Goal: Task Accomplishment & Management: Use online tool/utility

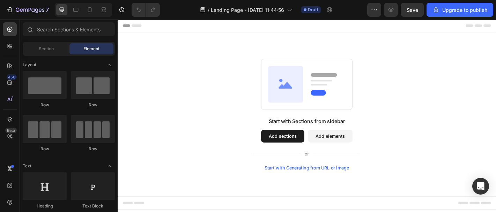
click at [286, 148] on button "Add sections" at bounding box center [300, 149] width 48 height 14
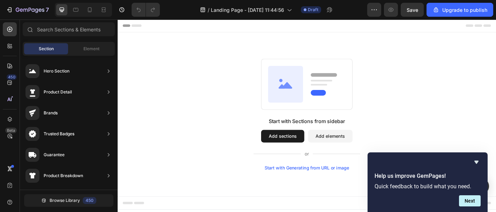
click at [291, 143] on button "Add sections" at bounding box center [300, 149] width 48 height 14
click at [476, 161] on icon "Hide survey" at bounding box center [476, 162] width 4 height 3
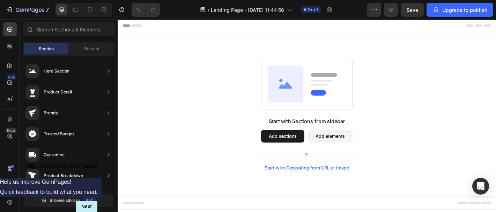
click at [292, 151] on button "Add sections" at bounding box center [300, 149] width 48 height 14
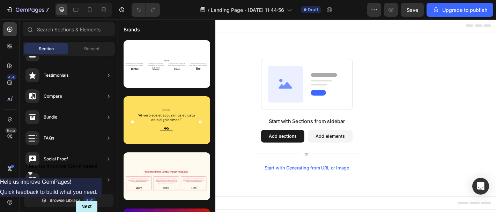
scroll to position [123, 0]
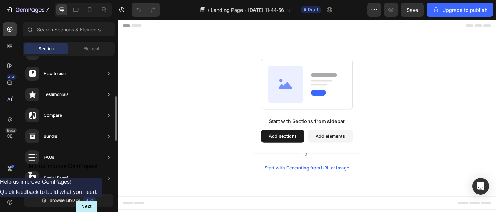
click at [94, 36] on div at bounding box center [69, 30] width 98 height 17
click at [94, 42] on div "Section Element" at bounding box center [69, 49] width 92 height 14
click at [92, 46] on span "Element" at bounding box center [91, 49] width 16 height 6
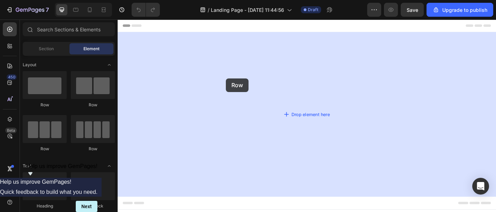
drag, startPoint x: 174, startPoint y: 115, endPoint x: 237, endPoint y: 85, distance: 70.3
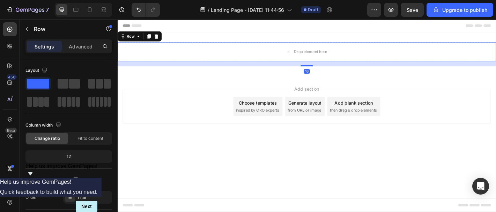
drag, startPoint x: 155, startPoint y: 102, endPoint x: 315, endPoint y: 84, distance: 161.3
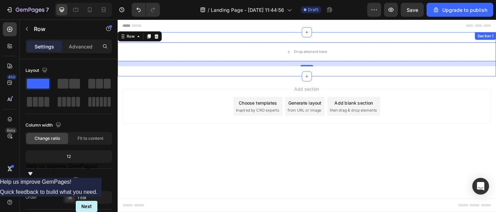
drag, startPoint x: 153, startPoint y: 107, endPoint x: 335, endPoint y: 72, distance: 185.2
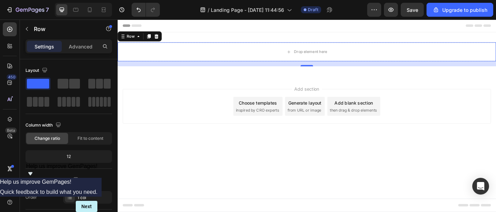
drag, startPoint x: 331, startPoint y: 67, endPoint x: 333, endPoint y: 72, distance: 4.7
click at [331, 68] on div "16" at bounding box center [327, 69] width 419 height 6
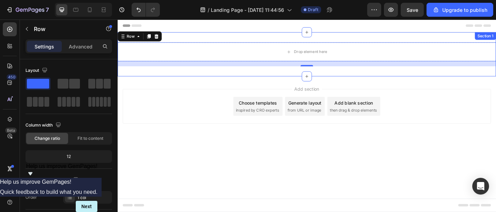
click at [342, 77] on div "Drop element here Row 16 Section 1" at bounding box center [327, 58] width 419 height 49
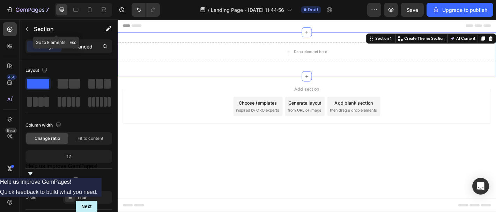
click at [87, 51] on div "Advanced" at bounding box center [80, 46] width 35 height 11
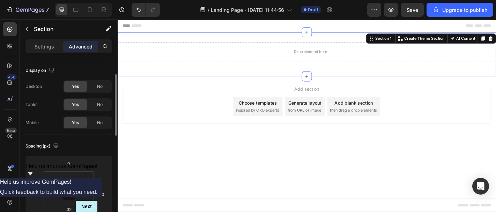
scroll to position [25, 0]
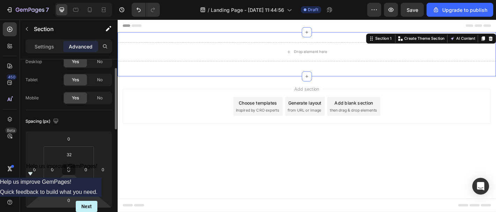
click at [64, 0] on html "7 / Landing Page - [DATE] 11:44:56 Draft Preview Save Upgrade to publish 450 Be…" at bounding box center [248, 0] width 496 height 0
click at [69, 187] on input "32" at bounding box center [69, 184] width 14 height 10
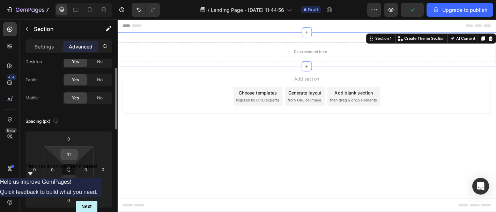
type input "0"
click at [68, 157] on input "32" at bounding box center [69, 154] width 14 height 10
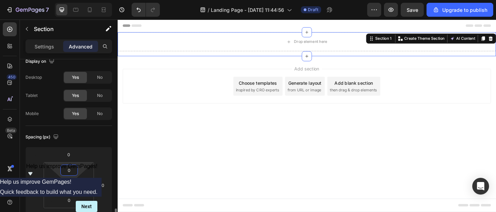
scroll to position [0, 0]
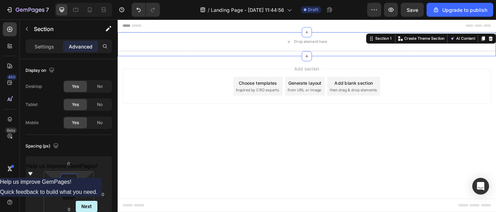
type input "0"
click at [304, 58] on div "Drop element here Row" at bounding box center [327, 47] width 419 height 27
click at [185, 111] on div "Add section Choose templates inspired by CRO experts Generate layout from URL o…" at bounding box center [327, 93] width 408 height 38
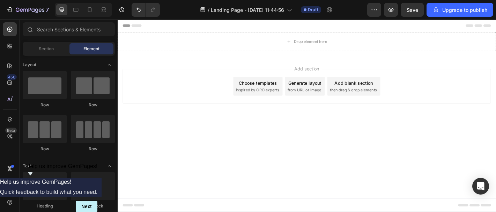
click at [197, 26] on div "Header" at bounding box center [327, 27] width 408 height 14
click at [195, 46] on div "Drop element here" at bounding box center [327, 44] width 419 height 21
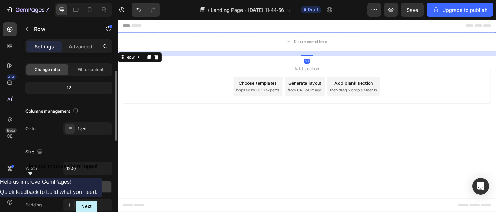
scroll to position [22, 0]
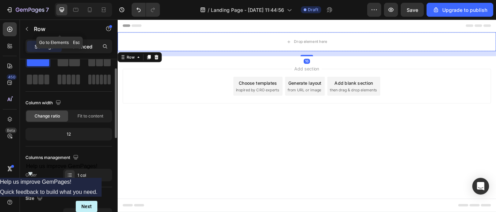
click at [88, 44] on p "Advanced" at bounding box center [81, 46] width 24 height 7
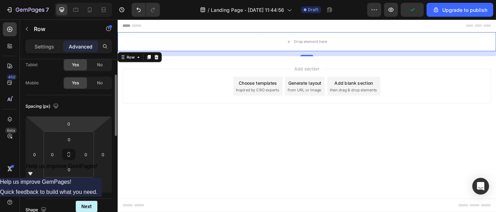
scroll to position [41, 0]
click at [68, 181] on input "16" at bounding box center [69, 184] width 14 height 10
type input "0"
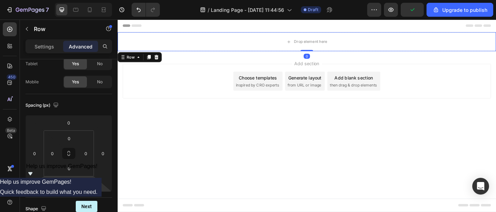
click at [183, 161] on body "Header Drop element here Row 0 Section 1 Root Start with Sections from sidebar …" at bounding box center [327, 126] width 419 height 213
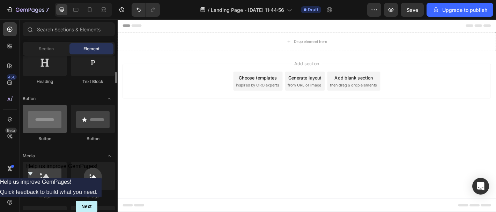
scroll to position [139, 0]
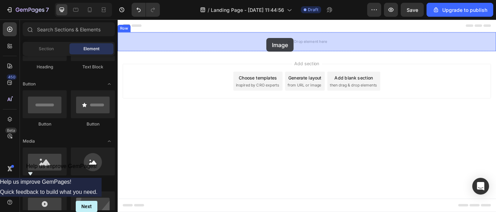
drag, startPoint x: 158, startPoint y: 182, endPoint x: 282, endPoint y: 41, distance: 188.2
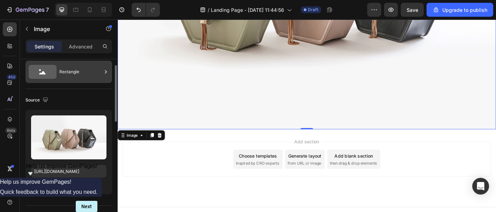
scroll to position [0, 0]
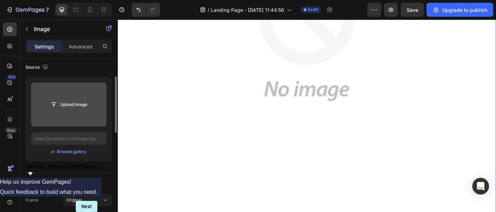
click at [79, 115] on input "file" at bounding box center [68, 105] width 75 height 44
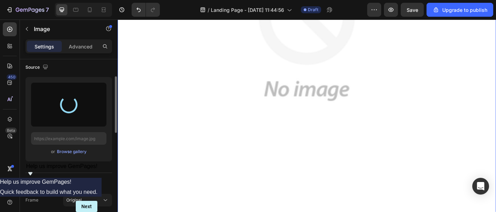
type input "https://cdn.shopify.com/s/files/1/0639/9685/4480/files/gempages_528948084445545…"
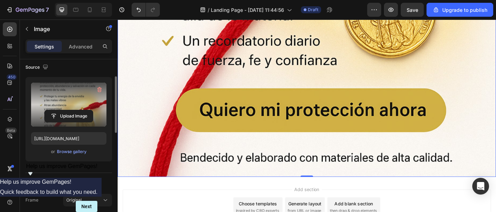
scroll to position [494, 0]
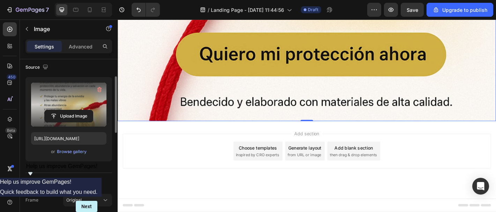
click at [240, 140] on div "Add section Choose templates inspired by CRO experts Generate layout from URL o…" at bounding box center [327, 175] width 419 height 86
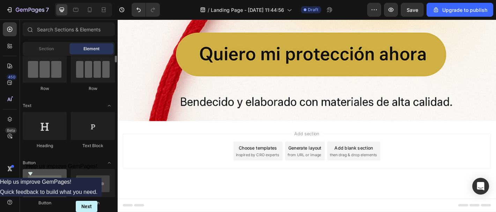
scroll to position [0, 0]
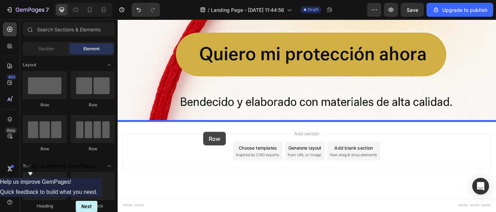
drag, startPoint x: 171, startPoint y: 112, endPoint x: 214, endPoint y: 143, distance: 53.0
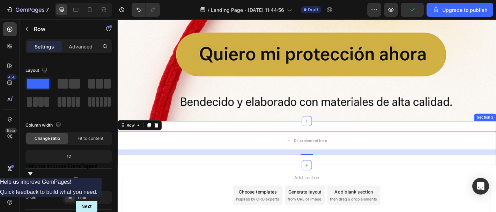
click at [218, 140] on div "Drop element here Row 16 Section 2" at bounding box center [327, 156] width 419 height 49
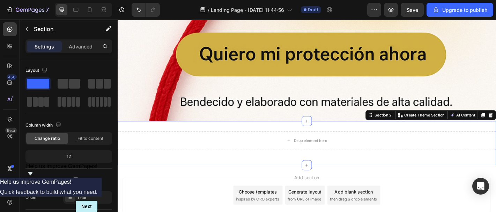
click at [79, 40] on div "Settings Advanced" at bounding box center [68, 46] width 87 height 14
click at [78, 43] on p "Advanced" at bounding box center [81, 46] width 24 height 7
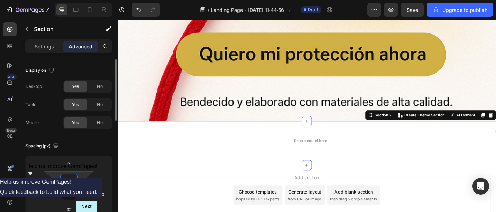
click at [71, 175] on input "32" at bounding box center [69, 179] width 14 height 10
drag, startPoint x: 76, startPoint y: 177, endPoint x: 67, endPoint y: 177, distance: 8.4
click at [67, 177] on input "032" at bounding box center [69, 179] width 14 height 10
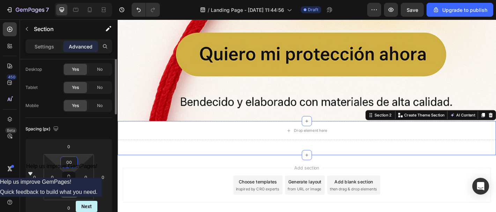
scroll to position [20, 0]
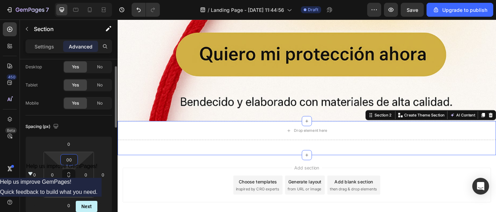
type input "0"
click at [71, 189] on input "32" at bounding box center [69, 190] width 14 height 10
type input "0"
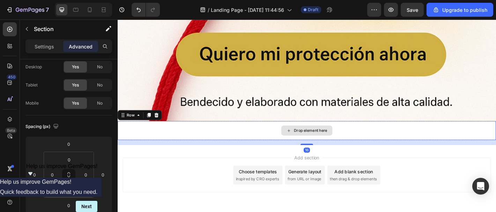
click at [235, 147] on div "Drop element here" at bounding box center [327, 142] width 419 height 21
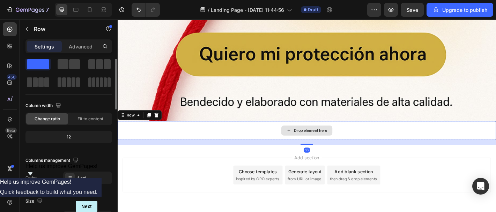
scroll to position [0, 0]
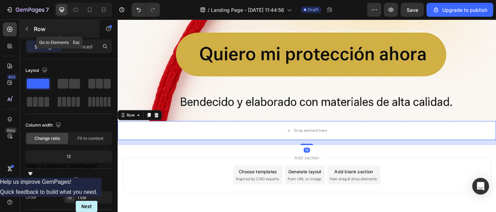
click at [76, 32] on p "Row" at bounding box center [63, 29] width 59 height 8
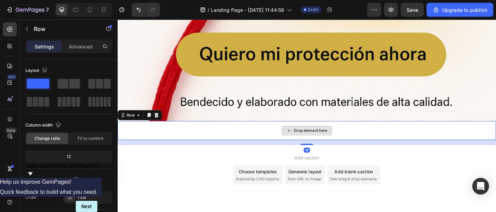
click at [170, 142] on div "Drop element here" at bounding box center [327, 142] width 419 height 21
click at [85, 47] on p "Advanced" at bounding box center [81, 46] width 24 height 7
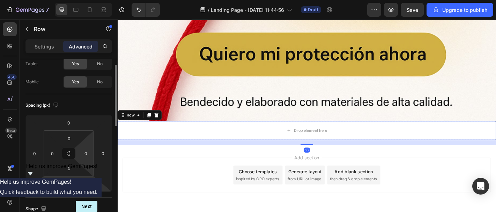
scroll to position [50, 0]
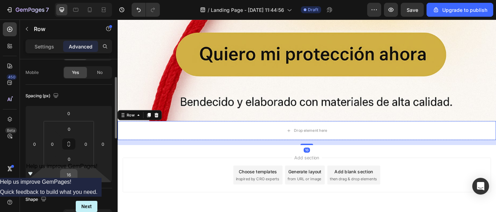
click at [74, 176] on input "16" at bounding box center [69, 175] width 14 height 10
type input "0"
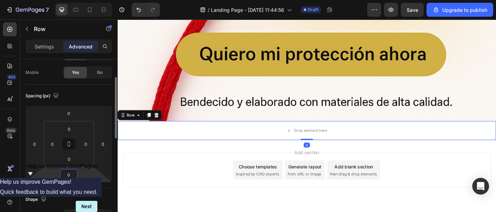
click at [203, 180] on div "Add section Choose templates inspired by CRO experts Generate layout from URL o…" at bounding box center [327, 186] width 408 height 38
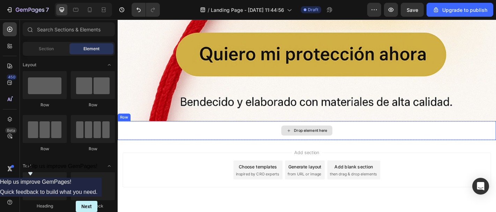
click at [269, 149] on div "Drop element here" at bounding box center [327, 142] width 419 height 21
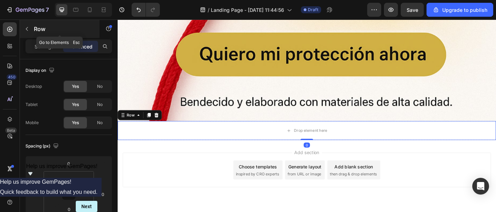
click at [29, 29] on icon "button" at bounding box center [27, 29] width 6 height 6
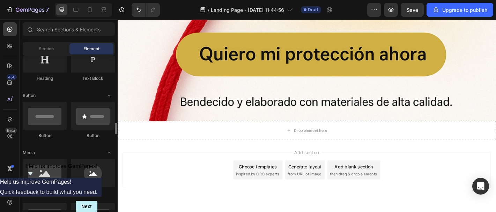
scroll to position [193, 0]
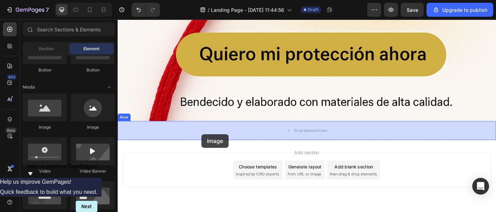
drag, startPoint x: 154, startPoint y: 132, endPoint x: 206, endPoint y: 150, distance: 54.9
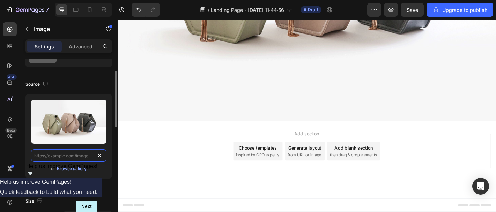
scroll to position [0, 0]
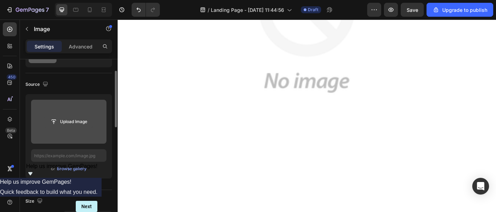
click at [87, 127] on input "file" at bounding box center [69, 122] width 48 height 12
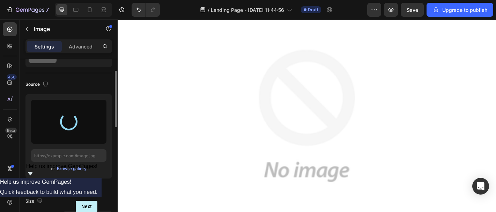
type input "[URL][DOMAIN_NAME]"
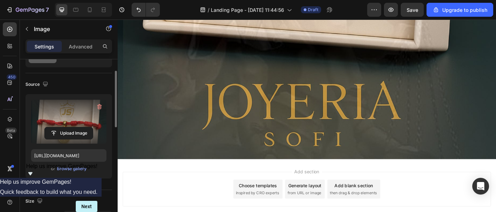
scroll to position [1062, 0]
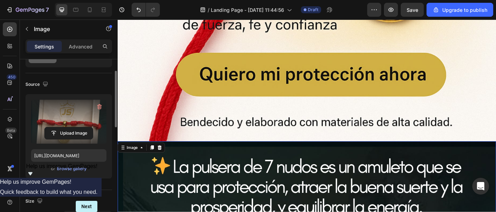
scroll to position [475, 0]
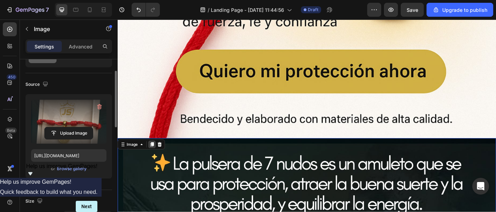
click at [154, 159] on icon at bounding box center [156, 158] width 6 height 6
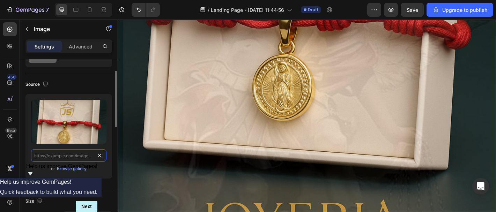
scroll to position [0, 0]
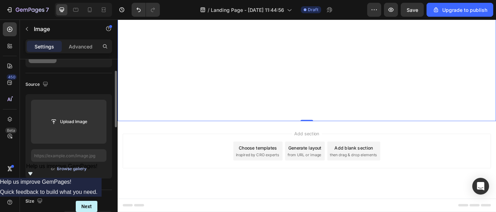
click at [83, 167] on div "Browse gallery" at bounding box center [72, 169] width 30 height 6
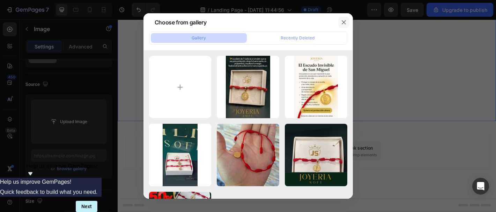
click at [342, 19] on button "button" at bounding box center [343, 22] width 11 height 11
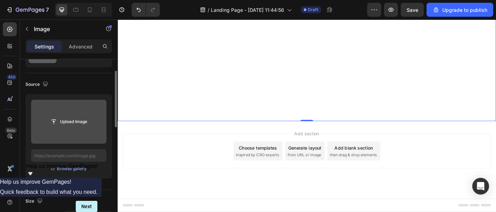
click at [71, 115] on input "file" at bounding box center [68, 122] width 75 height 44
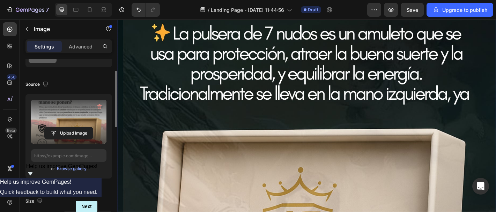
type input "[URL][DOMAIN_NAME]"
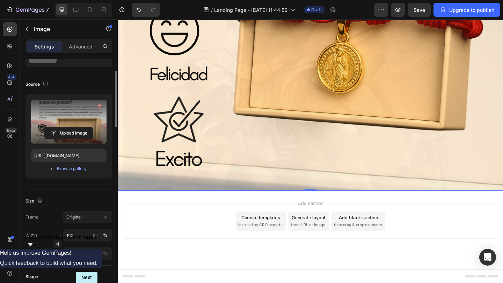
scroll to position [1187, 0]
click at [26, 29] on icon "button" at bounding box center [27, 29] width 6 height 6
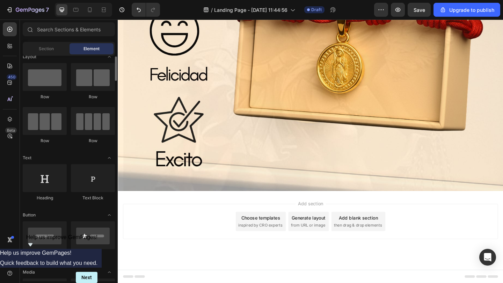
scroll to position [3, 0]
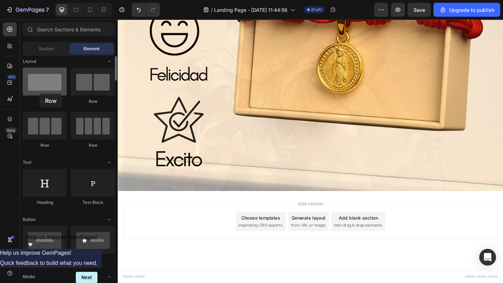
drag, startPoint x: 40, startPoint y: 84, endPoint x: 35, endPoint y: 81, distance: 6.6
click at [35, 81] on div at bounding box center [45, 82] width 44 height 28
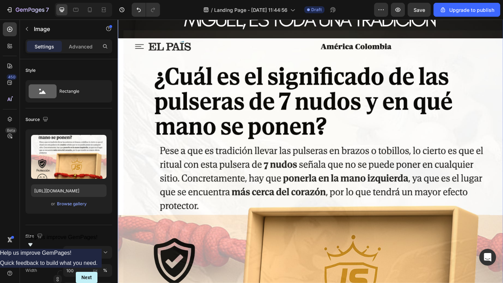
scroll to position [703, 0]
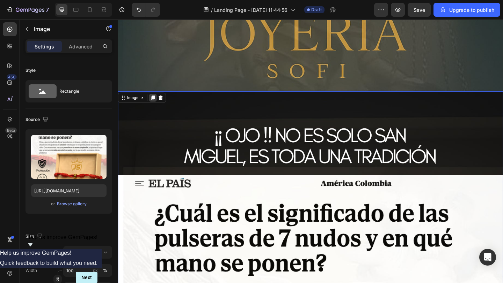
click at [156, 104] on icon at bounding box center [156, 105] width 4 height 5
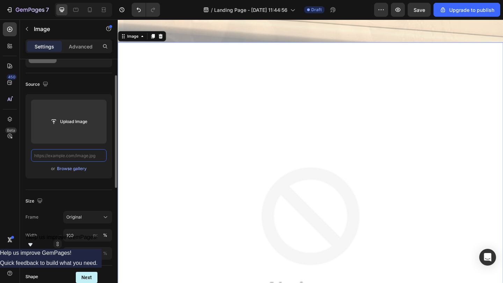
scroll to position [0, 0]
click at [173, 158] on img at bounding box center [327, 253] width 419 height 419
click at [164, 40] on div at bounding box center [164, 38] width 8 height 8
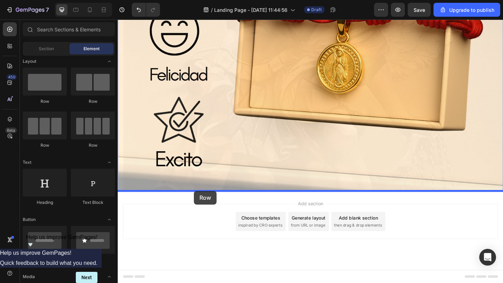
drag, startPoint x: 171, startPoint y: 114, endPoint x: 200, endPoint y: 206, distance: 96.4
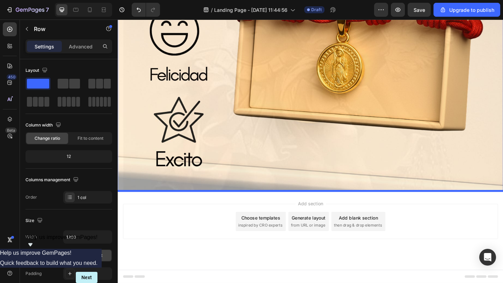
scroll to position [1236, 0]
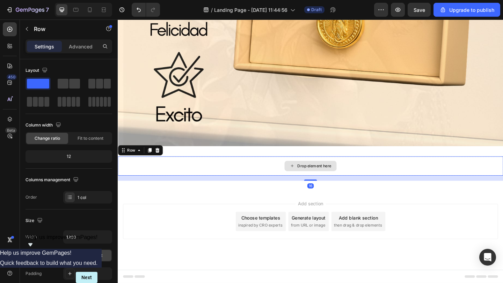
click at [183, 177] on div "Drop element here" at bounding box center [327, 179] width 419 height 21
click at [84, 48] on p "Advanced" at bounding box center [81, 46] width 24 height 7
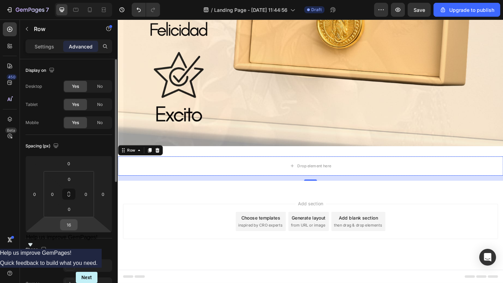
click at [69, 212] on input "16" at bounding box center [69, 225] width 14 height 10
type input "0"
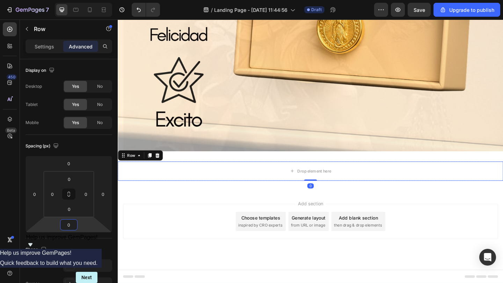
click at [180, 212] on div "Add section Choose templates inspired by CRO experts Generate layout from URL o…" at bounding box center [327, 239] width 408 height 38
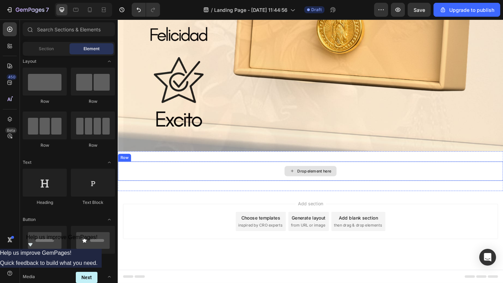
click at [224, 173] on div "Drop element here Row Section 3" at bounding box center [327, 184] width 419 height 43
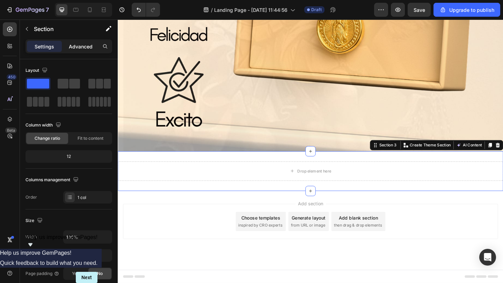
click at [76, 47] on p "Advanced" at bounding box center [81, 46] width 24 height 7
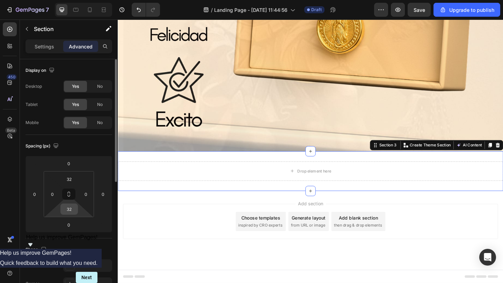
click at [72, 204] on input "32" at bounding box center [69, 209] width 14 height 10
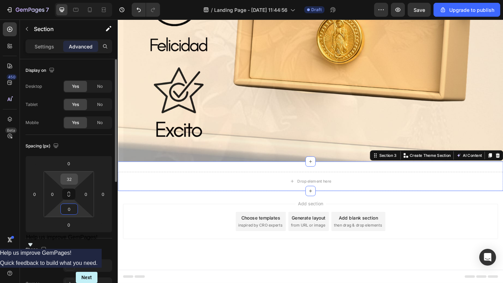
type input "0"
click at [69, 183] on input "32" at bounding box center [69, 179] width 14 height 10
type input "0"
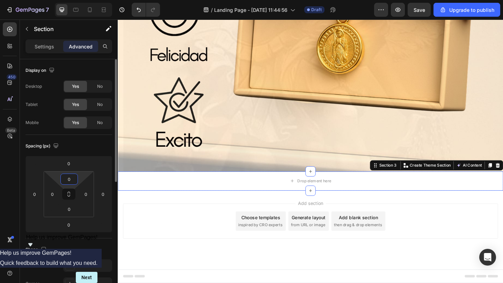
scroll to position [1208, 0]
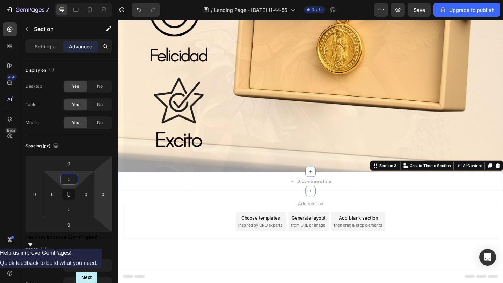
click at [165, 212] on div "Add section Choose templates inspired by CRO experts Generate layout from URL o…" at bounding box center [327, 239] width 408 height 38
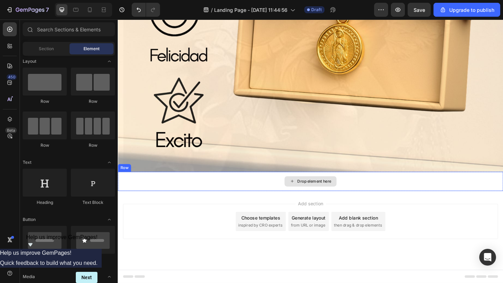
click at [162, 203] on div "Drop element here" at bounding box center [327, 195] width 419 height 21
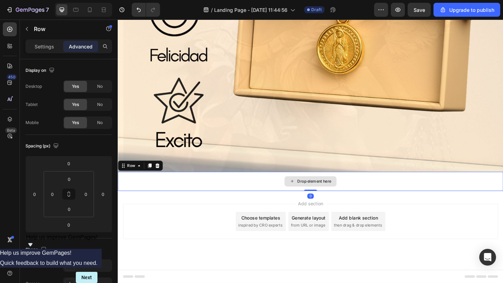
click at [165, 194] on div "Drop element here" at bounding box center [327, 195] width 419 height 21
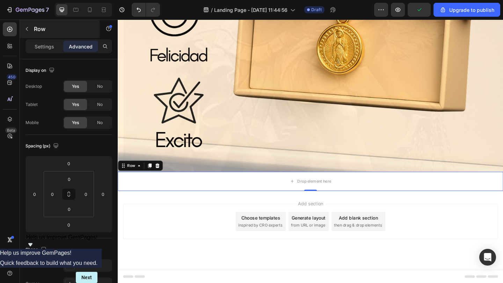
click at [29, 31] on icon "button" at bounding box center [27, 29] width 6 height 6
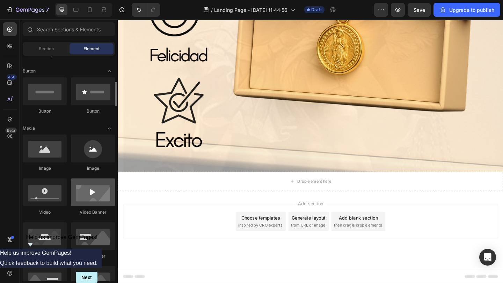
scroll to position [164, 0]
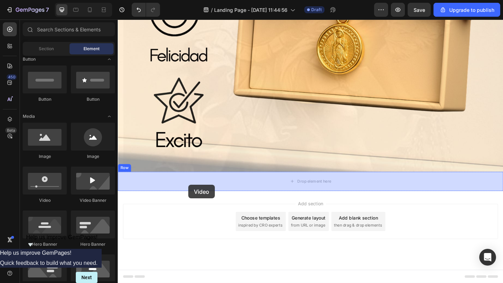
drag, startPoint x: 168, startPoint y: 205, endPoint x: 199, endPoint y: 198, distance: 31.5
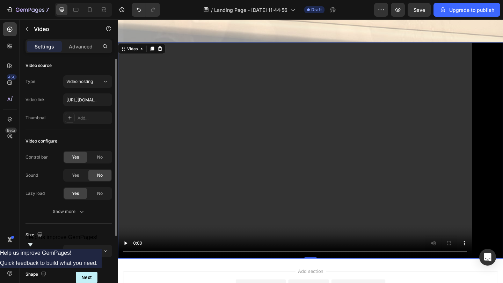
scroll to position [0, 0]
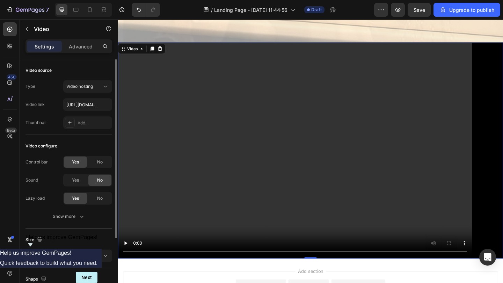
click at [80, 54] on div "Settings Advanced" at bounding box center [69, 49] width 98 height 20
click at [80, 51] on div "Advanced" at bounding box center [80, 46] width 35 height 11
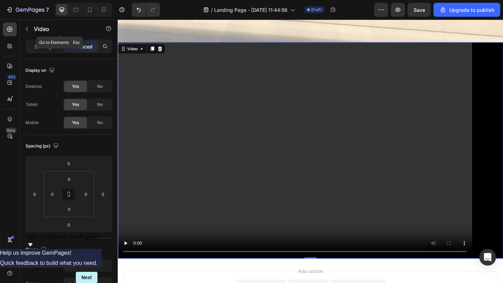
click at [39, 38] on div "Video" at bounding box center [60, 30] width 80 height 20
click at [42, 44] on p "Settings" at bounding box center [45, 46] width 20 height 7
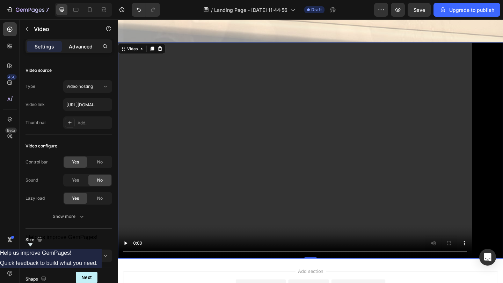
click at [75, 45] on p "Advanced" at bounding box center [81, 46] width 24 height 7
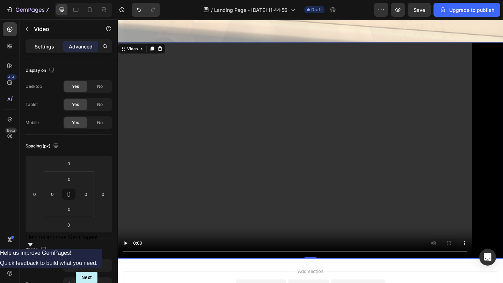
click at [46, 48] on p "Settings" at bounding box center [45, 46] width 20 height 7
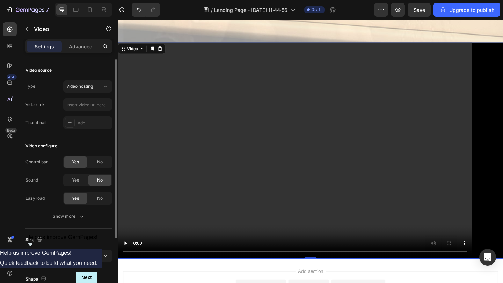
click at [91, 138] on div "Video configure Control bar Yes No Sound Yes No Lazy load Yes No Show more" at bounding box center [68, 182] width 87 height 94
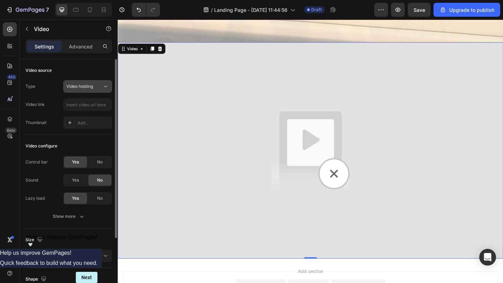
click at [100, 90] on button "Video hosting" at bounding box center [87, 86] width 49 height 13
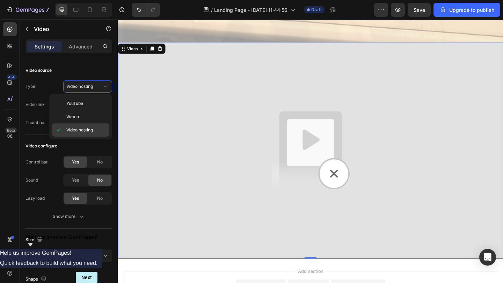
click at [96, 132] on p "Video hosting" at bounding box center [86, 130] width 40 height 6
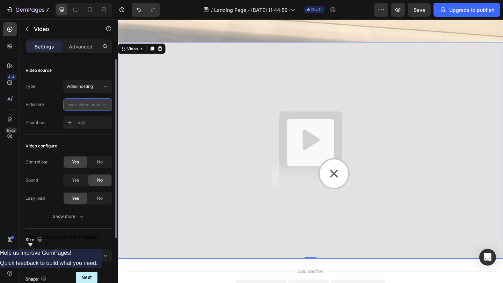
click at [95, 108] on input "text" at bounding box center [87, 104] width 49 height 13
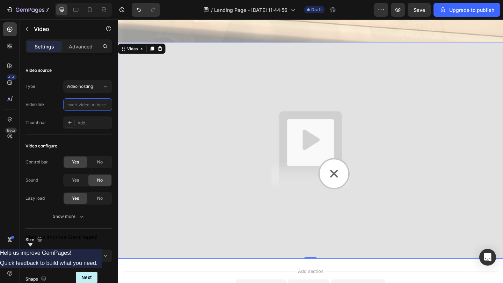
paste input "https://cdn.shopify.com/videos/c/o/v/2b2248ad9ab24002be63b604098564c1.mp4"
type input "https://cdn.shopify.com/videos/c/o/v/2b2248ad9ab24002be63b604098564c1.mp4"
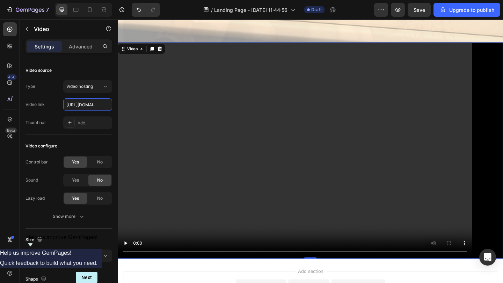
scroll to position [0, 135]
click at [81, 49] on p "Advanced" at bounding box center [81, 46] width 24 height 7
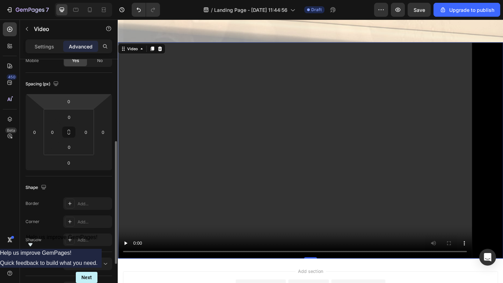
scroll to position [124, 0]
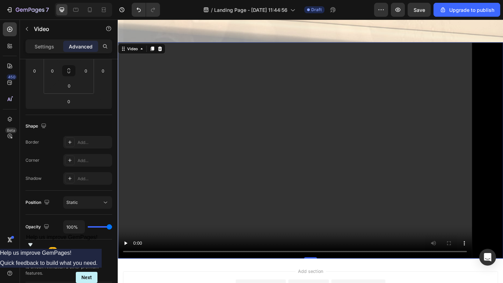
click at [188, 212] on video at bounding box center [327, 162] width 419 height 236
click at [269, 212] on video at bounding box center [327, 162] width 419 height 236
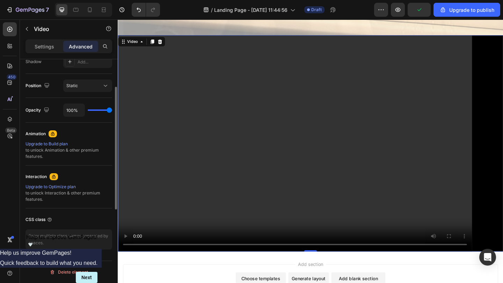
scroll to position [0, 0]
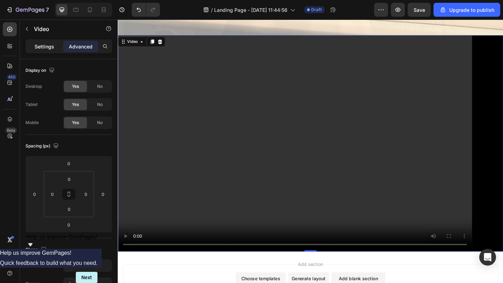
click at [42, 47] on p "Settings" at bounding box center [45, 46] width 20 height 7
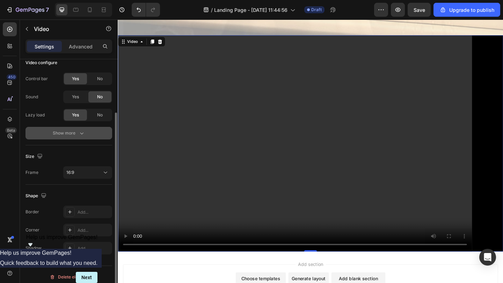
scroll to position [88, 0]
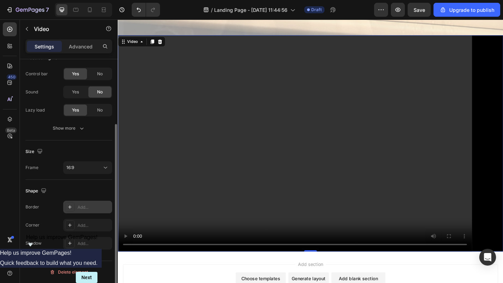
click at [83, 209] on div "Add..." at bounding box center [93, 208] width 33 height 6
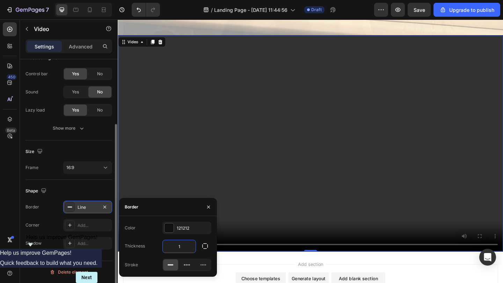
click at [187, 212] on input "1" at bounding box center [179, 246] width 33 height 13
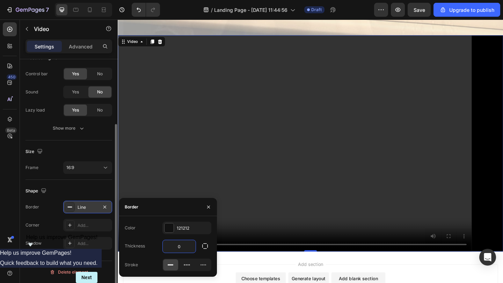
click at [194, 212] on input "0" at bounding box center [179, 246] width 33 height 13
type input "0"
click at [201, 212] on div "Color 121212 Thickness 0 Stroke" at bounding box center [168, 247] width 98 height 50
click at [200, 212] on div at bounding box center [204, 228] width 8 height 9
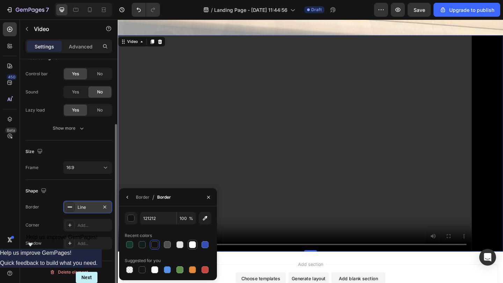
click at [189, 212] on div at bounding box center [192, 245] width 7 height 7
click at [154, 212] on div at bounding box center [154, 270] width 7 height 7
click at [151, 212] on div at bounding box center [154, 245] width 7 height 7
type input "121212"
click at [207, 201] on button "button" at bounding box center [208, 197] width 11 height 11
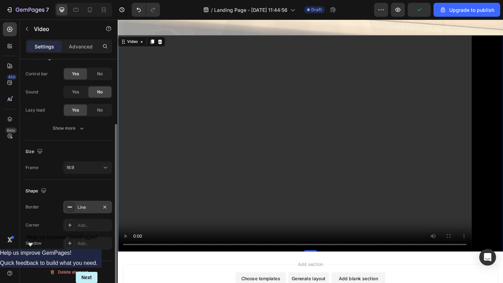
click at [207, 201] on video at bounding box center [327, 155] width 419 height 236
click at [96, 212] on div "Add..." at bounding box center [93, 226] width 33 height 6
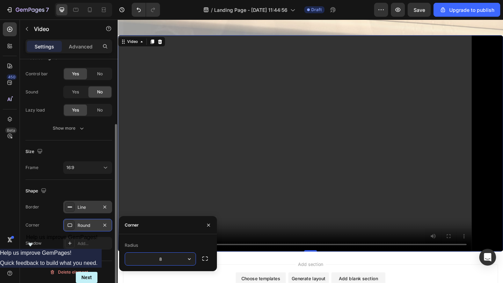
type input "0"
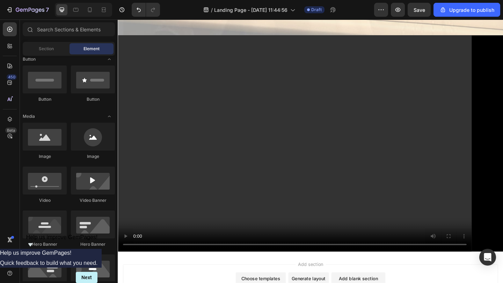
click at [147, 212] on video at bounding box center [327, 155] width 419 height 236
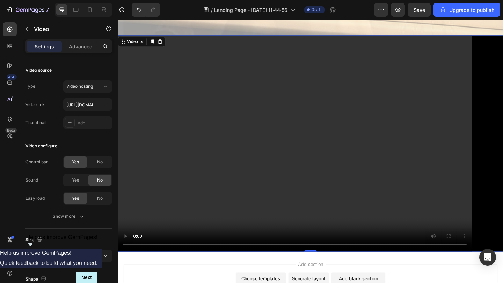
click at [76, 54] on div "Settings Advanced" at bounding box center [69, 49] width 98 height 20
click at [76, 44] on p "Advanced" at bounding box center [81, 46] width 24 height 7
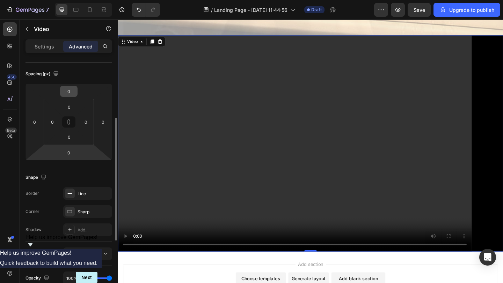
scroll to position [108, 0]
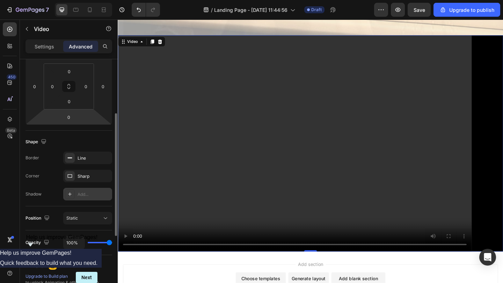
click at [96, 195] on div "Add..." at bounding box center [93, 195] width 33 height 6
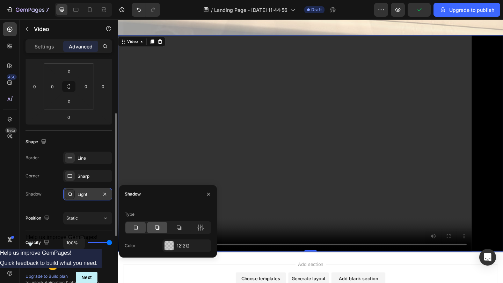
click at [156, 212] on icon at bounding box center [157, 227] width 7 height 7
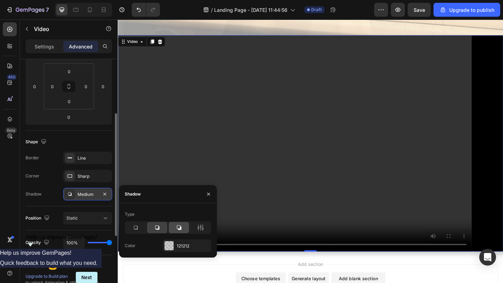
click at [183, 212] on div at bounding box center [179, 227] width 20 height 11
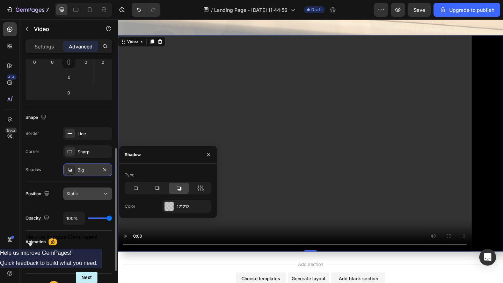
scroll to position [161, 0]
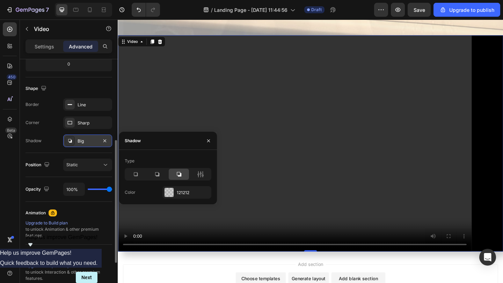
click at [84, 173] on div "Position Static" at bounding box center [68, 165] width 87 height 24
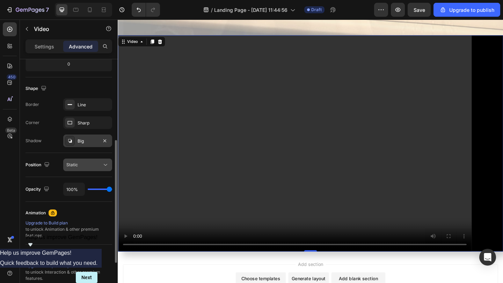
click at [86, 170] on button "Static" at bounding box center [87, 165] width 49 height 13
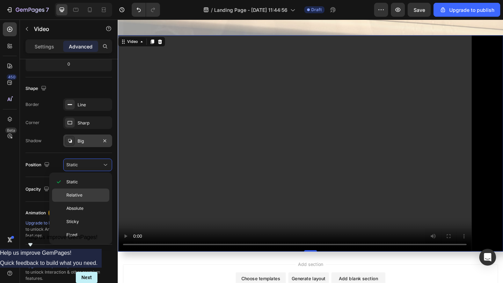
click at [88, 195] on p "Relative" at bounding box center [86, 195] width 40 height 6
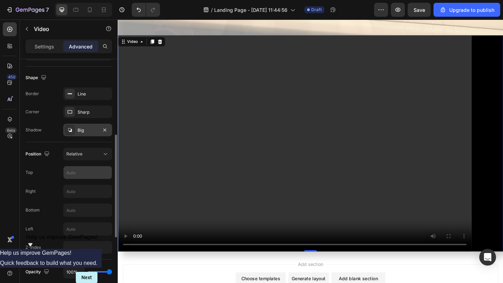
scroll to position [181, 0]
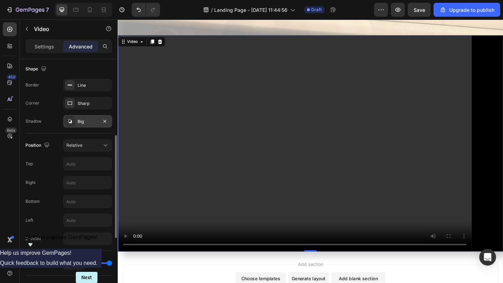
click at [91, 139] on div "Position Relative Top Right Bottom Left Z-Index" at bounding box center [68, 193] width 87 height 118
click at [92, 144] on div "Relative" at bounding box center [84, 145] width 36 height 6
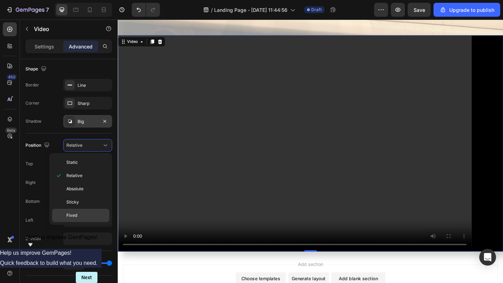
click at [91, 212] on p "Fixed" at bounding box center [86, 216] width 40 height 6
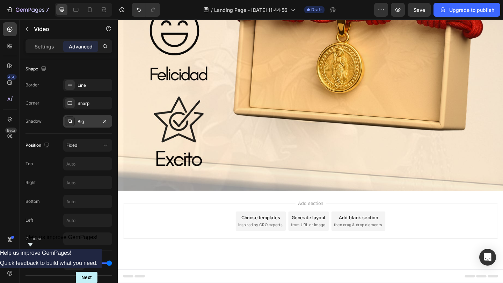
scroll to position [1187, 0]
click at [94, 155] on div "Position Fixed Top Right Bottom Left Z-Index" at bounding box center [68, 192] width 87 height 106
click at [94, 149] on button "Fixed" at bounding box center [87, 145] width 49 height 13
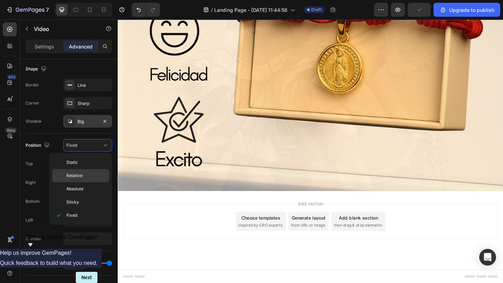
click at [91, 176] on p "Relative" at bounding box center [86, 176] width 40 height 6
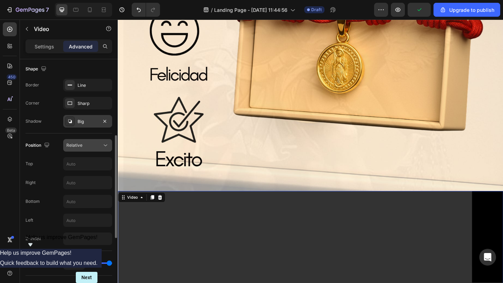
click at [90, 146] on div "Relative" at bounding box center [84, 145] width 36 height 6
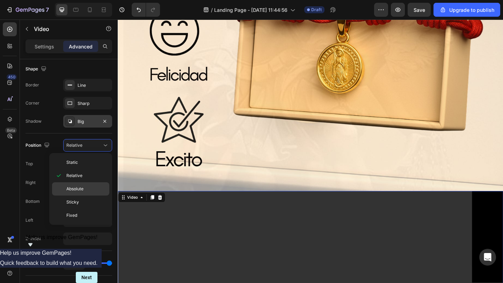
click at [90, 183] on div "Absolute" at bounding box center [80, 189] width 57 height 13
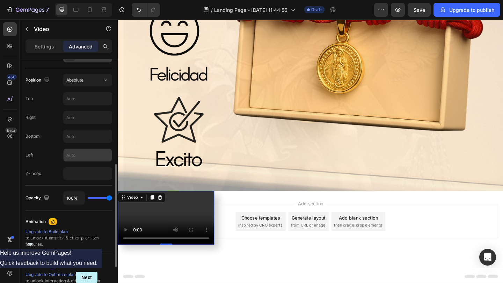
scroll to position [247, 0]
click at [98, 79] on div "Absolute" at bounding box center [84, 79] width 36 height 6
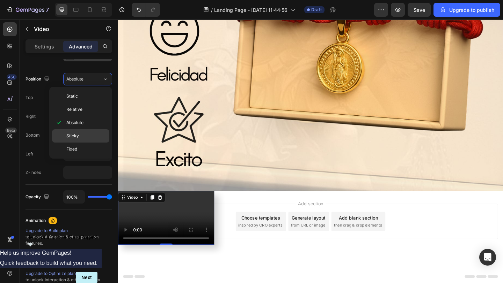
click at [93, 140] on div "Sticky" at bounding box center [80, 135] width 57 height 13
type input "0"
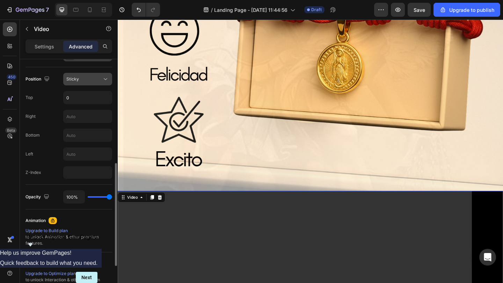
click at [83, 74] on button "Sticky" at bounding box center [87, 79] width 49 height 13
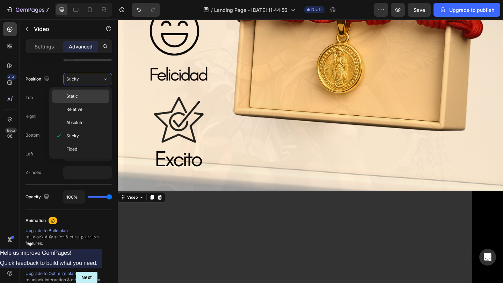
click at [79, 94] on p "Static" at bounding box center [86, 96] width 40 height 6
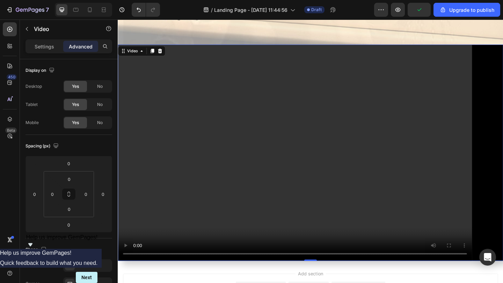
scroll to position [1334, 0]
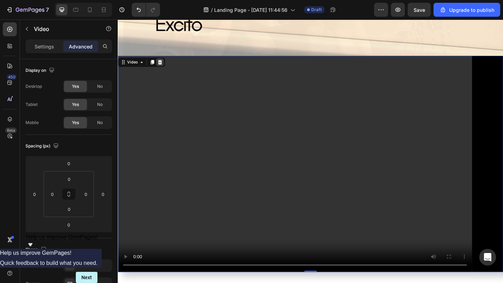
click at [165, 66] on icon at bounding box center [163, 66] width 5 height 5
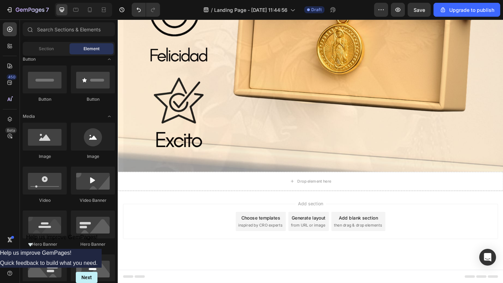
scroll to position [147, 0]
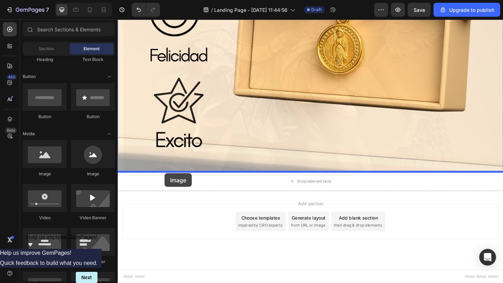
drag, startPoint x: 173, startPoint y: 175, endPoint x: 169, endPoint y: 187, distance: 12.7
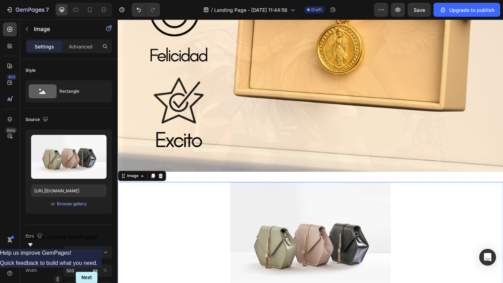
scroll to position [1334, 0]
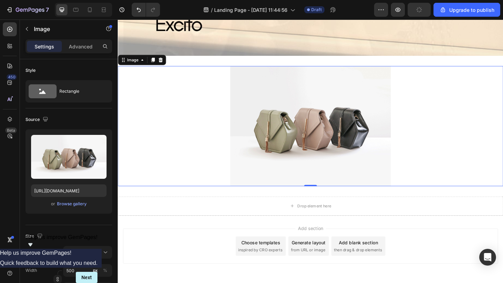
click at [162, 65] on icon at bounding box center [164, 64] width 6 height 6
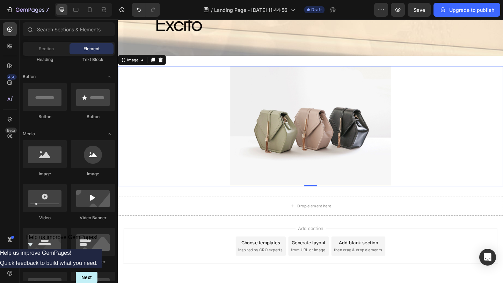
scroll to position [1251, 0]
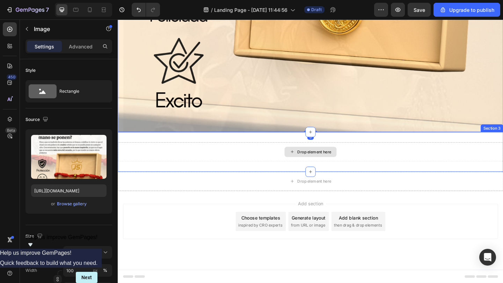
click at [209, 175] on div "Drop element here Section 3" at bounding box center [327, 163] width 419 height 43
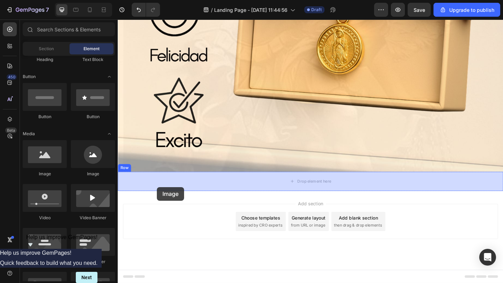
drag, startPoint x: 169, startPoint y: 171, endPoint x: 160, endPoint y: 201, distance: 30.9
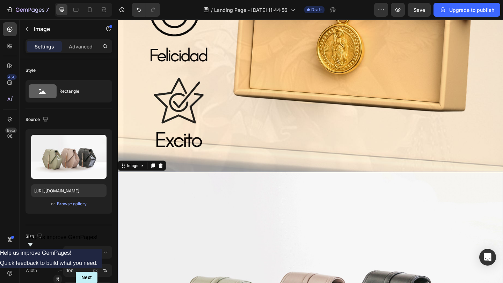
scroll to position [1334, 0]
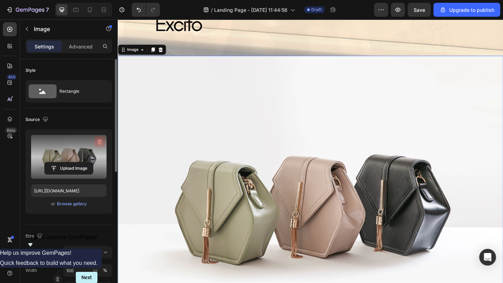
click at [101, 141] on icon "button" at bounding box center [99, 142] width 5 height 5
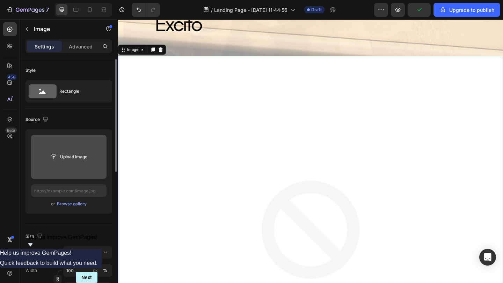
click at [89, 153] on input "file" at bounding box center [69, 157] width 48 height 12
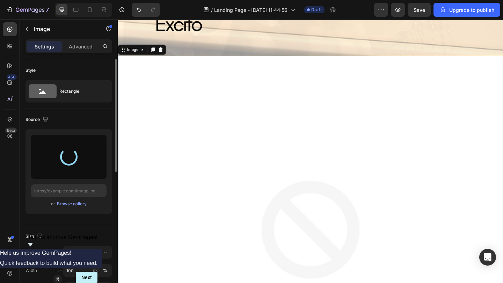
type input "https://cdn.shopify.com/s/files/1/0639/9685/4480/files/gempages_528948084445545…"
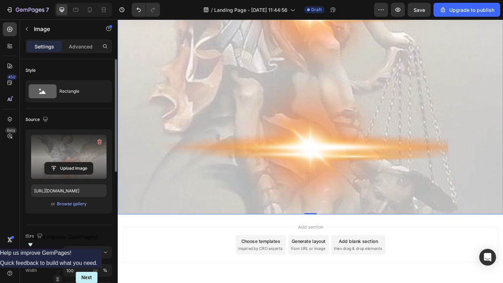
scroll to position [1769, 0]
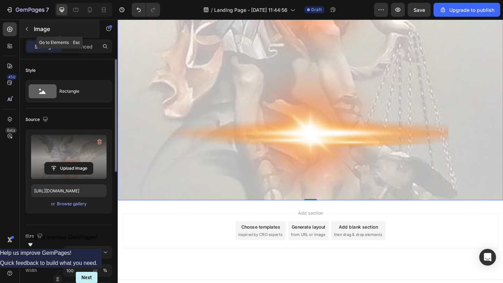
click at [33, 33] on div "Image" at bounding box center [60, 29] width 80 height 18
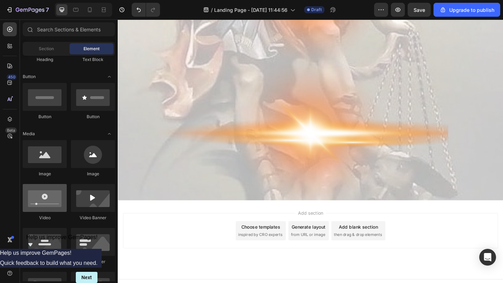
click at [61, 202] on div at bounding box center [45, 198] width 44 height 28
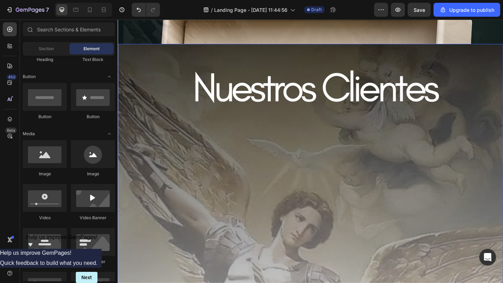
scroll to position [0, 0]
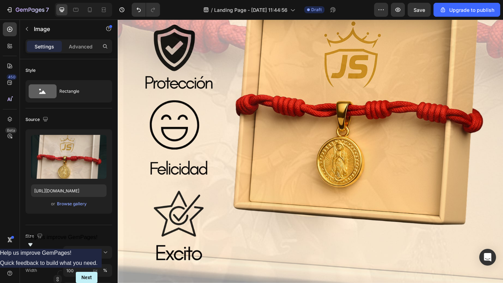
click at [294, 188] on img at bounding box center [327, 12] width 419 height 592
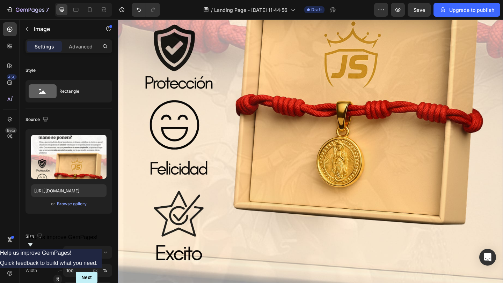
click at [294, 188] on img at bounding box center [327, 12] width 419 height 592
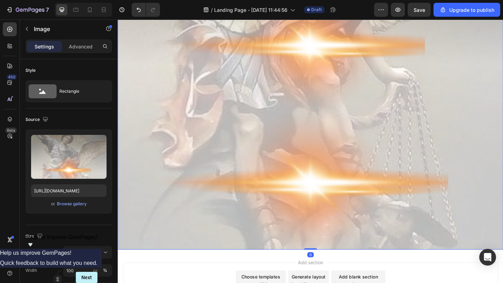
scroll to position [2101, 0]
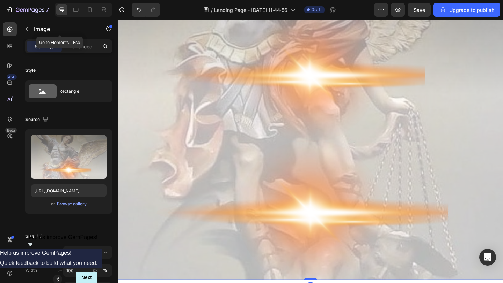
click at [33, 29] on div "Image" at bounding box center [60, 29] width 80 height 18
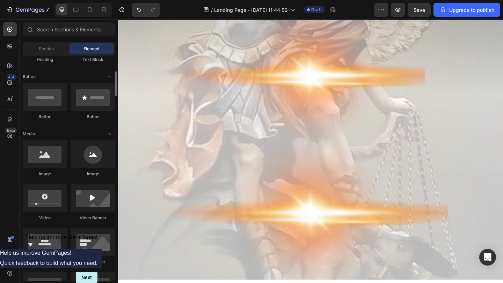
scroll to position [151, 0]
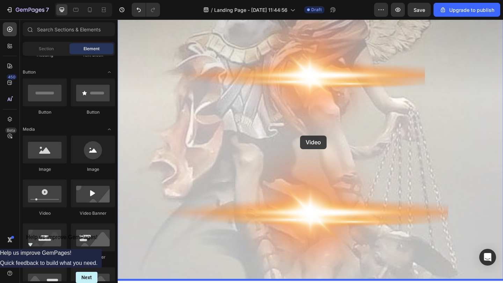
drag, startPoint x: 166, startPoint y: 219, endPoint x: 316, endPoint y: 145, distance: 167.3
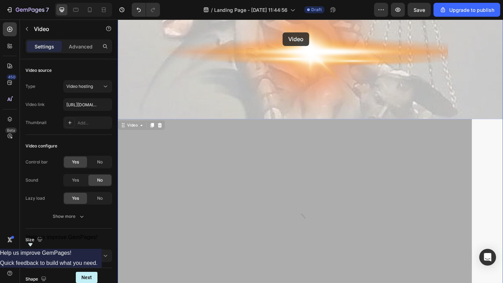
scroll to position [2268, 0]
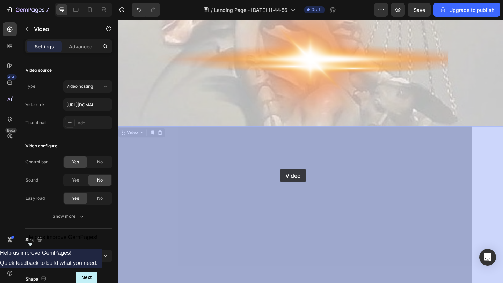
drag, startPoint x: 294, startPoint y: 183, endPoint x: 291, endPoint y: 187, distance: 5.3
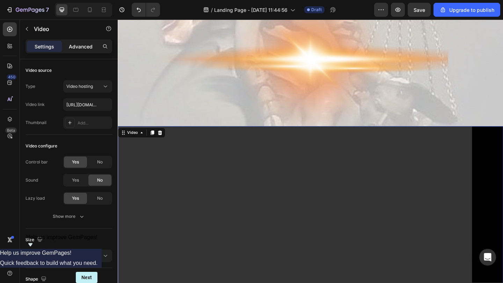
click at [84, 46] on p "Advanced" at bounding box center [81, 46] width 24 height 7
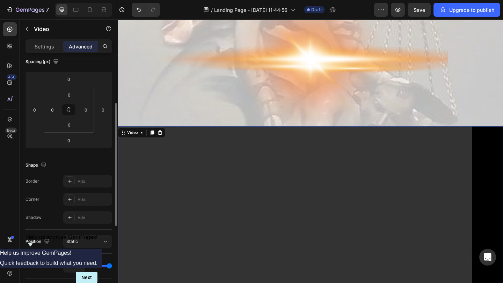
scroll to position [86, 0]
click at [164, 138] on div "Video" at bounding box center [144, 142] width 52 height 11
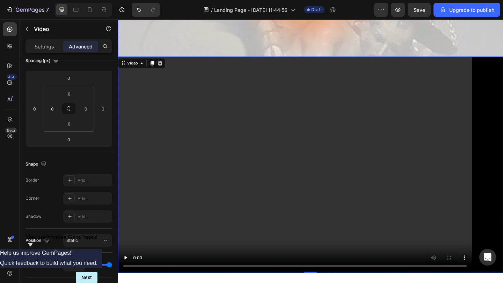
scroll to position [2370, 0]
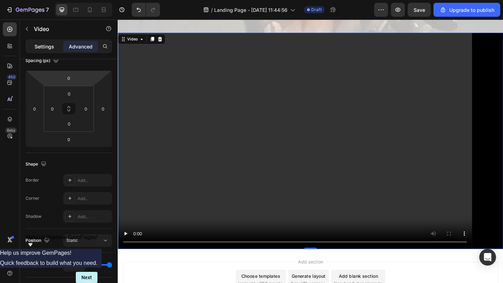
click at [51, 47] on p "Settings" at bounding box center [45, 46] width 20 height 7
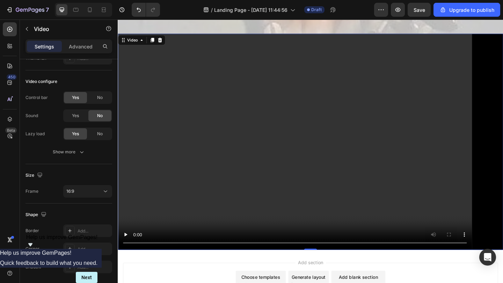
scroll to position [2365, 0]
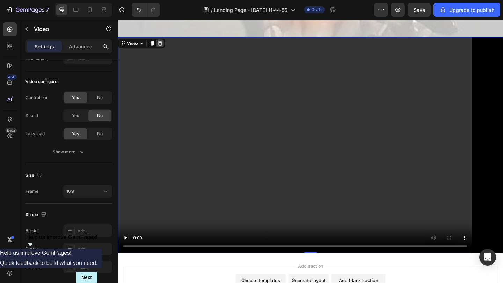
click at [166, 48] on div at bounding box center [163, 45] width 8 height 8
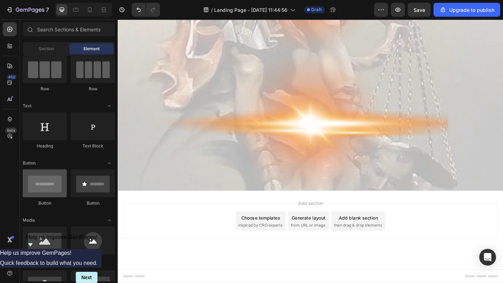
scroll to position [0, 0]
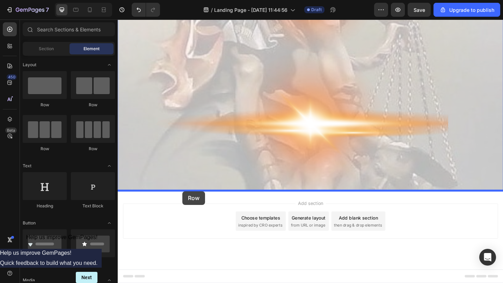
drag, startPoint x: 166, startPoint y: 111, endPoint x: 188, endPoint y: 207, distance: 98.3
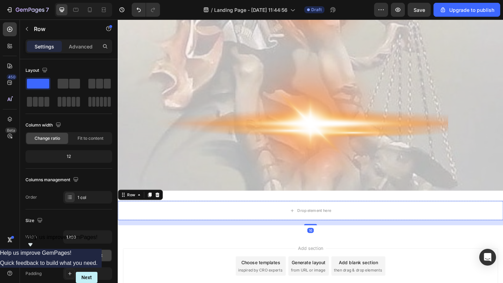
scroll to position [2246, 0]
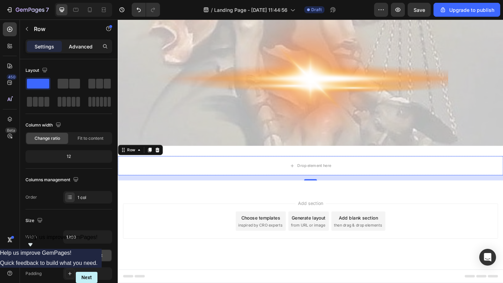
click at [82, 49] on p "Advanced" at bounding box center [81, 46] width 24 height 7
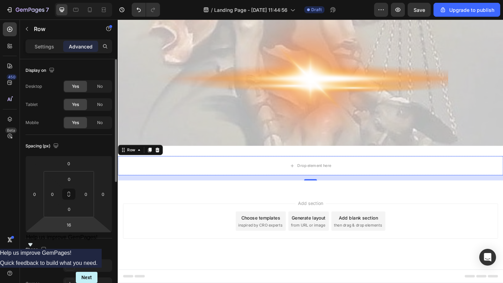
click at [74, 0] on html "7 / Landing Page - Sep 28, 11:44:56 Draft Preview Save Upgrade to publish 450 B…" at bounding box center [251, 0] width 503 height 0
click at [72, 212] on input "16" at bounding box center [69, 225] width 14 height 10
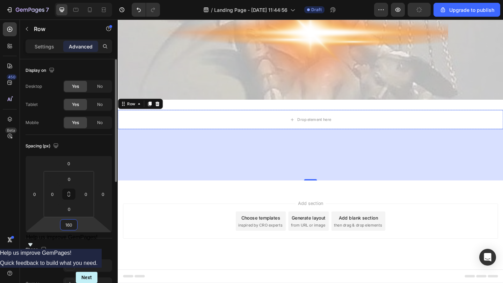
click at [74, 212] on input "160" at bounding box center [69, 225] width 14 height 10
click at [73, 212] on input "160" at bounding box center [69, 225] width 14 height 10
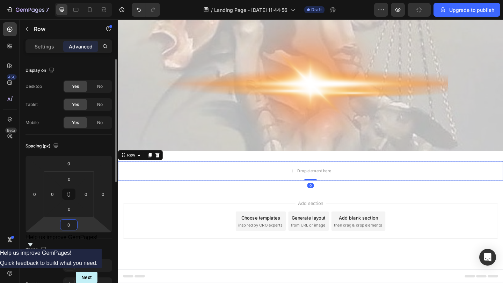
scroll to position [2241, 0]
type input "0"
click at [253, 184] on div "Drop element here" at bounding box center [327, 184] width 419 height 21
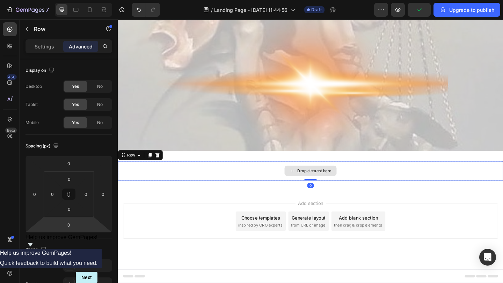
click at [238, 205] on div "Drop element here Row 0 Section 4" at bounding box center [327, 184] width 419 height 43
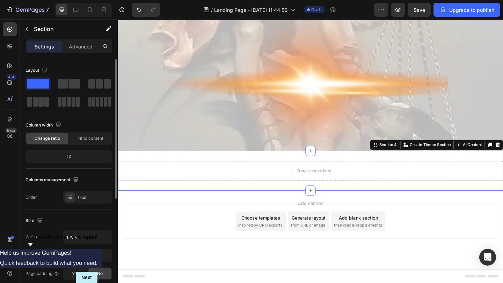
click at [82, 61] on div "Layout Column width Change ratio Fit to content 12 Columns management Order 1 c…" at bounding box center [68, 134] width 87 height 150
click at [82, 49] on p "Advanced" at bounding box center [81, 46] width 24 height 7
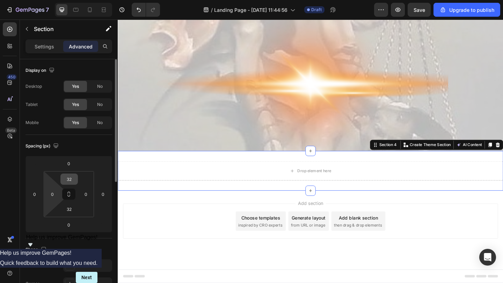
click at [67, 180] on input "32" at bounding box center [69, 179] width 14 height 10
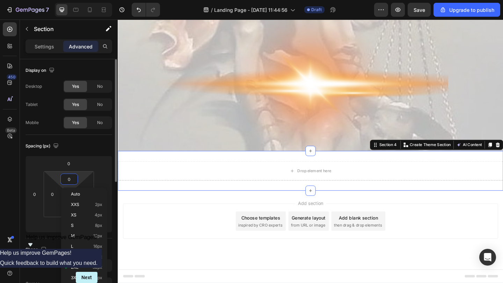
scroll to position [2230, 0]
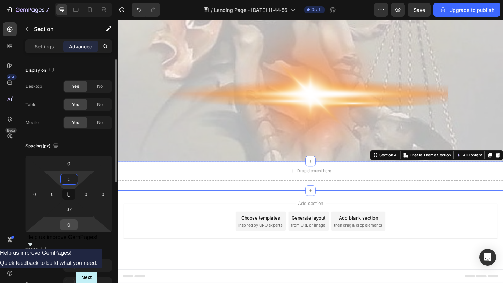
type input "0"
click at [71, 212] on input "0" at bounding box center [69, 225] width 14 height 10
click at [72, 210] on input "32" at bounding box center [69, 209] width 14 height 10
type input "0"
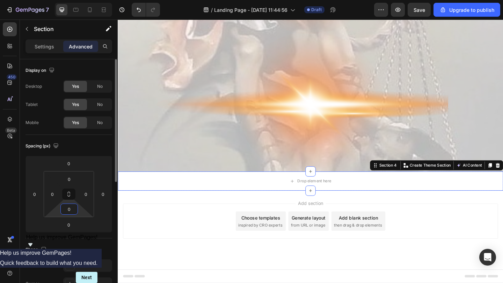
scroll to position [2218, 0]
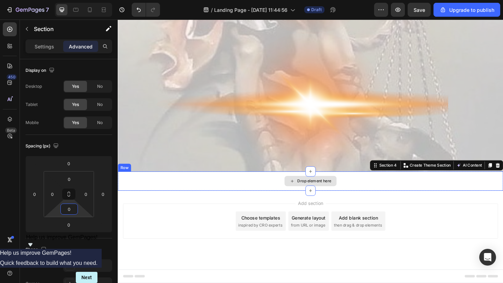
click at [177, 200] on div "Drop element here" at bounding box center [327, 195] width 419 height 21
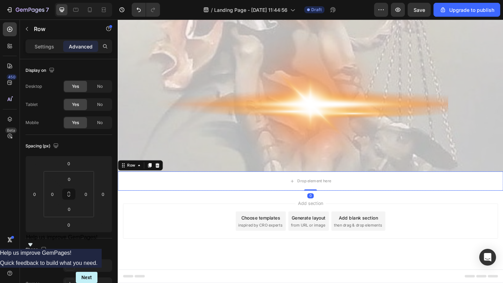
click at [51, 53] on div "Settings Advanced" at bounding box center [68, 46] width 87 height 14
click at [48, 51] on div "Settings" at bounding box center [44, 46] width 35 height 11
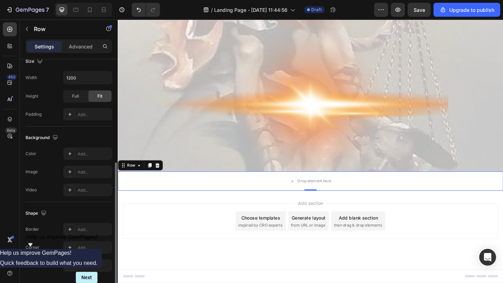
scroll to position [169, 0]
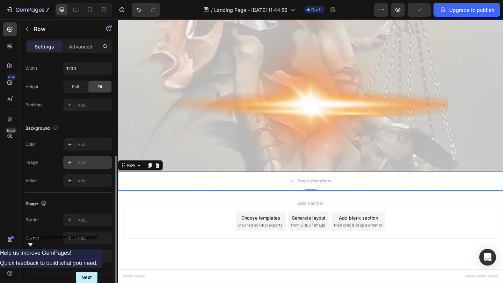
click at [83, 164] on div "Add..." at bounding box center [93, 163] width 33 height 6
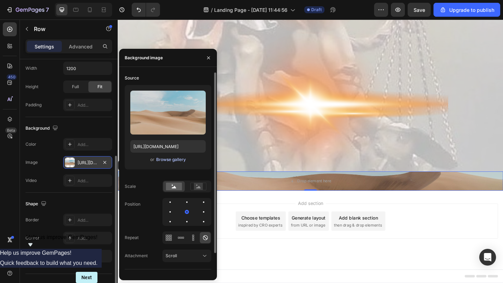
click at [181, 161] on div "Browse gallery" at bounding box center [171, 160] width 30 height 6
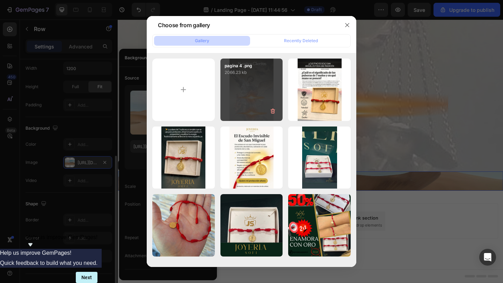
click at [258, 99] on div "pagina 4 .png 2066.23 kb" at bounding box center [251, 90] width 62 height 62
type input "https://cdn.shopify.com/s/files/1/0639/9685/4480/files/gempages_528948084445545…"
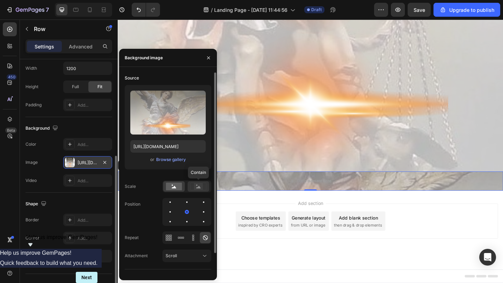
click at [198, 187] on icon at bounding box center [198, 187] width 5 height 2
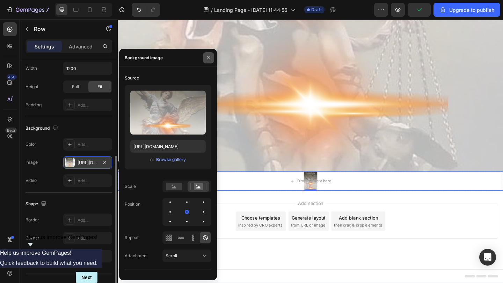
click at [207, 58] on icon "button" at bounding box center [209, 58] width 6 height 6
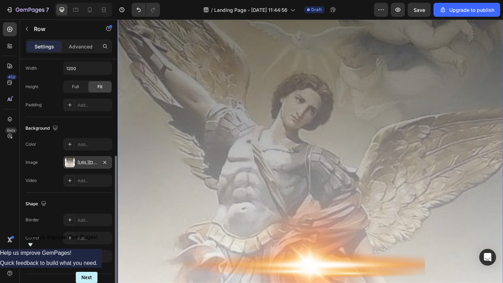
scroll to position [1923, 0]
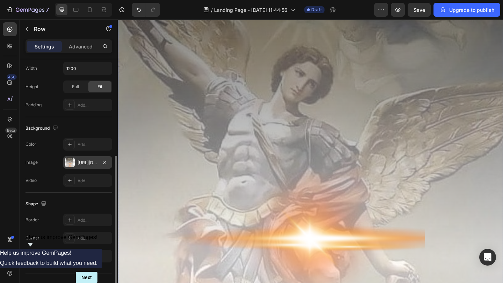
click at [299, 196] on img at bounding box center [327, 184] width 419 height 592
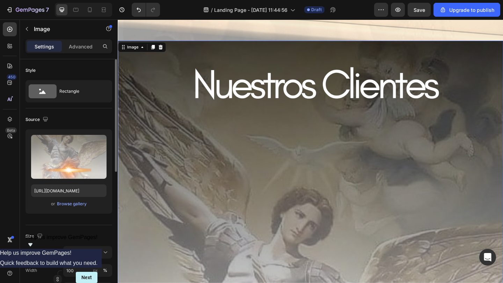
scroll to position [1770, 0]
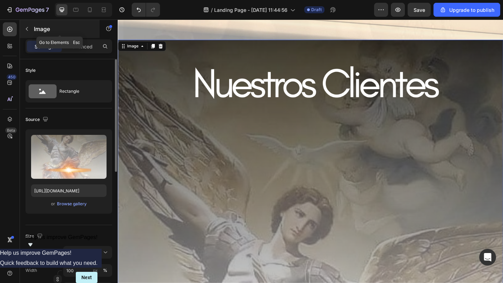
click at [30, 32] on button "button" at bounding box center [26, 28] width 11 height 11
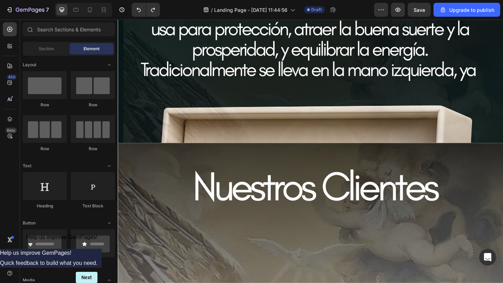
scroll to position [647, 0]
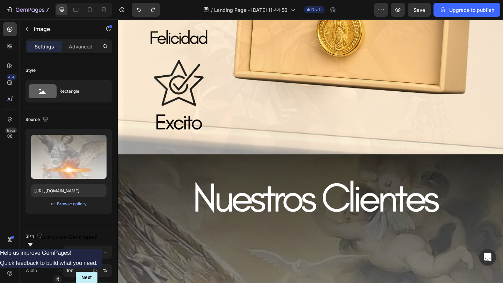
scroll to position [1683, 0]
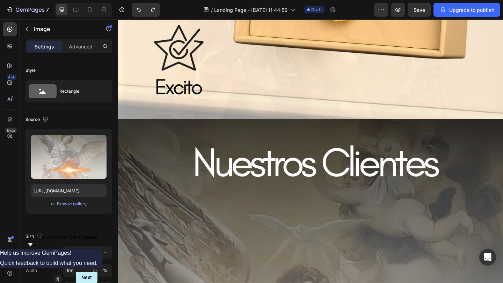
click at [33, 26] on div "Image" at bounding box center [60, 29] width 80 height 18
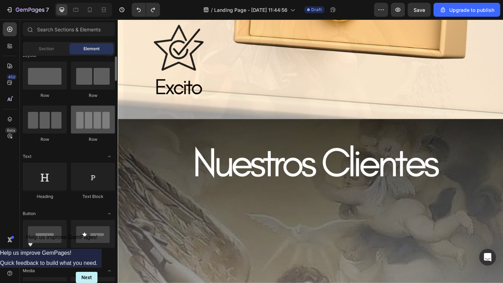
scroll to position [11, 0]
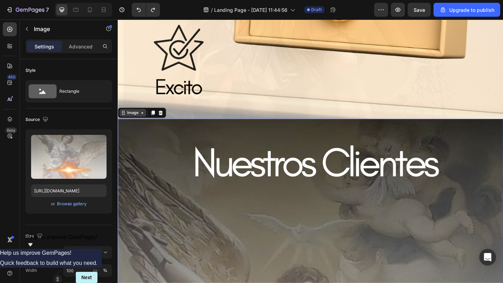
click at [130, 121] on div "Image" at bounding box center [133, 121] width 15 height 6
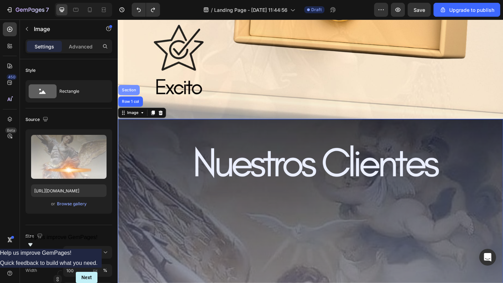
click at [135, 94] on div "Section" at bounding box center [129, 96] width 23 height 11
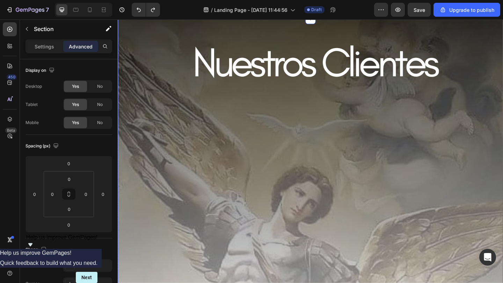
scroll to position [1798, 0]
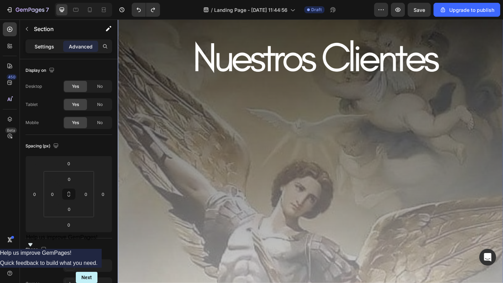
click at [43, 45] on p "Settings" at bounding box center [45, 46] width 20 height 7
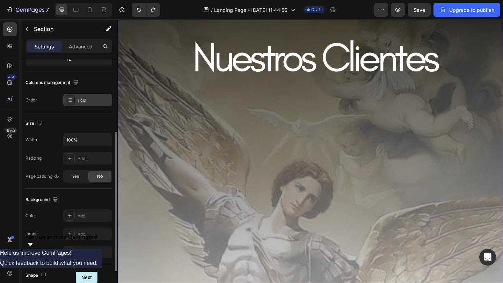
scroll to position [110, 0]
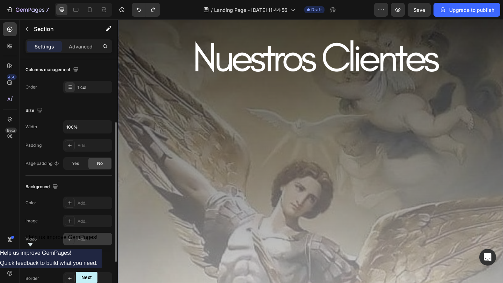
click at [72, 212] on icon at bounding box center [70, 240] width 6 height 6
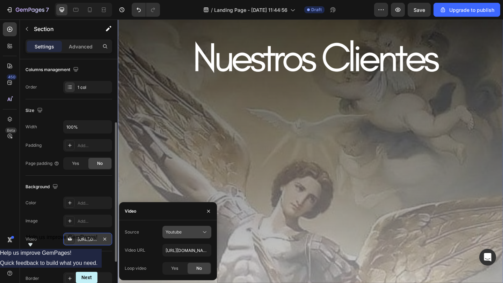
click at [194, 212] on button "Youtube" at bounding box center [186, 232] width 49 height 13
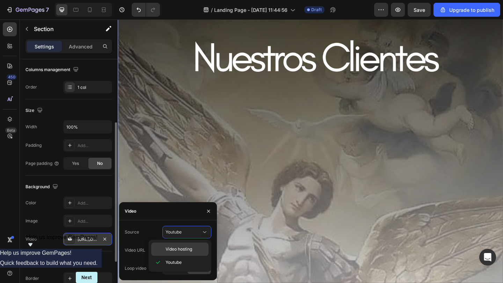
click at [190, 212] on span "Video hosting" at bounding box center [178, 249] width 27 height 6
click at [186, 212] on input "https://media.w3.org/2010/05/sintel/trailer.mp4" at bounding box center [186, 250] width 49 height 13
paste input "cdn.shopify.com/videos/c/o/v/2b2248ad9ab24002be63b604098564c1"
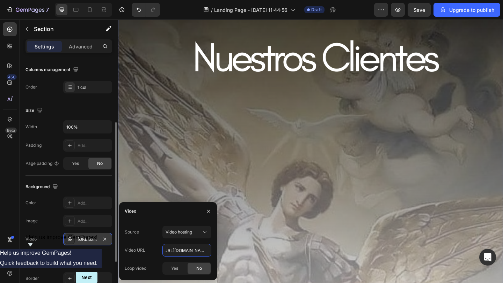
type input "https://cdn.shopify.com/videos/c/o/v/2b2248ad9ab24002be63b604098564c1.mp4"
click at [179, 212] on div "Yes No" at bounding box center [186, 268] width 49 height 13
click at [178, 212] on span "Yes" at bounding box center [174, 269] width 7 height 6
click at [178, 212] on div "Yes" at bounding box center [174, 268] width 23 height 11
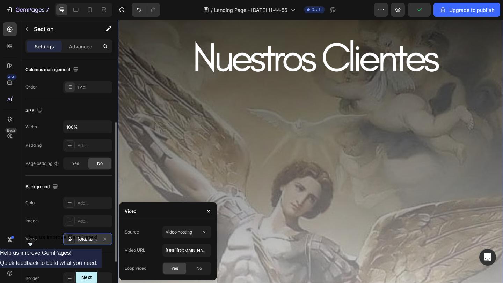
click at [175, 212] on div "Yes" at bounding box center [174, 268] width 23 height 11
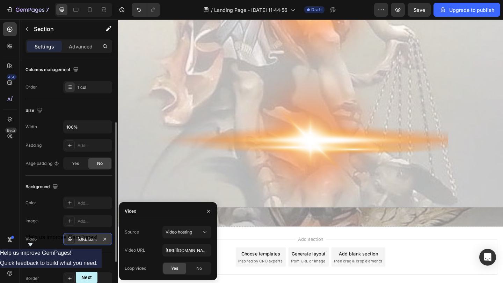
scroll to position [2218, 0]
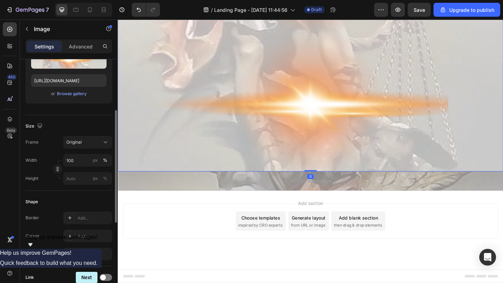
drag, startPoint x: 265, startPoint y: 132, endPoint x: 265, endPoint y: 143, distance: 11.2
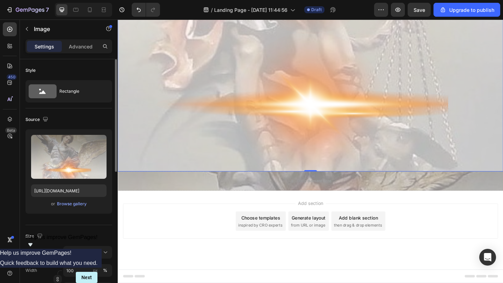
click at [159, 212] on div "Add section Choose templates inspired by CRO experts Generate layout from URL o…" at bounding box center [327, 249] width 419 height 86
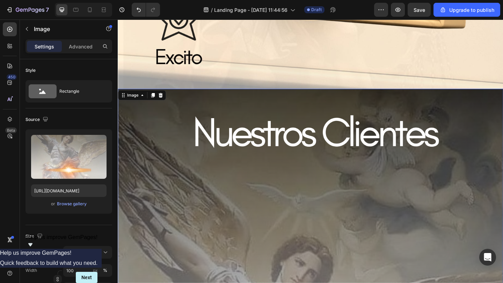
scroll to position [1681, 0]
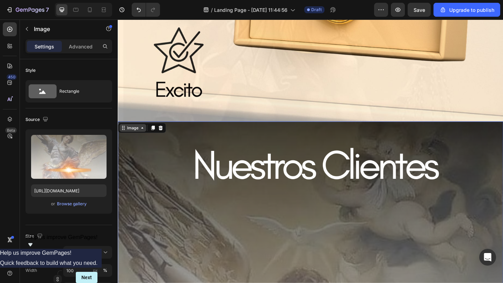
click at [140, 135] on div "Image" at bounding box center [133, 137] width 15 height 6
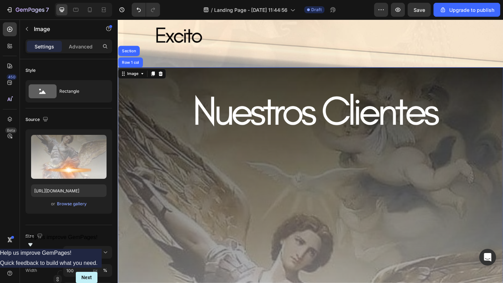
scroll to position [1622, 0]
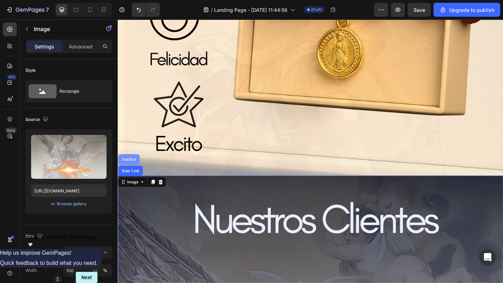
click at [134, 170] on div "Section" at bounding box center [130, 172] width 18 height 4
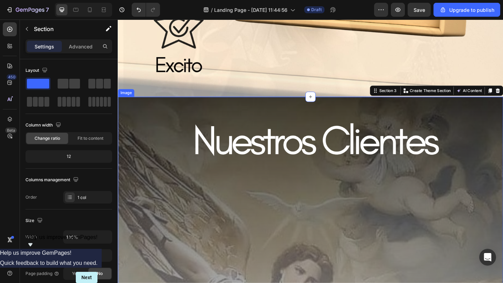
scroll to position [1714, 0]
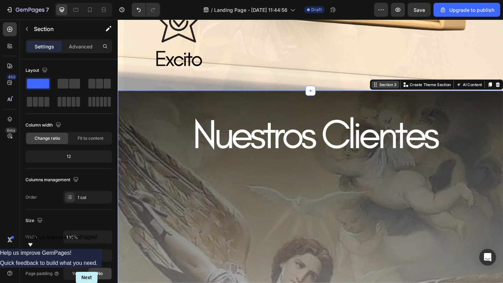
click at [410, 91] on div "Section 3" at bounding box center [411, 90] width 22 height 6
click at [128, 95] on div "Image" at bounding box center [127, 93] width 18 height 8
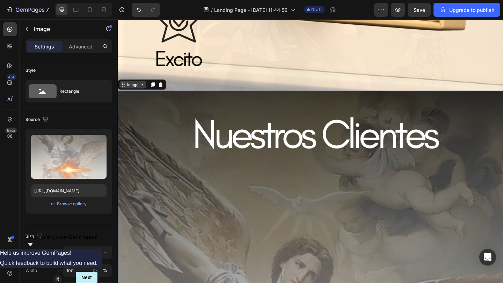
click at [143, 92] on icon at bounding box center [144, 91] width 6 height 6
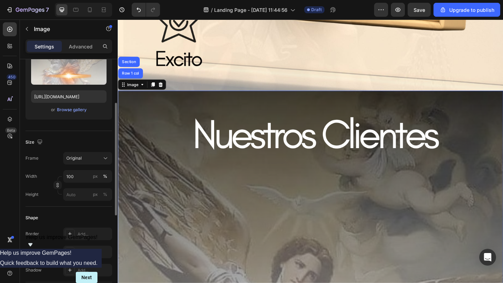
scroll to position [90, 0]
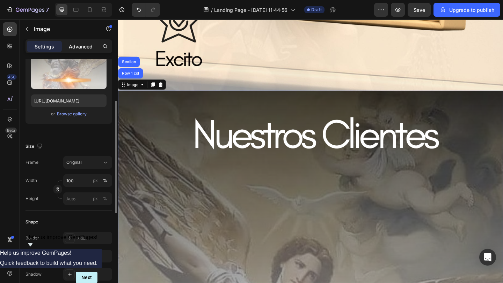
click at [80, 44] on p "Advanced" at bounding box center [81, 46] width 24 height 7
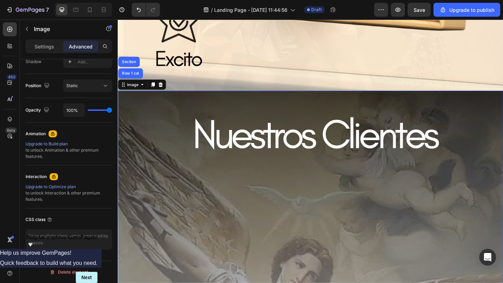
scroll to position [0, 0]
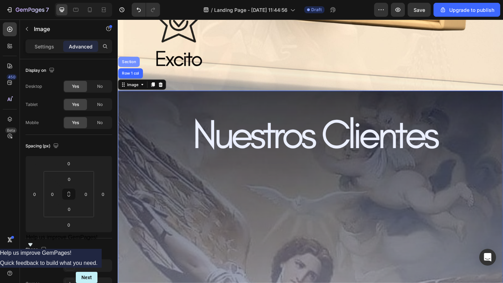
click at [133, 68] on div "Section" at bounding box center [129, 65] width 23 height 11
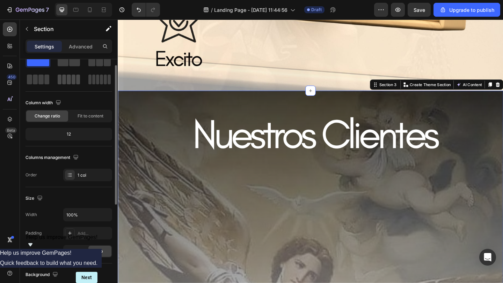
scroll to position [25, 0]
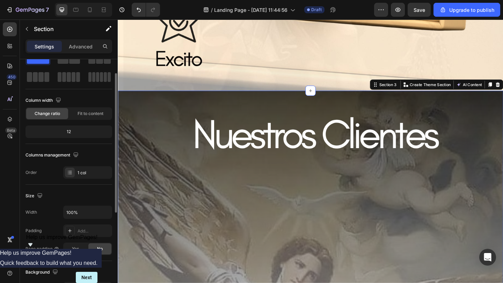
click at [81, 55] on div "Settings Advanced" at bounding box center [69, 49] width 98 height 20
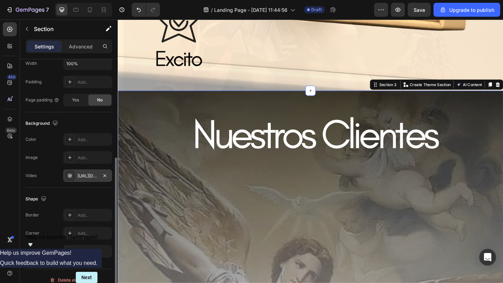
scroll to position [175, 0]
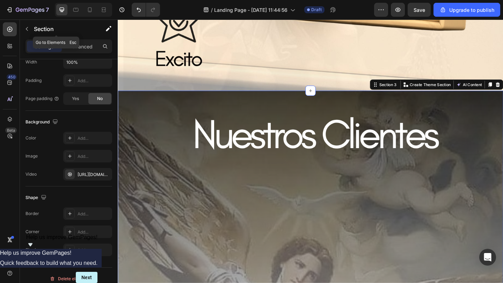
click at [31, 30] on button "button" at bounding box center [26, 28] width 11 height 11
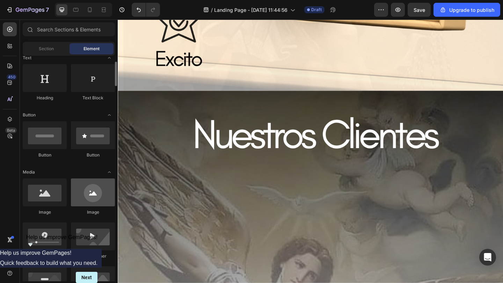
scroll to position [114, 0]
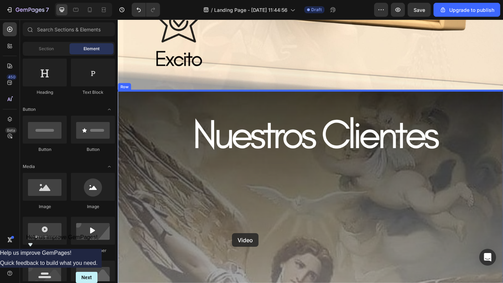
drag, startPoint x: 175, startPoint y: 252, endPoint x: 242, endPoint y: 252, distance: 66.3
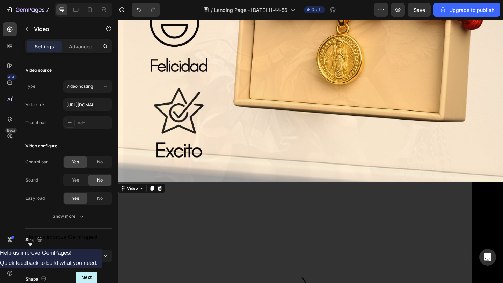
scroll to position [1565, 0]
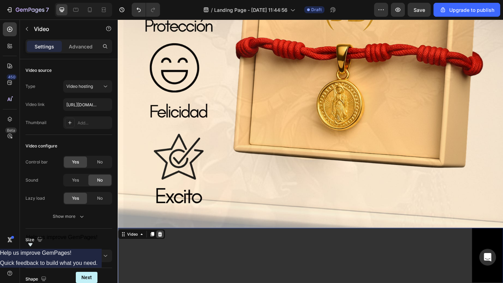
click at [161, 212] on icon at bounding box center [164, 254] width 6 height 6
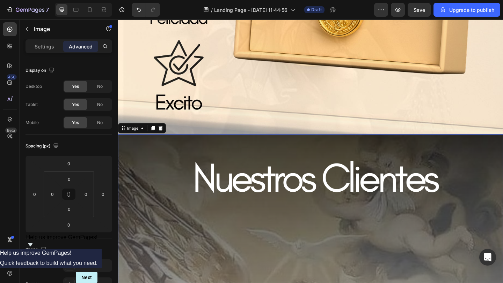
click at [164, 137] on icon at bounding box center [164, 138] width 6 height 6
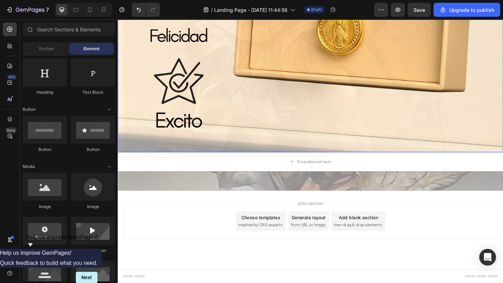
scroll to position [1647, 0]
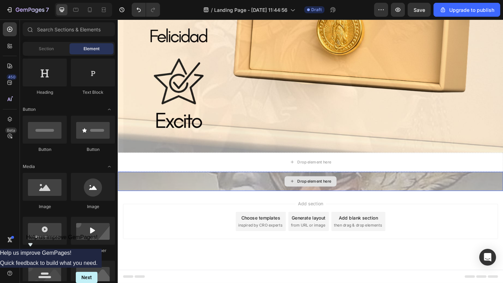
click at [246, 181] on div "Drop element here" at bounding box center [327, 174] width 419 height 21
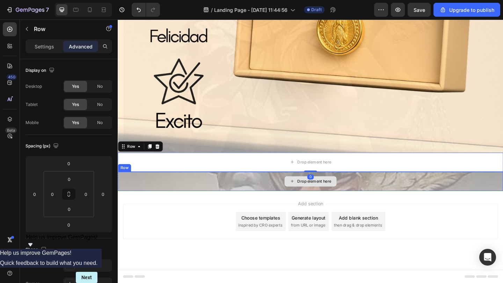
click at [307, 196] on icon at bounding box center [307, 196] width 6 height 6
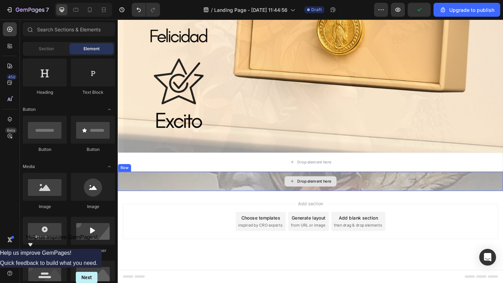
click at [163, 192] on div "Drop element here" at bounding box center [327, 195] width 419 height 21
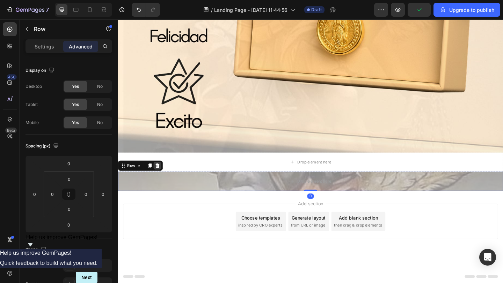
click at [158, 180] on icon at bounding box center [161, 179] width 6 height 6
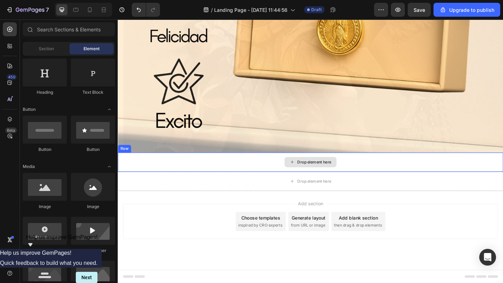
click at [174, 177] on div "Drop element here" at bounding box center [327, 174] width 419 height 21
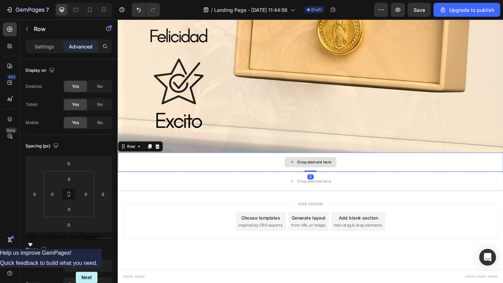
click at [176, 190] on div "Drop element here" at bounding box center [327, 195] width 419 height 21
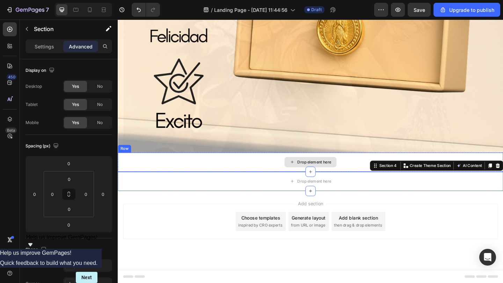
click at [190, 177] on div "Drop element here" at bounding box center [327, 174] width 419 height 21
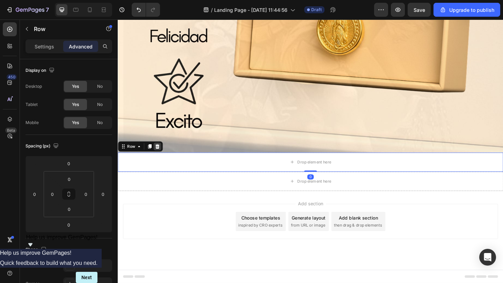
click at [162, 159] on icon at bounding box center [161, 158] width 6 height 6
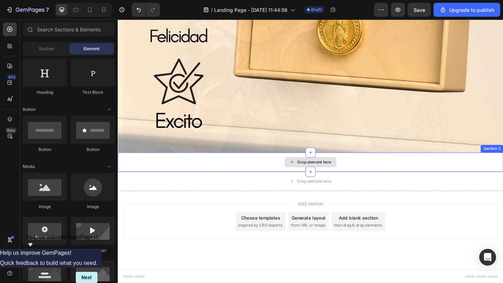
click at [182, 177] on div "Drop element here" at bounding box center [327, 174] width 419 height 21
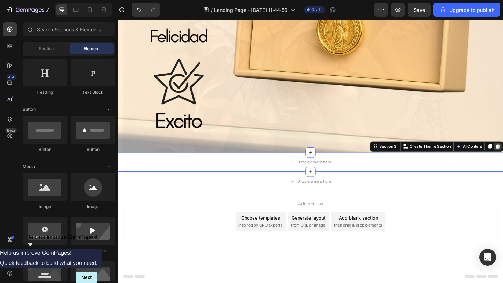
scroll to position [1626, 0]
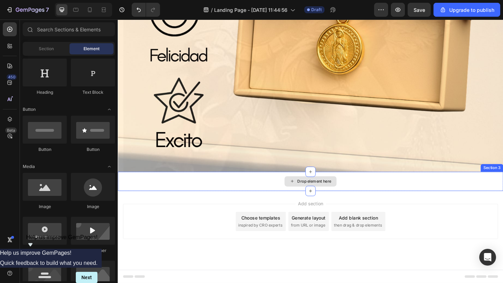
click at [237, 199] on div "Drop element here" at bounding box center [327, 195] width 419 height 21
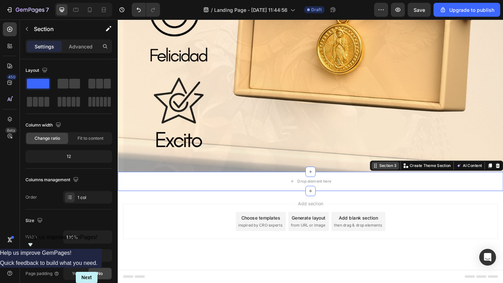
click at [408, 180] on div "Section 3" at bounding box center [411, 179] width 22 height 6
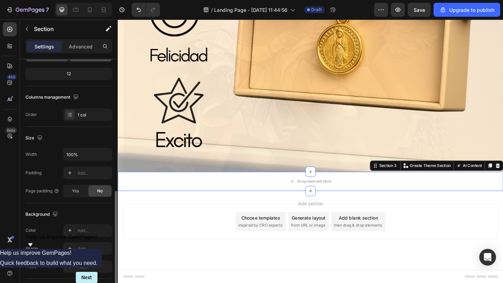
scroll to position [182, 0]
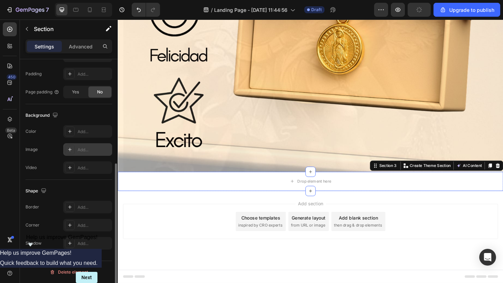
click at [73, 148] on div at bounding box center [70, 150] width 10 height 10
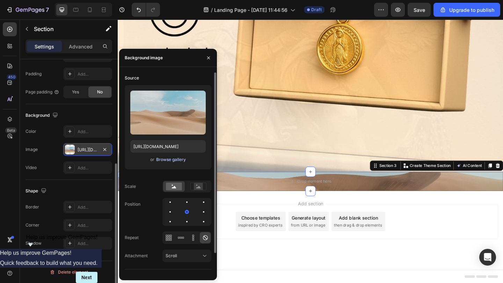
click at [174, 161] on div "Browse gallery" at bounding box center [171, 160] width 30 height 6
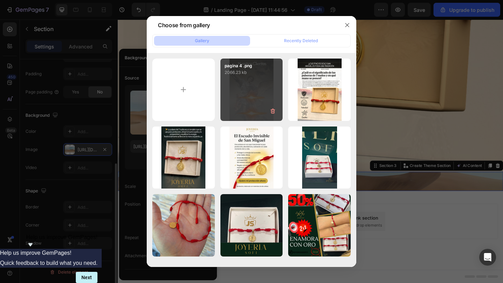
click at [273, 96] on div "pagina 4 .png 2066.23 kb" at bounding box center [251, 90] width 62 height 62
type input "https://cdn.shopify.com/s/files/1/0639/9685/4480/files/gempages_528948084445545…"
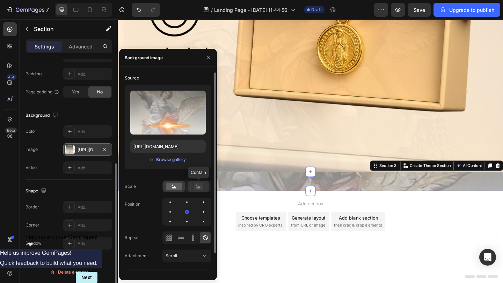
click at [194, 184] on rect at bounding box center [198, 186] width 9 height 7
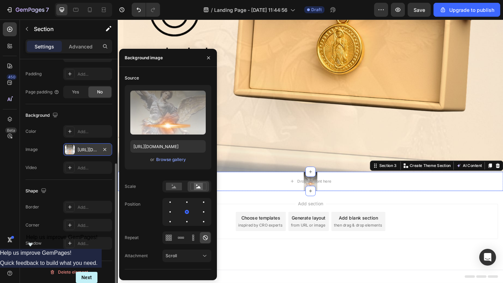
click at [259, 212] on div "Add section Choose templates inspired by CRO experts Generate layout from URL o…" at bounding box center [327, 249] width 419 height 86
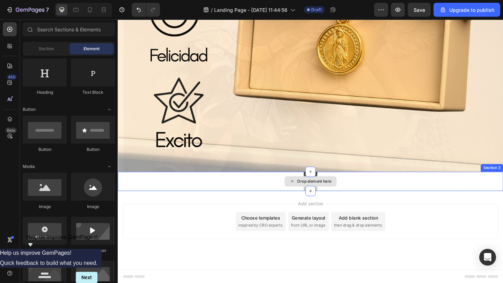
click at [329, 193] on div "Drop element here" at bounding box center [331, 196] width 37 height 6
click at [346, 206] on div "Add section Choose templates inspired by CRO experts Generate layout from URL o…" at bounding box center [327, 249] width 419 height 86
drag, startPoint x: 329, startPoint y: 203, endPoint x: 327, endPoint y: 242, distance: 38.8
click at [330, 196] on div "Drop element here" at bounding box center [331, 196] width 37 height 6
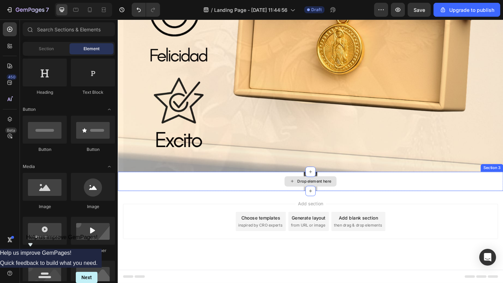
click at [183, 197] on div "Drop element here" at bounding box center [327, 195] width 419 height 21
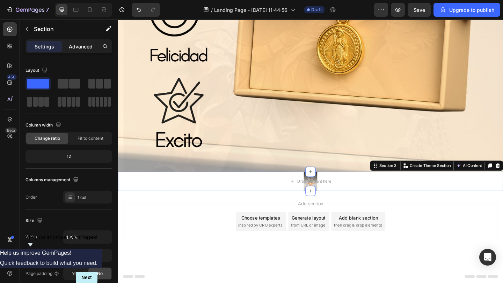
click at [87, 49] on p "Advanced" at bounding box center [81, 46] width 24 height 7
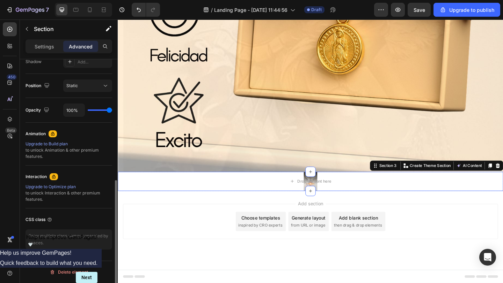
scroll to position [31, 0]
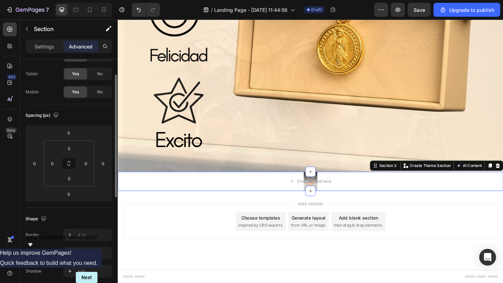
click at [54, 53] on div "Settings Advanced" at bounding box center [68, 46] width 87 height 14
click at [54, 49] on p "Settings" at bounding box center [45, 46] width 20 height 7
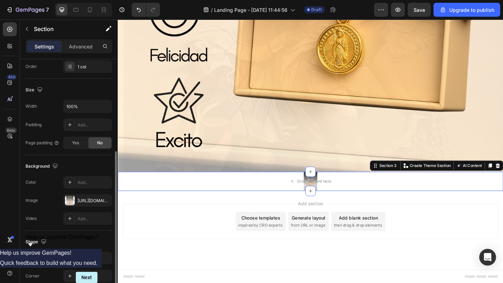
scroll to position [148, 0]
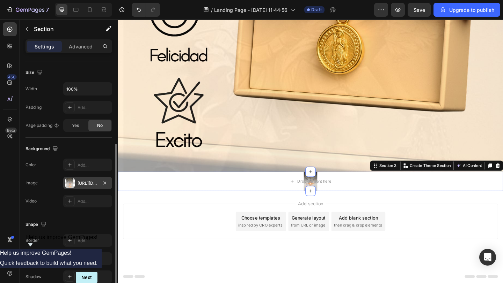
click at [91, 186] on div "https://cdn.shopify.com/s/files/1/0639/9685/4480/files/gempages_528948084445545…" at bounding box center [87, 183] width 20 height 6
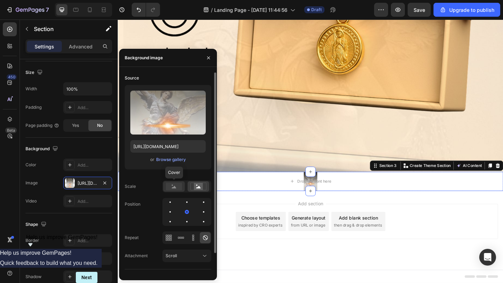
click at [172, 189] on rect at bounding box center [174, 187] width 16 height 8
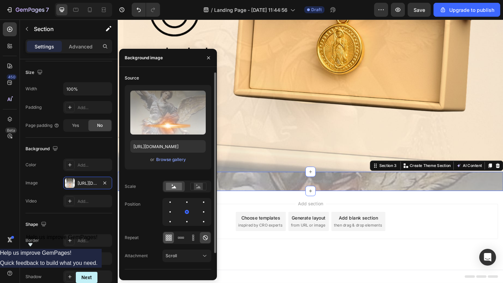
click at [171, 212] on icon at bounding box center [171, 240] width 2 height 2
click at [193, 212] on icon at bounding box center [193, 240] width 2 height 2
click at [205, 212] on div at bounding box center [186, 238] width 49 height 13
click at [205, 212] on icon at bounding box center [205, 238] width 7 height 7
click at [203, 212] on div "Source Upload Image https://cdn.shopify.com/s/files/1/0639/9685/4480/files/gemp…" at bounding box center [168, 171] width 87 height 197
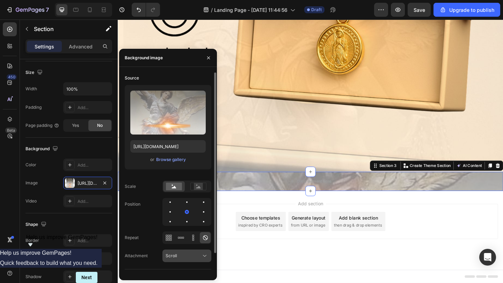
click at [203, 212] on icon at bounding box center [204, 256] width 7 height 7
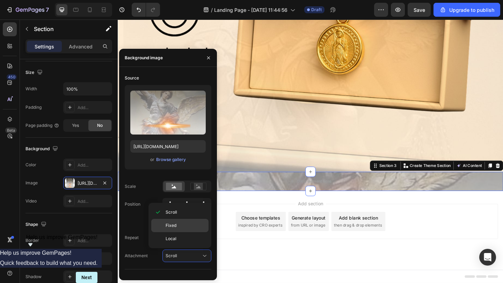
click at [195, 212] on div "Fixed" at bounding box center [179, 225] width 57 height 13
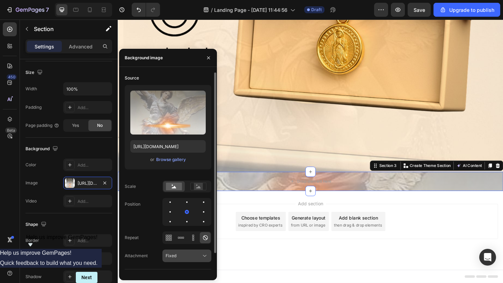
click at [200, 212] on div "Fixed" at bounding box center [183, 256] width 36 height 6
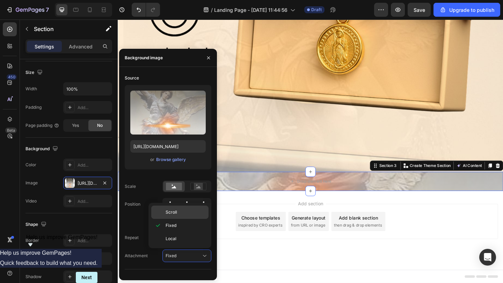
click at [196, 212] on p "Scroll" at bounding box center [185, 212] width 40 height 6
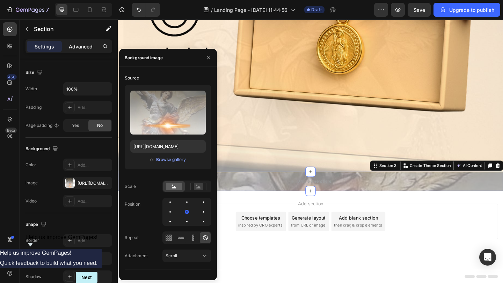
click at [83, 51] on div "Advanced" at bounding box center [80, 46] width 35 height 11
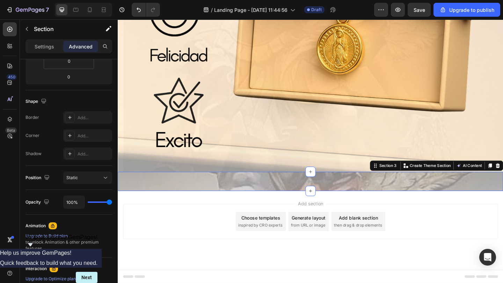
click at [83, 51] on div "Advanced" at bounding box center [80, 46] width 35 height 11
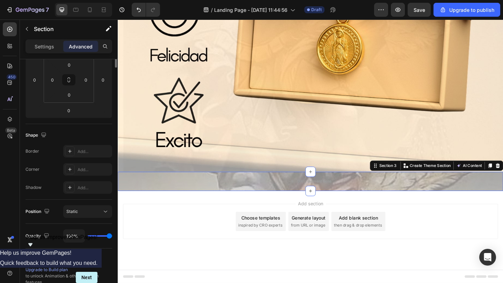
scroll to position [0, 0]
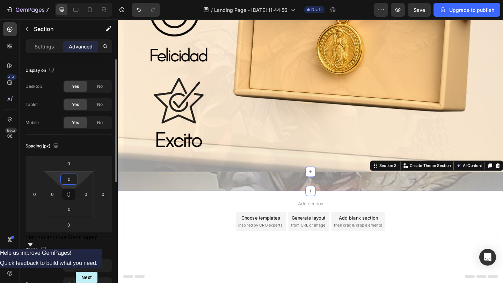
click at [72, 179] on input "0" at bounding box center [69, 179] width 14 height 10
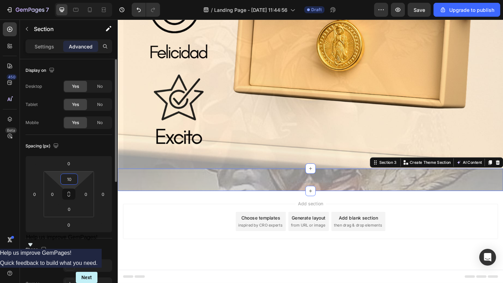
type input "1"
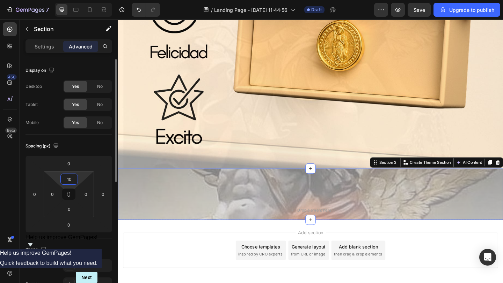
type input "1"
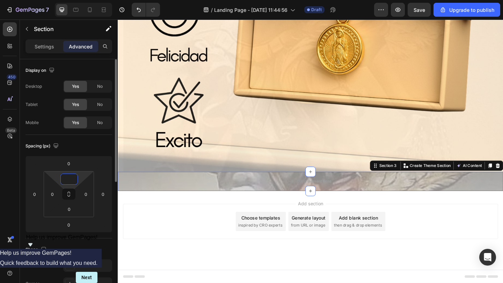
type input "4"
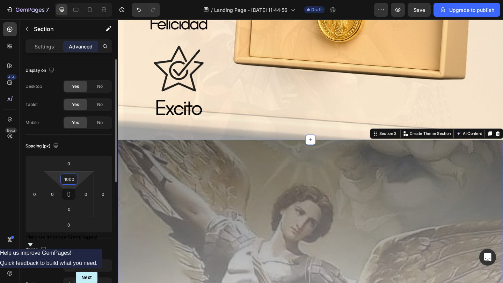
scroll to position [1667, 0]
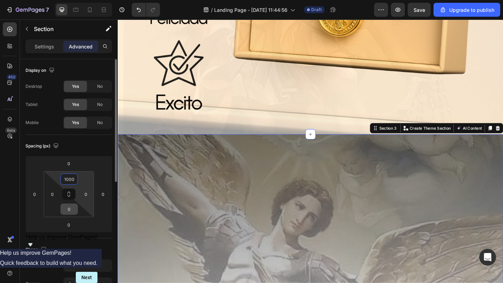
type input "1000"
click at [71, 210] on input "0" at bounding box center [69, 209] width 14 height 10
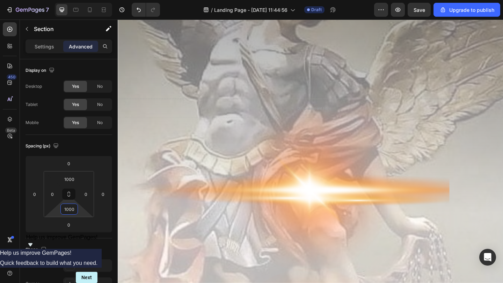
type input "1000"
click at [207, 212] on div "Drop element here Section 3" at bounding box center [327, 116] width 419 height 719
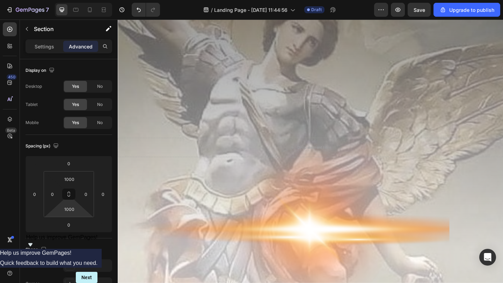
scroll to position [1996, 0]
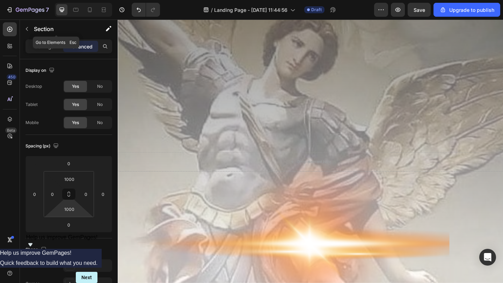
click at [29, 32] on button "button" at bounding box center [26, 28] width 11 height 11
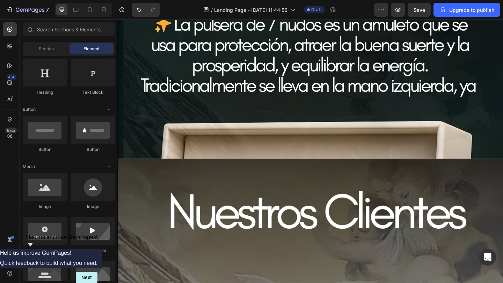
scroll to position [611, 0]
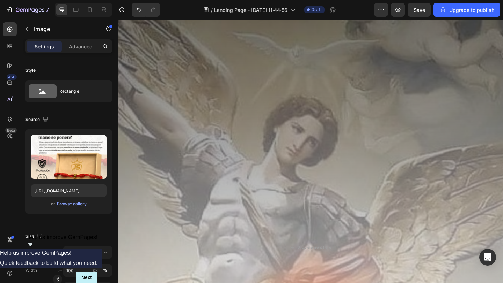
click at [298, 212] on div "Drop element here Section 3" at bounding box center [327, 268] width 419 height 719
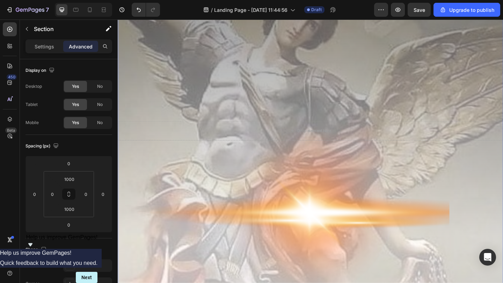
scroll to position [2036, 0]
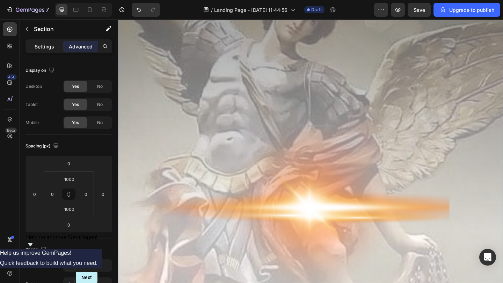
click at [47, 49] on p "Settings" at bounding box center [45, 46] width 20 height 7
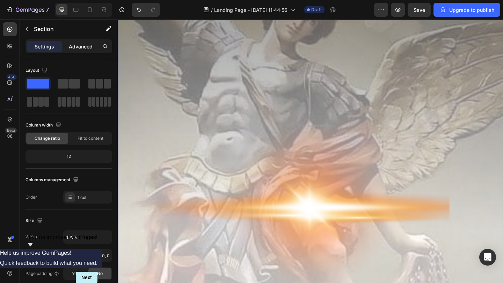
click at [79, 42] on div "Advanced" at bounding box center [80, 46] width 35 height 11
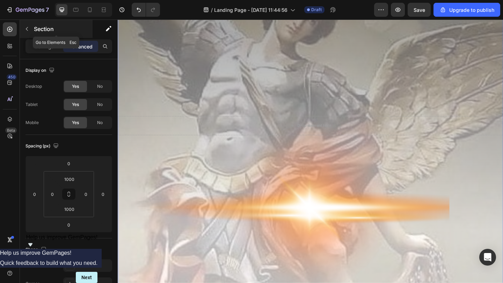
click at [35, 34] on div "Section" at bounding box center [56, 29] width 73 height 18
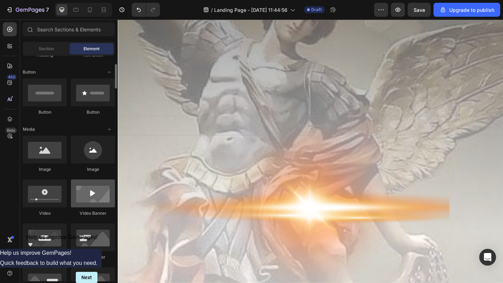
scroll to position [161, 0]
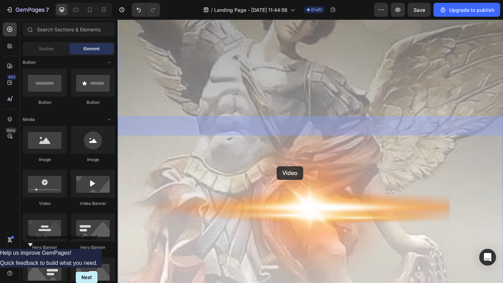
drag, startPoint x: 173, startPoint y: 202, endPoint x: 290, endPoint y: 179, distance: 119.5
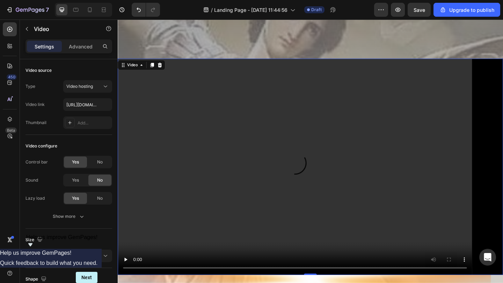
scroll to position [2114, 0]
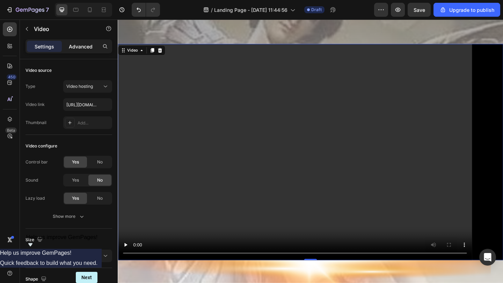
click at [84, 47] on p "Advanced" at bounding box center [81, 46] width 24 height 7
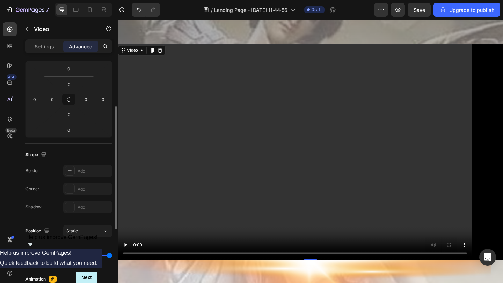
scroll to position [54, 0]
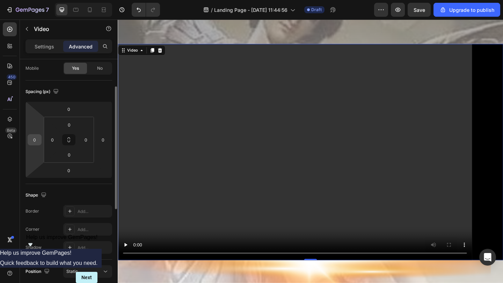
click at [32, 136] on input "0" at bounding box center [34, 140] width 10 height 10
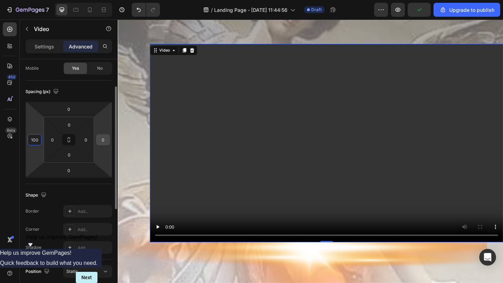
type input "100"
click at [96, 136] on div "0" at bounding box center [103, 139] width 14 height 11
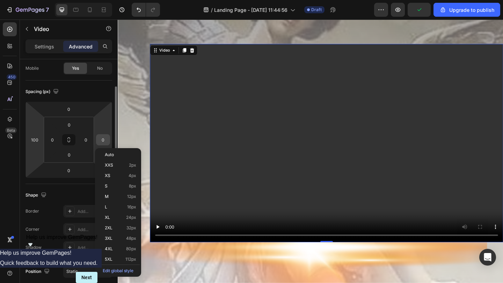
click at [105, 138] on input "0" at bounding box center [103, 140] width 10 height 10
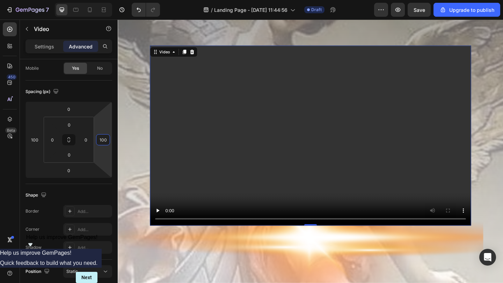
scroll to position [2112, 0]
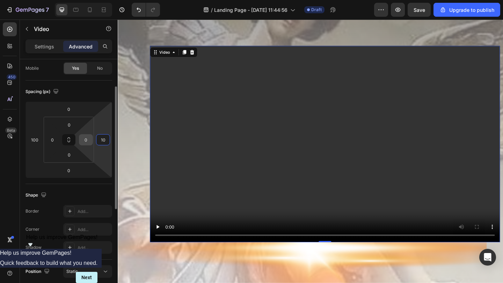
type input "1"
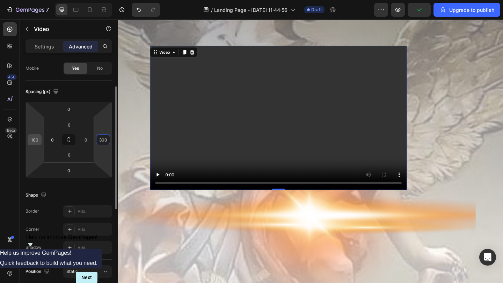
type input "300"
click at [34, 142] on input "100" at bounding box center [34, 140] width 10 height 10
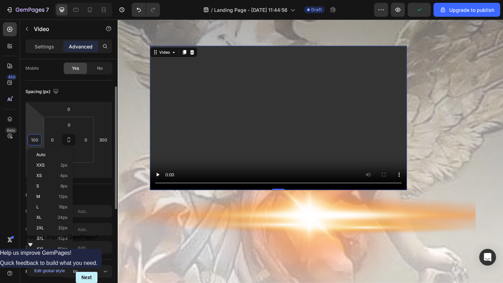
type input "1"
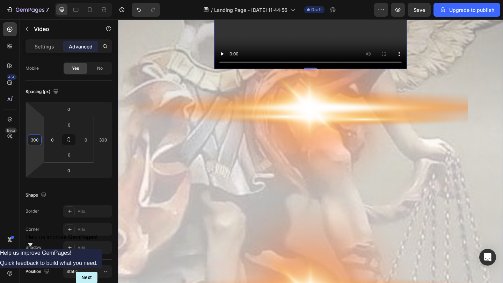
scroll to position [2137, 0]
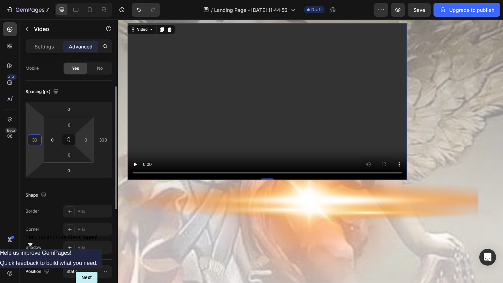
type input "3"
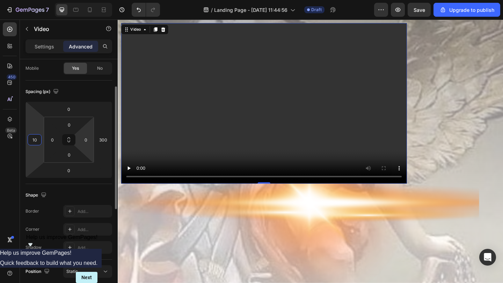
type input "100"
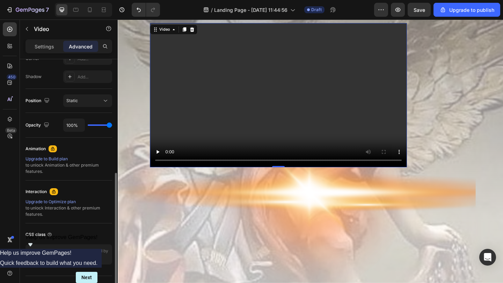
scroll to position [227, 0]
click at [103, 105] on button "Static" at bounding box center [87, 100] width 49 height 13
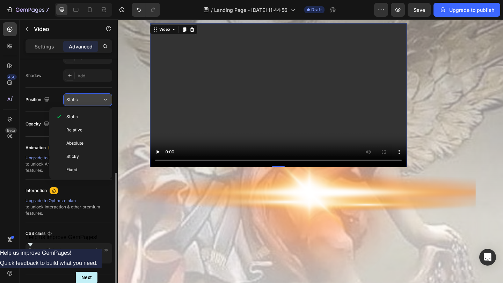
click at [103, 105] on button "Static" at bounding box center [87, 100] width 49 height 13
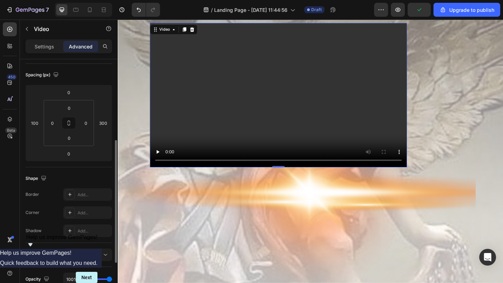
scroll to position [60, 0]
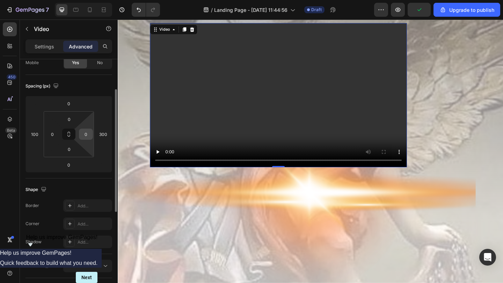
click at [80, 131] on div "0" at bounding box center [86, 134] width 14 height 11
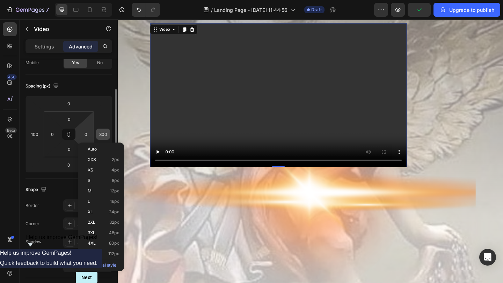
click at [102, 130] on input "300" at bounding box center [103, 134] width 10 height 10
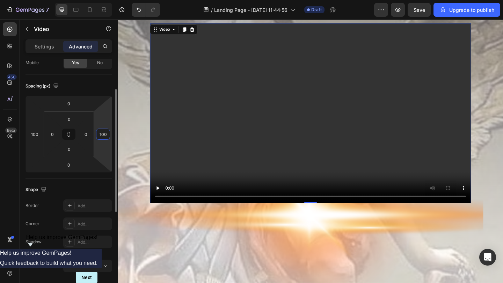
scroll to position [64, 0]
type input "100"
click at [52, 40] on div "Settings Advanced" at bounding box center [68, 46] width 87 height 14
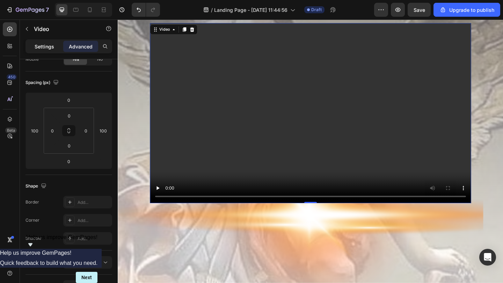
click at [51, 45] on p "Settings" at bounding box center [45, 46] width 20 height 7
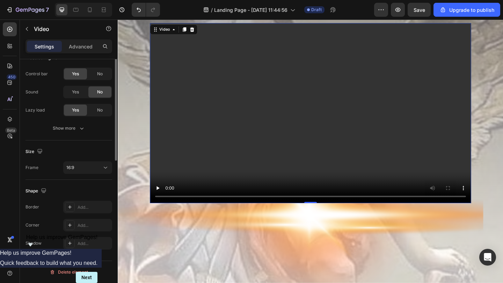
scroll to position [0, 0]
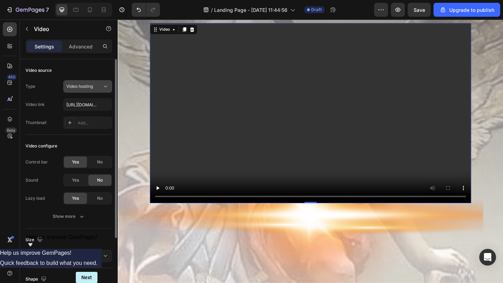
click at [101, 90] on button "Video hosting" at bounding box center [87, 86] width 49 height 13
click at [45, 90] on div "Type Video hosting" at bounding box center [68, 86] width 87 height 13
click at [73, 102] on input "https://cdn.shopify.com/videos/c/o/v/2cd3deb506b54b009063f7270ab5cf2e.mp4" at bounding box center [87, 104] width 49 height 13
paste input "https://cdn.shopify.com/videos/c/o/v/2b2248ad9ab24002be63b604098564c1.mp4"
type input "https://cdn.shopify.com/videos/c/o/v/2b2248ad9ab24002be63b604098564c1.mp4"
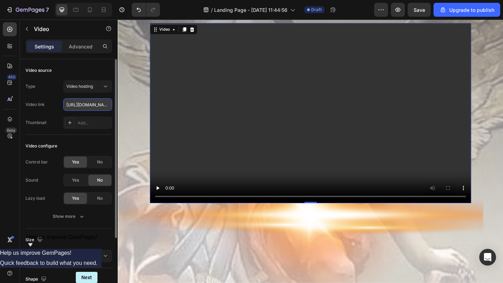
scroll to position [0, 135]
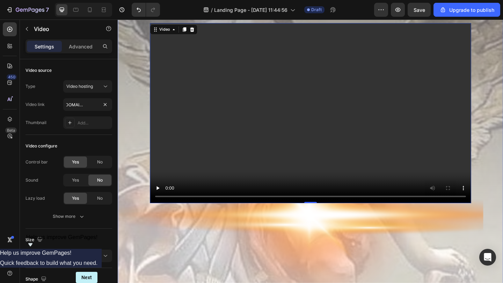
click at [289, 212] on div "Video 0 Section 3" at bounding box center [327, 121] width 419 height 895
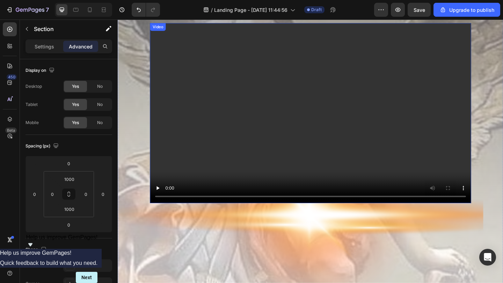
click at [334, 172] on video at bounding box center [327, 121] width 349 height 197
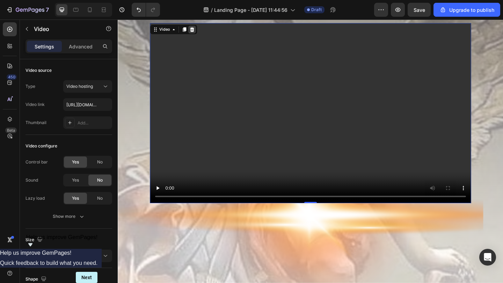
click at [199, 30] on icon at bounding box center [198, 31] width 6 height 6
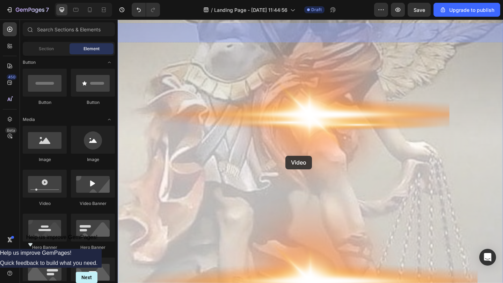
drag, startPoint x: 168, startPoint y: 199, endPoint x: 300, endPoint y: 168, distance: 135.5
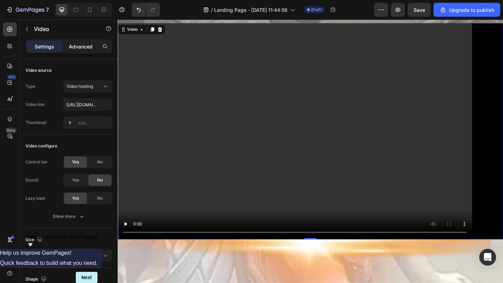
click at [86, 50] on p "Advanced" at bounding box center [81, 46] width 24 height 7
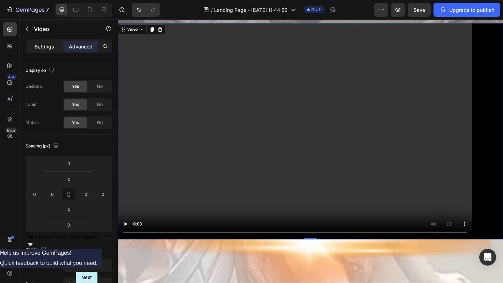
click at [54, 48] on div "Settings" at bounding box center [44, 46] width 35 height 11
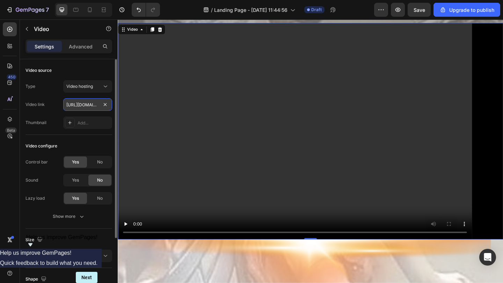
click at [94, 104] on input "https://cdn.shopify.com/videos/c/o/v/2cd3deb506b54b009063f7270ab5cf2e.mp4" at bounding box center [87, 104] width 49 height 13
paste input "https://cdn.shopify.com/videos/c/o/v/aa8a219deb2342dc8cbaa2a19882b4cd.mp4"
type input "https://cdn.shopify.com/videos/c/o/v/aa8a219deb2342dc8cbaa2a19882b4cd.mp4"
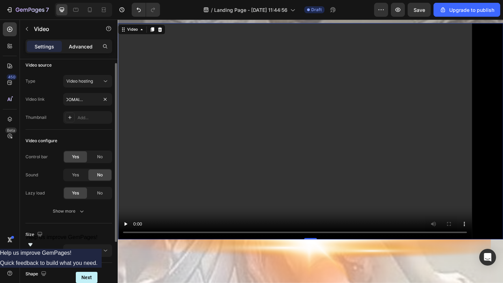
click at [76, 46] on p "Advanced" at bounding box center [81, 46] width 24 height 7
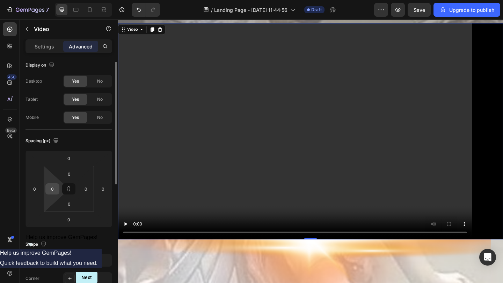
click at [48, 187] on input "0" at bounding box center [52, 189] width 10 height 10
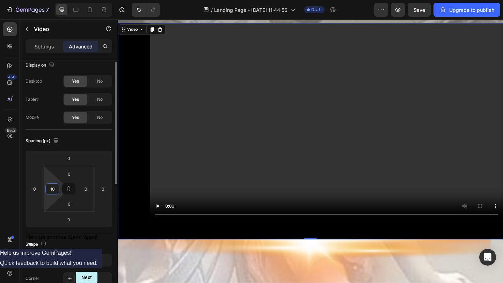
type input "1"
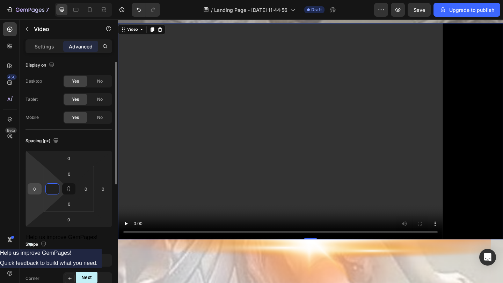
click at [32, 187] on input "0" at bounding box center [34, 189] width 10 height 10
type input "0"
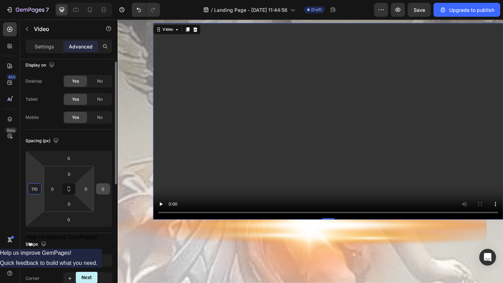
type input "110"
click at [98, 191] on input "0" at bounding box center [103, 189] width 10 height 10
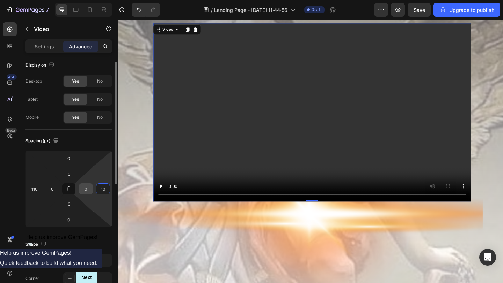
type input "1"
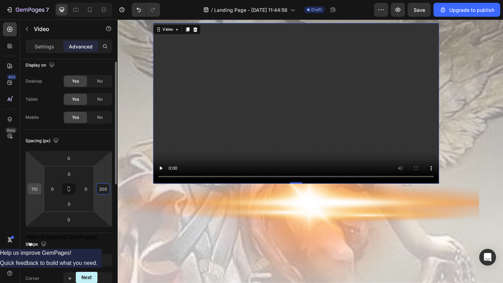
type input "200"
click at [40, 186] on div "110" at bounding box center [35, 189] width 14 height 11
click at [37, 189] on input "110" at bounding box center [34, 189] width 10 height 10
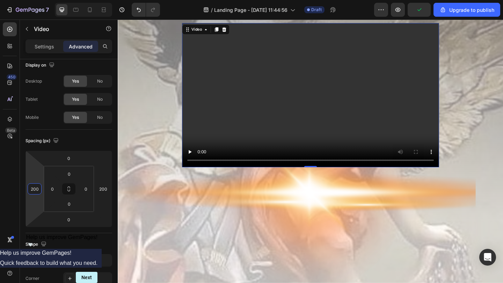
type input "200"
click at [220, 137] on video at bounding box center [326, 101] width 279 height 157
click at [228, 121] on video at bounding box center [326, 101] width 279 height 157
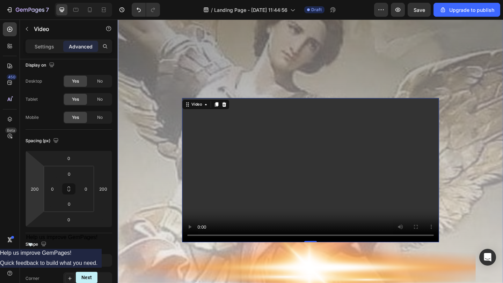
scroll to position [2053, 0]
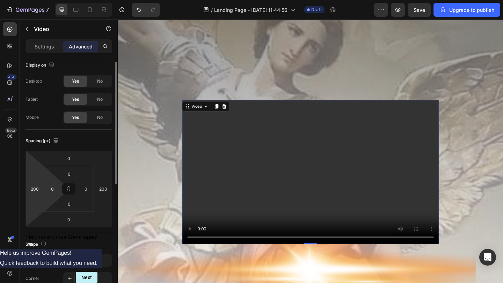
click at [59, 193] on div "0" at bounding box center [52, 189] width 14 height 11
click at [56, 192] on input "0" at bounding box center [52, 189] width 10 height 10
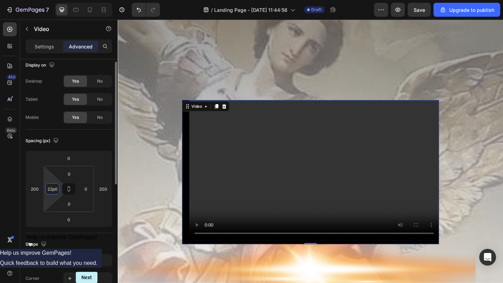
scroll to position [0, 0]
type input "2"
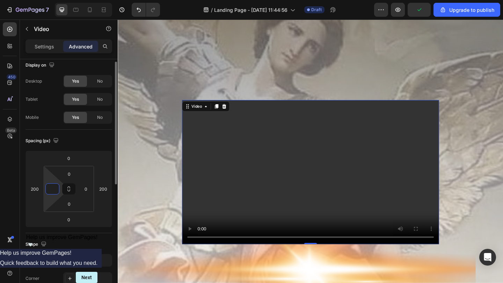
type input "0"
click at [78, 0] on html "7 / Landing Page - Sep 28, 11:44:56 Draft Preview Save Upgrade to publish 450 B…" at bounding box center [251, 0] width 503 height 0
click at [91, 212] on div "Shape Border Add... Corner Add... Shadow Add..." at bounding box center [68, 272] width 87 height 76
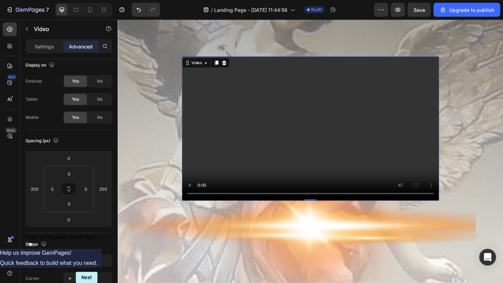
scroll to position [2106, 0]
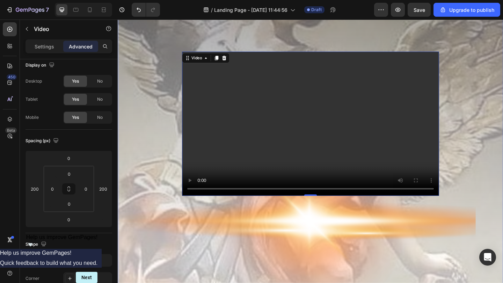
click at [170, 212] on div "Video 0 Section 3" at bounding box center [327, 132] width 419 height 855
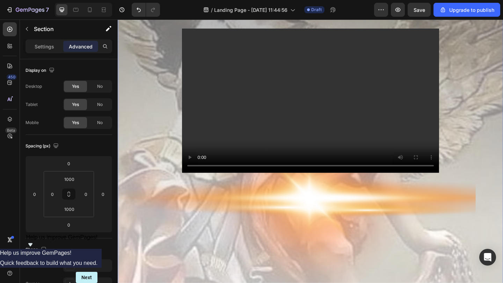
scroll to position [2139, 0]
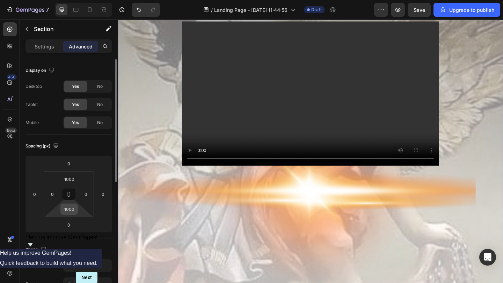
click at [68, 212] on input "1000" at bounding box center [69, 209] width 14 height 10
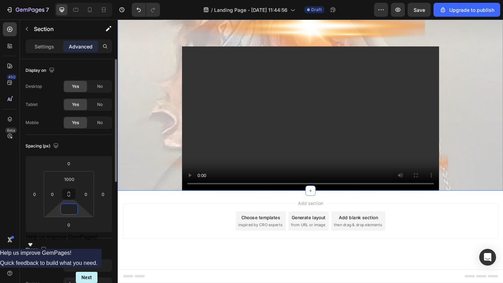
scroll to position [2111, 0]
type input "0"
click at [73, 183] on input "1000" at bounding box center [69, 179] width 14 height 10
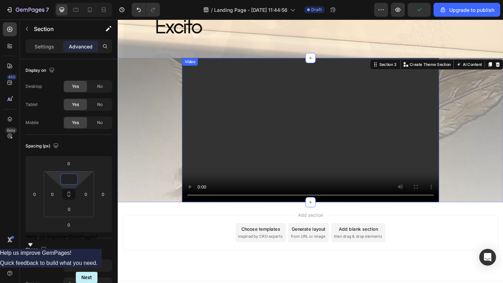
scroll to position [577, 0]
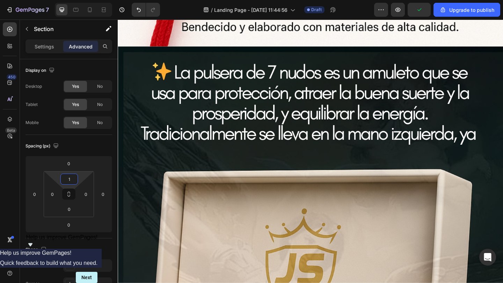
type input "10"
type input "1000"
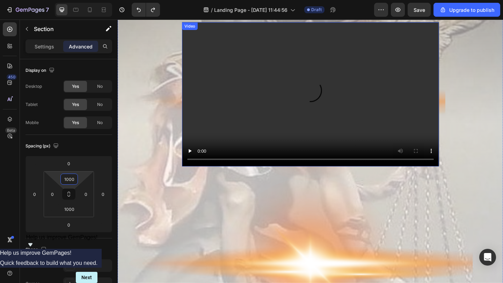
scroll to position [1716, 0]
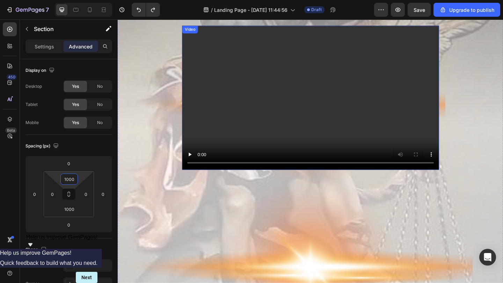
click at [309, 134] on video at bounding box center [326, 104] width 279 height 157
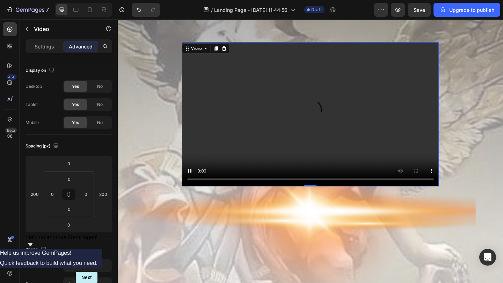
scroll to position [1698, 0]
click at [60, 48] on div "Settings" at bounding box center [44, 46] width 35 height 11
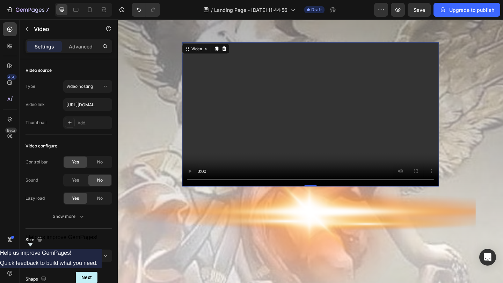
click at [84, 53] on div "Settings Advanced" at bounding box center [69, 49] width 98 height 20
click at [85, 49] on p "Advanced" at bounding box center [81, 46] width 24 height 7
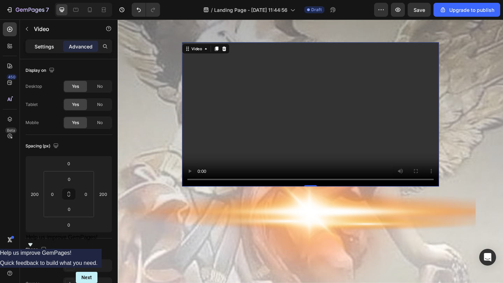
click at [49, 43] on p "Settings" at bounding box center [45, 46] width 20 height 7
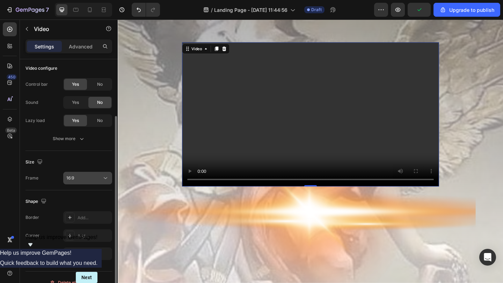
scroll to position [88, 0]
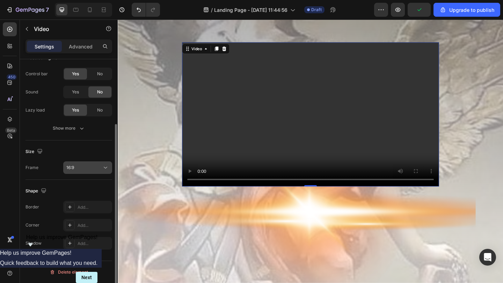
click at [80, 173] on button "16:9" at bounding box center [87, 168] width 49 height 13
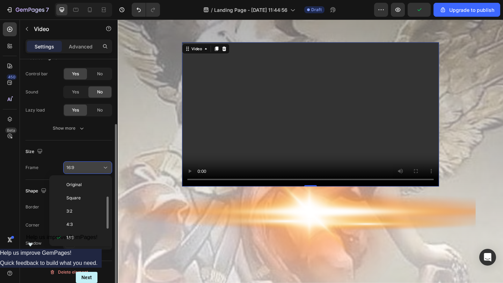
scroll to position [13, 0]
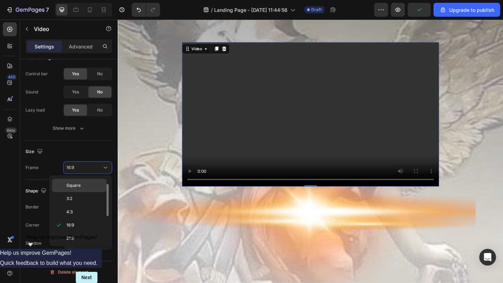
click at [80, 191] on div "Square" at bounding box center [79, 185] width 54 height 13
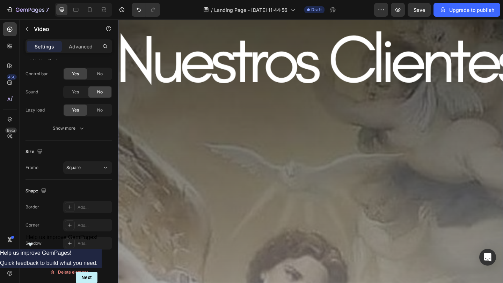
scroll to position [1492, 0]
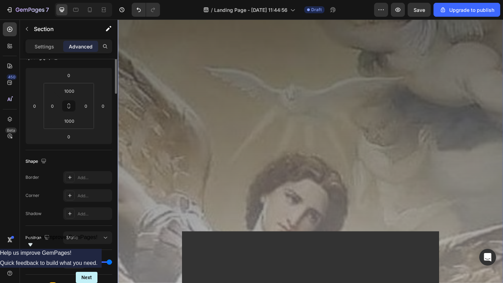
scroll to position [0, 0]
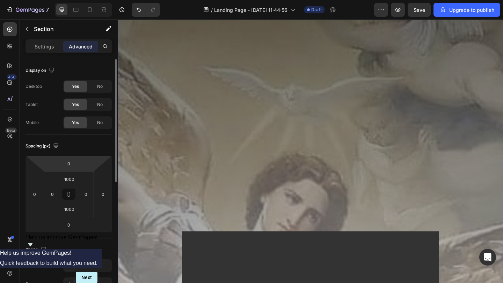
click at [79, 0] on html "7 / Landing Page - Sep 28, 11:44:56 Draft Preview Save Upgrade to publish 450 B…" at bounding box center [251, 0] width 503 height 0
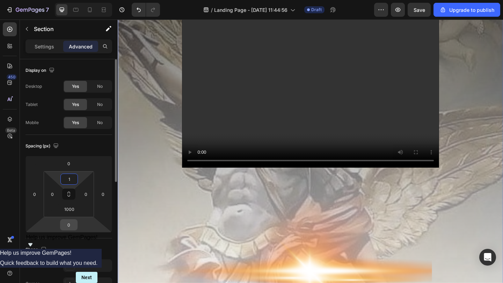
type input "1"
click at [72, 212] on input "0" at bounding box center [69, 225] width 14 height 10
click at [73, 212] on input "1000" at bounding box center [69, 209] width 14 height 10
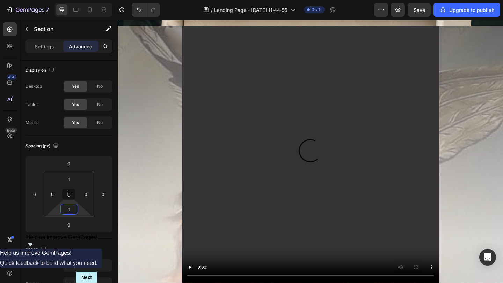
scroll to position [368, 0]
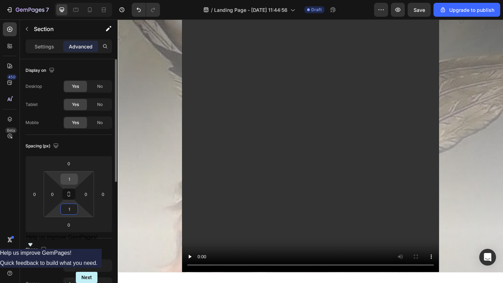
type input "1"
click at [76, 178] on div "1" at bounding box center [68, 179] width 17 height 11
click at [74, 178] on input "1" at bounding box center [69, 179] width 14 height 10
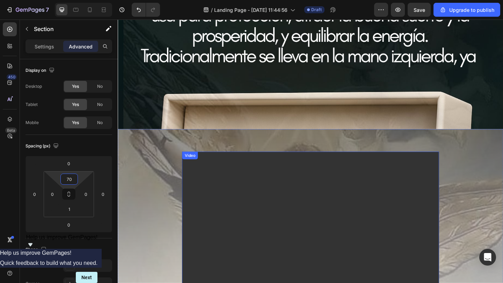
scroll to position [256, 0]
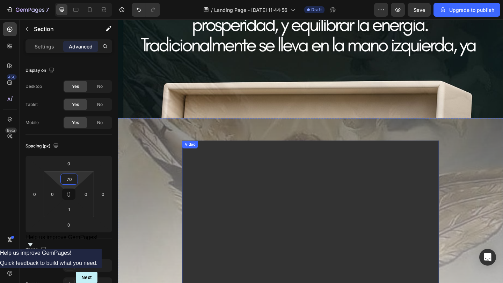
type input "7"
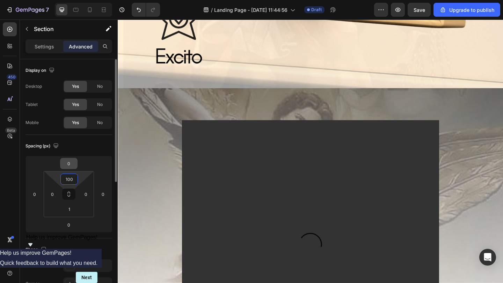
scroll to position [1296, 0]
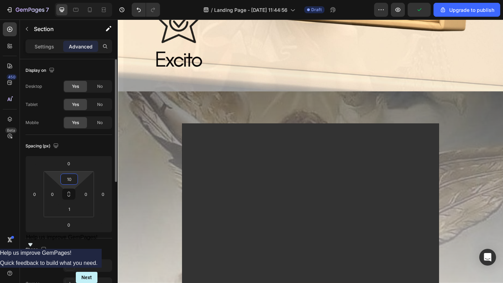
type input "1"
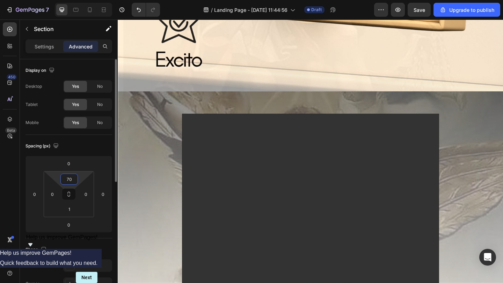
type input "7"
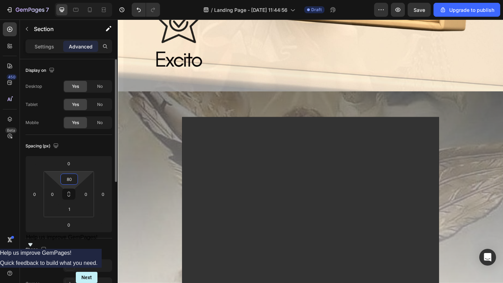
type input "8"
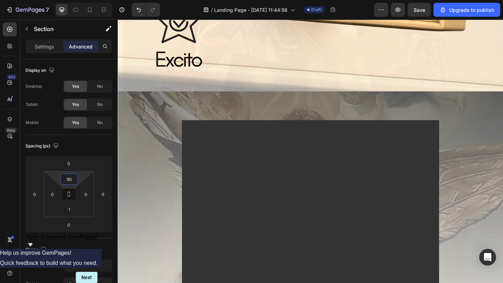
type input "9"
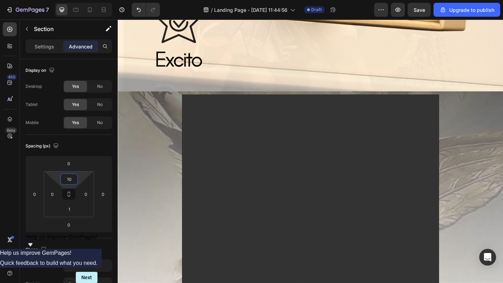
type input "1"
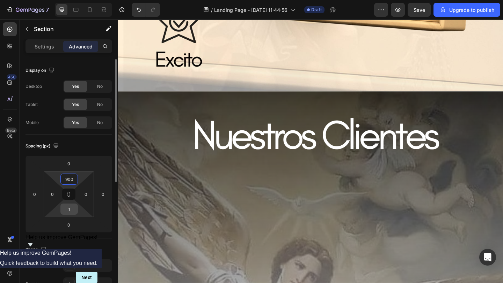
type input "900"
click at [69, 209] on input "1" at bounding box center [69, 209] width 14 height 10
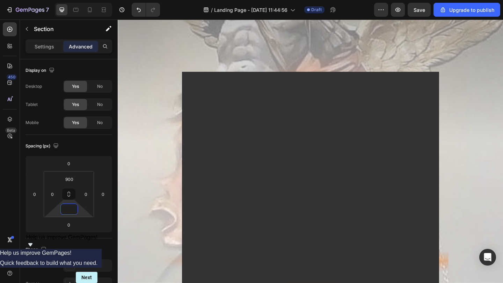
scroll to position [1549, 0]
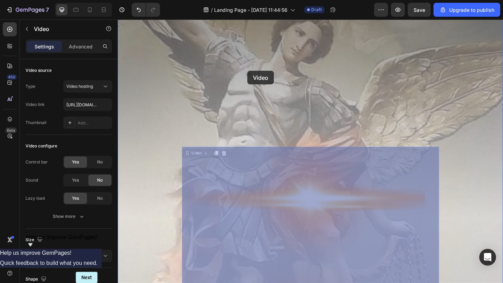
drag, startPoint x: 258, startPoint y: 234, endPoint x: 259, endPoint y: 75, distance: 158.1
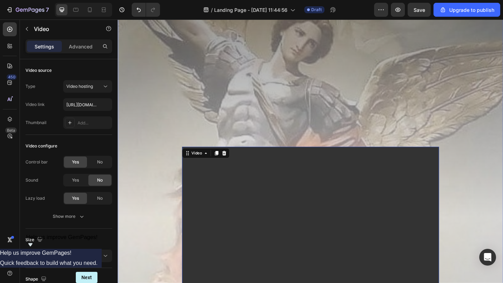
click at [211, 169] on div "Video" at bounding box center [213, 165] width 52 height 11
click at [197, 163] on div "Video" at bounding box center [203, 165] width 14 height 6
click at [84, 48] on p "Advanced" at bounding box center [81, 46] width 24 height 7
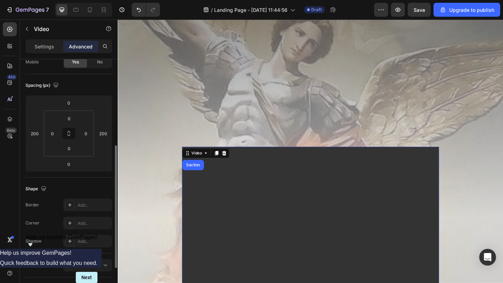
scroll to position [124, 0]
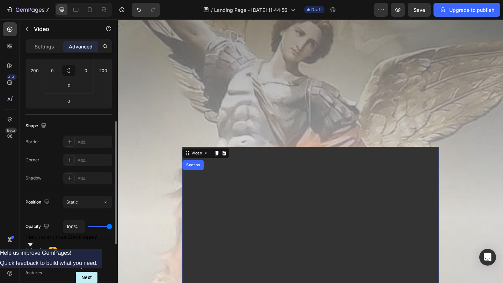
click at [77, 0] on html "7 / Landing Page - Sep 28, 11:44:56 Draft Preview Save Upgrade to publish 450 B…" at bounding box center [251, 0] width 503 height 0
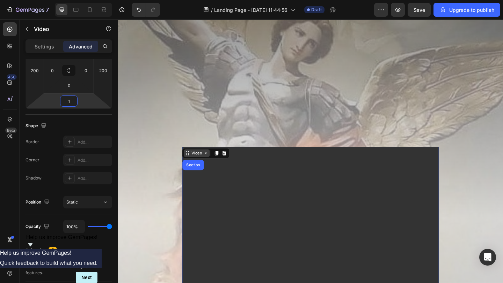
type input "1"
click at [201, 163] on div "Video" at bounding box center [203, 165] width 14 height 6
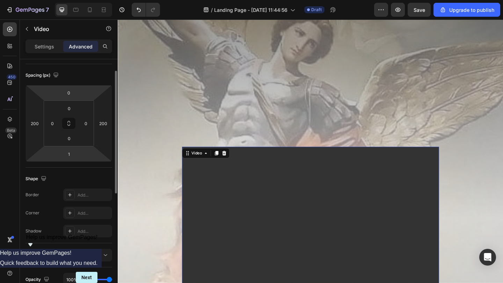
scroll to position [55, 0]
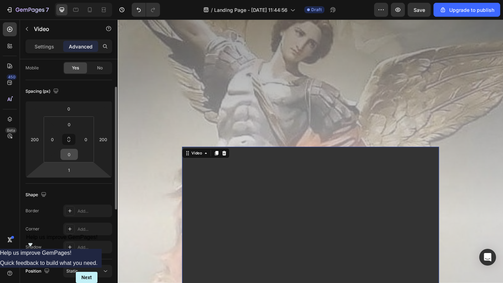
click at [74, 158] on input "0" at bounding box center [69, 154] width 14 height 10
type input "1"
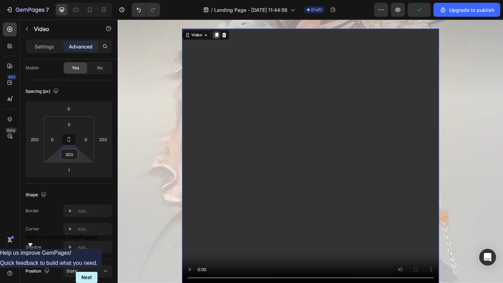
scroll to position [1679, 0]
type input "3"
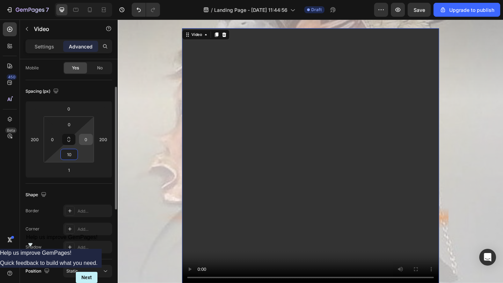
click at [82, 143] on input "0" at bounding box center [86, 139] width 10 height 10
click at [65, 156] on input "10" at bounding box center [69, 154] width 14 height 10
type input "0"
click at [86, 135] on input "0" at bounding box center [86, 139] width 10 height 10
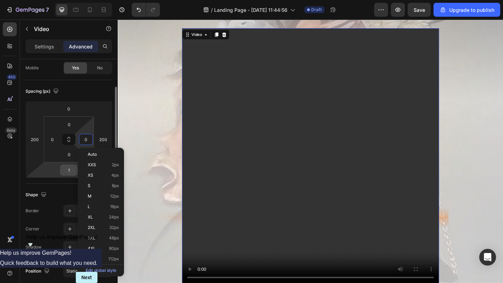
click at [73, 165] on div "1" at bounding box center [68, 170] width 17 height 11
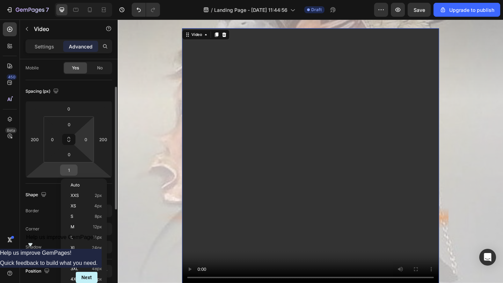
click at [72, 167] on input "1" at bounding box center [69, 170] width 14 height 10
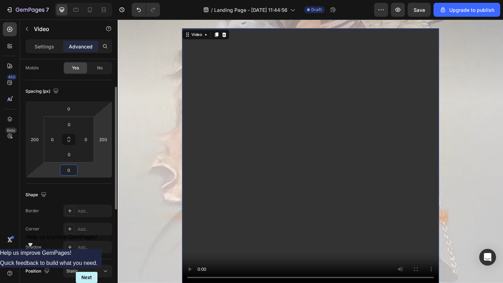
type input "0"
click at [103, 0] on html "7 / Landing Page - Sep 28, 11:44:56 Draft Preview Save Upgrade to publish 450 B…" at bounding box center [251, 0] width 503 height 0
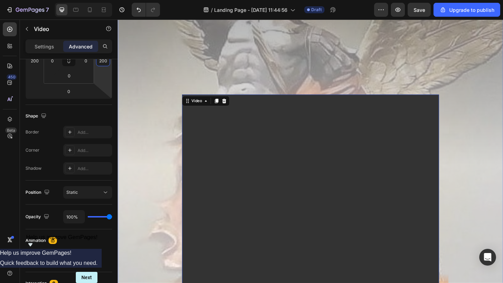
scroll to position [1581, 0]
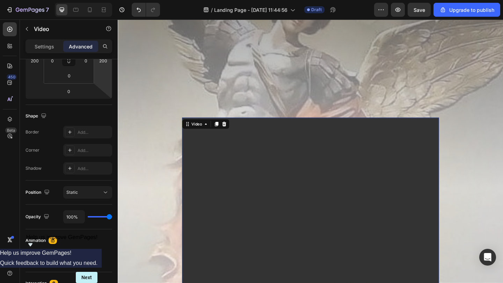
click at [264, 212] on video at bounding box center [326, 265] width 279 height 279
click at [206, 135] on div "Video" at bounding box center [203, 133] width 14 height 6
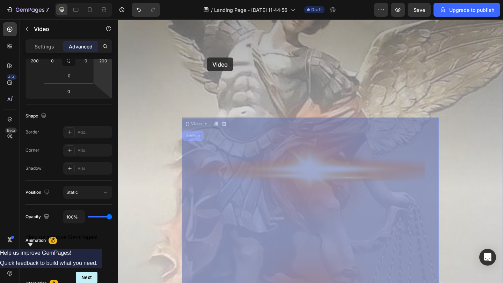
drag, startPoint x: 206, startPoint y: 135, endPoint x: 213, endPoint y: 65, distance: 70.2
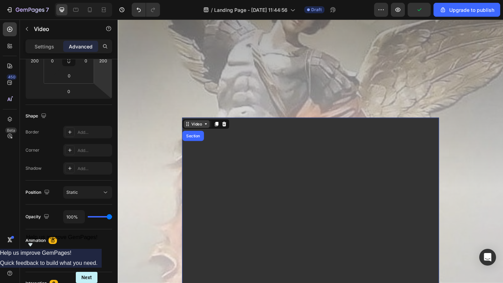
click at [209, 136] on div "Video" at bounding box center [203, 133] width 28 height 8
click at [211, 137] on div "Video" at bounding box center [203, 133] width 28 height 8
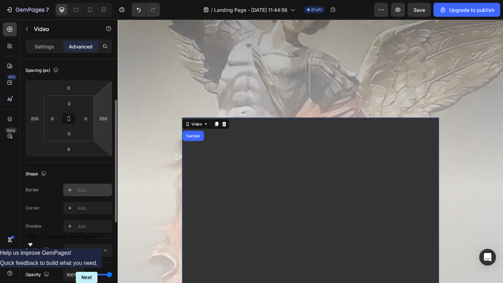
scroll to position [77, 0]
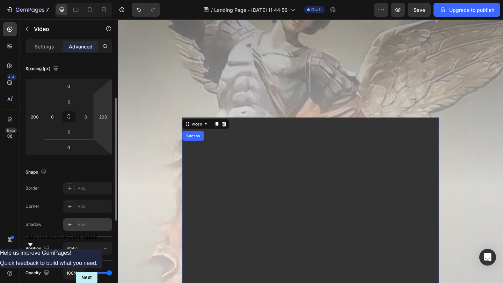
click at [67, 212] on div "Add..." at bounding box center [87, 224] width 49 height 13
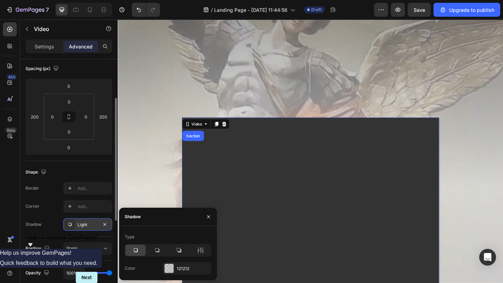
click at [67, 212] on div "Light" at bounding box center [87, 224] width 49 height 13
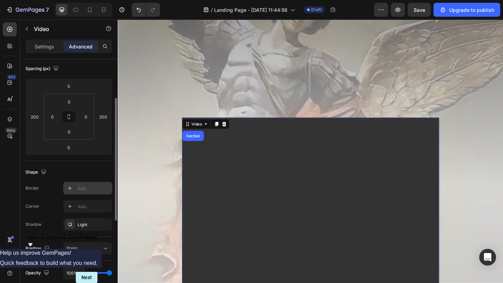
click at [67, 187] on icon at bounding box center [70, 189] width 6 height 6
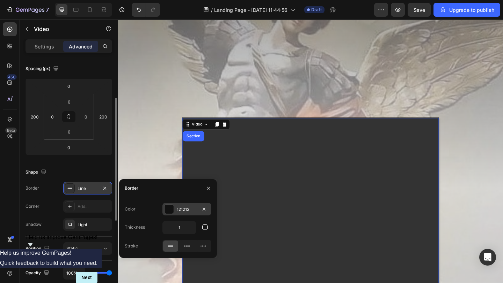
click at [173, 208] on div at bounding box center [168, 209] width 9 height 9
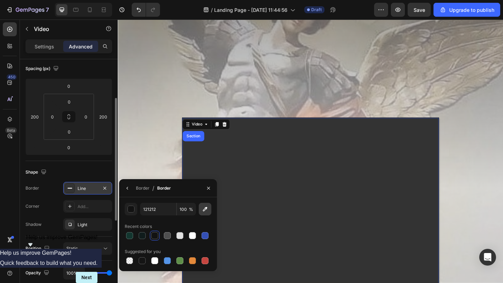
click at [204, 211] on icon "button" at bounding box center [204, 209] width 7 height 7
click at [143, 212] on div at bounding box center [142, 261] width 7 height 7
click at [133, 212] on div at bounding box center [129, 261] width 8 height 8
type input "000000"
type input "0"
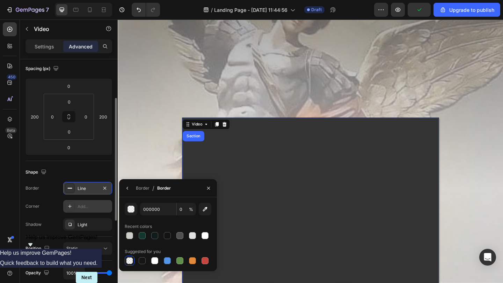
click at [106, 210] on div "Add..." at bounding box center [93, 207] width 33 height 6
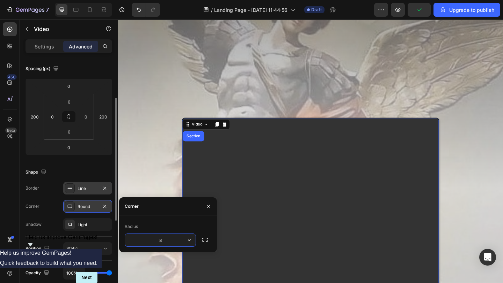
click at [75, 212] on div "Shape Border Line Corner Round Shadow Light" at bounding box center [68, 199] width 87 height 76
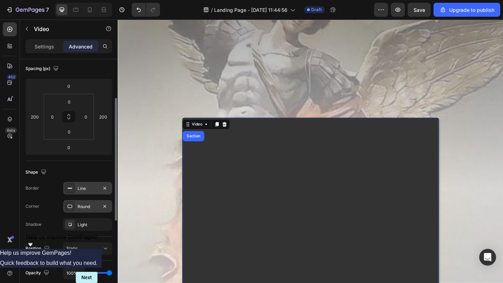
click at [75, 212] on div "Shape Border Line Corner Round Shadow Light" at bounding box center [68, 199] width 87 height 76
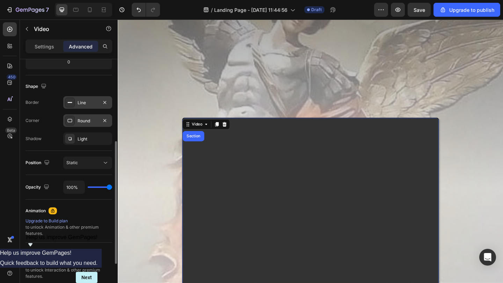
scroll to position [159, 0]
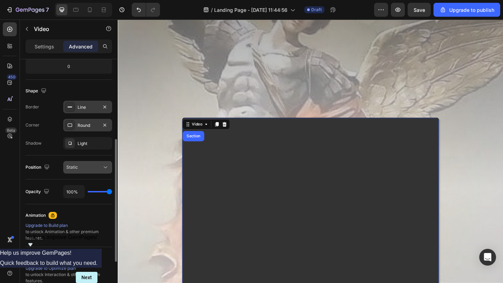
click at [92, 170] on div "Static" at bounding box center [87, 167] width 43 height 7
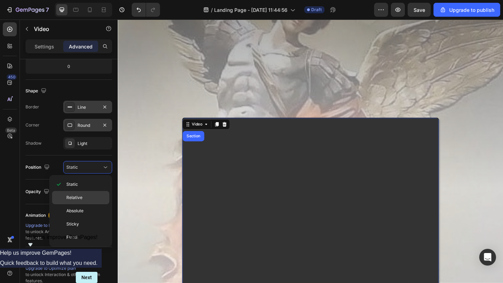
click at [90, 198] on p "Relative" at bounding box center [86, 198] width 40 height 6
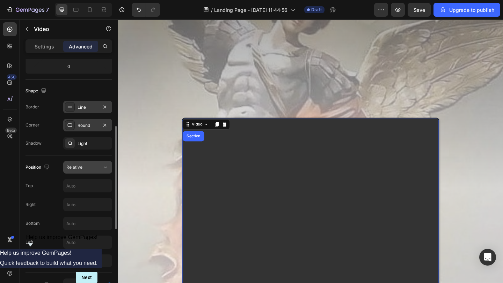
click at [94, 169] on div "Relative" at bounding box center [84, 167] width 36 height 6
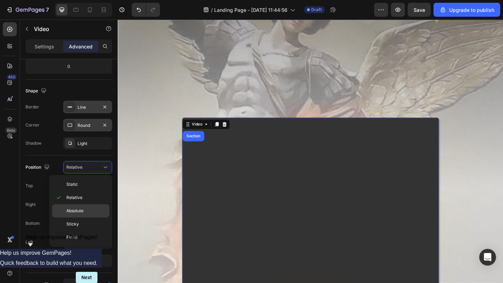
click at [88, 212] on div "Absolute" at bounding box center [80, 211] width 57 height 13
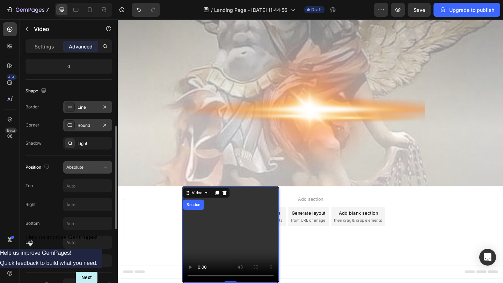
click at [92, 169] on div "Absolute" at bounding box center [84, 167] width 36 height 6
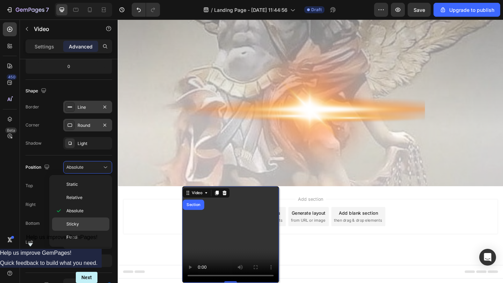
click at [89, 212] on p "Sticky" at bounding box center [86, 224] width 40 height 6
type input "0"
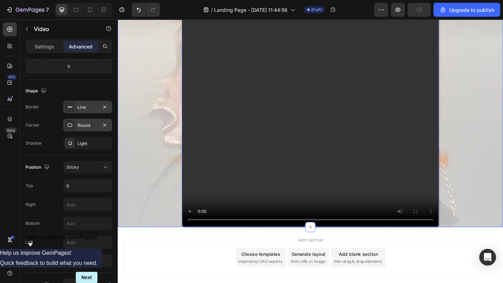
scroll to position [1672, 0]
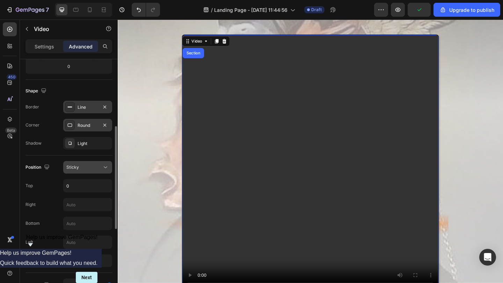
click at [99, 168] on div "Sticky" at bounding box center [84, 167] width 36 height 6
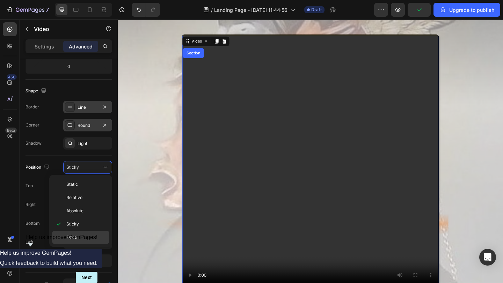
click at [94, 212] on p "Fixed" at bounding box center [86, 238] width 40 height 6
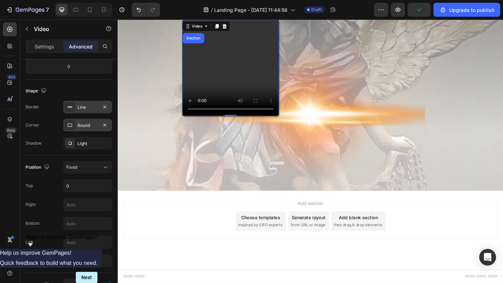
scroll to position [1501, 0]
click at [99, 169] on div "Fixed" at bounding box center [84, 167] width 36 height 6
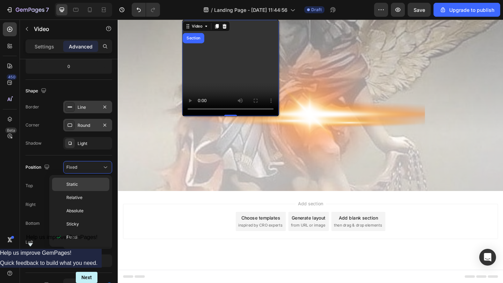
click at [94, 187] on p "Static" at bounding box center [86, 185] width 40 height 6
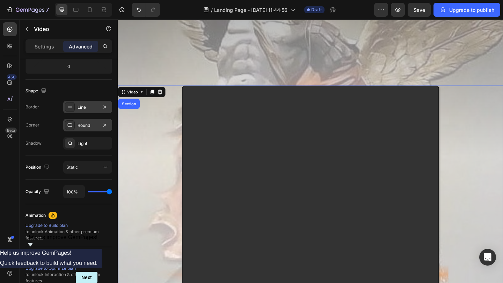
scroll to position [1570, 0]
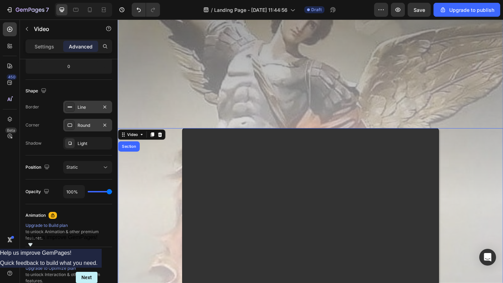
click at [289, 121] on div "Video Section 0 Section 3" at bounding box center [327, 120] width 419 height 593
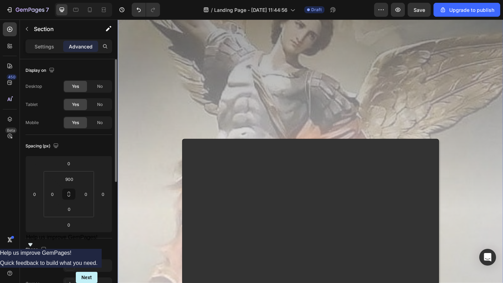
scroll to position [1557, 0]
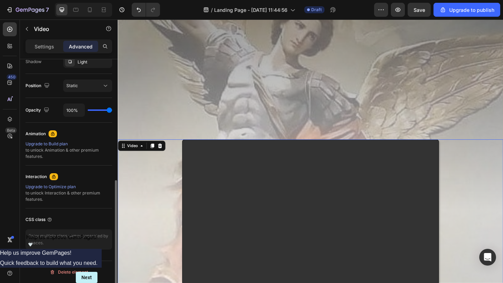
scroll to position [0, 0]
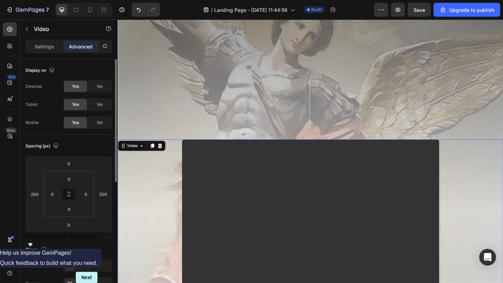
click at [55, 54] on div "Settings Advanced" at bounding box center [69, 49] width 98 height 20
click at [54, 49] on div "Settings" at bounding box center [44, 46] width 35 height 11
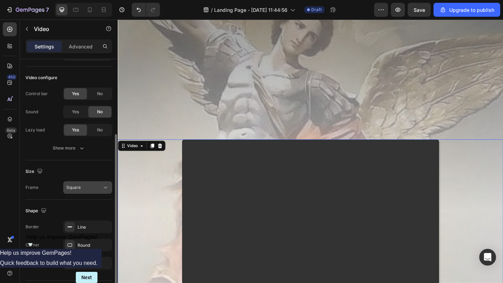
scroll to position [88, 0]
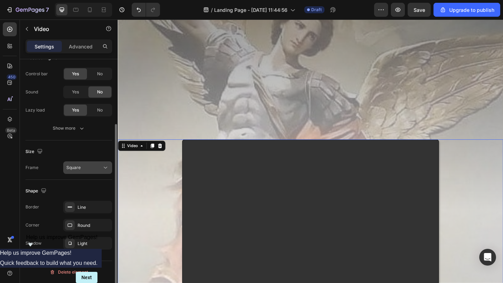
click at [89, 167] on div "Square" at bounding box center [84, 168] width 36 height 6
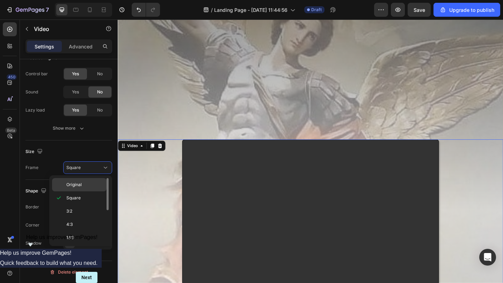
click at [87, 185] on p "Original" at bounding box center [84, 185] width 37 height 6
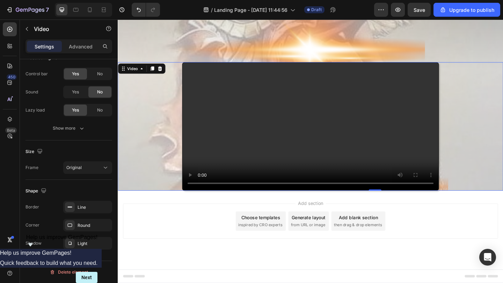
scroll to position [1714, 0]
click at [86, 51] on div "Advanced" at bounding box center [80, 46] width 35 height 11
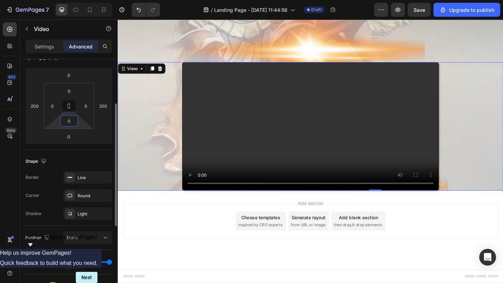
click at [69, 118] on input "0" at bounding box center [69, 121] width 14 height 10
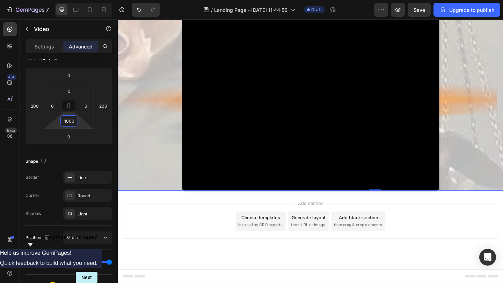
scroll to position [2245, 0]
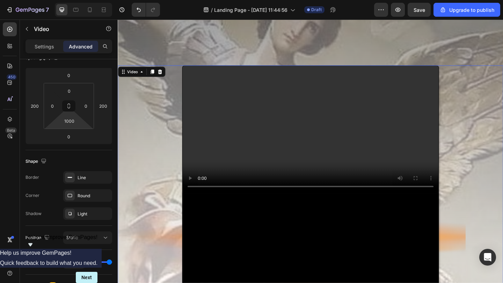
scroll to position [1787, 0]
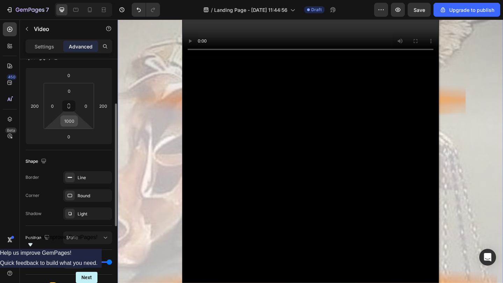
click at [77, 121] on div "1000" at bounding box center [68, 121] width 17 height 11
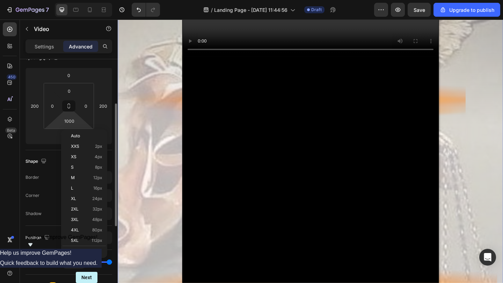
click at [69, 0] on html "7 / Landing Page - Sep 28, 11:44:56 Draft Preview Save Upgrade to publish 450 B…" at bounding box center [251, 0] width 503 height 0
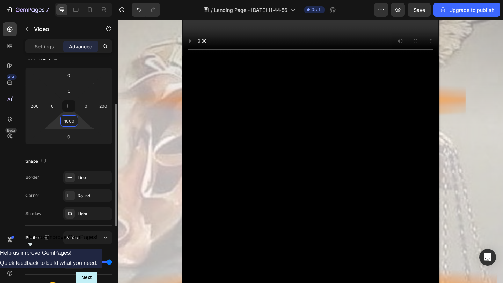
click at [72, 121] on input "1000" at bounding box center [69, 121] width 14 height 10
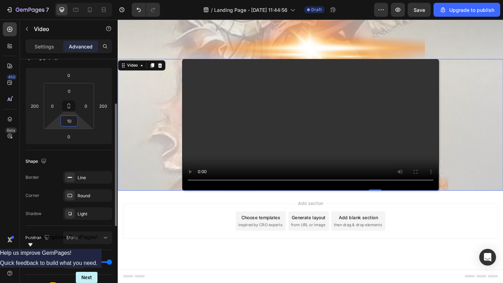
type input "0"
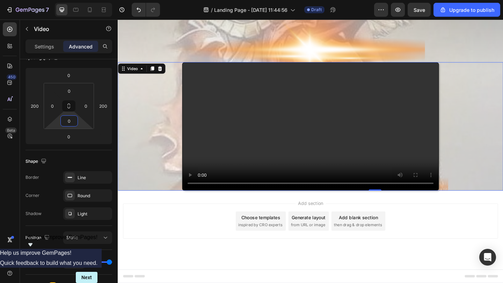
click at [235, 212] on div "Add section Choose templates inspired by CRO experts Generate layout from URL o…" at bounding box center [327, 239] width 408 height 38
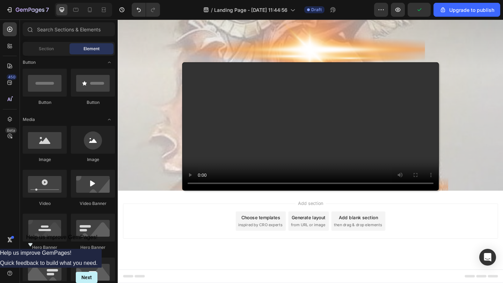
click at [235, 206] on video at bounding box center [327, 135] width 279 height 139
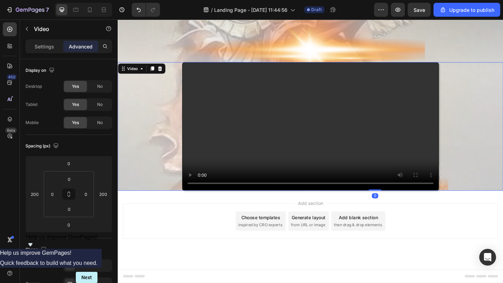
scroll to position [1798, 0]
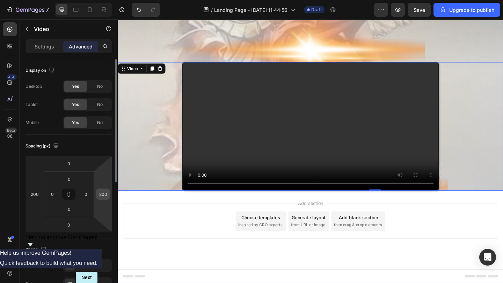
click at [102, 190] on input "200" at bounding box center [103, 194] width 10 height 10
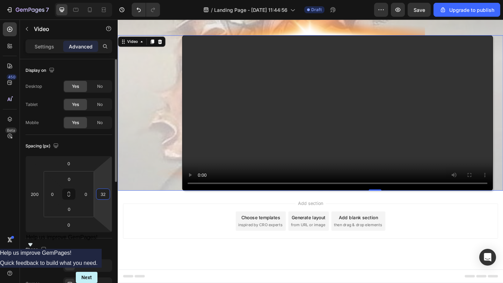
type input "3"
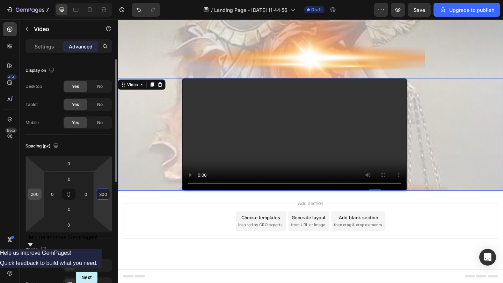
type input "300"
click at [34, 194] on input "200" at bounding box center [34, 194] width 10 height 10
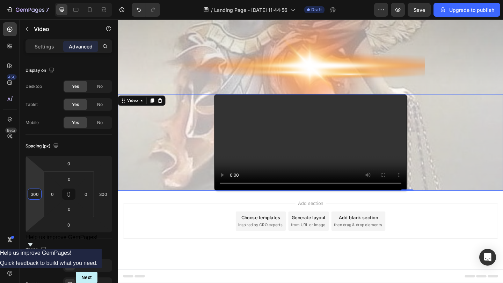
scroll to position [1760, 0]
type input "300"
click at [77, 211] on div "0" at bounding box center [68, 209] width 17 height 11
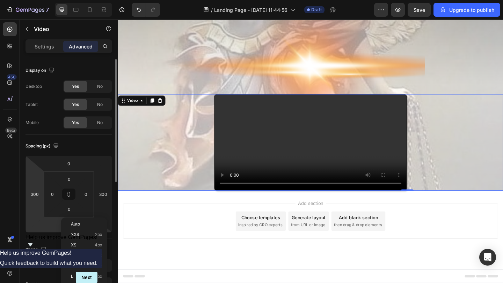
click at [59, 0] on html "7 / Landing Page - Sep 28, 11:44:56 Draft Preview Save Upgrade to publish 450 B…" at bounding box center [251, 0] width 503 height 0
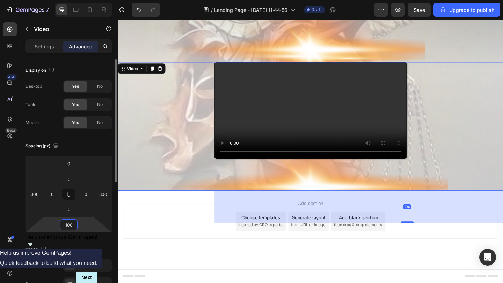
type input "1000"
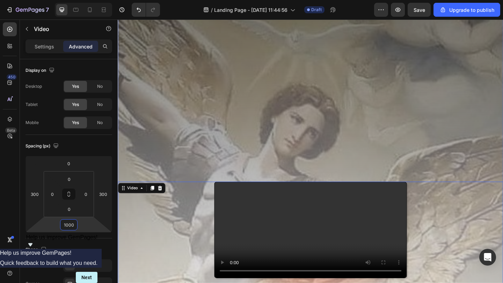
scroll to position [1498, 0]
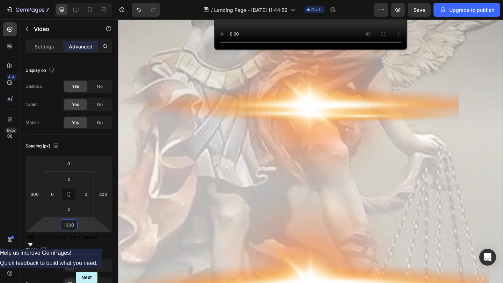
click at [361, 212] on div "Video 1000" at bounding box center [327, 174] width 419 height 454
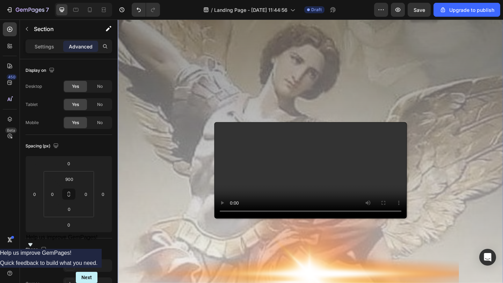
scroll to position [1546, 0]
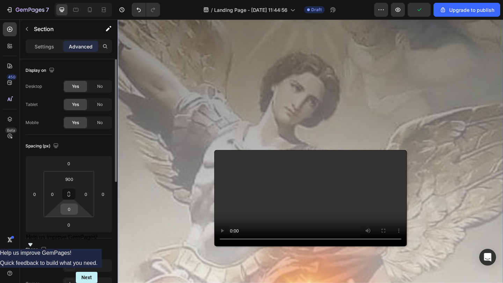
click at [72, 209] on input "0" at bounding box center [69, 209] width 14 height 10
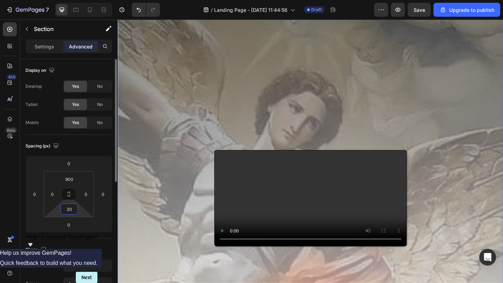
type input "2"
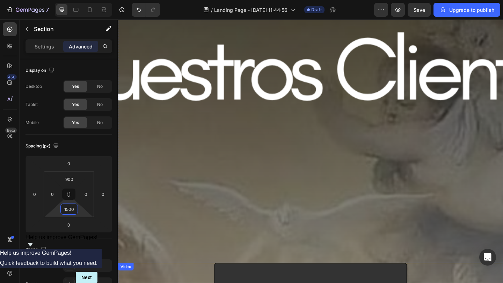
scroll to position [1437, 0]
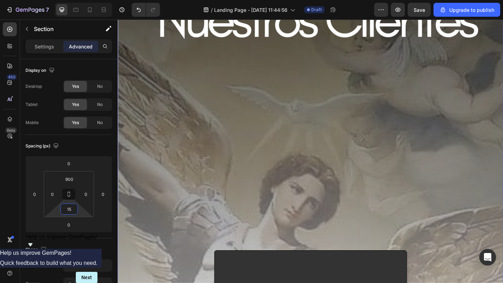
type input "1"
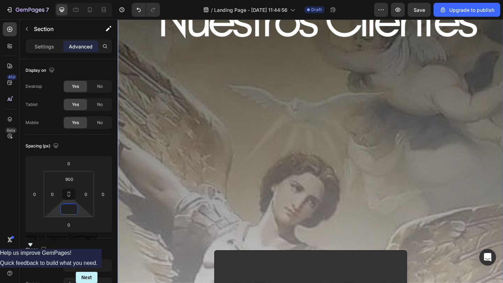
type input "0"
click at [66, 184] on input "900" at bounding box center [69, 179] width 14 height 10
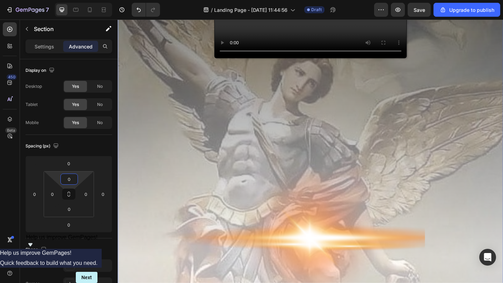
type input "0"
click at [166, 193] on div "Video" at bounding box center [327, 184] width 419 height 454
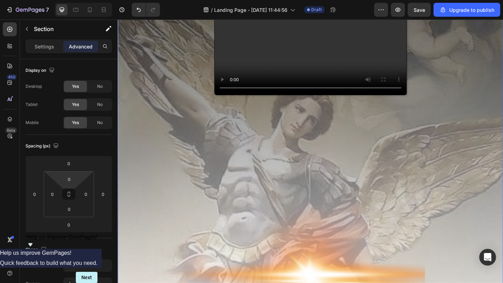
click at [496, 168] on div "Video" at bounding box center [327, 224] width 419 height 454
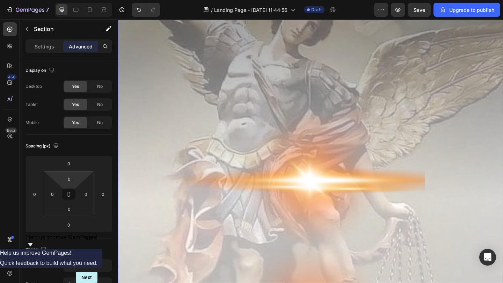
scroll to position [1578, 0]
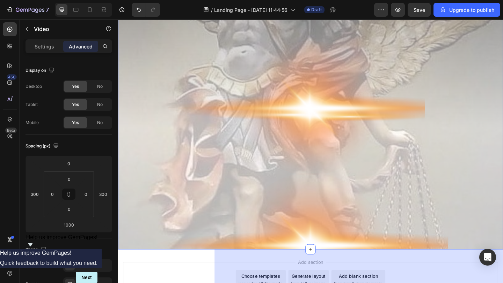
click at [346, 160] on div "Video 1000" at bounding box center [327, 43] width 419 height 454
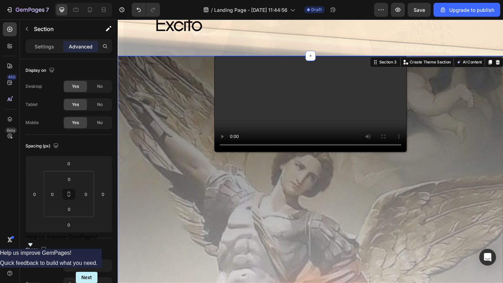
click at [337, 164] on video at bounding box center [327, 111] width 209 height 104
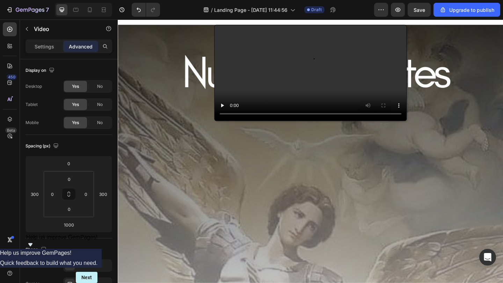
scroll to position [1415, 0]
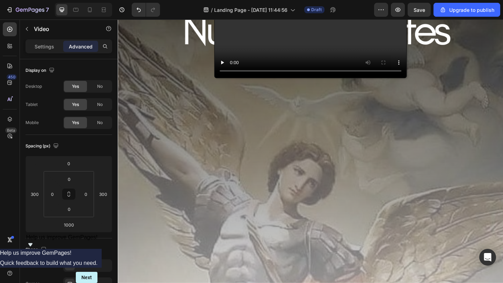
click at [310, 83] on video at bounding box center [327, 31] width 209 height 104
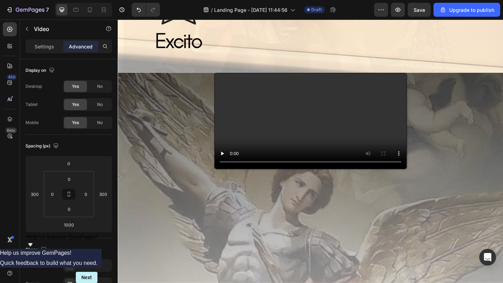
scroll to position [1350, 0]
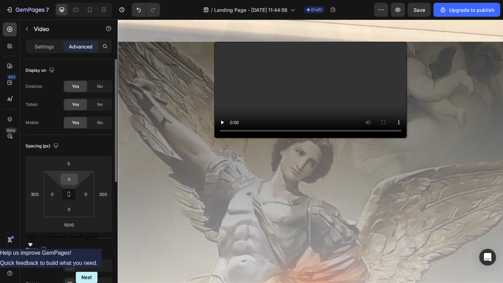
click at [73, 183] on input "0" at bounding box center [69, 179] width 14 height 10
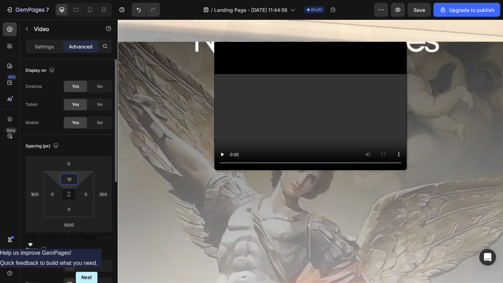
type input "1"
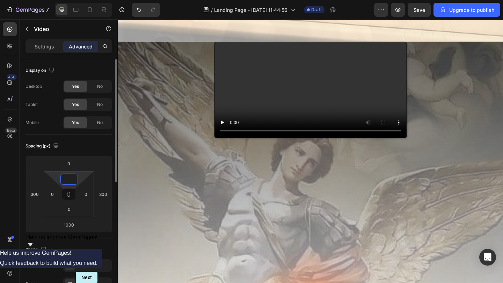
type input "0"
click at [76, 169] on div "0" at bounding box center [68, 163] width 17 height 11
click at [72, 166] on input "0" at bounding box center [69, 163] width 14 height 10
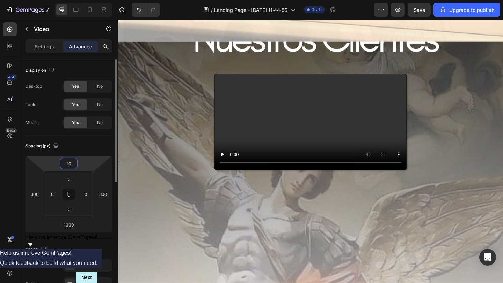
type input "1"
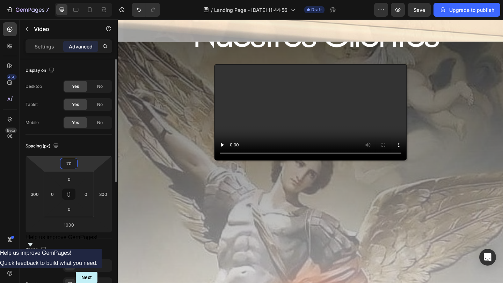
type input "700"
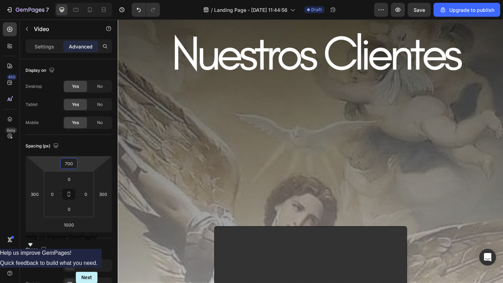
scroll to position [1374, 0]
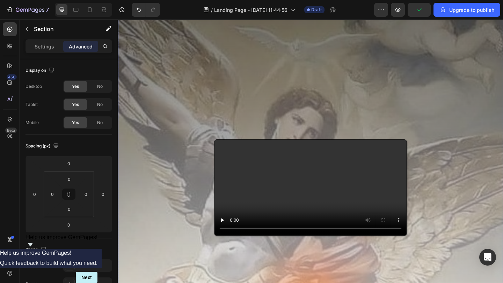
click at [356, 212] on video at bounding box center [327, 202] width 209 height 104
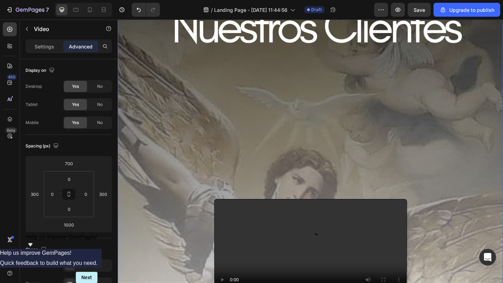
scroll to position [1417, 0]
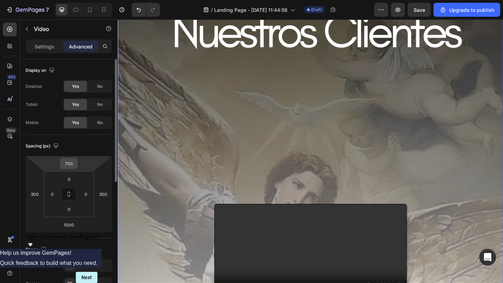
click at [74, 165] on input "700" at bounding box center [69, 163] width 14 height 10
click at [70, 164] on input "700" at bounding box center [69, 163] width 14 height 10
click at [68, 164] on input "700" at bounding box center [69, 163] width 14 height 10
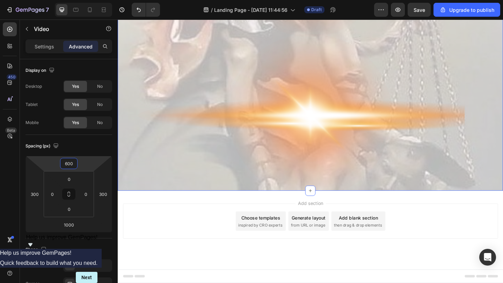
scroll to position [914, 0]
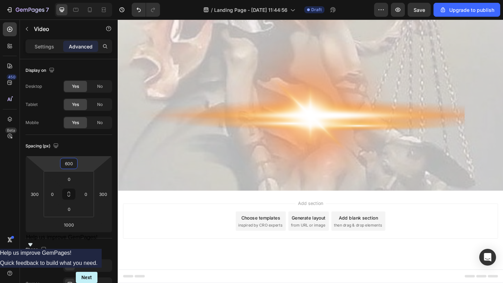
type input "600"
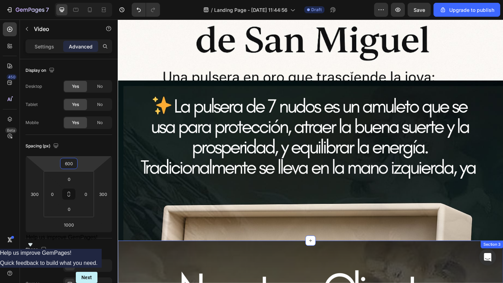
scroll to position [156, 0]
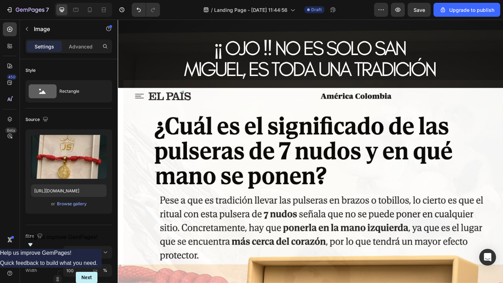
scroll to position [1244, 0]
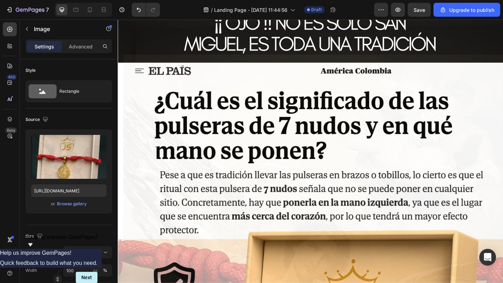
click at [332, 162] on img at bounding box center [327, 271] width 419 height 592
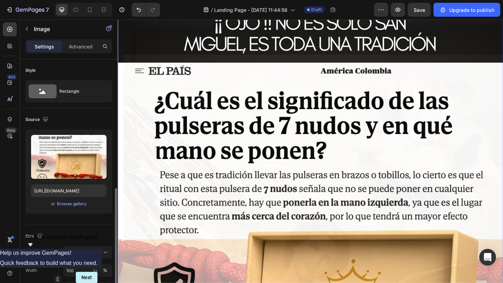
scroll to position [88, 0]
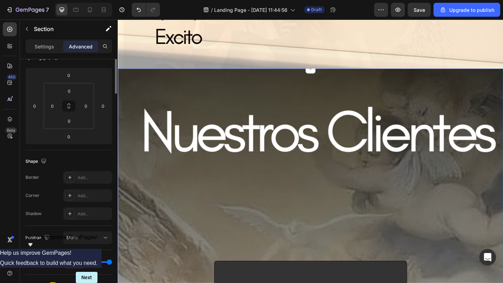
scroll to position [0, 0]
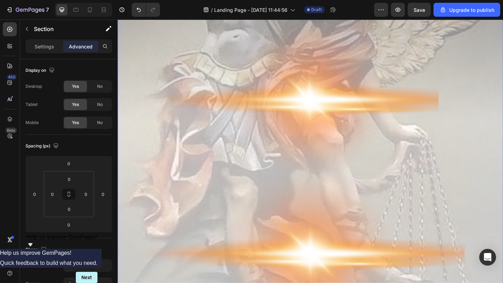
scroll to position [2146, 0]
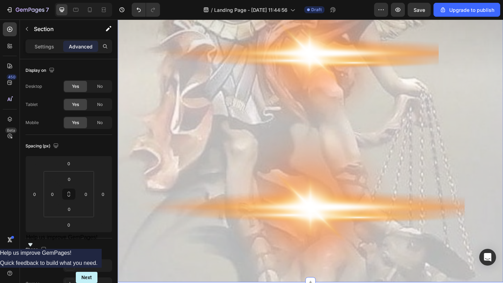
click at [27, 31] on icon "button" at bounding box center [27, 29] width 6 height 6
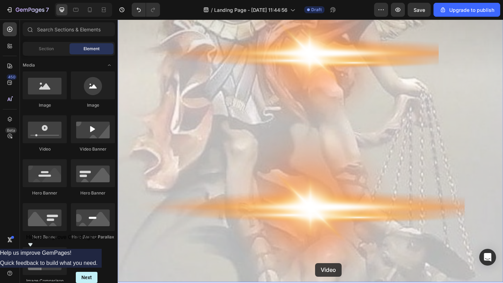
scroll to position [2221, 0]
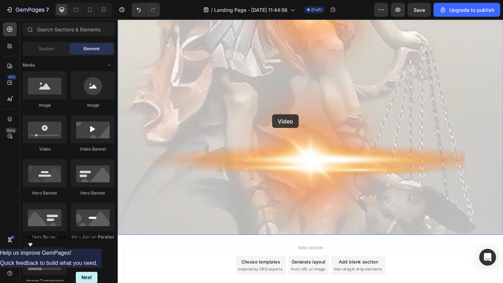
drag, startPoint x: 166, startPoint y: 160, endPoint x: 294, endPoint y: 150, distance: 127.7
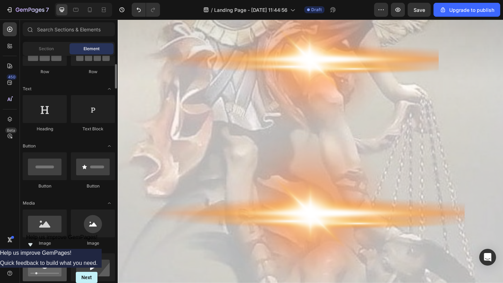
scroll to position [0, 0]
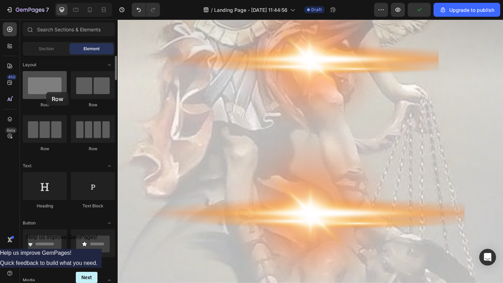
drag, startPoint x: 47, startPoint y: 102, endPoint x: 47, endPoint y: 90, distance: 11.9
click at [47, 91] on div "Row" at bounding box center [45, 89] width 44 height 37
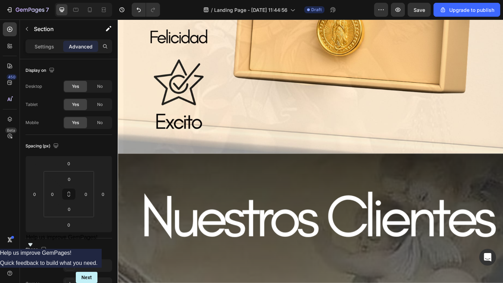
scroll to position [1703, 0]
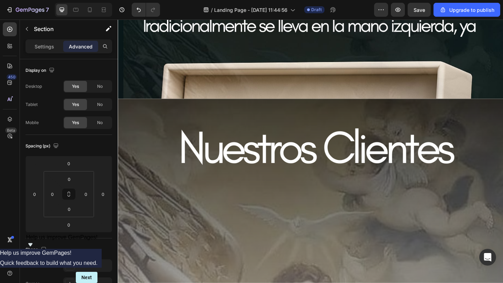
scroll to position [625, 0]
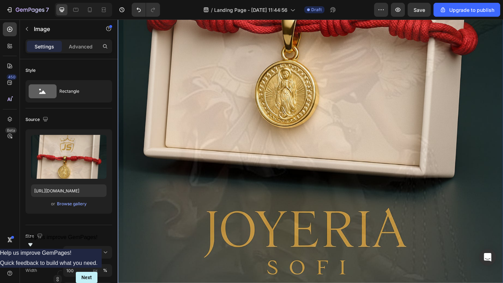
scroll to position [917, 0]
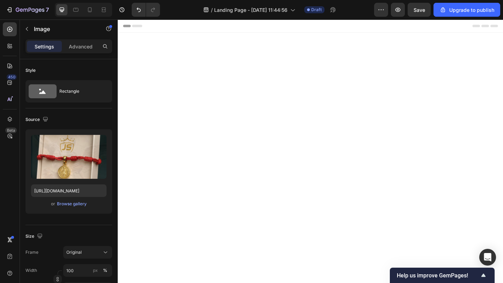
scroll to position [1195, 0]
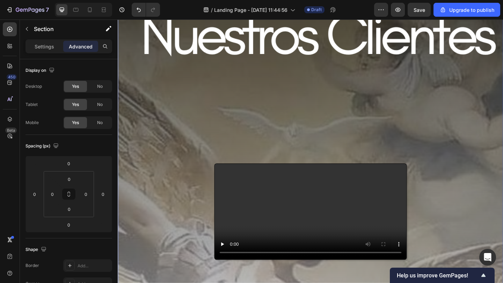
scroll to position [1743, 0]
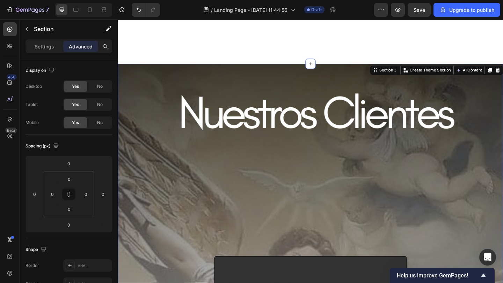
click at [401, 79] on div "Section 3 You can create reusable sections Create Theme Section AI Content Writ…" at bounding box center [464, 74] width 145 height 11
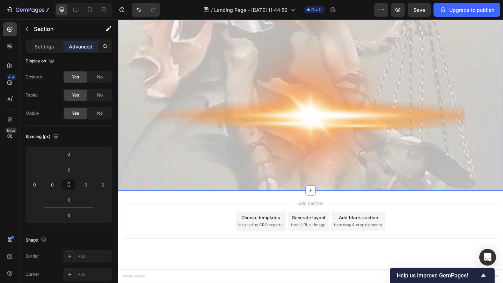
scroll to position [2405, 0]
click at [76, 205] on div "0" at bounding box center [68, 199] width 17 height 11
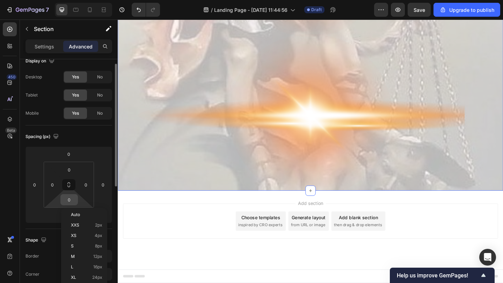
click at [75, 204] on input "0" at bounding box center [69, 200] width 14 height 10
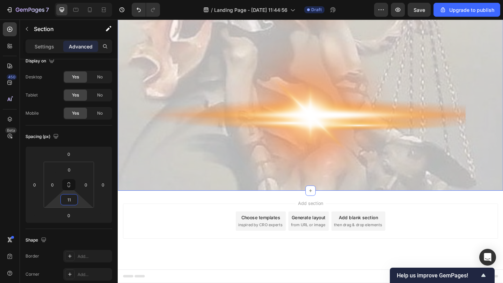
type input "1"
click at [167, 226] on div "Add section Choose templates inspired by CRO experts Generate layout from URL o…" at bounding box center [327, 239] width 408 height 38
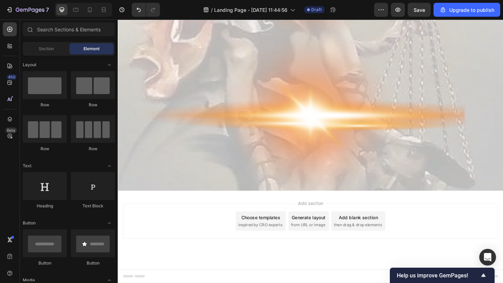
click at [225, 207] on div "Add section Choose templates inspired by CRO experts Generate layout from URL o…" at bounding box center [327, 249] width 419 height 86
click at [225, 221] on div "Add section Choose templates inspired by CRO experts Generate layout from URL o…" at bounding box center [327, 239] width 408 height 38
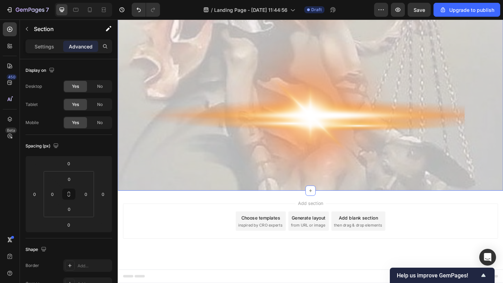
scroll to position [1450, 0]
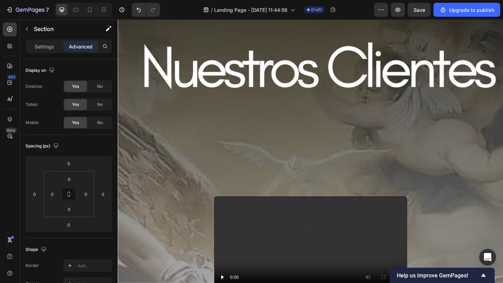
scroll to position [1727, 0]
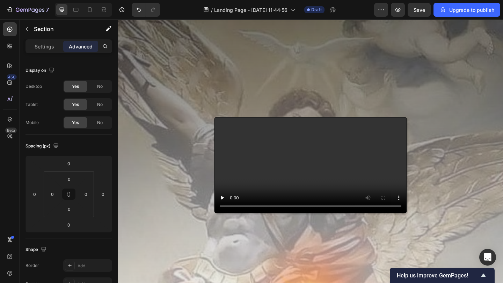
scroll to position [1907, 0]
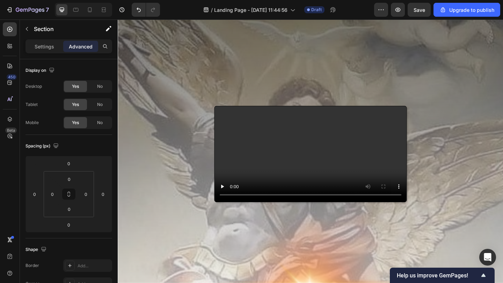
click at [321, 132] on video at bounding box center [327, 166] width 209 height 104
click at [317, 180] on video at bounding box center [327, 166] width 209 height 104
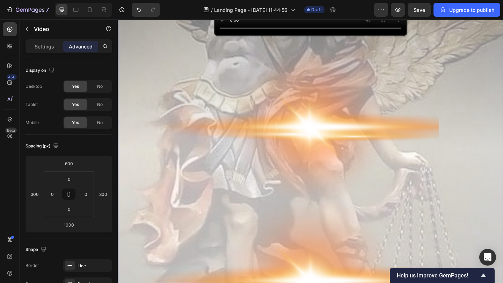
scroll to position [2035, 0]
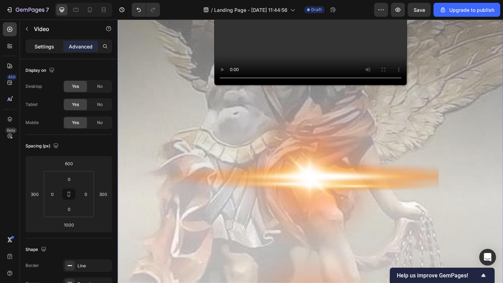
click at [54, 44] on div "Settings" at bounding box center [44, 46] width 35 height 11
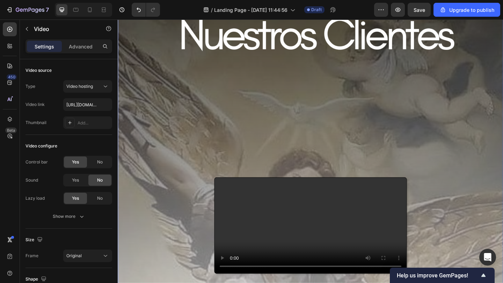
scroll to position [1860, 0]
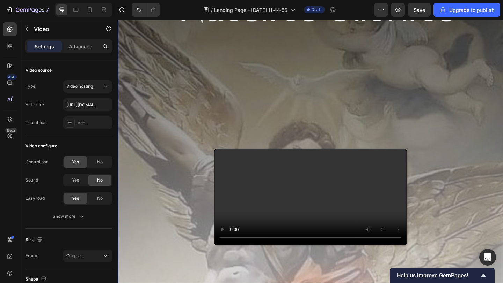
click at [275, 232] on video at bounding box center [327, 213] width 209 height 104
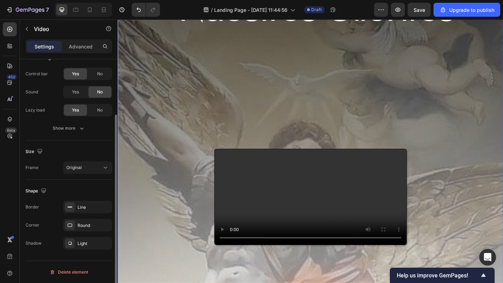
scroll to position [80, 0]
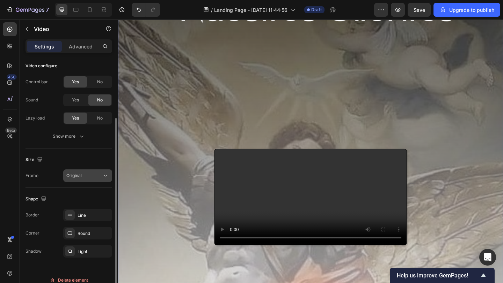
click at [95, 176] on div "Original" at bounding box center [84, 176] width 36 height 6
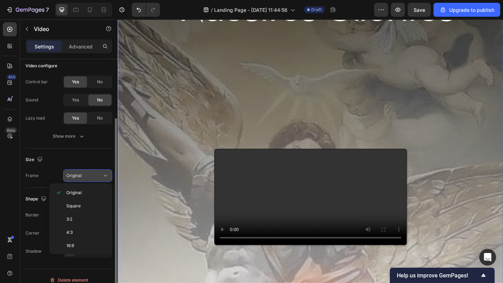
click at [95, 176] on div "Original" at bounding box center [84, 176] width 36 height 6
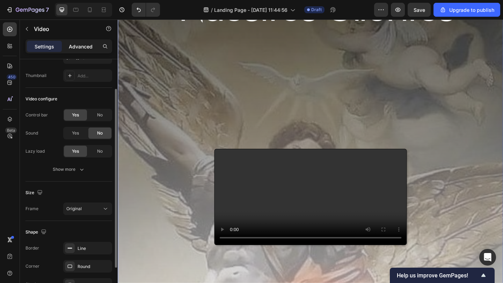
scroll to position [44, 0]
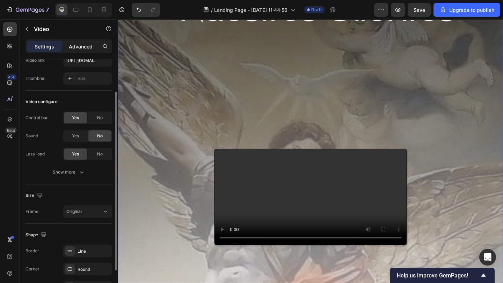
click at [75, 42] on div "Advanced" at bounding box center [80, 46] width 35 height 11
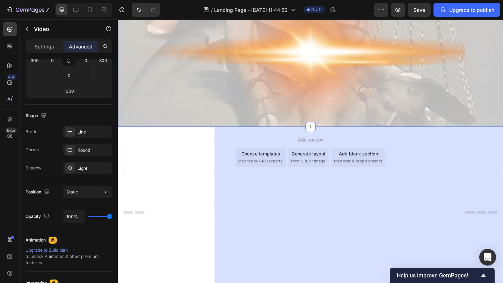
scroll to position [2269, 0]
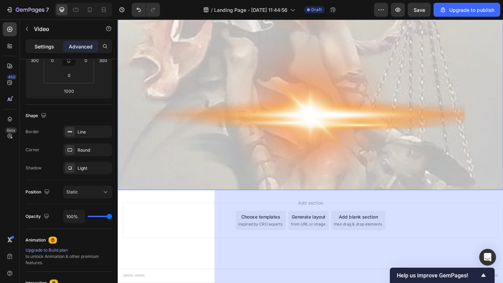
click at [45, 48] on p "Settings" at bounding box center [45, 46] width 20 height 7
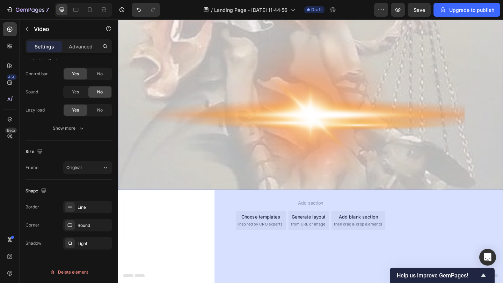
click at [23, 28] on button "button" at bounding box center [26, 28] width 11 height 11
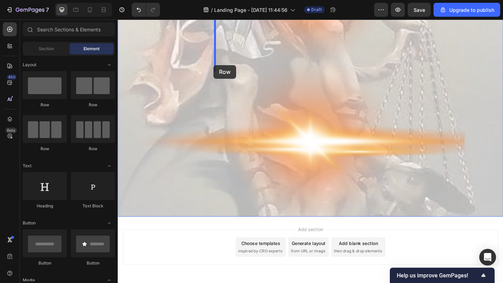
drag, startPoint x: 172, startPoint y: 111, endPoint x: 222, endPoint y: 68, distance: 65.6
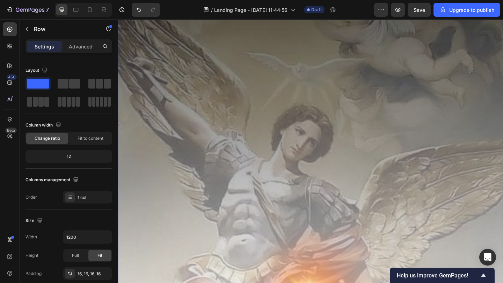
scroll to position [826, 0]
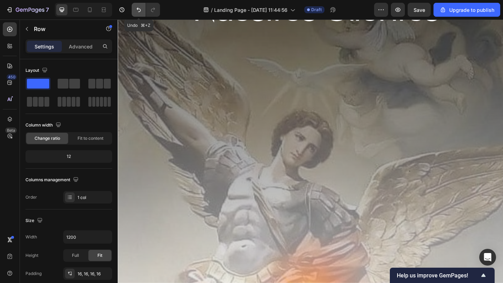
click at [140, 15] on button "Undo/Redo" at bounding box center [139, 10] width 14 height 14
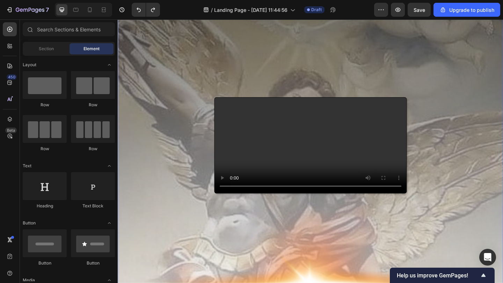
scroll to position [923, 0]
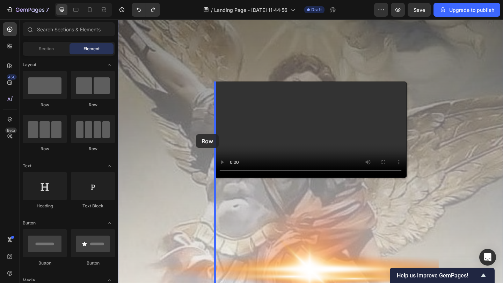
drag, startPoint x: 221, startPoint y: 106, endPoint x: 203, endPoint y: 144, distance: 42.5
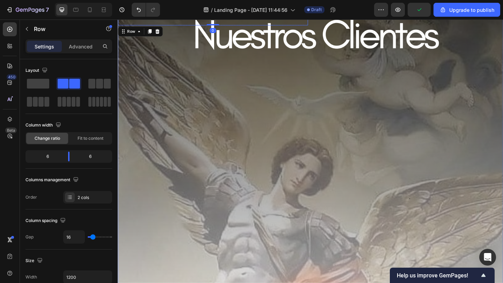
scroll to position [737, 0]
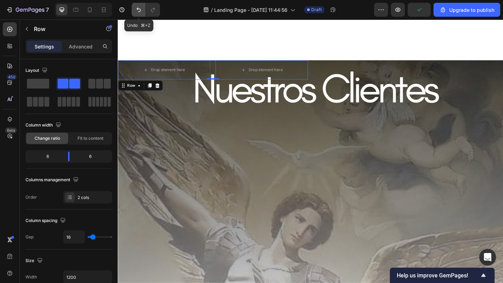
click at [139, 13] on icon "Undo/Redo" at bounding box center [138, 9] width 7 height 7
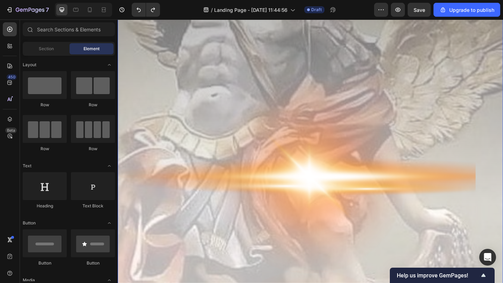
scroll to position [2068, 0]
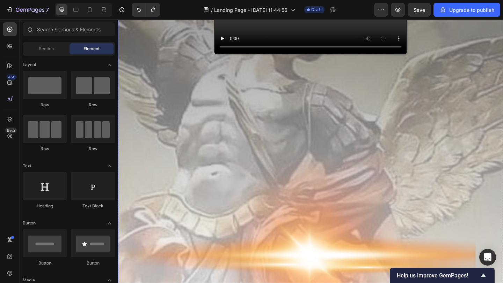
click at [317, 57] on video at bounding box center [327, 5] width 209 height 104
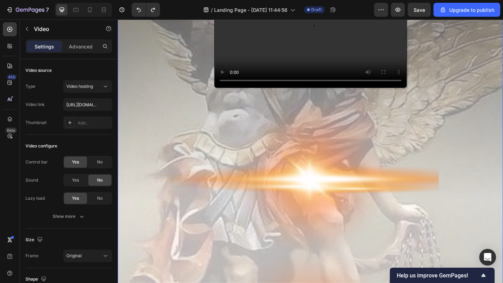
scroll to position [2033, 0]
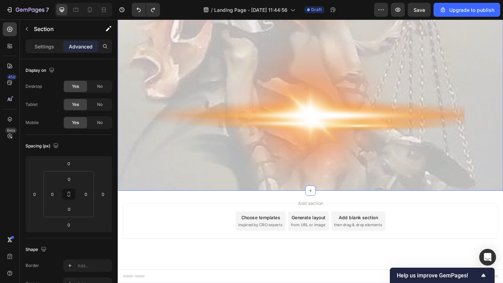
scroll to position [2460, 0]
click at [97, 84] on span "No" at bounding box center [100, 86] width 6 height 6
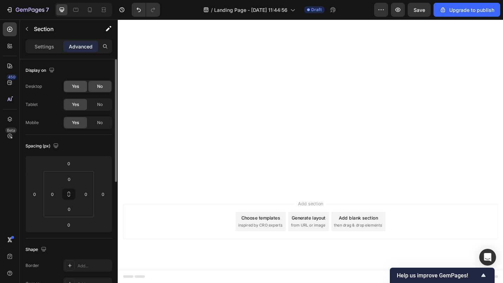
click at [80, 86] on div "Yes" at bounding box center [75, 86] width 23 height 11
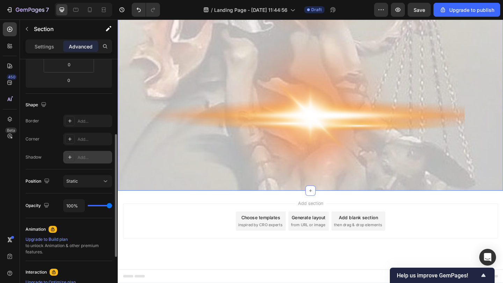
scroll to position [166, 0]
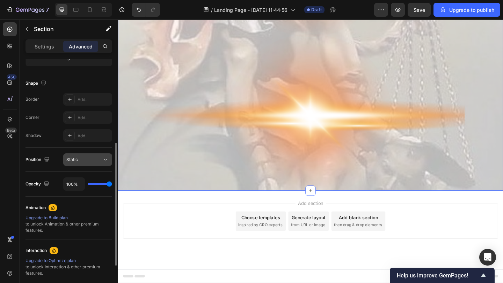
click at [92, 164] on button "Static" at bounding box center [87, 160] width 49 height 13
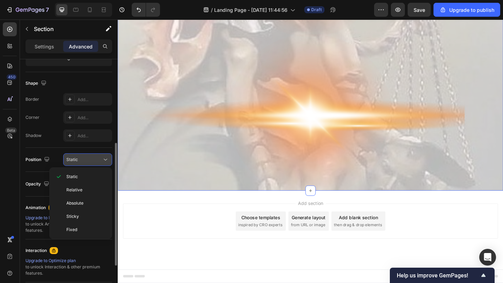
click at [92, 164] on button "Static" at bounding box center [87, 160] width 49 height 13
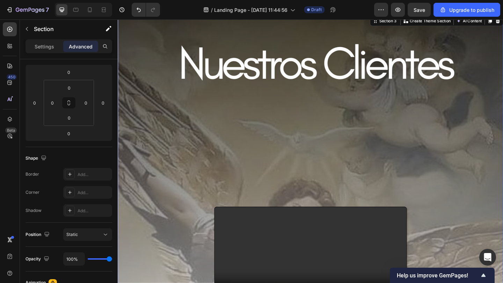
scroll to position [1802, 0]
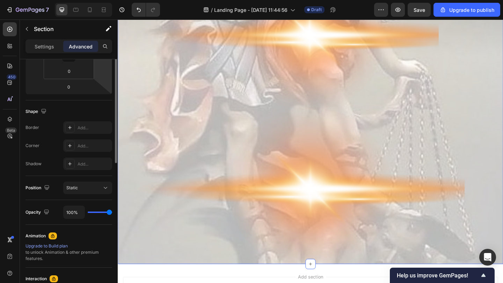
scroll to position [80, 0]
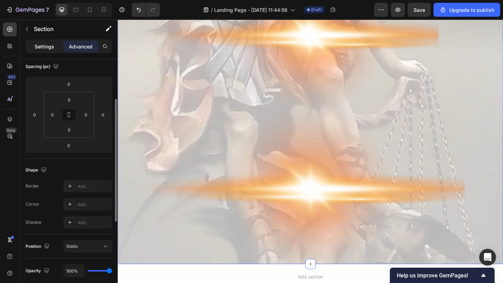
click at [50, 48] on p "Settings" at bounding box center [45, 46] width 20 height 7
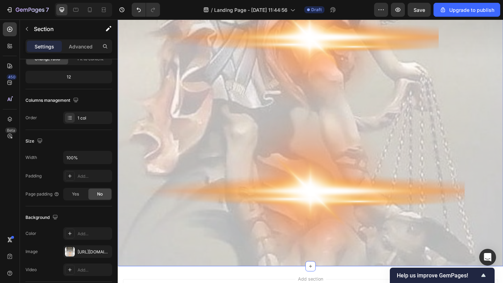
scroll to position [2187, 0]
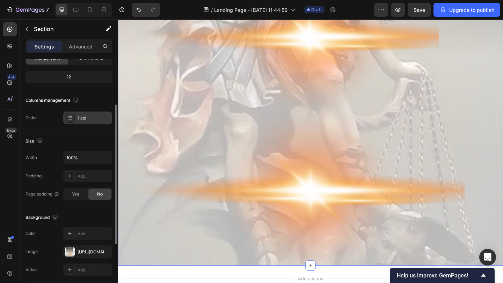
click at [74, 117] on div at bounding box center [70, 118] width 10 height 10
click at [72, 135] on div "Size Width 100% Padding Add... Page padding Yes No" at bounding box center [68, 168] width 87 height 76
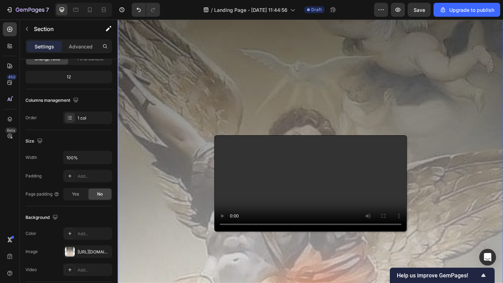
scroll to position [1945, 0]
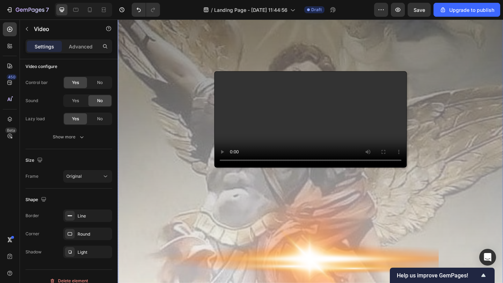
click at [241, 95] on video at bounding box center [327, 128] width 209 height 104
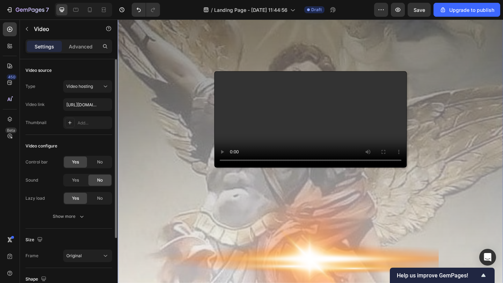
click at [269, 140] on video at bounding box center [327, 128] width 209 height 104
click at [77, 177] on span "Yes" at bounding box center [75, 180] width 7 height 6
click at [97, 177] on div "No" at bounding box center [99, 180] width 23 height 11
click at [79, 177] on span "Yes" at bounding box center [75, 180] width 7 height 6
click at [94, 180] on div "No" at bounding box center [99, 180] width 23 height 11
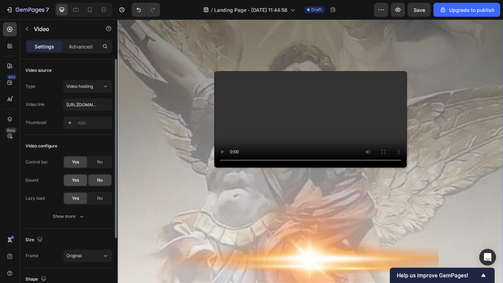
click at [75, 179] on span "Yes" at bounding box center [75, 180] width 7 height 6
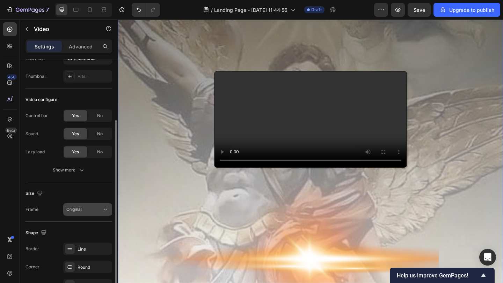
scroll to position [36, 0]
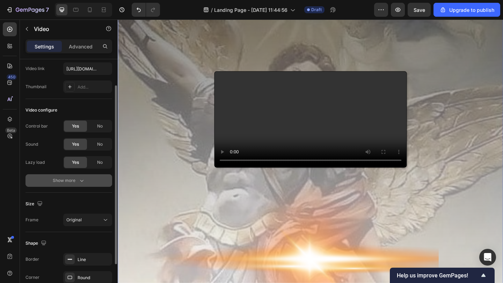
click at [81, 178] on icon "button" at bounding box center [81, 180] width 7 height 7
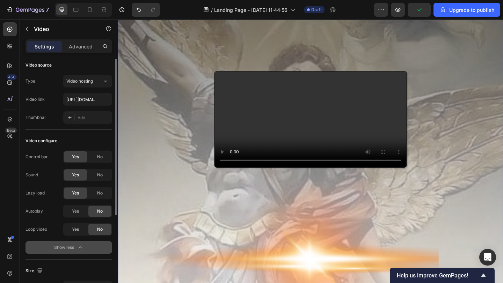
scroll to position [0, 0]
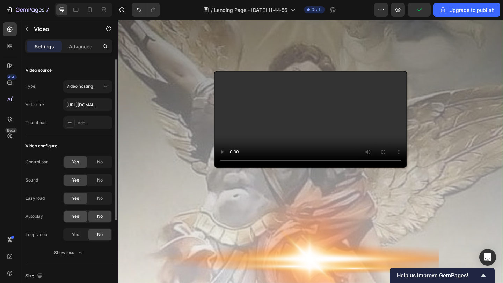
click at [77, 220] on div "Yes" at bounding box center [75, 216] width 23 height 11
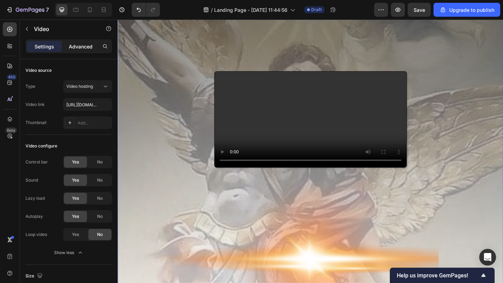
click at [87, 50] on p "Advanced" at bounding box center [81, 46] width 24 height 7
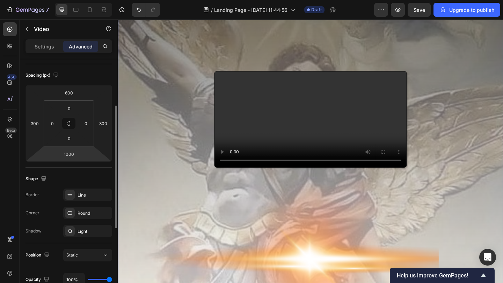
scroll to position [81, 0]
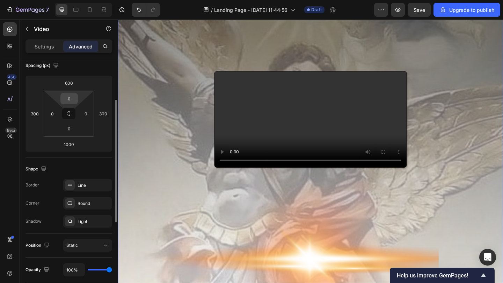
click at [67, 96] on input "0" at bounding box center [69, 99] width 14 height 10
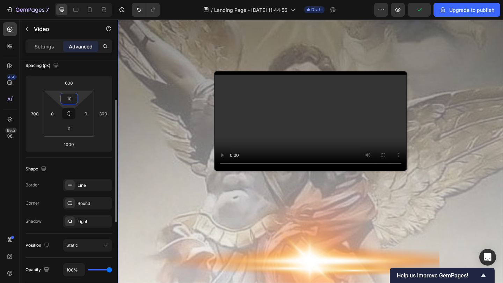
type input "1"
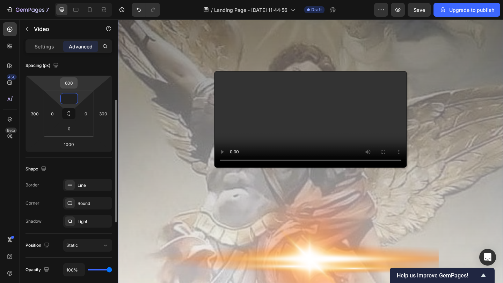
click at [69, 82] on input "600" at bounding box center [69, 83] width 14 height 10
type input "0"
click at [67, 83] on input "600" at bounding box center [69, 83] width 14 height 10
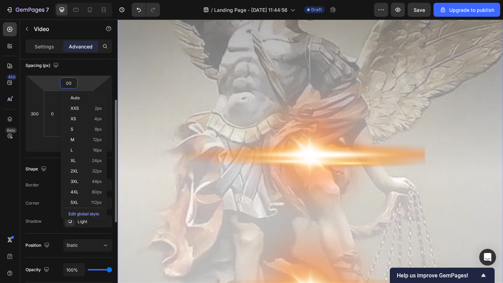
type input "700"
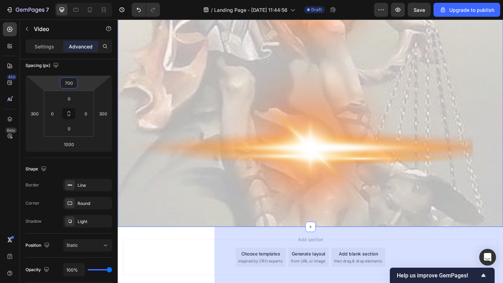
scroll to position [2268, 0]
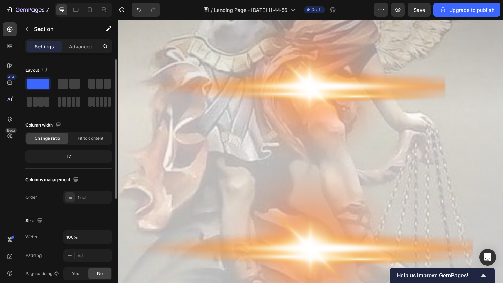
scroll to position [2155, 0]
click at [96, 159] on div "12" at bounding box center [69, 157] width 84 height 10
click at [68, 156] on div "12" at bounding box center [69, 157] width 84 height 10
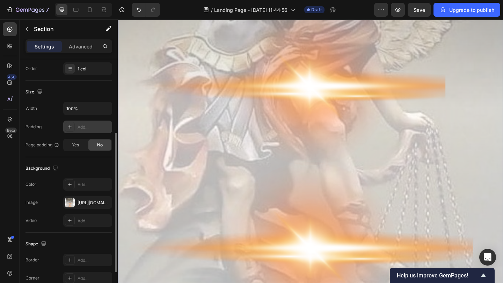
scroll to position [130, 0]
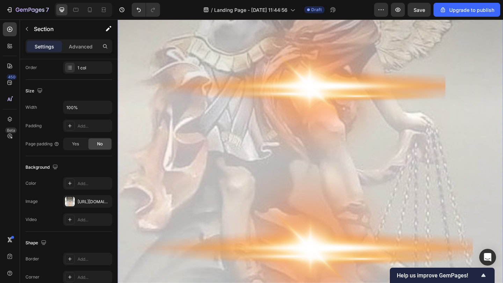
click at [139, 192] on div "Video" at bounding box center [327, 5] width 419 height 698
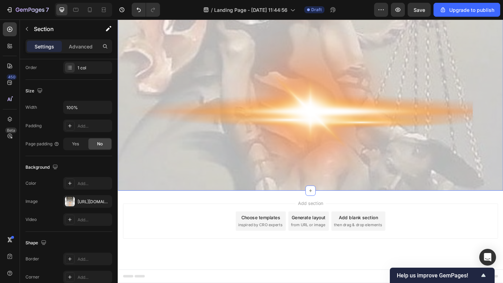
scroll to position [2358, 0]
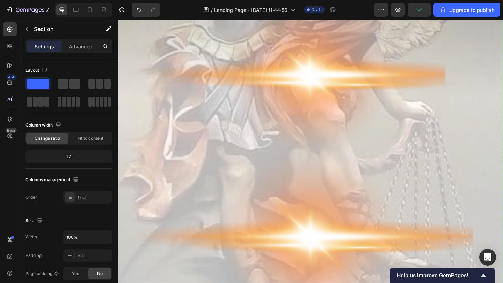
scroll to position [2165, 0]
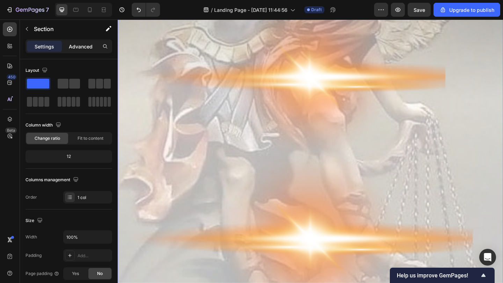
click at [82, 52] on div "Advanced" at bounding box center [80, 46] width 35 height 11
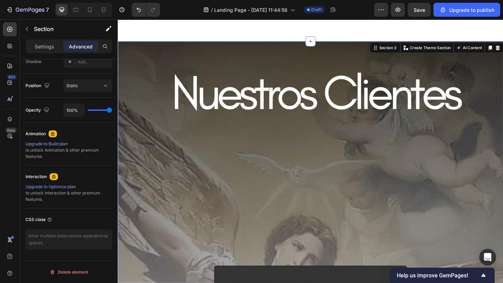
scroll to position [1795, 0]
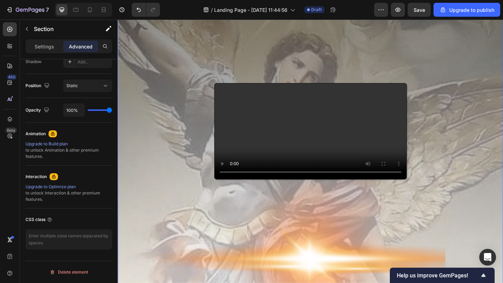
scroll to position [1958, 0]
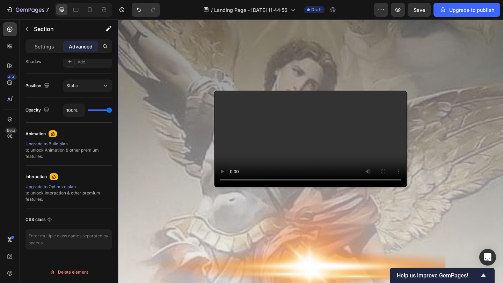
click at [316, 181] on video at bounding box center [327, 149] width 209 height 104
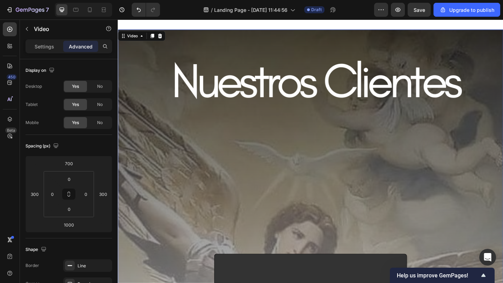
scroll to position [1784, 0]
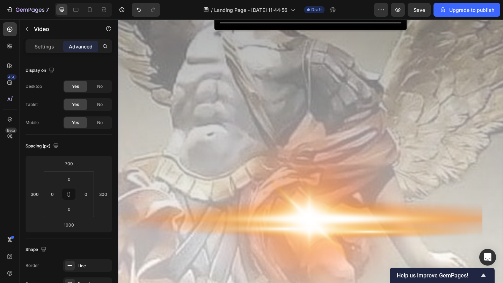
click at [173, 166] on div "Video" at bounding box center [327, 127] width 419 height 890
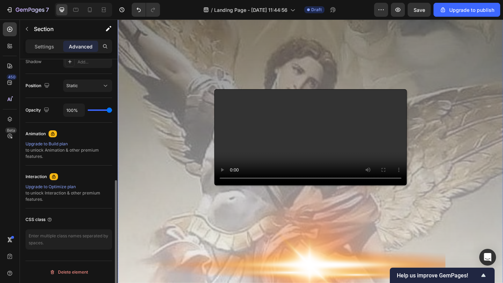
scroll to position [1035, 0]
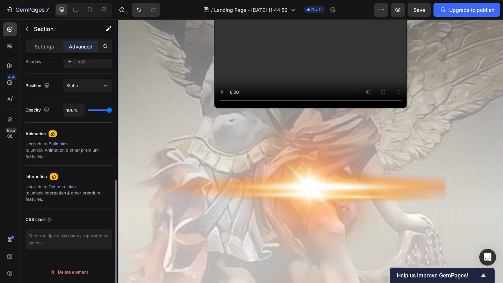
click at [352, 115] on video at bounding box center [327, 63] width 209 height 104
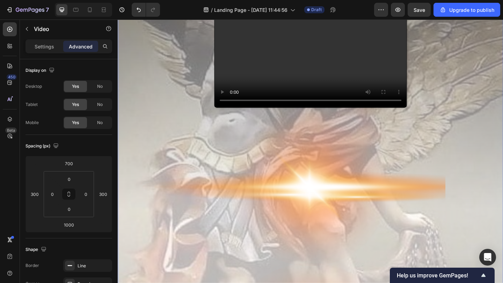
click at [185, 182] on div "Video 1000" at bounding box center [327, 115] width 419 height 698
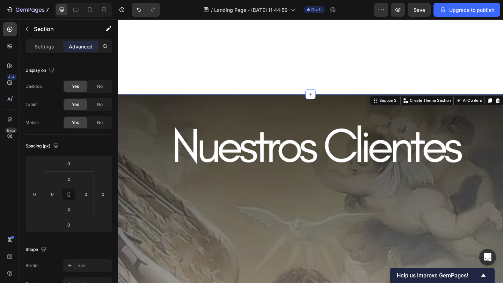
scroll to position [699, 0]
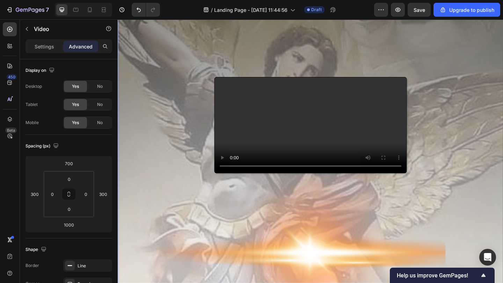
scroll to position [1971, 0]
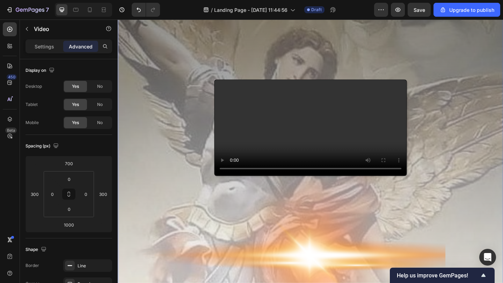
click at [246, 128] on video at bounding box center [327, 137] width 209 height 104
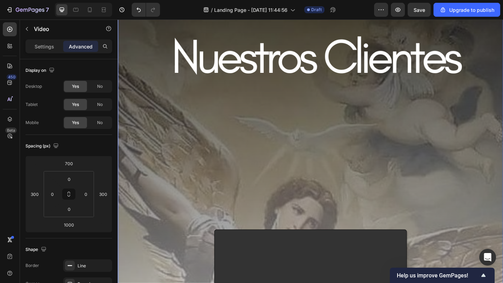
scroll to position [1781, 0]
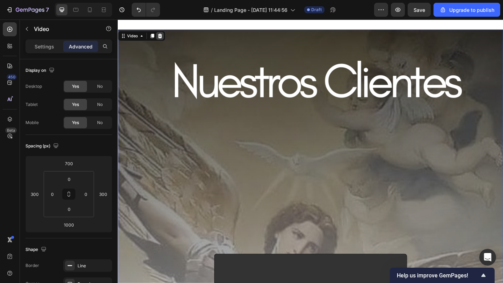
click at [164, 35] on icon at bounding box center [163, 37] width 5 height 5
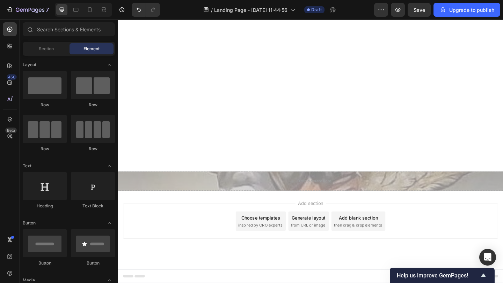
scroll to position [1626, 0]
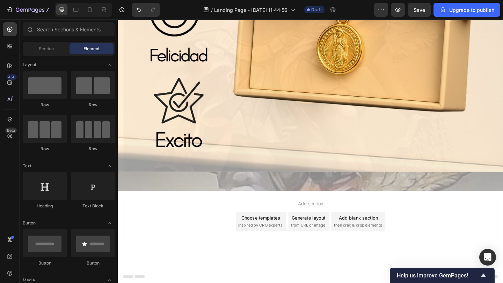
click at [261, 196] on div "Drop element here" at bounding box center [327, 195] width 419 height 21
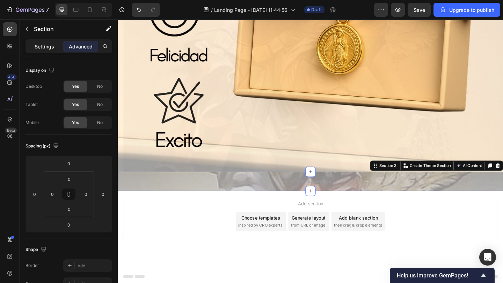
click at [51, 47] on p "Settings" at bounding box center [45, 46] width 20 height 7
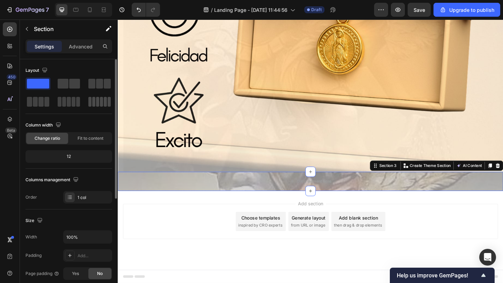
drag, startPoint x: 71, startPoint y: 88, endPoint x: 88, endPoint y: 103, distance: 23.0
click at [91, 105] on div at bounding box center [68, 92] width 87 height 31
click at [81, 91] on div at bounding box center [68, 92] width 87 height 31
click at [76, 87] on span at bounding box center [74, 84] width 11 height 10
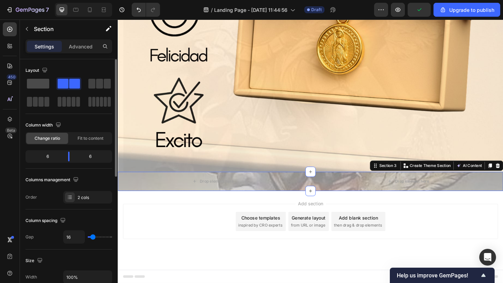
click at [39, 86] on span at bounding box center [38, 84] width 22 height 10
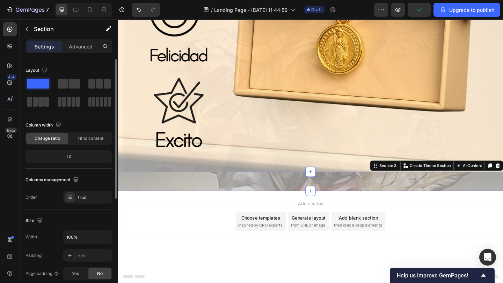
click at [39, 86] on span at bounding box center [38, 84] width 22 height 10
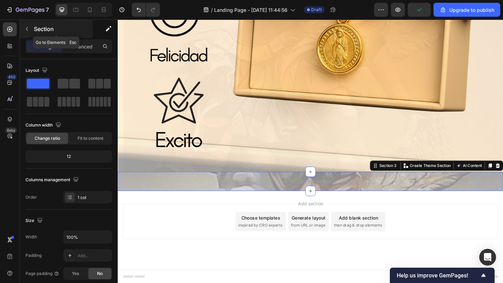
click at [32, 31] on button "button" at bounding box center [26, 28] width 11 height 11
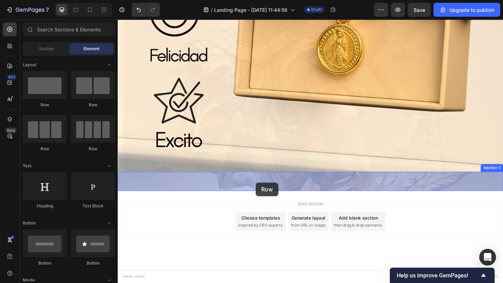
drag, startPoint x: 161, startPoint y: 110, endPoint x: 268, endPoint y: 197, distance: 137.6
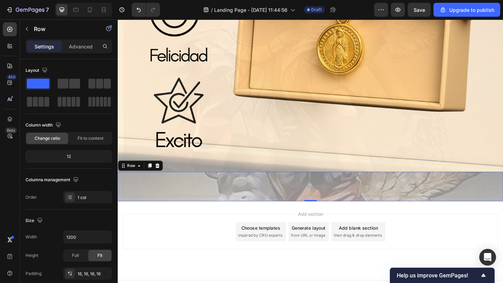
drag, startPoint x: 156, startPoint y: 104, endPoint x: 281, endPoint y: 213, distance: 166.0
click at [29, 28] on icon "button" at bounding box center [27, 29] width 6 height 6
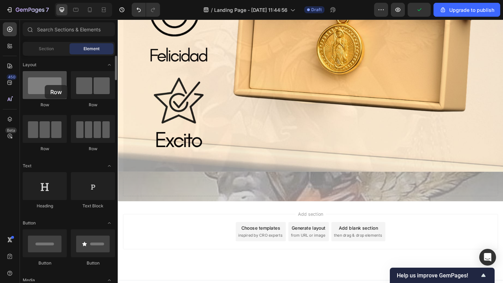
drag, startPoint x: 42, startPoint y: 90, endPoint x: 47, endPoint y: 85, distance: 7.4
click at [47, 85] on div at bounding box center [45, 85] width 44 height 28
click at [259, 213] on div "Drop element here Row" at bounding box center [327, 201] width 419 height 32
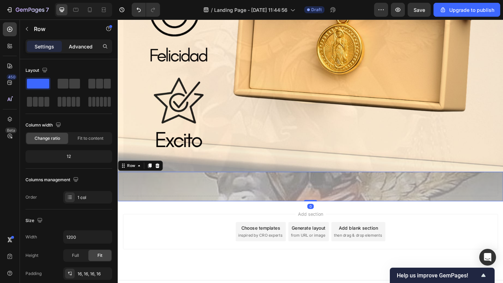
click at [75, 51] on div "Advanced" at bounding box center [80, 46] width 35 height 11
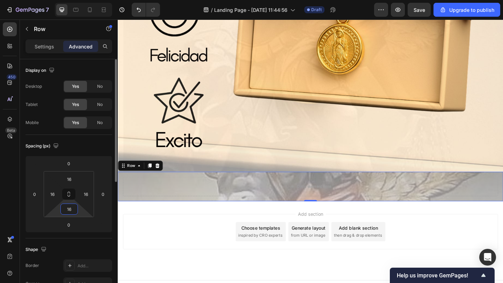
click at [75, 207] on input "16" at bounding box center [69, 209] width 14 height 10
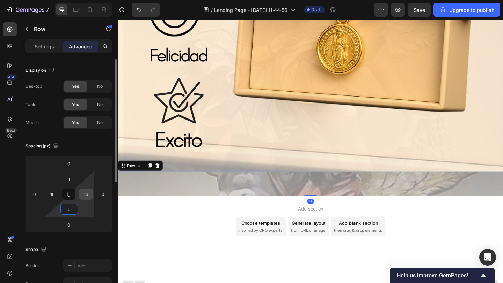
type input "0"
click at [80, 198] on div "16" at bounding box center [86, 194] width 14 height 11
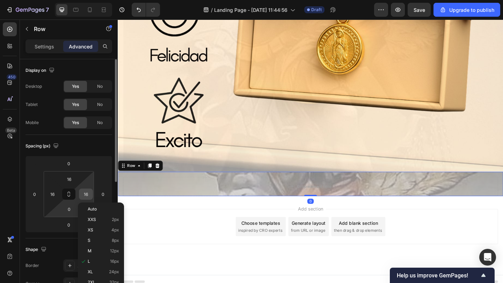
click at [88, 195] on input "16" at bounding box center [86, 194] width 10 height 10
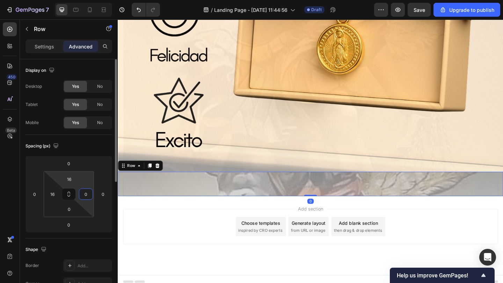
type input "0"
click at [73, 0] on html "7 / Landing Page - [DATE] 11:44:56 Draft Preview Save Upgrade to publish 450 Be…" at bounding box center [251, 0] width 503 height 0
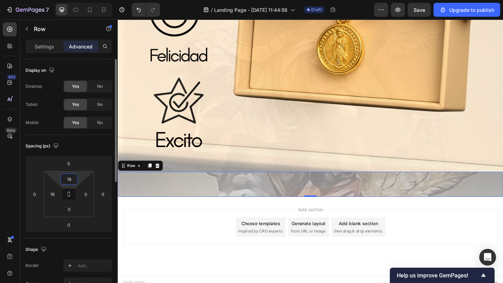
click at [73, 184] on input "18" at bounding box center [69, 179] width 14 height 10
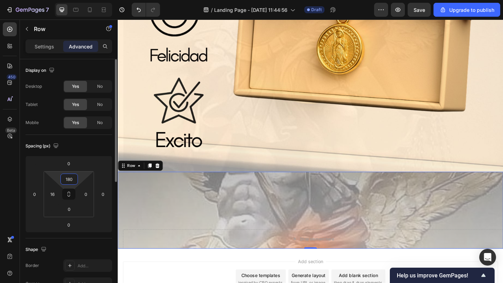
click at [71, 184] on input "180" at bounding box center [69, 179] width 14 height 10
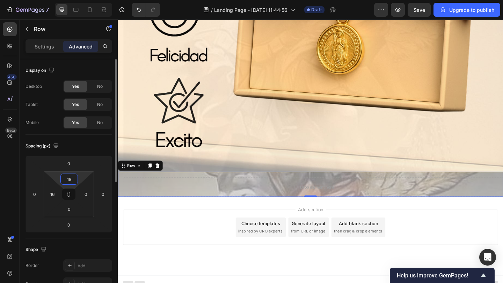
type input "1"
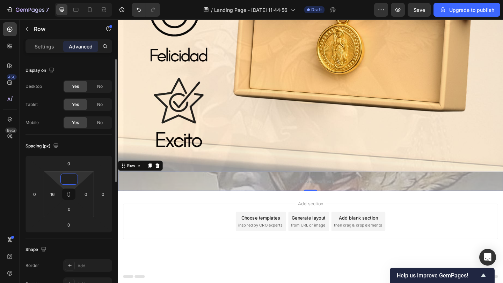
type input "'"
type input "0"
click at [56, 194] on input "16" at bounding box center [52, 194] width 10 height 10
type input "0"
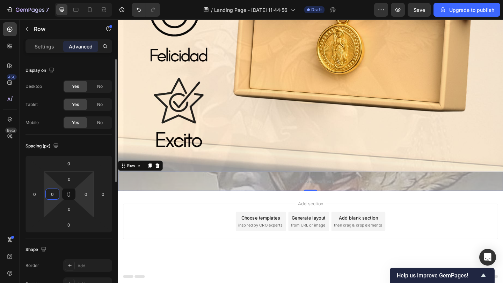
click at [87, 0] on html "7 / Landing Page - [DATE] 11:44:56 Draft Preview Save Upgrade to publish 450 Be…" at bounding box center [251, 0] width 503 height 0
click at [41, 45] on p "Settings" at bounding box center [45, 46] width 20 height 7
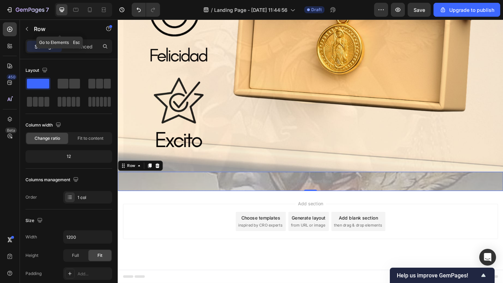
click at [30, 31] on button "button" at bounding box center [26, 28] width 11 height 11
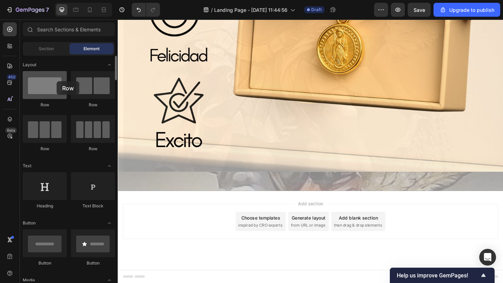
drag, startPoint x: 49, startPoint y: 86, endPoint x: 53, endPoint y: 83, distance: 5.0
click at [54, 83] on div at bounding box center [45, 85] width 44 height 28
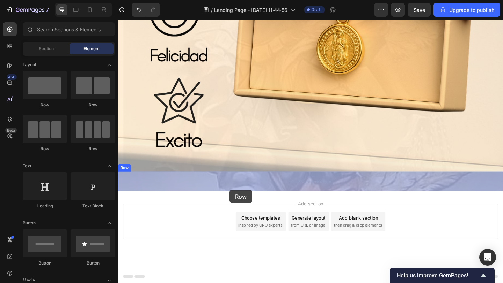
drag, startPoint x: 178, startPoint y: 112, endPoint x: 239, endPoint y: 204, distance: 110.7
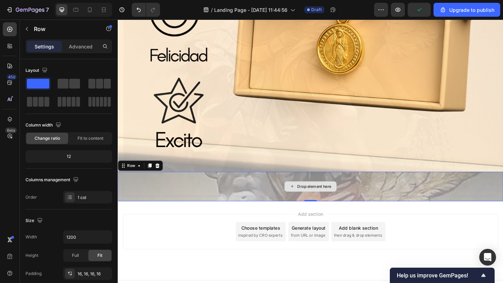
drag, startPoint x: 162, startPoint y: 102, endPoint x: 209, endPoint y: 199, distance: 107.3
click at [144, 179] on div "Row" at bounding box center [131, 179] width 25 height 8
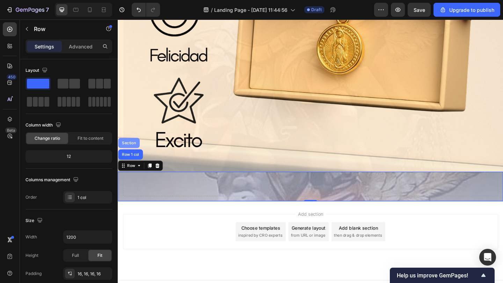
click at [133, 152] on div "Section" at bounding box center [130, 154] width 18 height 4
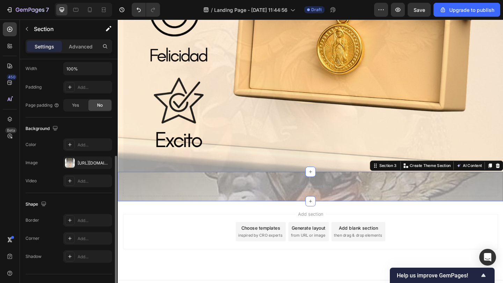
scroll to position [182, 0]
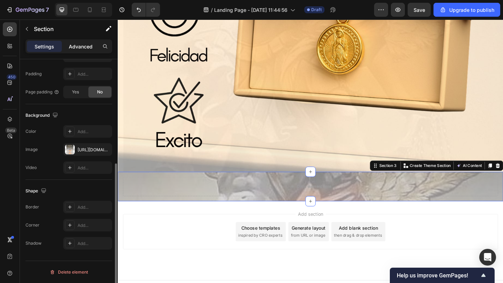
click at [81, 50] on div "Advanced" at bounding box center [80, 46] width 35 height 11
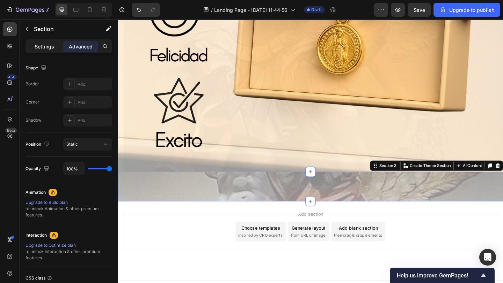
click at [50, 51] on div "Settings" at bounding box center [44, 46] width 35 height 11
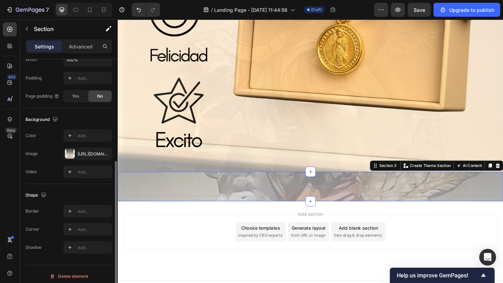
scroll to position [177, 0]
click at [79, 100] on div "Yes" at bounding box center [75, 96] width 23 height 11
click at [91, 100] on div "No" at bounding box center [99, 96] width 23 height 11
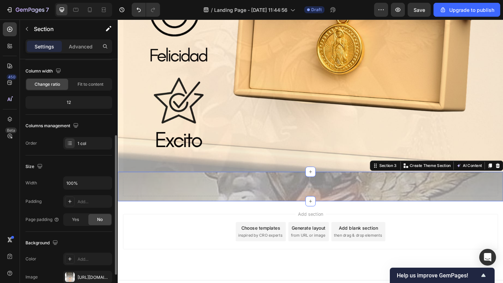
scroll to position [0, 0]
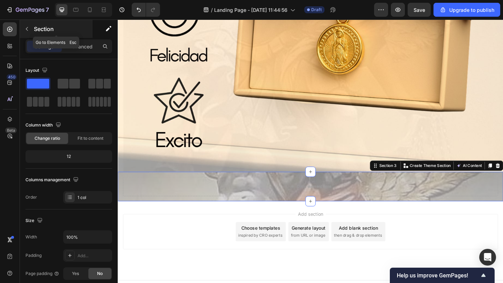
click at [34, 33] on div "Section" at bounding box center [56, 29] width 73 height 18
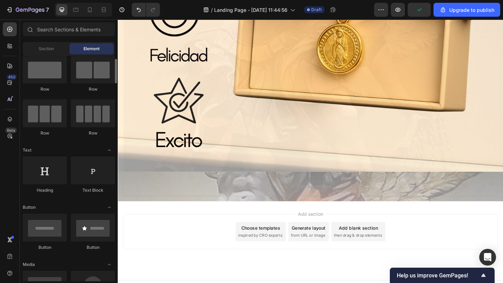
scroll to position [17, 0]
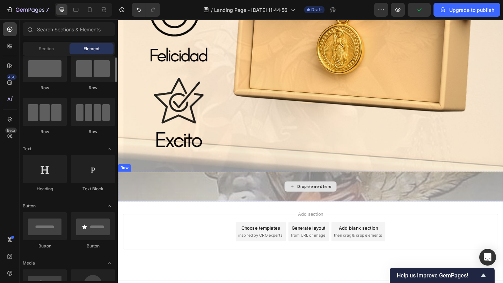
click at [129, 212] on div "Drop element here Row" at bounding box center [327, 201] width 419 height 32
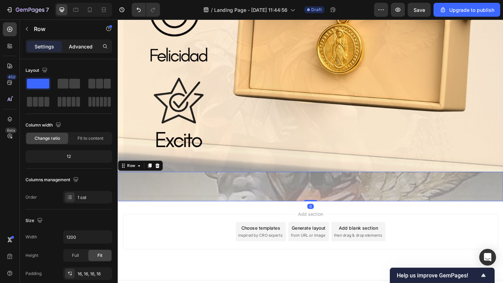
click at [76, 48] on p "Advanced" at bounding box center [81, 46] width 24 height 7
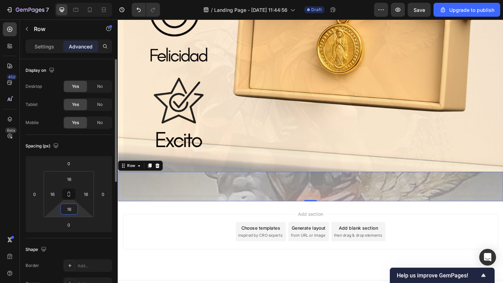
click at [71, 213] on input "16" at bounding box center [69, 209] width 14 height 10
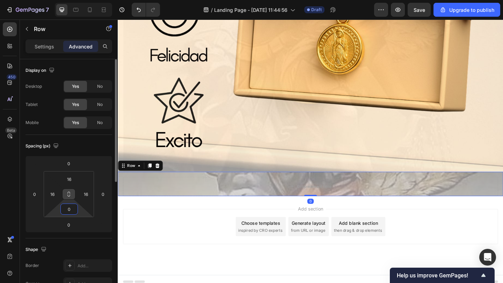
type input "0"
click at [67, 192] on icon at bounding box center [69, 195] width 6 height 6
click at [67, 175] on input "16" at bounding box center [69, 179] width 14 height 10
type input "0"
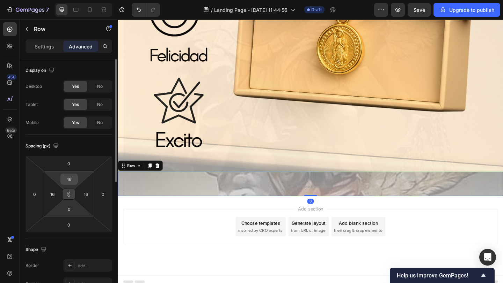
type input "0"
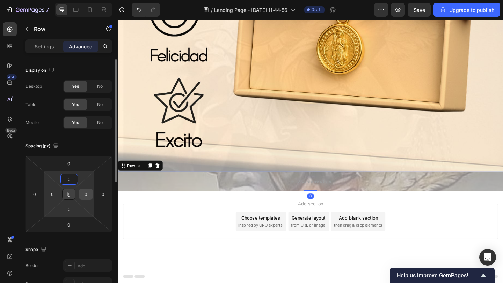
type input "0"
click at [82, 189] on input "0" at bounding box center [86, 194] width 10 height 10
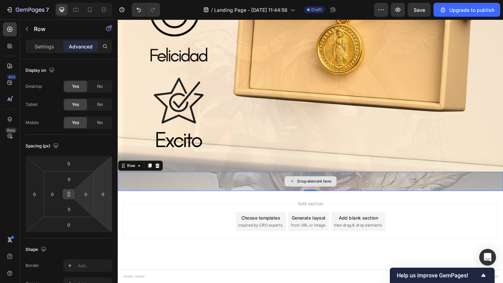
click at [150, 206] on div "Drop element here" at bounding box center [327, 195] width 419 height 21
click at [156, 201] on div "Drop element here" at bounding box center [327, 195] width 419 height 21
click at [54, 49] on div "Settings" at bounding box center [44, 46] width 35 height 11
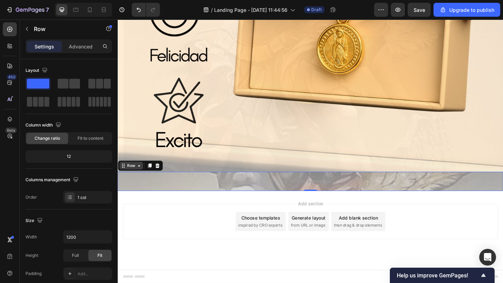
click at [135, 176] on div "Row" at bounding box center [132, 179] width 12 height 6
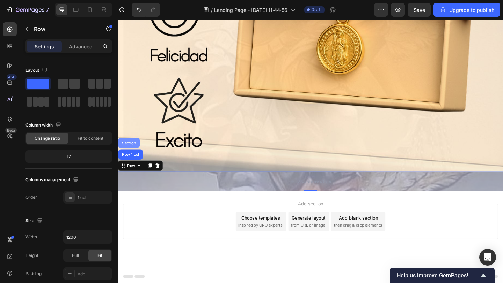
click at [132, 154] on div "Section" at bounding box center [130, 154] width 18 height 4
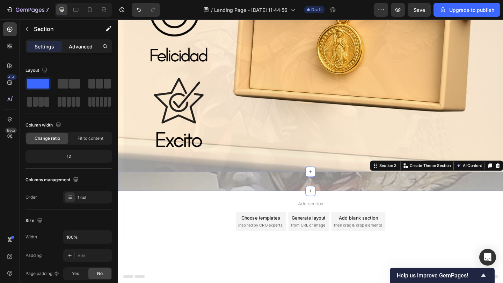
click at [82, 44] on p "Advanced" at bounding box center [81, 46] width 24 height 7
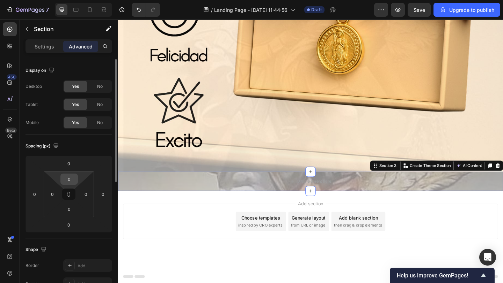
click at [71, 175] on input "0" at bounding box center [69, 179] width 14 height 10
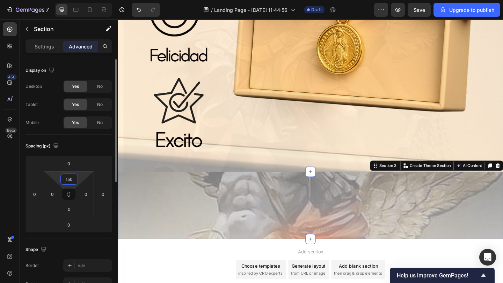
type input "1500"
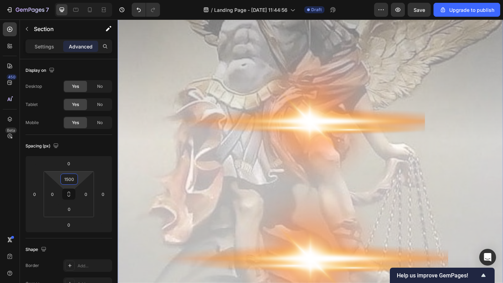
scroll to position [2149, 0]
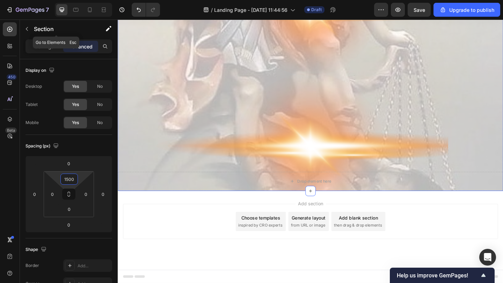
click at [27, 28] on icon "button" at bounding box center [27, 29] width 6 height 6
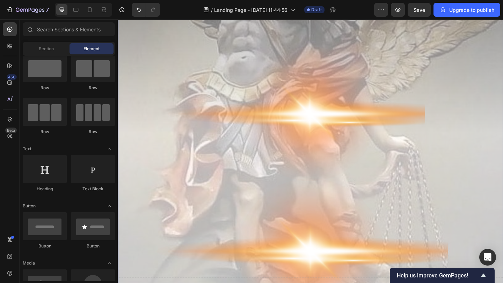
scroll to position [2097, 0]
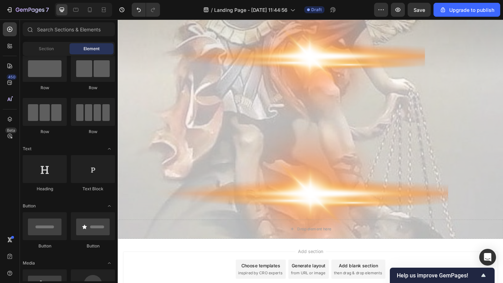
click at [255, 249] on div "Drop element here" at bounding box center [327, 247] width 419 height 21
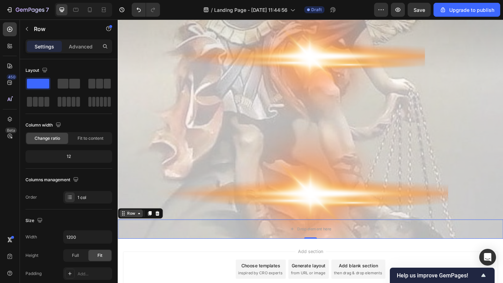
click at [132, 231] on div "Row" at bounding box center [132, 231] width 12 height 6
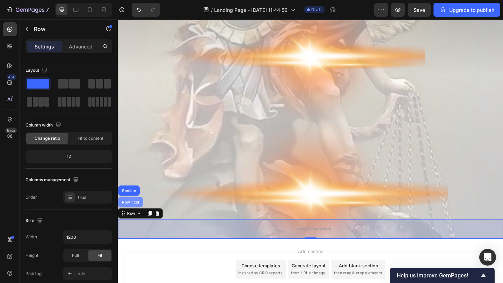
click at [136, 218] on div "Row 1 col" at bounding box center [131, 218] width 21 height 4
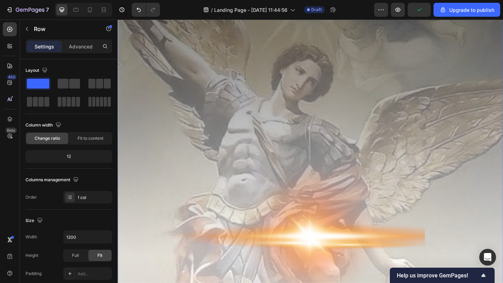
scroll to position [1903, 0]
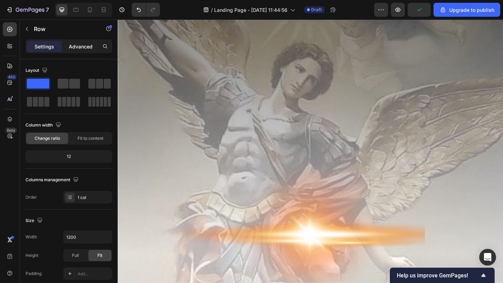
click at [80, 47] on p "Advanced" at bounding box center [81, 46] width 24 height 7
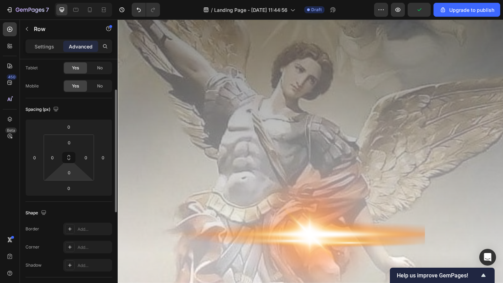
scroll to position [45, 0]
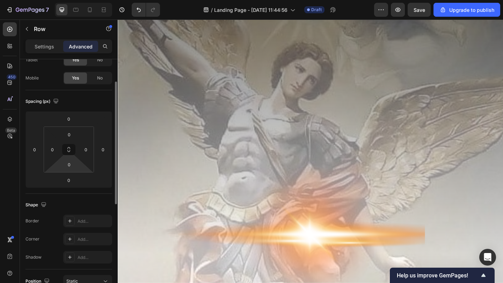
click at [74, 0] on html "7 / Landing Page - [DATE] 11:44:56 Draft Preview Save Upgrade to publish 450 Be…" at bounding box center [251, 0] width 503 height 0
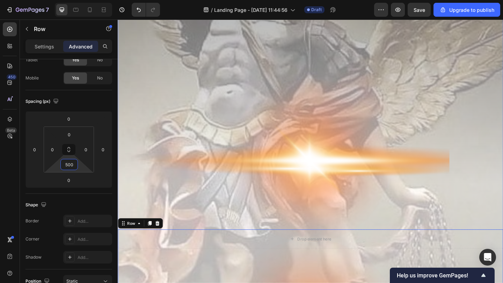
scroll to position [2149, 0]
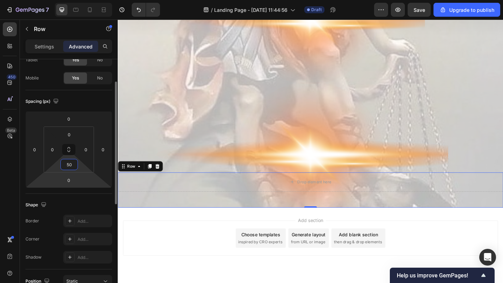
type input "5"
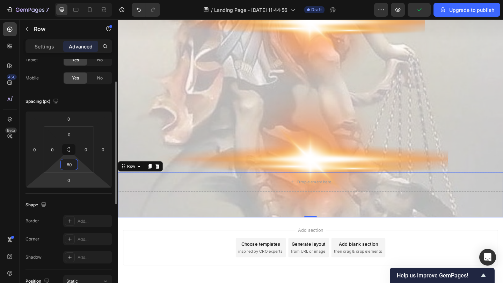
type input "8"
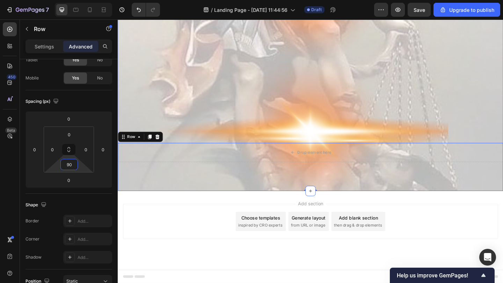
type input "9"
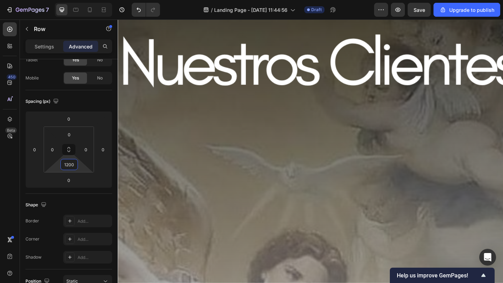
scroll to position [1822, 0]
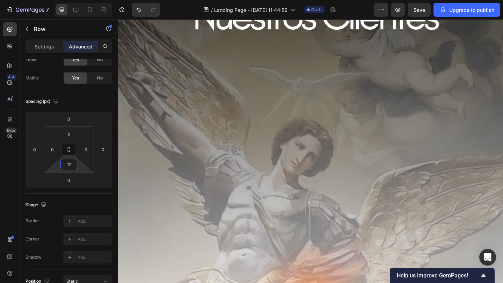
type input "1"
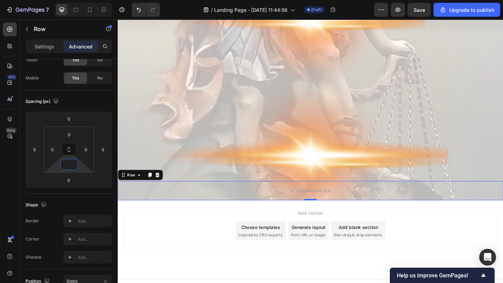
scroll to position [1121, 0]
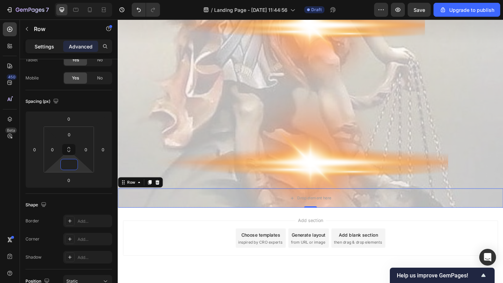
click at [47, 44] on p "Settings" at bounding box center [45, 46] width 20 height 7
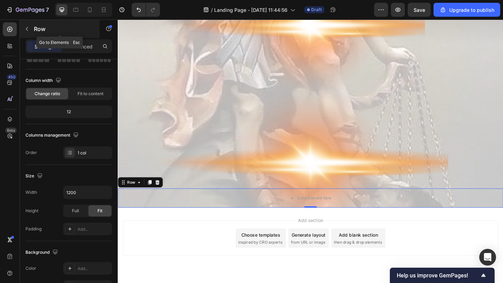
click at [23, 28] on button "button" at bounding box center [26, 28] width 11 height 11
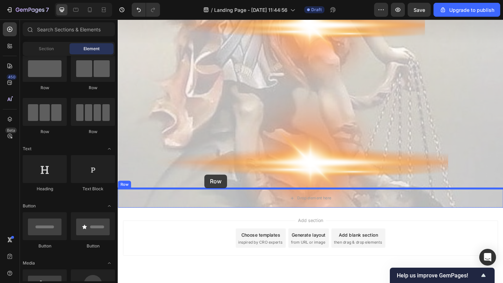
drag, startPoint x: 159, startPoint y: 100, endPoint x: 212, endPoint y: 188, distance: 103.1
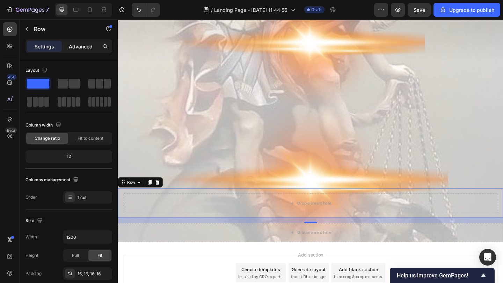
click at [68, 50] on div "Advanced" at bounding box center [80, 46] width 35 height 11
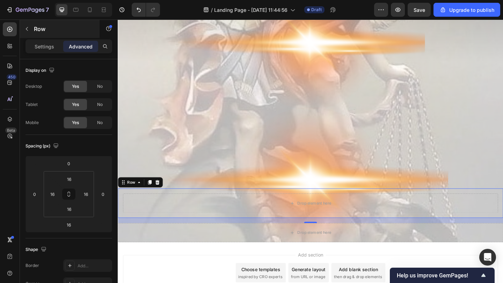
click at [40, 35] on div "Row" at bounding box center [60, 29] width 80 height 18
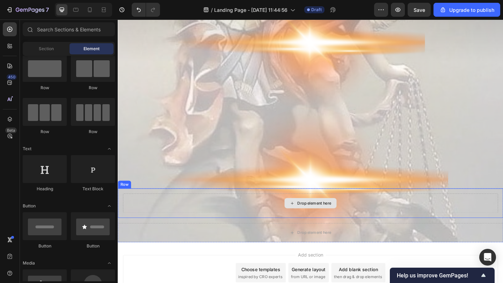
click at [173, 226] on div "Drop element here" at bounding box center [327, 219] width 408 height 21
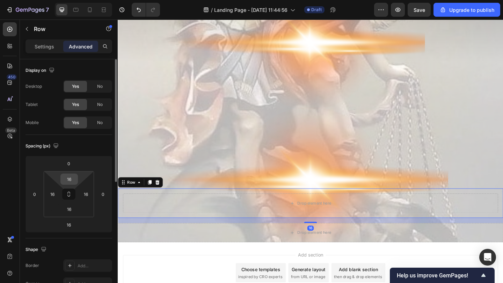
click at [72, 0] on html "7 / Landing Page - [DATE] 11:44:56 Draft Preview Save Upgrade to publish 450 Be…" at bounding box center [251, 0] width 503 height 0
click at [72, 178] on input "14" at bounding box center [69, 179] width 14 height 10
type input "1"
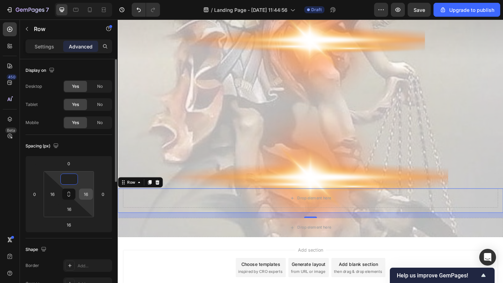
type input "0"
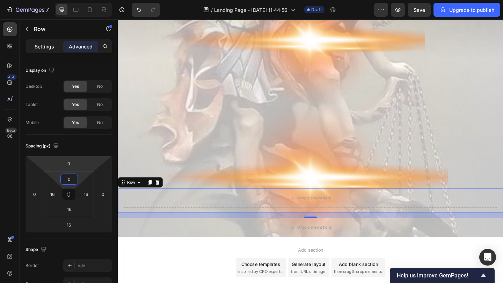
click at [51, 49] on p "Settings" at bounding box center [45, 46] width 20 height 7
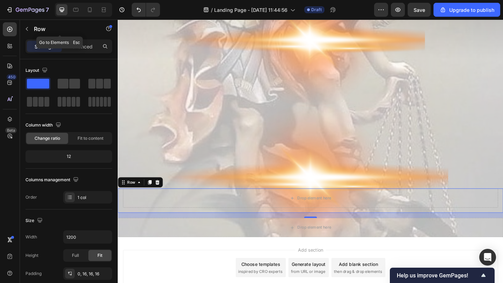
click at [30, 29] on button "button" at bounding box center [26, 28] width 11 height 11
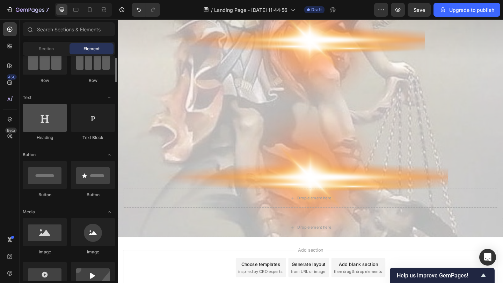
scroll to position [110, 0]
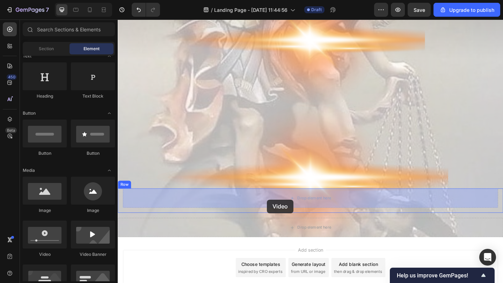
drag, startPoint x: 169, startPoint y: 260, endPoint x: 280, endPoint y: 216, distance: 119.6
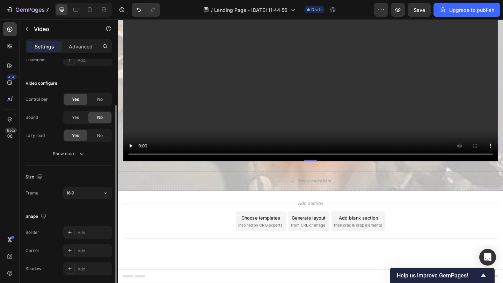
scroll to position [88, 0]
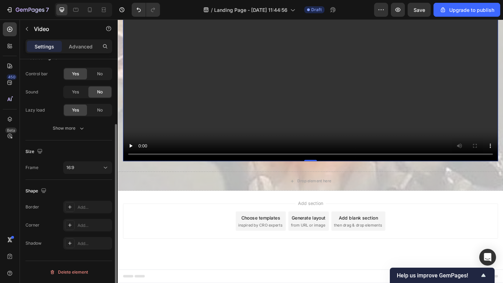
click at [88, 177] on div "Size Frame 16:9" at bounding box center [68, 160] width 87 height 39
click at [90, 171] on div "16:9" at bounding box center [87, 167] width 43 height 7
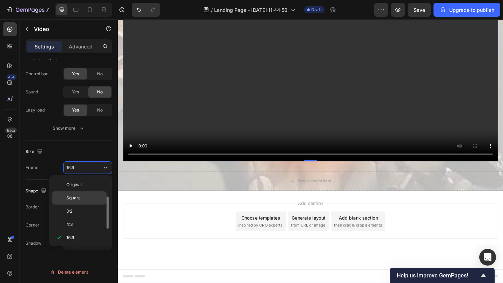
scroll to position [13, 0]
click at [90, 185] on p "Square" at bounding box center [84, 186] width 37 height 6
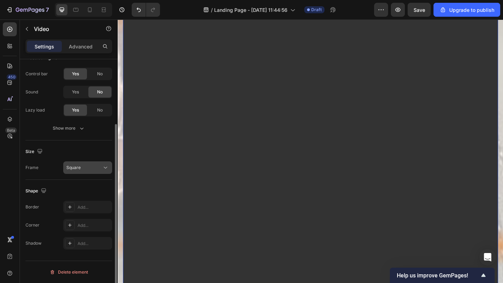
click at [97, 169] on div "Square" at bounding box center [84, 168] width 36 height 6
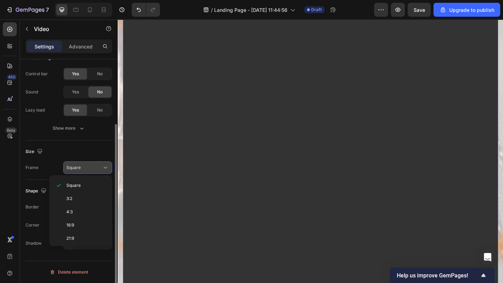
click at [97, 170] on div "Square" at bounding box center [84, 168] width 36 height 6
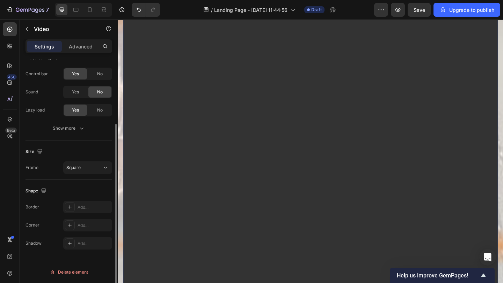
scroll to position [75, 0]
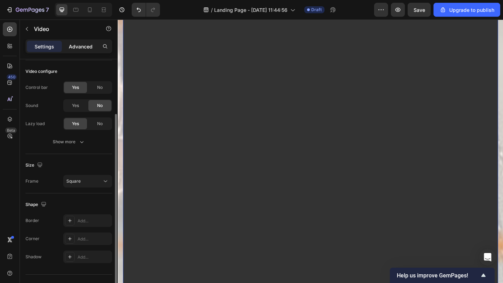
click at [83, 51] on div "Advanced" at bounding box center [80, 46] width 35 height 11
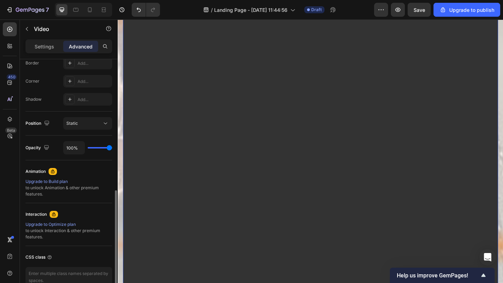
scroll to position [222, 0]
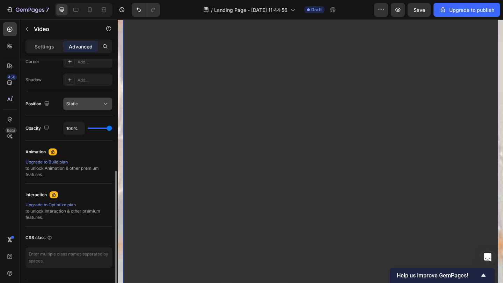
click at [96, 106] on div "Static" at bounding box center [84, 104] width 36 height 6
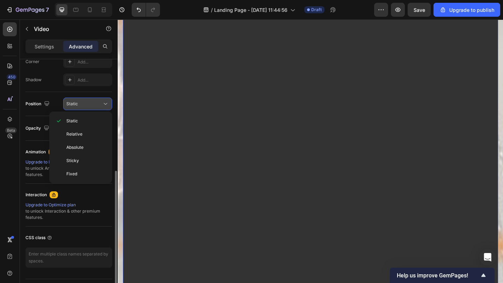
click at [96, 105] on div "Static" at bounding box center [84, 104] width 36 height 6
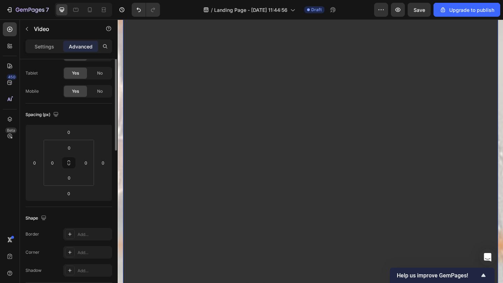
scroll to position [0, 0]
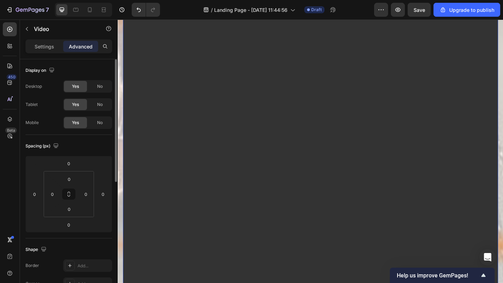
click at [162, 173] on video at bounding box center [327, 149] width 408 height 408
click at [191, 155] on video at bounding box center [327, 149] width 408 height 408
click at [44, 50] on div "Settings" at bounding box center [44, 46] width 35 height 11
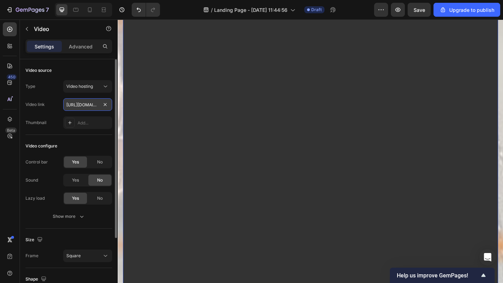
click at [110, 103] on input "[URL][DOMAIN_NAME]" at bounding box center [87, 104] width 49 height 13
paste input "[URL][DOMAIN_NAME]"
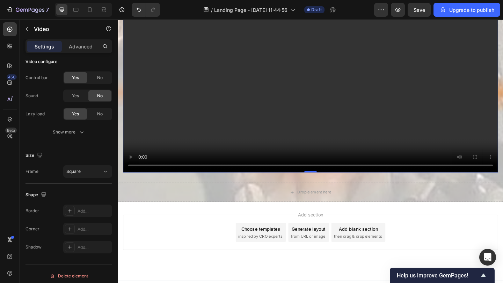
scroll to position [1545, 0]
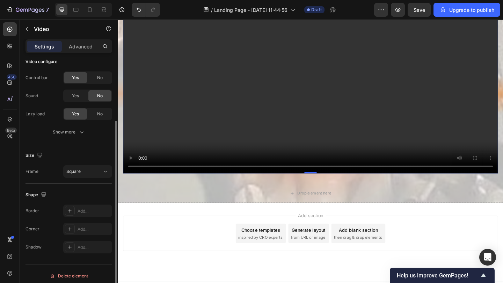
type input "[URL][DOMAIN_NAME]"
click at [94, 163] on div "Size Frame Square" at bounding box center [68, 164] width 87 height 39
click at [94, 170] on div "Square" at bounding box center [84, 172] width 36 height 6
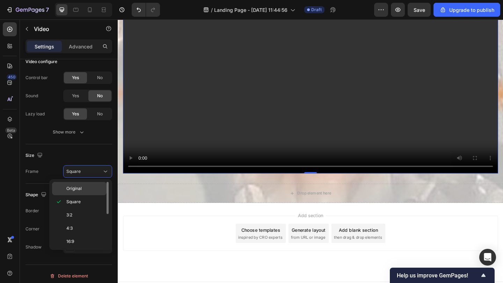
click at [90, 184] on div "Original" at bounding box center [79, 188] width 54 height 13
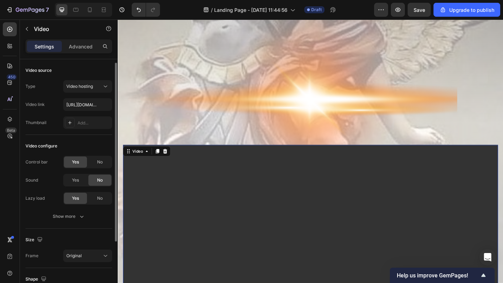
scroll to position [88, 0]
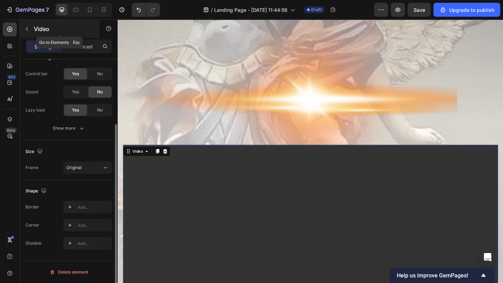
click at [81, 38] on div "Video" at bounding box center [60, 29] width 80 height 18
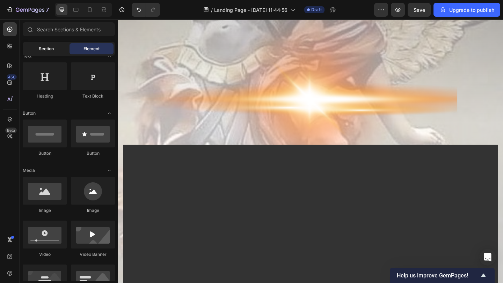
click at [39, 44] on div "Section" at bounding box center [46, 48] width 44 height 11
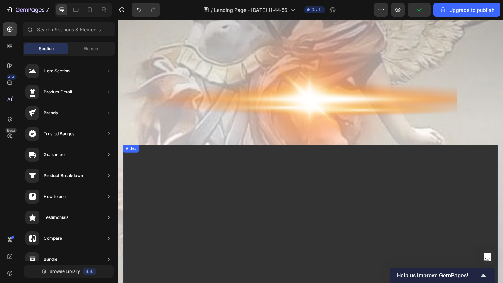
click at [237, 207] on video at bounding box center [327, 258] width 408 height 204
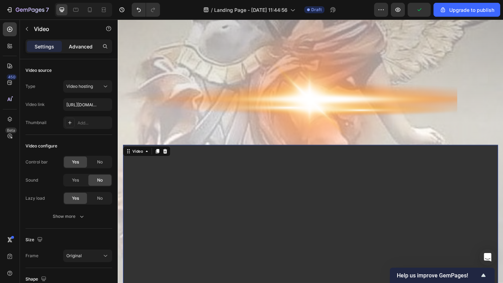
click at [87, 49] on p "Advanced" at bounding box center [81, 46] width 24 height 7
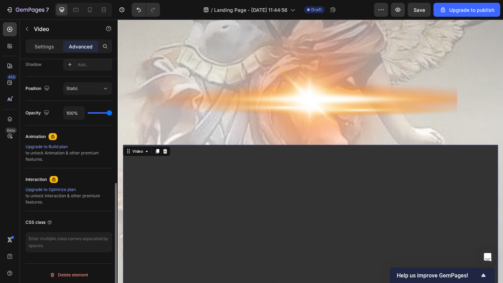
scroll to position [240, 0]
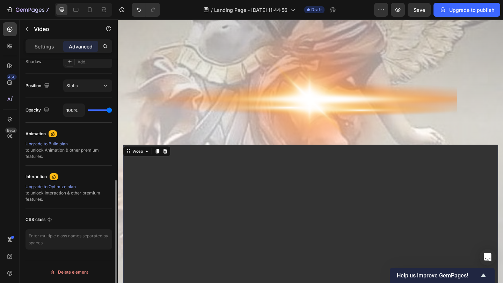
type input "94%"
type input "94"
type input "28%"
type input "28"
type input "0%"
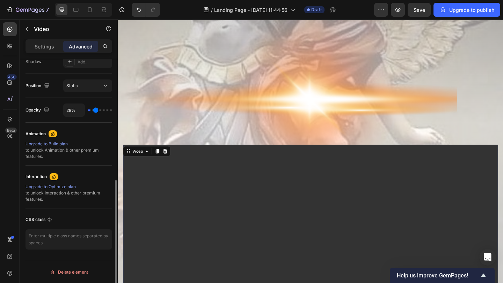
type input "0"
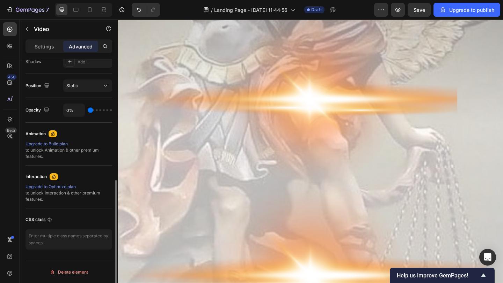
type input "2%"
type input "2"
type input "100%"
type input "100"
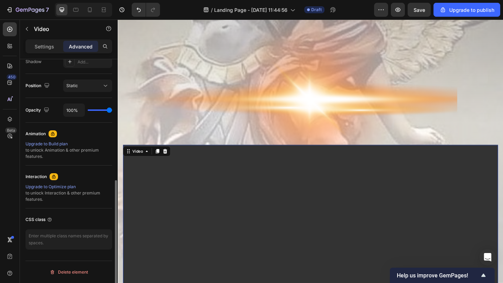
drag, startPoint x: 108, startPoint y: 113, endPoint x: 120, endPoint y: 118, distance: 13.3
click at [112, 111] on input "range" at bounding box center [100, 110] width 24 height 1
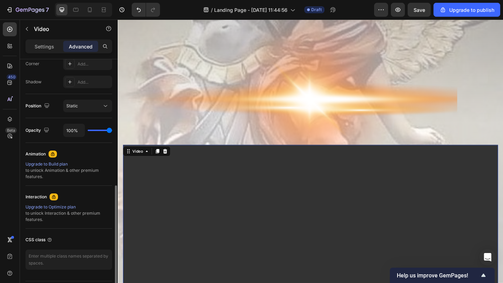
scroll to position [219, 0]
click at [105, 111] on button "Static" at bounding box center [87, 107] width 49 height 13
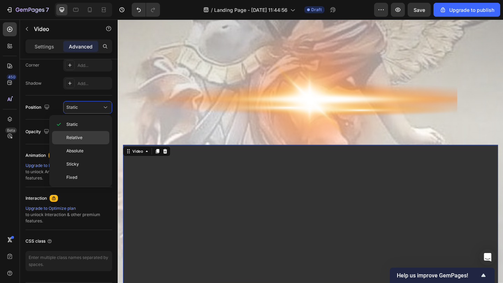
click at [96, 135] on p "Relative" at bounding box center [86, 138] width 40 height 6
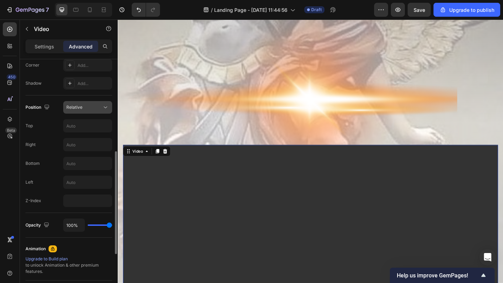
click at [102, 112] on button "Relative" at bounding box center [87, 107] width 49 height 13
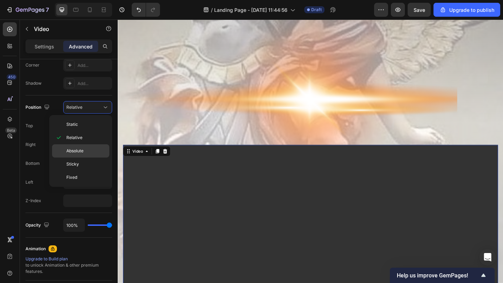
click at [95, 148] on p "Absolute" at bounding box center [86, 151] width 40 height 6
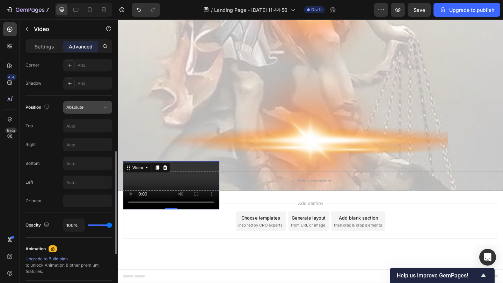
click at [95, 106] on div "Absolute" at bounding box center [84, 107] width 36 height 6
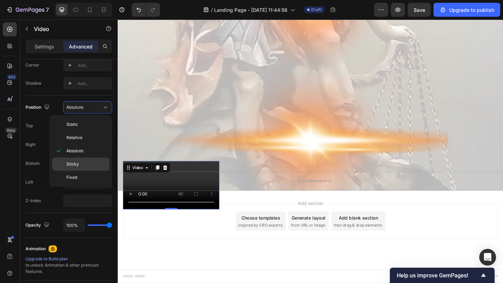
click at [91, 166] on p "Sticky" at bounding box center [86, 164] width 40 height 6
type input "0"
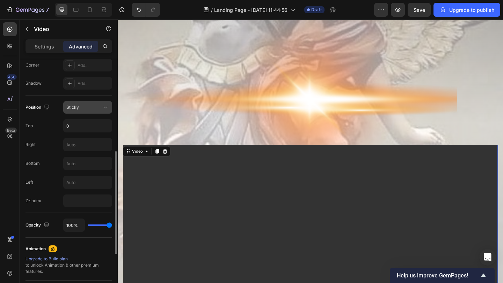
click at [93, 111] on button "Sticky" at bounding box center [87, 107] width 49 height 13
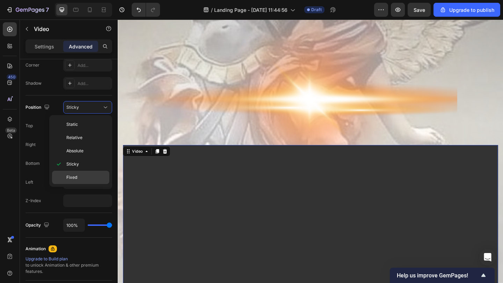
click at [86, 179] on p "Fixed" at bounding box center [86, 178] width 40 height 6
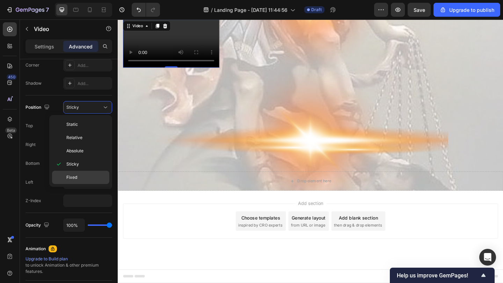
scroll to position [1150, 0]
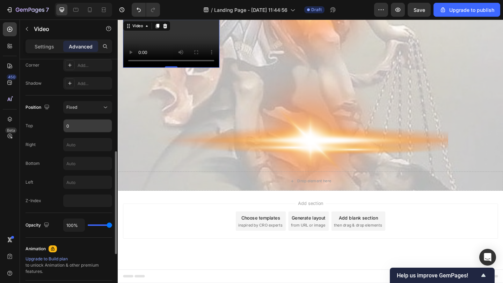
click at [89, 120] on input "0" at bounding box center [88, 126] width 48 height 13
click at [92, 114] on div "Position Fixed Top 0 Right Bottom Left Z-Index" at bounding box center [68, 154] width 87 height 106
click at [93, 114] on div "Position Fixed Top 0 Right Bottom Left Z-Index" at bounding box center [68, 154] width 87 height 106
click at [94, 111] on button "Fixed" at bounding box center [87, 107] width 49 height 13
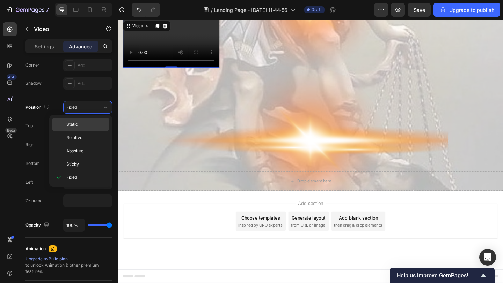
click at [93, 127] on p "Static" at bounding box center [86, 124] width 40 height 6
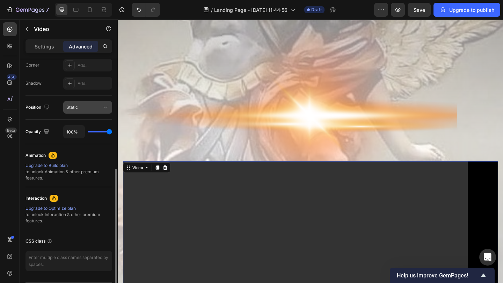
click at [92, 108] on div "Static" at bounding box center [84, 107] width 36 height 6
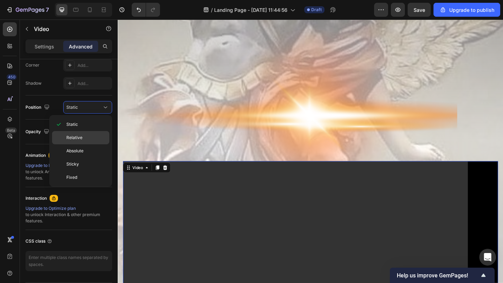
click at [91, 134] on div "Relative" at bounding box center [80, 137] width 57 height 13
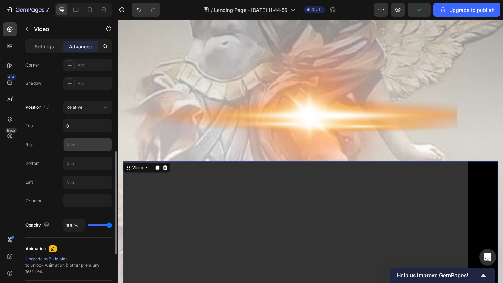
click at [88, 148] on input "text" at bounding box center [88, 145] width 48 height 13
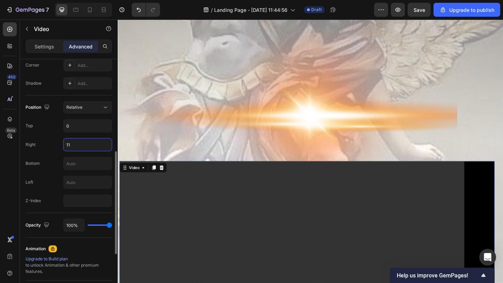
type input "1"
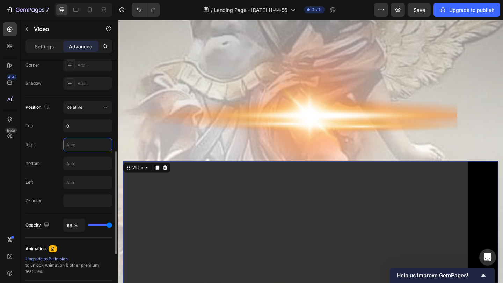
type input "0"
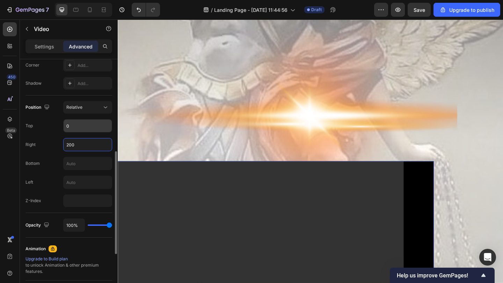
type input "200"
click at [85, 122] on input "0" at bounding box center [88, 126] width 48 height 13
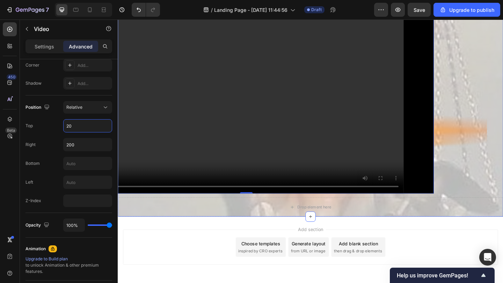
type input "0"
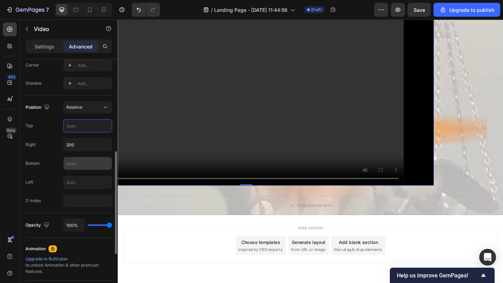
click at [96, 162] on input "text" at bounding box center [88, 163] width 48 height 13
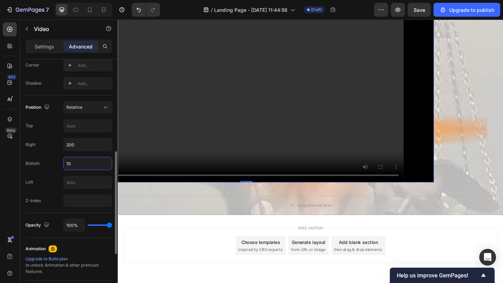
type input "1"
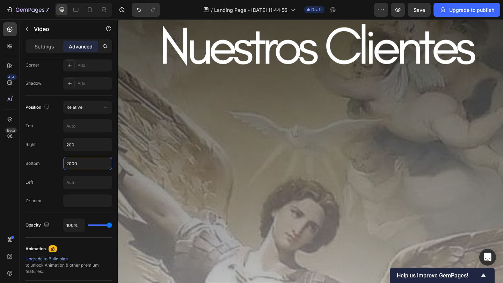
scroll to position [817, 0]
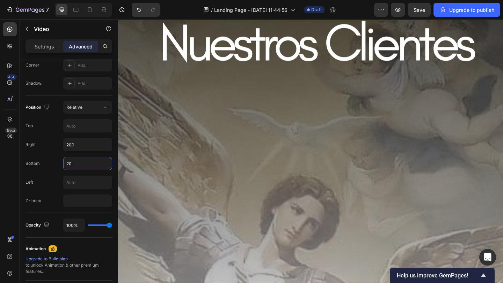
type input "2"
type input "100"
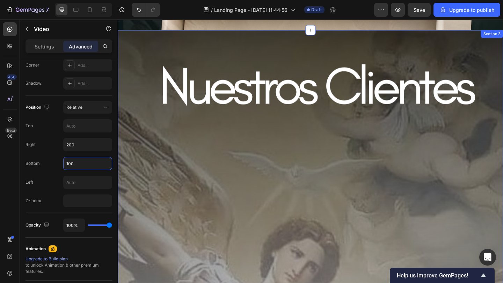
scroll to position [773, 0]
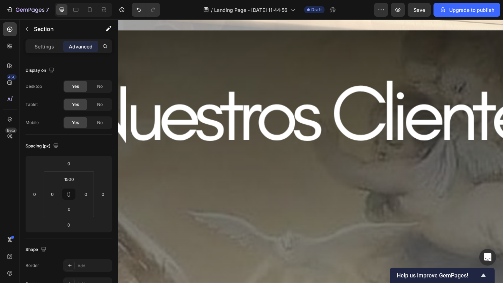
scroll to position [1789, 0]
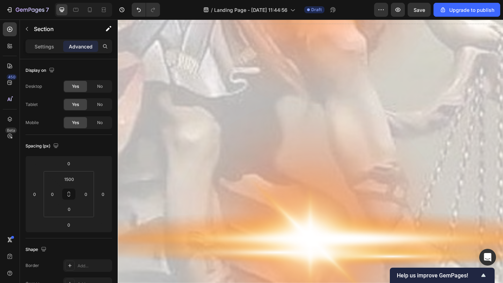
scroll to position [2546, 0]
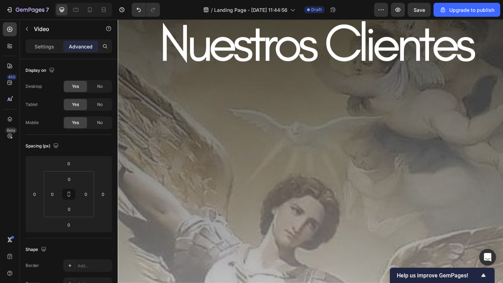
scroll to position [1843, 0]
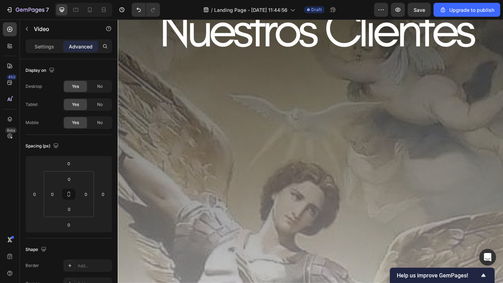
click at [73, 179] on input "1500" at bounding box center [69, 179] width 14 height 10
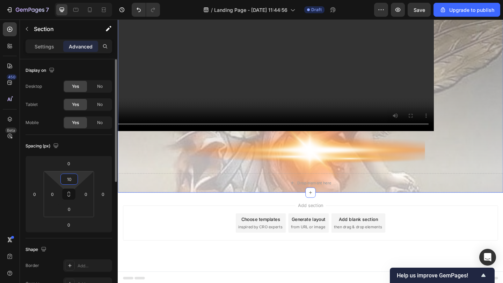
type input "1"
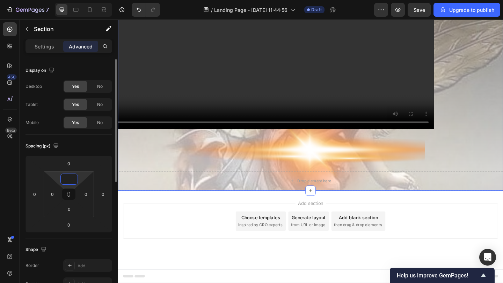
type input "0"
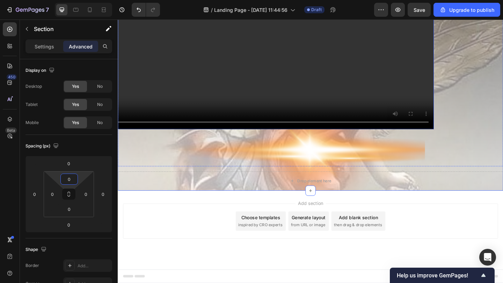
click at [416, 139] on video at bounding box center [257, 37] width 408 height 204
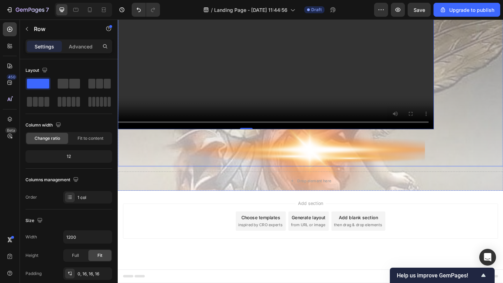
click at [497, 140] on div "Video 0" at bounding box center [327, 72] width 408 height 204
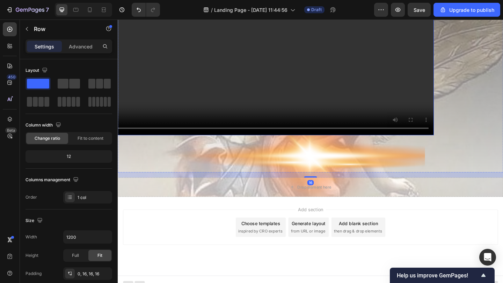
scroll to position [1850, 0]
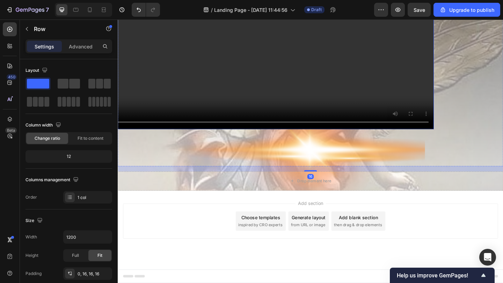
click at [381, 139] on video at bounding box center [257, 37] width 408 height 204
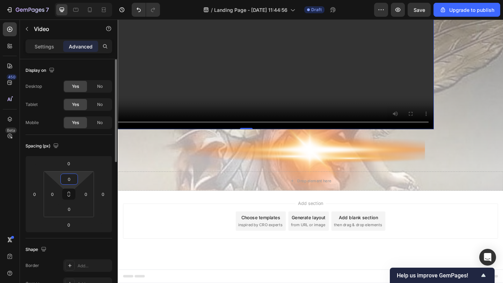
click at [75, 176] on input "0" at bounding box center [69, 179] width 14 height 10
click at [46, 149] on div "Spacing (px)" at bounding box center [42, 146] width 35 height 9
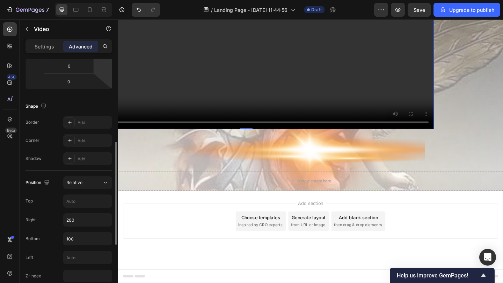
scroll to position [188, 0]
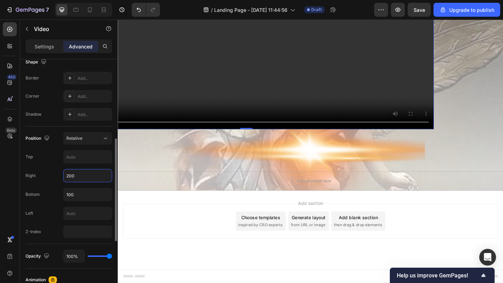
click at [88, 179] on input "200" at bounding box center [88, 176] width 48 height 13
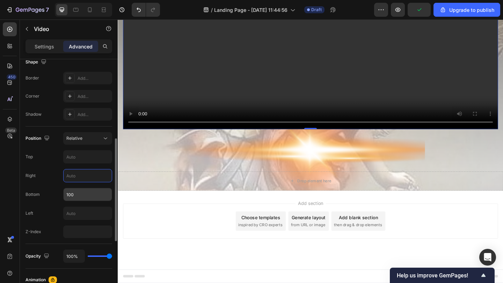
click at [88, 190] on input "100" at bounding box center [88, 194] width 48 height 13
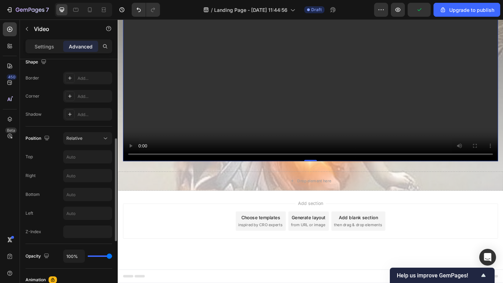
click at [54, 169] on div "Position Relative Top Right Bottom Left Z-Index" at bounding box center [68, 185] width 87 height 106
click at [87, 145] on div "Position Relative Top Right Bottom Left Z-Index" at bounding box center [68, 185] width 87 height 106
click at [90, 141] on div "Relative" at bounding box center [84, 138] width 36 height 6
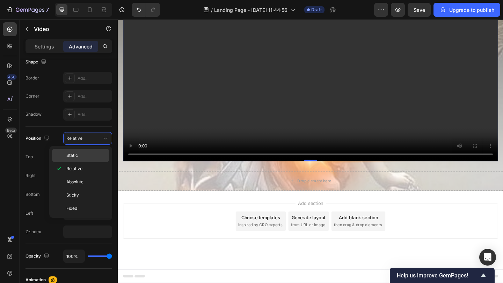
click at [90, 153] on p "Static" at bounding box center [86, 156] width 40 height 6
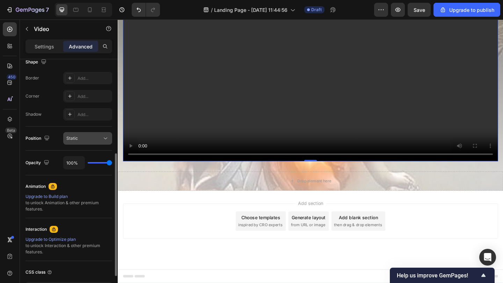
click at [95, 140] on div "Static" at bounding box center [84, 138] width 36 height 6
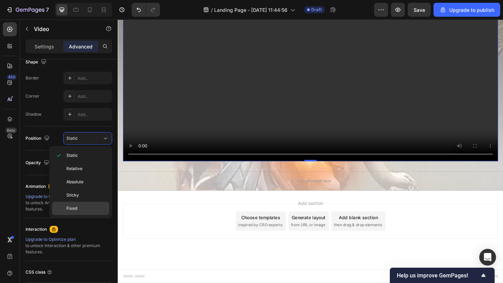
click at [88, 205] on div "Fixed" at bounding box center [80, 208] width 57 height 13
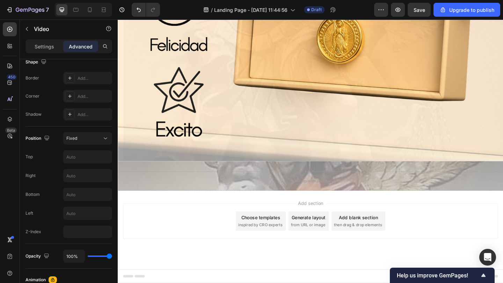
scroll to position [1637, 0]
click at [101, 143] on button "Fixed" at bounding box center [87, 138] width 49 height 13
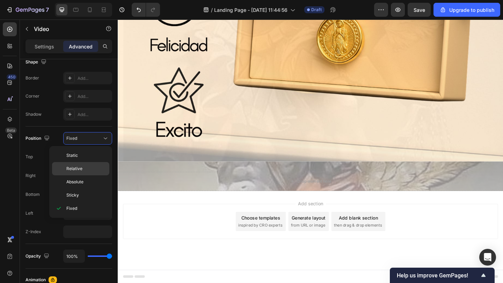
click at [98, 164] on div "Relative" at bounding box center [80, 168] width 57 height 13
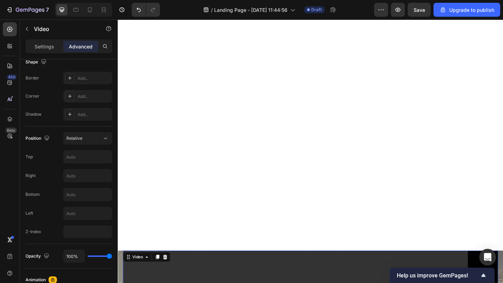
scroll to position [924, 0]
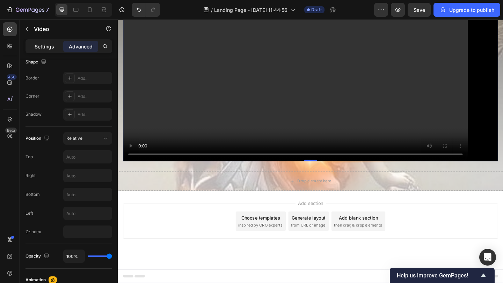
click at [45, 41] on div "Settings" at bounding box center [44, 46] width 35 height 11
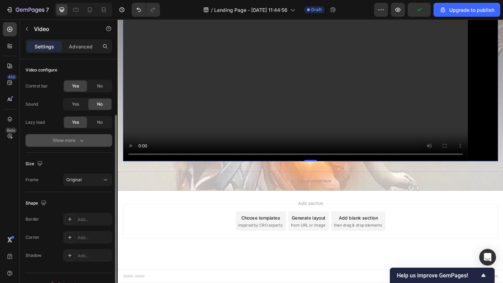
scroll to position [77, 0]
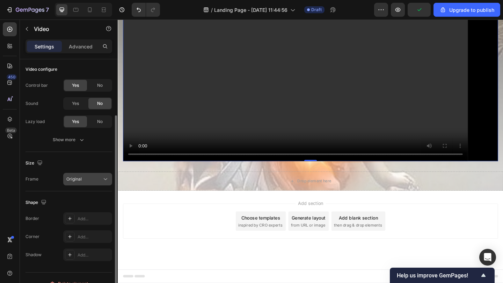
click at [92, 184] on button "Original" at bounding box center [87, 179] width 49 height 13
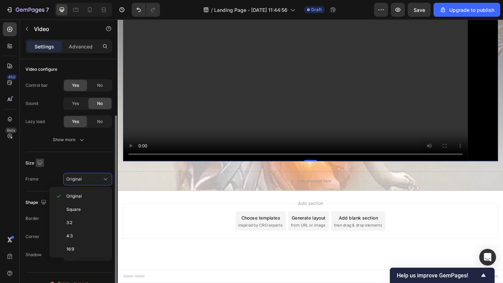
click at [38, 162] on icon "button" at bounding box center [39, 163] width 7 height 7
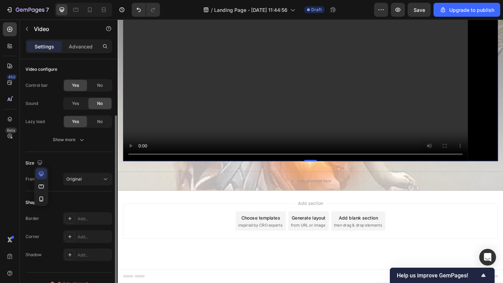
click at [60, 163] on div "Size" at bounding box center [68, 163] width 87 height 11
click at [25, 163] on div "Video source Type Video hosting Video link https://cdn.shopify.com/videos/c/o/v…" at bounding box center [69, 149] width 98 height 332
click at [32, 177] on div "Frame" at bounding box center [31, 179] width 13 height 6
click at [110, 186] on div "Size Frame Original" at bounding box center [68, 171] width 87 height 39
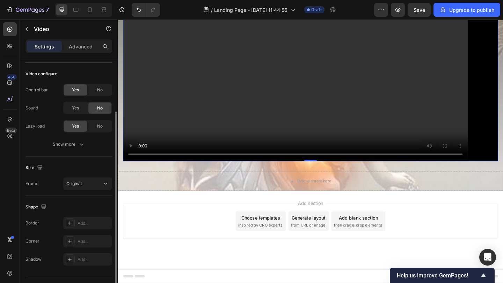
scroll to position [72, 0]
click at [84, 146] on icon "button" at bounding box center [81, 145] width 7 height 7
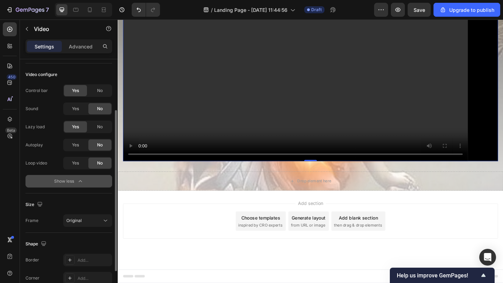
scroll to position [125, 0]
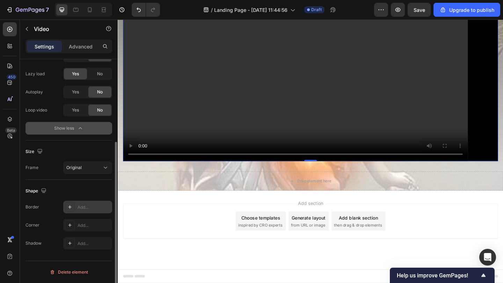
click at [83, 205] on div "Add..." at bounding box center [93, 208] width 33 height 6
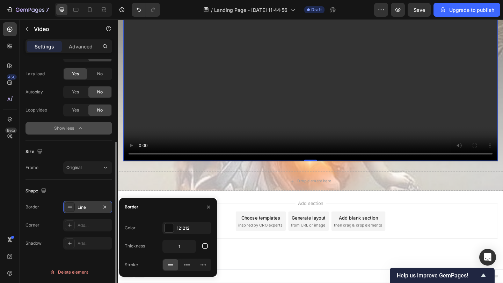
scroll to position [924, 0]
click at [84, 196] on div "Shape" at bounding box center [68, 191] width 87 height 11
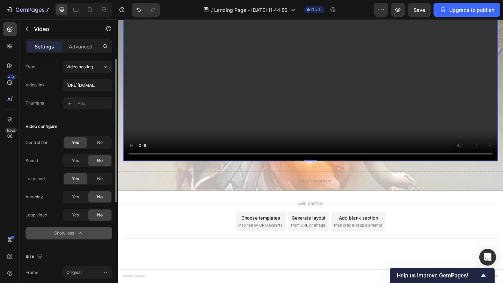
scroll to position [0, 0]
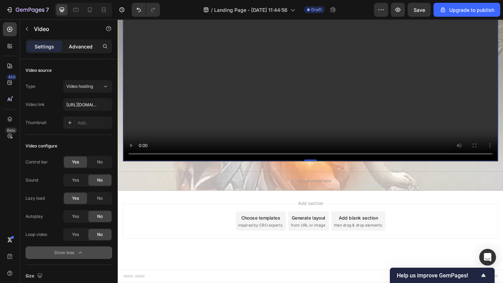
click at [88, 49] on p "Advanced" at bounding box center [81, 46] width 24 height 7
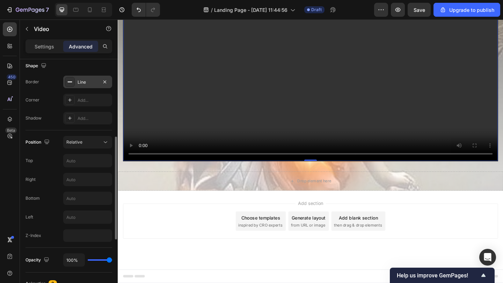
scroll to position [180, 0]
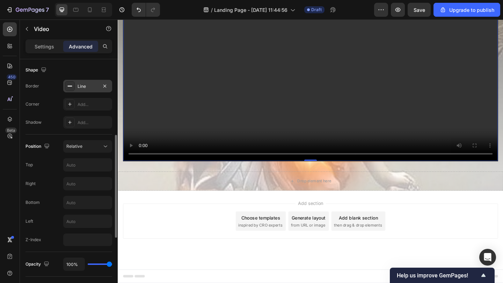
click at [80, 82] on div "Line" at bounding box center [87, 86] width 49 height 13
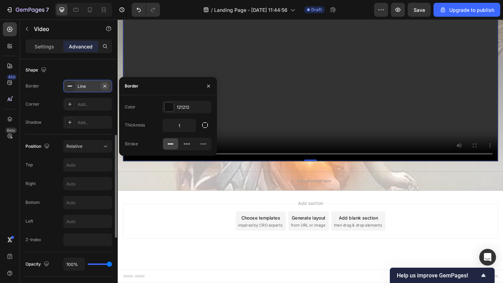
click at [105, 86] on icon "button" at bounding box center [104, 85] width 3 height 3
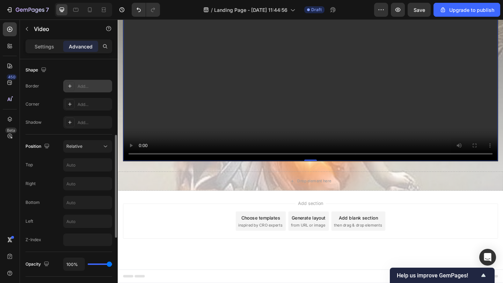
scroll to position [924, 0]
click at [92, 155] on div "Position Relative Top Right Bottom Left Z-Index" at bounding box center [68, 193] width 87 height 106
click at [93, 150] on div "Relative" at bounding box center [87, 146] width 43 height 7
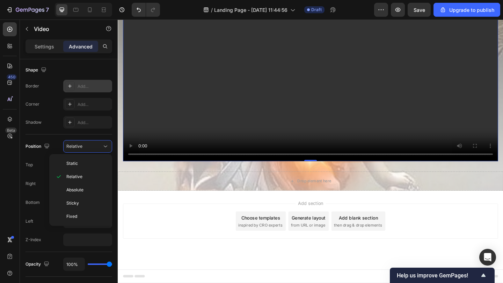
click at [36, 182] on div "Right" at bounding box center [68, 183] width 87 height 13
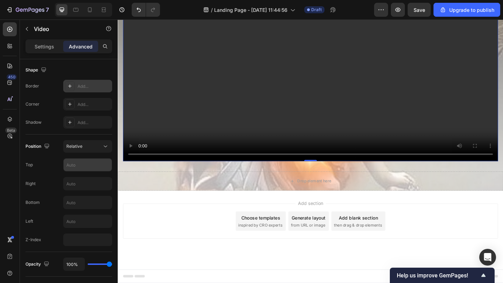
click at [85, 164] on input "text" at bounding box center [88, 165] width 48 height 13
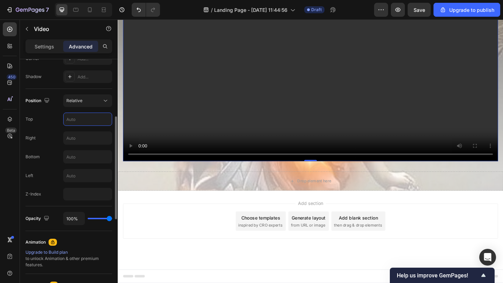
scroll to position [199, 0]
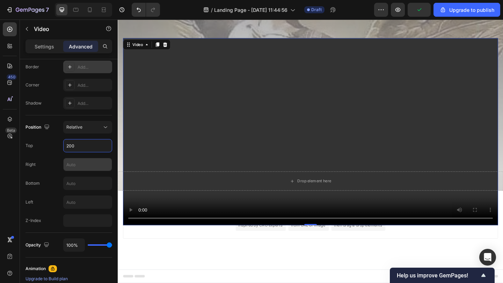
type input "200"
click at [85, 169] on input "text" at bounding box center [88, 164] width 48 height 13
click at [85, 148] on input "200" at bounding box center [88, 146] width 48 height 13
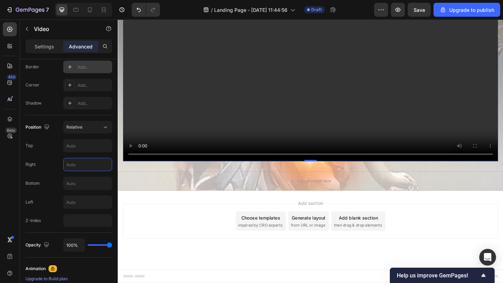
click at [82, 161] on input "text" at bounding box center [88, 164] width 48 height 13
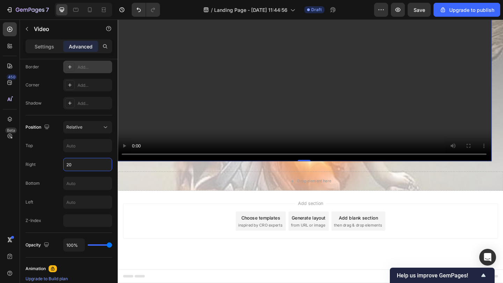
type input "2"
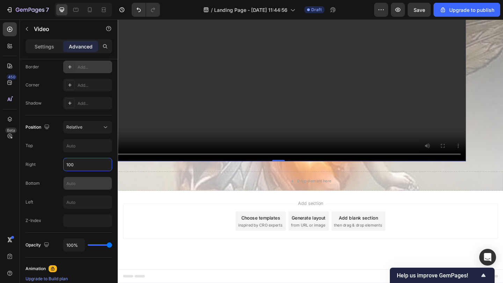
type input "100"
click at [78, 190] on input "text" at bounding box center [88, 183] width 48 height 13
click at [78, 203] on input "text" at bounding box center [88, 202] width 48 height 13
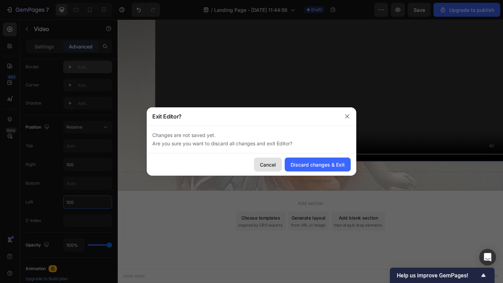
type input "100"
click at [273, 165] on div "Cancel" at bounding box center [268, 164] width 16 height 7
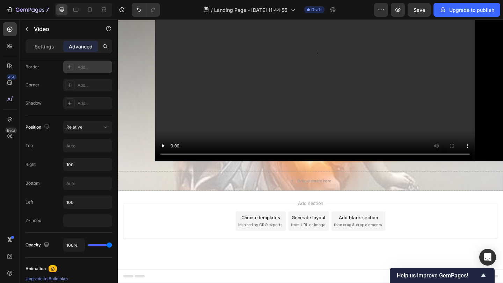
scroll to position [2074, 0]
click at [92, 176] on div "Position Relative Top Right 100 Bottom Left 100 Z-Index" at bounding box center [68, 174] width 87 height 106
click at [91, 171] on input "100" at bounding box center [88, 164] width 48 height 13
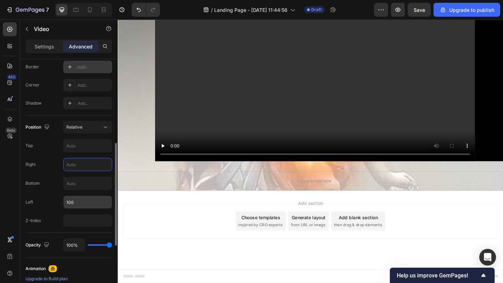
click at [80, 201] on input "100" at bounding box center [88, 202] width 48 height 13
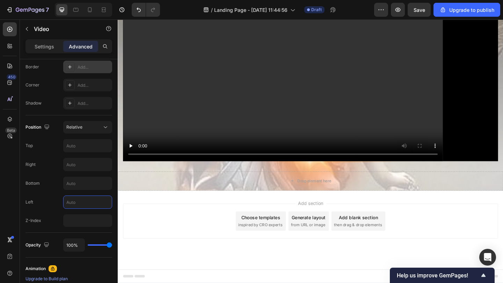
click at [175, 174] on video at bounding box center [327, 72] width 408 height 204
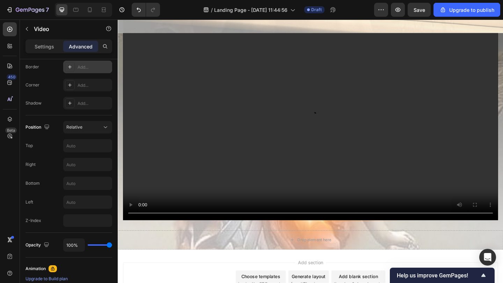
scroll to position [1646, 0]
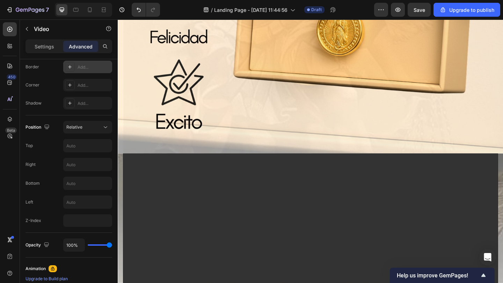
click at [199, 170] on video at bounding box center [327, 267] width 408 height 204
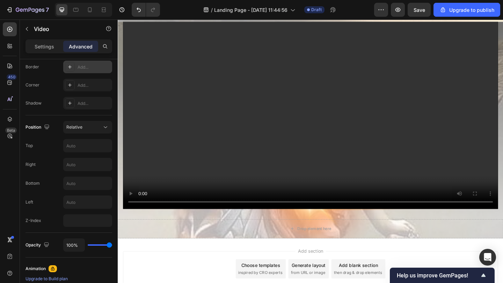
scroll to position [1819, 0]
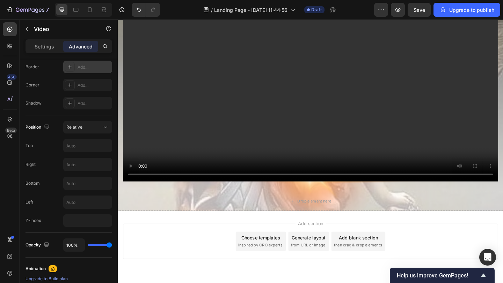
click at [294, 196] on video at bounding box center [327, 94] width 408 height 204
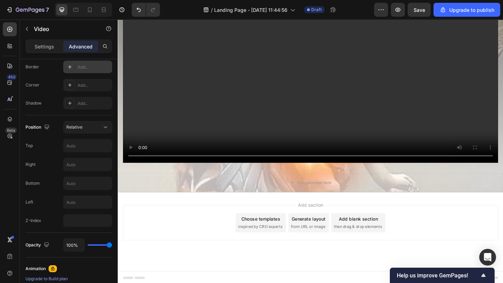
scroll to position [1844, 0]
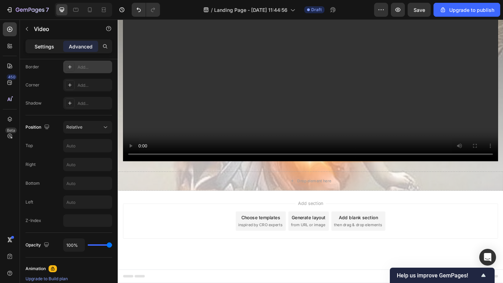
click at [51, 42] on div "Settings" at bounding box center [44, 46] width 35 height 11
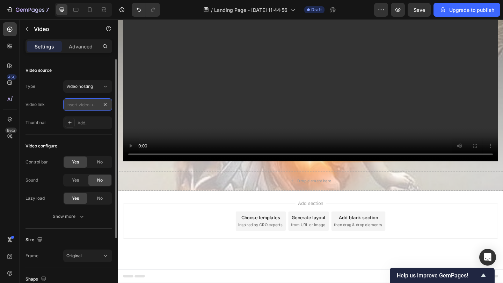
scroll to position [0, 0]
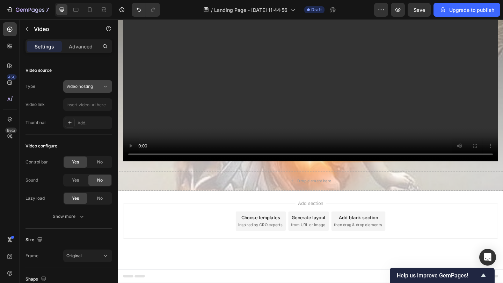
click at [102, 91] on button "Video hosting" at bounding box center [87, 86] width 49 height 13
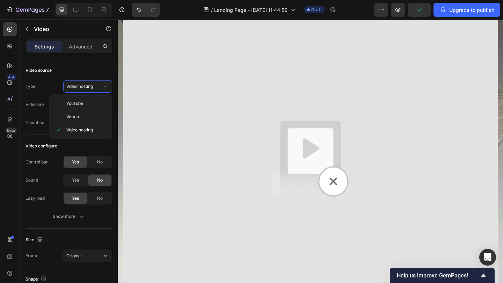
click at [52, 89] on div "Type Video hosting" at bounding box center [68, 86] width 87 height 13
click at [214, 153] on img at bounding box center [327, 171] width 408 height 408
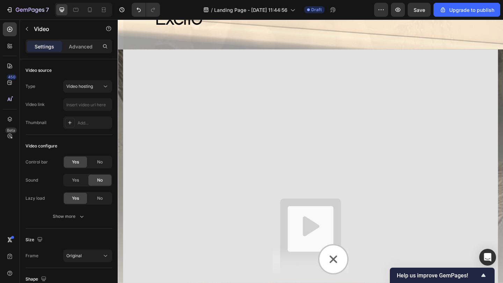
scroll to position [1709, 0]
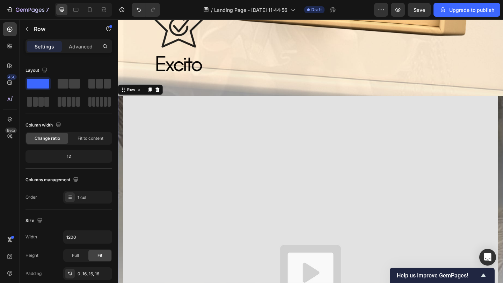
click at [131, 100] on div "Row" at bounding box center [142, 95] width 49 height 11
click at [140, 92] on div "Row" at bounding box center [131, 96] width 25 height 8
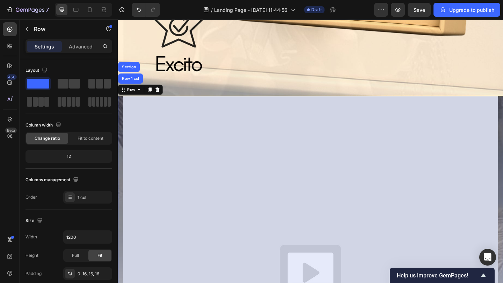
click at [134, 71] on div "Section" at bounding box center [130, 71] width 18 height 4
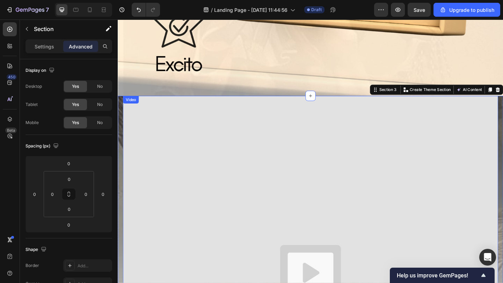
click at [128, 105] on div "Video" at bounding box center [132, 107] width 14 height 6
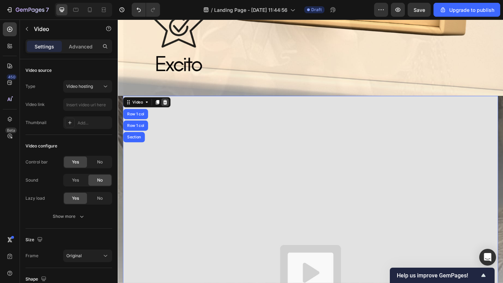
click at [169, 111] on icon at bounding box center [169, 109] width 5 height 5
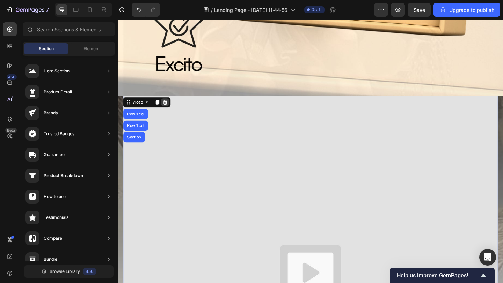
scroll to position [1658, 0]
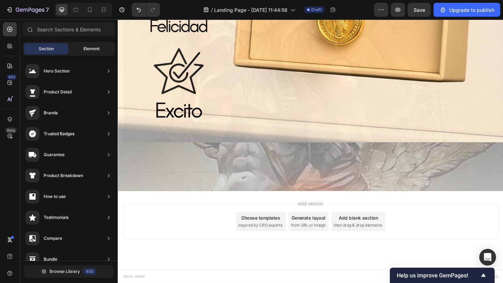
click at [97, 49] on span "Element" at bounding box center [91, 49] width 16 height 6
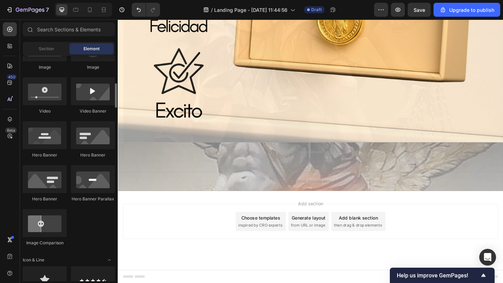
scroll to position [254, 0]
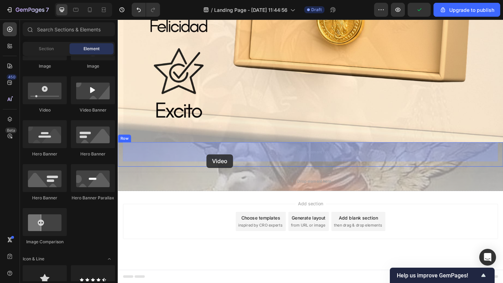
drag, startPoint x: 163, startPoint y: 113, endPoint x: 214, endPoint y: 166, distance: 73.8
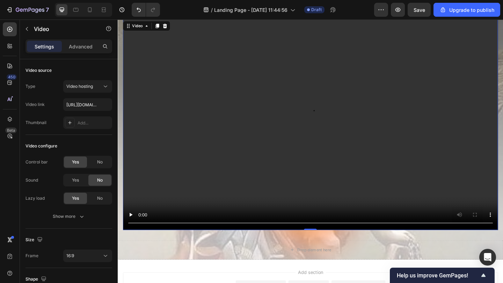
scroll to position [1866, 0]
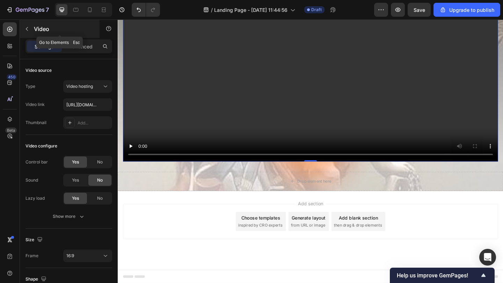
click at [32, 31] on button "button" at bounding box center [26, 28] width 11 height 11
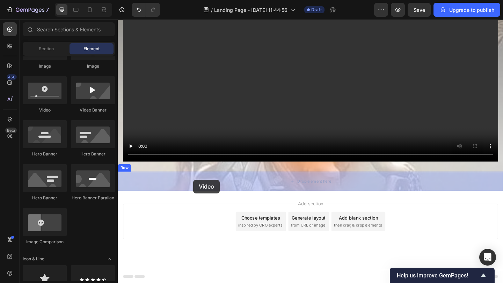
drag, startPoint x: 167, startPoint y: 115, endPoint x: 200, endPoint y: 194, distance: 85.6
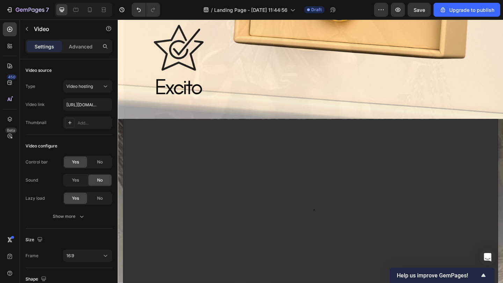
scroll to position [1702, 0]
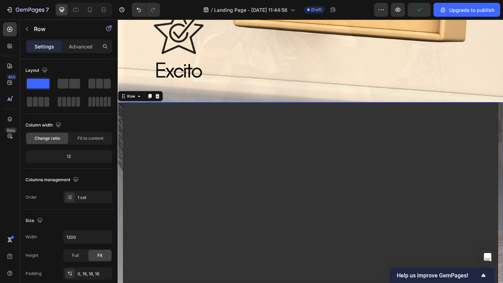
click at [121, 110] on div "Video Row 16" at bounding box center [327, 227] width 419 height 235
click at [128, 103] on div "Row" at bounding box center [132, 103] width 12 height 6
click at [80, 45] on p "Advanced" at bounding box center [81, 46] width 24 height 7
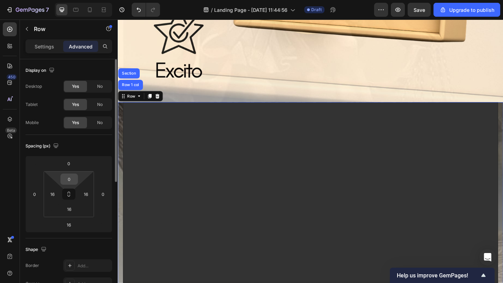
click at [72, 181] on input "0" at bounding box center [69, 179] width 14 height 10
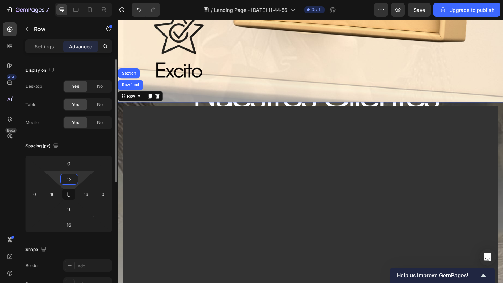
type input "1"
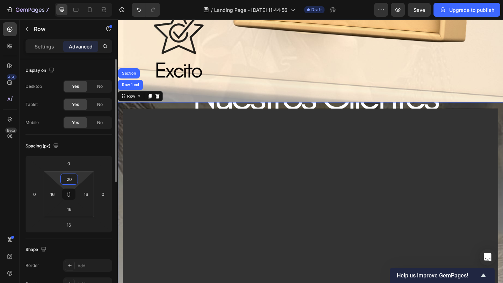
type input "2"
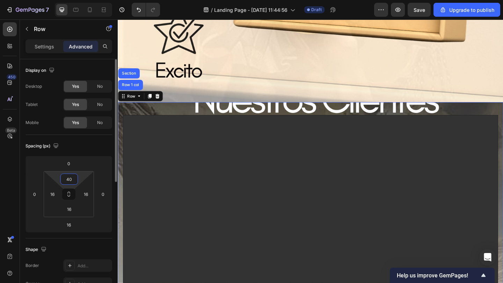
type input "4"
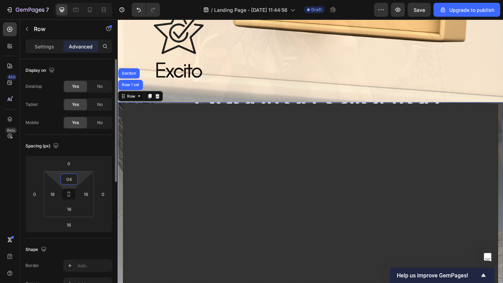
type input "0"
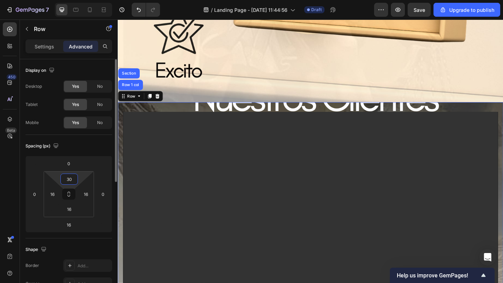
type input "300"
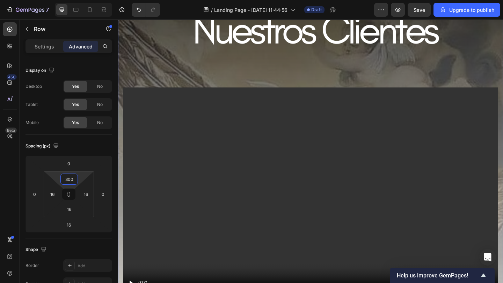
click at [297, 162] on video at bounding box center [327, 208] width 408 height 229
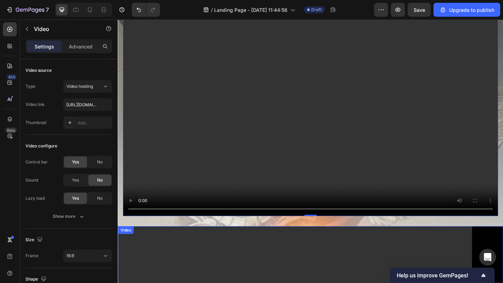
click at [229, 147] on video at bounding box center [327, 118] width 408 height 229
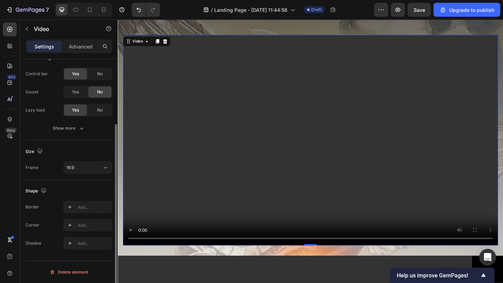
scroll to position [0, 0]
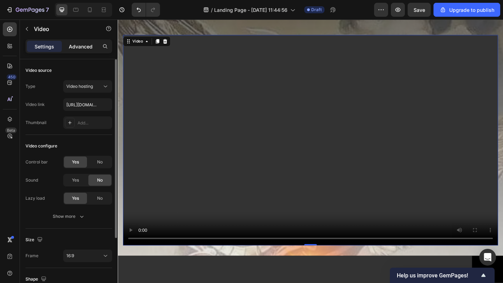
click at [87, 46] on p "Advanced" at bounding box center [81, 46] width 24 height 7
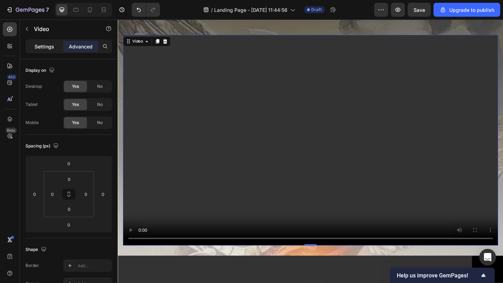
click at [49, 46] on p "Settings" at bounding box center [45, 46] width 20 height 7
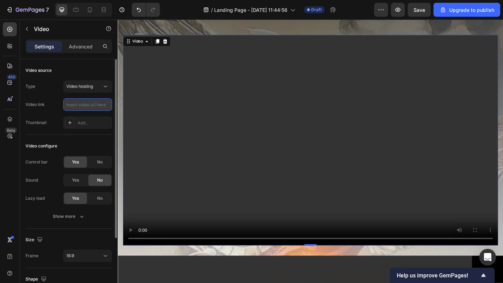
paste input "[URL][DOMAIN_NAME]"
type input "[URL][DOMAIN_NAME]"
click at [100, 91] on button "Video hosting" at bounding box center [87, 86] width 49 height 13
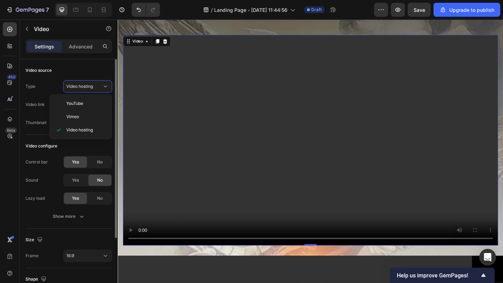
click at [39, 166] on div "Control bar" at bounding box center [36, 162] width 22 height 11
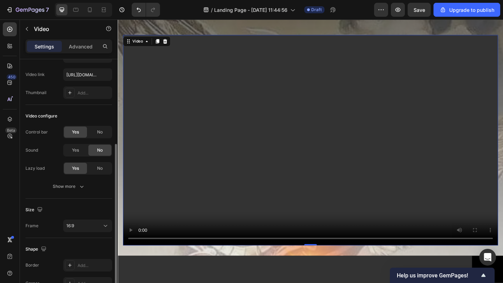
scroll to position [74, 0]
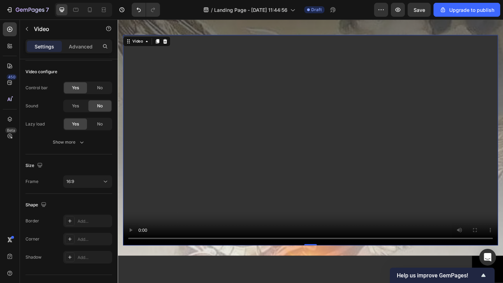
click at [83, 53] on div "Settings Advanced" at bounding box center [69, 49] width 98 height 20
click at [83, 50] on p "Advanced" at bounding box center [81, 46] width 24 height 7
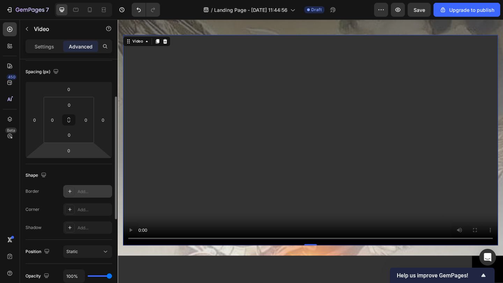
scroll to position [179, 0]
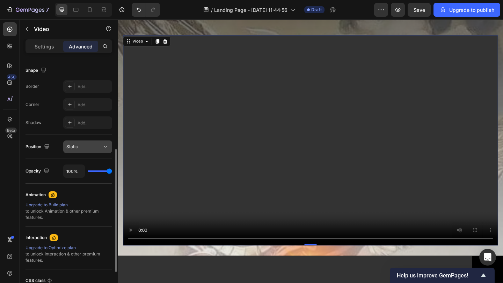
click at [93, 148] on div "Static" at bounding box center [84, 147] width 36 height 6
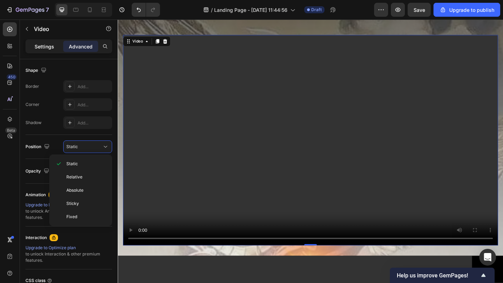
click at [49, 50] on p "Settings" at bounding box center [45, 46] width 20 height 7
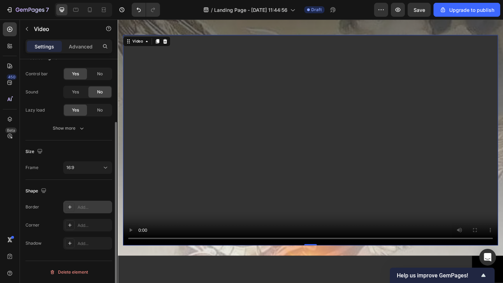
scroll to position [87, 0]
click at [86, 179] on div "Size Frame 16:9" at bounding box center [68, 161] width 87 height 39
click at [87, 172] on div "16:9" at bounding box center [84, 169] width 36 height 6
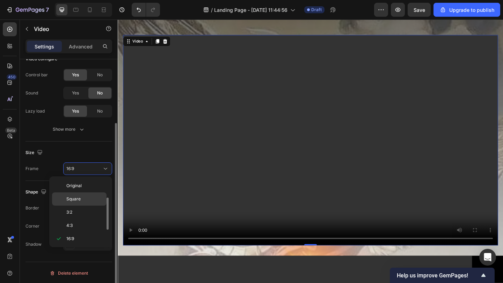
scroll to position [13, 0]
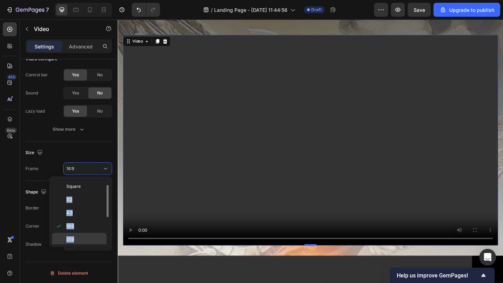
drag, startPoint x: 88, startPoint y: 185, endPoint x: 76, endPoint y: 244, distance: 59.9
click at [76, 245] on div "Original Square 3:2 4:3 16:9 21:9 2:3 3:4 9:16 Custom" at bounding box center [80, 212] width 63 height 71
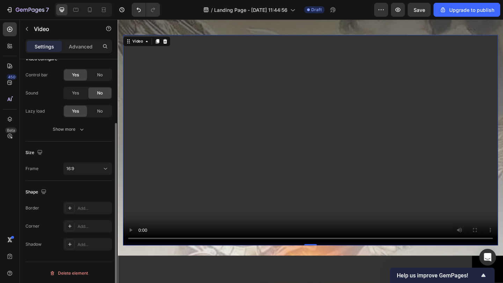
click at [55, 166] on div "Frame 16:9" at bounding box center [68, 169] width 87 height 13
click at [73, 168] on span "16:9" at bounding box center [70, 168] width 8 height 5
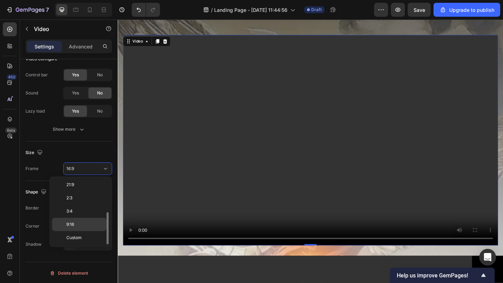
scroll to position [0, 0]
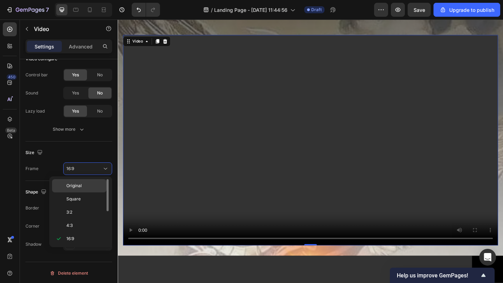
click at [84, 186] on p "Original" at bounding box center [84, 186] width 37 height 6
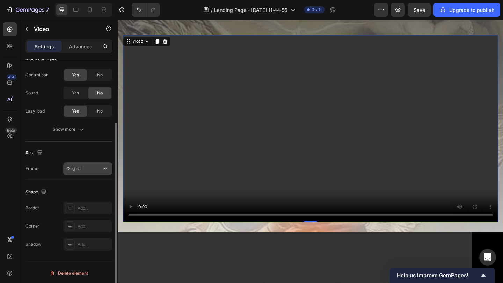
click at [95, 171] on div "Original" at bounding box center [84, 169] width 36 height 6
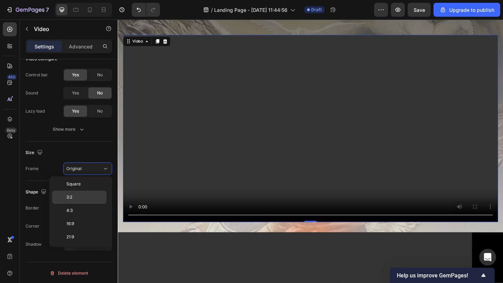
scroll to position [67, 0]
click at [82, 243] on div "Custom" at bounding box center [79, 237] width 54 height 13
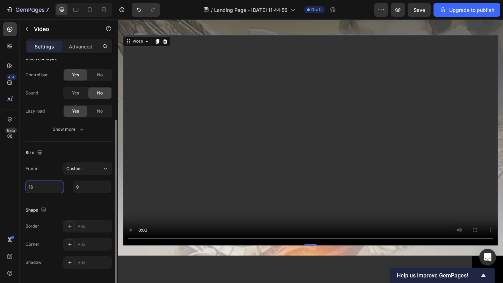
click at [62, 184] on input "16" at bounding box center [44, 187] width 38 height 13
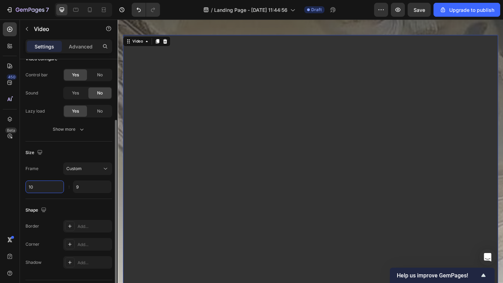
type input "1"
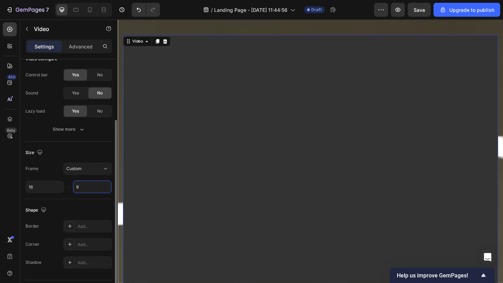
type input "16"
click at [88, 189] on input "9" at bounding box center [92, 187] width 38 height 13
type input "9"
click at [69, 152] on div "Size" at bounding box center [68, 152] width 87 height 11
click at [80, 165] on div "Custom" at bounding box center [87, 168] width 43 height 7
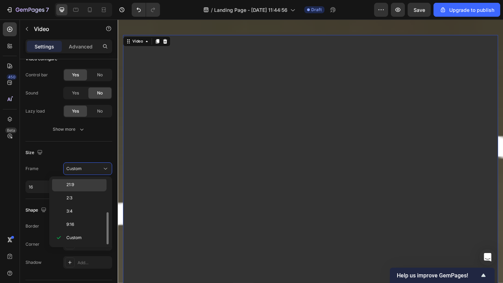
click at [88, 190] on div "21:9" at bounding box center [79, 184] width 54 height 13
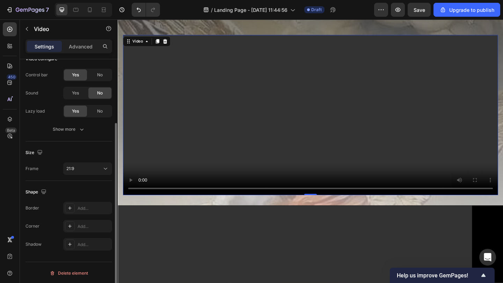
click at [88, 186] on div "Shape Border Add... Corner Add... Shadow Add..." at bounding box center [68, 218] width 87 height 75
click at [92, 173] on button "21:9" at bounding box center [87, 169] width 49 height 13
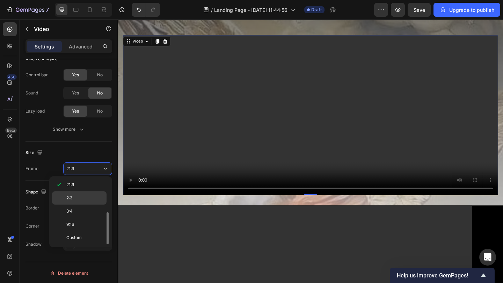
click at [91, 197] on p "2:3" at bounding box center [84, 198] width 37 height 6
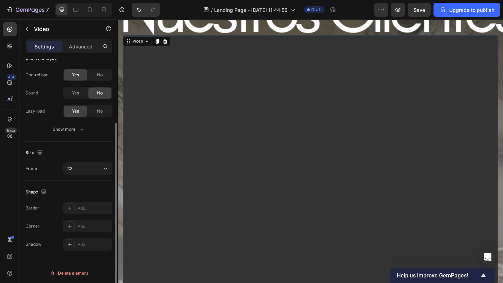
click at [94, 176] on div "Size Frame 2:3" at bounding box center [68, 161] width 87 height 39
click at [95, 173] on button "2:3" at bounding box center [87, 169] width 49 height 13
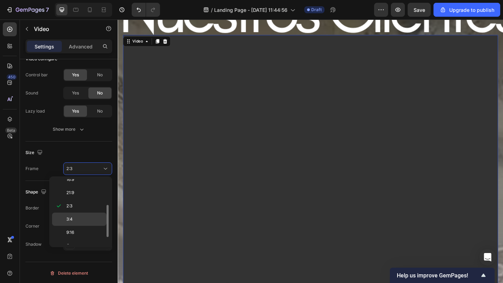
scroll to position [57, 0]
click at [88, 188] on div "21:9" at bounding box center [79, 194] width 54 height 13
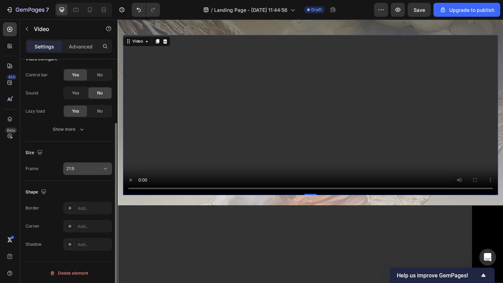
click at [89, 167] on div "21:9" at bounding box center [84, 169] width 36 height 6
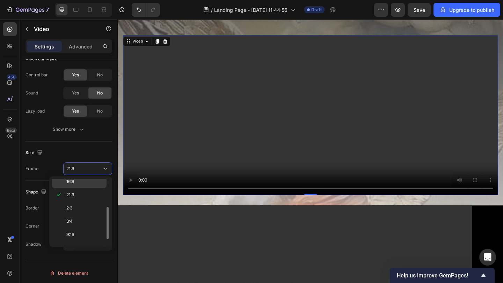
click at [82, 184] on p "16:9" at bounding box center [84, 182] width 37 height 6
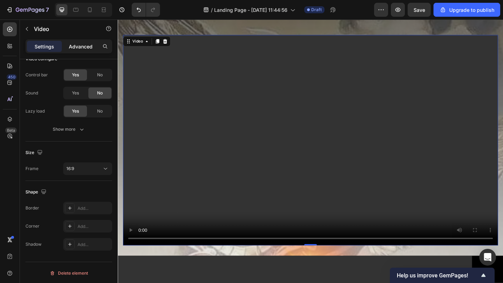
click at [86, 50] on p "Advanced" at bounding box center [81, 46] width 24 height 7
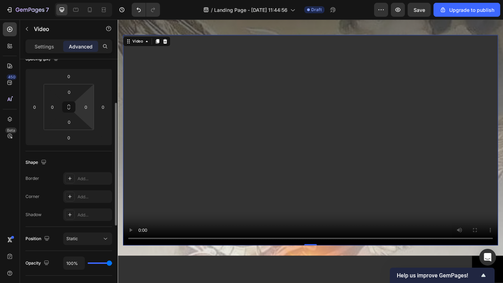
click at [87, 0] on html "7 / Landing Page - [DATE] 11:44:56 Draft Preview Save Upgrade to publish 450 Be…" at bounding box center [251, 0] width 503 height 0
type input "w"
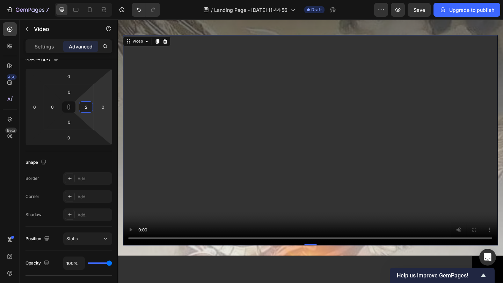
type input "2"
click at [198, 131] on video at bounding box center [326, 150] width 407 height 229
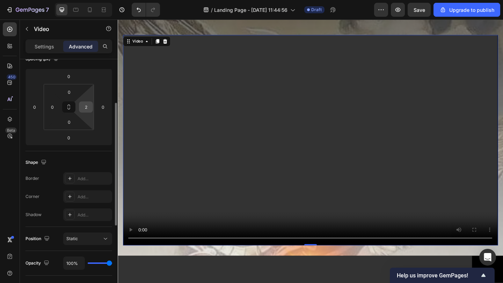
click at [89, 109] on input "2" at bounding box center [86, 107] width 10 height 10
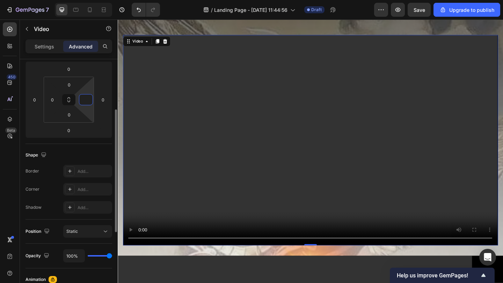
scroll to position [96, 0]
type input "0"
click at [132, 135] on video at bounding box center [326, 150] width 407 height 229
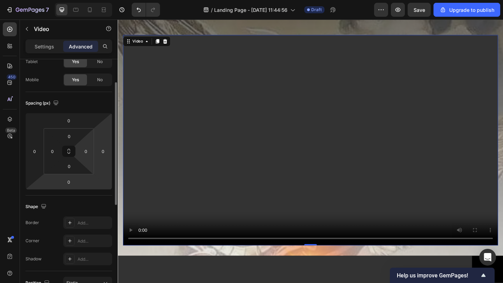
scroll to position [44, 0]
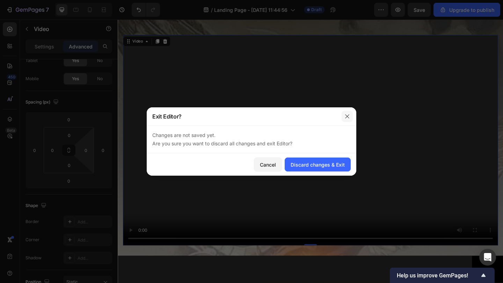
drag, startPoint x: 349, startPoint y: 118, endPoint x: 252, endPoint y: 107, distance: 97.6
click at [349, 118] on icon "button" at bounding box center [347, 117] width 6 height 6
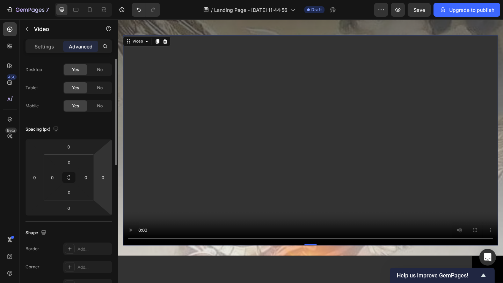
scroll to position [0, 0]
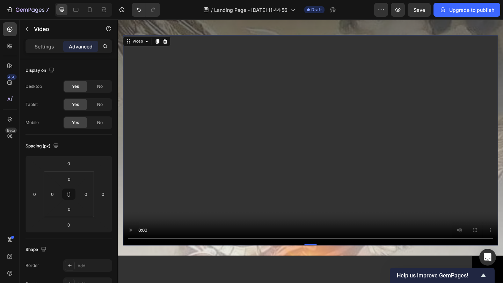
click at [152, 122] on video at bounding box center [327, 150] width 408 height 229
click at [158, 206] on video at bounding box center [327, 150] width 408 height 229
click at [52, 45] on p "Settings" at bounding box center [45, 46] width 20 height 7
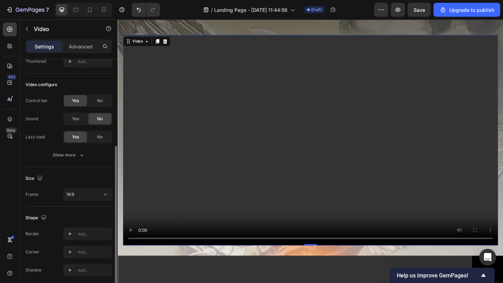
scroll to position [86, 0]
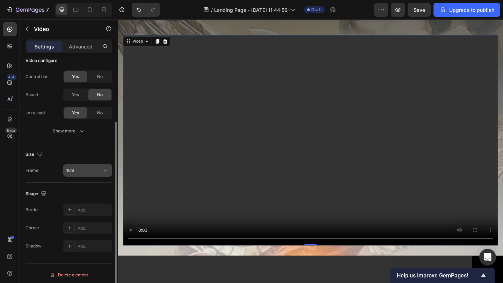
click at [96, 166] on button "16:9" at bounding box center [87, 170] width 49 height 13
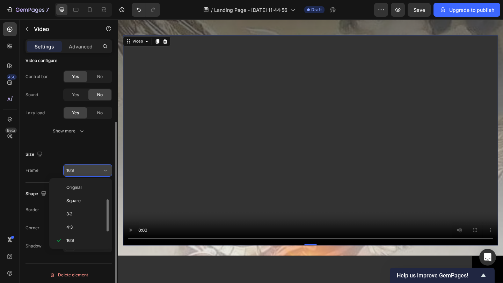
scroll to position [13, 0]
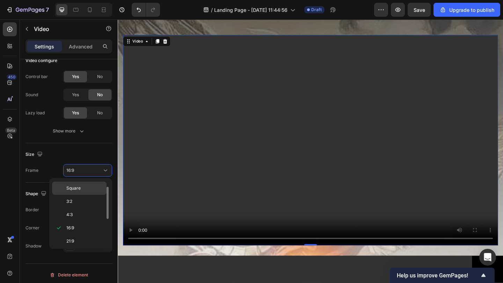
click at [89, 191] on p "Square" at bounding box center [84, 188] width 37 height 6
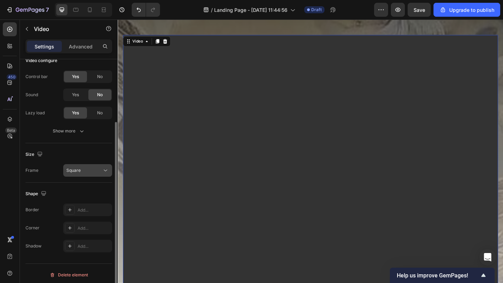
click at [100, 171] on div "Square" at bounding box center [84, 171] width 36 height 6
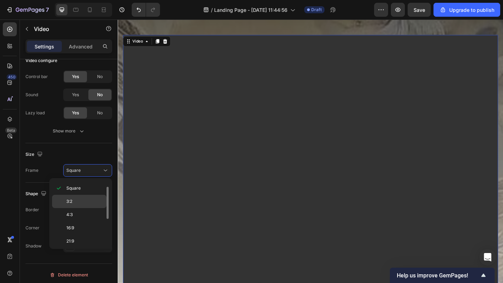
click at [95, 199] on p "3:2" at bounding box center [84, 202] width 37 height 6
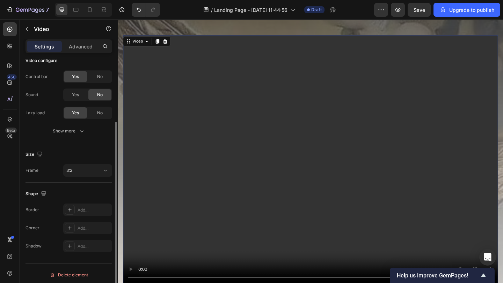
click at [97, 177] on div "Size Frame 3:2" at bounding box center [68, 162] width 87 height 39
click at [98, 175] on button "3:2" at bounding box center [87, 170] width 49 height 13
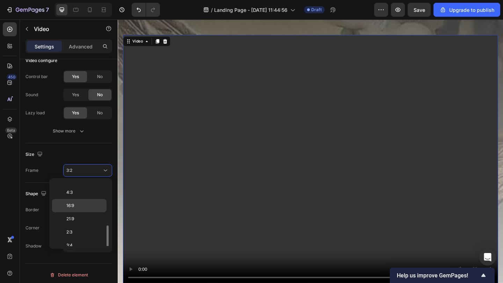
scroll to position [67, 0]
click at [87, 237] on p "Custom" at bounding box center [84, 240] width 37 height 6
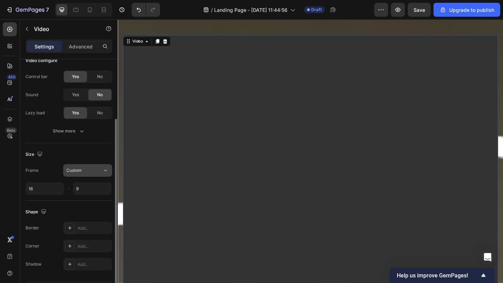
click at [92, 176] on button "Custom" at bounding box center [87, 170] width 49 height 13
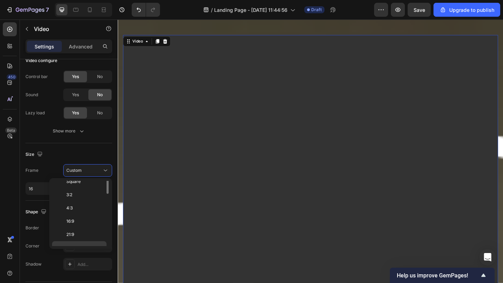
scroll to position [0, 0]
click at [85, 186] on p "Original" at bounding box center [84, 188] width 37 height 6
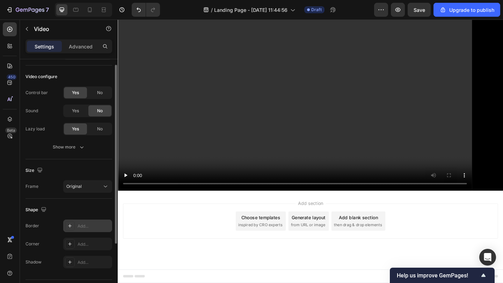
scroll to position [30, 0]
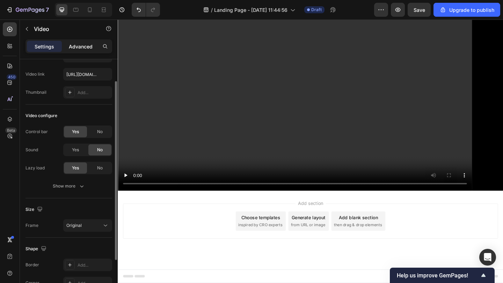
click at [88, 45] on p "Advanced" at bounding box center [81, 46] width 24 height 7
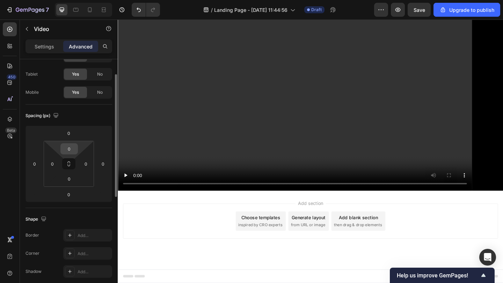
click at [73, 146] on input "0" at bounding box center [69, 149] width 14 height 10
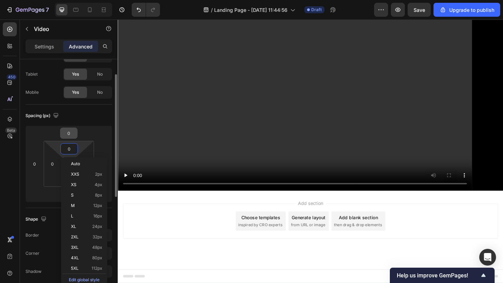
click at [77, 130] on div "0" at bounding box center [68, 133] width 17 height 11
click at [70, 133] on input "0" at bounding box center [69, 133] width 14 height 10
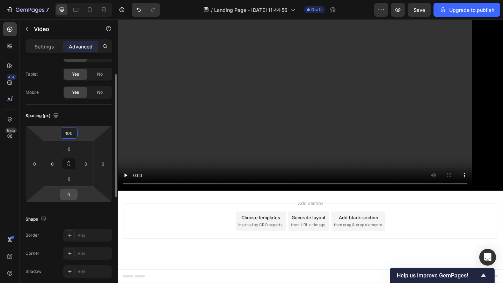
type input "100"
click at [69, 193] on input "0" at bounding box center [69, 195] width 14 height 10
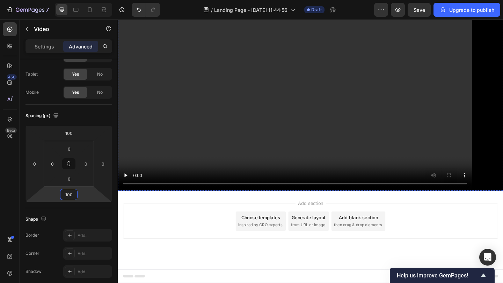
scroll to position [2341, 0]
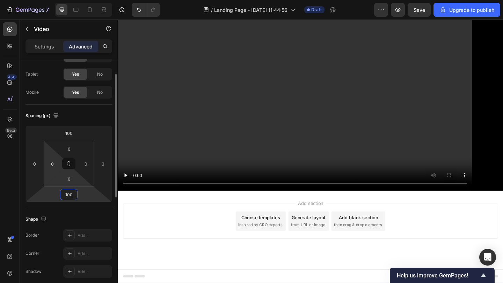
type input "100"
click at [63, 0] on html "7 / Landing Page - [DATE] 11:44:56 Draft Preview Save Upgrade to publish 450 Be…" at bounding box center [251, 0] width 503 height 0
click at [67, 184] on input "0" at bounding box center [69, 179] width 14 height 10
type input "1"
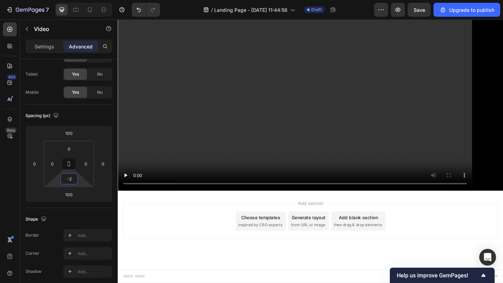
type input "-"
click at [106, 160] on input "0" at bounding box center [103, 164] width 10 height 10
type input "0"
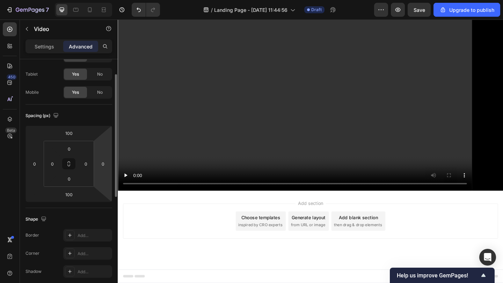
click at [99, 123] on div "Spacing (px) 100 0 100 0 0 0 0 0" at bounding box center [68, 157] width 87 height 104
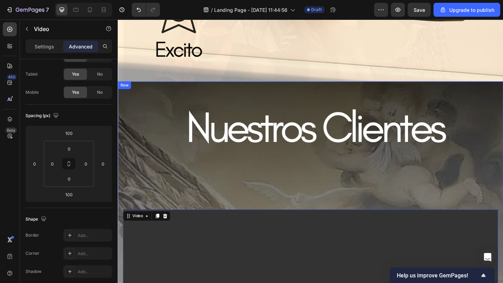
scroll to position [1748, 0]
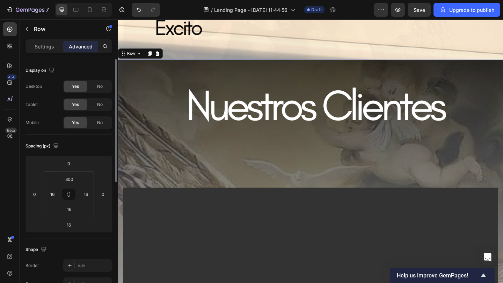
scroll to position [1593, 0]
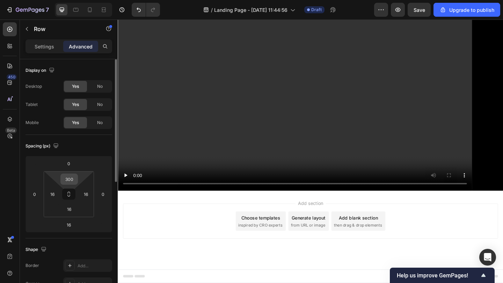
click at [75, 182] on input "300" at bounding box center [69, 179] width 14 height 10
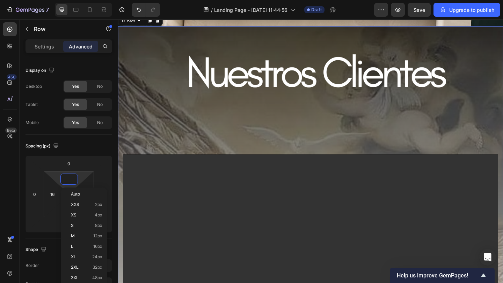
scroll to position [773, 0]
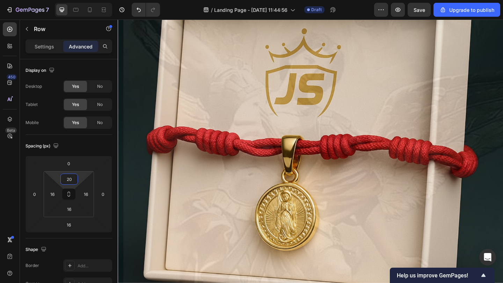
type input "2"
type input "1"
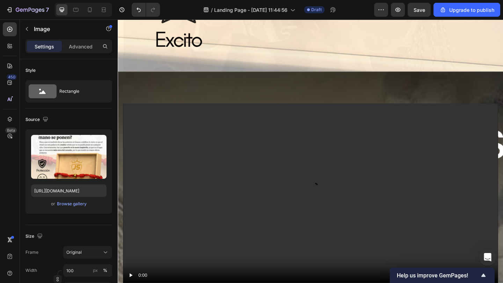
scroll to position [1688, 0]
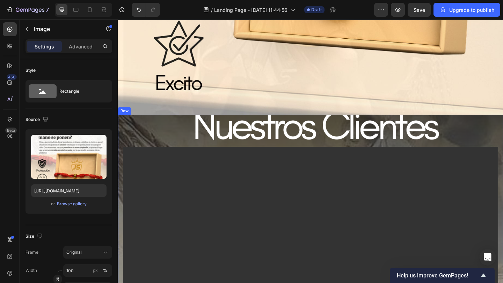
click at [303, 135] on div "Video" at bounding box center [327, 260] width 408 height 274
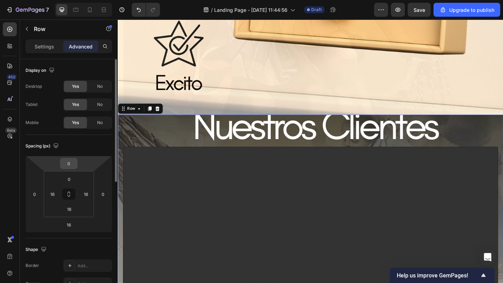
click at [72, 0] on html "7 / Landing Page - [DATE] 11:44:56 Draft Preview Save Upgrade to publish 450 Be…" at bounding box center [251, 0] width 503 height 0
click at [136, 124] on div "Video" at bounding box center [327, 260] width 408 height 274
click at [136, 114] on div "Row" at bounding box center [132, 116] width 12 height 6
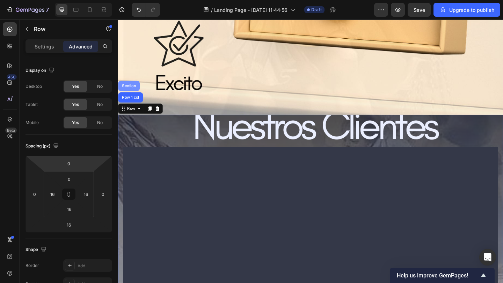
click at [130, 94] on div "Section" at bounding box center [129, 91] width 23 height 11
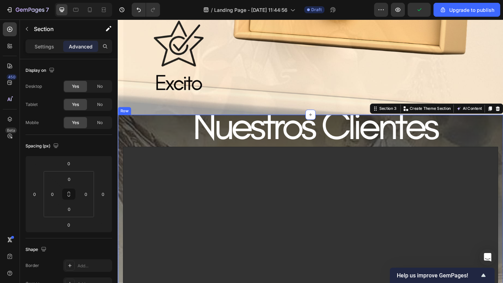
click at [133, 131] on div "Video" at bounding box center [327, 260] width 408 height 274
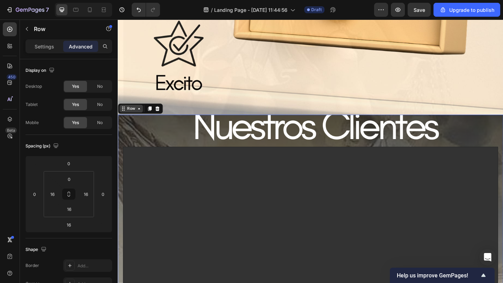
click at [133, 118] on div "Row" at bounding box center [132, 116] width 12 height 6
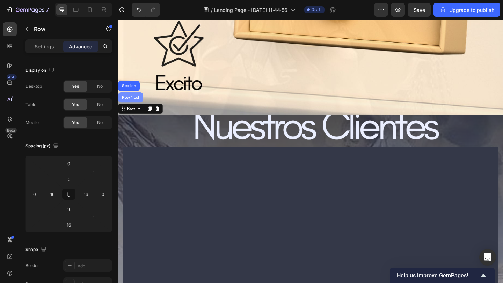
click at [132, 101] on div "Row 1 col" at bounding box center [131, 104] width 27 height 11
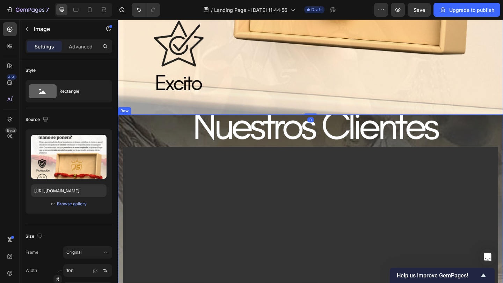
click at [134, 130] on div "Video" at bounding box center [327, 260] width 408 height 274
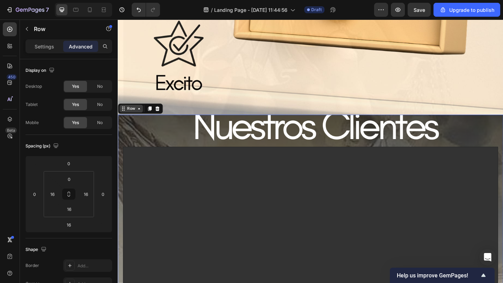
click at [132, 117] on div "Row" at bounding box center [132, 116] width 12 height 6
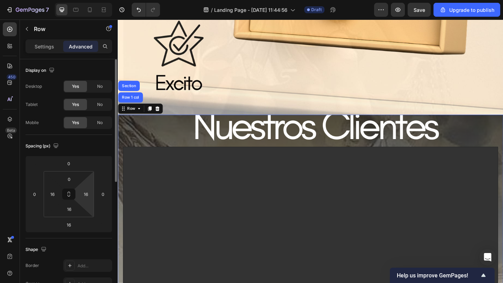
click at [86, 0] on html "7 / Landing Page - [DATE] 11:44:56 Draft Preview Save Upgrade to publish 450 Be…" at bounding box center [251, 0] width 503 height 0
click at [67, 207] on input "16" at bounding box center [69, 209] width 14 height 10
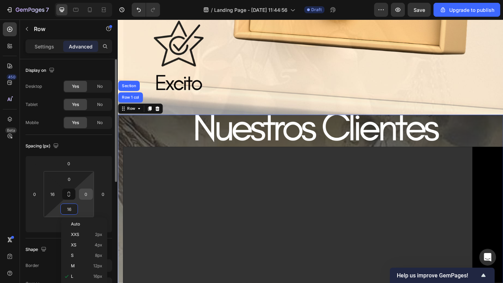
click at [87, 195] on input "0" at bounding box center [86, 194] width 10 height 10
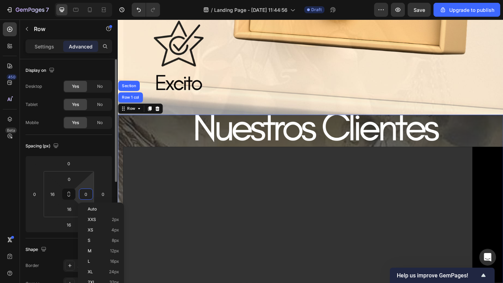
type input "1"
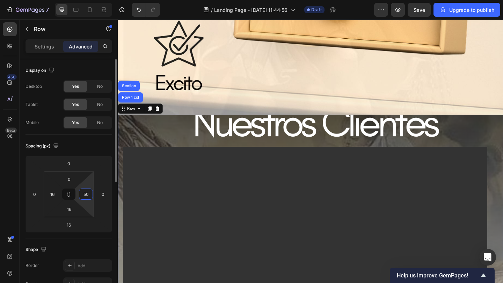
type input "5"
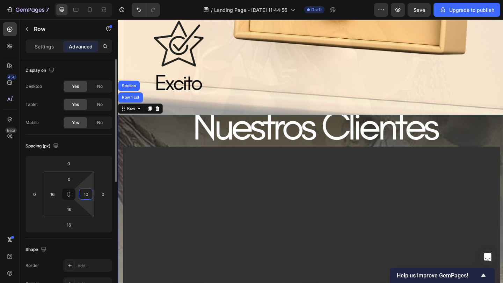
type input "1"
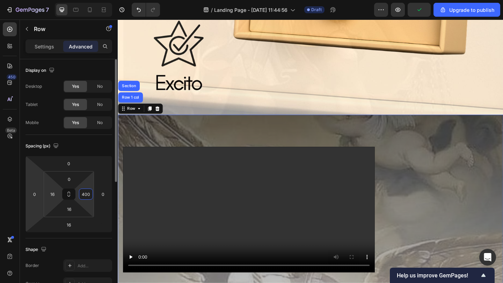
type input "400"
click at [59, 189] on div "16" at bounding box center [52, 194] width 14 height 11
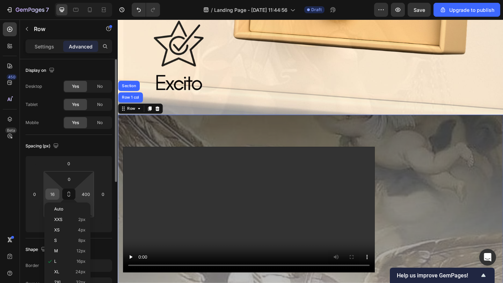
click at [56, 195] on input "16" at bounding box center [52, 194] width 10 height 10
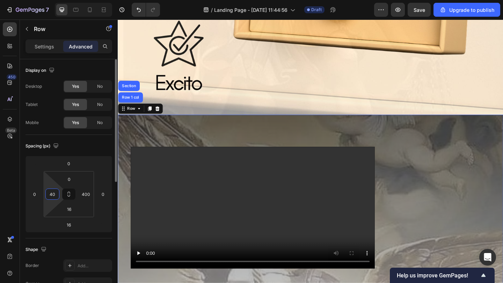
type input "400"
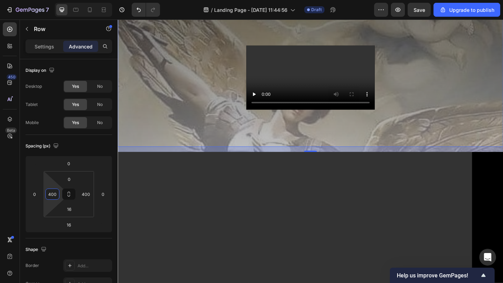
scroll to position [1790, 0]
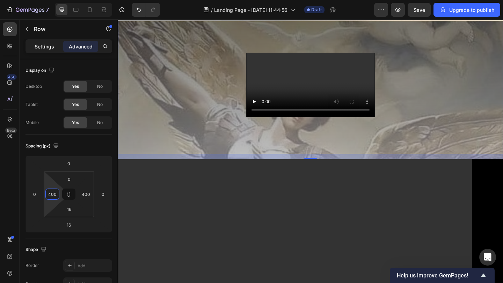
click at [53, 44] on p "Settings" at bounding box center [45, 46] width 20 height 7
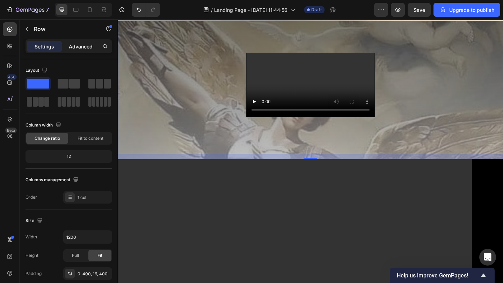
click at [77, 43] on p "Advanced" at bounding box center [81, 46] width 24 height 7
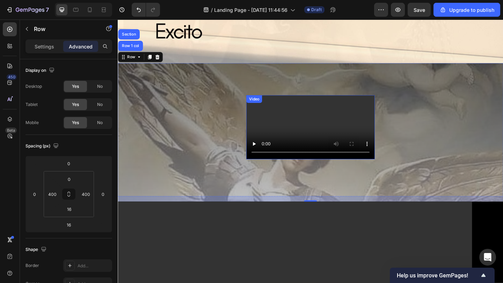
scroll to position [1742, 0]
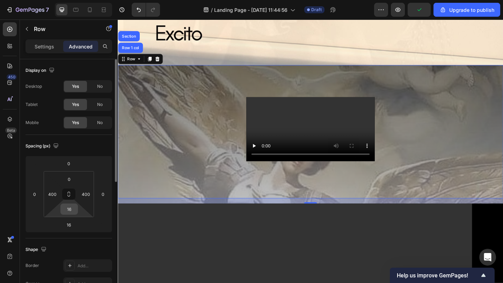
click at [73, 212] on input "16" at bounding box center [69, 209] width 14 height 10
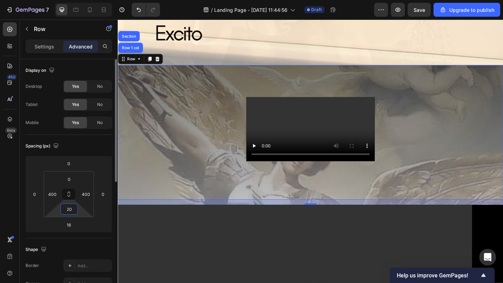
type input "200"
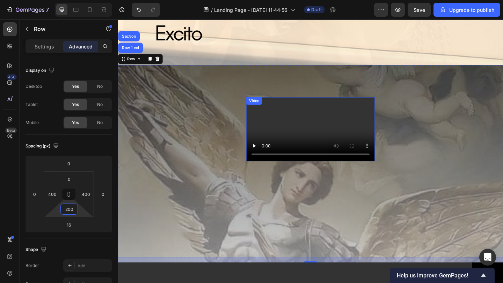
click at [291, 174] on video at bounding box center [327, 139] width 140 height 70
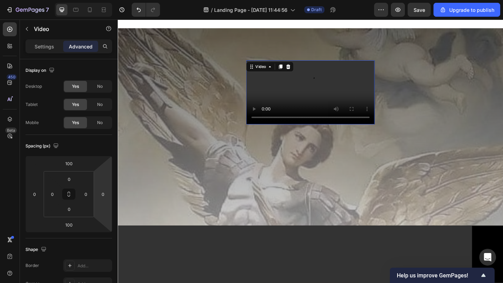
scroll to position [1799, 0]
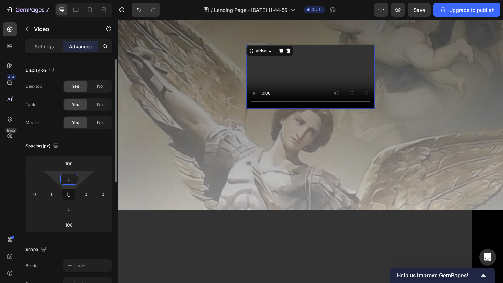
click at [73, 181] on input "0" at bounding box center [69, 179] width 14 height 10
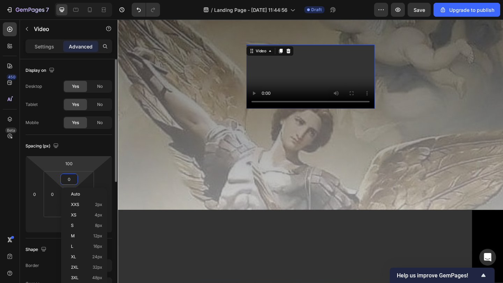
click at [83, 0] on html "7 / Landing Page - [DATE] 11:44:56 Draft Preview Save Upgrade to publish 450 Be…" at bounding box center [251, 0] width 503 height 0
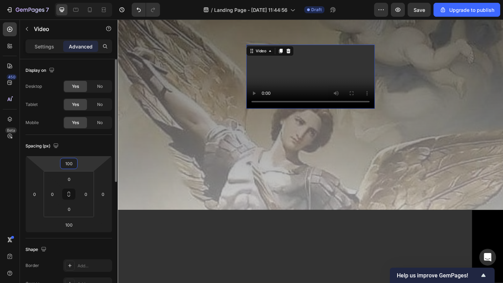
click at [76, 164] on div "100" at bounding box center [68, 163] width 17 height 11
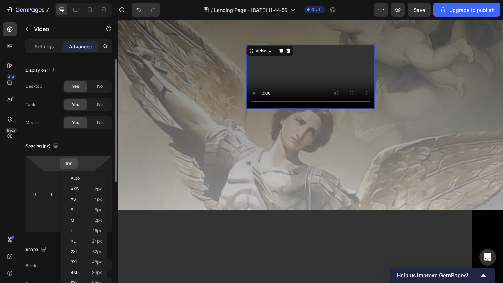
click at [74, 162] on input "100" at bounding box center [69, 163] width 14 height 10
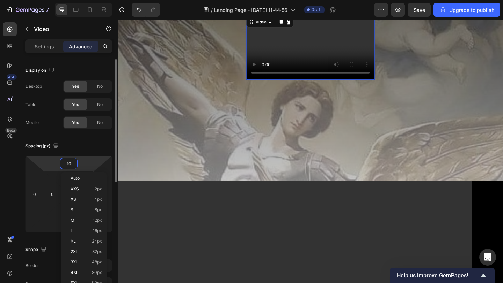
type input "1"
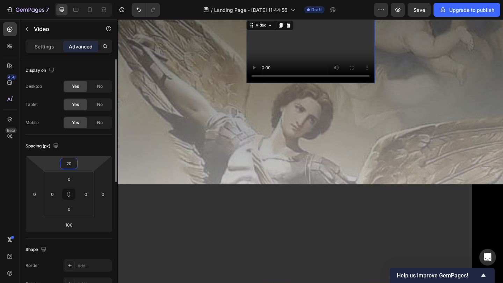
type input "2"
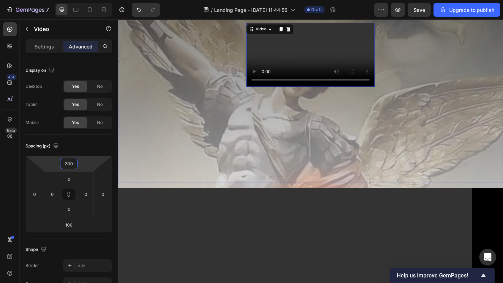
scroll to position [1872, 0]
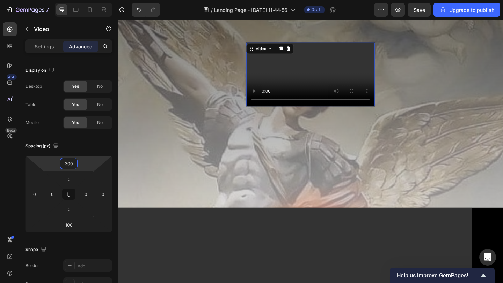
type input "300"
click at [306, 114] on video at bounding box center [327, 79] width 140 height 70
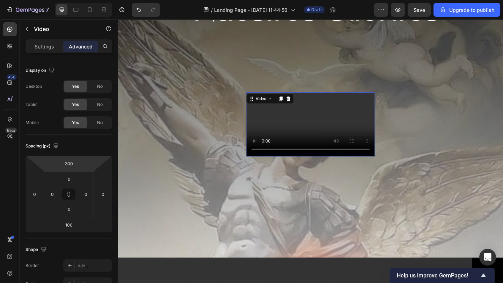
scroll to position [1803, 0]
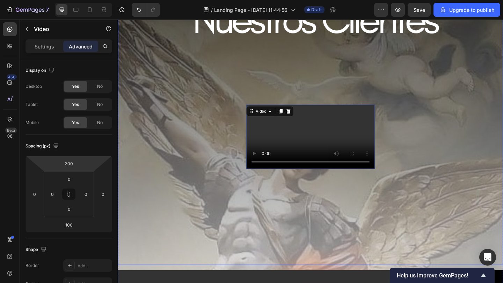
click at [253, 206] on div "Video 100 Row" at bounding box center [327, 147] width 419 height 279
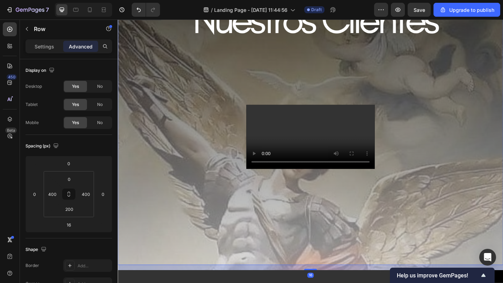
click at [428, 140] on div "Video Row 16" at bounding box center [327, 147] width 419 height 279
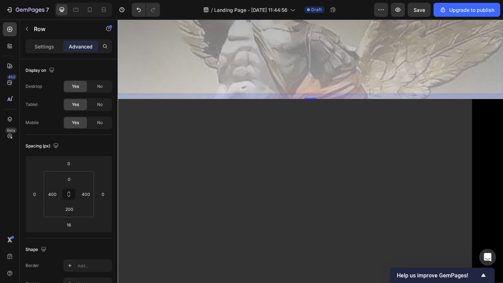
scroll to position [2036, 0]
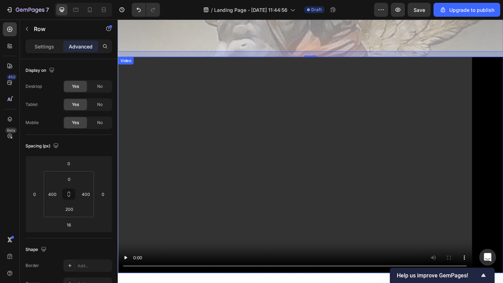
click at [187, 205] on video at bounding box center [327, 178] width 419 height 236
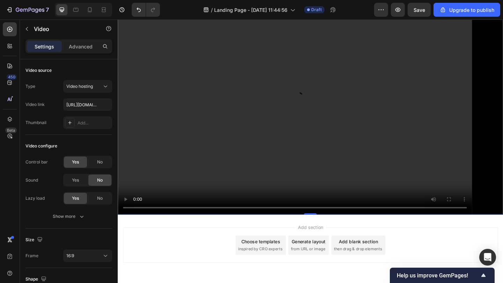
scroll to position [2111, 0]
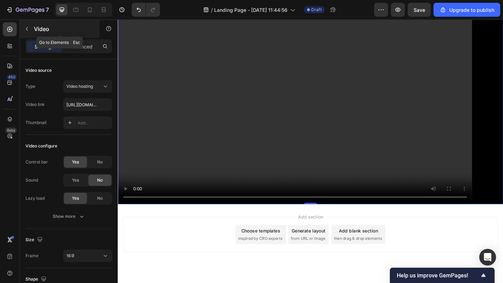
click at [29, 37] on div "Video" at bounding box center [60, 29] width 80 height 18
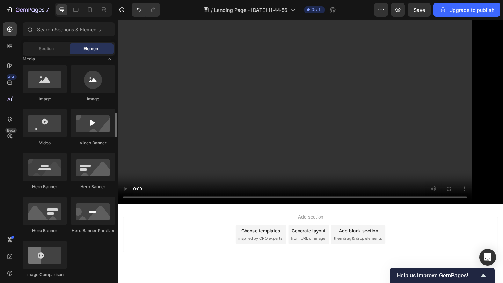
scroll to position [251, 0]
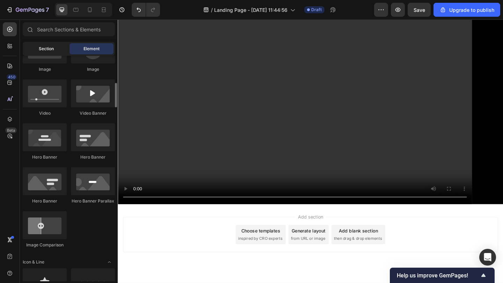
click at [42, 52] on div "Section" at bounding box center [46, 48] width 44 height 11
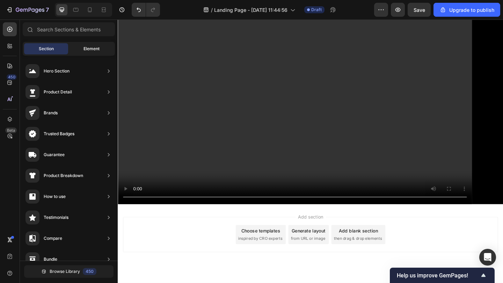
click at [78, 47] on div "Element" at bounding box center [91, 48] width 44 height 11
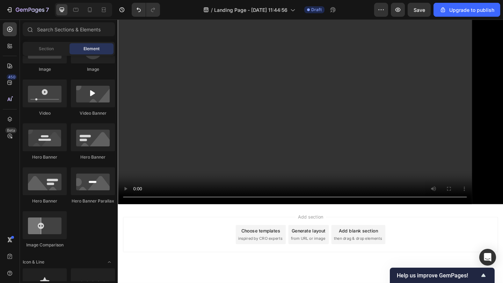
click at [147, 213] on video at bounding box center [327, 103] width 419 height 236
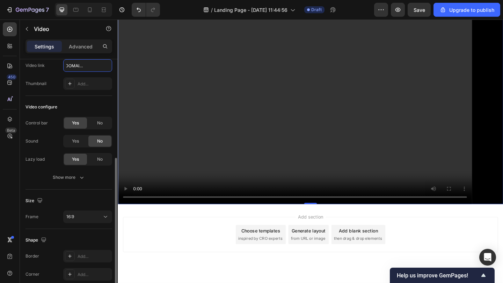
scroll to position [88, 0]
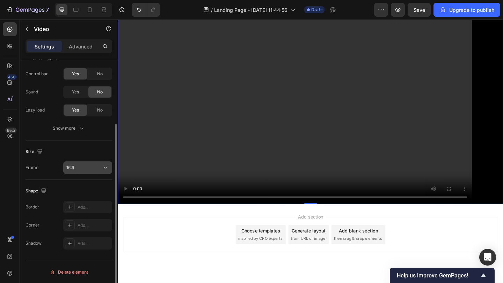
type input "[URL][DOMAIN_NAME]"
click at [98, 170] on div "16:9" at bounding box center [84, 168] width 36 height 6
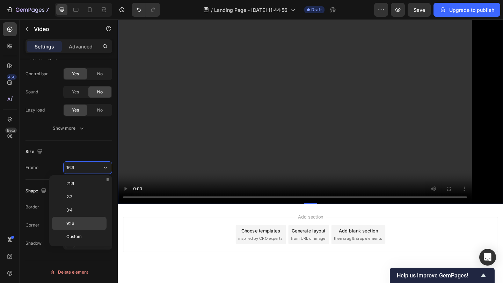
scroll to position [0, 0]
click at [84, 193] on div "Square" at bounding box center [79, 198] width 54 height 13
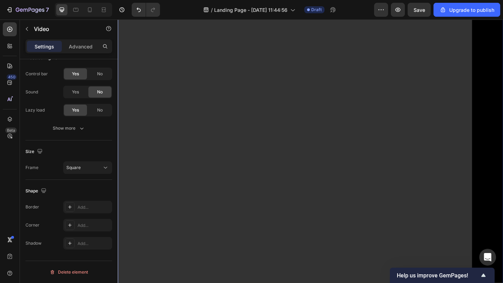
click at [84, 183] on div "Shape Border Add... Corner Add... Shadow Add..." at bounding box center [68, 217] width 87 height 75
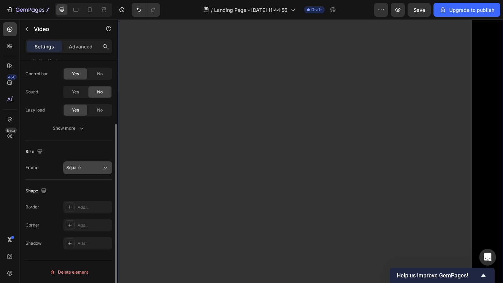
click at [89, 171] on div "Square" at bounding box center [87, 167] width 43 height 7
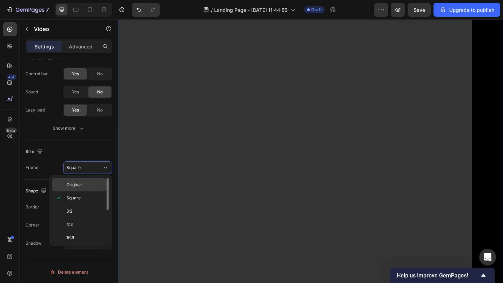
click at [89, 185] on p "Original" at bounding box center [84, 185] width 37 height 6
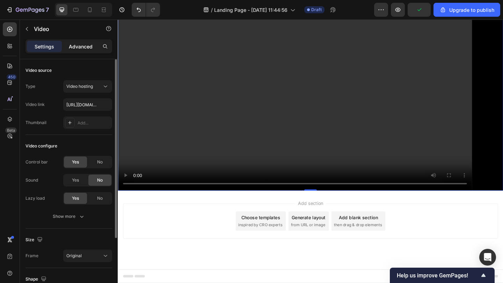
click at [73, 46] on p "Advanced" at bounding box center [81, 46] width 24 height 7
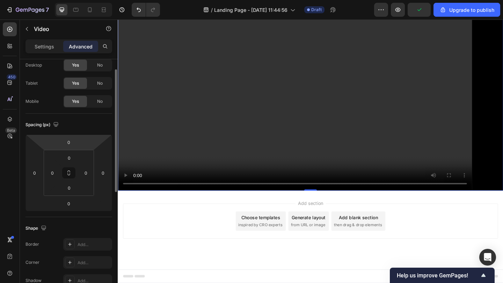
scroll to position [22, 0]
click at [108, 171] on input "0" at bounding box center [103, 173] width 10 height 10
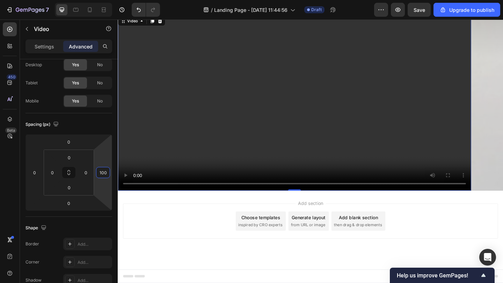
scroll to position [2104, 0]
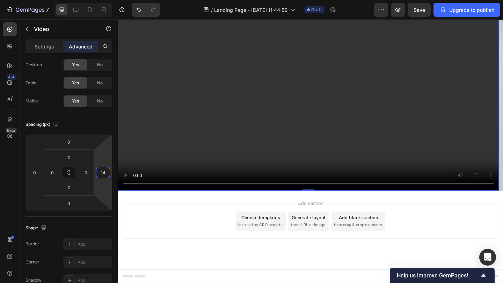
type input "1"
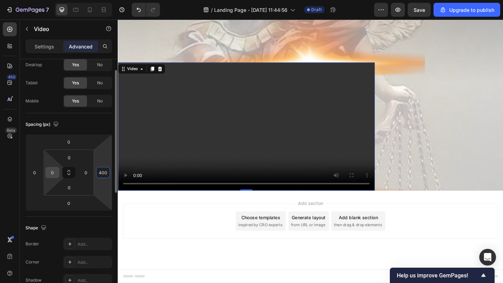
type input "400"
click at [47, 172] on input "0" at bounding box center [52, 173] width 10 height 10
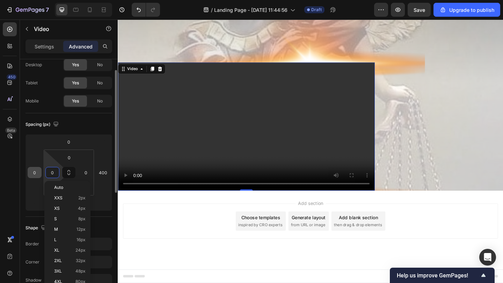
click at [39, 172] on input "0" at bounding box center [34, 173] width 10 height 10
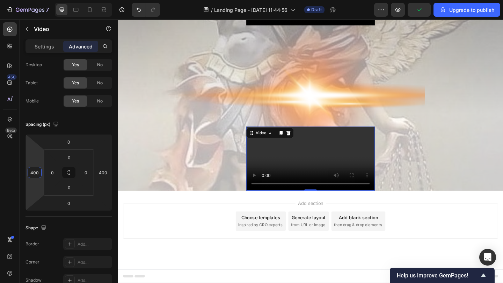
scroll to position [2132, 0]
type input "400"
click at [77, 191] on div "0" at bounding box center [68, 187] width 17 height 11
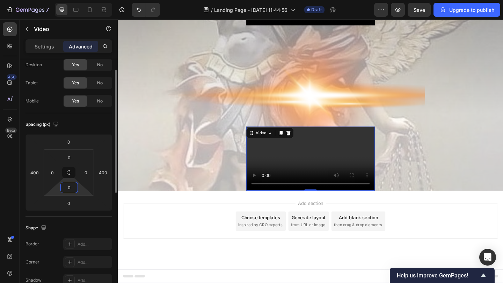
click at [73, 188] on input "0" at bounding box center [69, 188] width 14 height 10
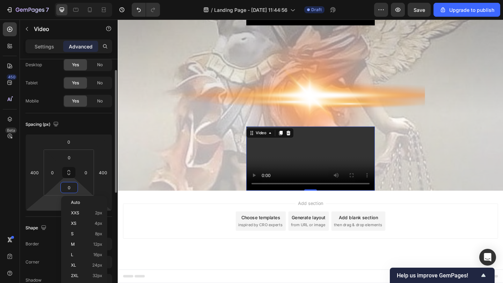
click at [57, 0] on html "7 / Landing Page - [DATE] 11:44:56 Draft Preview Save Upgrade to publish 450 Be…" at bounding box center [251, 0] width 503 height 0
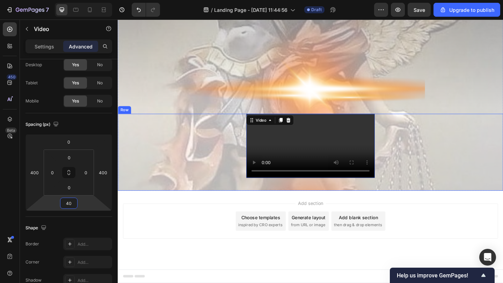
scroll to position [2207, 0]
type input "4"
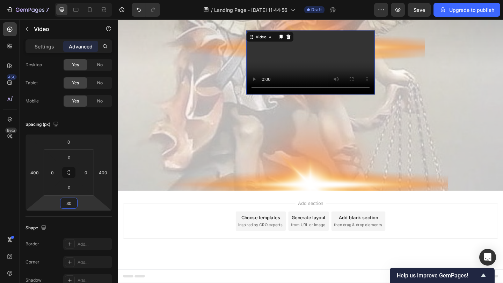
type input "3"
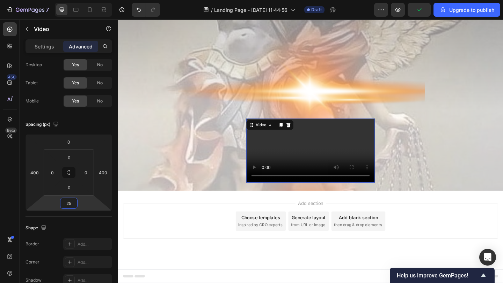
type input "250"
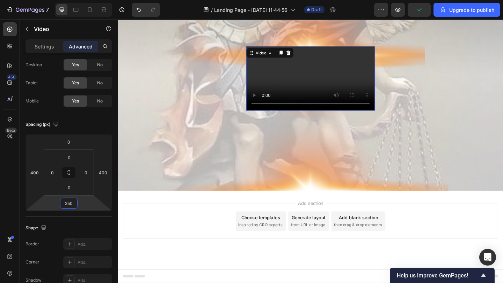
click at [350, 206] on div "Video 250" at bounding box center [327, 127] width 419 height 157
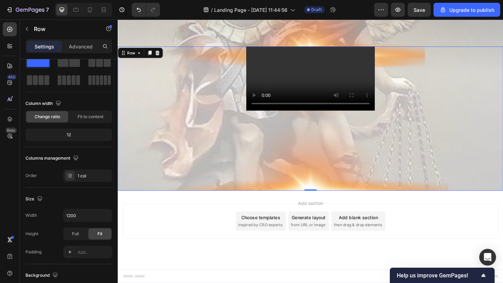
scroll to position [0, 0]
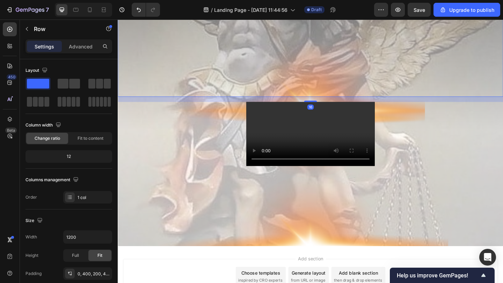
scroll to position [1861, 0]
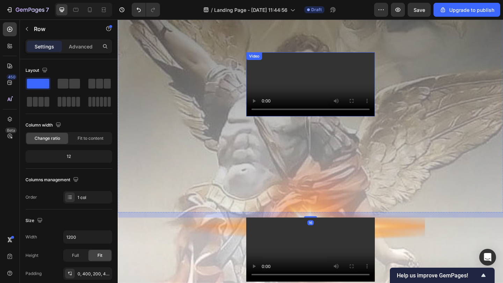
click at [379, 125] on video at bounding box center [327, 90] width 140 height 70
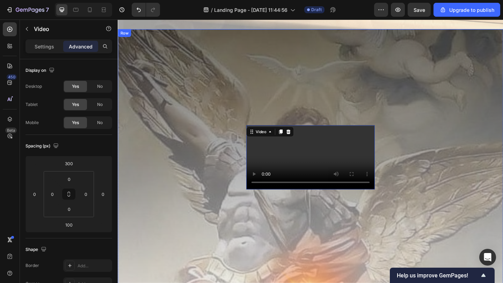
scroll to position [1798, 0]
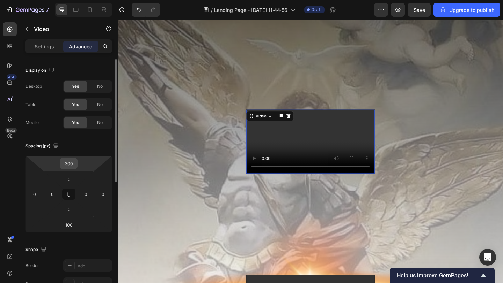
click at [68, 163] on input "300" at bounding box center [69, 163] width 14 height 10
click at [67, 164] on input "300" at bounding box center [69, 163] width 14 height 10
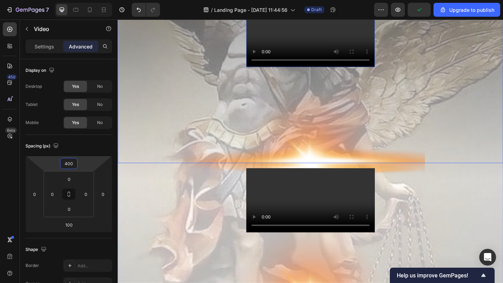
scroll to position [1950, 0]
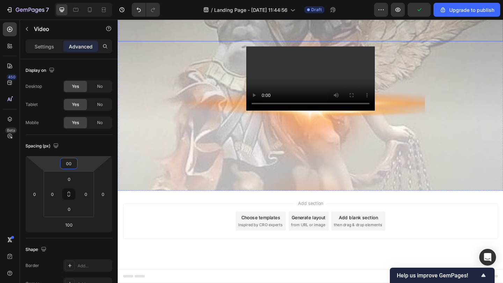
type input "500"
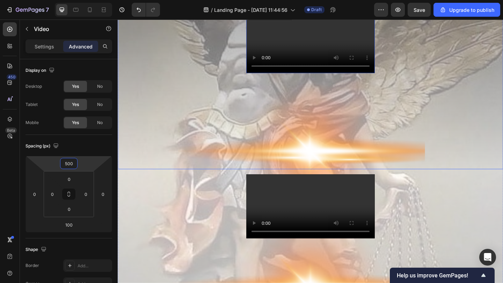
click at [226, 169] on div "Video 100 Row" at bounding box center [327, 8] width 419 height 349
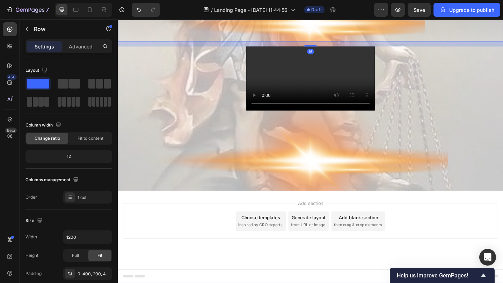
click at [228, 223] on div "Add section Choose templates inspired by CRO experts Generate layout from URL o…" at bounding box center [327, 239] width 408 height 38
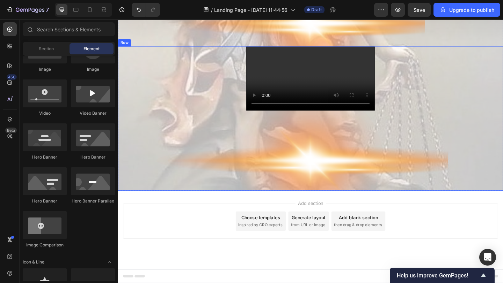
scroll to position [2201, 0]
click at [322, 119] on video at bounding box center [327, 84] width 140 height 70
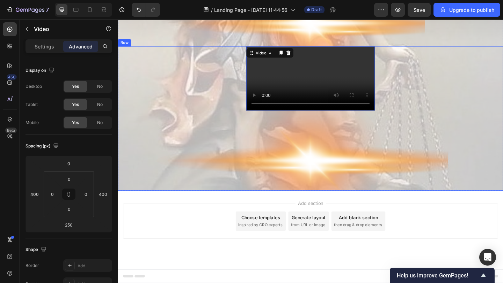
click at [251, 182] on div "Video 250" at bounding box center [327, 127] width 419 height 157
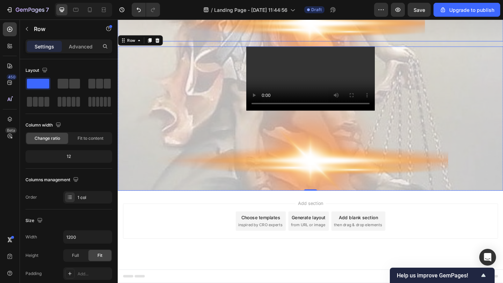
scroll to position [2235, 0]
click at [312, 119] on video at bounding box center [327, 84] width 140 height 70
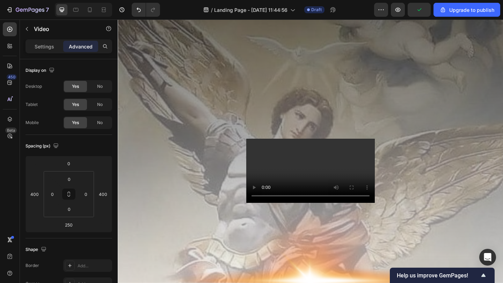
scroll to position [1839, 0]
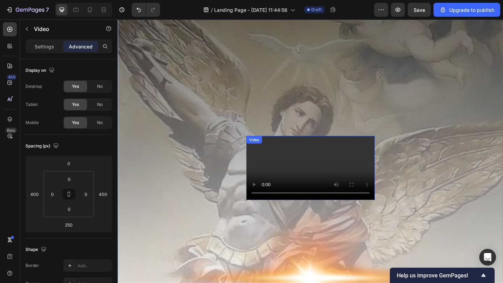
click at [368, 174] on video at bounding box center [327, 181] width 140 height 70
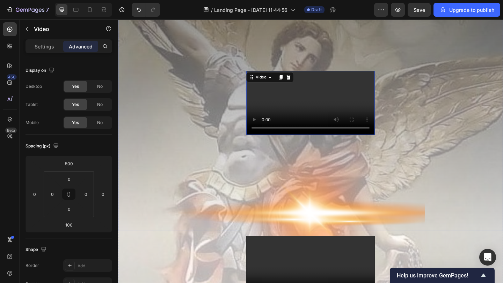
scroll to position [1925, 0]
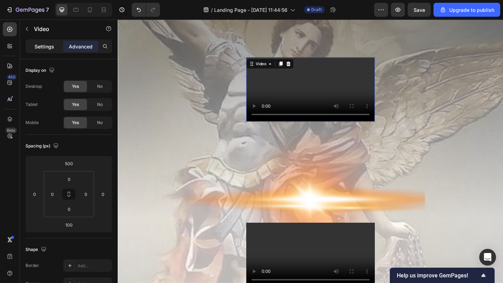
click at [53, 41] on div "Settings" at bounding box center [44, 46] width 35 height 11
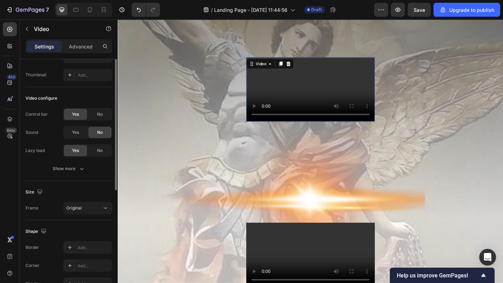
scroll to position [0, 0]
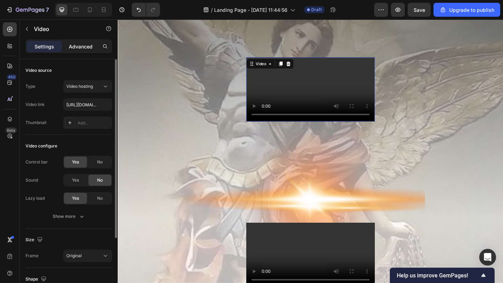
click at [87, 48] on p "Advanced" at bounding box center [81, 46] width 24 height 7
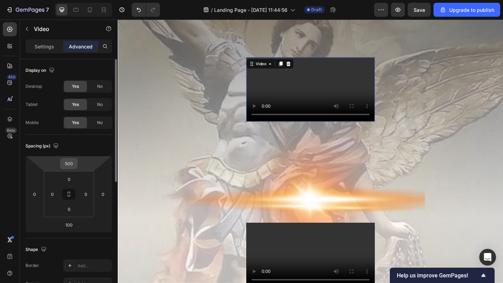
click at [67, 161] on input "500" at bounding box center [69, 163] width 14 height 10
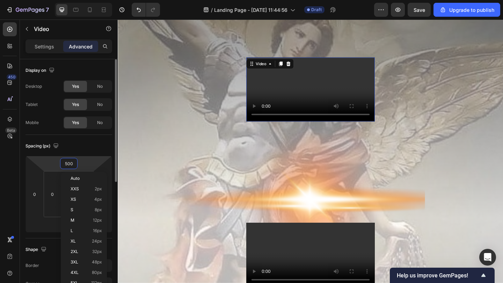
click at [67, 164] on input "500" at bounding box center [69, 163] width 14 height 10
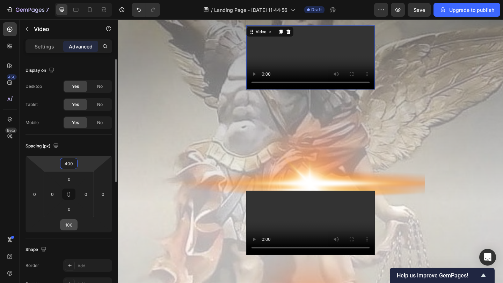
type input "400"
click at [68, 224] on input "100" at bounding box center [69, 225] width 14 height 10
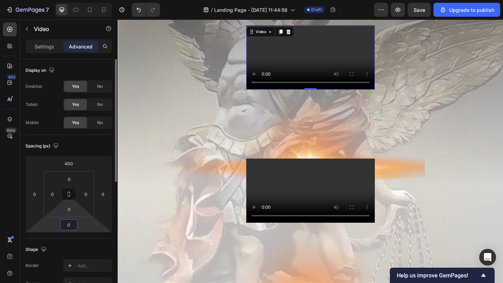
type input "0"
click at [72, 0] on html "7 / Landing Page - [DATE] 11:44:56 Draft Preview Save Upgrade to publish 450 Be…" at bounding box center [251, 0] width 503 height 0
click at [62, 234] on div "Spacing (px) 400 0 0 0 0 0 0 0" at bounding box center [68, 187] width 87 height 104
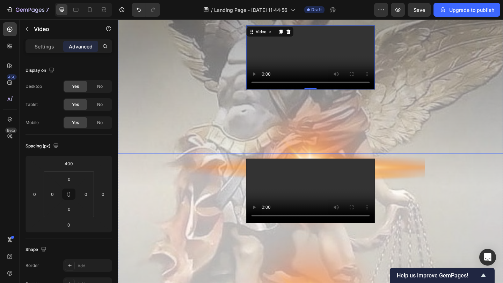
click at [253, 165] on div "Video 0 Row" at bounding box center [327, 25] width 419 height 279
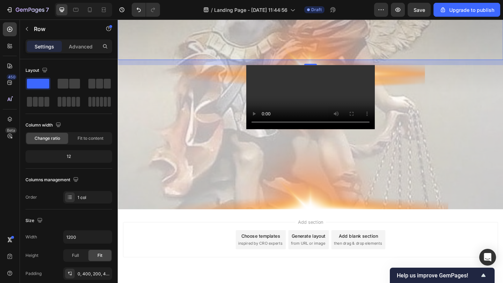
scroll to position [2044, 0]
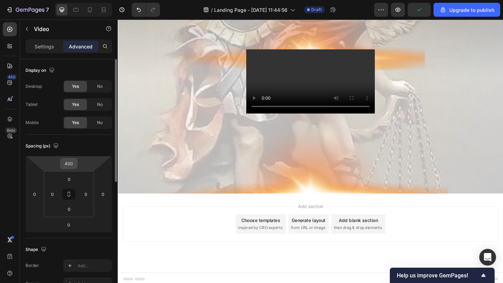
click at [67, 164] on input "400" at bounding box center [69, 163] width 14 height 10
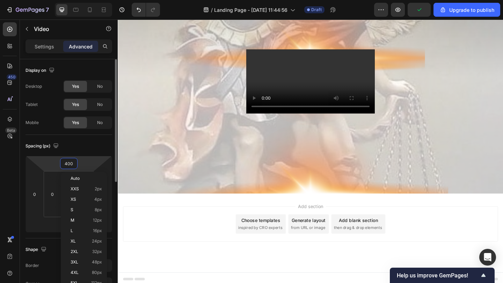
click at [67, 164] on input "400" at bounding box center [69, 163] width 14 height 10
type input "500"
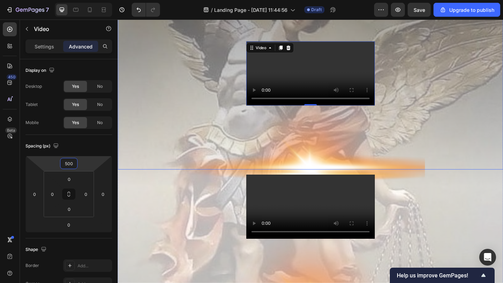
scroll to position [1997, 0]
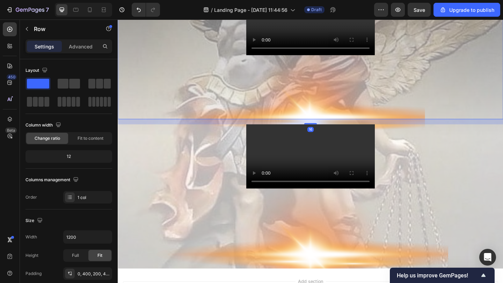
click at [260, 58] on video at bounding box center [327, 23] width 140 height 70
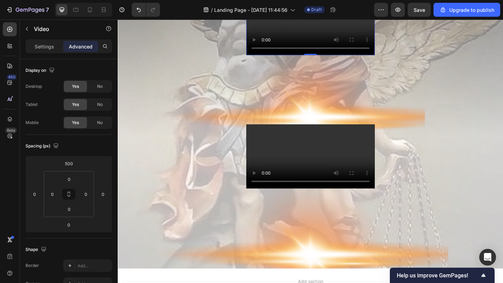
click at [282, 58] on video at bounding box center [327, 23] width 140 height 70
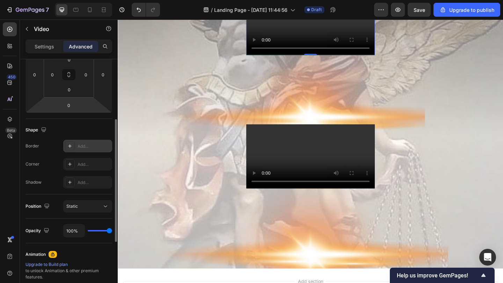
click at [73, 150] on div at bounding box center [70, 146] width 10 height 10
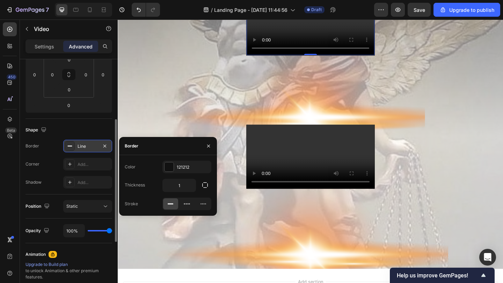
scroll to position [1998, 0]
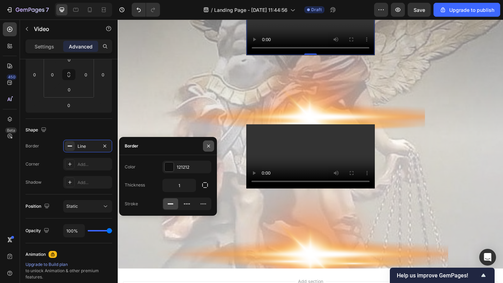
click at [206, 148] on icon "button" at bounding box center [209, 146] width 6 height 6
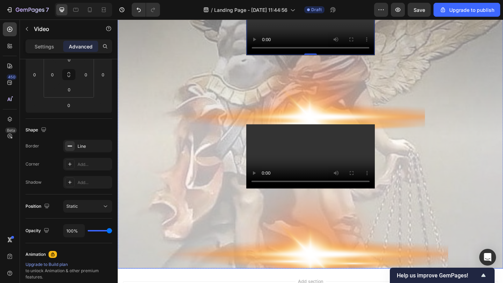
click at [293, 203] on video at bounding box center [327, 169] width 140 height 70
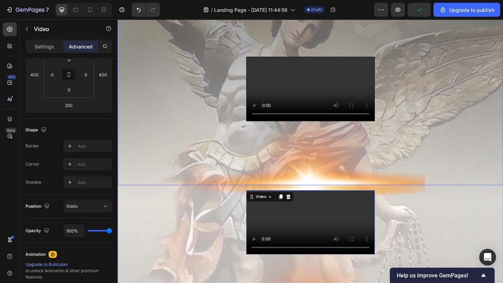
scroll to position [1927, 0]
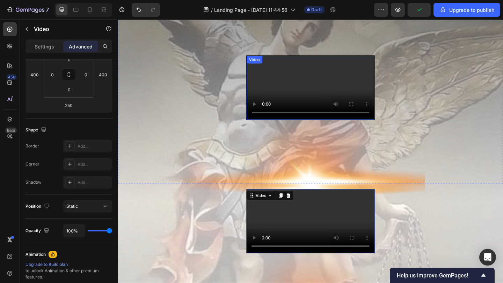
click at [337, 128] on video at bounding box center [327, 93] width 139 height 69
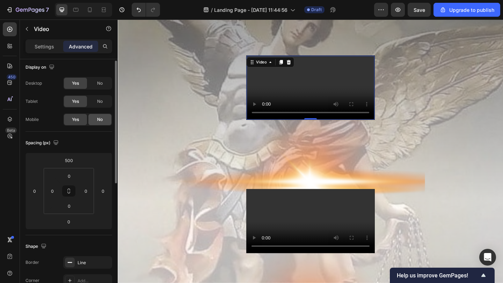
scroll to position [2, 0]
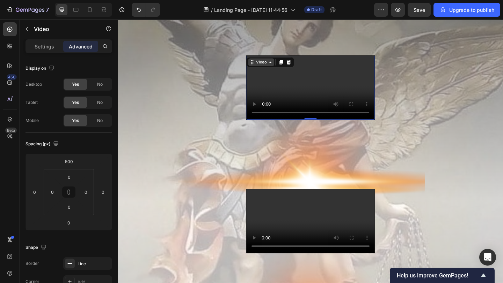
click at [282, 66] on icon at bounding box center [284, 66] width 6 height 6
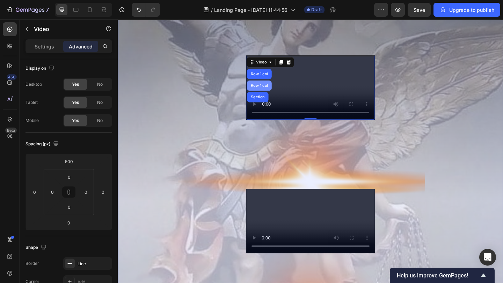
click at [274, 89] on div "Row 1 col" at bounding box center [271, 91] width 27 height 11
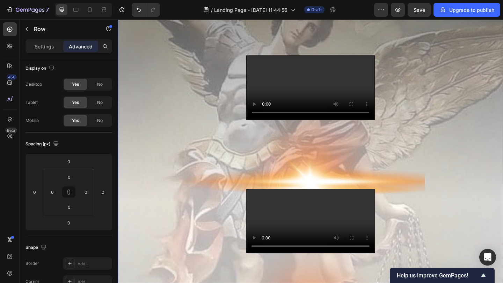
scroll to position [0, 0]
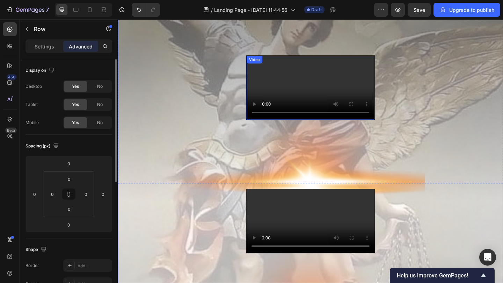
click at [273, 63] on div "Video" at bounding box center [266, 63] width 14 height 6
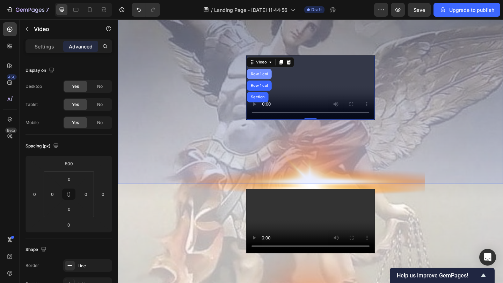
click at [271, 81] on div "Row 1 col" at bounding box center [271, 78] width 27 height 11
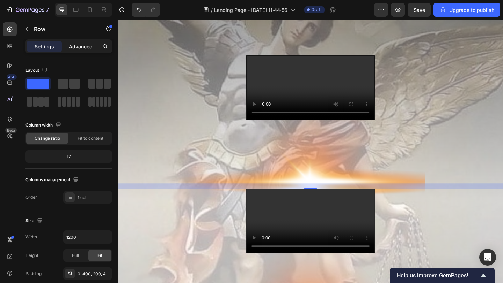
click at [74, 48] on p "Advanced" at bounding box center [81, 46] width 24 height 7
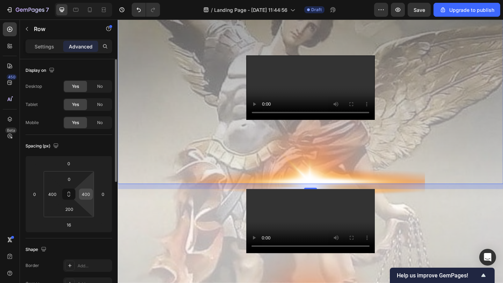
click at [82, 196] on input "400" at bounding box center [86, 194] width 10 height 10
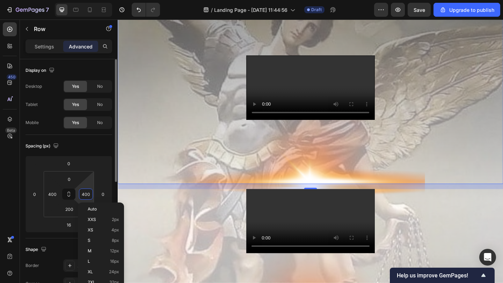
click at [84, 196] on input "400" at bounding box center [86, 194] width 10 height 10
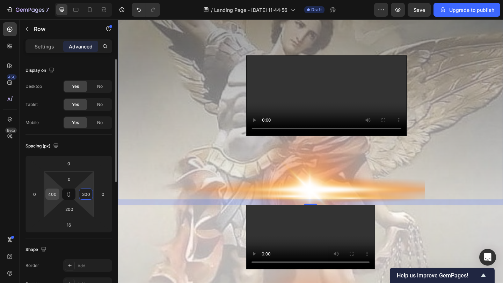
type input "300"
click at [50, 196] on input "400" at bounding box center [52, 194] width 10 height 10
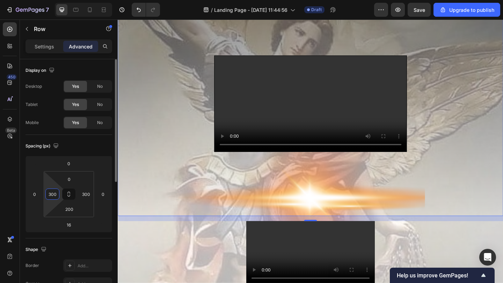
type input "300"
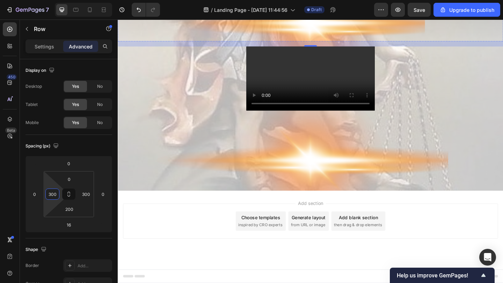
scroll to position [2200, 0]
click at [297, 119] on video at bounding box center [327, 84] width 140 height 70
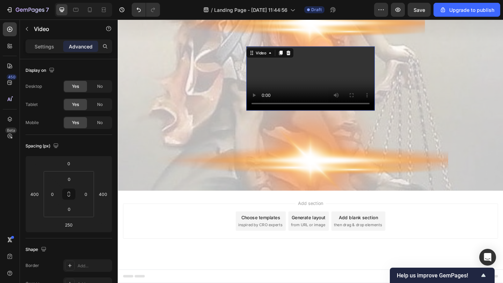
click at [297, 119] on video at bounding box center [327, 84] width 140 height 70
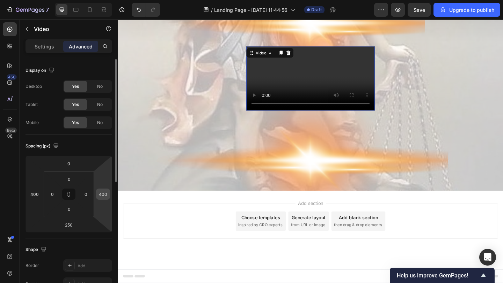
click at [102, 197] on input "400" at bounding box center [103, 194] width 10 height 10
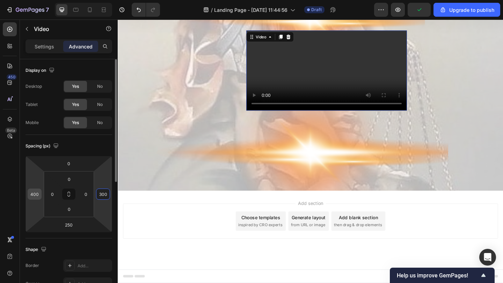
type input "300"
click at [34, 193] on input "400" at bounding box center [34, 194] width 10 height 10
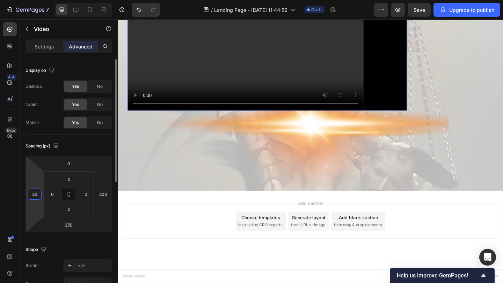
type input "300"
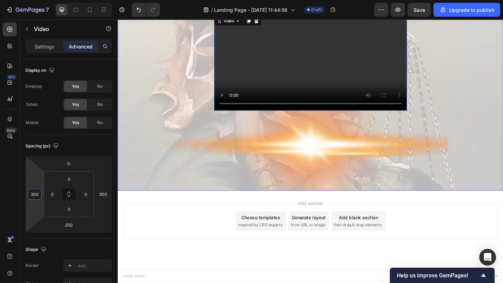
click at [162, 194] on div "Video 250" at bounding box center [327, 110] width 419 height 192
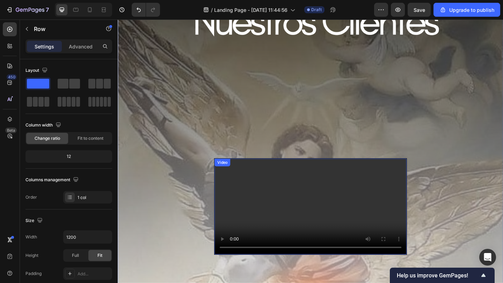
scroll to position [1813, 0]
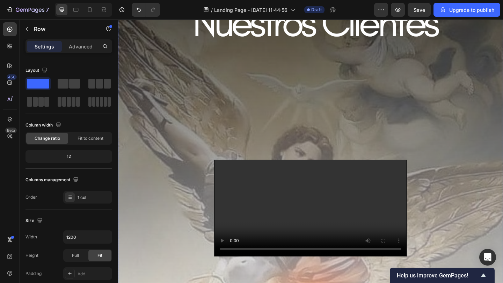
click at [238, 113] on div "Video" at bounding box center [326, 138] width 209 height 280
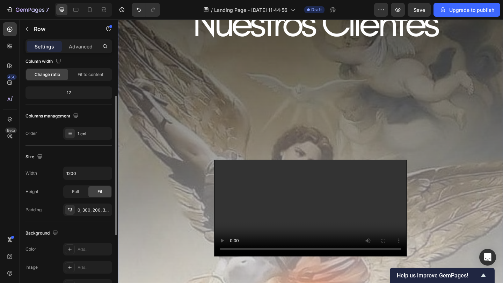
scroll to position [66, 0]
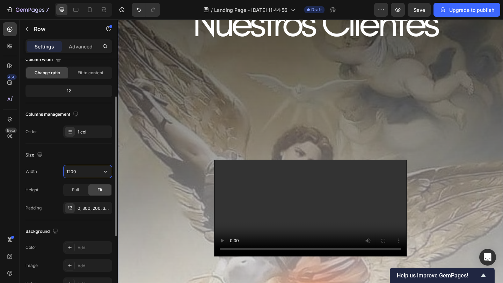
click at [89, 166] on input "1200" at bounding box center [88, 171] width 48 height 13
type input "1"
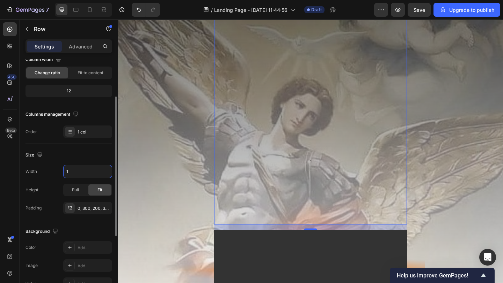
type input "1"
click at [94, 150] on div "Size" at bounding box center [68, 155] width 87 height 11
click at [130, 175] on div "Video Row 16 Video Row" at bounding box center [327, 219] width 419 height 443
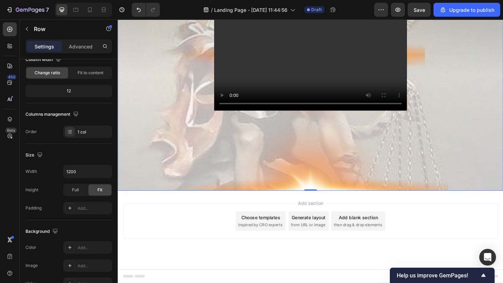
scroll to position [2239, 0]
click at [205, 182] on div "Video" at bounding box center [327, 110] width 419 height 192
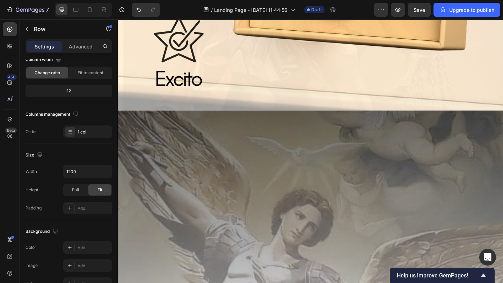
scroll to position [1674, 0]
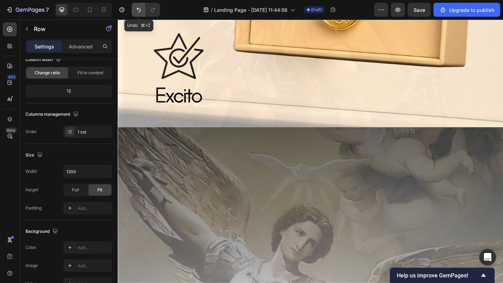
click at [142, 12] on button "Undo/Redo" at bounding box center [139, 10] width 14 height 14
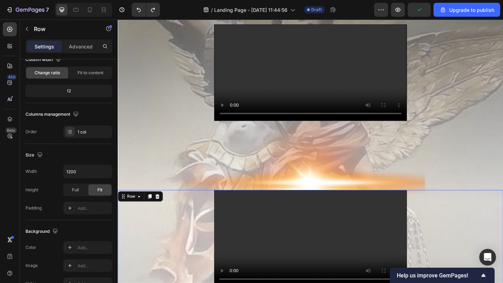
scroll to position [929, 0]
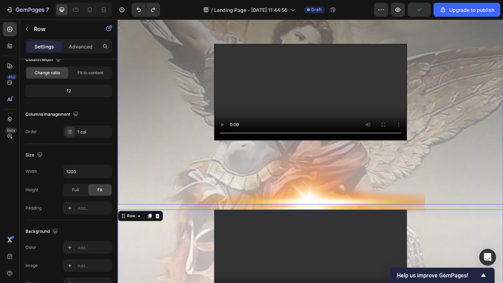
click at [186, 186] on div "Video Row" at bounding box center [327, 46] width 419 height 349
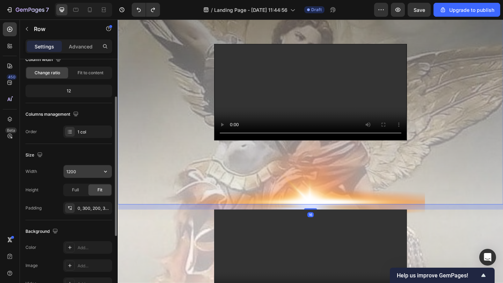
click at [85, 177] on input "1200" at bounding box center [88, 171] width 48 height 13
click at [103, 174] on icon "button" at bounding box center [105, 171] width 7 height 7
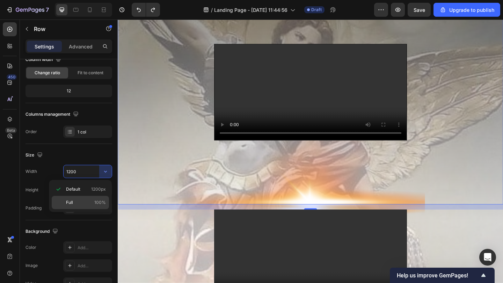
click at [92, 202] on p "Full 100%" at bounding box center [86, 203] width 40 height 6
type input "100%"
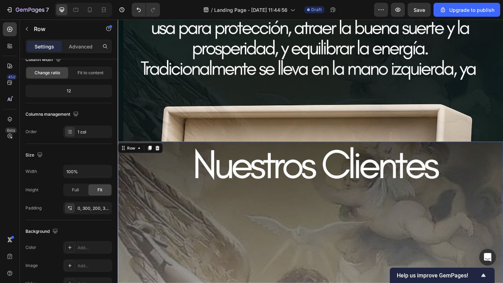
scroll to position [658, 0]
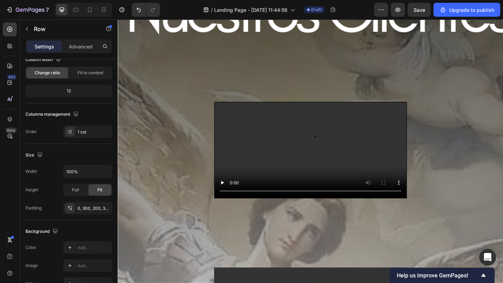
click at [161, 124] on div "Video Row" at bounding box center [327, 109] width 419 height 349
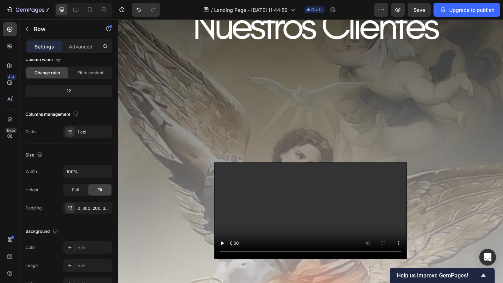
click at [170, 67] on div "Video Row" at bounding box center [327, 175] width 419 height 349
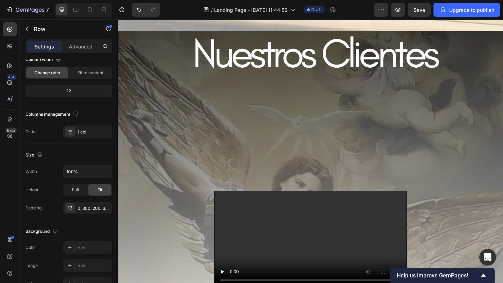
scroll to position [1779, 0]
click at [164, 79] on div "Video Row" at bounding box center [327, 206] width 419 height 349
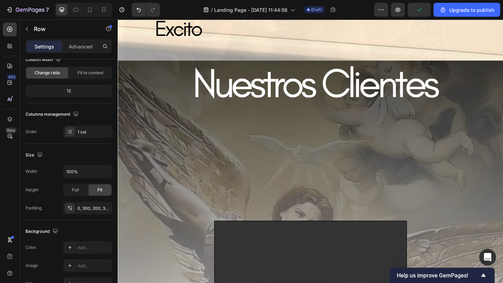
scroll to position [1686, 0]
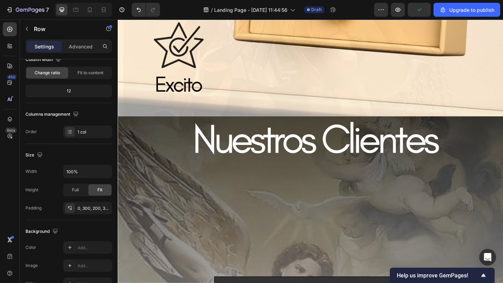
click at [136, 115] on div "Row" at bounding box center [132, 118] width 12 height 6
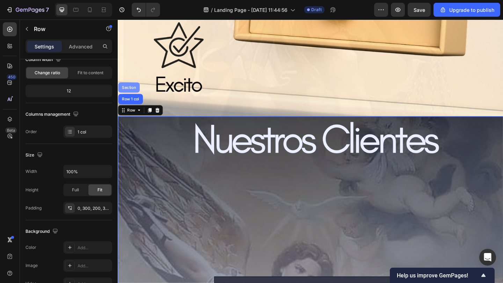
click at [131, 93] on div "Section" at bounding box center [130, 93] width 18 height 4
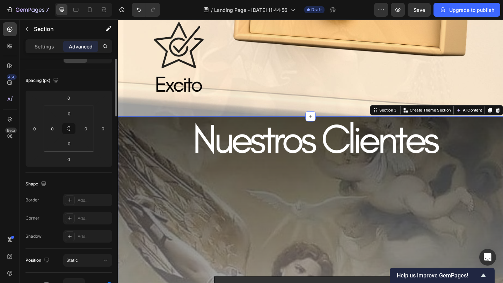
scroll to position [0, 0]
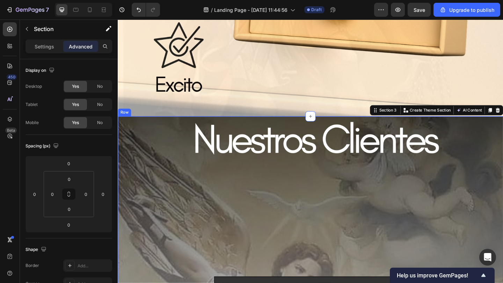
click at [124, 120] on div "Row" at bounding box center [125, 121] width 12 height 6
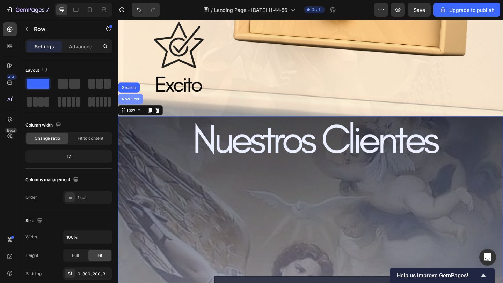
click at [130, 109] on div "Row 1 col" at bounding box center [131, 106] width 27 height 11
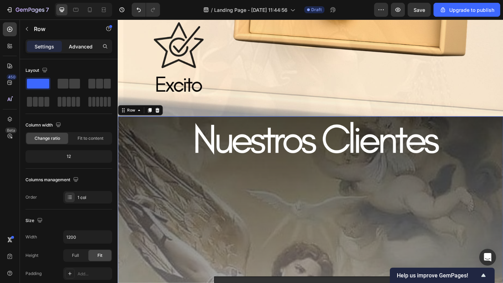
click at [86, 45] on p "Advanced" at bounding box center [81, 46] width 24 height 7
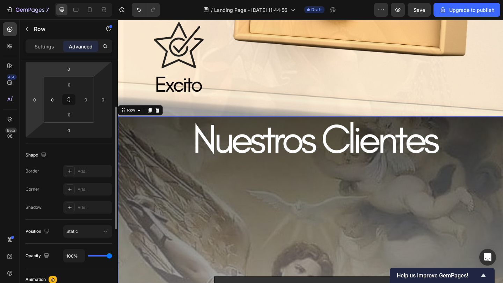
scroll to position [184, 0]
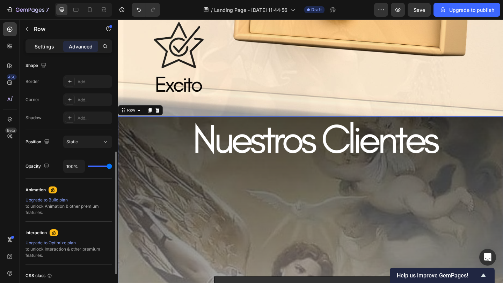
click at [38, 49] on p "Settings" at bounding box center [45, 46] width 20 height 7
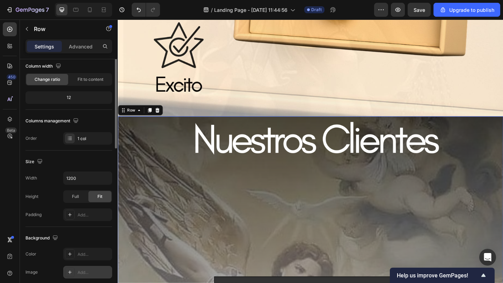
scroll to position [0, 0]
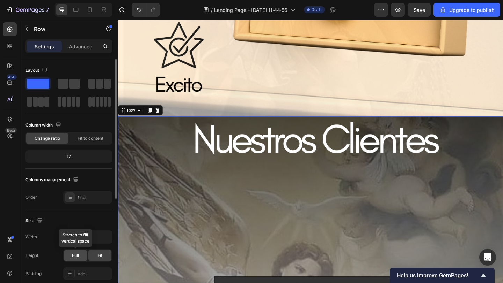
click at [76, 257] on span "Full" at bounding box center [75, 256] width 7 height 6
click at [88, 242] on input "1200" at bounding box center [88, 237] width 48 height 13
type input "1"
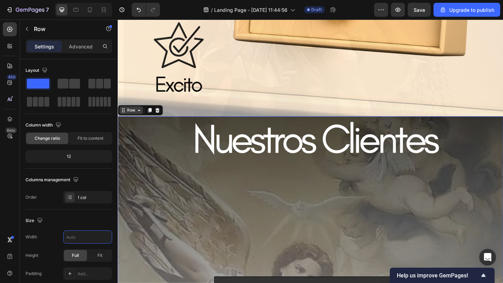
type input "1200"
click at [135, 116] on div "Row" at bounding box center [132, 118] width 12 height 6
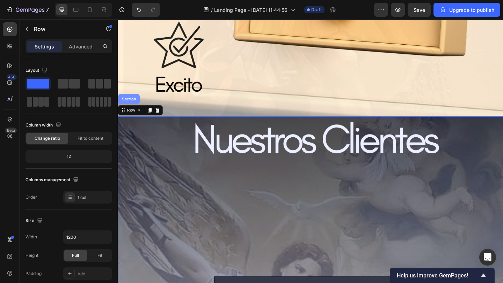
click at [132, 108] on div "Section" at bounding box center [130, 106] width 18 height 4
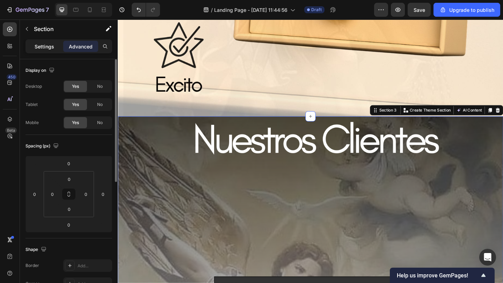
click at [49, 48] on p "Settings" at bounding box center [45, 46] width 20 height 7
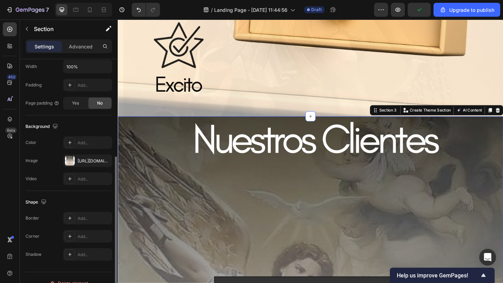
scroll to position [171, 0]
click at [80, 164] on div "[URL][DOMAIN_NAME]" at bounding box center [87, 161] width 20 height 6
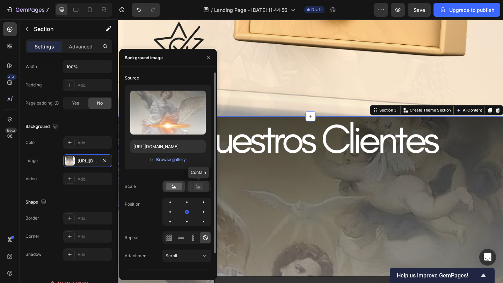
click at [194, 191] on div at bounding box center [198, 187] width 22 height 10
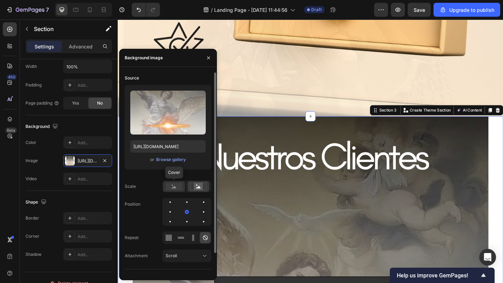
click at [179, 191] on div at bounding box center [174, 187] width 22 height 10
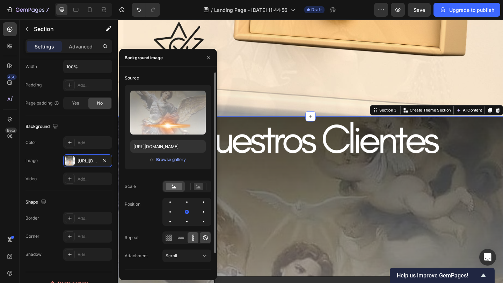
click at [193, 237] on icon at bounding box center [193, 238] width 7 height 7
click at [202, 238] on icon at bounding box center [205, 238] width 7 height 7
click at [193, 258] on div "Scroll" at bounding box center [183, 256] width 36 height 6
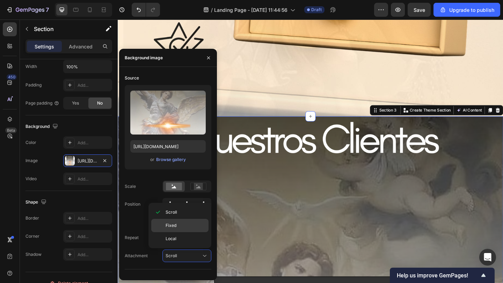
click at [191, 228] on p "Fixed" at bounding box center [185, 226] width 40 height 6
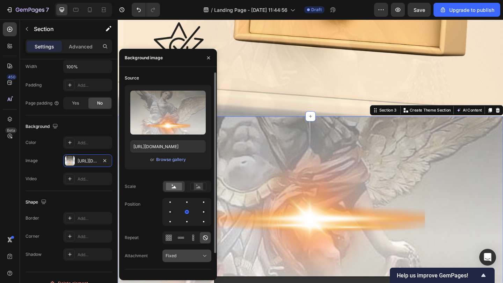
click at [200, 253] on div "Fixed" at bounding box center [186, 256] width 43 height 7
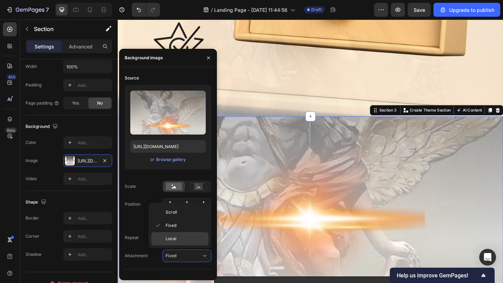
click at [191, 242] on p "Local" at bounding box center [185, 239] width 40 height 6
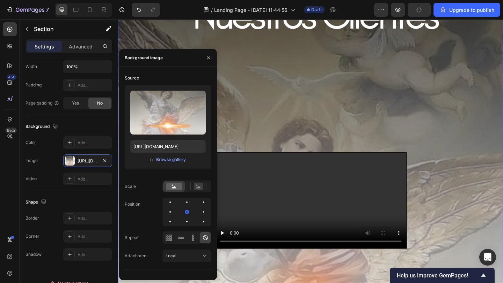
scroll to position [1794, 0]
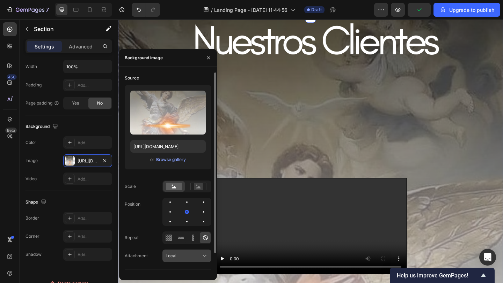
click at [194, 255] on div "Local" at bounding box center [183, 256] width 36 height 6
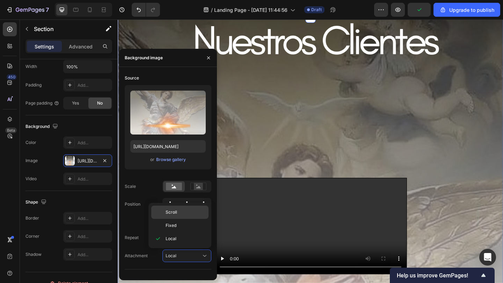
click at [190, 213] on p "Scroll" at bounding box center [185, 212] width 40 height 6
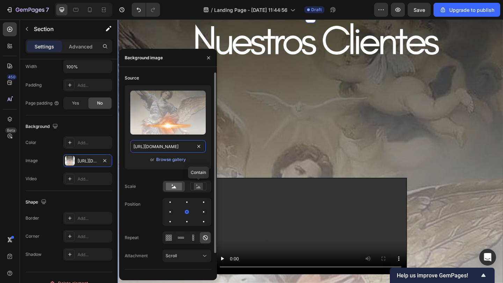
drag, startPoint x: 181, startPoint y: 111, endPoint x: 152, endPoint y: 191, distance: 85.1
click at [152, 191] on div "Source Upload Image https://cdn.shopify.com/s/files/1/0639/9685/4480/files/gemp…" at bounding box center [168, 171] width 87 height 197
click at [192, 192] on div at bounding box center [186, 187] width 49 height 12
click at [197, 191] on div at bounding box center [198, 187] width 22 height 10
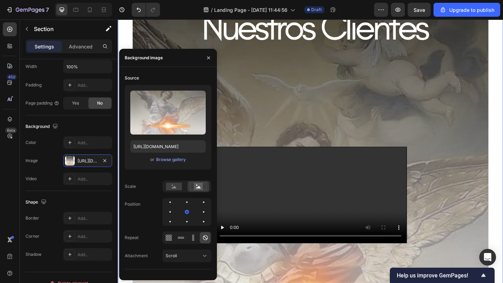
scroll to position [1830, 0]
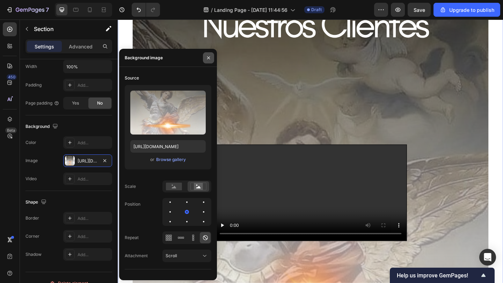
click at [210, 59] on icon "button" at bounding box center [209, 58] width 6 height 6
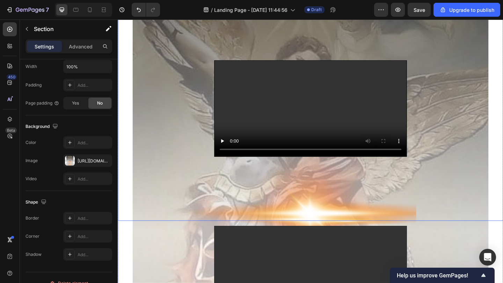
scroll to position [1945, 0]
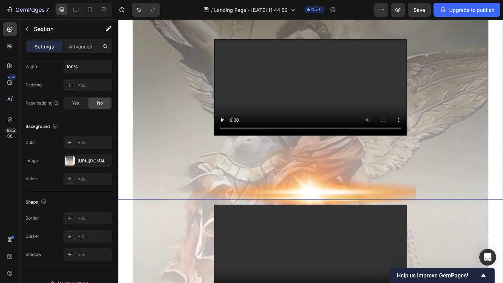
click at [321, 118] on video at bounding box center [327, 93] width 209 height 104
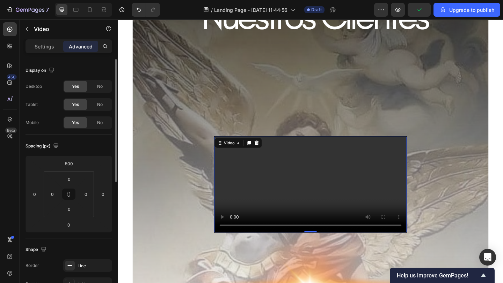
scroll to position [1697, 0]
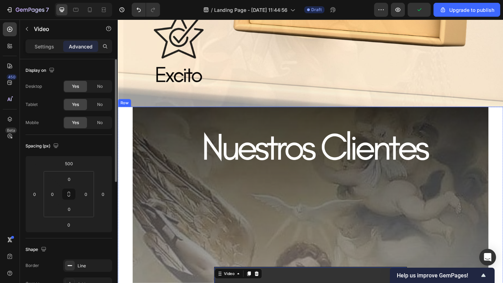
click at [299, 152] on div "Video 0" at bounding box center [326, 254] width 209 height 280
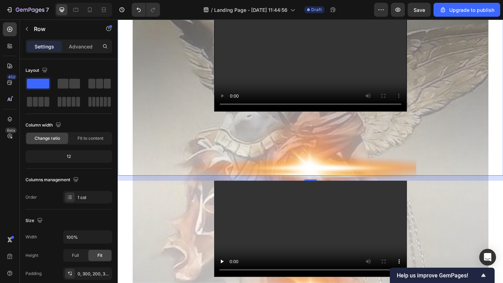
click at [313, 119] on video at bounding box center [327, 67] width 209 height 104
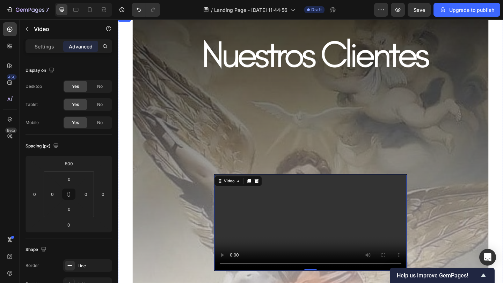
scroll to position [819, 0]
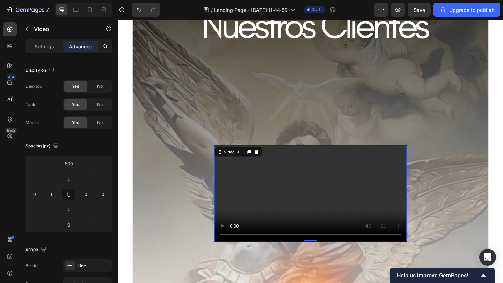
click at [223, 109] on div "Video 0" at bounding box center [326, 122] width 209 height 280
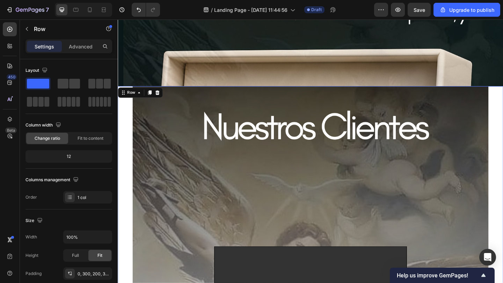
scroll to position [699, 0]
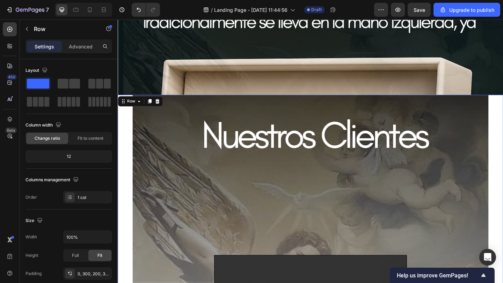
click at [180, 153] on div "Video Row 16" at bounding box center [327, 276] width 419 height 349
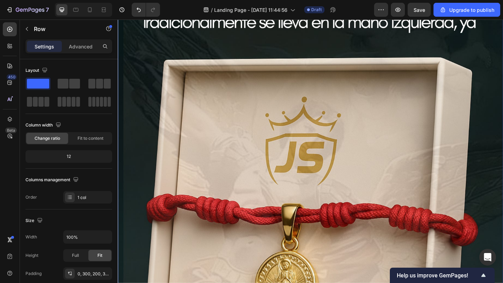
click at [160, 110] on img at bounding box center [327, 223] width 419 height 592
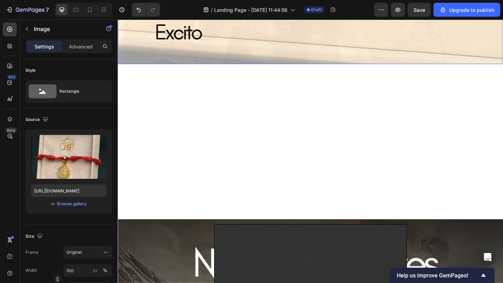
scroll to position [1817, 0]
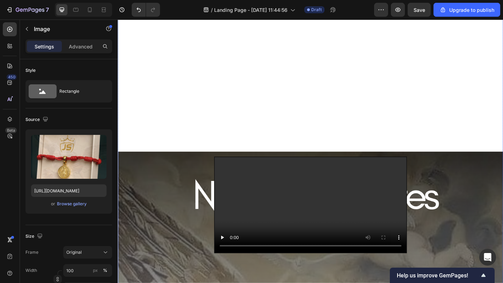
click at [235, 110] on div "Video" at bounding box center [326, 134] width 209 height 280
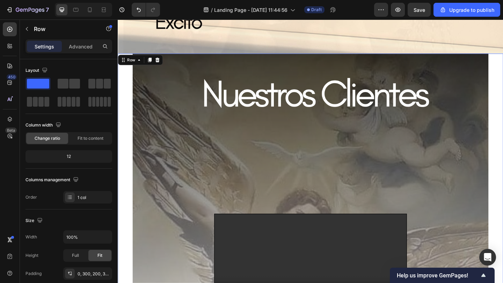
scroll to position [1749, 0]
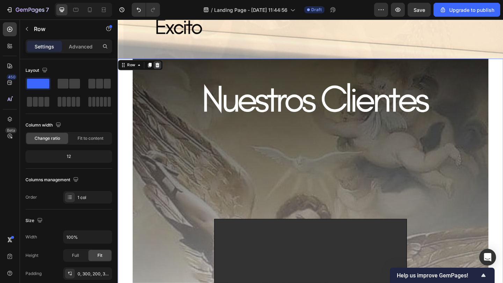
click at [159, 67] on icon at bounding box center [161, 69] width 6 height 6
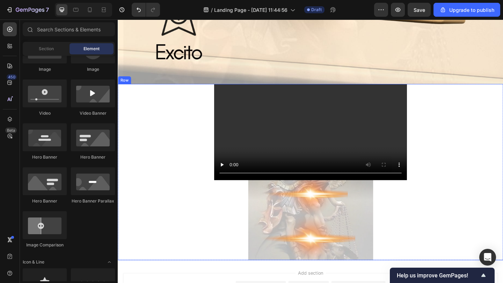
scroll to position [1723, 0]
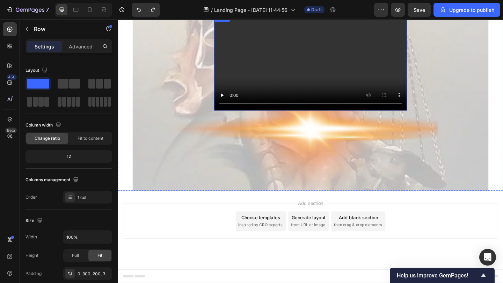
click at [275, 119] on video at bounding box center [326, 66] width 209 height 105
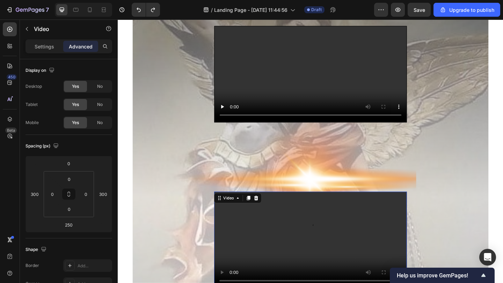
scroll to position [1883, 0]
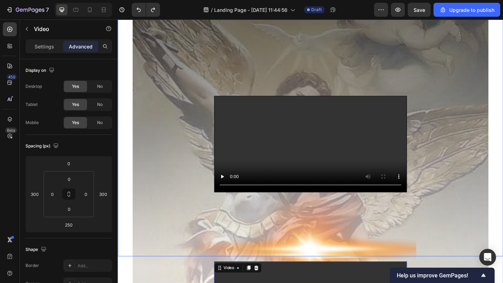
click at [210, 71] on div "Video Row" at bounding box center [327, 102] width 419 height 349
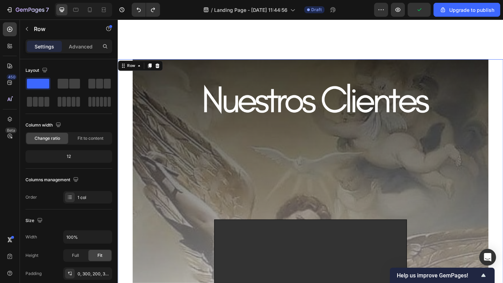
scroll to position [1748, 0]
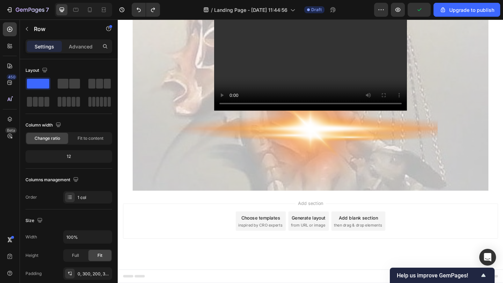
click at [76, 54] on div "Settings Advanced" at bounding box center [69, 49] width 98 height 20
click at [79, 50] on div "Advanced" at bounding box center [80, 46] width 35 height 11
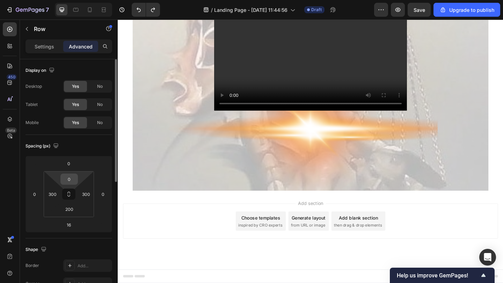
click at [75, 174] on div "0" at bounding box center [68, 179] width 17 height 11
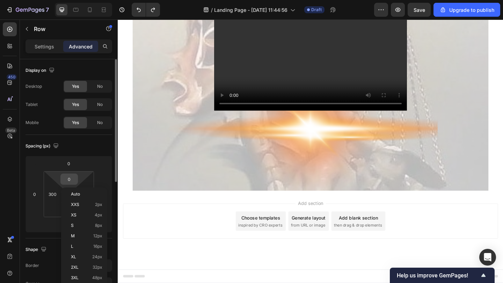
click at [73, 177] on input "0" at bounding box center [69, 179] width 14 height 10
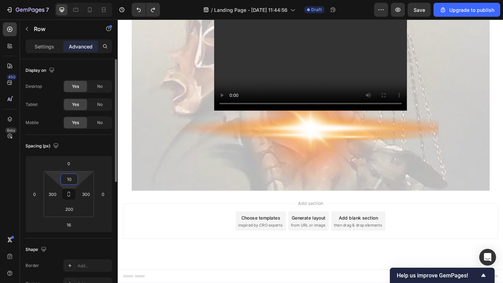
type input "1"
type input "0"
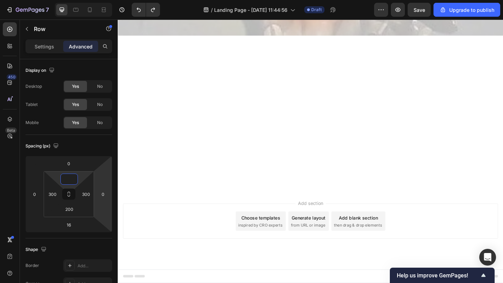
scroll to position [1803, 0]
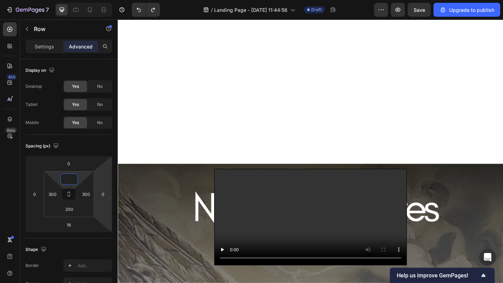
click at [221, 161] on div "Video Row" at bounding box center [327, 182] width 419 height 349
type input "0"
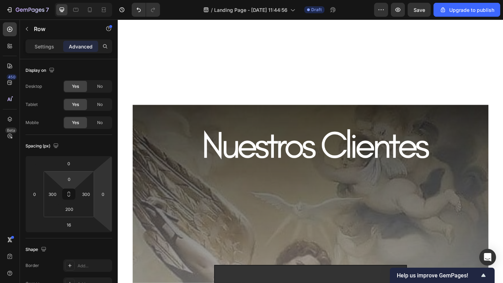
scroll to position [1691, 0]
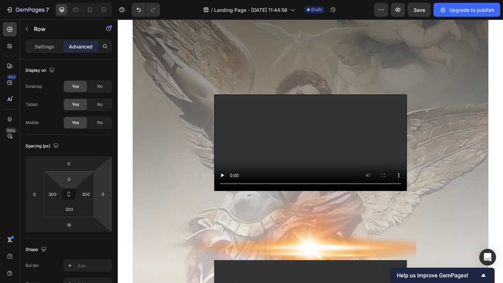
click at [199, 191] on div "Video Row" at bounding box center [327, 101] width 419 height 349
click at [172, 112] on div "Video Row" at bounding box center [327, 101] width 419 height 349
click at [172, 111] on div "Video Row" at bounding box center [327, 101] width 419 height 349
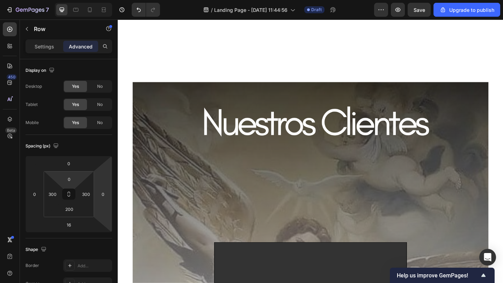
scroll to position [1680, 0]
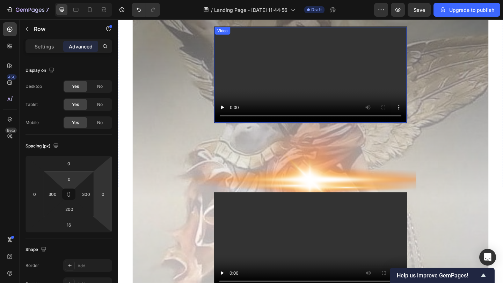
click at [338, 132] on video at bounding box center [327, 80] width 209 height 104
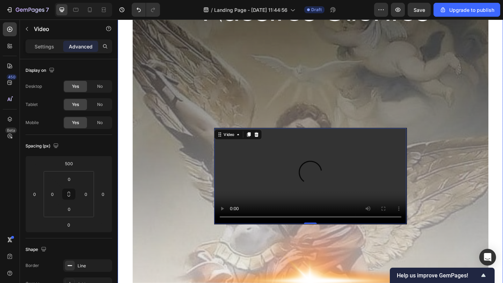
scroll to position [1788, 0]
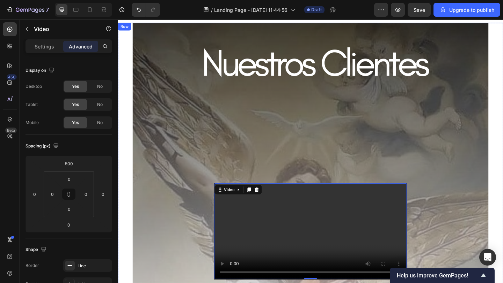
click at [154, 202] on div "Video 0 Row" at bounding box center [327, 197] width 419 height 349
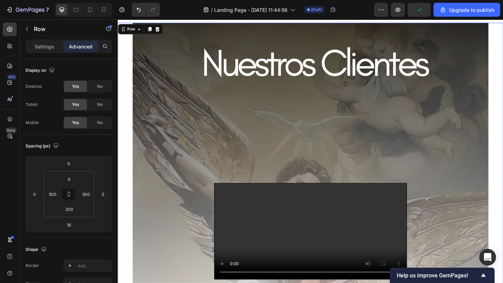
scroll to position [1706, 0]
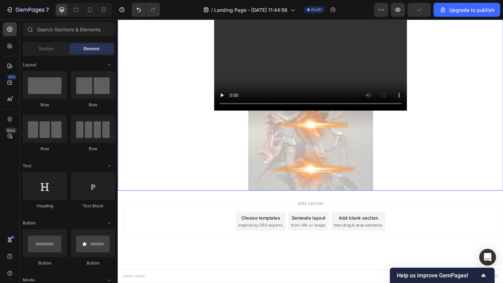
click at [185, 116] on div "Video" at bounding box center [327, 110] width 419 height 192
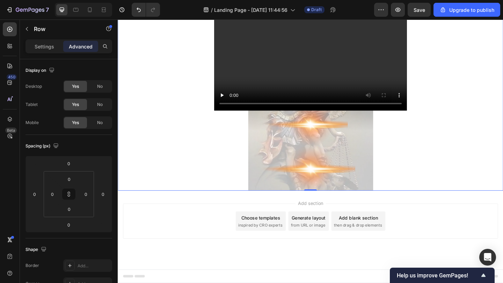
click at [157, 12] on div at bounding box center [160, 7] width 8 height 8
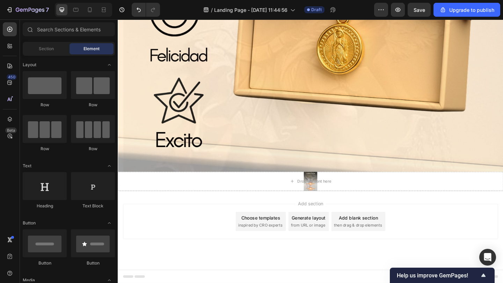
click at [324, 206] on div "Add section Choose templates inspired by CRO experts Generate layout from URL o…" at bounding box center [327, 249] width 419 height 86
click at [326, 205] on div "Drop element here Row" at bounding box center [327, 195] width 419 height 21
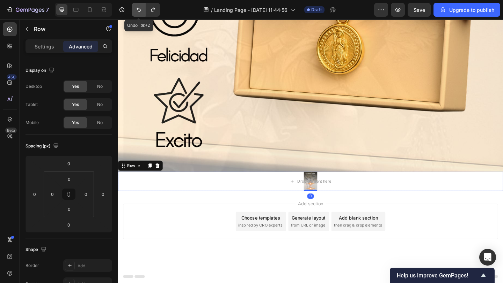
click at [139, 7] on icon "Undo/Redo" at bounding box center [138, 9] width 7 height 7
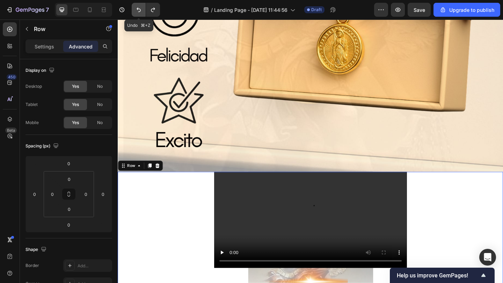
scroll to position [1706, 0]
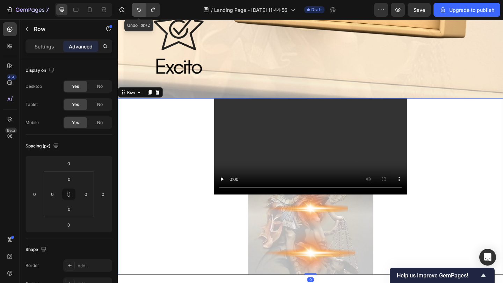
click at [139, 7] on icon "Undo/Redo" at bounding box center [138, 9] width 7 height 7
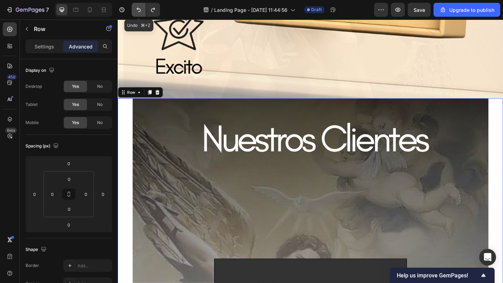
click at [139, 7] on icon "Undo/Redo" at bounding box center [138, 9] width 7 height 7
click at [140, 11] on icon "Undo/Redo" at bounding box center [138, 10] width 4 height 5
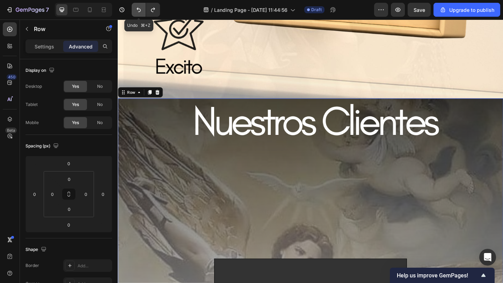
click at [140, 12] on icon "Undo/Redo" at bounding box center [138, 10] width 4 height 5
click at [155, 14] on button "Undo/Redo" at bounding box center [153, 10] width 14 height 14
click at [227, 140] on div "Video" at bounding box center [326, 245] width 209 height 280
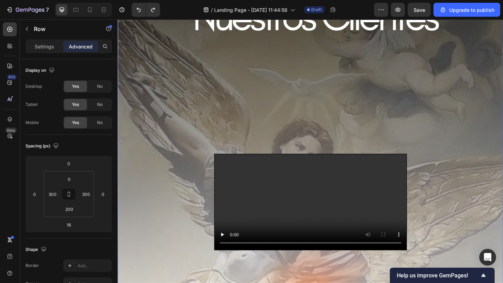
scroll to position [1704, 0]
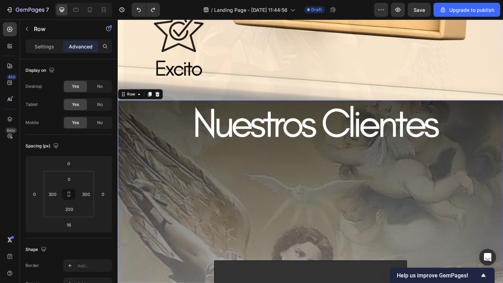
click at [201, 163] on div "Video Row 16" at bounding box center [327, 282] width 419 height 349
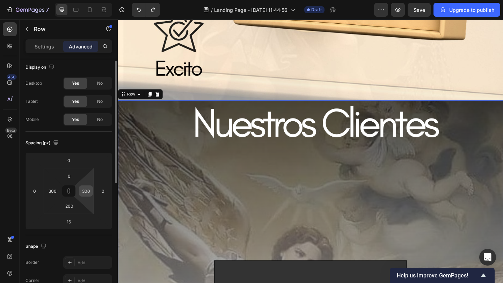
click at [84, 194] on input "300" at bounding box center [86, 191] width 10 height 10
click at [56, 194] on input "300" at bounding box center [52, 191] width 10 height 10
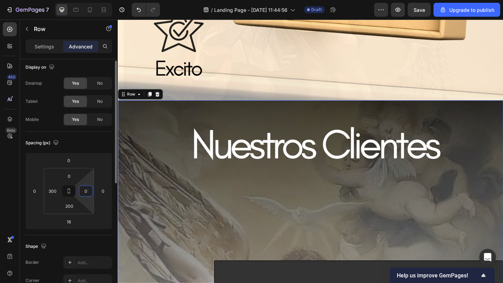
click at [81, 193] on input "0" at bounding box center [86, 191] width 10 height 10
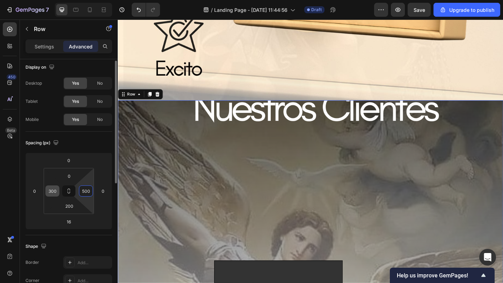
type input "500"
click at [54, 193] on input "300" at bounding box center [52, 191] width 10 height 10
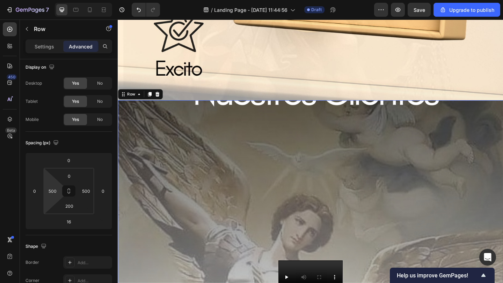
click at [158, 243] on div "Video Row 16" at bounding box center [327, 248] width 419 height 280
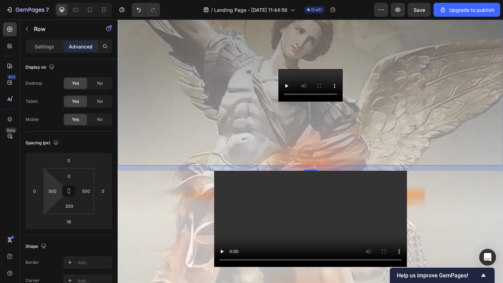
scroll to position [1912, 0]
click at [137, 8] on icon "Undo/Redo" at bounding box center [138, 10] width 4 height 5
type input "300"
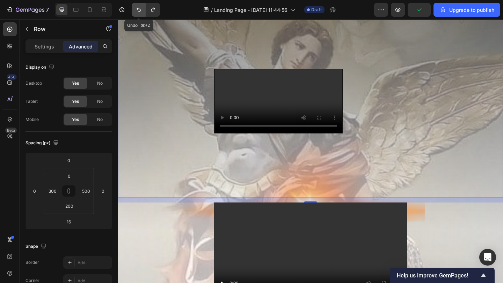
click at [137, 8] on icon "Undo/Redo" at bounding box center [138, 10] width 4 height 5
click at [139, 9] on icon "Undo/Redo" at bounding box center [138, 9] width 7 height 7
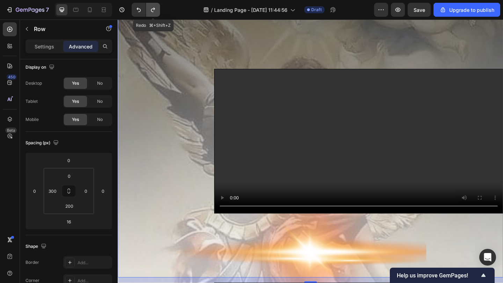
click at [152, 12] on icon "Undo/Redo" at bounding box center [153, 10] width 4 height 5
type input "500"
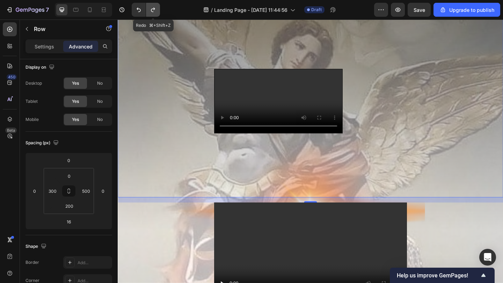
click at [152, 12] on icon "Undo/Redo" at bounding box center [153, 10] width 4 height 5
click at [152, 12] on icon "Undo/Redo" at bounding box center [152, 9] width 7 height 7
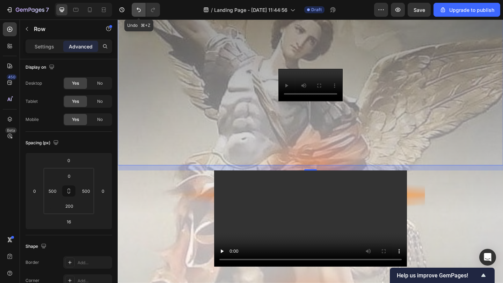
click at [139, 12] on icon "Undo/Redo" at bounding box center [138, 10] width 4 height 5
type input "300"
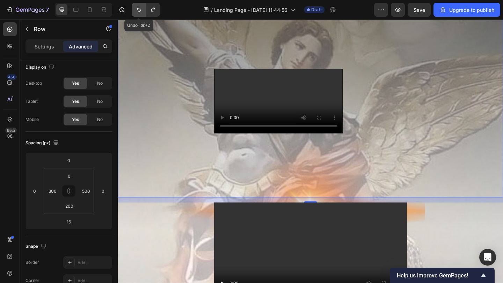
click at [139, 12] on icon "Undo/Redo" at bounding box center [138, 10] width 4 height 5
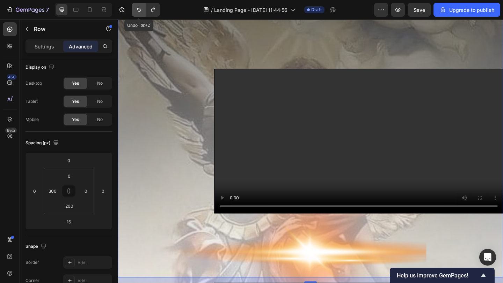
click at [139, 12] on icon "Undo/Redo" at bounding box center [138, 9] width 7 height 7
click at [139, 13] on button "Undo/Redo" at bounding box center [139, 10] width 14 height 14
type input "300"
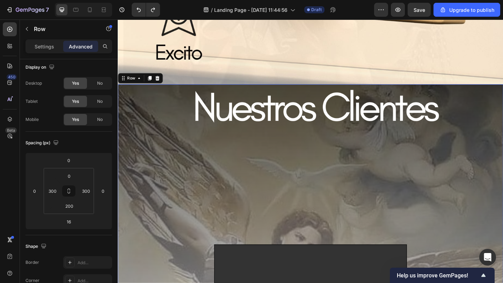
click at [206, 180] on div "Video Row 16" at bounding box center [327, 264] width 419 height 349
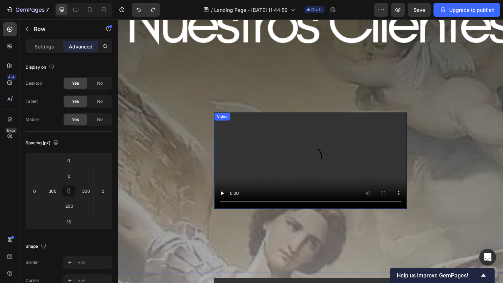
scroll to position [1707, 0]
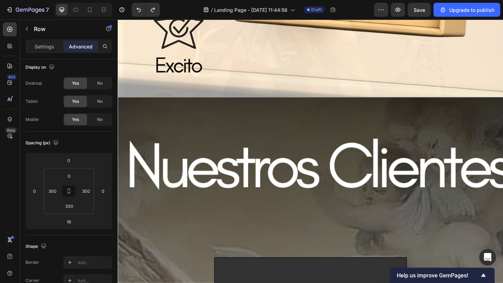
click at [264, 122] on div "Video" at bounding box center [326, 244] width 209 height 280
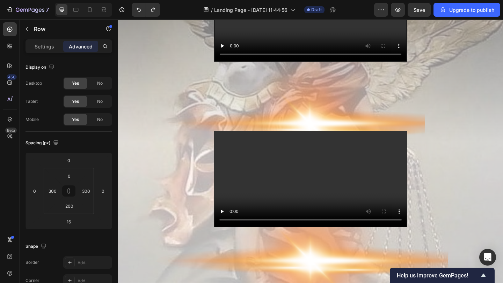
scroll to position [2113, 0]
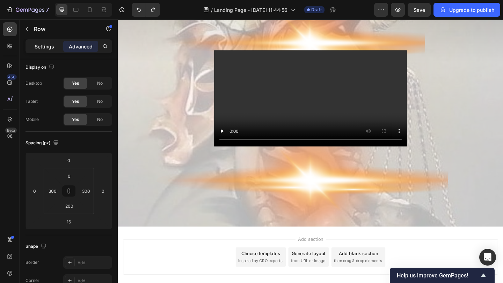
click at [50, 48] on p "Settings" at bounding box center [45, 46] width 20 height 7
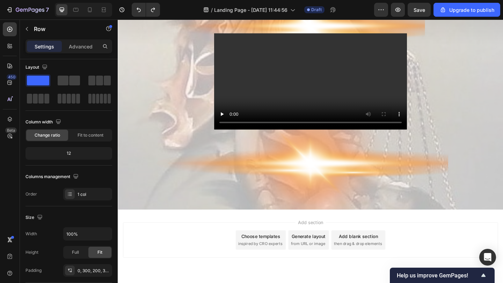
scroll to position [2138, 0]
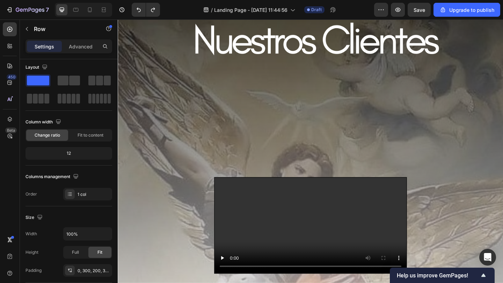
scroll to position [1751, 0]
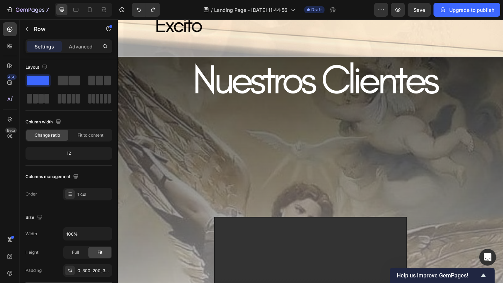
click at [337, 236] on video at bounding box center [327, 287] width 209 height 104
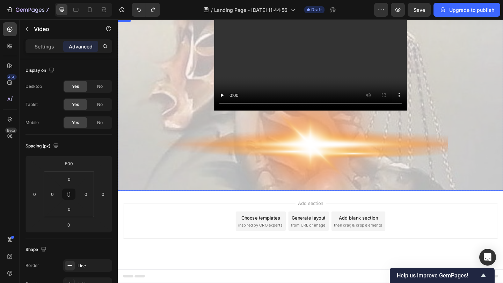
scroll to position [1216, 0]
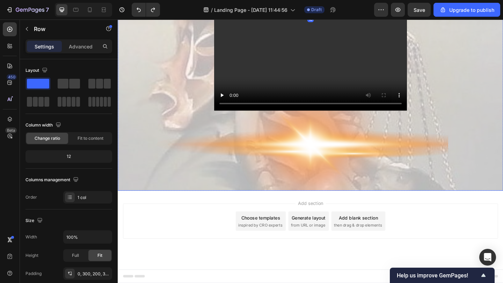
click at [183, 153] on div "Video" at bounding box center [327, 110] width 419 height 192
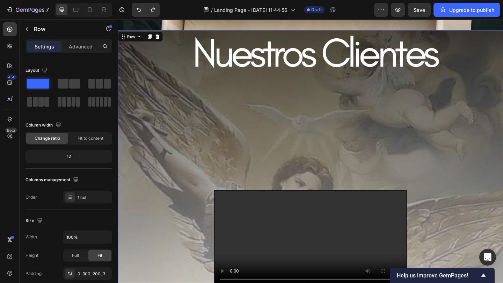
scroll to position [772, 0]
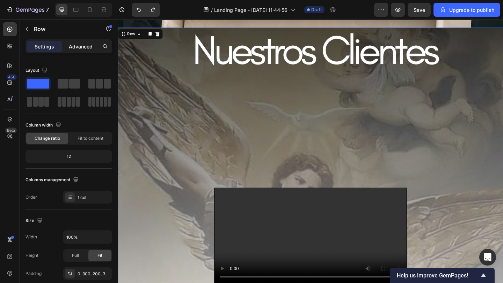
click at [87, 48] on p "Advanced" at bounding box center [81, 46] width 24 height 7
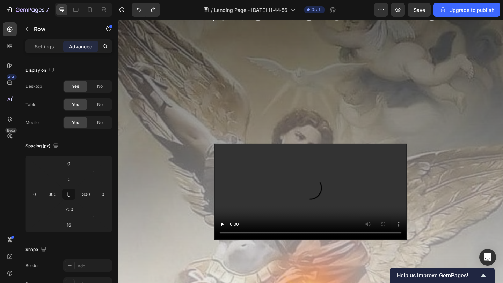
click at [131, 88] on div "Video Row" at bounding box center [327, 154] width 419 height 349
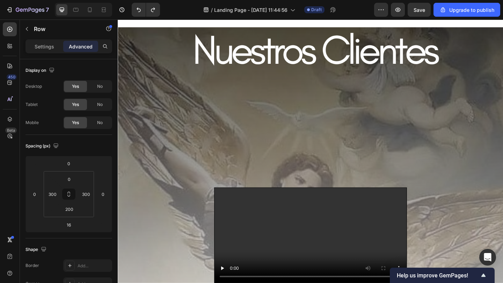
scroll to position [1755, 0]
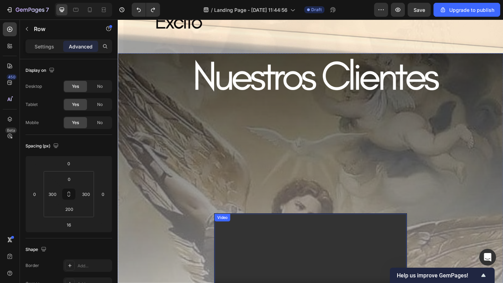
click at [241, 236] on div "Video" at bounding box center [326, 283] width 209 height 105
click at [124, 49] on div "Row" at bounding box center [125, 52] width 12 height 6
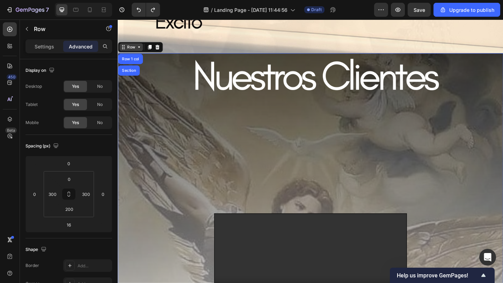
click at [133, 50] on div "Row" at bounding box center [132, 49] width 12 height 6
click at [136, 49] on div "Row" at bounding box center [132, 49] width 12 height 6
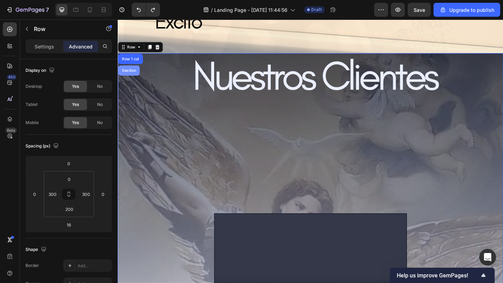
click at [135, 74] on div "Section" at bounding box center [130, 75] width 18 height 4
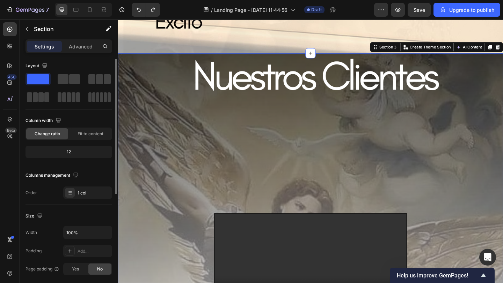
scroll to position [0, 0]
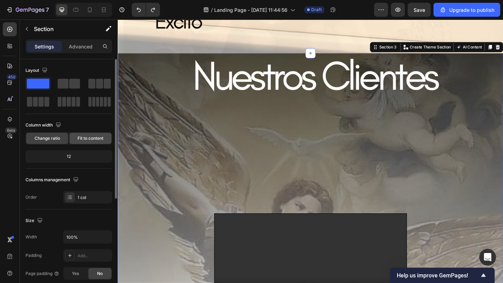
click at [92, 138] on span "Fit to content" at bounding box center [90, 138] width 26 height 6
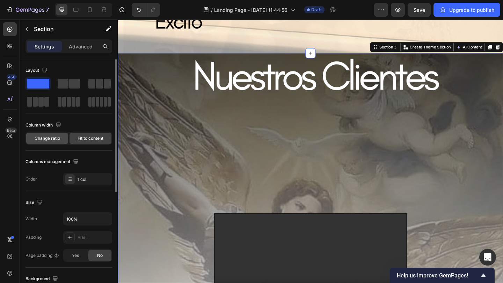
click at [64, 140] on div "Change ratio" at bounding box center [47, 138] width 42 height 11
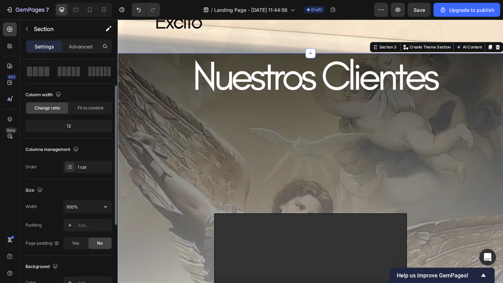
scroll to position [36, 0]
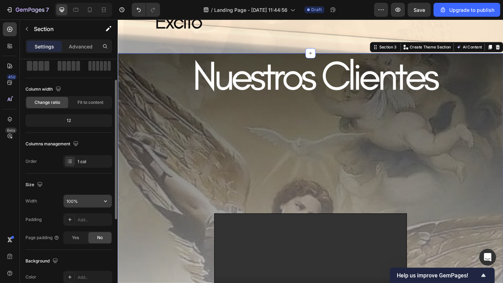
click at [92, 201] on input "100%" at bounding box center [88, 201] width 48 height 13
click at [101, 203] on button "button" at bounding box center [105, 201] width 13 height 13
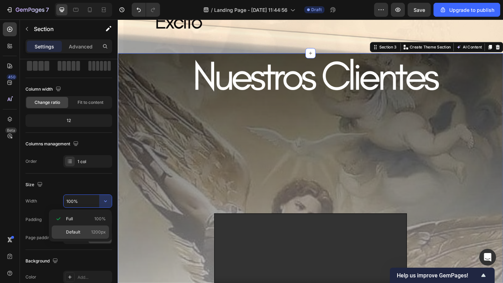
click at [97, 232] on span "1200px" at bounding box center [98, 232] width 15 height 6
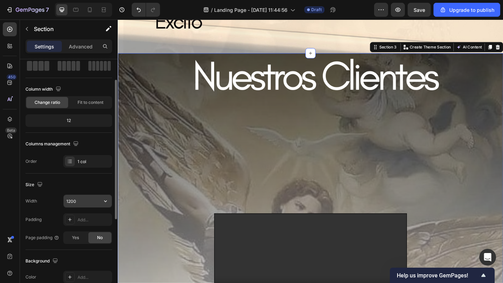
click at [95, 205] on input "1200" at bounding box center [88, 201] width 48 height 13
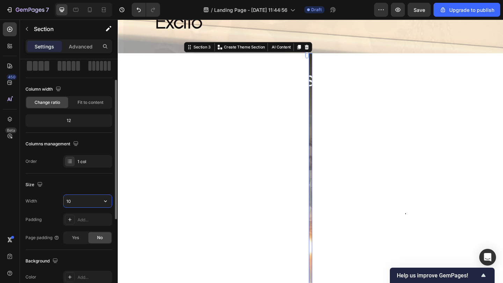
type input "1"
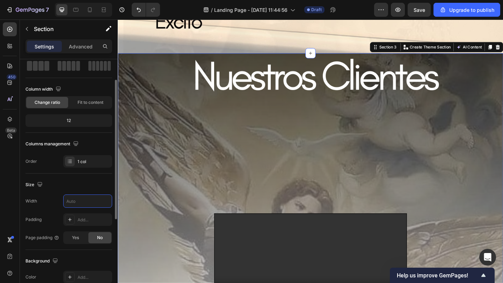
click at [93, 181] on div "Size" at bounding box center [68, 184] width 87 height 11
click at [96, 199] on input "text" at bounding box center [88, 201] width 48 height 13
click at [102, 203] on button "button" at bounding box center [105, 201] width 13 height 13
click at [102, 184] on div "Size" at bounding box center [68, 184] width 87 height 11
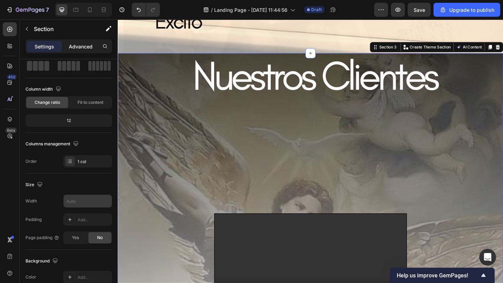
click at [79, 45] on p "Advanced" at bounding box center [81, 46] width 24 height 7
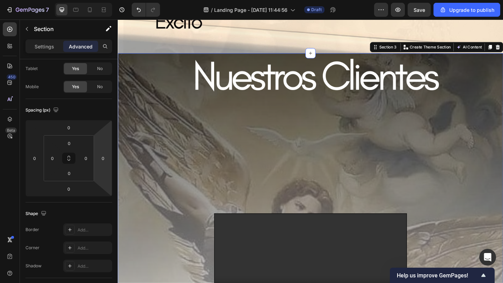
click at [103, 0] on html "7 / Landing Page - [DATE] 11:44:56 Draft Preview Save Upgrade to publish 450 Be…" at bounding box center [251, 0] width 503 height 0
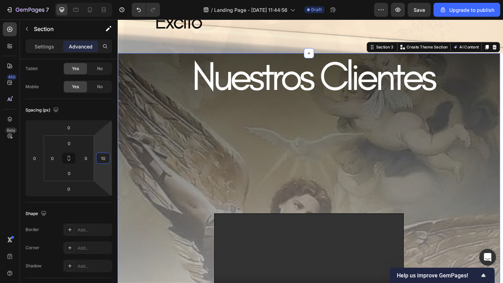
type input "1"
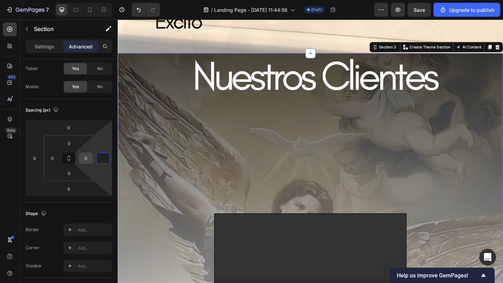
type input "0"
click at [91, 161] on div "0" at bounding box center [86, 158] width 14 height 11
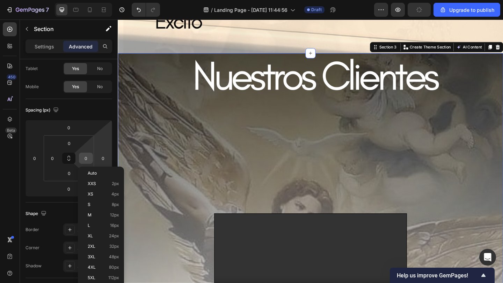
click at [90, 159] on input "0" at bounding box center [86, 158] width 10 height 10
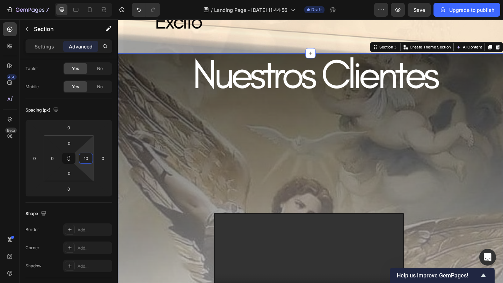
type input "1"
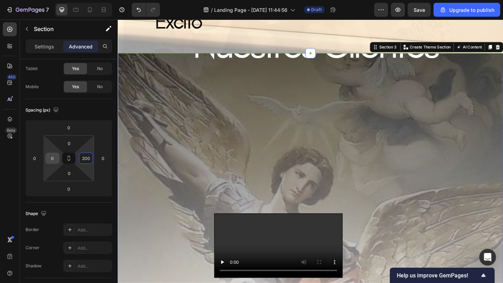
type input "200"
click at [56, 158] on input "0" at bounding box center [52, 158] width 10 height 10
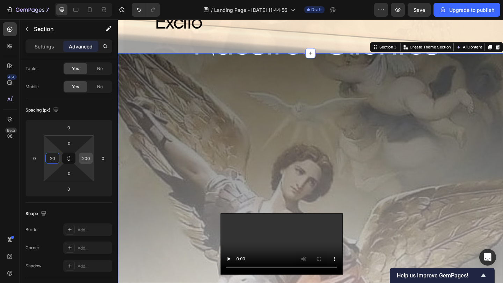
type input "20"
click at [89, 162] on input "200" at bounding box center [86, 158] width 10 height 10
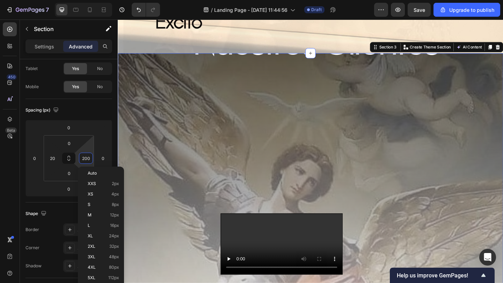
click at [90, 161] on input "200" at bounding box center [86, 158] width 10 height 10
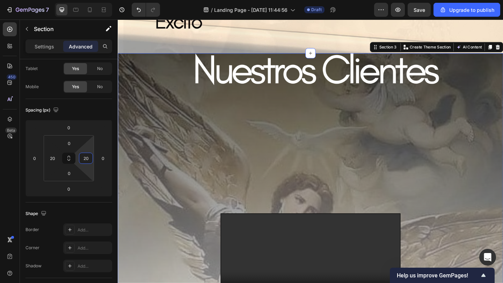
type input "200"
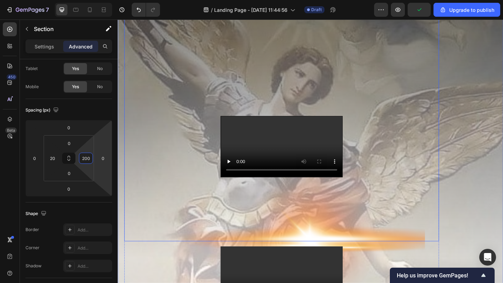
scroll to position [1885, 0]
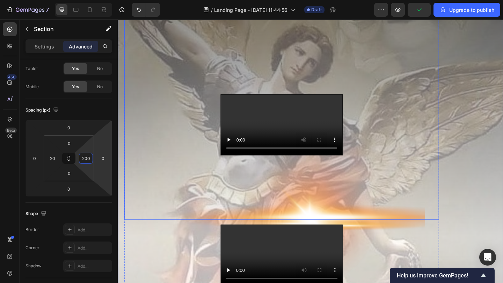
click at [322, 167] on video at bounding box center [296, 134] width 132 height 66
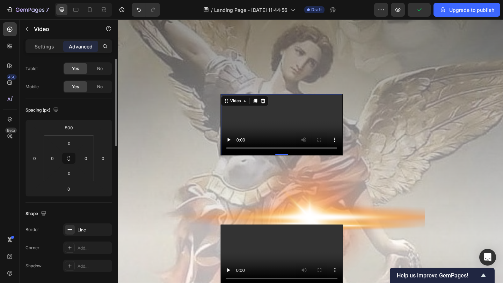
scroll to position [0, 0]
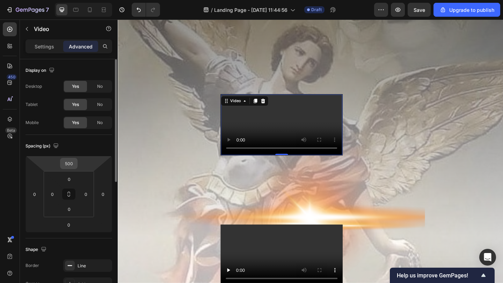
click at [72, 166] on input "500" at bounding box center [69, 163] width 14 height 10
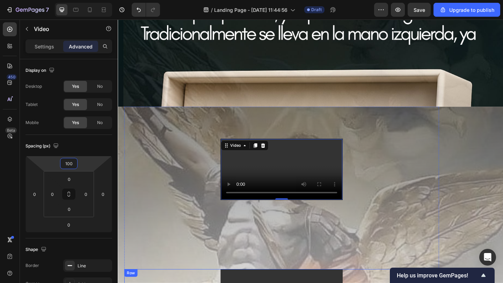
scroll to position [699, 0]
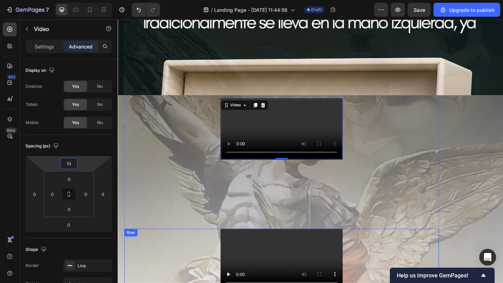
type input "1"
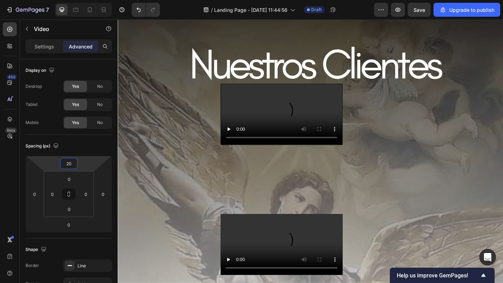
scroll to position [1790, 0]
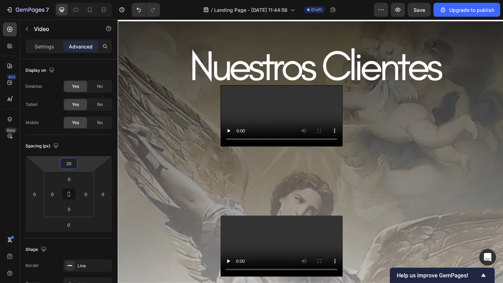
type input "2"
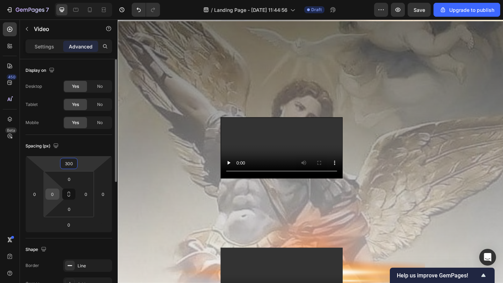
type input "300"
click at [50, 194] on input "0" at bounding box center [52, 194] width 10 height 10
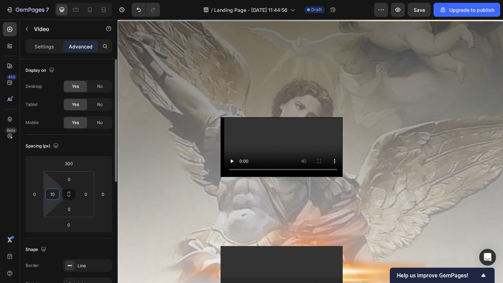
type input "1"
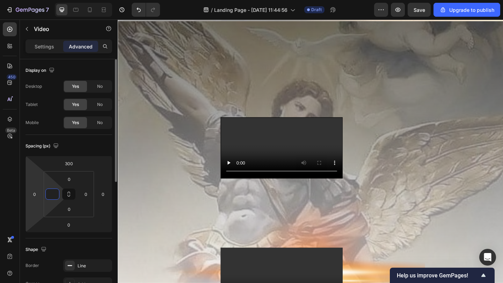
click at [30, 0] on html "7 / Landing Page - [DATE] 11:44:56 Draft Preview Save Upgrade to publish 450 Be…" at bounding box center [251, 0] width 503 height 0
type input "0"
type input "1"
click at [257, 192] on video at bounding box center [296, 159] width 132 height 66
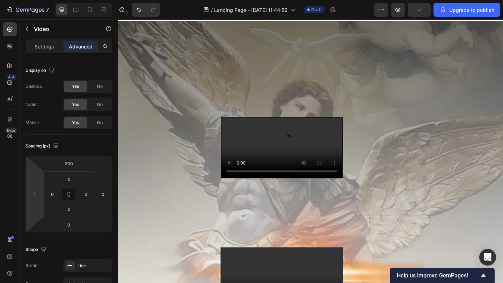
scroll to position [1829, 0]
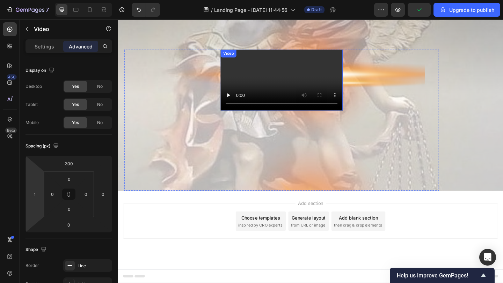
click at [275, 119] on video at bounding box center [295, 85] width 133 height 66
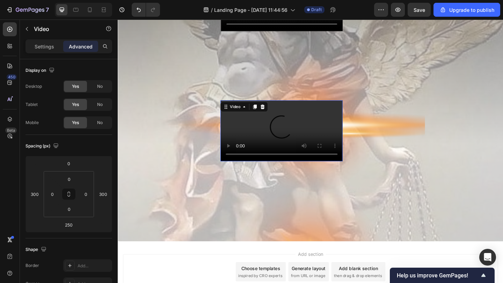
scroll to position [1920, 0]
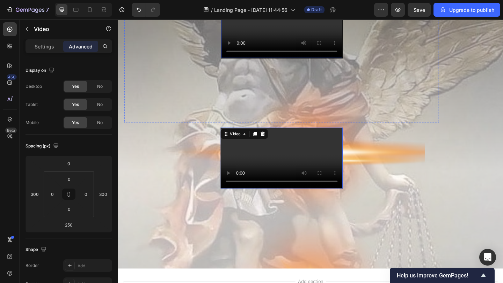
click at [271, 62] on video at bounding box center [296, 29] width 132 height 66
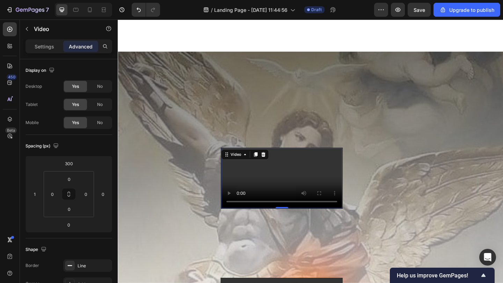
scroll to position [1824, 0]
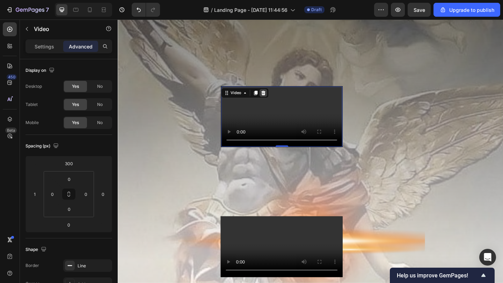
click at [277, 101] on icon at bounding box center [276, 99] width 5 height 5
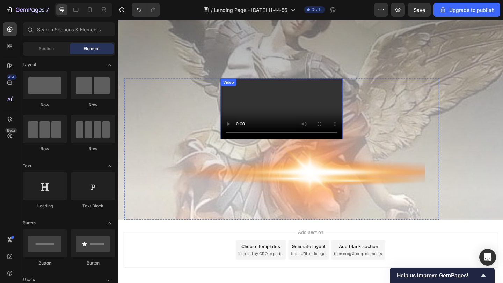
click at [255, 98] on video at bounding box center [295, 117] width 133 height 66
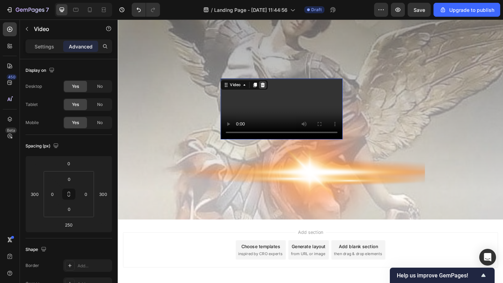
click at [279, 89] on div at bounding box center [275, 91] width 8 height 8
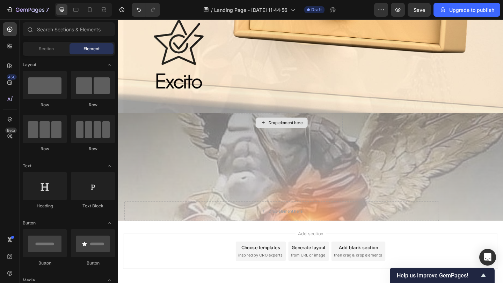
scroll to position [1690, 0]
click at [145, 12] on button "Undo/Redo" at bounding box center [139, 10] width 14 height 14
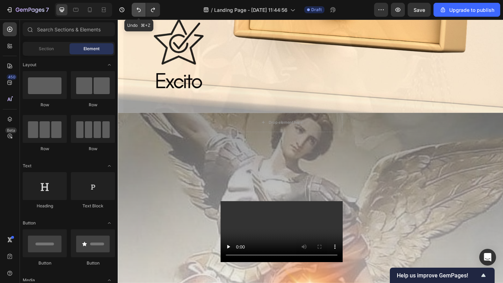
click at [145, 12] on button "Undo/Redo" at bounding box center [139, 10] width 14 height 14
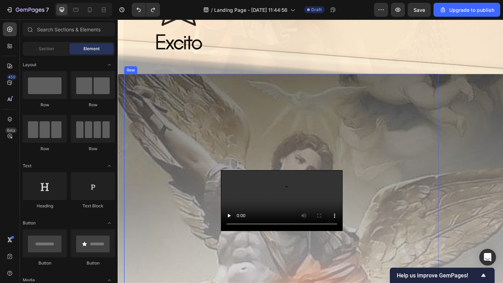
scroll to position [1788, 0]
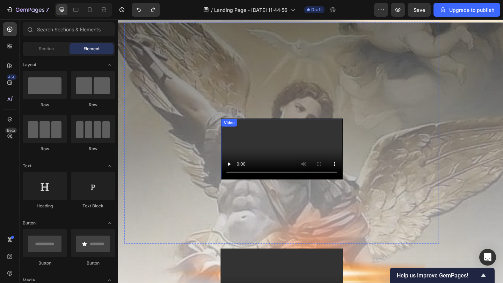
click at [334, 194] on video at bounding box center [296, 161] width 132 height 66
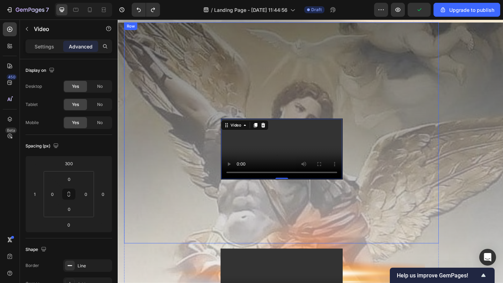
click at [457, 118] on div "Video 0 Row" at bounding box center [296, 143] width 342 height 241
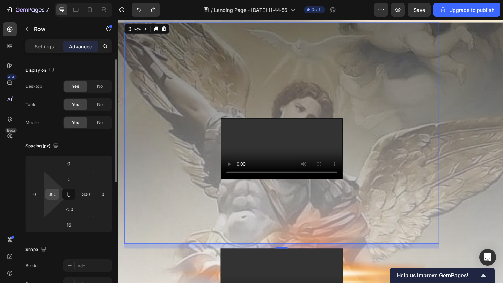
click at [57, 196] on input "300" at bounding box center [52, 194] width 10 height 10
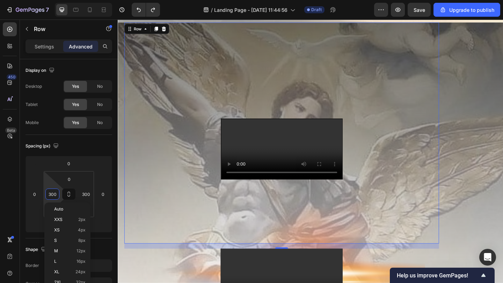
type input "2"
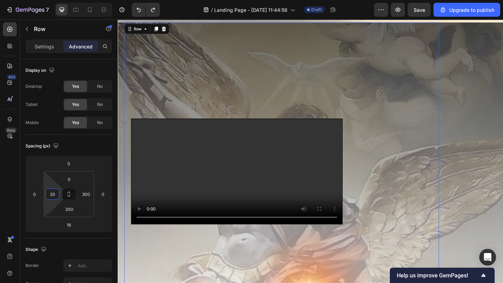
type input "2"
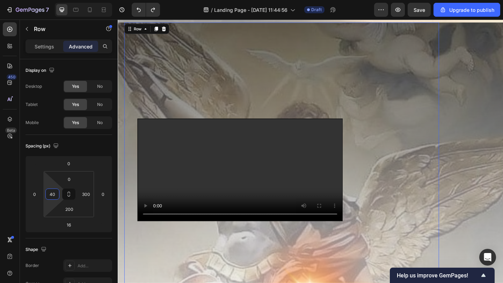
type input "4"
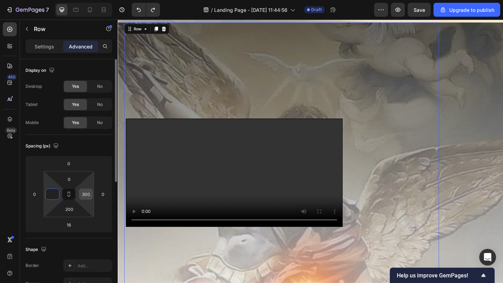
type input "0"
click at [87, 191] on input "300" at bounding box center [86, 194] width 10 height 10
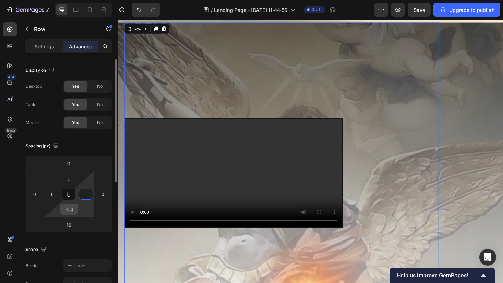
type input "0"
click at [74, 209] on input "200" at bounding box center [69, 209] width 14 height 10
type input "20"
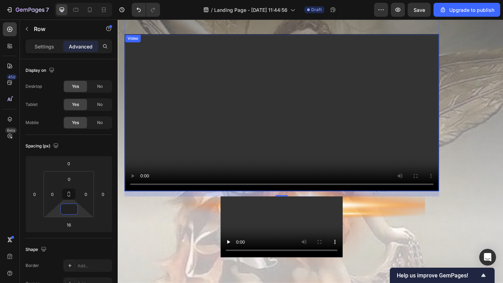
scroll to position [1882, 0]
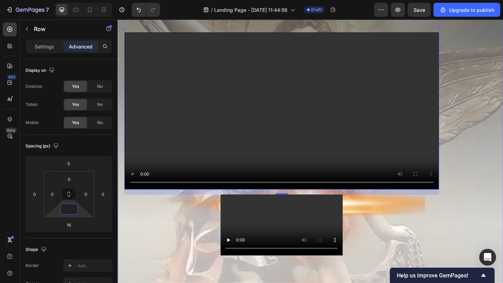
click at [482, 122] on div "Video Row 16 Video Row Row Section 3" at bounding box center [327, 146] width 419 height 435
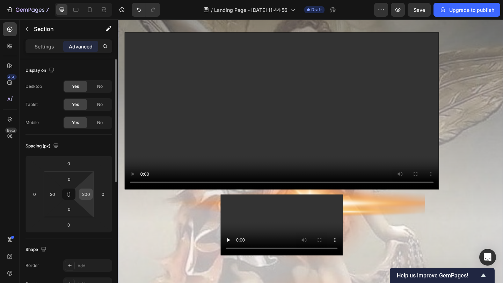
click at [89, 198] on input "200" at bounding box center [86, 194] width 10 height 10
type input "0"
click at [60, 0] on html "7 / Landing Page - [DATE] 11:44:56 Draft Preview Upgrade to publish 450 Beta Se…" at bounding box center [251, 0] width 503 height 0
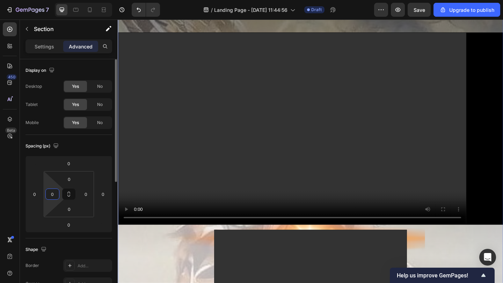
click at [53, 194] on input "0" at bounding box center [52, 194] width 10 height 10
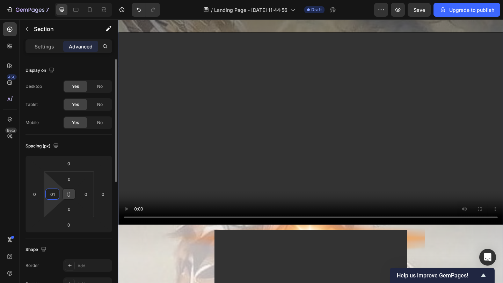
type input "0"
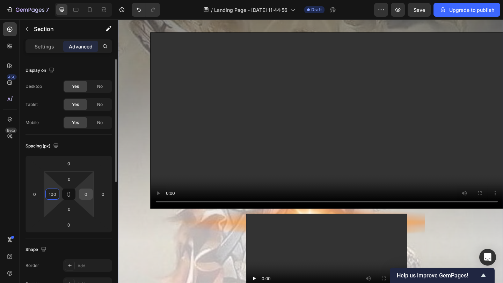
type input "100"
click at [84, 193] on input "0" at bounding box center [86, 194] width 10 height 10
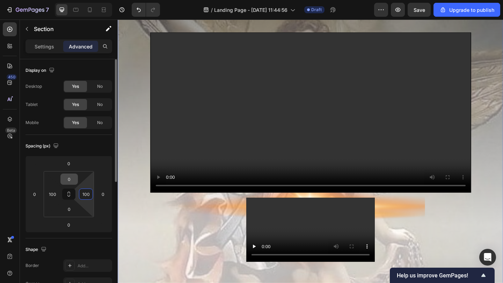
type input "100"
click at [70, 183] on input "0" at bounding box center [69, 179] width 14 height 10
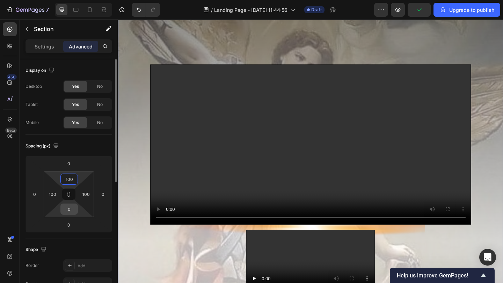
type input "100"
click at [69, 206] on input "0" at bounding box center [69, 209] width 14 height 10
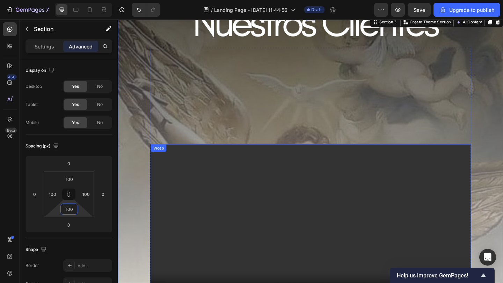
scroll to position [1804, 0]
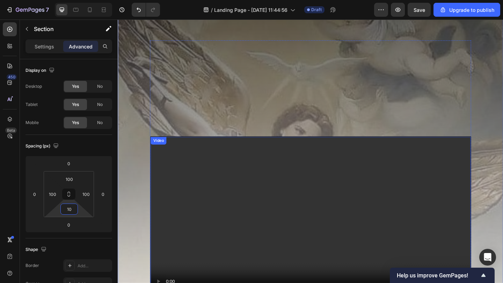
type input "1"
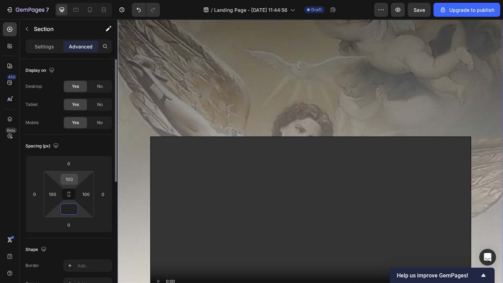
click at [73, 181] on input "100" at bounding box center [69, 179] width 14 height 10
type input "0"
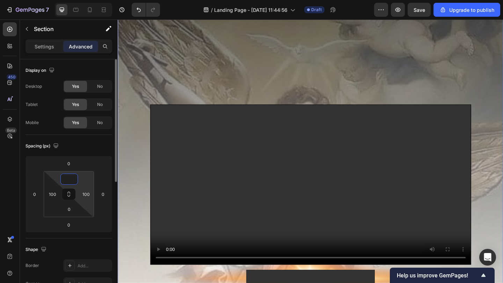
click at [90, 0] on html "7 / Landing Page - Sep 28, 11:44:56 Draft Preview Save Upgrade to publish 450 B…" at bounding box center [251, 0] width 503 height 0
type input "0"
click at [60, 0] on html "7 / Landing Page - Sep 28, 11:44:56 Draft Preview Upgrade to publish 450 Beta S…" at bounding box center [251, 0] width 503 height 0
type input "0"
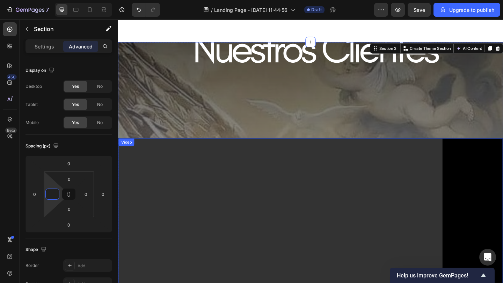
scroll to position [2127, 0]
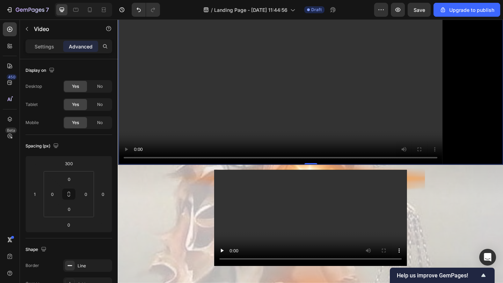
scroll to position [1869, 0]
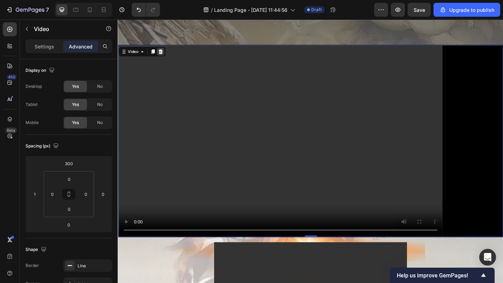
click at [168, 53] on div at bounding box center [164, 54] width 8 height 8
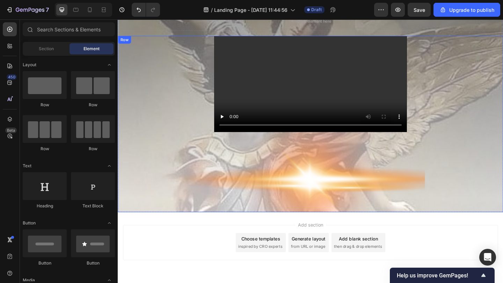
scroll to position [1717, 0]
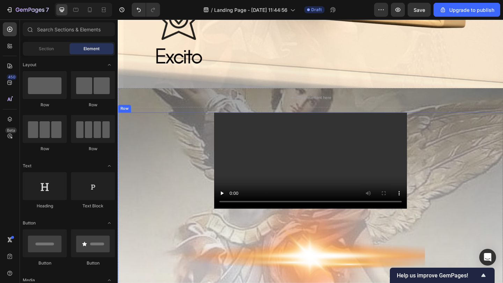
click at [243, 151] on video at bounding box center [326, 173] width 209 height 105
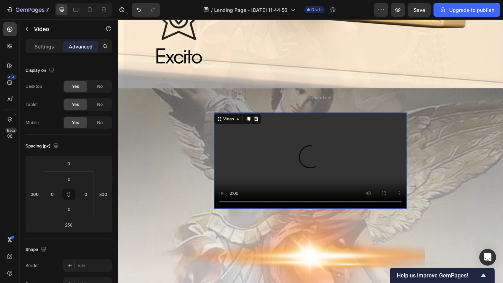
click at [268, 129] on div "Video 250" at bounding box center [327, 217] width 419 height 192
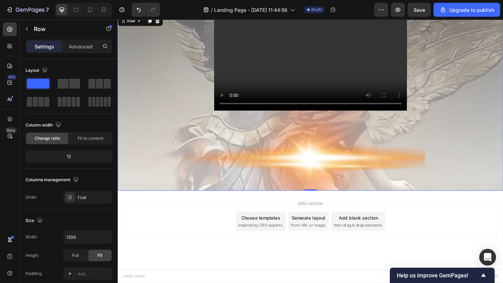
click at [206, 122] on div "Video" at bounding box center [327, 110] width 419 height 192
click at [284, 84] on video at bounding box center [326, 66] width 209 height 105
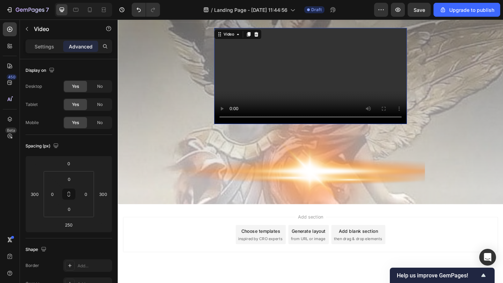
scroll to position [645, 0]
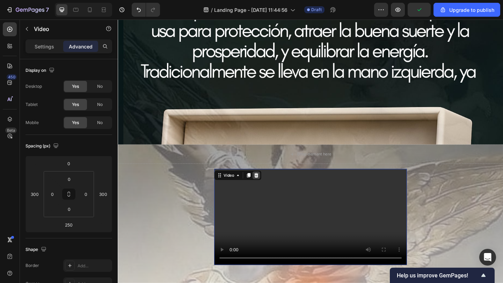
click at [271, 193] on div at bounding box center [268, 189] width 8 height 8
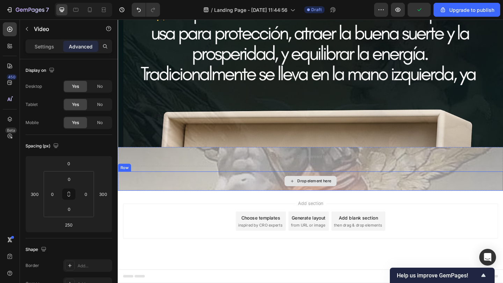
scroll to position [642, 0]
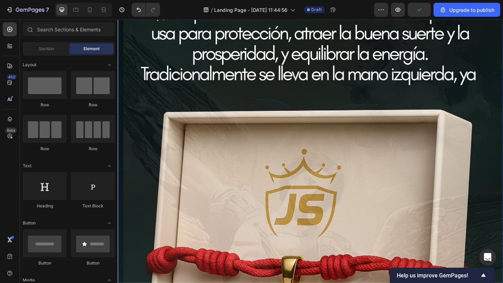
click at [182, 193] on img at bounding box center [327, 280] width 419 height 592
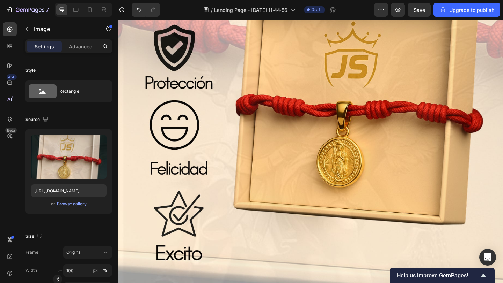
scroll to position [1652, 0]
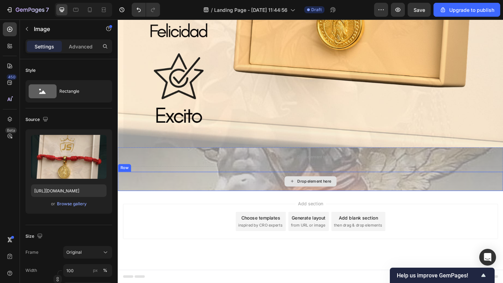
click at [191, 197] on div "Drop element here" at bounding box center [327, 195] width 419 height 21
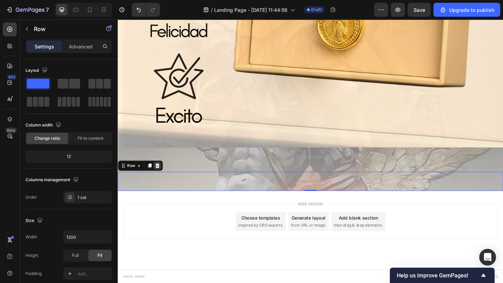
click at [162, 179] on icon at bounding box center [160, 178] width 5 height 5
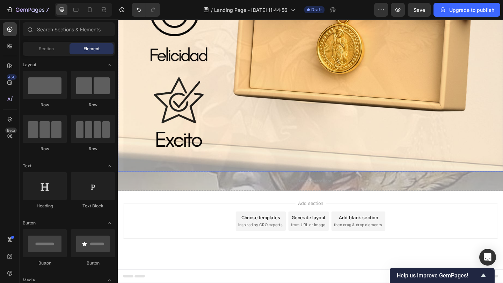
scroll to position [1626, 0]
click at [139, 12] on icon "Undo/Redo" at bounding box center [138, 9] width 7 height 7
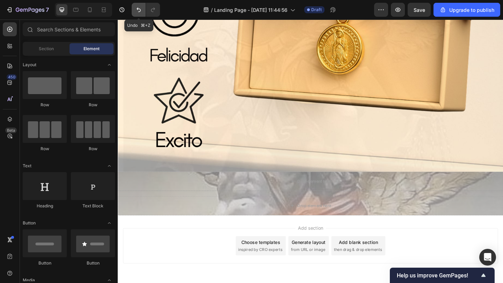
scroll to position [1652, 0]
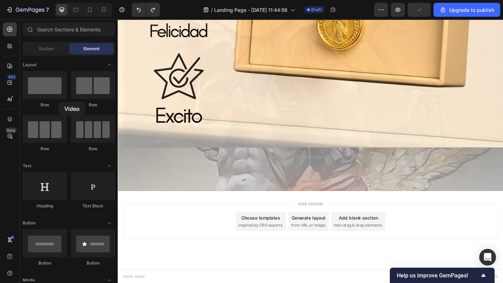
drag, startPoint x: 49, startPoint y: 99, endPoint x: 59, endPoint y: 102, distance: 10.5
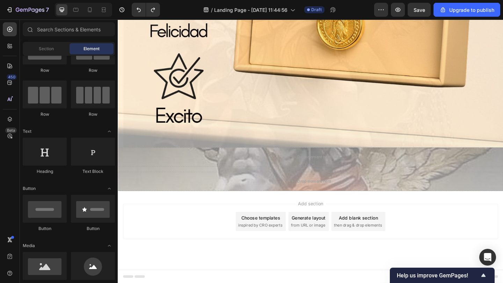
scroll to position [0, 0]
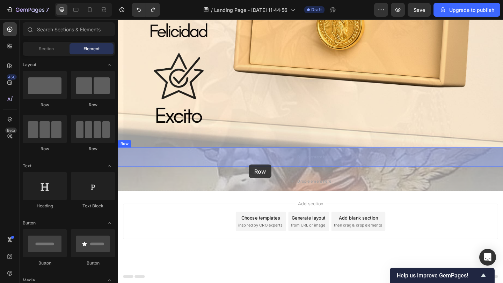
drag, startPoint x: 209, startPoint y: 116, endPoint x: 260, endPoint y: 177, distance: 79.5
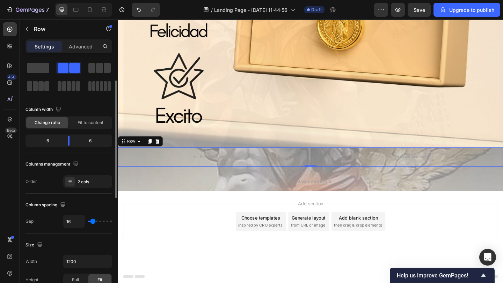
scroll to position [28, 0]
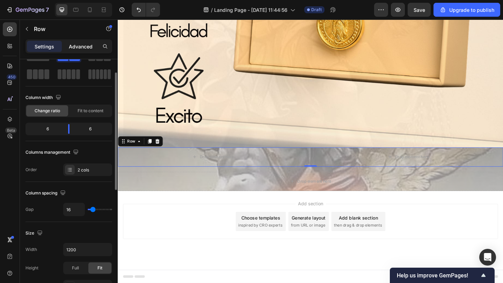
click at [70, 49] on p "Advanced" at bounding box center [81, 46] width 24 height 7
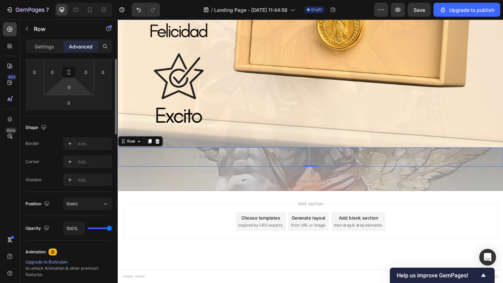
scroll to position [0, 0]
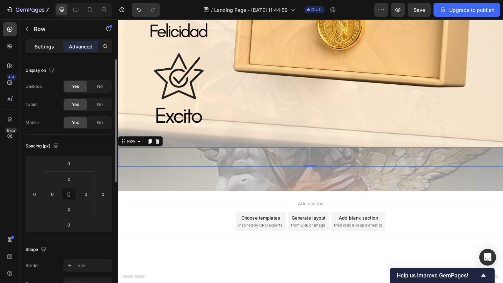
click at [50, 44] on p "Settings" at bounding box center [45, 46] width 20 height 7
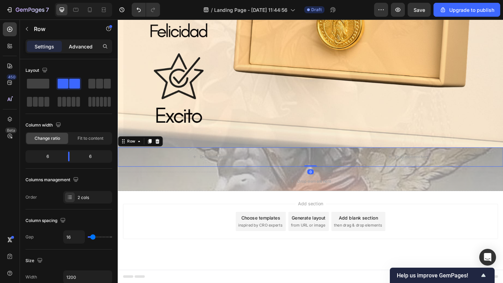
click at [68, 45] on div "Advanced" at bounding box center [80, 46] width 35 height 11
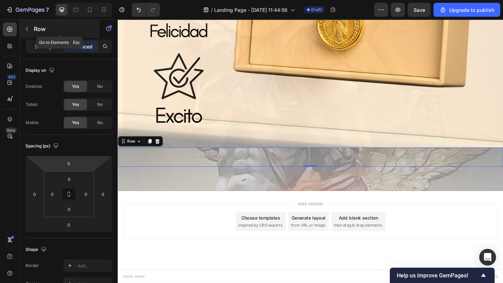
click at [46, 34] on div "Row" at bounding box center [60, 29] width 80 height 18
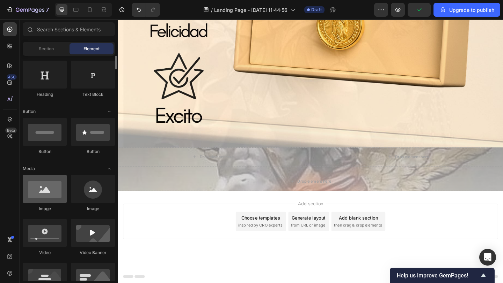
scroll to position [113, 0]
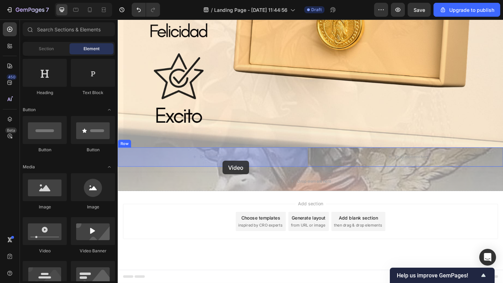
drag, startPoint x: 170, startPoint y: 252, endPoint x: 231, endPoint y: 173, distance: 99.7
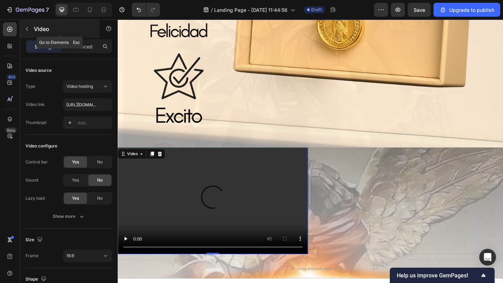
click at [33, 28] on div "Video" at bounding box center [60, 29] width 80 height 18
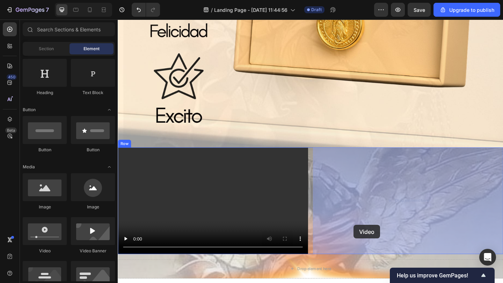
drag, startPoint x: 164, startPoint y: 249, endPoint x: 374, endPoint y: 243, distance: 209.5
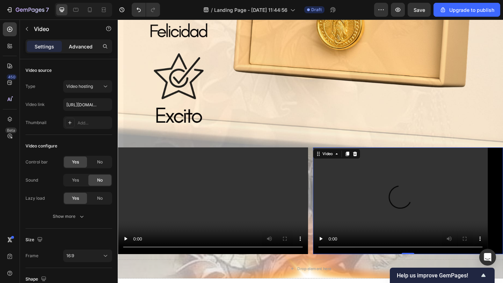
click at [83, 46] on p "Advanced" at bounding box center [81, 46] width 24 height 7
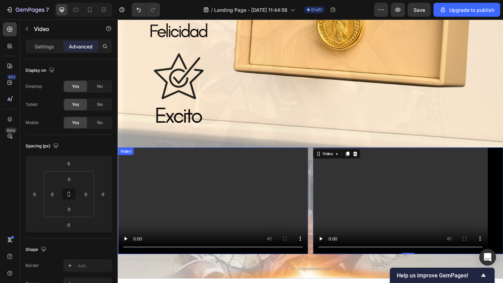
click at [129, 193] on video at bounding box center [221, 217] width 207 height 116
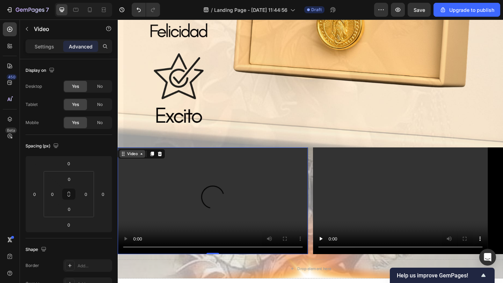
click at [129, 164] on div "Video" at bounding box center [133, 166] width 14 height 6
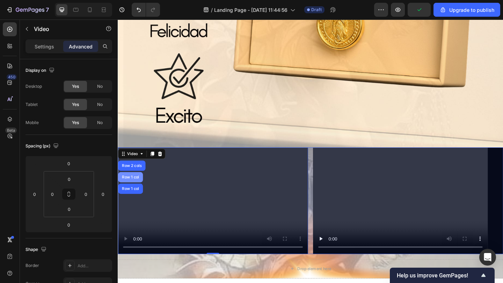
click at [134, 189] on div "Row 1 col" at bounding box center [131, 191] width 21 height 4
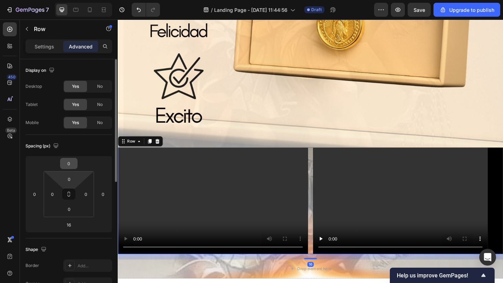
click at [75, 169] on div "0" at bounding box center [68, 163] width 17 height 11
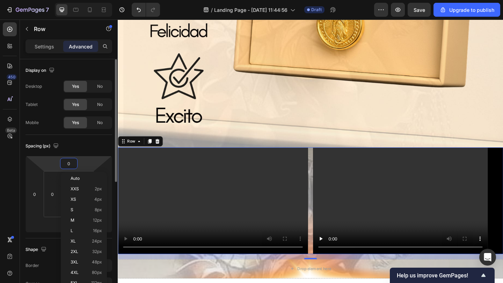
click at [70, 161] on input "0" at bounding box center [69, 163] width 14 height 10
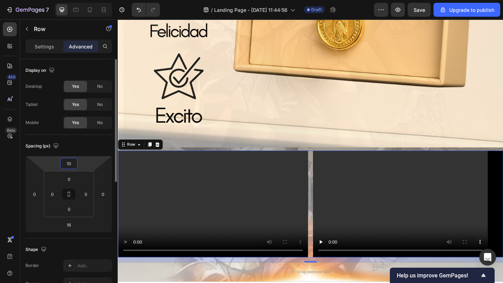
type input "1"
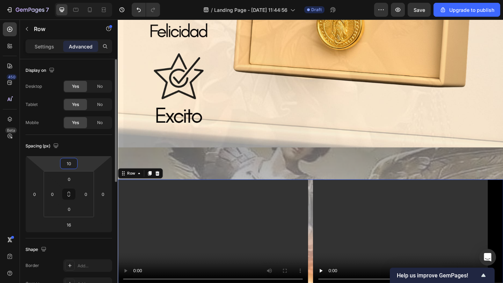
type input "1"
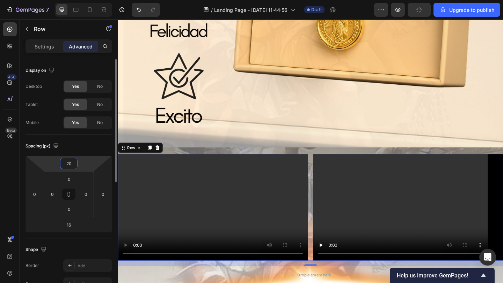
type input "2"
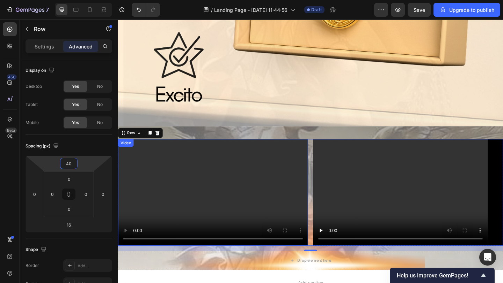
scroll to position [1680, 0]
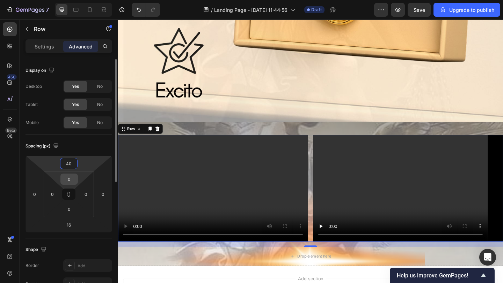
type input "40"
click at [72, 179] on input "0" at bounding box center [69, 179] width 14 height 10
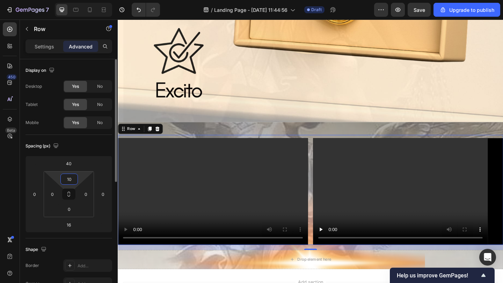
type input "1"
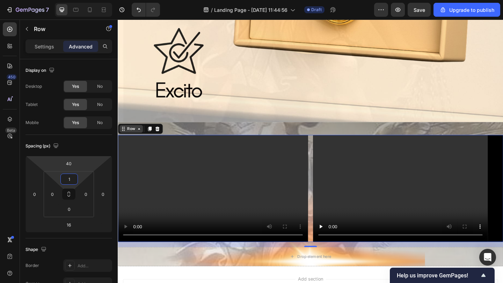
type input "1"
click at [143, 141] on div "Row" at bounding box center [131, 138] width 25 height 8
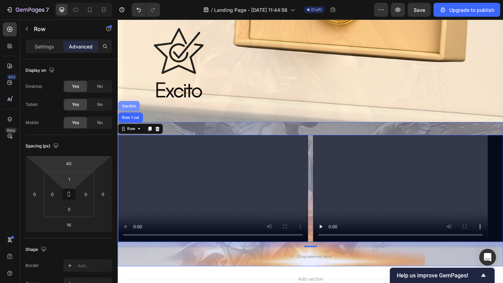
click at [127, 113] on div "Section" at bounding box center [130, 114] width 18 height 4
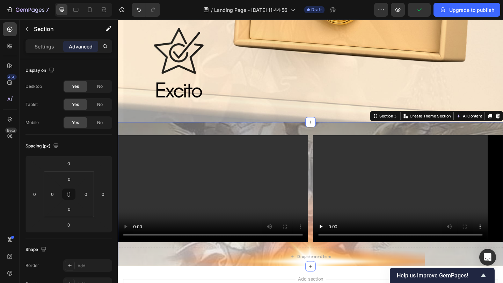
click at [50, 39] on div "Sections(18) Elements(83) Section Element Hero Section Product Detail Brands Tr…" at bounding box center [69, 152] width 98 height 264
click at [50, 44] on p "Settings" at bounding box center [45, 46] width 20 height 7
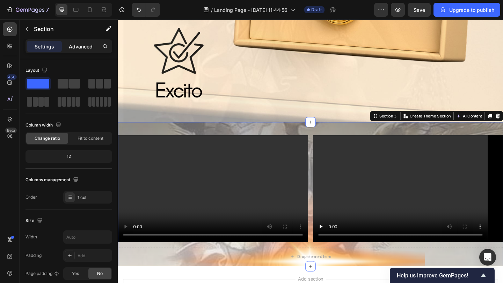
click at [90, 48] on p "Advanced" at bounding box center [81, 46] width 24 height 7
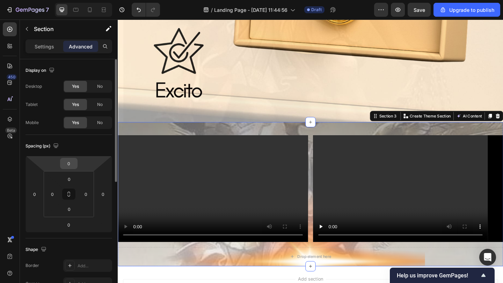
click at [72, 163] on input "0" at bounding box center [69, 163] width 14 height 10
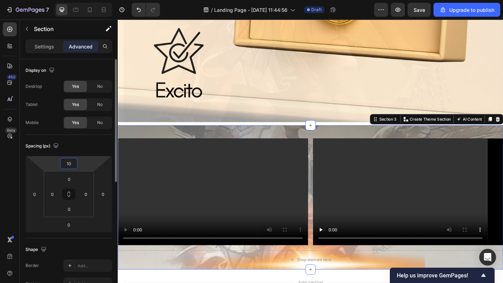
type input "1"
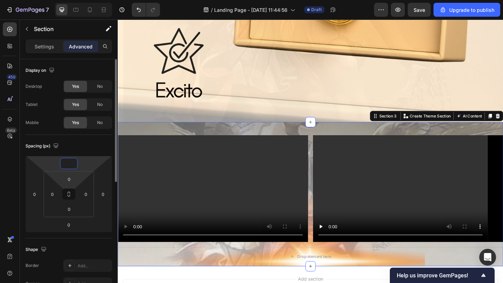
click at [70, 0] on html "7 / Landing Page - Sep 28, 11:44:56 Draft Preview Save Upgrade to publish 450 B…" at bounding box center [251, 0] width 503 height 0
type input "0"
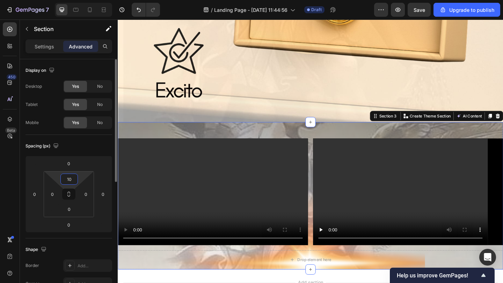
type input "1"
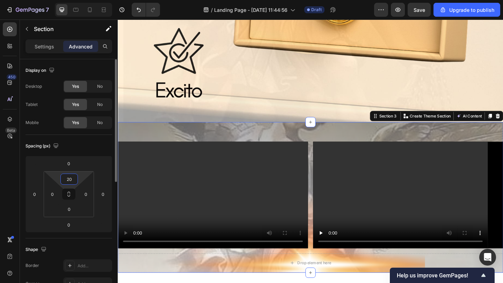
type input "2"
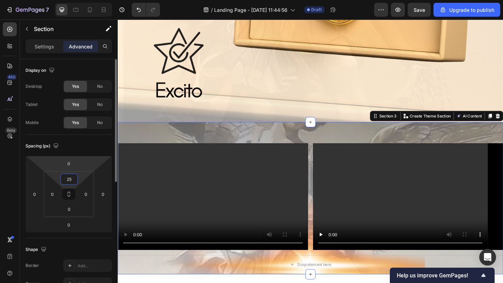
type input "2"
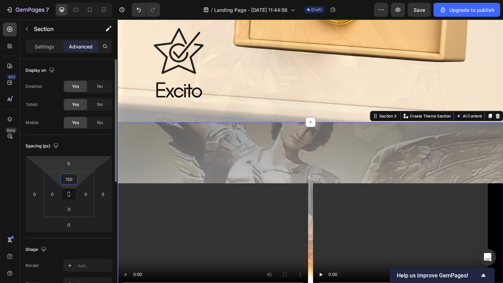
type input "1500"
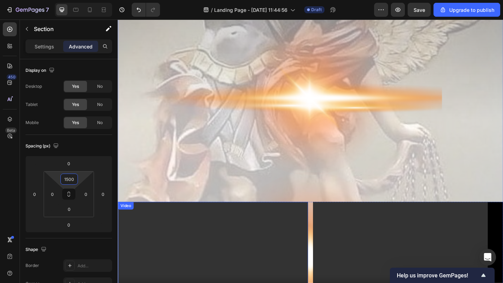
click at [262, 230] on video at bounding box center [221, 276] width 207 height 116
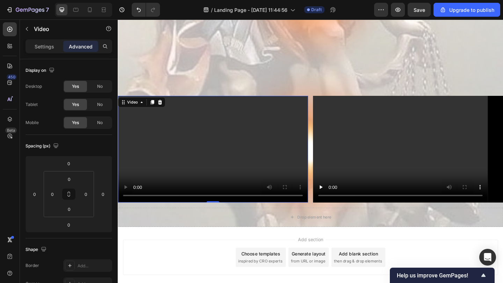
scroll to position [2272, 0]
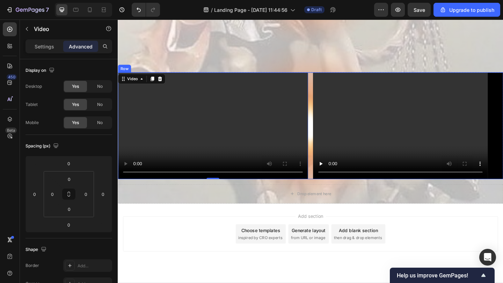
click at [328, 136] on div "Video 0 Video Row" at bounding box center [327, 135] width 419 height 116
click at [131, 67] on div "Row" at bounding box center [132, 70] width 12 height 6
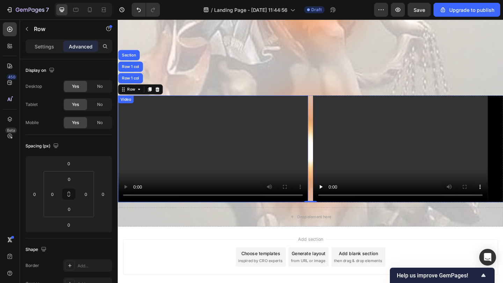
scroll to position [2286, 0]
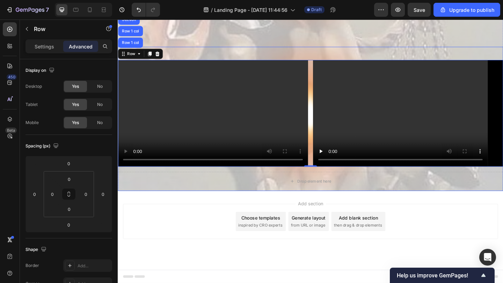
click at [331, 54] on div "Video Video Row Row 1 col Row 1 col Section 0 Row Drop element here Row" at bounding box center [327, 127] width 419 height 157
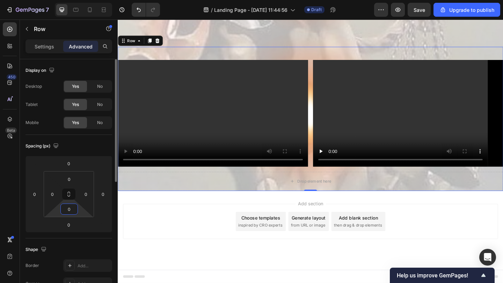
click at [69, 206] on input "0" at bounding box center [69, 209] width 14 height 10
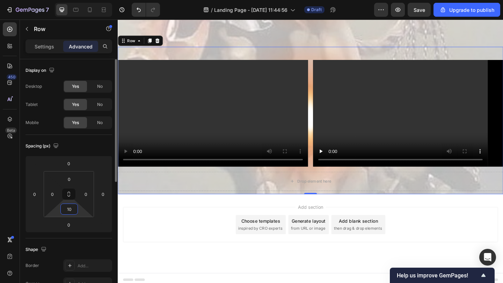
type input "1"
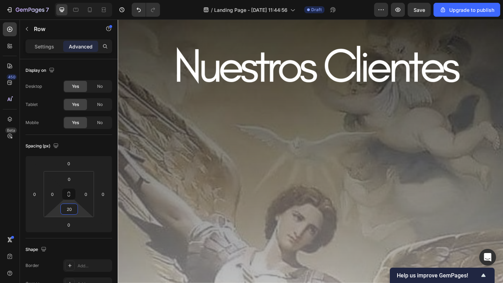
type input "2"
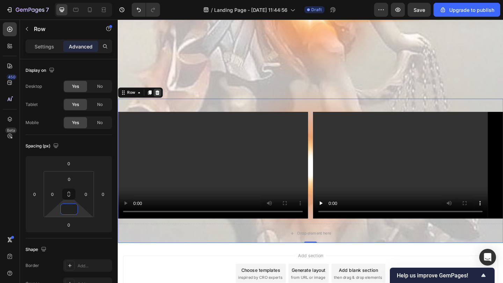
click at [163, 101] on icon at bounding box center [161, 99] width 6 height 6
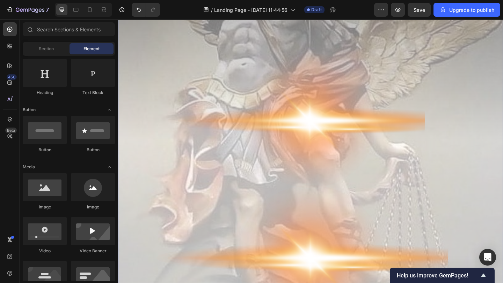
scroll to position [1048, 0]
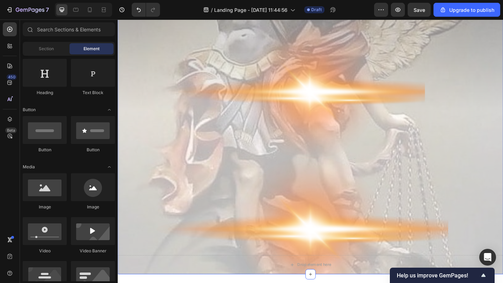
click at [222, 154] on div "Drop element here Section 3" at bounding box center [327, 25] width 419 height 545
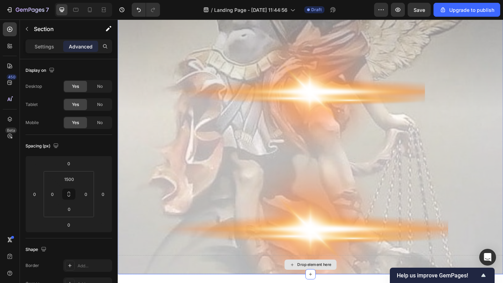
click at [243, 283] on div "Drop element here" at bounding box center [327, 286] width 419 height 21
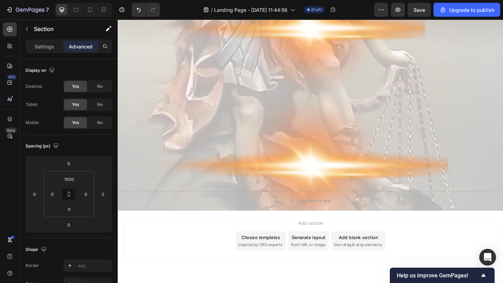
scroll to position [2149, 0]
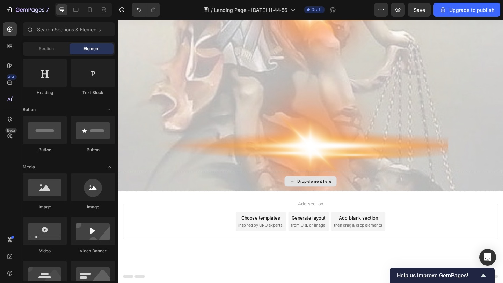
click at [311, 199] on div "Drop element here" at bounding box center [327, 195] width 57 height 11
click at [168, 188] on div "Drop element here" at bounding box center [327, 195] width 419 height 21
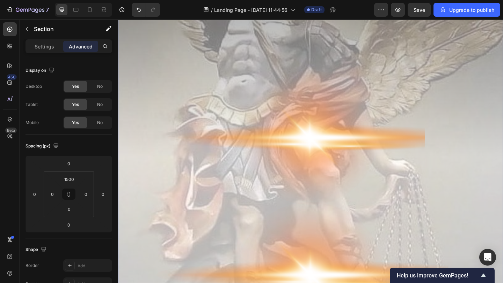
click at [182, 185] on div "Drop element here Section 3 You can create reusable sections Create Theme Secti…" at bounding box center [327, 74] width 419 height 545
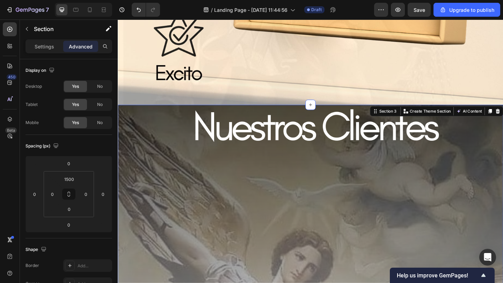
scroll to position [1699, 0]
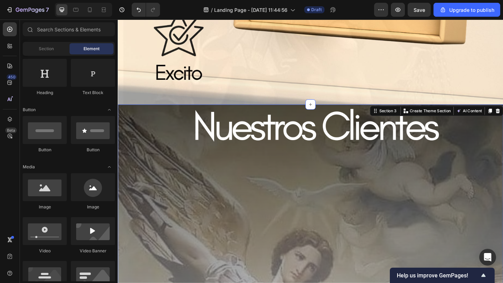
scroll to position [1605, 0]
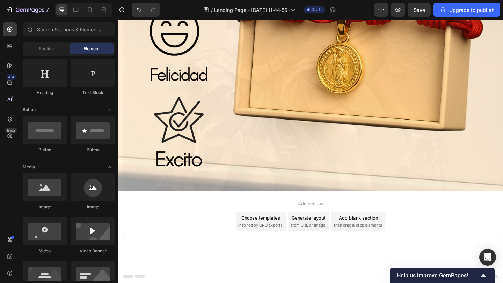
click at [343, 219] on span "Add section" at bounding box center [327, 219] width 33 height 7
click at [34, 46] on div "Section" at bounding box center [46, 48] width 44 height 11
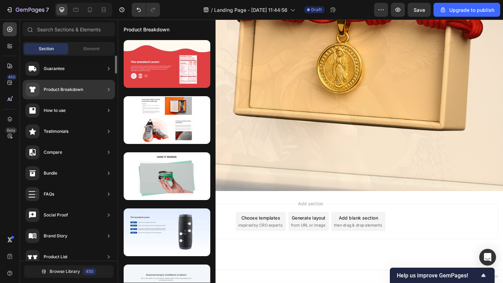
scroll to position [0, 0]
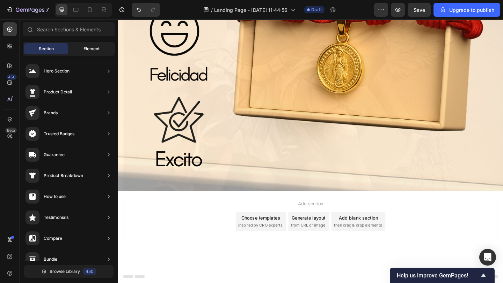
click at [102, 46] on div "Element" at bounding box center [91, 48] width 44 height 11
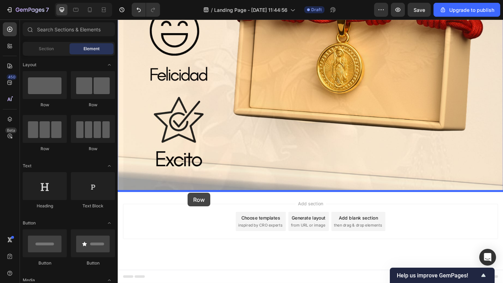
drag, startPoint x: 173, startPoint y: 112, endPoint x: 194, endPoint y: 208, distance: 98.4
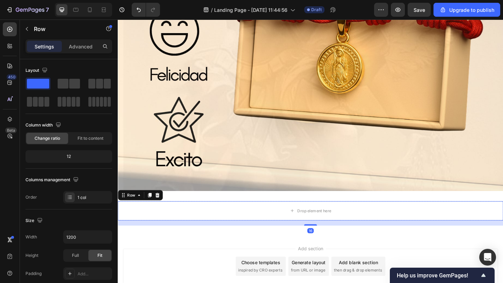
scroll to position [1654, 0]
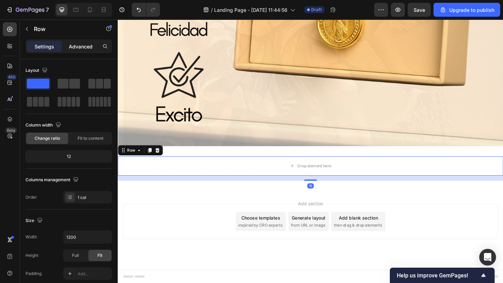
click at [86, 45] on p "Advanced" at bounding box center [81, 46] width 24 height 7
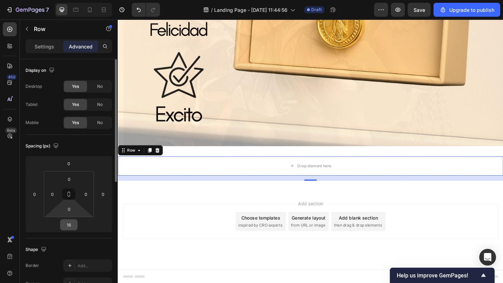
click at [69, 227] on input "16" at bounding box center [69, 225] width 14 height 10
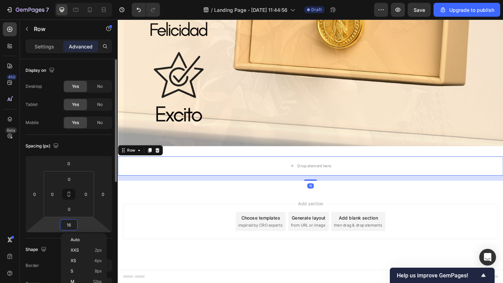
type input "0"
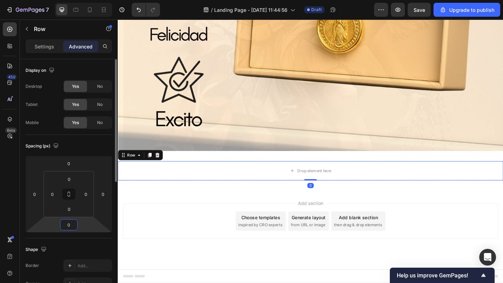
scroll to position [1648, 0]
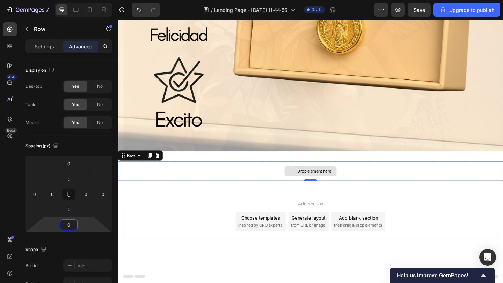
click at [239, 165] on div "Drop element here Row 0 Section 3" at bounding box center [327, 184] width 419 height 43
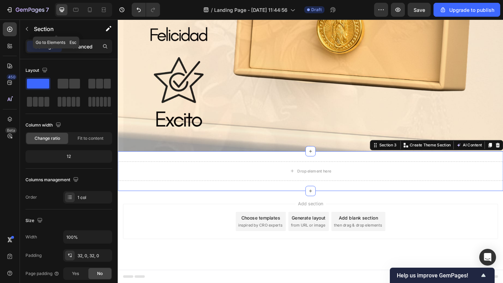
click at [90, 41] on div "Advanced" at bounding box center [80, 46] width 35 height 11
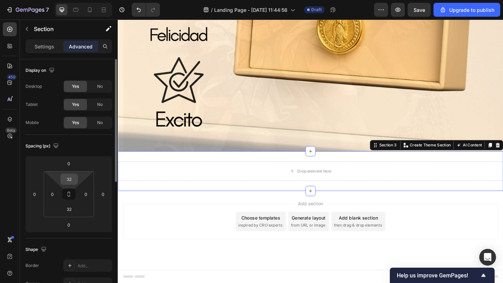
click at [67, 176] on input "32" at bounding box center [69, 179] width 14 height 10
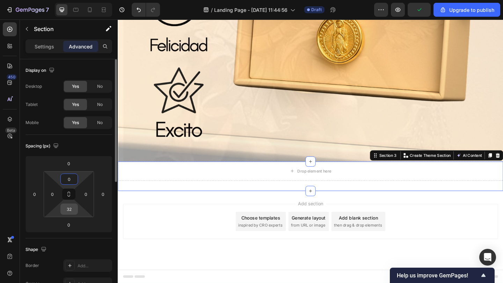
type input "0"
click at [69, 212] on input "32" at bounding box center [69, 209] width 14 height 10
type input "0"
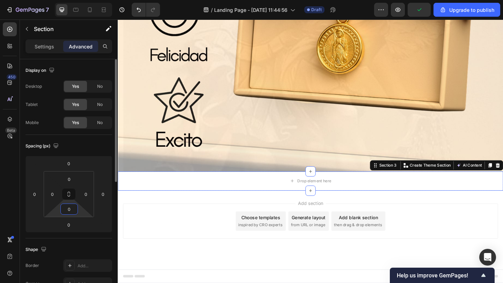
scroll to position [1626, 0]
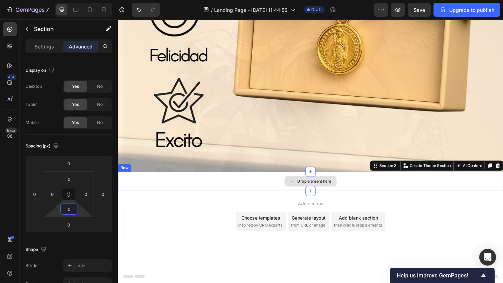
click at [140, 195] on div "Drop element here" at bounding box center [327, 195] width 419 height 21
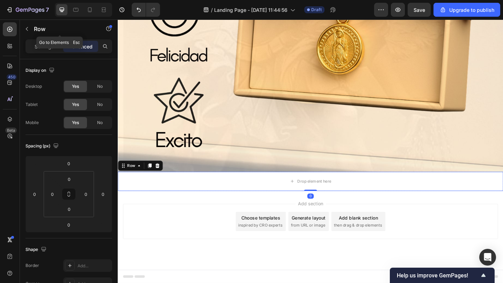
click at [46, 40] on div "Settings Advanced" at bounding box center [68, 46] width 87 height 14
click at [46, 47] on p "Settings" at bounding box center [45, 46] width 20 height 7
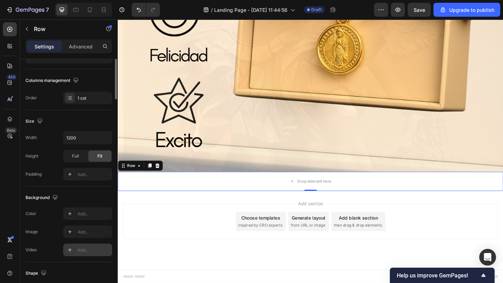
scroll to position [0, 0]
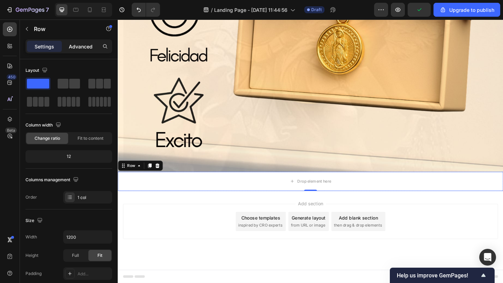
click at [88, 45] on p "Advanced" at bounding box center [81, 46] width 24 height 7
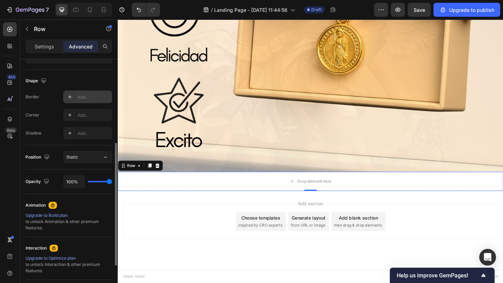
scroll to position [168, 0]
click at [52, 44] on p "Settings" at bounding box center [45, 46] width 20 height 7
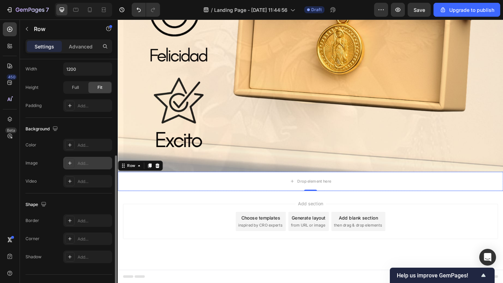
click at [71, 163] on icon at bounding box center [70, 164] width 6 height 6
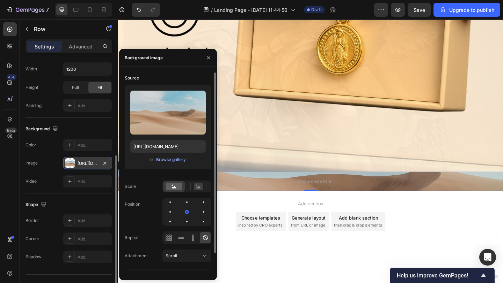
click at [174, 156] on div "or Browse gallery" at bounding box center [167, 160] width 75 height 8
click at [174, 160] on div "Browse gallery" at bounding box center [171, 160] width 30 height 6
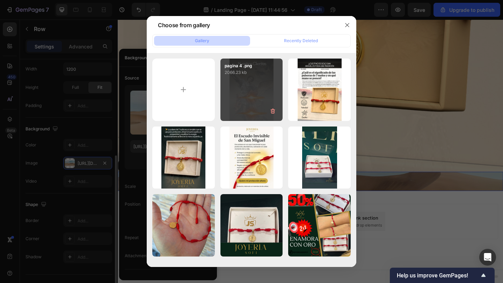
click at [271, 87] on div "pagina 4 .png 2066.23 kb" at bounding box center [251, 90] width 62 height 62
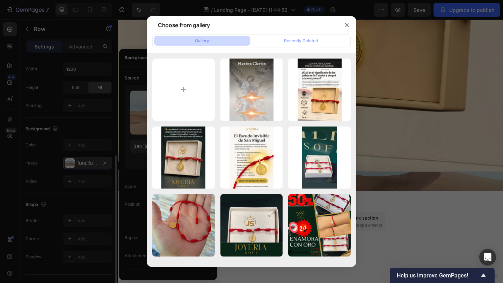
type input "https://cdn.shopify.com/s/files/1/0639/9685/4480/files/gempages_528948084445545…"
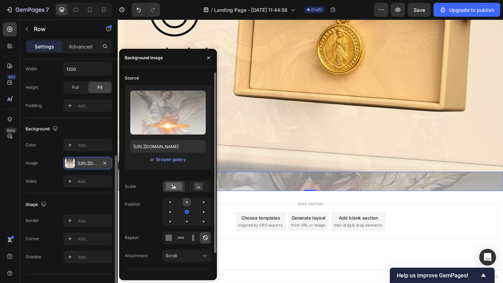
click at [189, 202] on div at bounding box center [187, 202] width 8 height 8
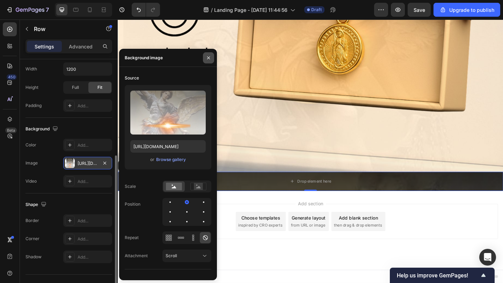
click at [211, 62] on button "button" at bounding box center [208, 57] width 11 height 11
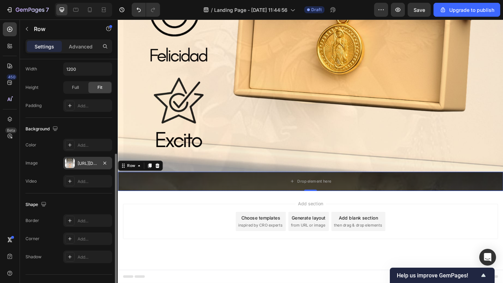
scroll to position [0, 0]
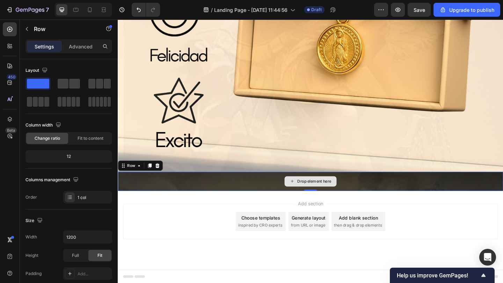
drag, startPoint x: 162, startPoint y: 106, endPoint x: 222, endPoint y: 186, distance: 99.5
click at [35, 24] on div "Row" at bounding box center [60, 29] width 80 height 18
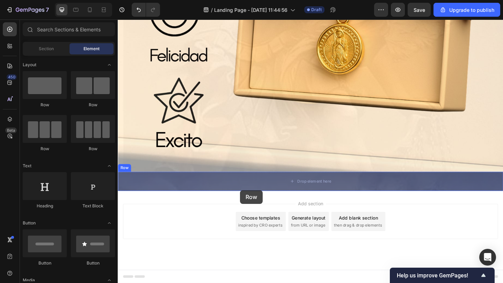
drag, startPoint x: 155, startPoint y: 113, endPoint x: 251, endPoint y: 203, distance: 131.9
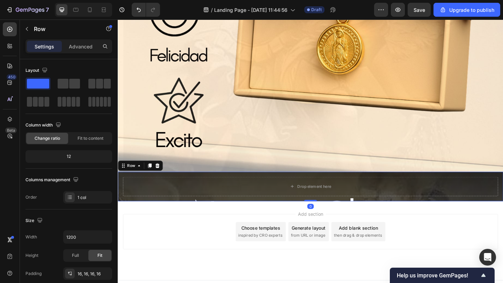
scroll to position [1637, 0]
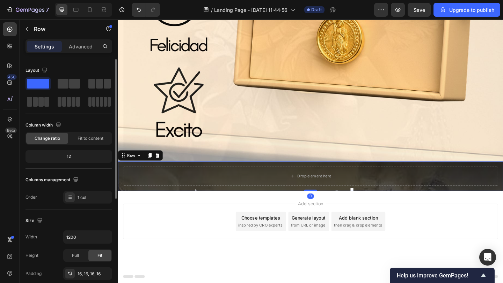
click at [43, 86] on span at bounding box center [38, 84] width 22 height 10
click at [30, 43] on div "Settings" at bounding box center [44, 46] width 35 height 11
click at [74, 47] on p "Advanced" at bounding box center [81, 46] width 24 height 7
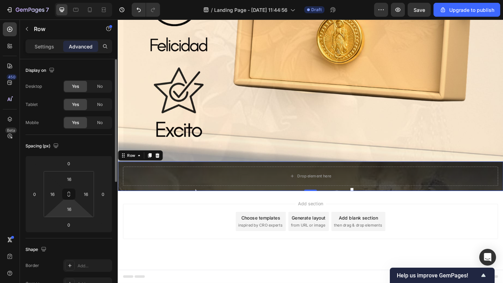
click at [73, 0] on html "7 / Landing Page - Sep 28, 11:44:56 Draft Preview Save Upgrade to publish 450 B…" at bounding box center [251, 0] width 503 height 0
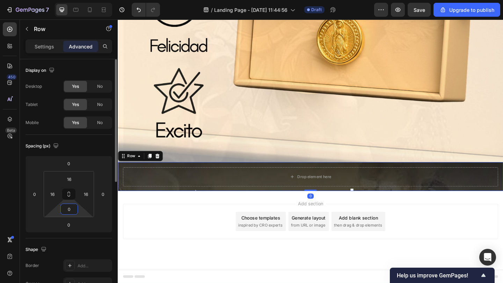
scroll to position [1631, 0]
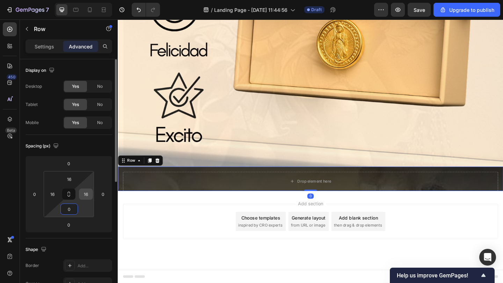
type input "0"
click at [82, 197] on input "16" at bounding box center [86, 194] width 10 height 10
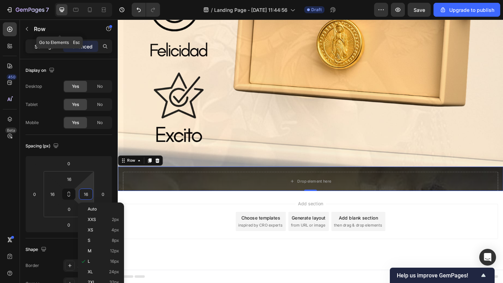
click at [43, 50] on p "Settings" at bounding box center [45, 46] width 20 height 7
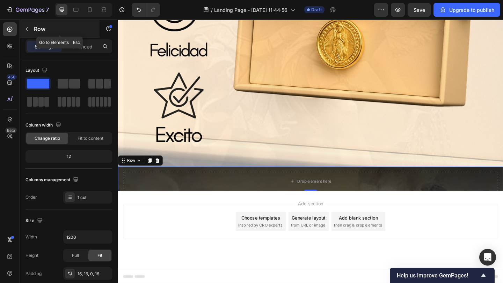
click at [28, 29] on icon "button" at bounding box center [27, 29] width 6 height 6
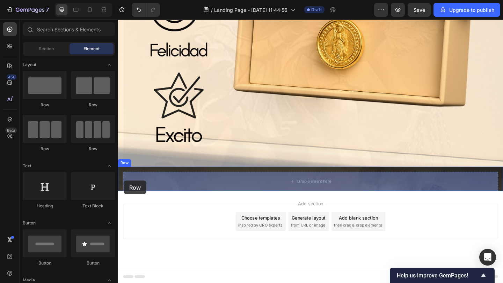
drag, startPoint x: 152, startPoint y: 109, endPoint x: 131, endPoint y: 198, distance: 90.8
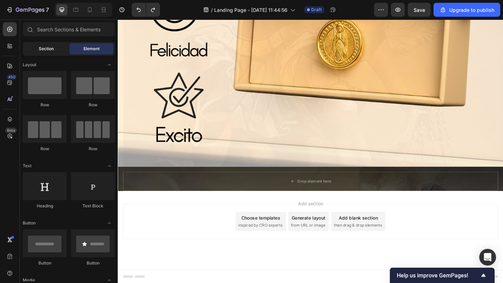
click at [54, 54] on div "Section" at bounding box center [46, 48] width 44 height 11
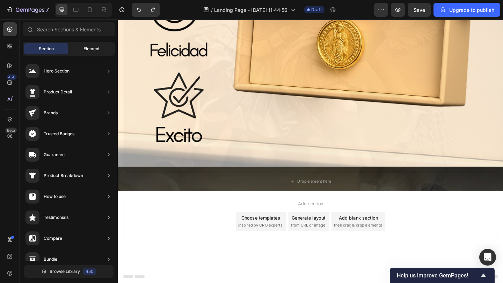
click at [88, 51] on span "Element" at bounding box center [91, 49] width 16 height 6
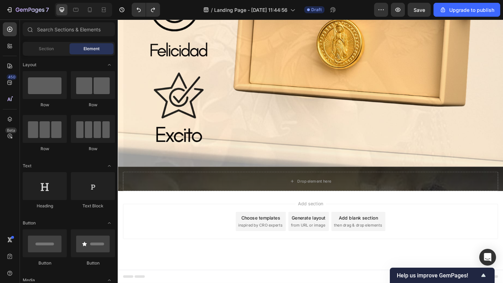
click at [88, 52] on span "Element" at bounding box center [91, 49] width 16 height 6
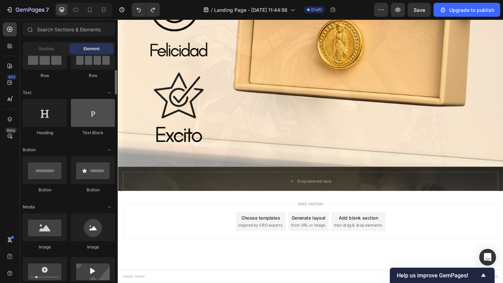
scroll to position [134, 0]
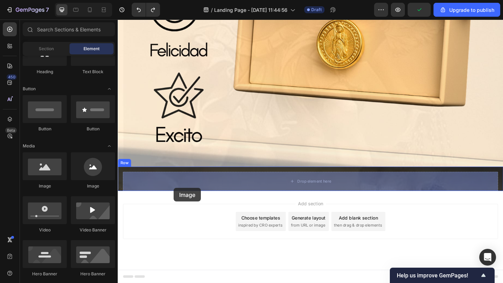
drag, startPoint x: 158, startPoint y: 187, endPoint x: 180, endPoint y: 201, distance: 26.3
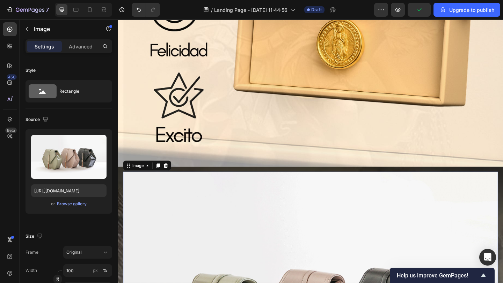
scroll to position [1699, 0]
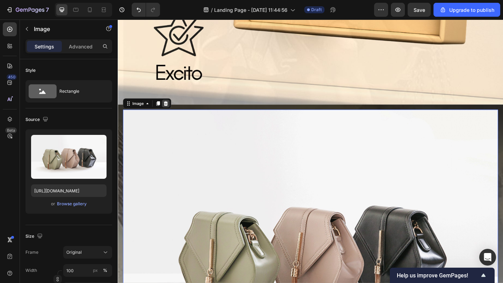
click at [171, 112] on icon at bounding box center [170, 111] width 5 height 5
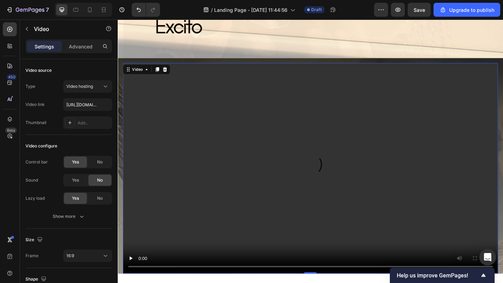
scroll to position [1814, 0]
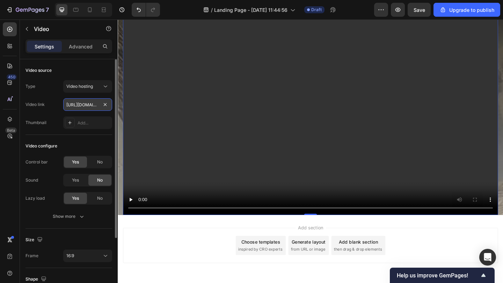
click at [91, 100] on input "https://cdn.shopify.com/videos/c/o/v/2cd3deb506b54b009063f7270ab5cf2e.mp4" at bounding box center [87, 104] width 49 height 13
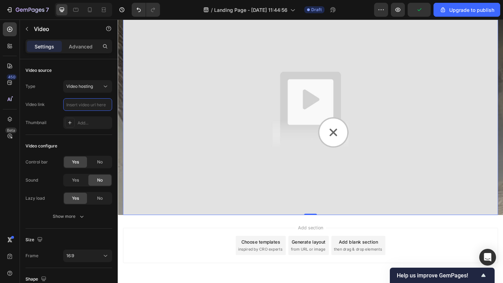
paste input "https://cdn.shopify.com/videos/c/o/v/aa8a219deb2342dc8cbaa2a19882b4cd.mp4"
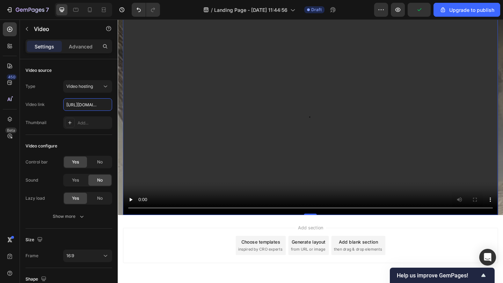
scroll to position [0, 132]
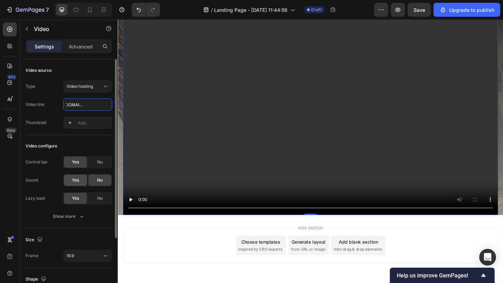
type input "https://cdn.shopify.com/videos/c/o/v/aa8a219deb2342dc8cbaa2a19882b4cd.mp4"
click at [75, 178] on span "Yes" at bounding box center [75, 180] width 7 height 6
click at [95, 181] on div "No" at bounding box center [99, 180] width 23 height 11
click at [73, 179] on span "Yes" at bounding box center [75, 180] width 7 height 6
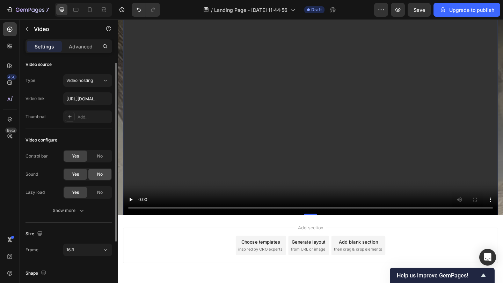
scroll to position [3, 0]
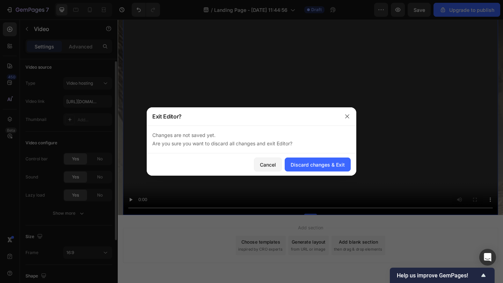
click at [259, 152] on div "Changes are not saved yet. Are you sure you want to discard all changes and exi…" at bounding box center [251, 140] width 209 height 28
click at [258, 163] on button "Cancel" at bounding box center [268, 165] width 28 height 14
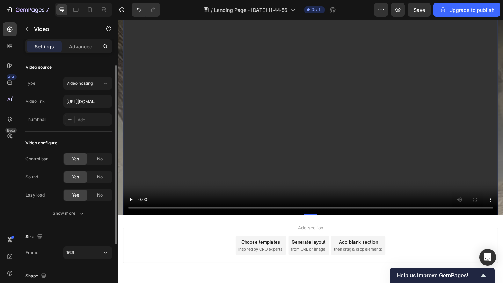
scroll to position [88, 0]
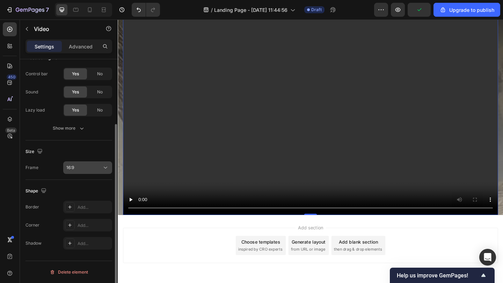
click at [82, 168] on div "16:9" at bounding box center [84, 168] width 36 height 6
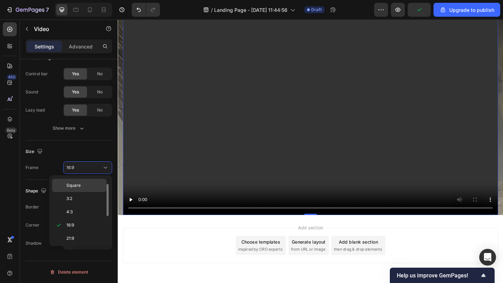
scroll to position [0, 0]
click at [82, 190] on div "Original" at bounding box center [79, 184] width 54 height 13
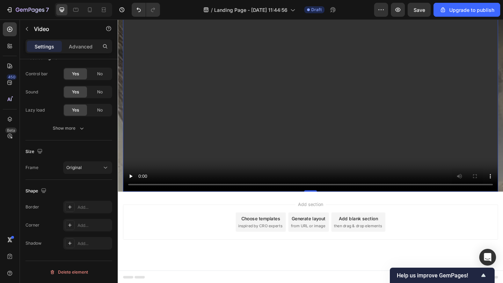
click at [88, 55] on div "Settings Advanced" at bounding box center [69, 49] width 98 height 20
click at [88, 49] on p "Advanced" at bounding box center [81, 46] width 24 height 7
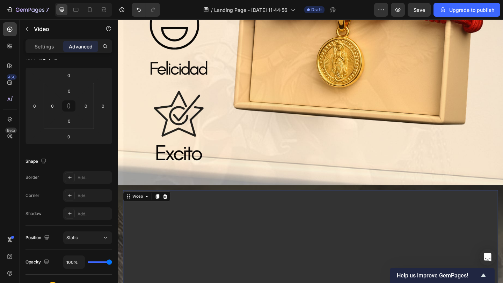
scroll to position [1592, 0]
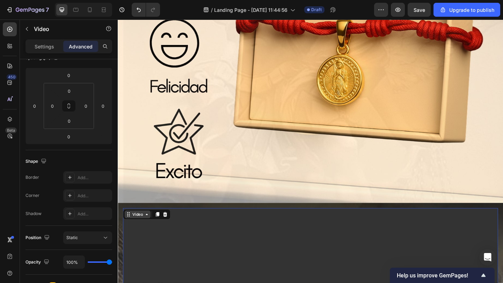
click at [145, 233] on div "Video" at bounding box center [139, 232] width 14 height 6
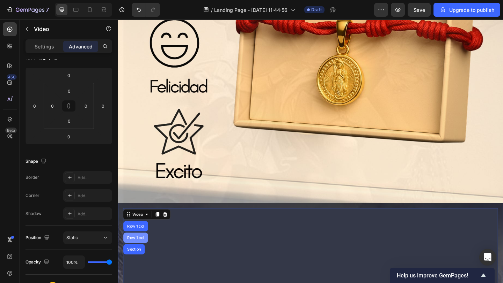
click at [146, 255] on div "Row 1 col" at bounding box center [136, 257] width 21 height 4
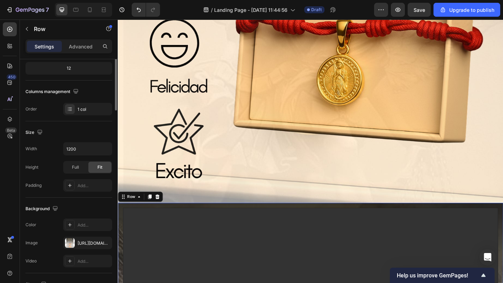
scroll to position [0, 0]
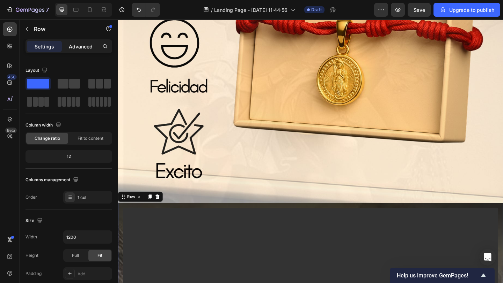
click at [79, 44] on p "Advanced" at bounding box center [81, 46] width 24 height 7
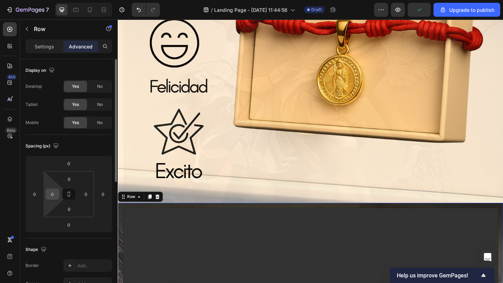
click at [52, 191] on input "0" at bounding box center [52, 194] width 10 height 10
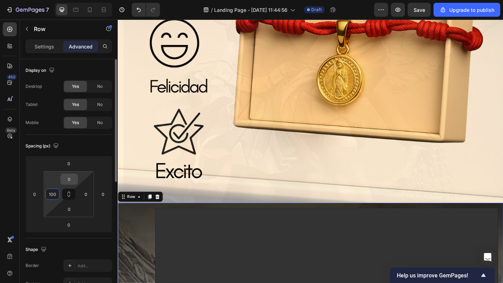
type input "100"
click at [68, 182] on input "0" at bounding box center [69, 179] width 14 height 10
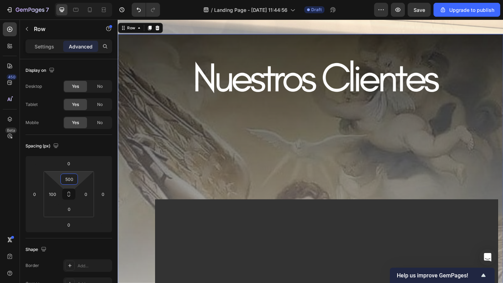
scroll to position [1786, 0]
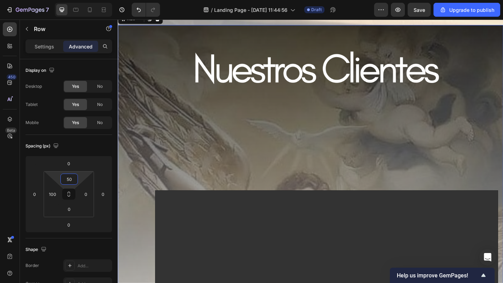
type input "5"
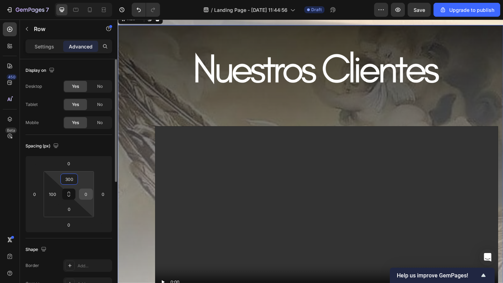
type input "300"
click at [92, 195] on div "0" at bounding box center [86, 194] width 14 height 11
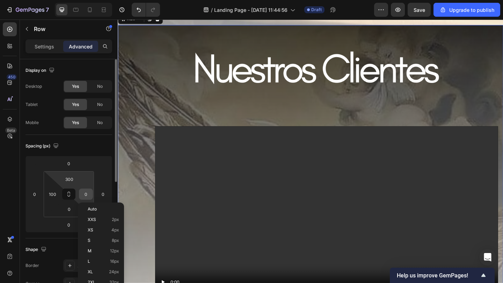
click at [89, 194] on input "0" at bounding box center [86, 194] width 10 height 10
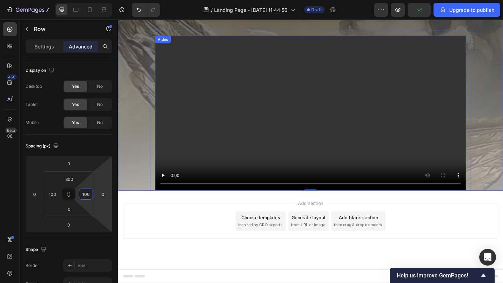
scroll to position [2126, 0]
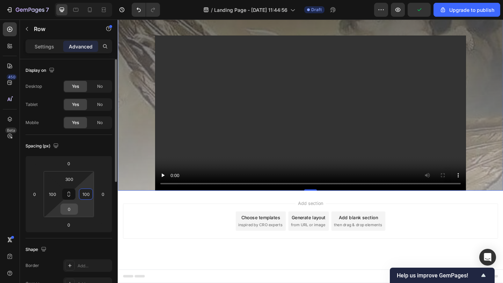
type input "100"
click at [68, 210] on input "0" at bounding box center [69, 209] width 14 height 10
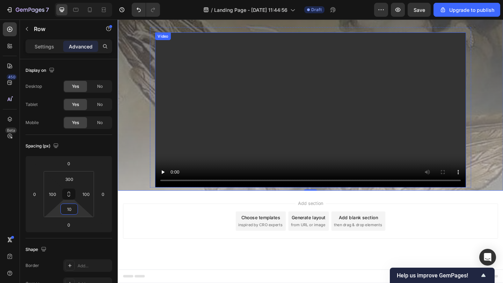
type input "1"
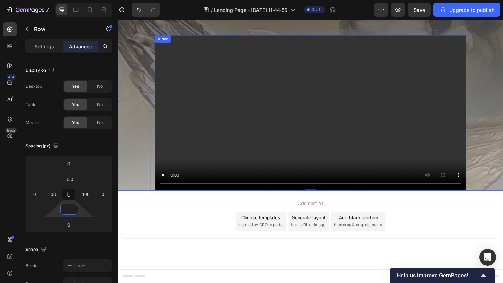
scroll to position [1886, 0]
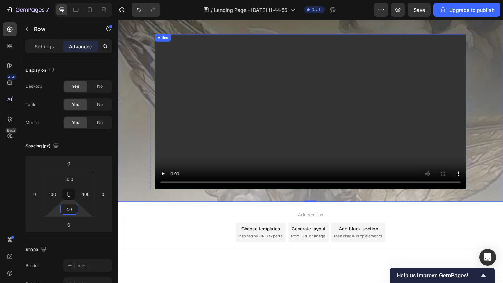
type input "4"
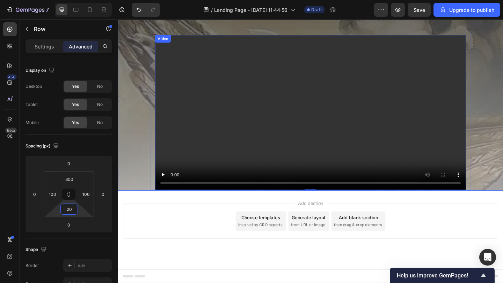
type input "200"
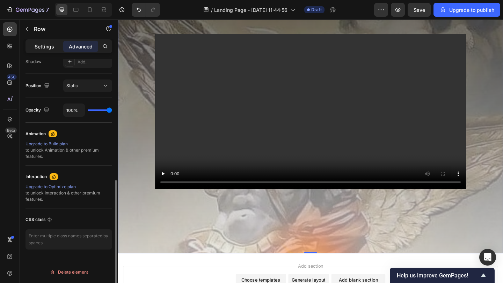
click at [43, 46] on p "Settings" at bounding box center [45, 46] width 20 height 7
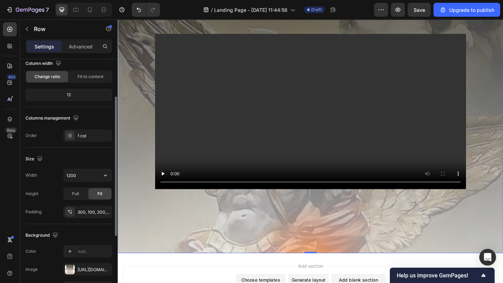
scroll to position [63, 0]
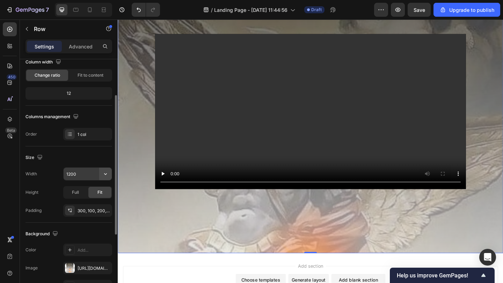
click at [102, 169] on button "button" at bounding box center [105, 174] width 13 height 13
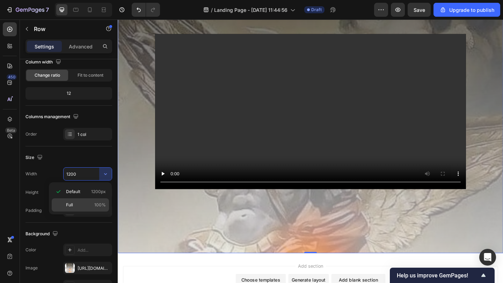
click at [100, 206] on span "100%" at bounding box center [100, 205] width 12 height 6
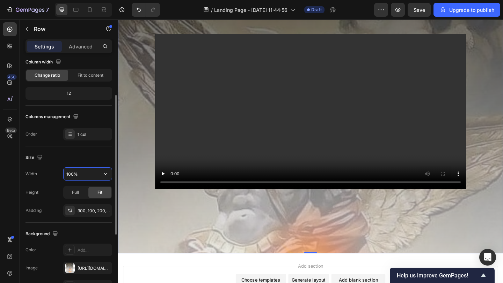
click at [97, 179] on input "100%" at bounding box center [88, 174] width 48 height 13
click at [81, 164] on div "Size Width 100% Height Full Fit Padding 300, 100, 200, 100" at bounding box center [68, 185] width 87 height 76
click at [82, 175] on input "100%" at bounding box center [88, 174] width 48 height 13
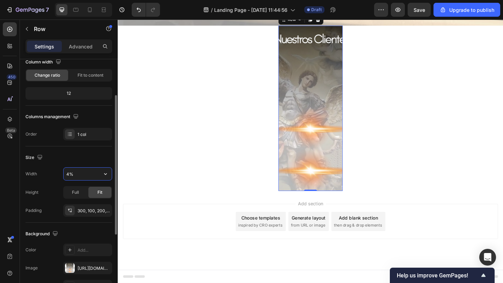
scroll to position [600, 0]
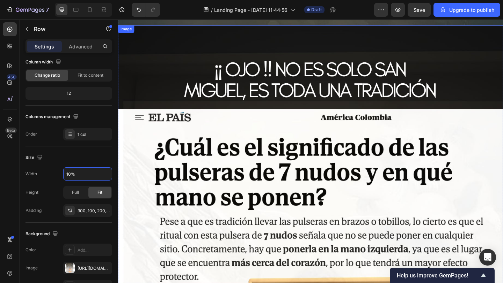
type input "100%"
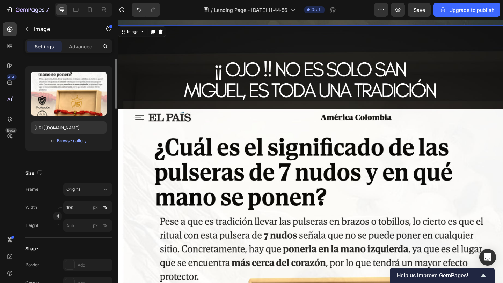
scroll to position [0, 0]
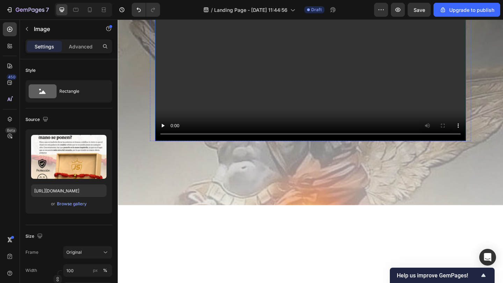
click at [256, 144] on video at bounding box center [327, 67] width 338 height 169
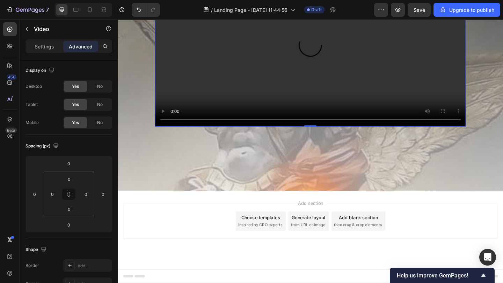
scroll to position [1846, 0]
click at [33, 30] on div "Video" at bounding box center [60, 29] width 80 height 18
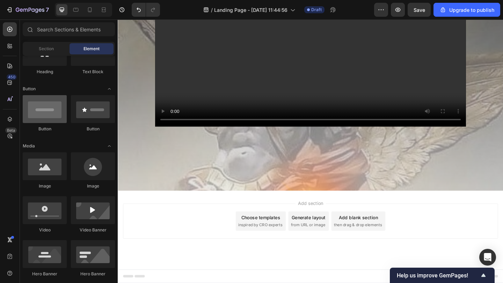
scroll to position [0, 0]
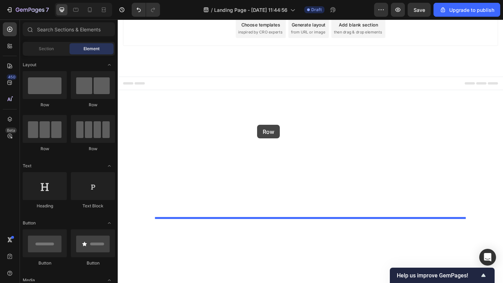
drag, startPoint x: 172, startPoint y: 113, endPoint x: 269, endPoint y: 135, distance: 98.9
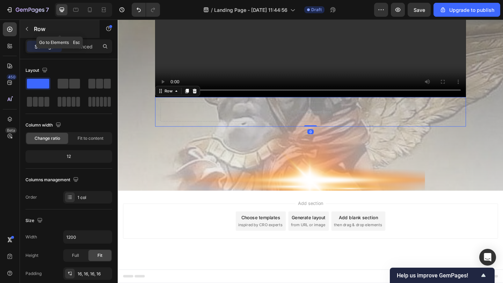
click at [30, 32] on button "button" at bounding box center [26, 28] width 11 height 11
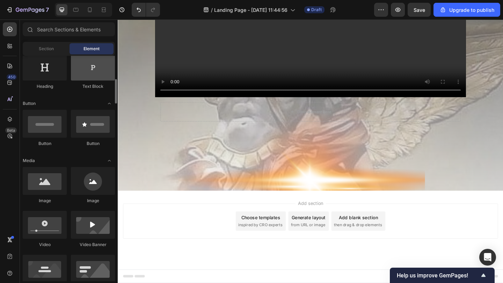
scroll to position [129, 0]
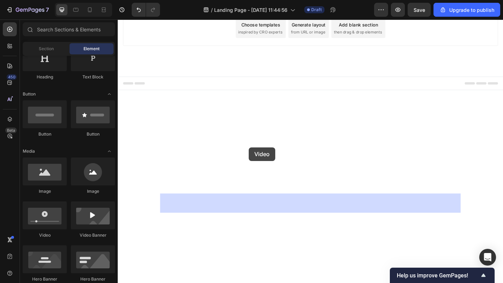
drag, startPoint x: 171, startPoint y: 243, endPoint x: 261, endPoint y: 156, distance: 124.7
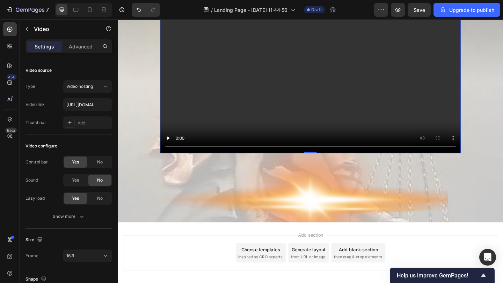
scroll to position [1857, 0]
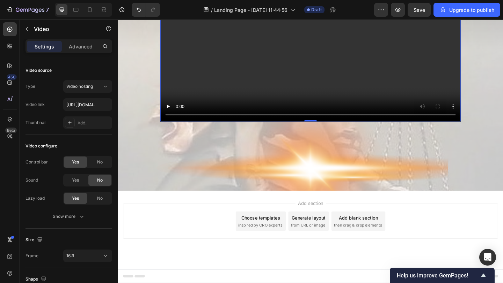
click at [285, 131] on video at bounding box center [327, 39] width 327 height 184
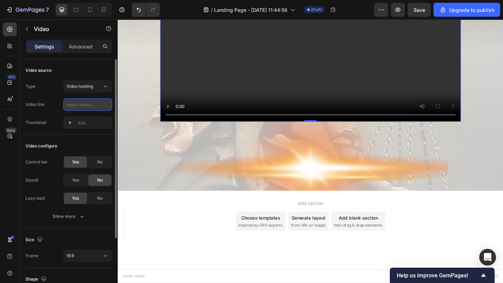
scroll to position [0, 0]
click at [107, 102] on input "text" at bounding box center [87, 104] width 49 height 13
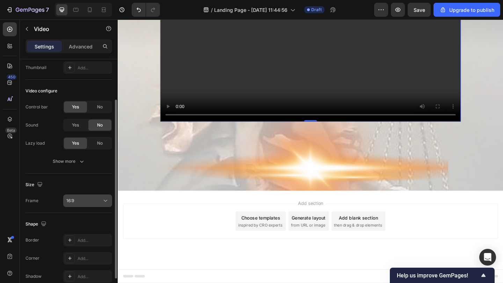
type input "https://cdn.shopify.com/videos/c/o/v/8a04675dffb84d84b7759c91634ee146.mp4"
click at [88, 195] on button "16:9" at bounding box center [87, 201] width 49 height 13
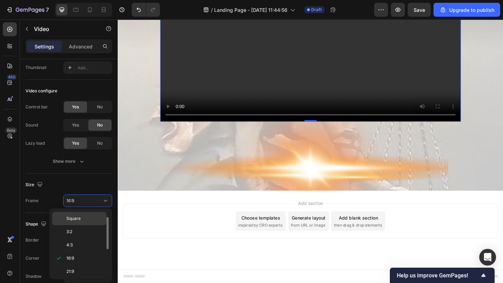
scroll to position [0, 0]
click at [90, 221] on p "Original" at bounding box center [84, 218] width 37 height 6
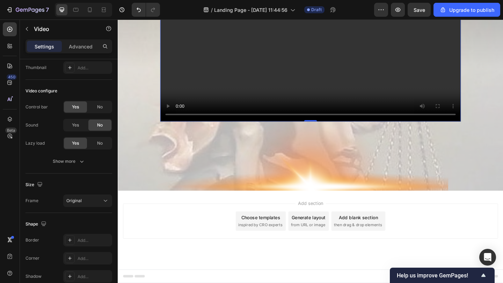
scroll to position [2227, 0]
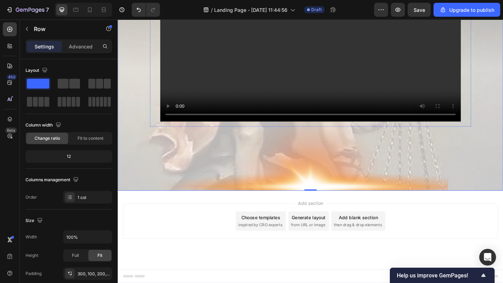
scroll to position [1912, 0]
click at [166, 131] on video at bounding box center [327, 48] width 327 height 163
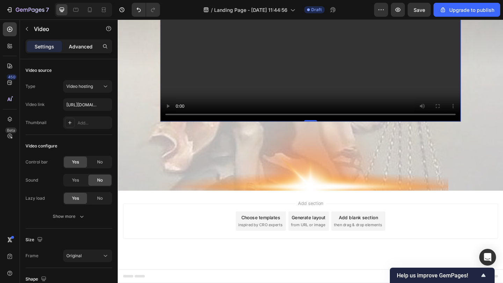
click at [86, 42] on div "Advanced" at bounding box center [80, 46] width 35 height 11
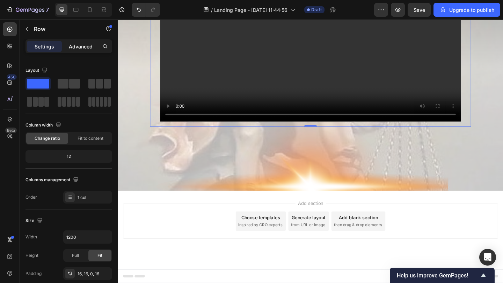
click at [77, 50] on p "Advanced" at bounding box center [81, 46] width 24 height 7
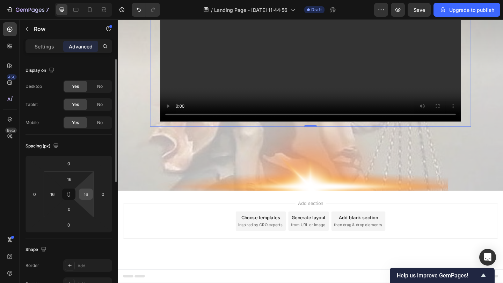
click at [86, 200] on div "16" at bounding box center [86, 194] width 14 height 11
click at [85, 198] on input "16" at bounding box center [86, 194] width 10 height 10
type input "0"
click at [71, 178] on input "16" at bounding box center [69, 179] width 14 height 10
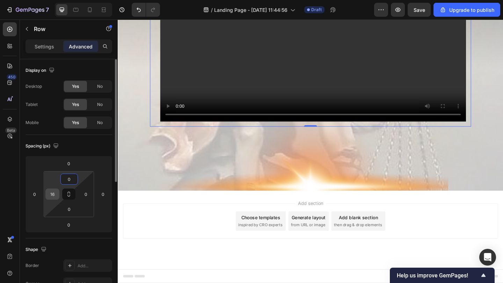
type input "0"
click at [57, 197] on input "16" at bounding box center [52, 194] width 10 height 10
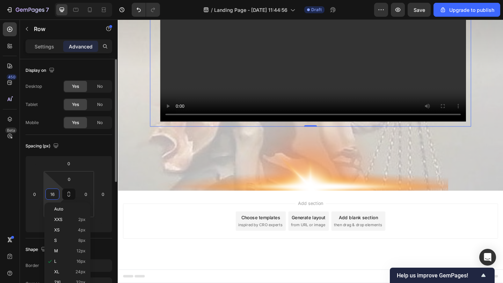
type input "0"
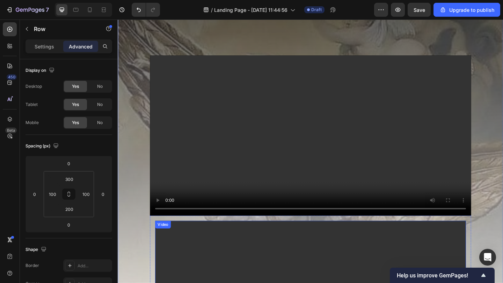
click at [170, 223] on video at bounding box center [327, 146] width 349 height 175
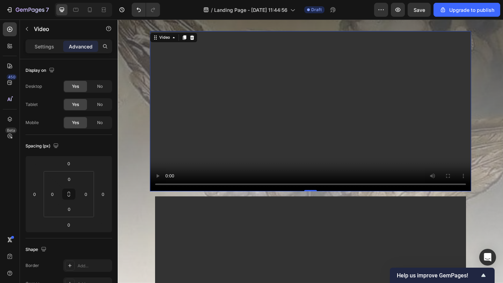
scroll to position [1471, 0]
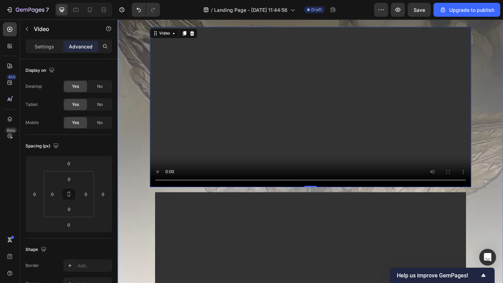
click at [143, 219] on div "Video 0 Video Row Row Row" at bounding box center [327, 187] width 419 height 529
click at [157, 202] on video at bounding box center [327, 115] width 349 height 175
click at [89, 190] on input "0" at bounding box center [86, 194] width 10 height 10
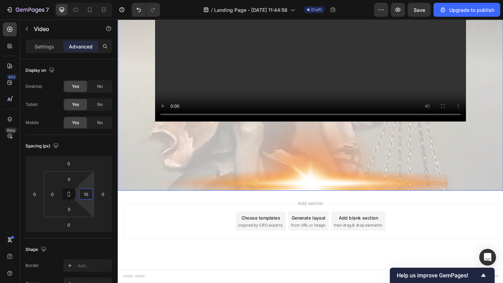
type input "1"
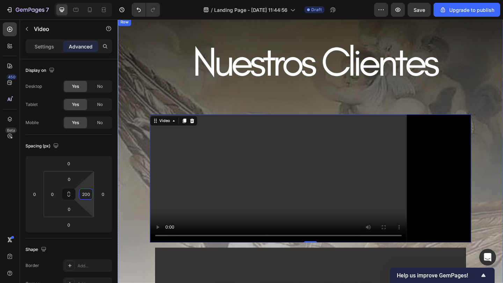
scroll to position [331, 0]
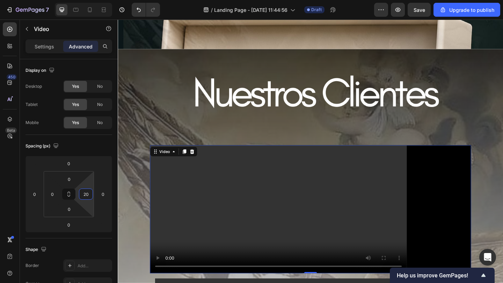
type input "2"
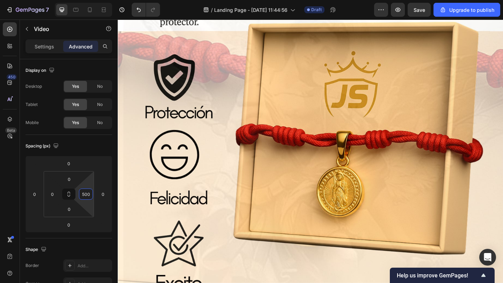
scroll to position [1364, 0]
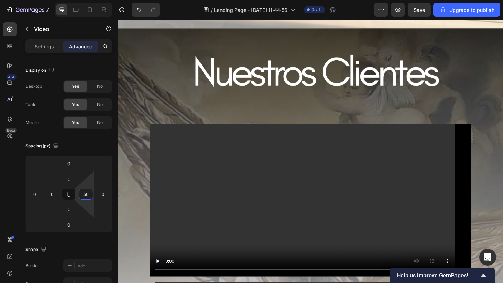
type input "5"
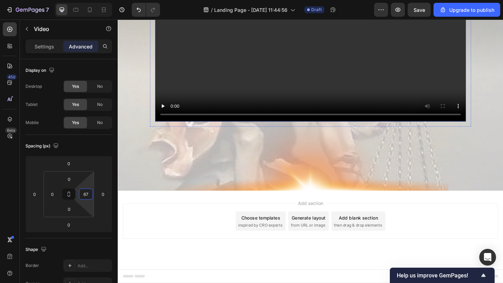
type input "6"
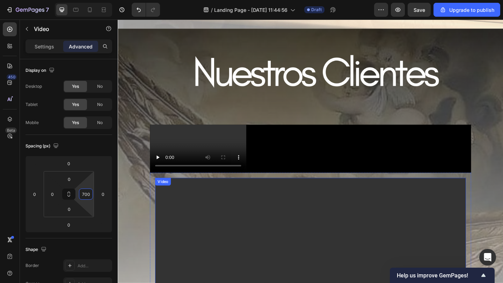
scroll to position [1368, 0]
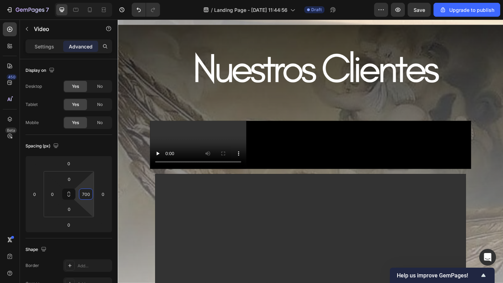
click at [184, 182] on video at bounding box center [205, 156] width 105 height 52
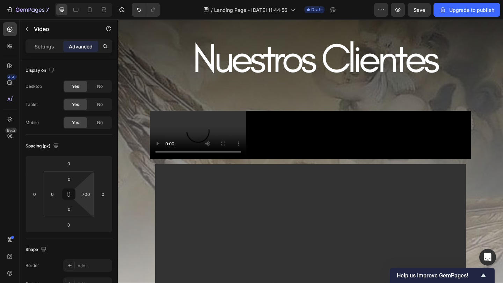
scroll to position [1385, 0]
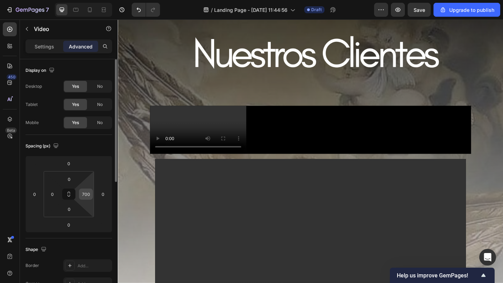
click at [90, 193] on input "700" at bounding box center [86, 194] width 10 height 10
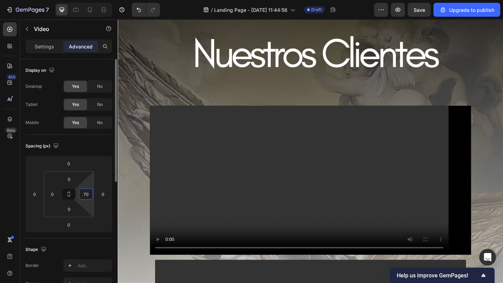
type input "7"
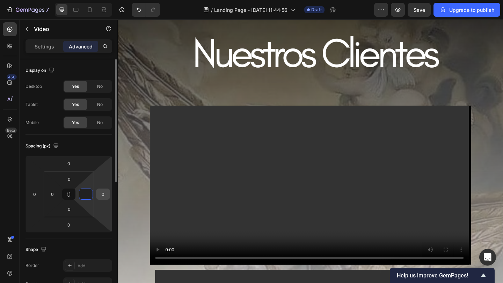
type input "0"
click at [103, 192] on input "0" at bounding box center [103, 194] width 10 height 10
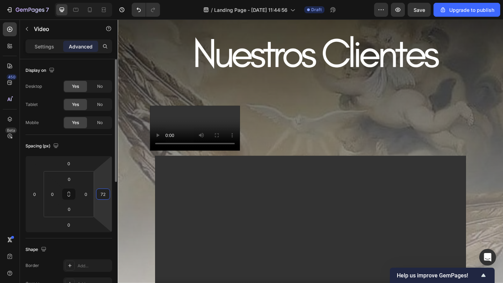
type input "7"
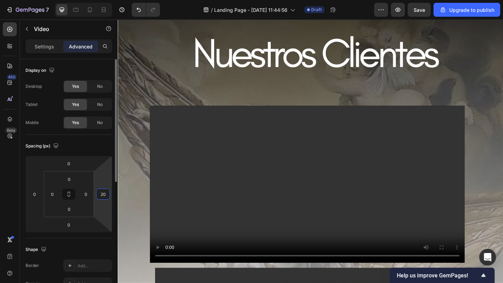
type input "2"
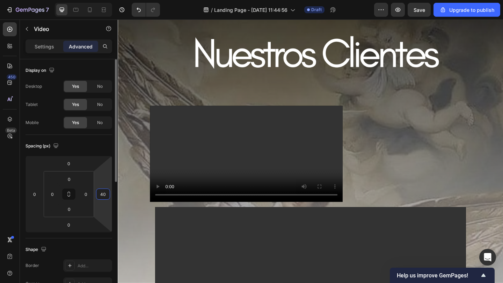
type input "4"
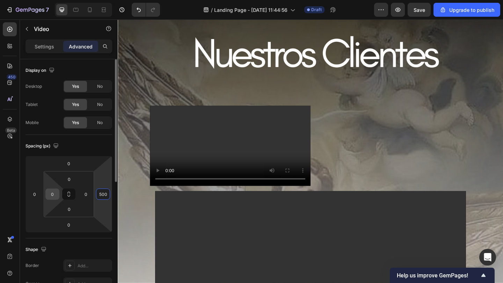
type input "500"
click at [51, 195] on input "0" at bounding box center [52, 194] width 10 height 10
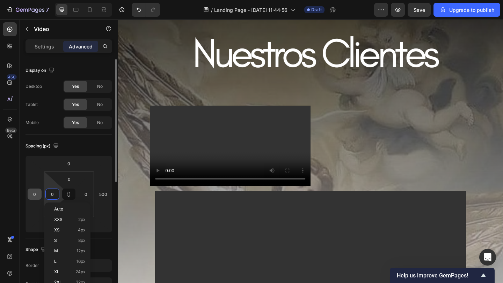
click at [38, 194] on input "0" at bounding box center [34, 194] width 10 height 10
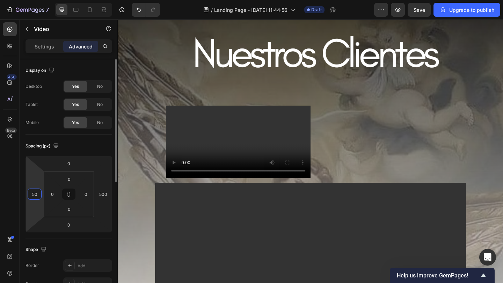
type input "500"
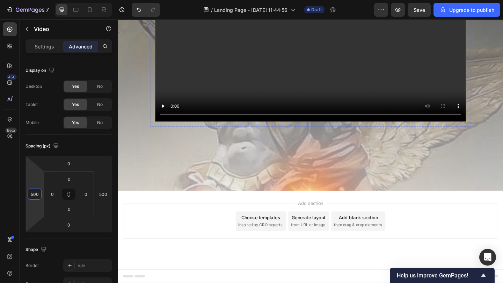
scroll to position [1851, 0]
click at [211, 72] on video at bounding box center [327, 46] width 338 height 169
click at [38, 194] on input "0" at bounding box center [34, 194] width 10 height 10
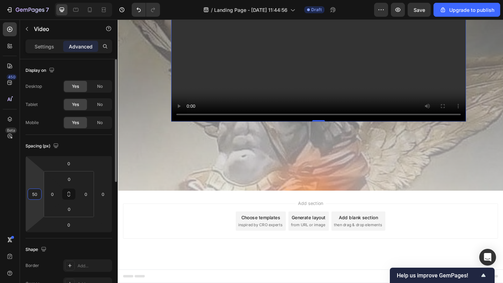
scroll to position [1604, 0]
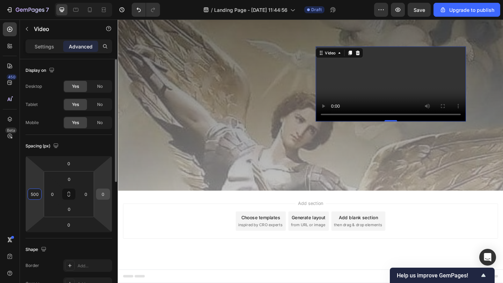
type input "500"
click at [98, 195] on input "0" at bounding box center [103, 194] width 10 height 10
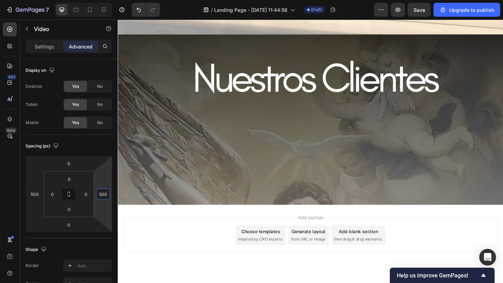
scroll to position [1357, 0]
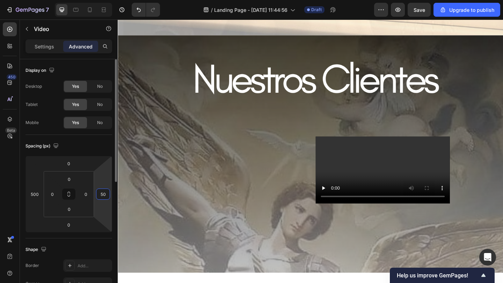
type input "5"
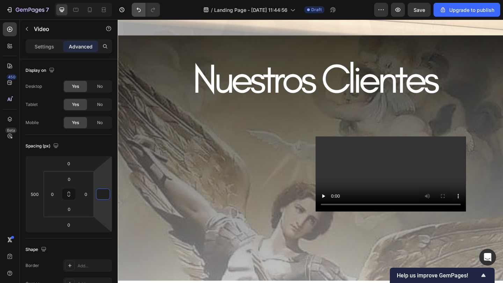
click at [139, 9] on icon "Undo/Redo" at bounding box center [138, 10] width 4 height 5
type input "0"
click at [139, 9] on icon "Undo/Redo" at bounding box center [138, 9] width 7 height 7
click at [139, 10] on icon "Undo/Redo" at bounding box center [138, 9] width 7 height 7
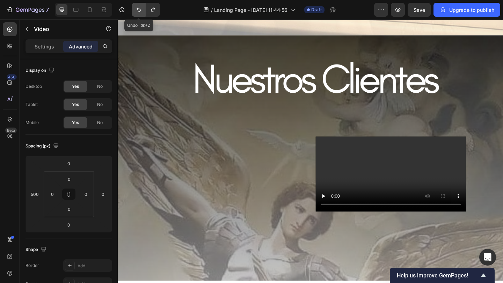
type input "0"
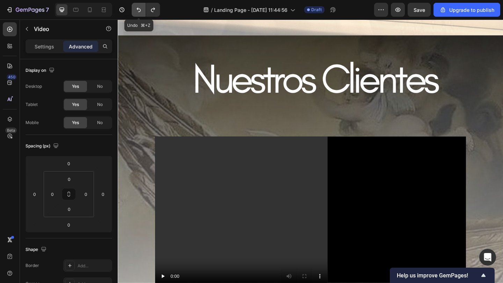
click at [139, 10] on icon "Undo/Redo" at bounding box center [138, 9] width 7 height 7
click at [136, 4] on button "Undo/Redo" at bounding box center [139, 10] width 14 height 14
click at [136, 9] on icon "Undo/Redo" at bounding box center [138, 9] width 7 height 7
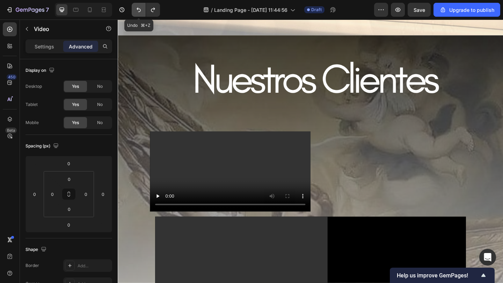
click at [136, 9] on icon "Undo/Redo" at bounding box center [138, 9] width 7 height 7
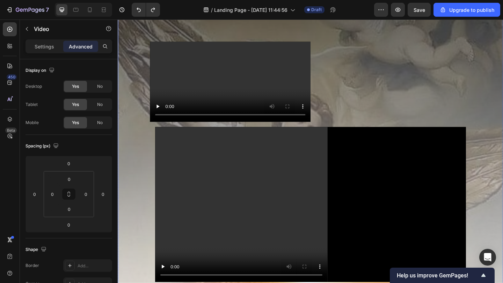
scroll to position [1461, 0]
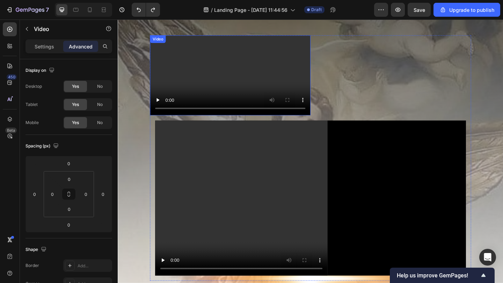
click at [223, 124] on video at bounding box center [240, 80] width 175 height 87
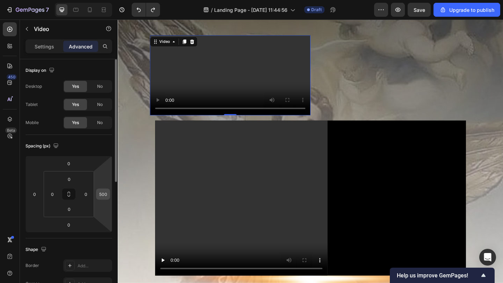
click at [104, 193] on input "500" at bounding box center [103, 194] width 10 height 10
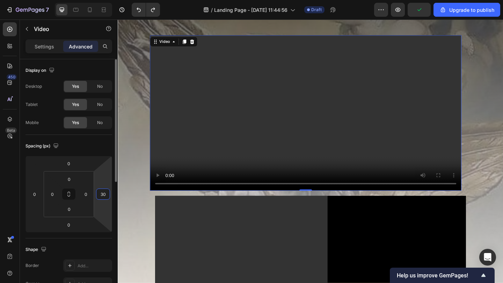
type input "3"
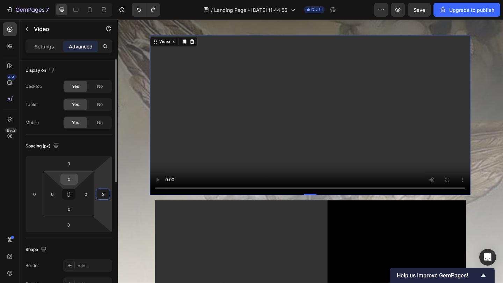
type input "2"
click at [67, 177] on input "0" at bounding box center [69, 179] width 14 height 10
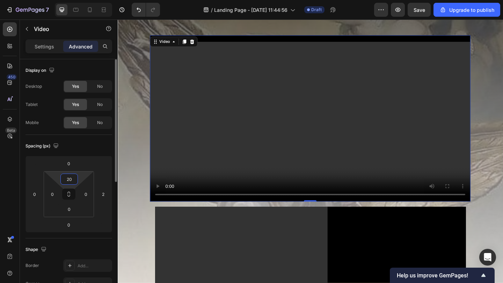
type input "2"
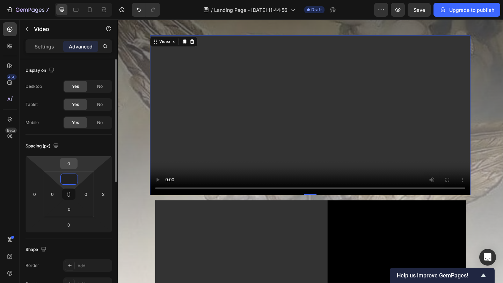
click at [75, 168] on div "0" at bounding box center [68, 163] width 17 height 11
type input "0"
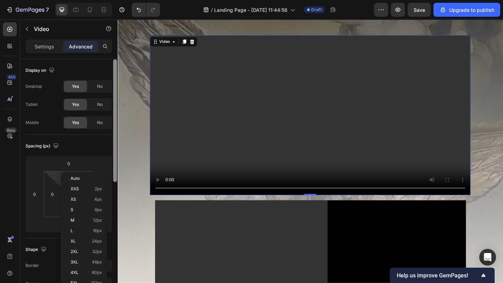
click at [112, 173] on div at bounding box center [114, 181] width 5 height 244
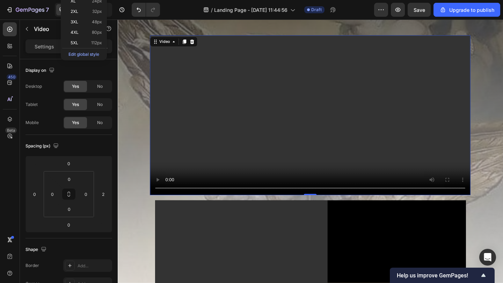
scroll to position [240, 0]
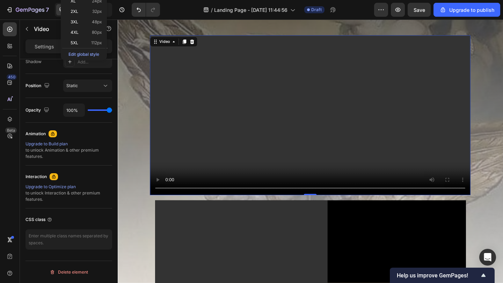
click at [217, 122] on video at bounding box center [327, 124] width 348 height 174
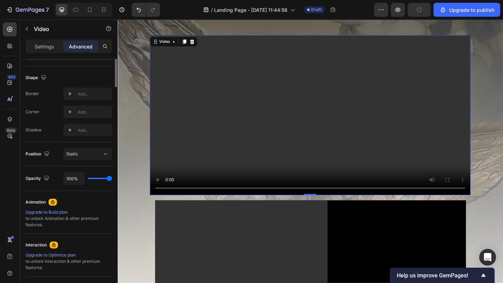
scroll to position [0, 0]
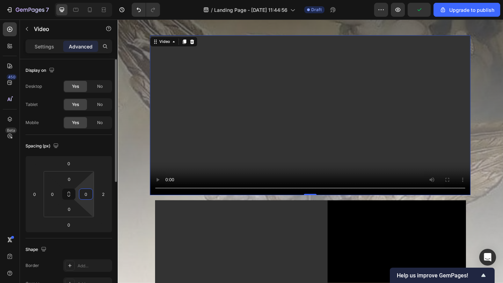
click at [82, 194] on input "0" at bounding box center [86, 194] width 10 height 10
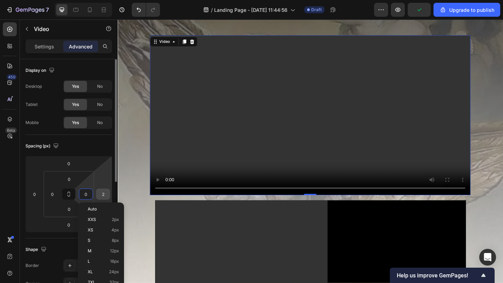
click at [101, 192] on input "2" at bounding box center [103, 194] width 10 height 10
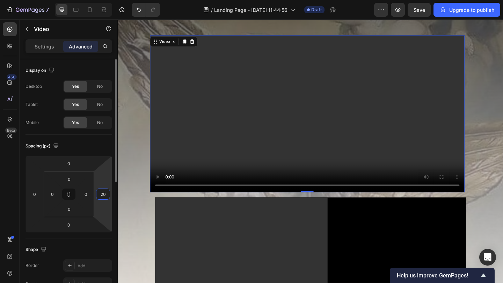
type input "2"
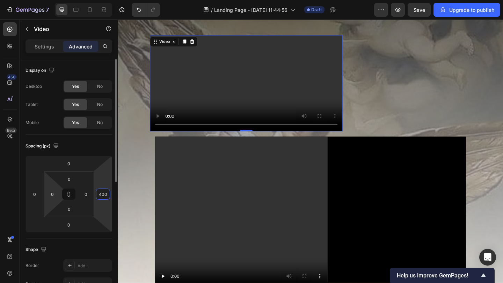
type input "400"
click at [57, 0] on html "7 / Landing Page - Sep 28, 11:44:56 Draft Preview Save Upgrade to publish 450 B…" at bounding box center [251, 0] width 503 height 0
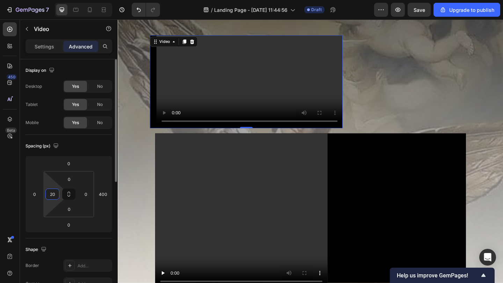
type input "2"
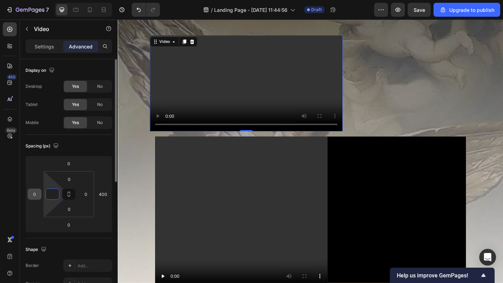
click at [38, 195] on input "0" at bounding box center [34, 194] width 10 height 10
type input "0"
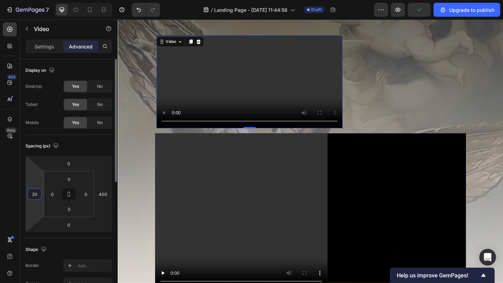
type input "2"
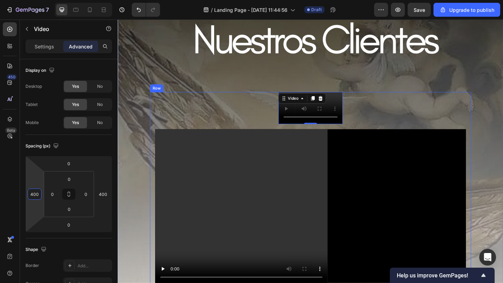
scroll to position [390, 0]
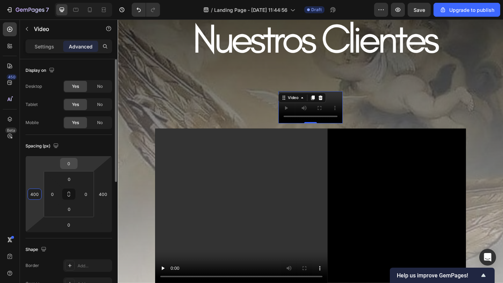
type input "400"
click at [68, 160] on input "0" at bounding box center [69, 163] width 14 height 10
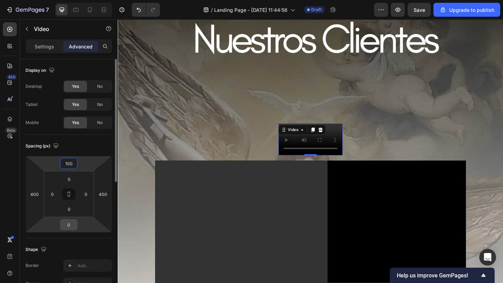
type input "100"
click at [70, 226] on input "0" at bounding box center [69, 225] width 14 height 10
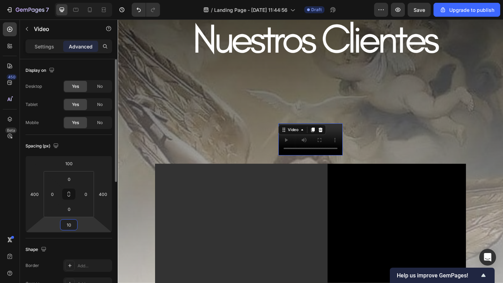
type input "1"
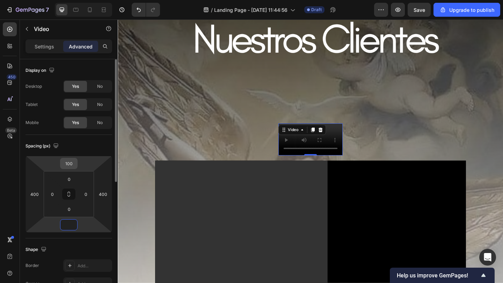
click at [64, 162] on input "100" at bounding box center [69, 163] width 14 height 10
type input "0"
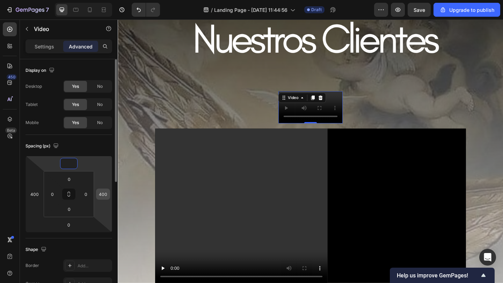
type input "0"
click at [102, 195] on input "400" at bounding box center [103, 194] width 10 height 10
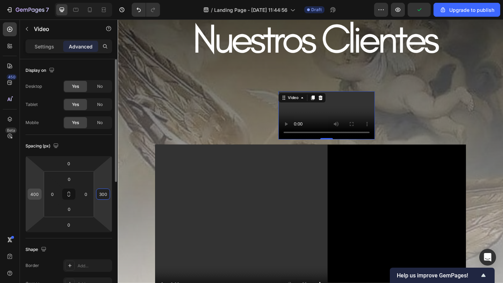
type input "300"
click at [38, 190] on input "400" at bounding box center [34, 194] width 10 height 10
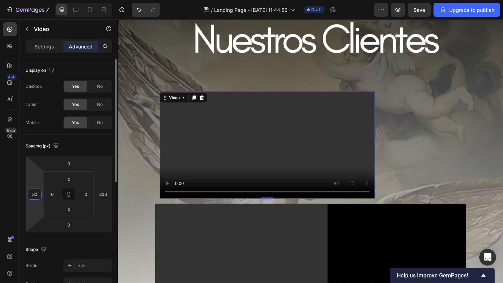
type input "300"
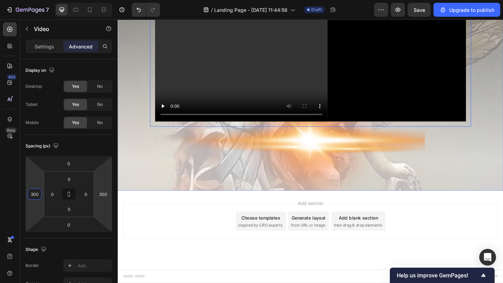
click at [237, 131] on video at bounding box center [327, 46] width 338 height 169
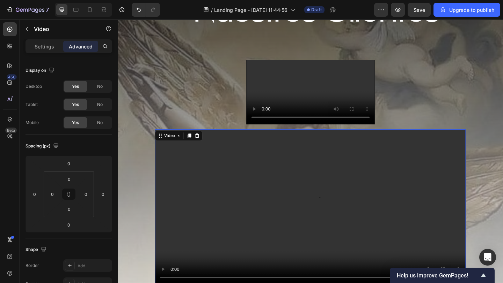
scroll to position [434, 0]
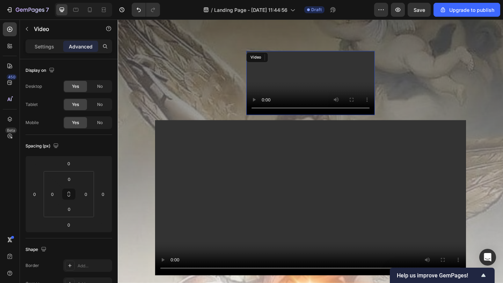
click at [314, 124] on video at bounding box center [327, 89] width 140 height 70
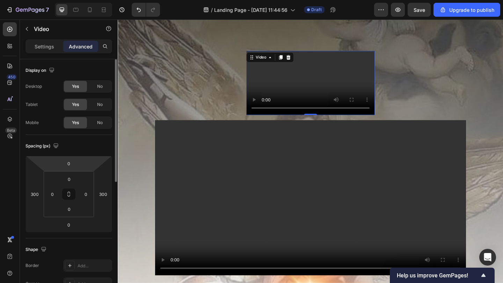
click at [77, 0] on html "7 / Landing Page - Sep 28, 11:44:56 Draft Preview Save Upgrade to publish 450 B…" at bounding box center [251, 0] width 503 height 0
click at [76, 165] on div "0" at bounding box center [68, 163] width 17 height 11
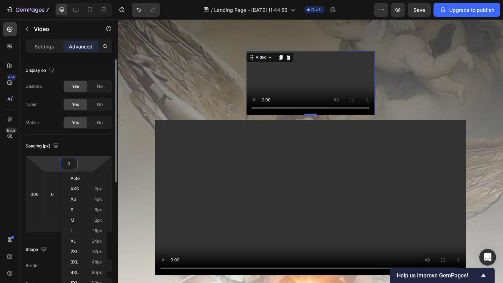
click at [73, 164] on input "0" at bounding box center [69, 163] width 14 height 10
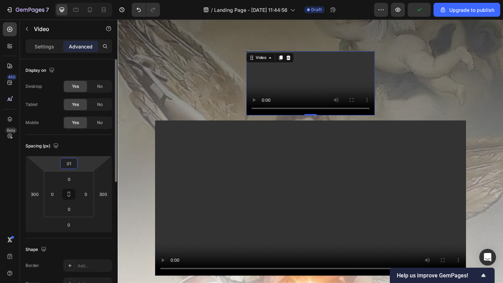
type input "0"
type input "100"
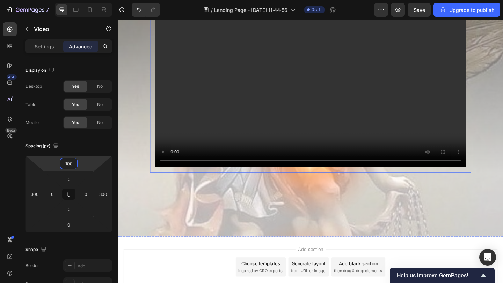
scroll to position [619, 0]
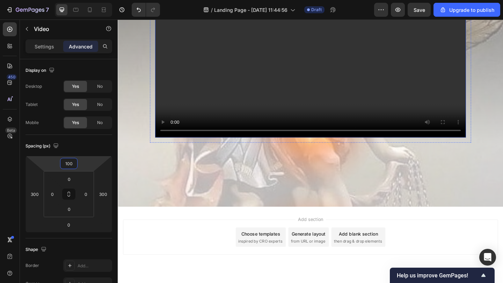
click at [264, 148] on video at bounding box center [327, 63] width 338 height 169
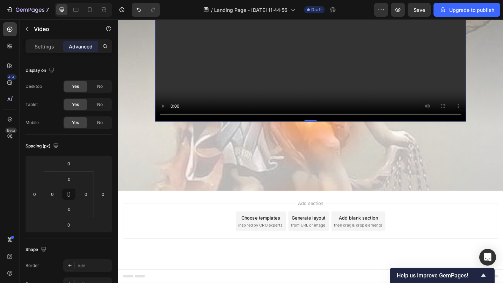
scroll to position [579, 0]
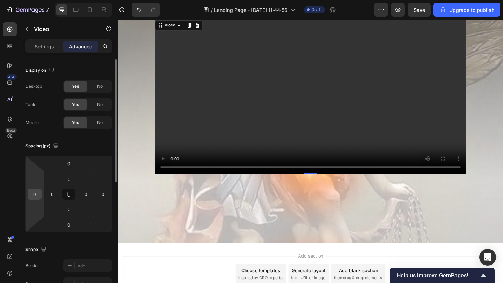
click at [32, 196] on input "0" at bounding box center [34, 194] width 10 height 10
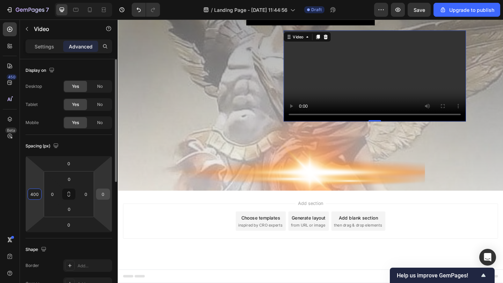
type input "400"
click at [106, 193] on input "0" at bounding box center [103, 194] width 10 height 10
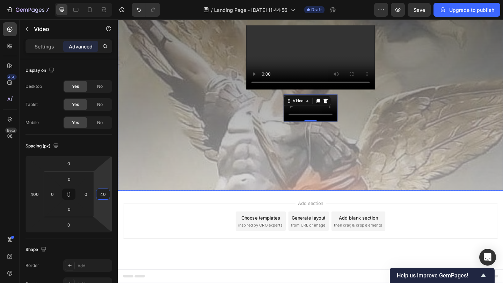
type input "4"
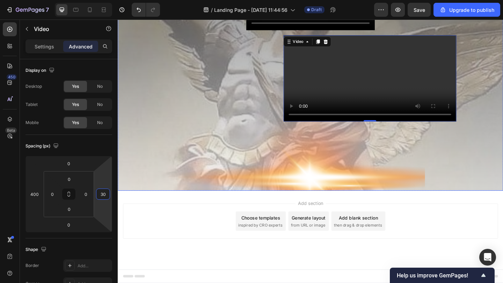
type input "3"
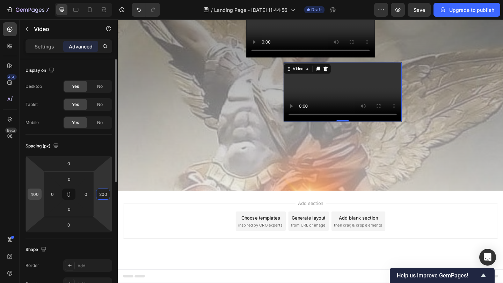
type input "200"
click at [38, 199] on div "400" at bounding box center [35, 194] width 14 height 11
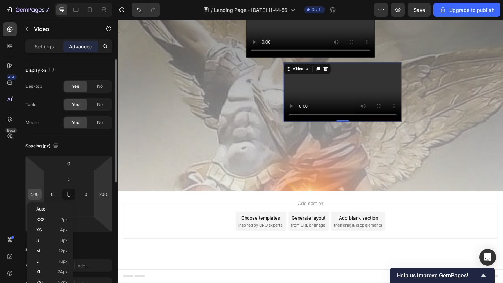
click at [38, 194] on input "400" at bounding box center [34, 194] width 10 height 10
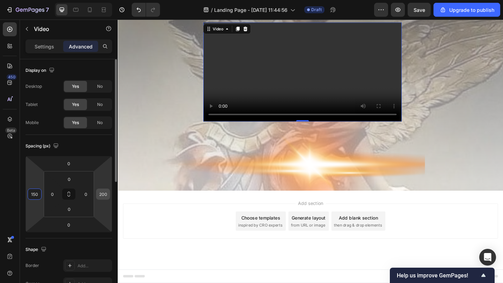
type input "150"
click at [103, 192] on input "200" at bounding box center [103, 194] width 10 height 10
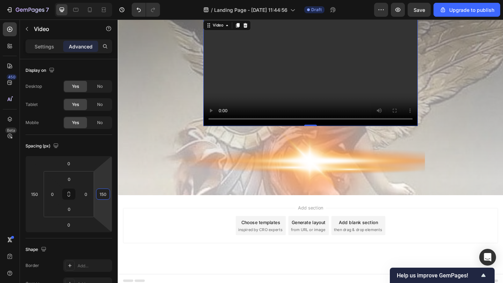
type input "150"
click at [387, 135] on video at bounding box center [326, 77] width 233 height 117
click at [462, 135] on div "Video 0" at bounding box center [327, 77] width 338 height 117
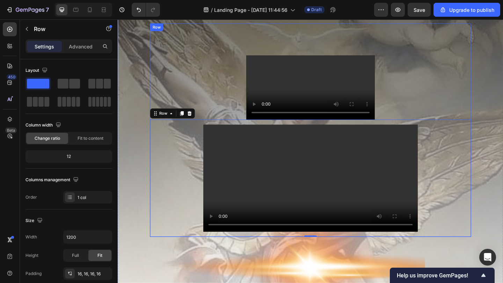
click at [472, 197] on div "Video Video Row 0" at bounding box center [327, 140] width 349 height 232
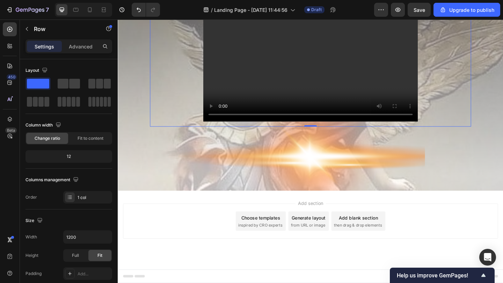
scroll to position [636, 0]
click at [489, 131] on div "Video" at bounding box center [327, 72] width 338 height 117
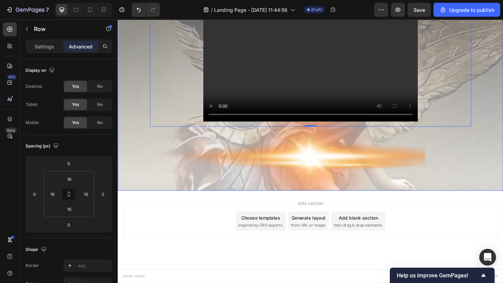
click at [462, 206] on div "Video Video Row 0 Row Row" at bounding box center [327, 2] width 419 height 407
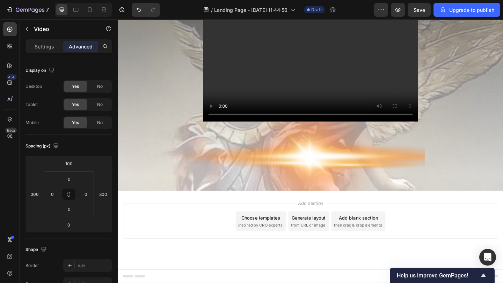
click at [52, 53] on div "Settings Advanced" at bounding box center [68, 46] width 87 height 14
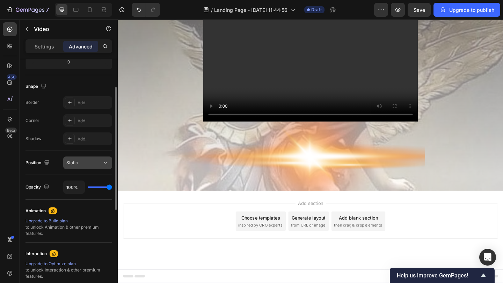
scroll to position [0, 0]
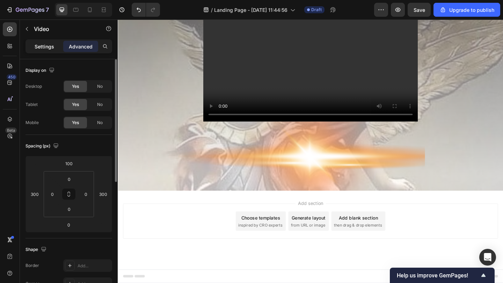
click at [49, 48] on p "Settings" at bounding box center [45, 46] width 20 height 7
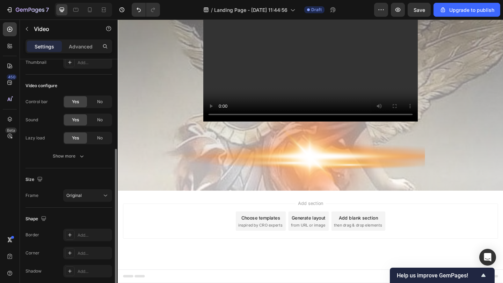
scroll to position [88, 0]
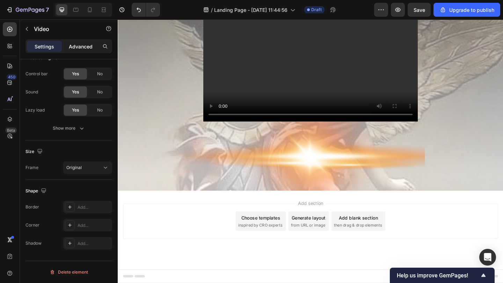
click at [83, 42] on div "Advanced" at bounding box center [80, 46] width 35 height 11
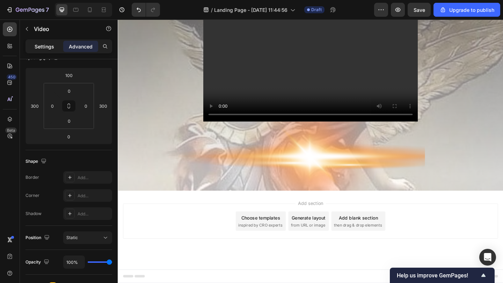
click at [53, 46] on p "Settings" at bounding box center [45, 46] width 20 height 7
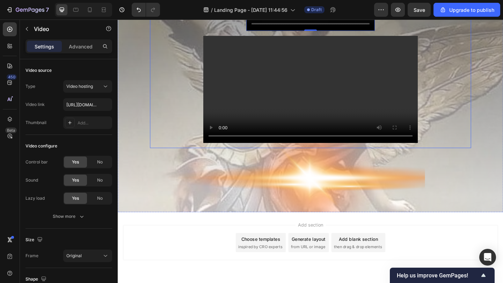
scroll to position [506, 0]
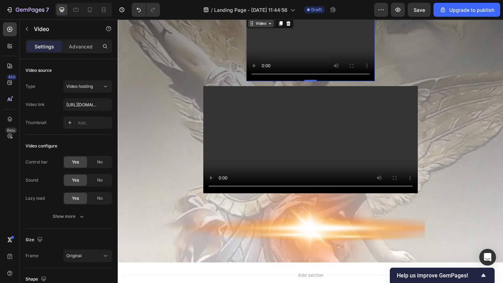
click at [265, 22] on icon at bounding box center [263, 24] width 6 height 6
click at [85, 53] on div "Settings Advanced" at bounding box center [68, 46] width 87 height 14
click at [85, 49] on p "Advanced" at bounding box center [81, 46] width 24 height 7
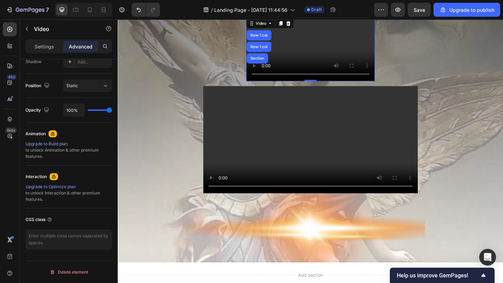
scroll to position [0, 0]
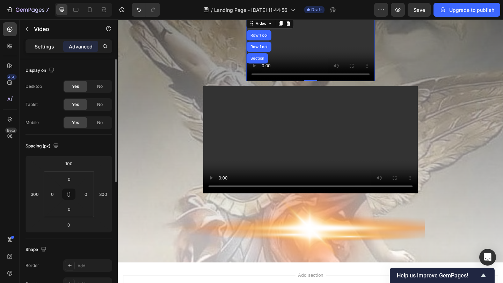
click at [55, 49] on div "Settings" at bounding box center [44, 46] width 35 height 11
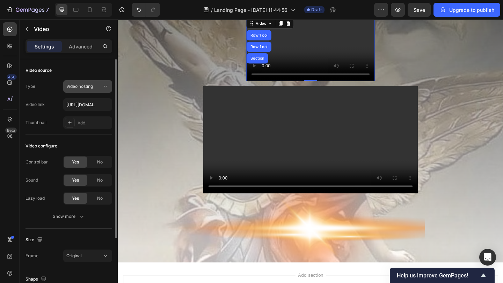
click at [98, 89] on div "Video hosting" at bounding box center [84, 86] width 36 height 6
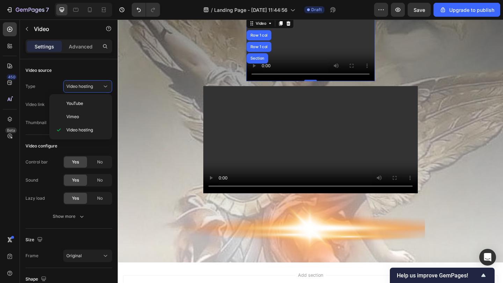
click at [272, 87] on video at bounding box center [327, 52] width 140 height 70
click at [449, 198] on div "Video Row 1 col Row 1 col Section 0 Video Row" at bounding box center [327, 98] width 349 height 232
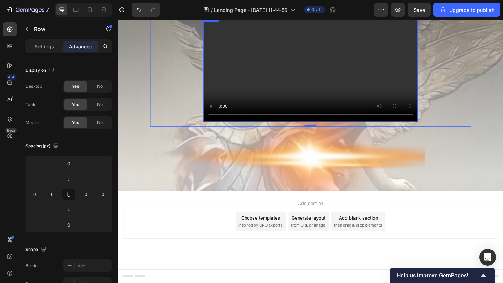
scroll to position [925, 0]
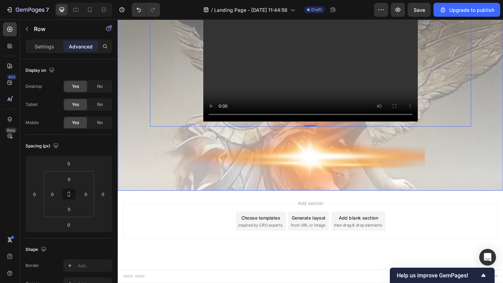
click at [235, 200] on div "Video Video Row Row 0 Row" at bounding box center [327, 2] width 419 height 407
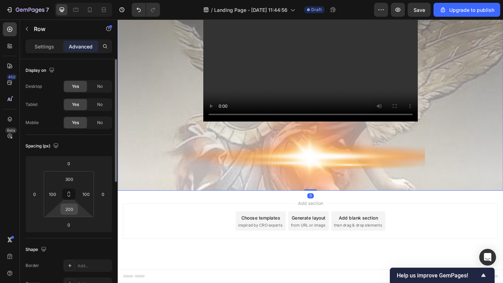
click at [76, 213] on input "200" at bounding box center [69, 209] width 14 height 10
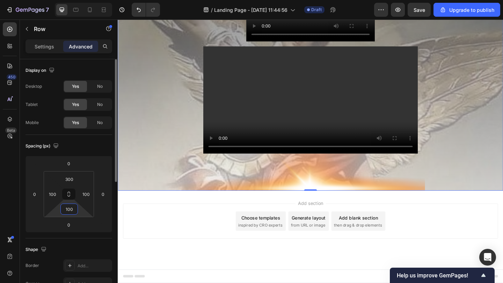
type input "10"
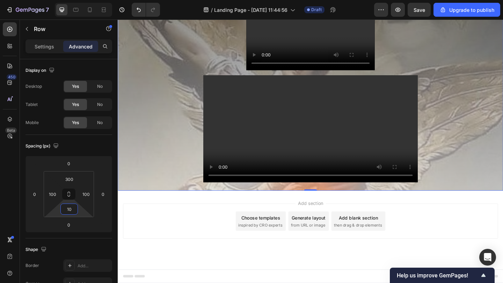
click at [152, 241] on div "Add section Choose templates inspired by CRO experts Generate layout from URL o…" at bounding box center [327, 239] width 408 height 38
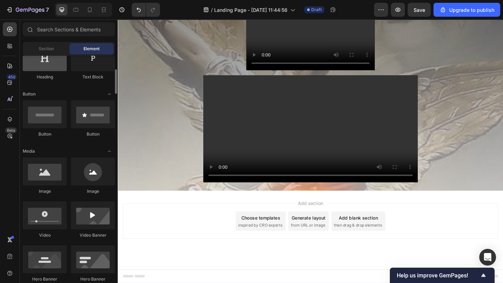
scroll to position [0, 0]
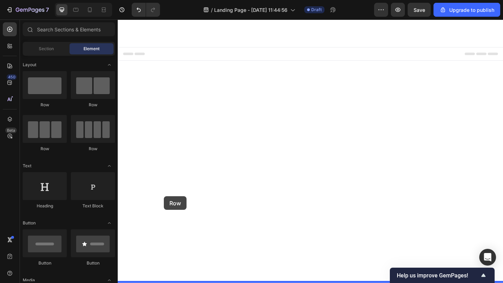
drag, startPoint x: 167, startPoint y: 110, endPoint x: 168, endPoint y: 214, distance: 103.7
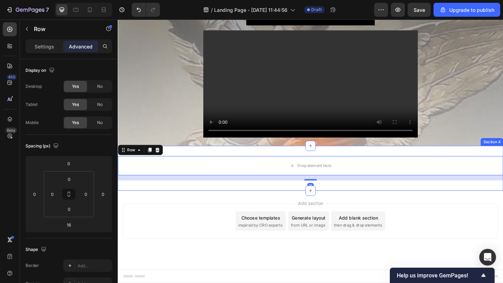
click at [190, 206] on div "Drop element here Row 16 Section 4" at bounding box center [327, 181] width 419 height 49
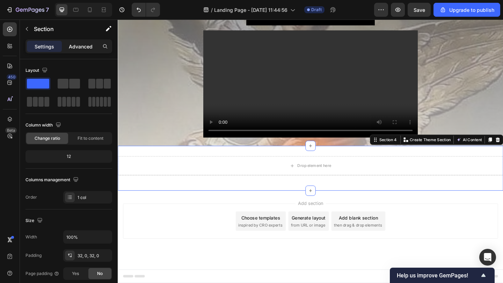
click at [83, 46] on p "Advanced" at bounding box center [81, 46] width 24 height 7
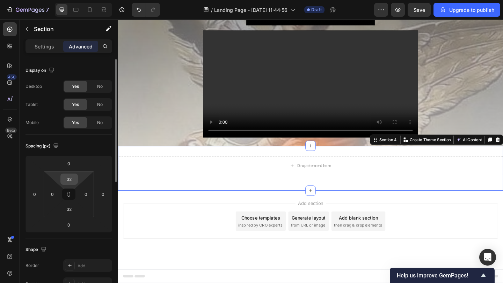
click at [75, 180] on input "32" at bounding box center [69, 179] width 14 height 10
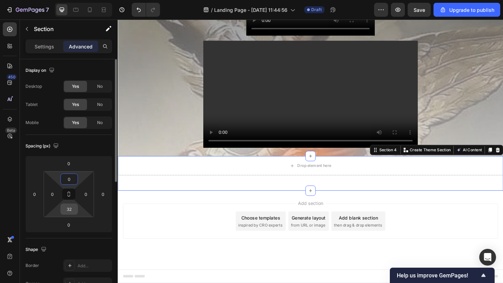
type input "0"
click at [67, 212] on input "32" at bounding box center [69, 209] width 14 height 10
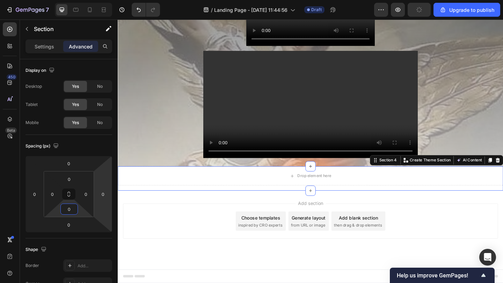
type input "0"
click at [158, 206] on div "Drop element here Row" at bounding box center [327, 192] width 419 height 27
click at [157, 206] on div "Drop element here Row" at bounding box center [327, 192] width 419 height 27
click at [149, 239] on div "Add section Choose templates inspired by CRO experts Generate layout from URL o…" at bounding box center [327, 249] width 419 height 86
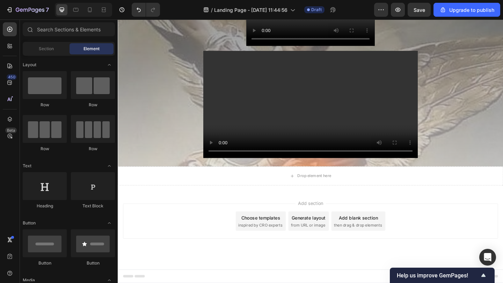
click at [151, 206] on div "Drop element here Row" at bounding box center [327, 192] width 419 height 27
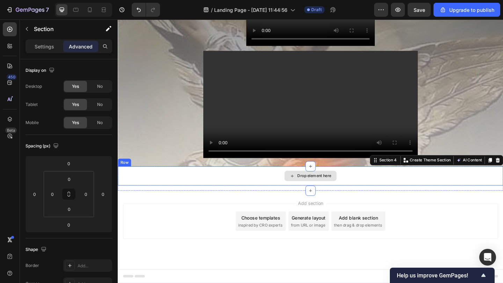
click at [154, 200] on div "Drop element here" at bounding box center [327, 189] width 419 height 21
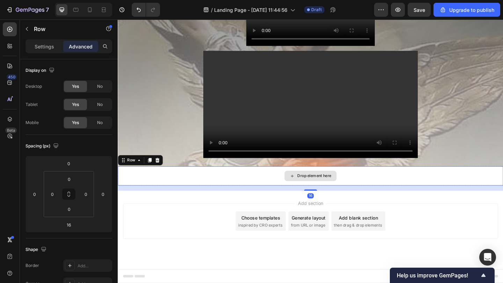
click at [147, 206] on div "16" at bounding box center [327, 203] width 419 height 6
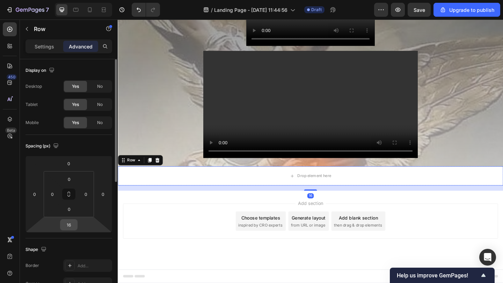
click at [72, 227] on input "16" at bounding box center [69, 225] width 14 height 10
type input "0"
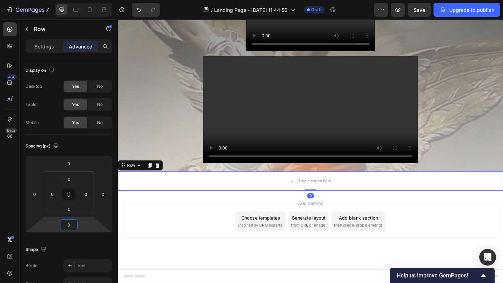
click at [148, 243] on div "Add section Choose templates inspired by CRO experts Generate layout from URL o…" at bounding box center [327, 249] width 419 height 86
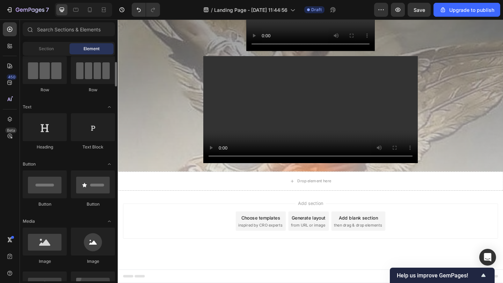
scroll to position [86, 0]
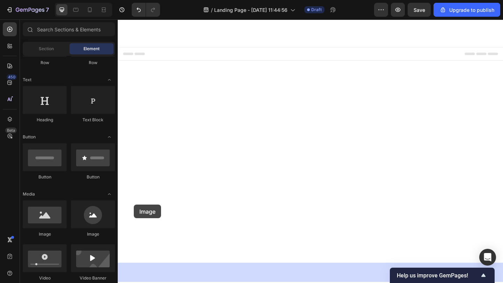
drag, startPoint x: 170, startPoint y: 234, endPoint x: 134, endPoint y: 221, distance: 37.9
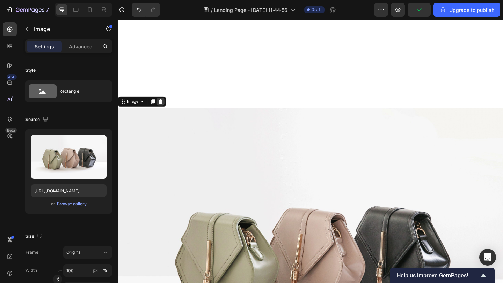
click at [167, 106] on div at bounding box center [164, 109] width 8 height 8
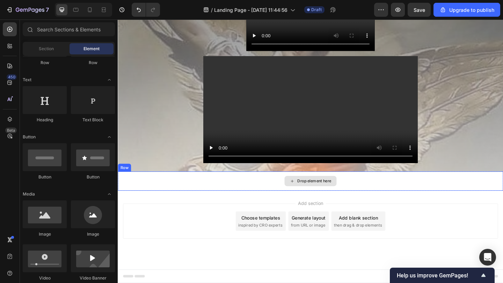
click at [146, 198] on div "Drop element here" at bounding box center [327, 195] width 419 height 21
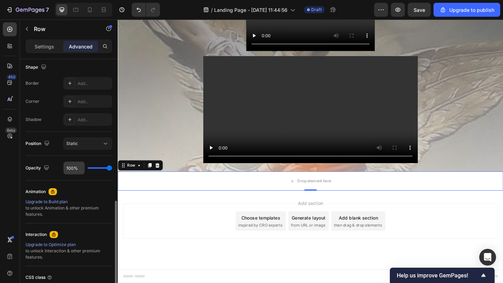
scroll to position [240, 0]
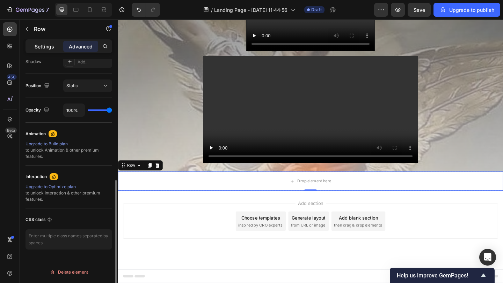
click at [42, 47] on p "Settings" at bounding box center [45, 46] width 20 height 7
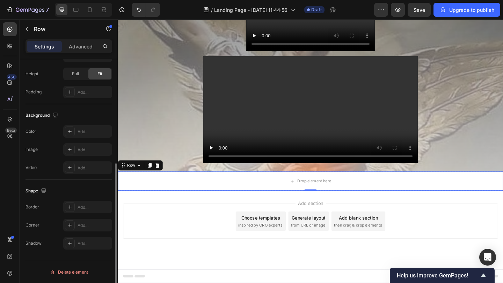
scroll to position [182, 0]
click at [68, 147] on icon at bounding box center [70, 150] width 6 height 6
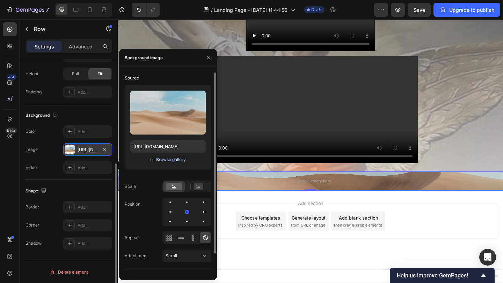
click at [171, 159] on div "Browse gallery" at bounding box center [171, 160] width 30 height 6
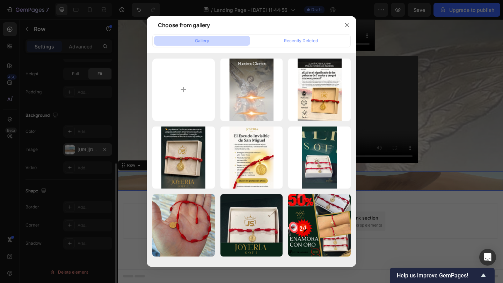
click at [97, 179] on div at bounding box center [251, 141] width 503 height 283
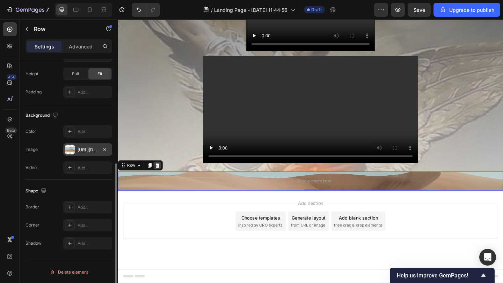
click at [160, 180] on icon at bounding box center [160, 178] width 5 height 5
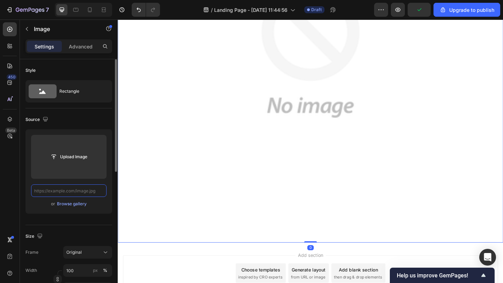
scroll to position [0, 0]
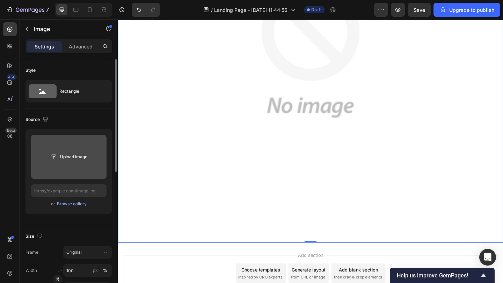
click at [73, 155] on input "file" at bounding box center [69, 157] width 48 height 12
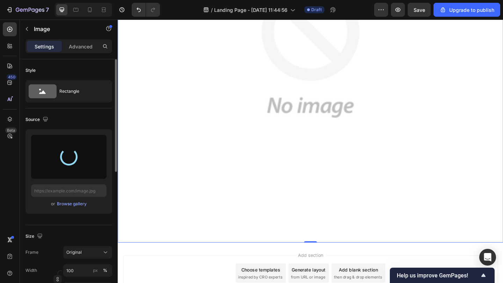
type input "https://cdn.shopify.com/s/files/1/0639/9685/4480/files/gempages_528948084445545…"
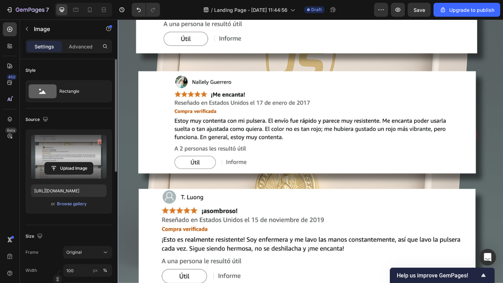
click at [149, 210] on img at bounding box center [327, 140] width 419 height 592
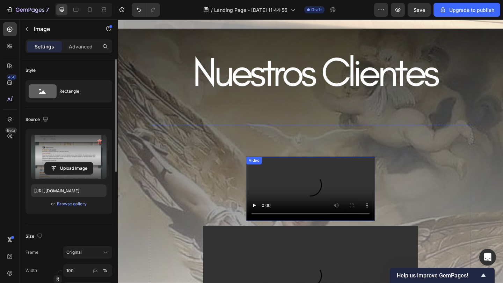
scroll to position [1754, 0]
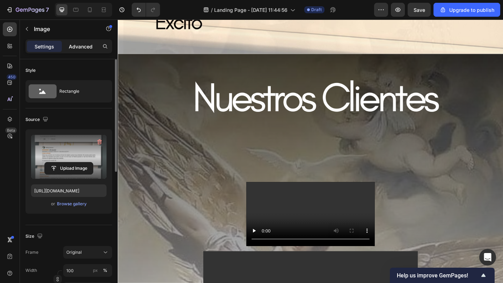
click at [83, 50] on p "Advanced" at bounding box center [81, 46] width 24 height 7
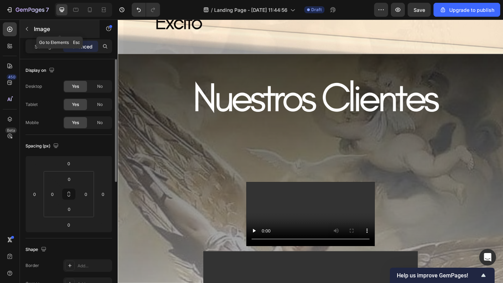
click at [34, 32] on p "Image" at bounding box center [63, 29] width 59 height 8
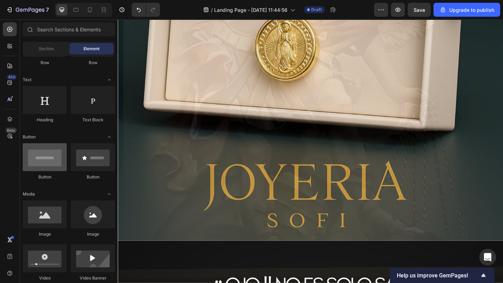
scroll to position [90, 0]
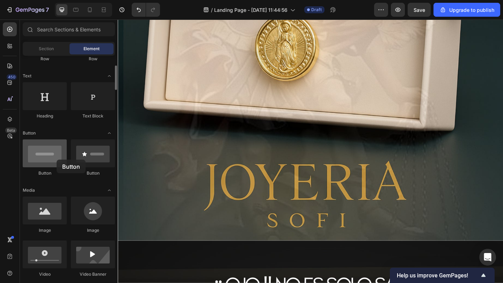
click at [57, 160] on div at bounding box center [45, 154] width 44 height 28
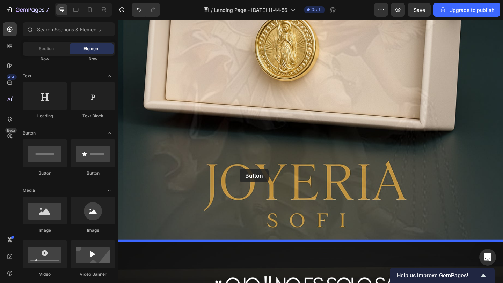
drag, startPoint x: 174, startPoint y: 179, endPoint x: 250, endPoint y: 182, distance: 75.8
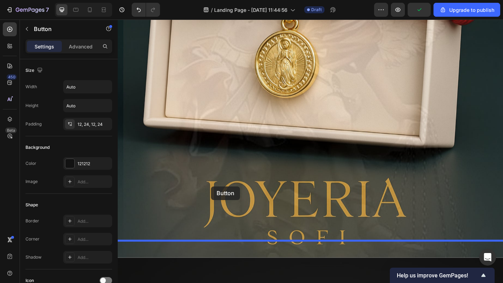
drag, startPoint x: 203, startPoint y: 272, endPoint x: 217, endPoint y: 202, distance: 70.8
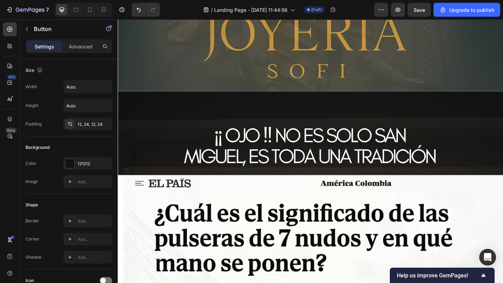
scroll to position [548, 0]
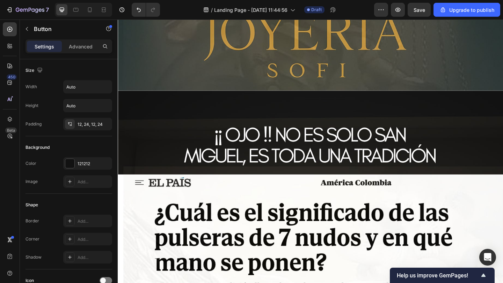
click at [28, 33] on button "button" at bounding box center [26, 28] width 11 height 11
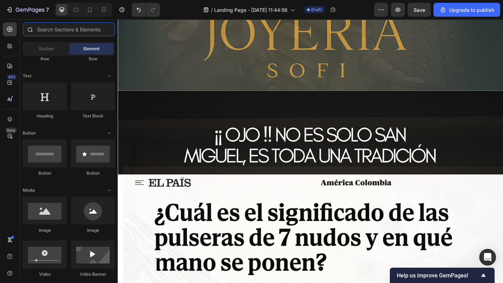
click at [47, 32] on input "text" at bounding box center [69, 29] width 92 height 14
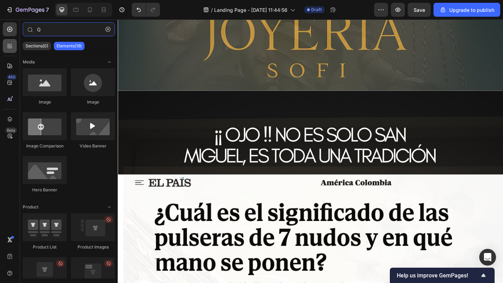
type input "G"
click at [15, 45] on div at bounding box center [10, 46] width 14 height 14
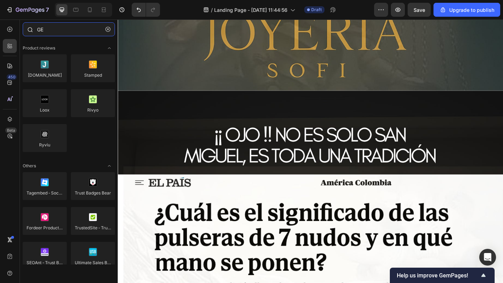
type input "G"
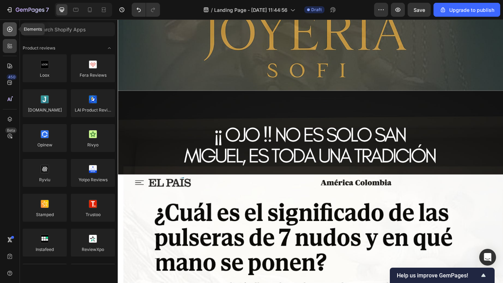
click at [13, 35] on div at bounding box center [10, 29] width 14 height 14
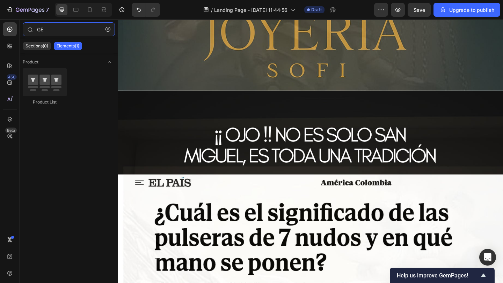
type input "G"
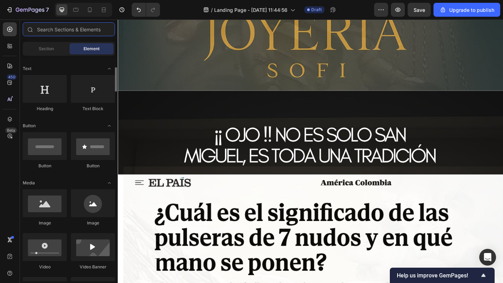
scroll to position [99, 0]
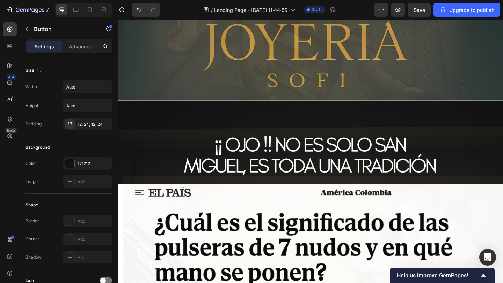
scroll to position [536, 0]
click at [82, 47] on p "Advanced" at bounding box center [81, 46] width 24 height 7
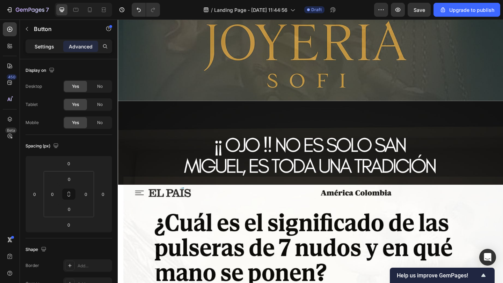
click at [50, 43] on p "Settings" at bounding box center [45, 46] width 20 height 7
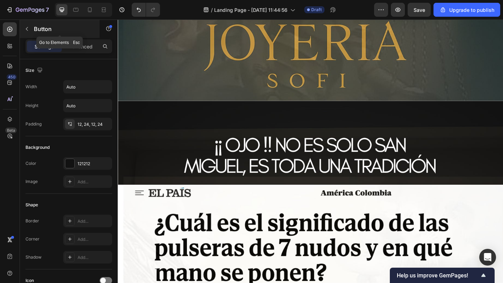
click at [33, 33] on div "Button" at bounding box center [60, 29] width 80 height 18
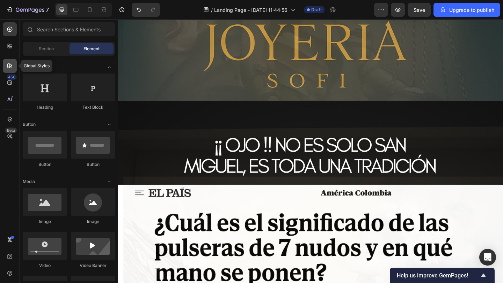
click at [11, 61] on div at bounding box center [10, 66] width 14 height 14
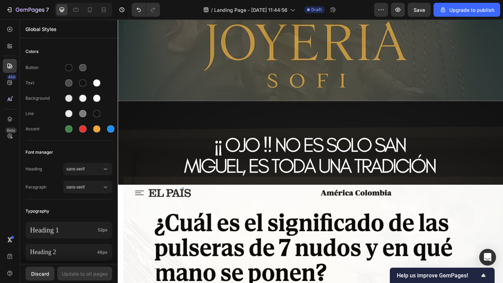
click at [18, 45] on div "450 Beta" at bounding box center [10, 152] width 20 height 264
click at [14, 49] on div at bounding box center [10, 46] width 14 height 14
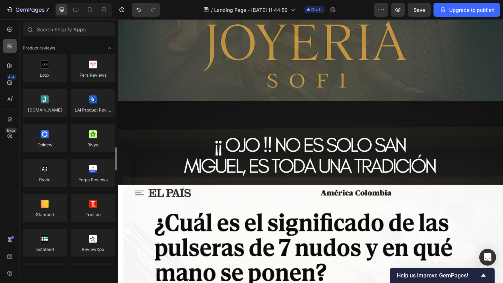
scroll to position [99, 0]
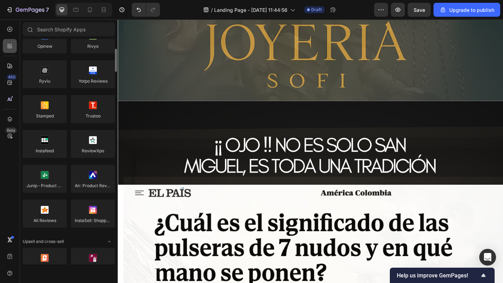
click at [7, 49] on icon at bounding box center [9, 46] width 7 height 7
click at [39, 37] on div at bounding box center [69, 30] width 98 height 17
click at [47, 31] on input "text" at bounding box center [69, 29] width 92 height 14
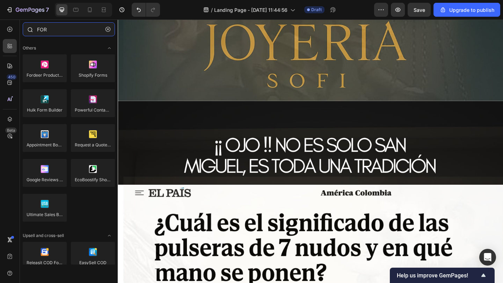
type input "FORM"
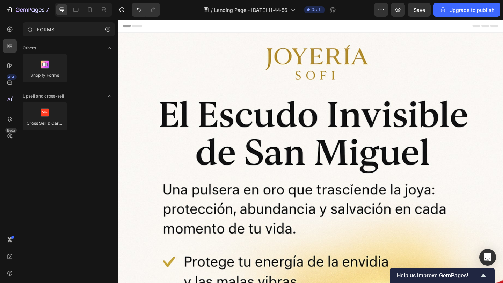
scroll to position [536, 0]
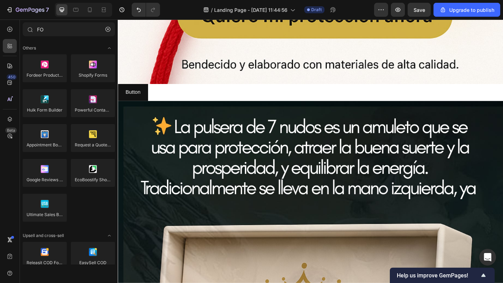
type input "F"
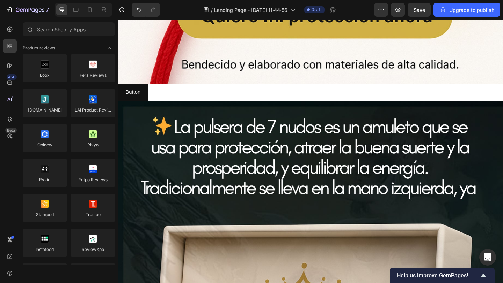
type input "A"
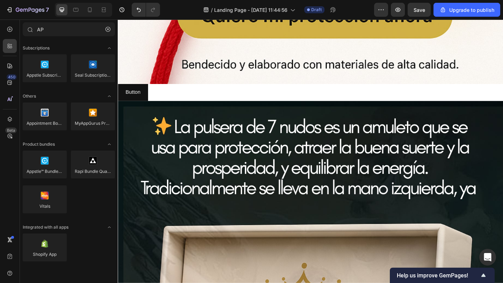
type input "A"
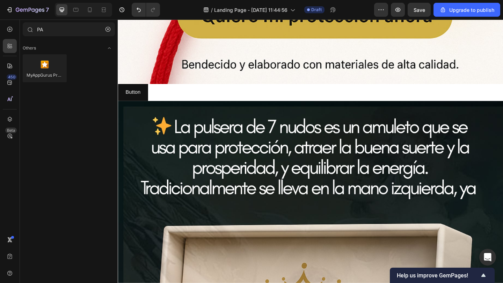
type input "P"
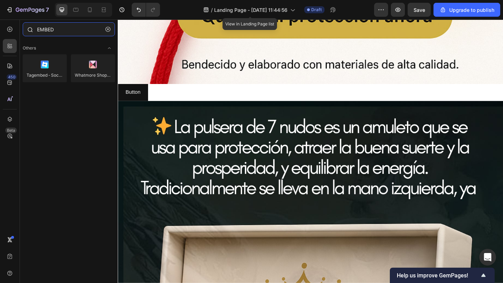
type input "EMBED"
click at [9, 33] on div at bounding box center [10, 29] width 14 height 14
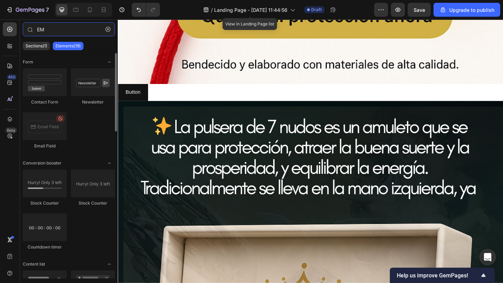
type input "E"
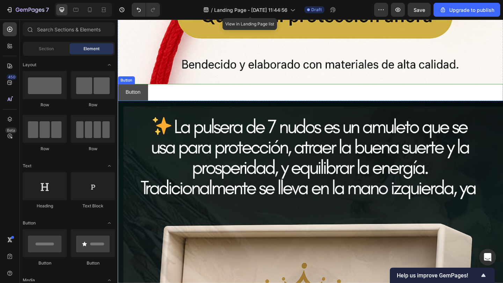
click at [146, 104] on button "Button" at bounding box center [134, 99] width 33 height 18
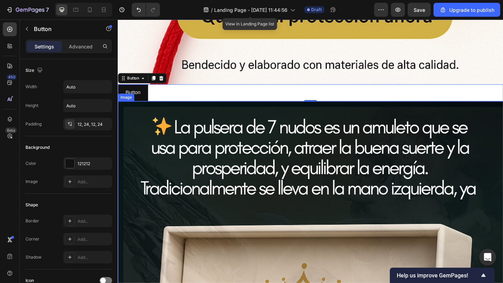
scroll to position [535, 0]
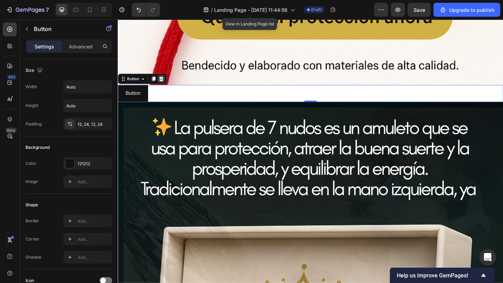
click at [168, 86] on div at bounding box center [165, 84] width 8 height 8
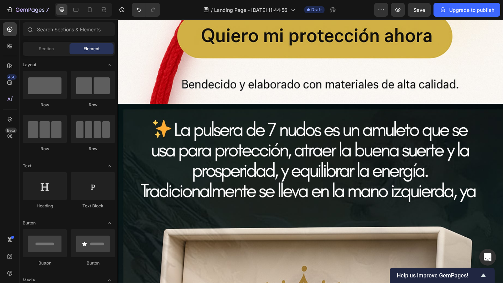
scroll to position [531, 0]
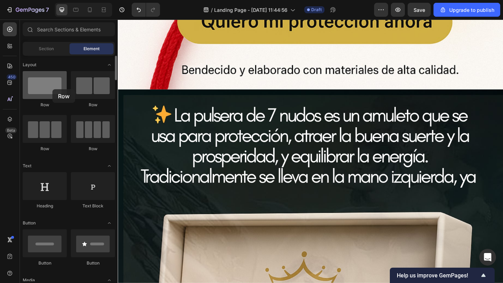
click at [52, 89] on div at bounding box center [45, 85] width 44 height 28
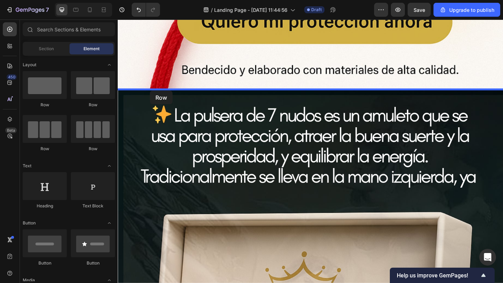
drag, startPoint x: 166, startPoint y: 110, endPoint x: 152, endPoint y: 97, distance: 19.5
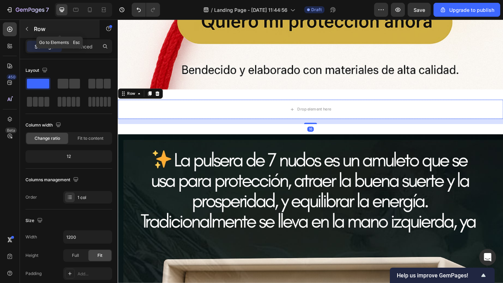
click at [30, 34] on button "button" at bounding box center [26, 28] width 11 height 11
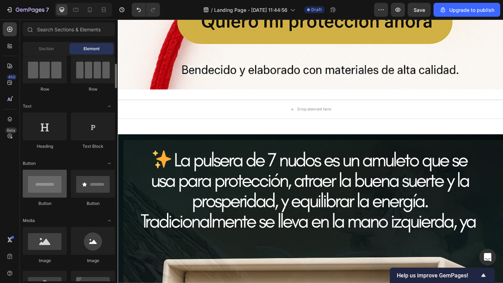
scroll to position [61, 0]
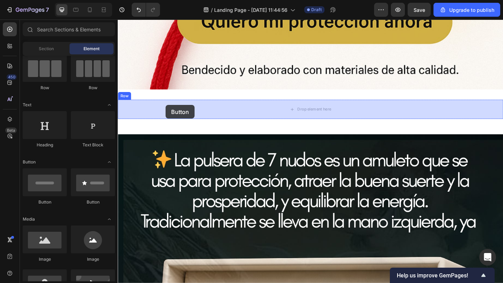
drag, startPoint x: 169, startPoint y: 202, endPoint x: 170, endPoint y: 113, distance: 89.7
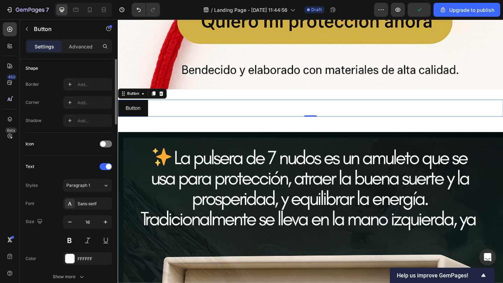
scroll to position [0, 0]
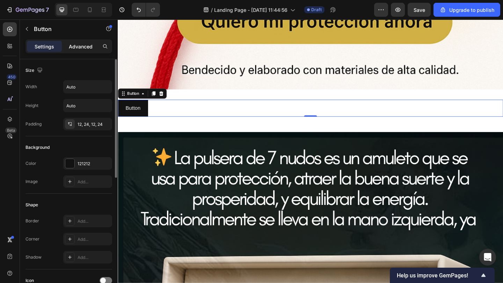
click at [79, 47] on p "Advanced" at bounding box center [81, 46] width 24 height 7
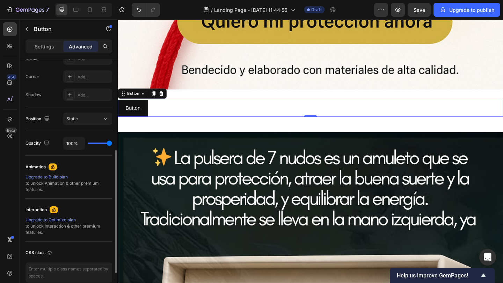
scroll to position [193, 0]
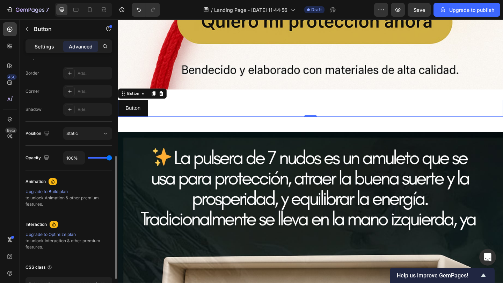
click at [49, 46] on p "Settings" at bounding box center [45, 46] width 20 height 7
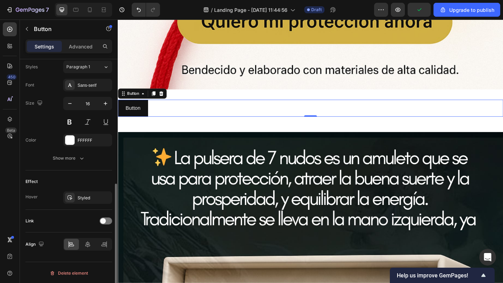
scroll to position [257, 0]
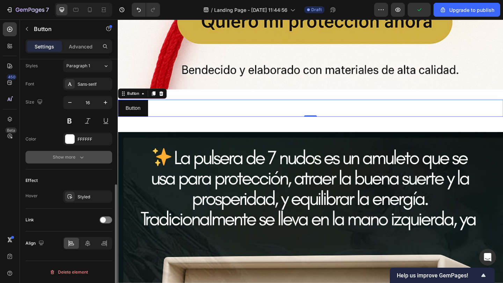
click at [76, 157] on div "Show more" at bounding box center [69, 157] width 32 height 7
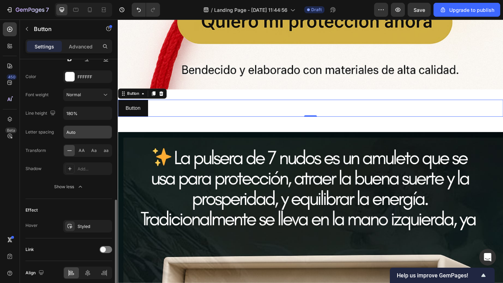
scroll to position [349, 0]
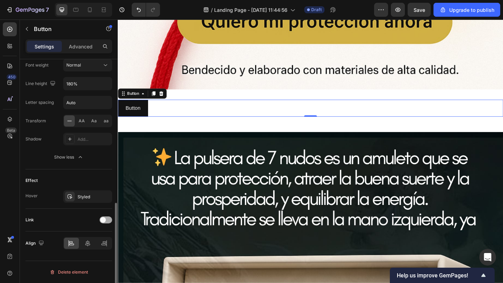
click at [105, 221] on span at bounding box center [103, 220] width 6 height 6
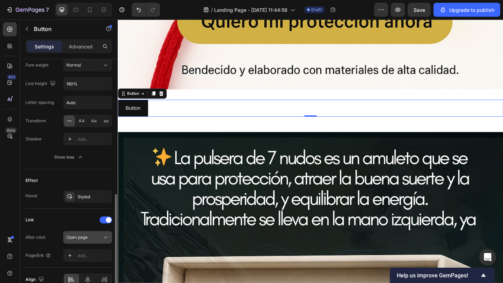
click at [92, 235] on div "Open page" at bounding box center [84, 238] width 36 height 6
click at [58, 252] on div "Page/link Add..." at bounding box center [68, 256] width 87 height 13
click at [92, 240] on div "Open page" at bounding box center [84, 238] width 36 height 6
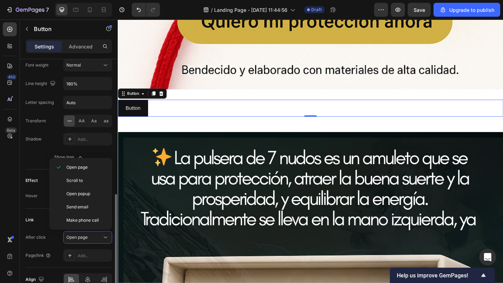
click at [59, 242] on div "After click Open page" at bounding box center [68, 237] width 87 height 13
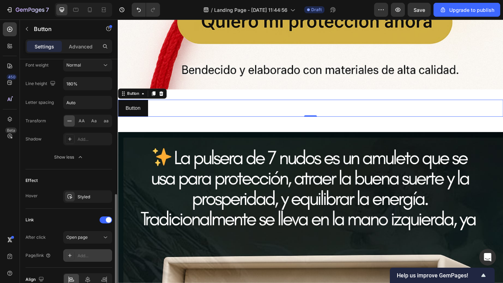
click at [88, 252] on div "Add..." at bounding box center [87, 256] width 49 height 13
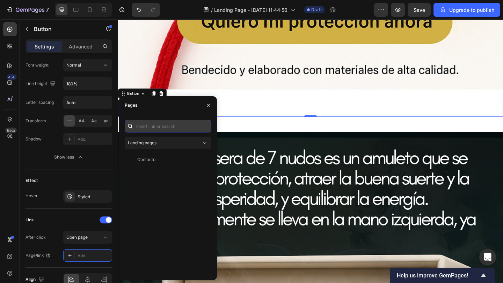
click at [154, 129] on input "text" at bounding box center [168, 126] width 87 height 13
paste input "https://admin.shopify.com/store/75f516-97/apps/releasit-cod-order-form/settings…"
type input "https://admin.shopify.com/store/75f516-97/apps/releasit-cod-order-form/settings…"
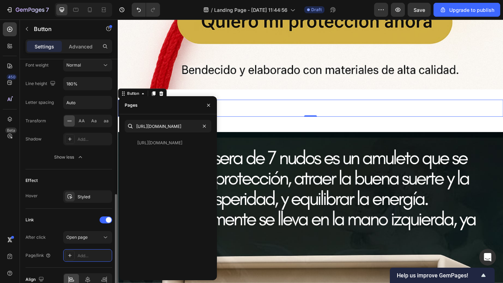
click at [68, 216] on div "Link" at bounding box center [68, 220] width 87 height 11
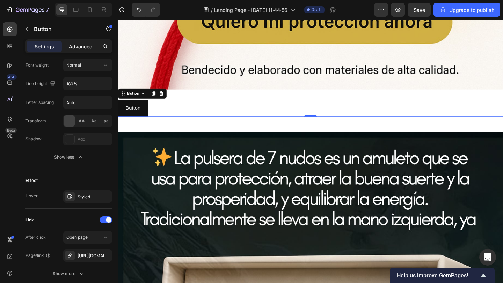
click at [77, 49] on p "Advanced" at bounding box center [81, 46] width 24 height 7
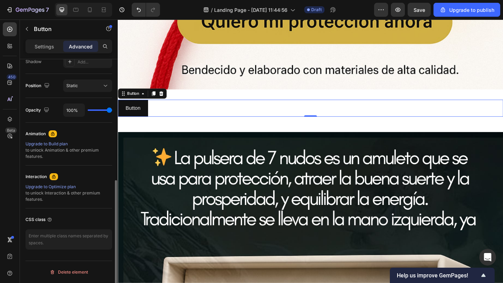
scroll to position [240, 0]
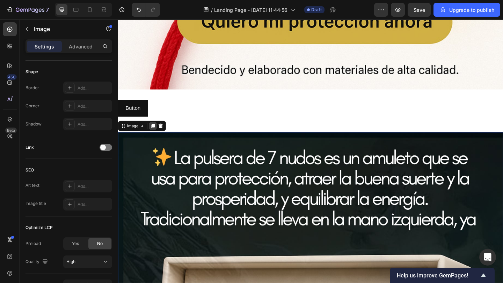
scroll to position [0, 0]
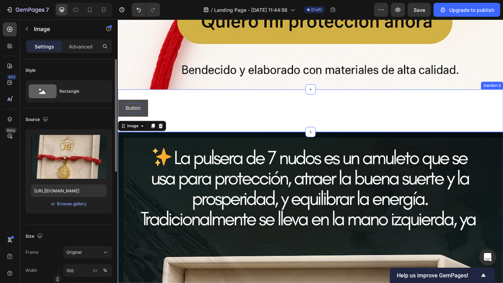
click at [153, 120] on div "Button Button" at bounding box center [327, 116] width 419 height 18
click at [142, 115] on p "Button" at bounding box center [134, 116] width 16 height 10
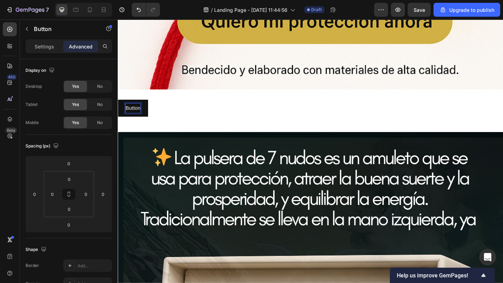
click at [151, 112] on div "Button Button 0" at bounding box center [327, 116] width 419 height 18
click at [169, 99] on div "Button" at bounding box center [144, 100] width 53 height 11
click at [167, 102] on icon at bounding box center [165, 100] width 6 height 6
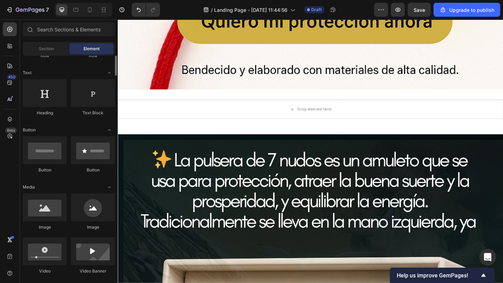
scroll to position [95, 0]
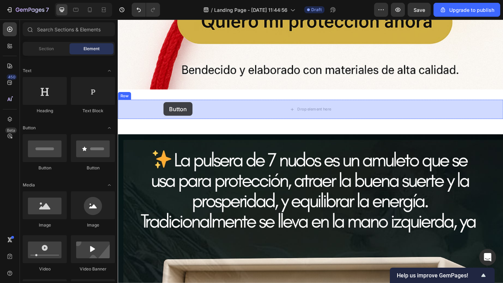
drag, startPoint x: 170, startPoint y: 165, endPoint x: 167, endPoint y: 110, distance: 55.9
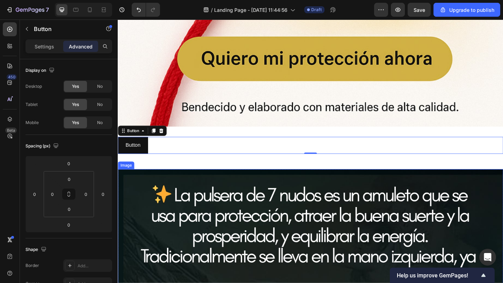
scroll to position [480, 0]
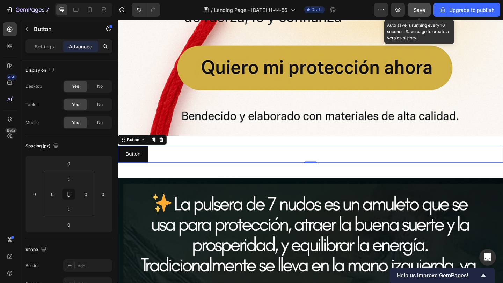
click at [414, 16] on button "Save" at bounding box center [418, 10] width 23 height 14
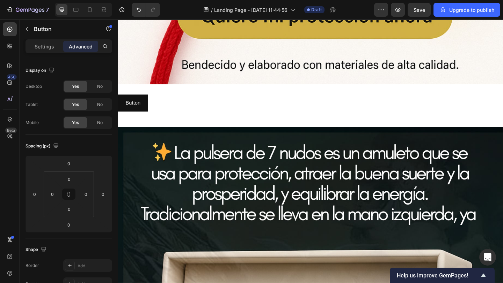
scroll to position [532, 0]
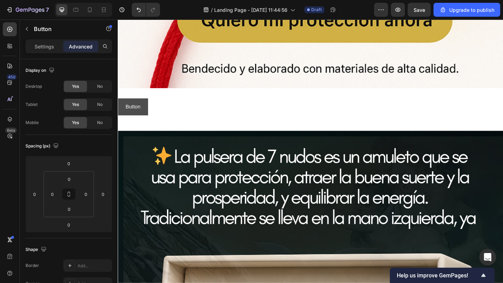
click at [147, 115] on button "Button" at bounding box center [134, 114] width 33 height 18
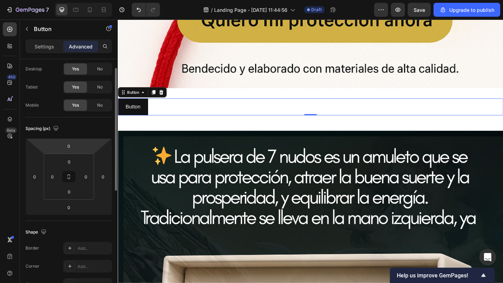
scroll to position [0, 0]
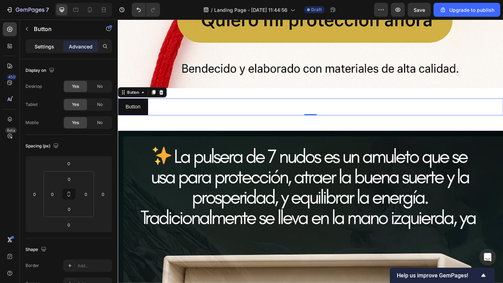
click at [50, 44] on p "Settings" at bounding box center [45, 46] width 20 height 7
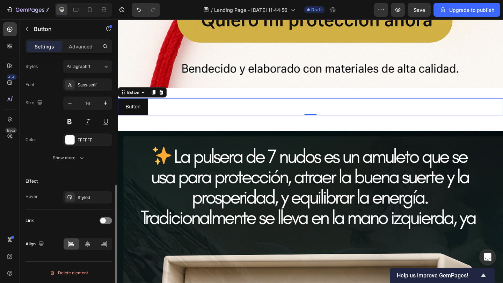
scroll to position [257, 0]
click at [77, 47] on p "Advanced" at bounding box center [81, 46] width 24 height 7
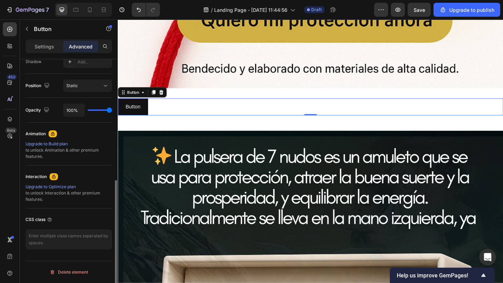
scroll to position [240, 0]
click at [99, 87] on div "Static" at bounding box center [84, 86] width 36 height 6
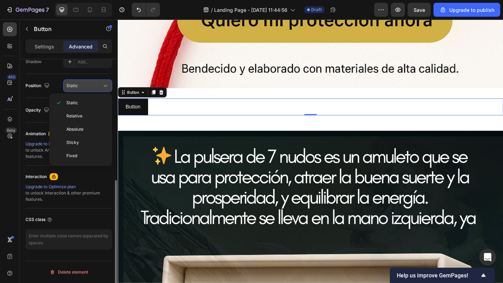
click at [99, 87] on div "Static" at bounding box center [84, 86] width 36 height 6
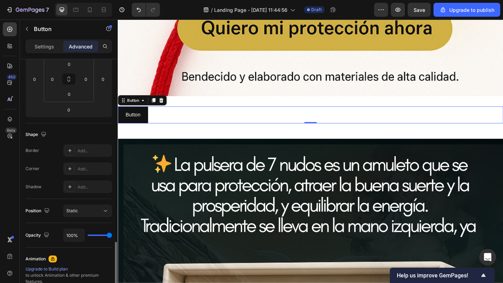
scroll to position [80, 0]
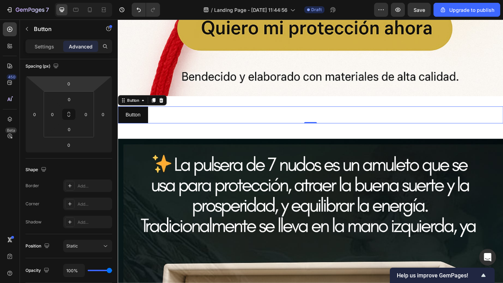
click at [47, 40] on div "Settings Advanced" at bounding box center [68, 46] width 87 height 14
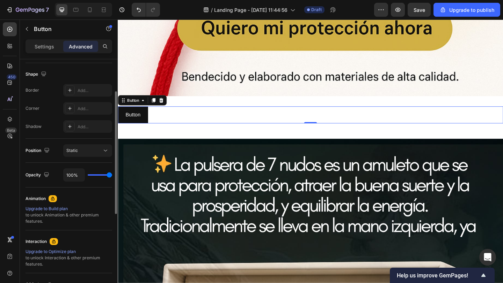
scroll to position [179, 0]
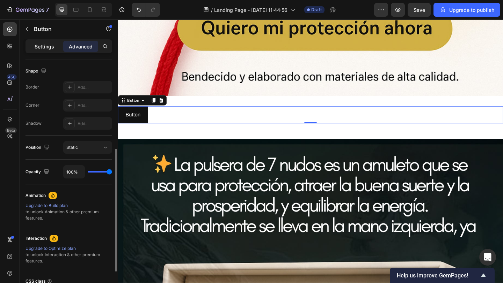
click at [45, 45] on p "Settings" at bounding box center [45, 46] width 20 height 7
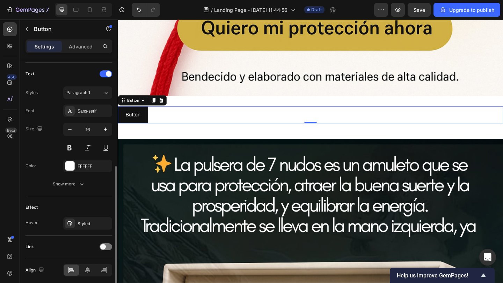
scroll to position [226, 0]
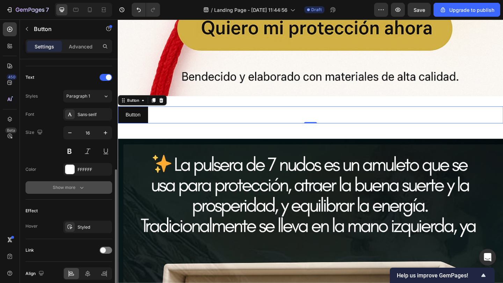
click at [83, 186] on icon "button" at bounding box center [81, 187] width 7 height 7
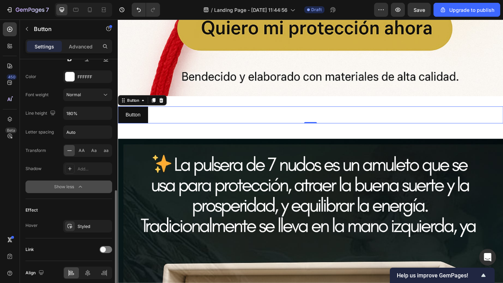
click at [82, 189] on icon "button" at bounding box center [80, 187] width 7 height 7
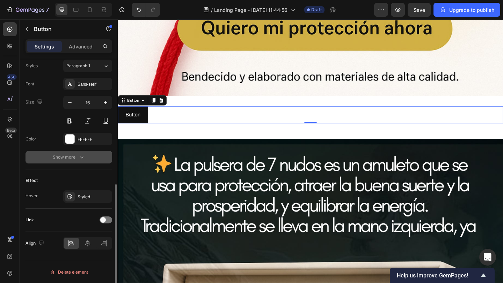
click at [99, 212] on div "Link" at bounding box center [68, 220] width 87 height 23
click at [110, 223] on div at bounding box center [105, 220] width 13 height 7
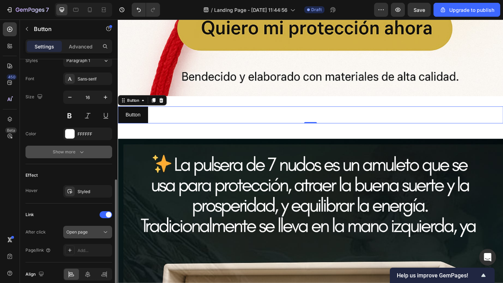
scroll to position [263, 0]
click at [97, 237] on button "Open page" at bounding box center [87, 231] width 49 height 13
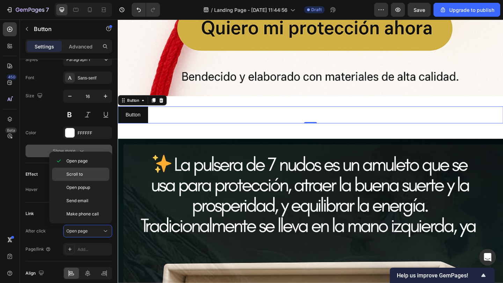
click at [82, 178] on div "Scroll to" at bounding box center [80, 174] width 57 height 13
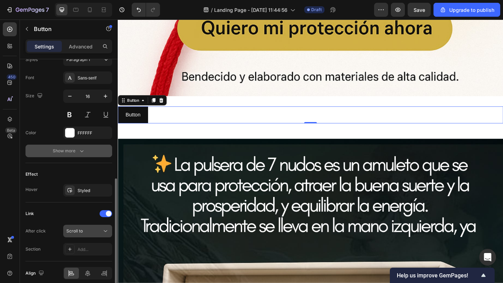
click at [92, 235] on button "Scroll to" at bounding box center [87, 231] width 49 height 13
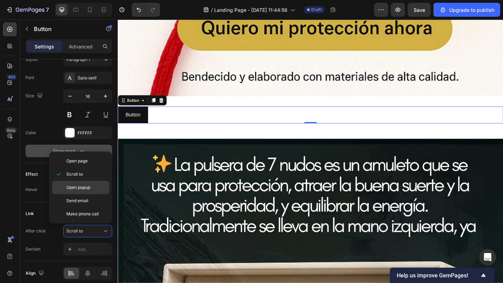
click at [92, 188] on p "Open popup" at bounding box center [86, 188] width 40 height 6
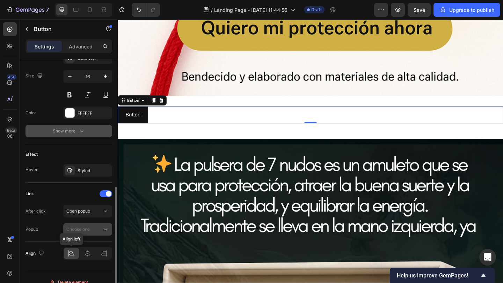
scroll to position [284, 0]
click at [88, 228] on span "Choose one" at bounding box center [77, 228] width 23 height 5
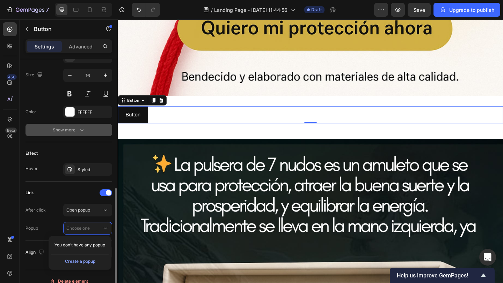
click at [55, 225] on div "Popup Choose one" at bounding box center [68, 228] width 87 height 13
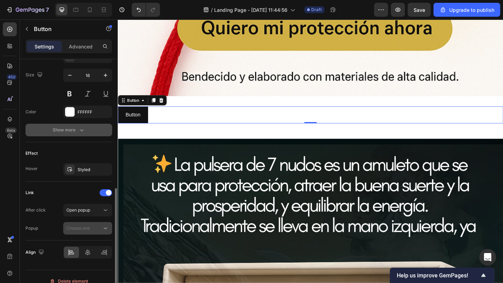
click at [84, 225] on span "Choose one" at bounding box center [77, 228] width 23 height 6
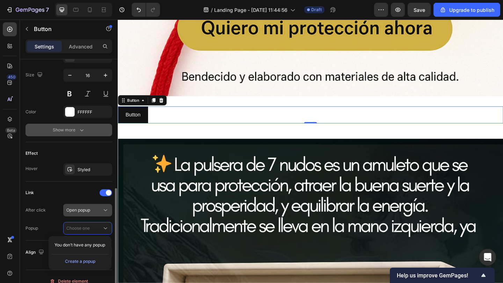
click at [97, 216] on button "Open popup" at bounding box center [87, 210] width 49 height 13
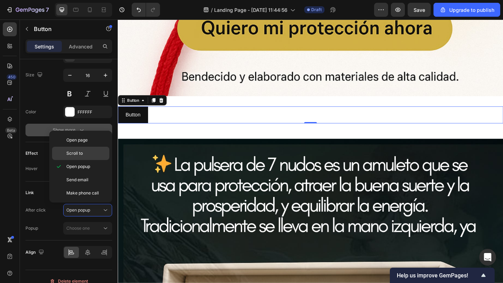
click at [96, 148] on div "Scroll to" at bounding box center [80, 153] width 57 height 13
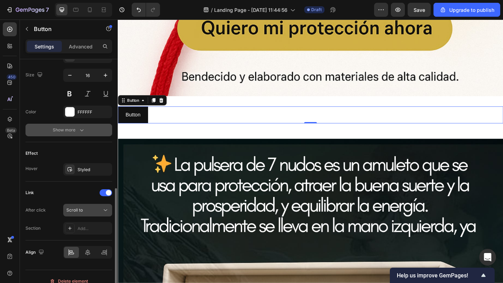
click at [100, 209] on div "Scroll to" at bounding box center [84, 210] width 36 height 6
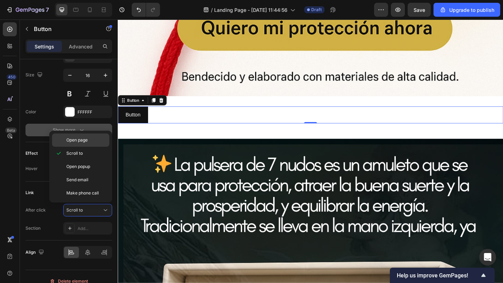
click at [95, 143] on p "Open page" at bounding box center [86, 140] width 40 height 6
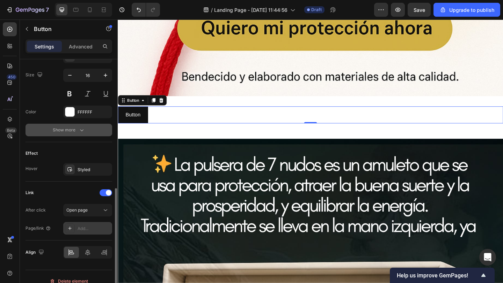
click at [95, 225] on div "Add..." at bounding box center [87, 228] width 49 height 13
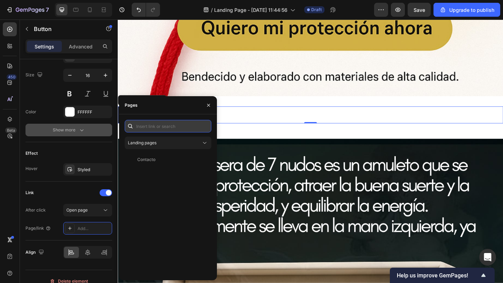
click at [151, 125] on input "text" at bounding box center [168, 126] width 87 height 13
paste input "https://admin.shopify.com/store/75f516-97/apps/releasit-cod-order-form/settings…"
type input "https://admin.shopify.com/store/75f516-97/apps/releasit-cod-order-form/settings…"
click at [150, 127] on input "https://admin.shopify.com/store/75f516-97/apps/releasit-cod-order-form/settings…" at bounding box center [168, 126] width 87 height 13
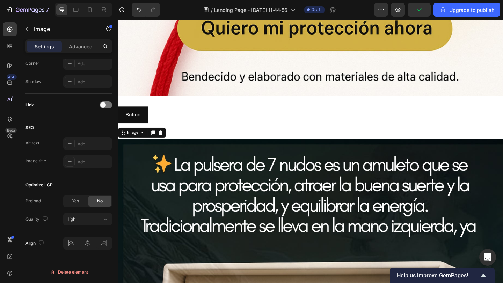
scroll to position [0, 0]
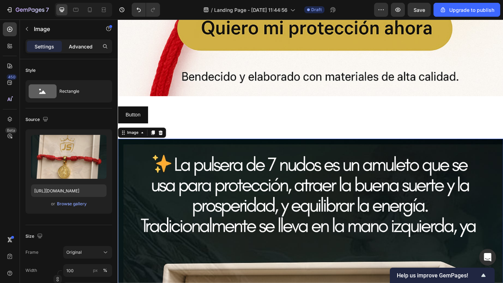
click at [81, 51] on div "Advanced" at bounding box center [80, 46] width 35 height 11
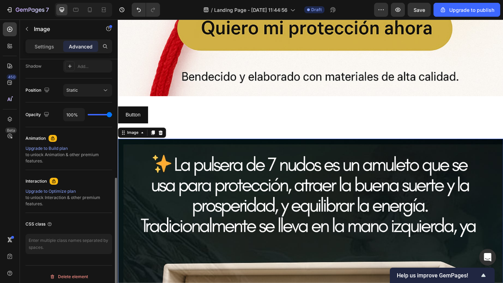
scroll to position [240, 0]
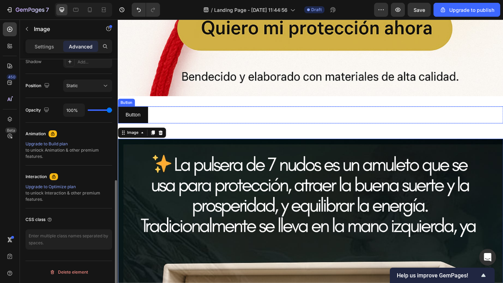
click at [162, 118] on div "Button Button" at bounding box center [327, 123] width 419 height 18
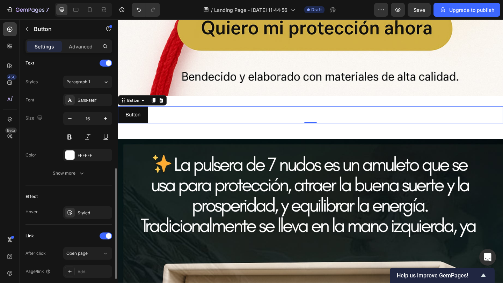
scroll to position [0, 0]
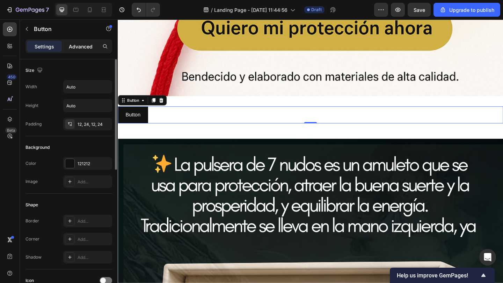
click at [81, 42] on div "Advanced" at bounding box center [80, 46] width 35 height 11
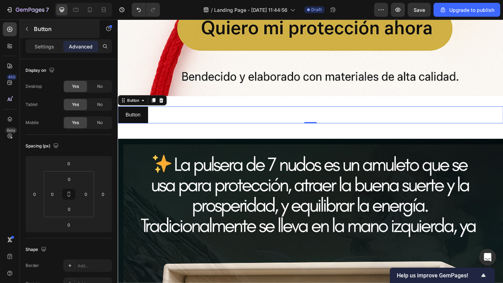
scroll to position [240, 0]
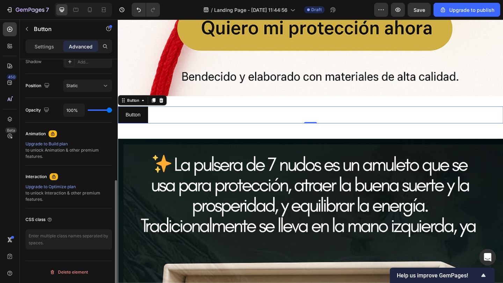
click at [54, 52] on div "Settings Advanced" at bounding box center [68, 46] width 87 height 14
click at [54, 45] on p "Settings" at bounding box center [45, 46] width 20 height 7
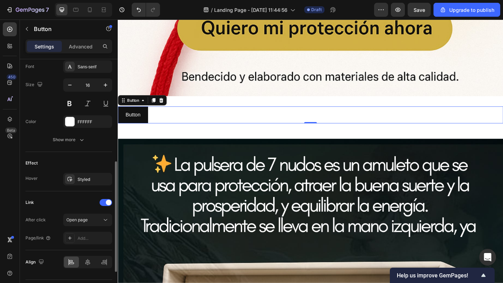
scroll to position [293, 0]
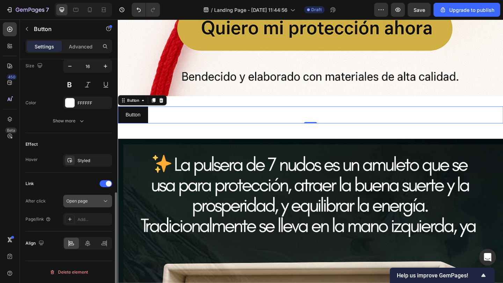
click at [96, 203] on div "Open page" at bounding box center [84, 201] width 36 height 6
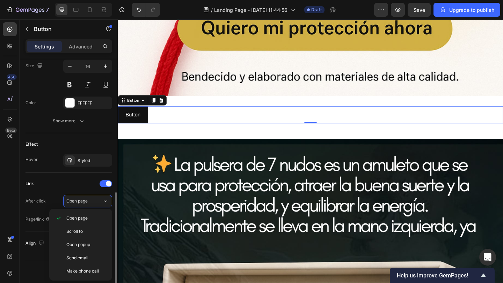
click at [38, 197] on div "After click" at bounding box center [35, 201] width 20 height 11
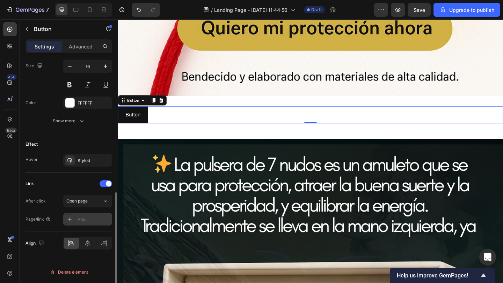
click at [76, 215] on div "Add..." at bounding box center [87, 219] width 49 height 13
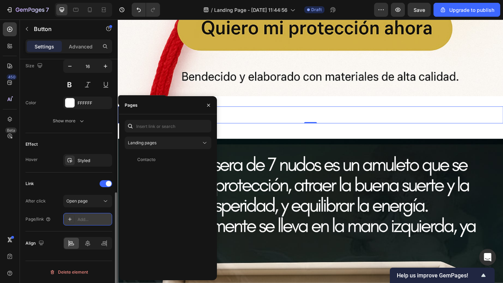
click at [85, 218] on div "Add..." at bounding box center [93, 220] width 33 height 6
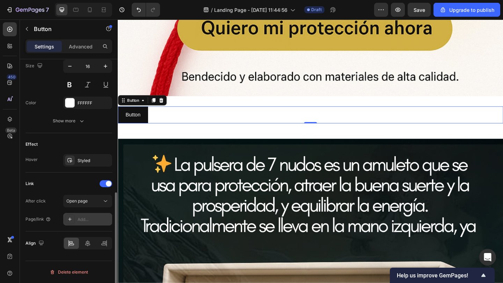
click at [83, 220] on div "Add..." at bounding box center [93, 220] width 33 height 6
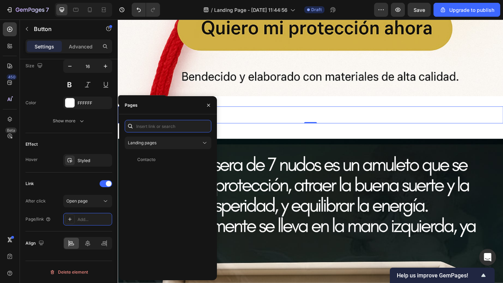
paste input "https://admin.shopify.com/store/75f516-97/apps/releasit-cod-order-form/settings…"
type input "https://admin.shopify.com/store/75f516-97/apps/releasit-cod-order-form/settings…"
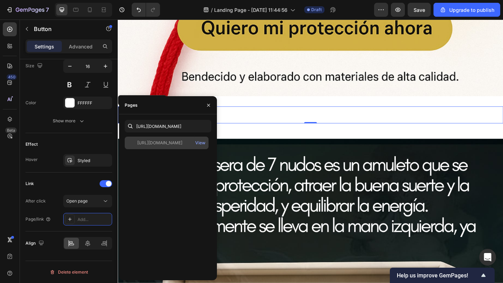
scroll to position [0, 0]
click at [170, 142] on div "https://admin.shopify.com/store/75f516-97/apps/releasit-cod-order-form/settings…" at bounding box center [159, 143] width 45 height 6
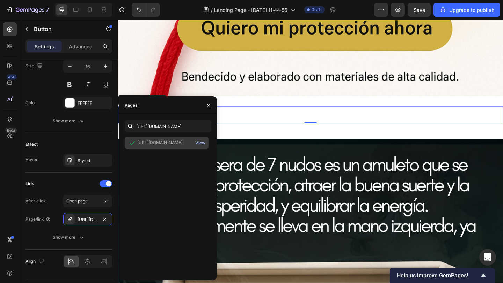
click at [202, 145] on div "View" at bounding box center [200, 143] width 10 height 6
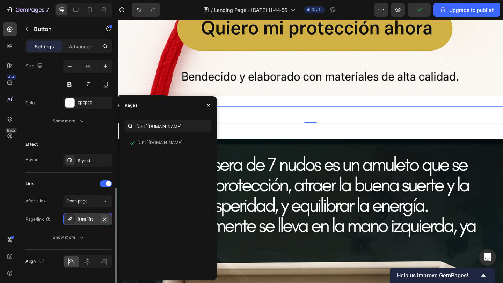
click at [103, 220] on icon "button" at bounding box center [105, 220] width 6 height 6
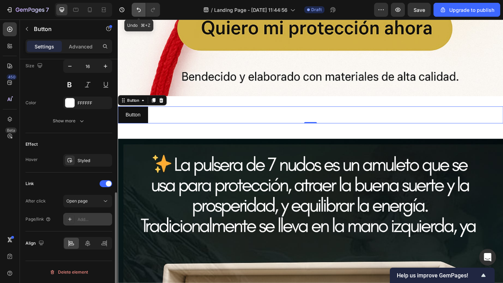
click at [140, 12] on icon "Undo/Redo" at bounding box center [138, 9] width 7 height 7
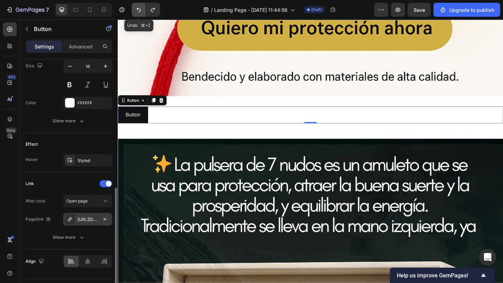
click at [140, 12] on icon "Undo/Redo" at bounding box center [138, 9] width 7 height 7
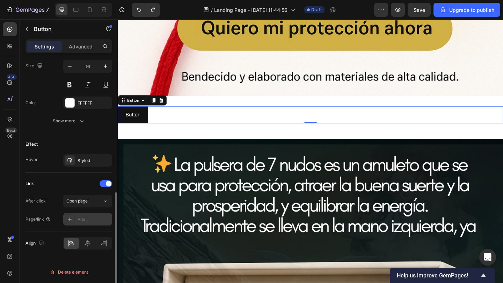
click at [139, 18] on div "7 / Landing Page - Sep 28, 11:44:56 Draft Preview Save Upgrade to publish" at bounding box center [251, 10] width 503 height 20
click at [139, 16] on button "Undo/Redo" at bounding box center [139, 10] width 14 height 14
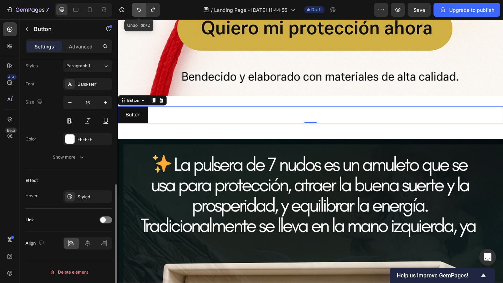
click at [139, 16] on button "Undo/Redo" at bounding box center [139, 10] width 14 height 14
click at [139, 15] on button "Undo/Redo" at bounding box center [139, 10] width 14 height 14
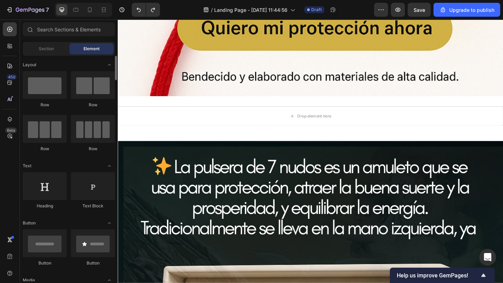
scroll to position [5, 0]
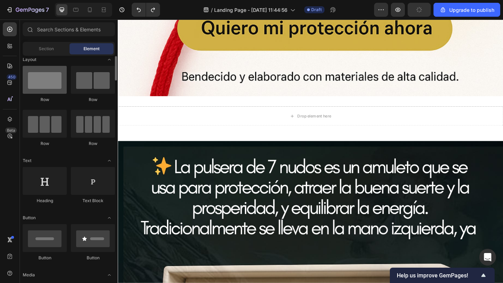
click at [54, 90] on div at bounding box center [45, 80] width 44 height 28
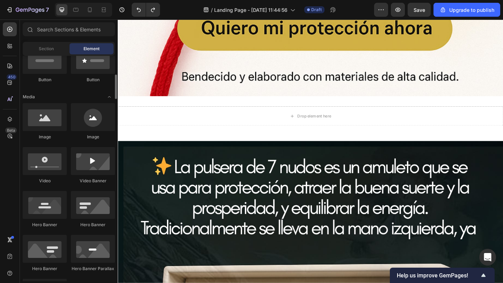
scroll to position [0, 0]
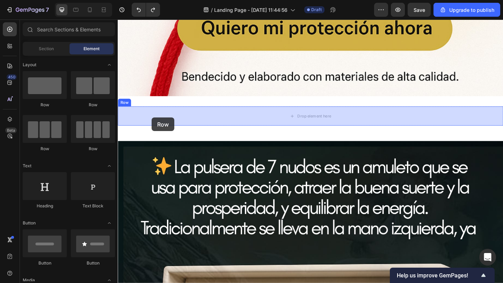
drag, startPoint x: 158, startPoint y: 100, endPoint x: 154, endPoint y: 126, distance: 26.9
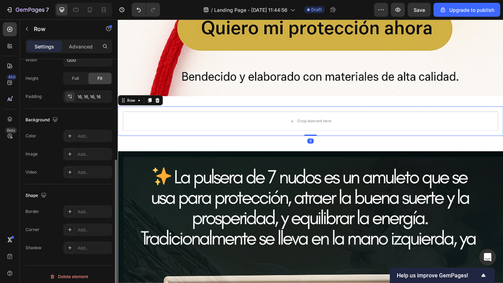
scroll to position [177, 0]
click at [26, 24] on button "button" at bounding box center [26, 28] width 11 height 11
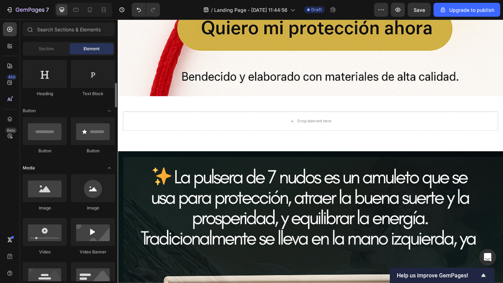
scroll to position [126, 0]
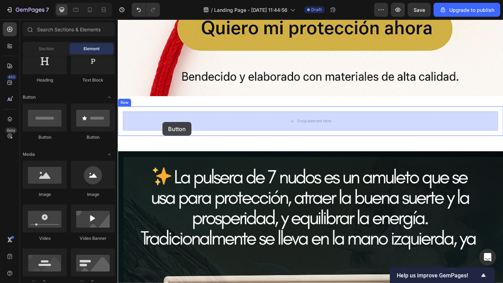
drag, startPoint x: 178, startPoint y: 145, endPoint x: 168, endPoint y: 130, distance: 17.8
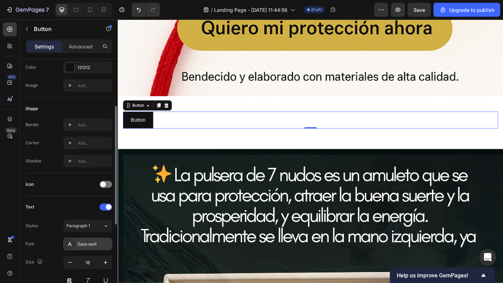
scroll to position [0, 0]
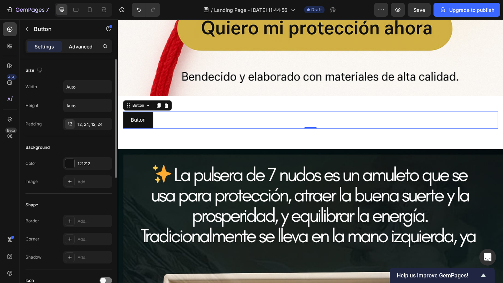
click at [81, 51] on div "Advanced" at bounding box center [80, 46] width 35 height 11
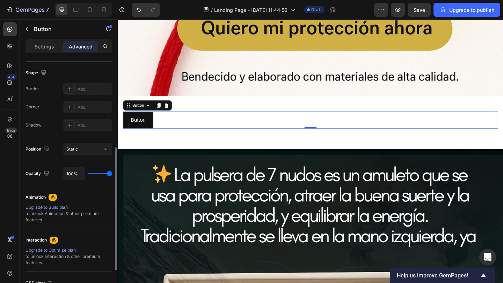
scroll to position [177, 0]
click at [49, 52] on div "Settings Advanced" at bounding box center [68, 46] width 87 height 14
click at [48, 45] on p "Settings" at bounding box center [45, 46] width 20 height 7
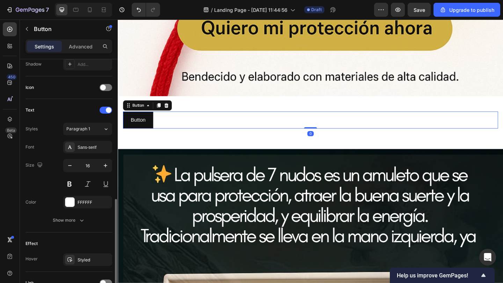
scroll to position [257, 0]
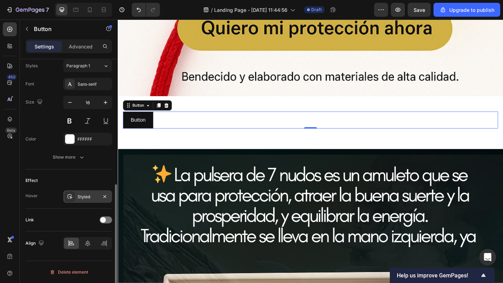
click at [86, 193] on div "Styled" at bounding box center [87, 197] width 49 height 13
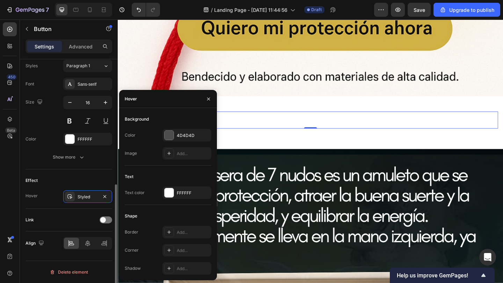
click at [86, 184] on div "Effect" at bounding box center [68, 180] width 87 height 11
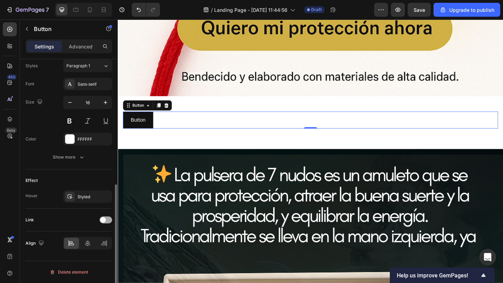
click at [111, 218] on div at bounding box center [105, 220] width 13 height 7
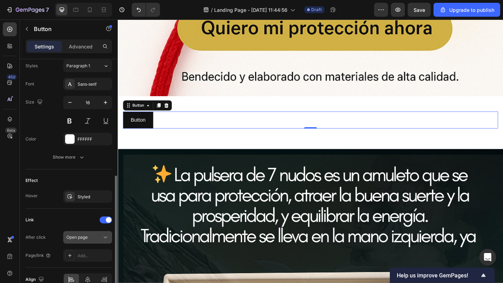
click at [90, 242] on button "Open page" at bounding box center [87, 237] width 49 height 13
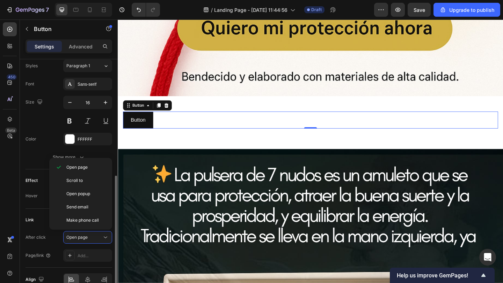
click at [53, 240] on div "After click Open page" at bounding box center [68, 237] width 87 height 13
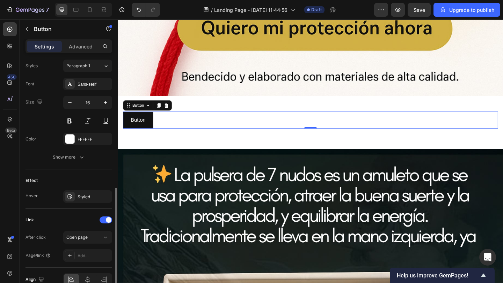
scroll to position [284, 0]
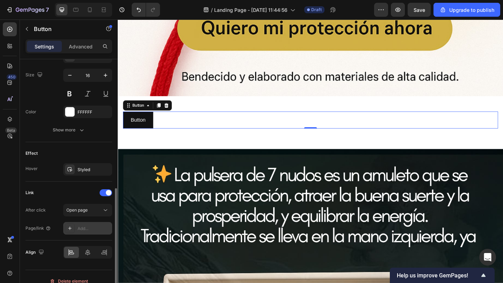
click at [67, 230] on icon at bounding box center [70, 229] width 6 height 6
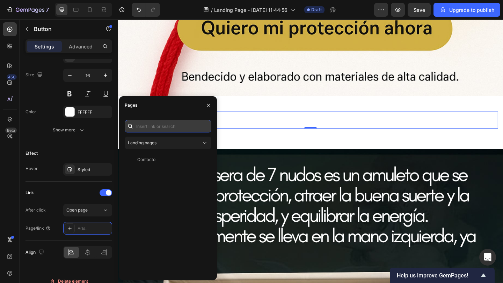
click at [140, 128] on input "text" at bounding box center [168, 126] width 87 height 13
paste input "https://admin.shopify.com/store/75f516-97/apps/releasit-cod-order-form/settings…"
type input "https://admin.shopify.com/store/75f516-97/apps/releasit-cod-order-form/settings…"
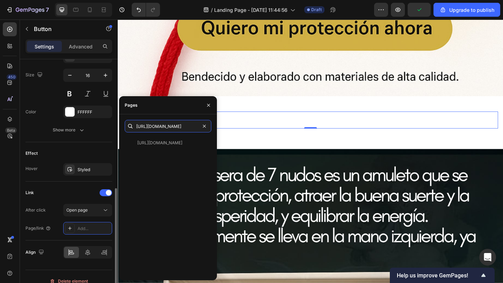
scroll to position [0, 0]
drag, startPoint x: 199, startPoint y: 126, endPoint x: 108, endPoint y: 123, distance: 91.2
click at [108, 123] on div "450 Beta Sections(30) Elements(83) Section Element Hero Section Product Detail …" at bounding box center [59, 152] width 118 height 264
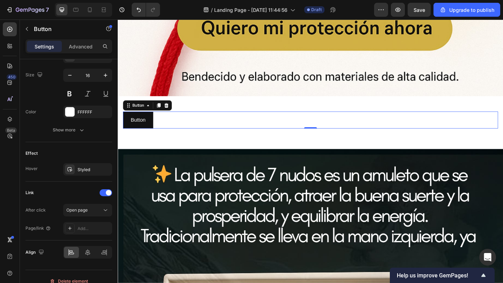
click at [253, 132] on div "Button Button 0" at bounding box center [327, 129] width 408 height 18
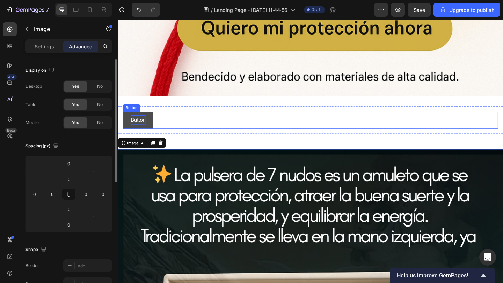
click at [147, 129] on p "Button" at bounding box center [140, 129] width 16 height 10
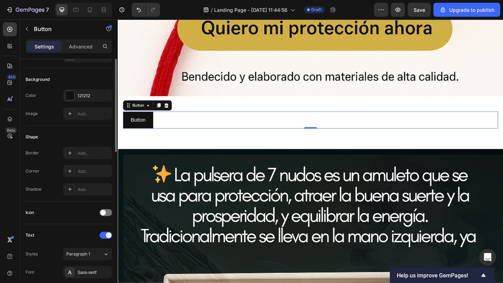
scroll to position [19, 0]
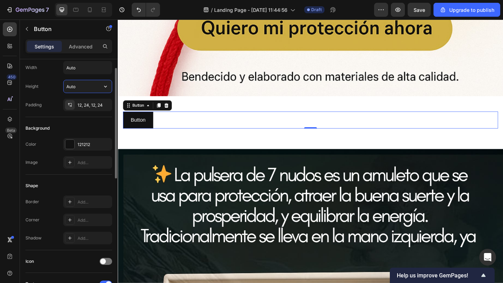
click at [89, 90] on input "Auto" at bounding box center [88, 86] width 48 height 13
click at [100, 87] on button "button" at bounding box center [105, 86] width 13 height 13
click at [99, 76] on div "Width Auto Height Auto Padding 12, 24, 12, 24" at bounding box center [68, 86] width 87 height 50
click at [95, 140] on div "121212" at bounding box center [87, 144] width 49 height 13
click at [92, 132] on div "Background" at bounding box center [68, 128] width 87 height 11
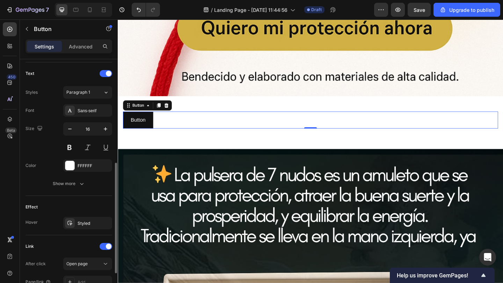
scroll to position [232, 0]
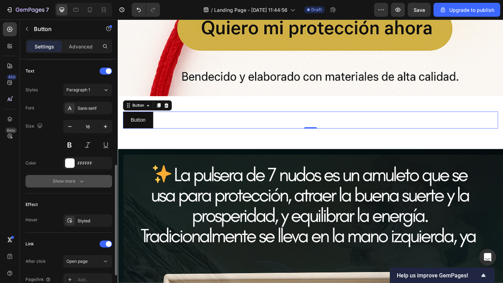
click at [88, 179] on button "Show more" at bounding box center [68, 181] width 87 height 13
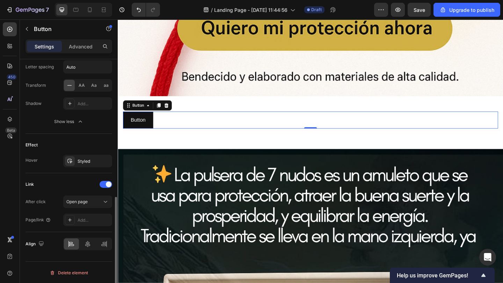
scroll to position [385, 0]
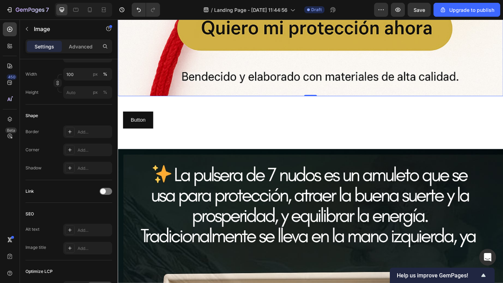
scroll to position [0, 0]
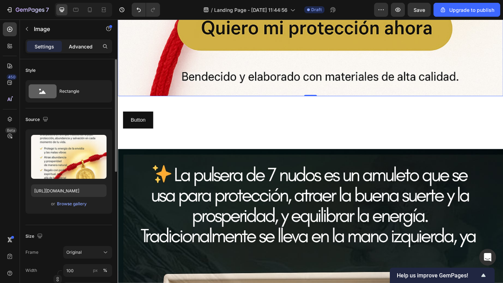
click at [86, 52] on div "Advanced" at bounding box center [80, 46] width 35 height 11
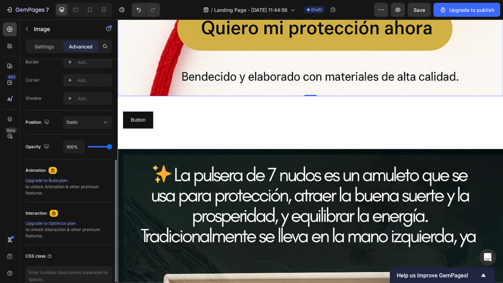
scroll to position [206, 0]
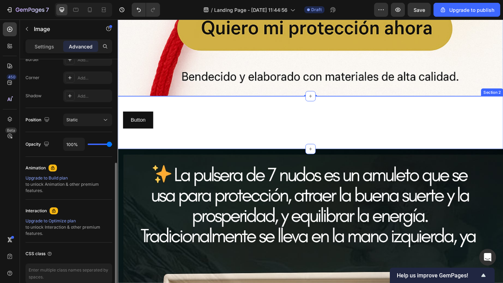
click at [166, 156] on div "Button Button Row Row Section 2" at bounding box center [327, 132] width 419 height 58
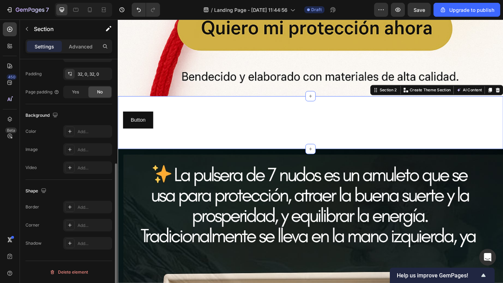
scroll to position [0, 0]
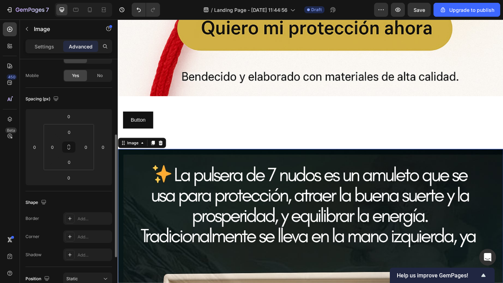
scroll to position [31, 0]
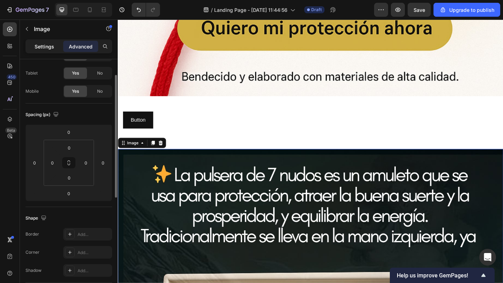
click at [51, 49] on p "Settings" at bounding box center [45, 46] width 20 height 7
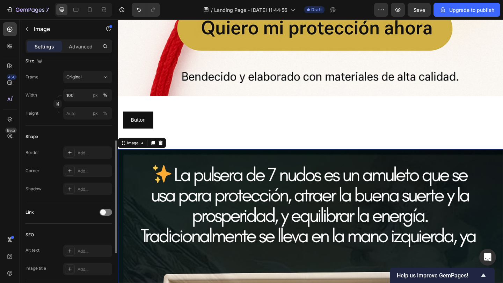
scroll to position [176, 0]
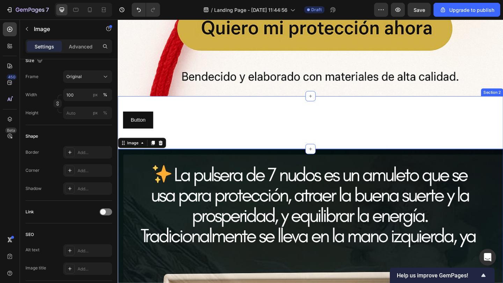
click at [198, 153] on div "Button Button Row Row Section 2" at bounding box center [327, 132] width 419 height 58
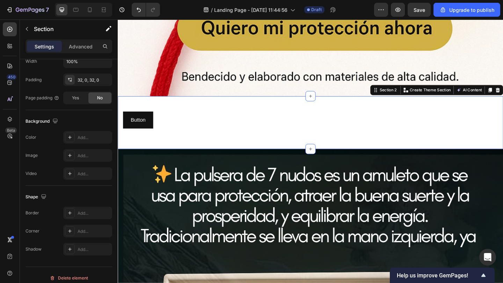
scroll to position [0, 0]
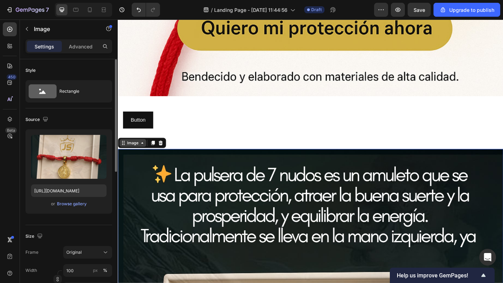
click at [140, 156] on div "Image" at bounding box center [133, 154] width 15 height 6
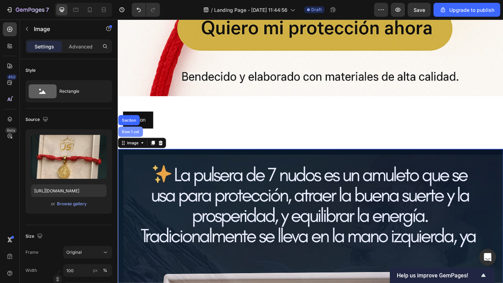
click at [134, 145] on div "Row 1 col" at bounding box center [131, 141] width 27 height 11
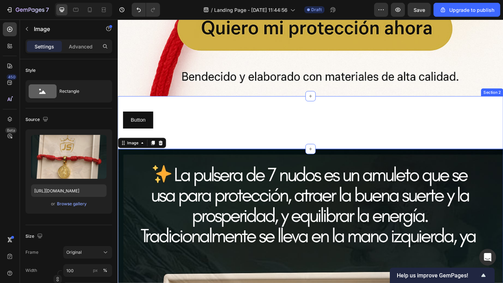
click at [180, 156] on div "Button Button Row Row Section 2" at bounding box center [327, 132] width 419 height 58
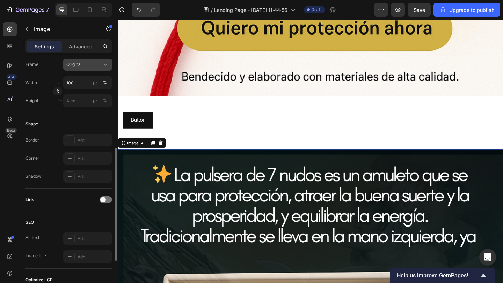
scroll to position [190, 0]
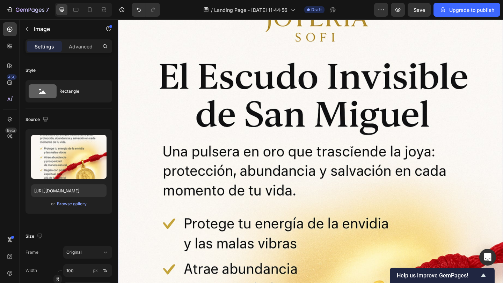
scroll to position [0, 0]
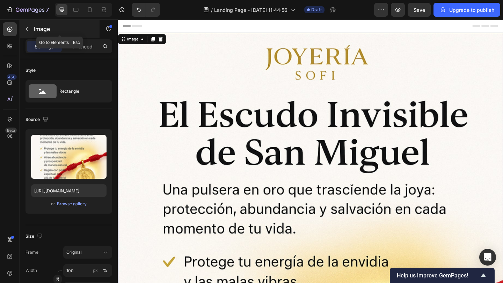
click at [38, 35] on div "Image" at bounding box center [60, 29] width 80 height 18
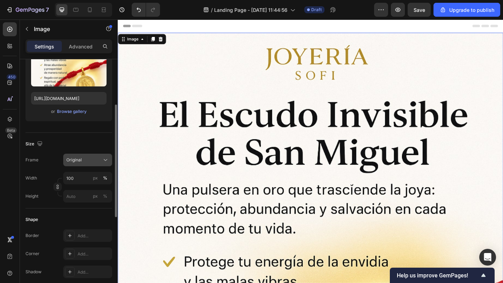
scroll to position [94, 0]
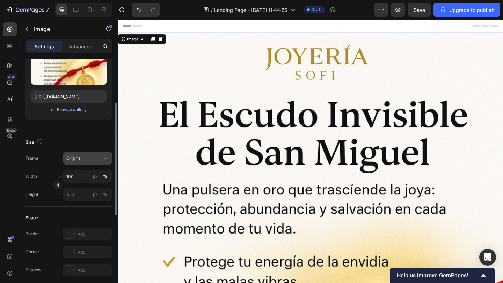
click at [73, 157] on span "Original" at bounding box center [73, 158] width 15 height 6
click at [68, 142] on div "Size" at bounding box center [68, 142] width 87 height 11
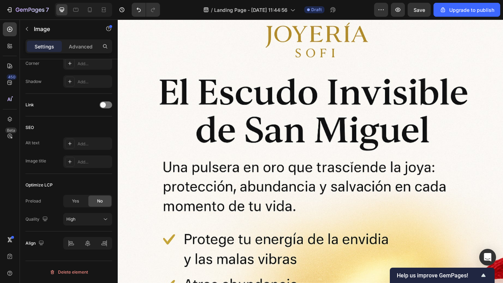
scroll to position [0, 0]
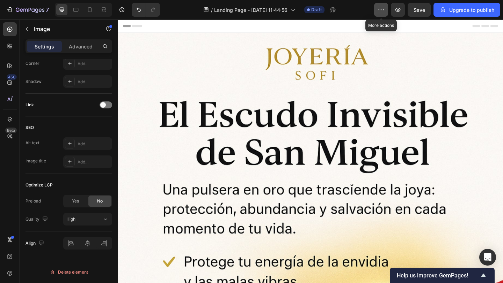
click at [380, 12] on icon "button" at bounding box center [380, 9] width 7 height 7
click at [356, 15] on div "/ Landing Page - Sep 28, 11:44:56 Draft" at bounding box center [269, 10] width 208 height 14
click at [380, 13] on button "button" at bounding box center [381, 10] width 14 height 14
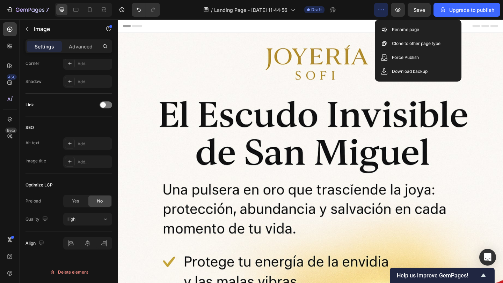
click at [378, 9] on icon "button" at bounding box center [380, 9] width 7 height 7
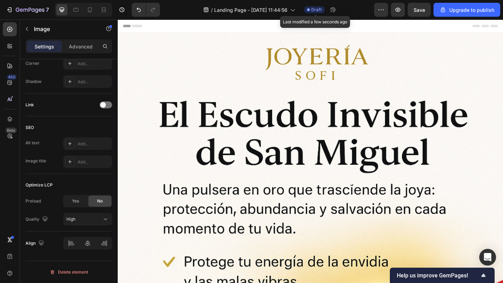
click at [317, 11] on span "Draft" at bounding box center [316, 10] width 10 height 6
click at [414, 16] on button "Save" at bounding box center [418, 10] width 23 height 14
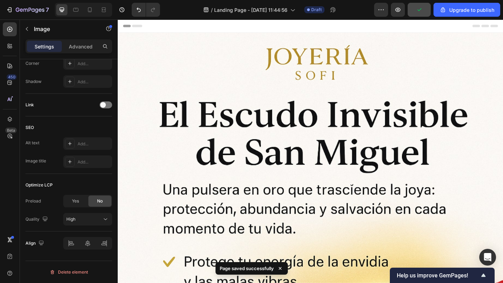
click at [415, 16] on button "button" at bounding box center [418, 10] width 23 height 14
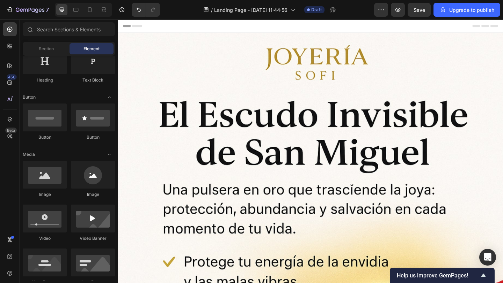
click at [328, 30] on div "Header" at bounding box center [327, 27] width 408 height 14
click at [126, 29] on div "Header" at bounding box center [135, 26] width 26 height 8
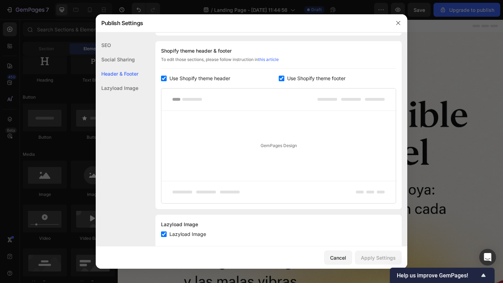
scroll to position [327, 0]
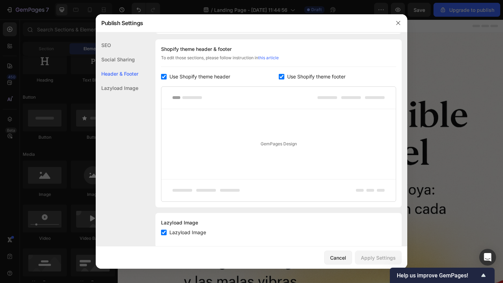
click at [163, 75] on input "checkbox" at bounding box center [164, 77] width 6 height 6
checkbox input "false"
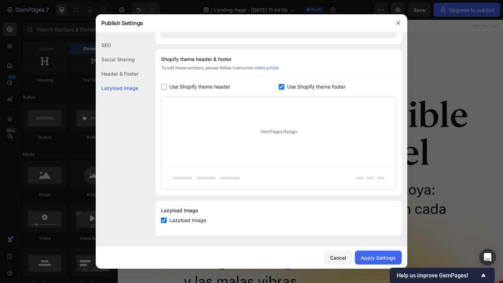
scroll to position [317, 0]
click at [281, 87] on input "checkbox" at bounding box center [282, 87] width 6 height 6
checkbox input "false"
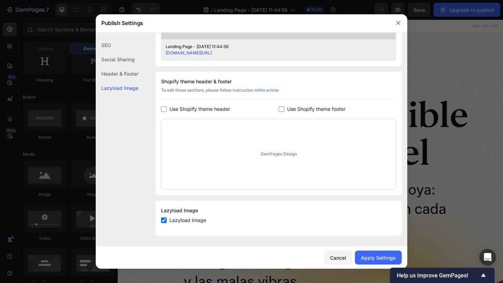
scroll to position [295, 0]
click at [369, 254] on div "Apply Settings" at bounding box center [378, 257] width 35 height 7
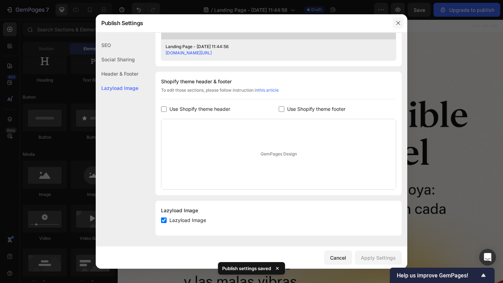
click at [402, 19] on button "button" at bounding box center [397, 22] width 11 height 11
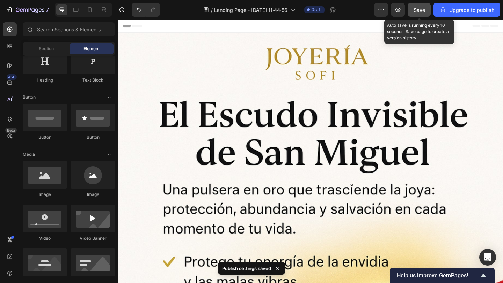
click at [416, 14] on button "Save" at bounding box center [418, 10] width 23 height 14
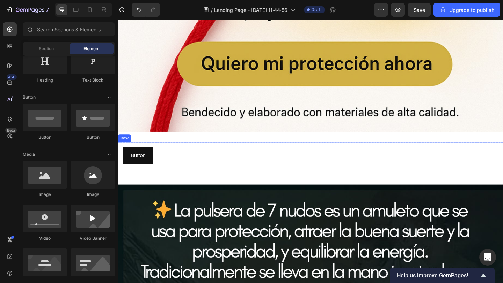
scroll to position [486, 0]
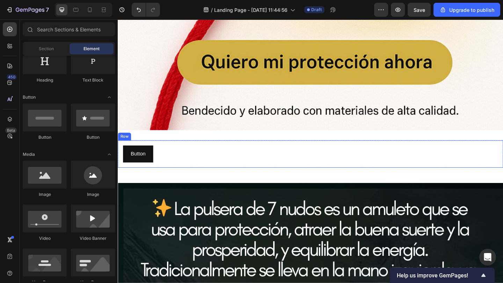
click at [199, 171] on div "Button Button" at bounding box center [327, 166] width 408 height 18
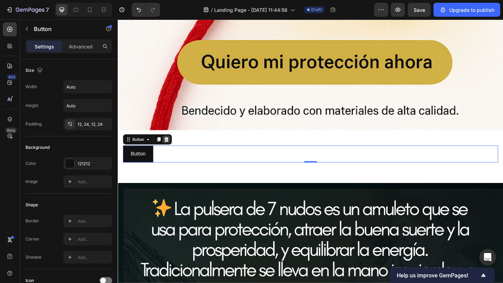
click at [171, 150] on icon at bounding box center [170, 150] width 5 height 5
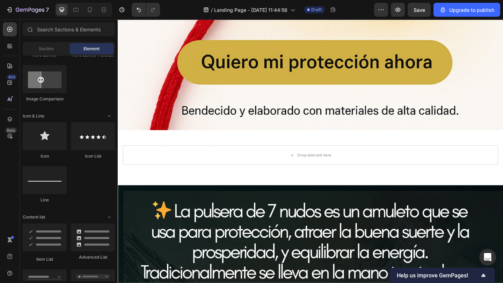
scroll to position [257, 0]
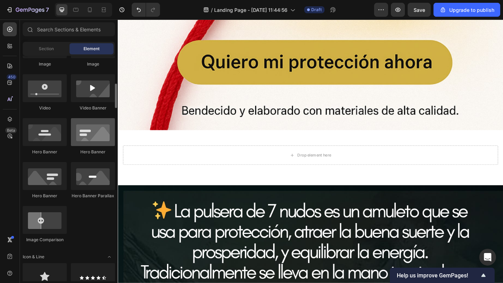
click at [78, 119] on div at bounding box center [93, 132] width 44 height 28
click at [59, 45] on div "Section" at bounding box center [46, 48] width 44 height 11
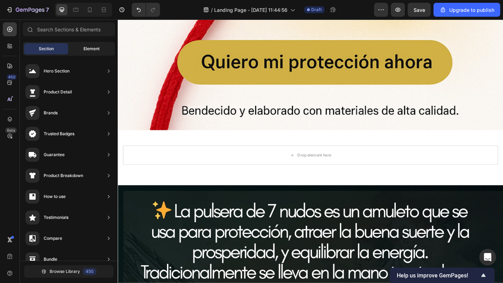
click at [84, 46] on span "Element" at bounding box center [91, 49] width 16 height 6
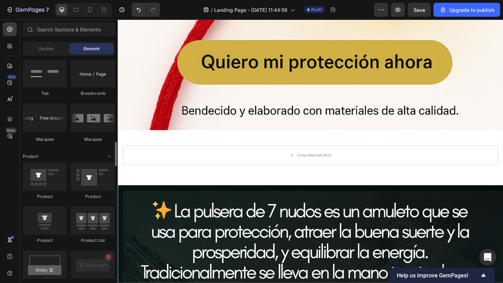
scroll to position [799, 0]
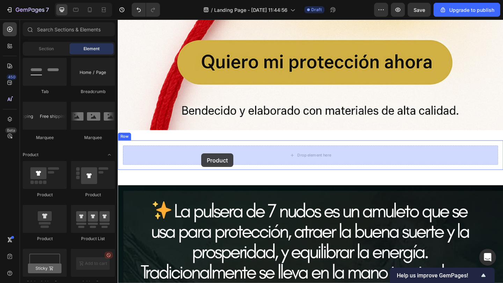
drag, startPoint x: 208, startPoint y: 200, endPoint x: 208, endPoint y: 165, distance: 34.6
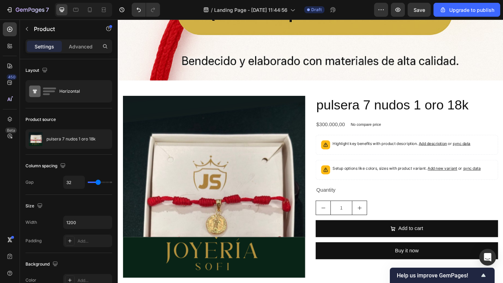
scroll to position [578, 0]
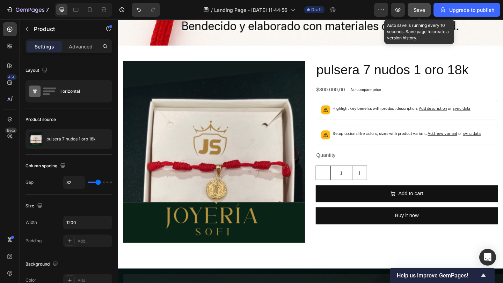
click at [421, 14] on button "Save" at bounding box center [418, 10] width 23 height 14
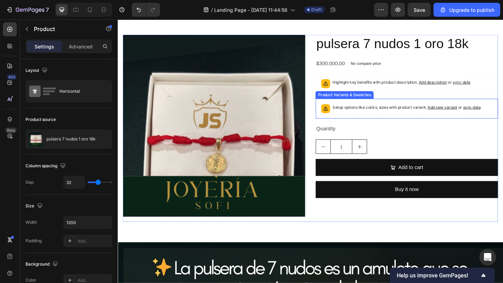
scroll to position [600, 0]
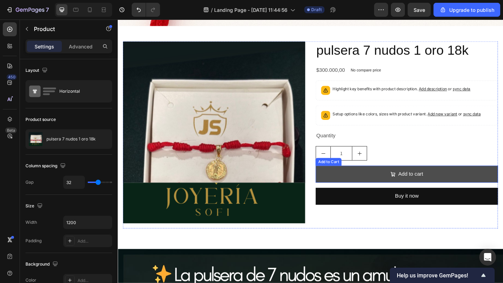
click at [451, 193] on button "Add to cart" at bounding box center [432, 188] width 198 height 18
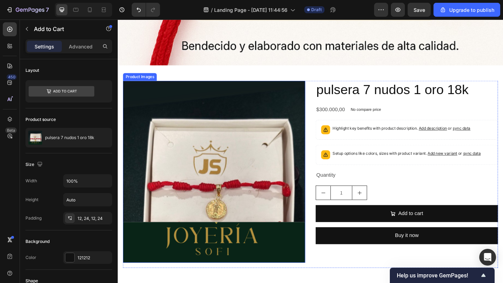
scroll to position [560, 0]
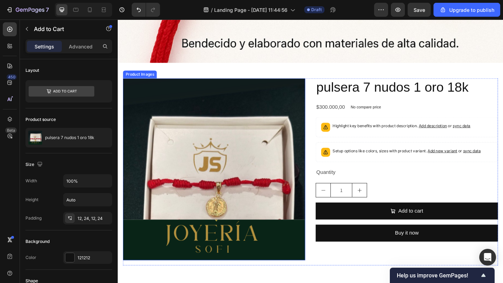
click at [164, 97] on img at bounding box center [222, 182] width 198 height 198
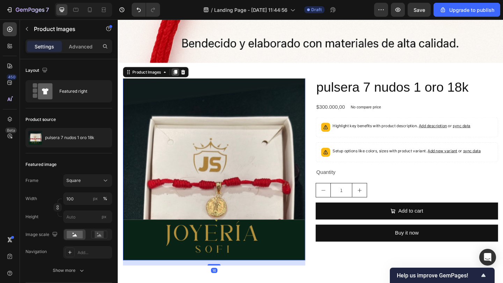
click at [178, 77] on icon at bounding box center [180, 77] width 6 height 6
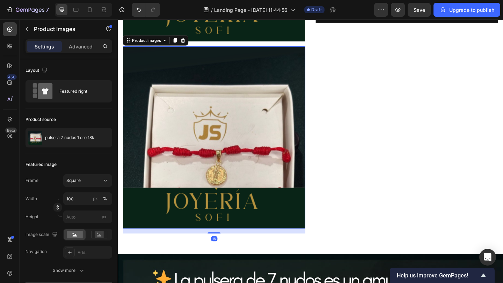
scroll to position [283, 0]
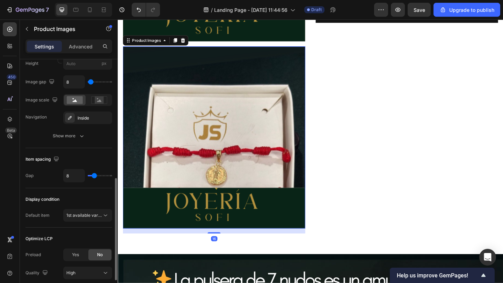
click at [237, 136] on img at bounding box center [222, 148] width 198 height 198
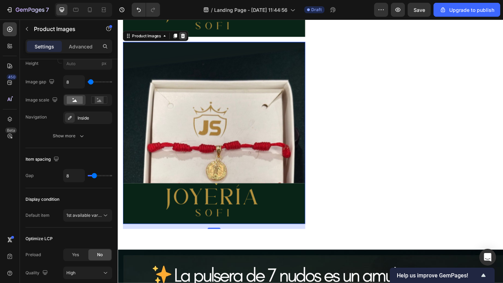
click at [191, 38] on icon at bounding box center [189, 38] width 6 height 6
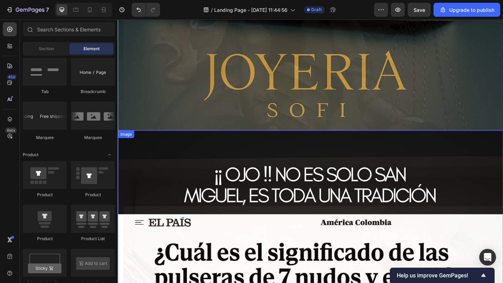
scroll to position [916, 0]
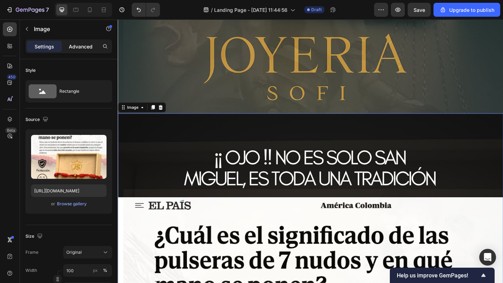
click at [83, 50] on p "Advanced" at bounding box center [81, 46] width 24 height 7
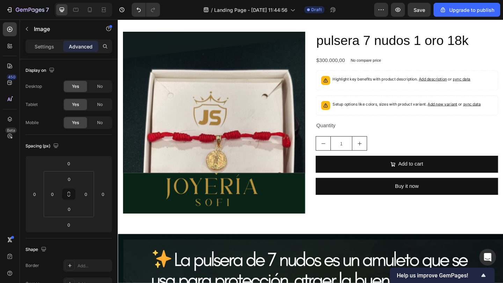
scroll to position [575, 0]
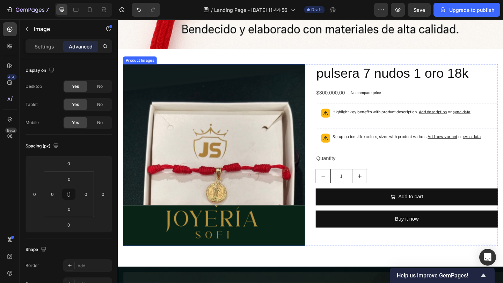
click at [139, 66] on div "Product Images" at bounding box center [141, 64] width 37 height 8
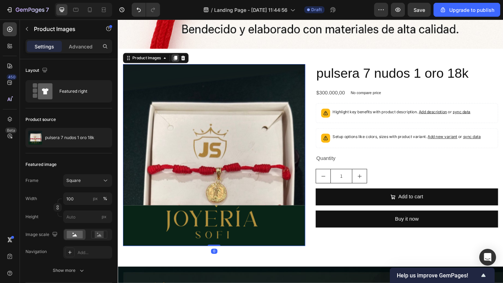
click at [182, 63] on icon at bounding box center [180, 62] width 6 height 6
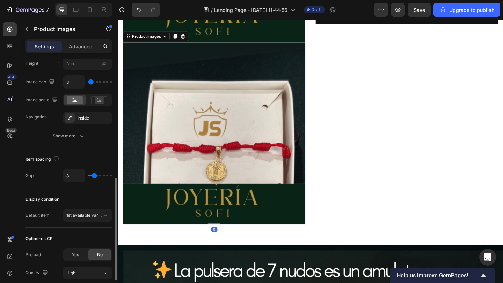
scroll to position [797, 0]
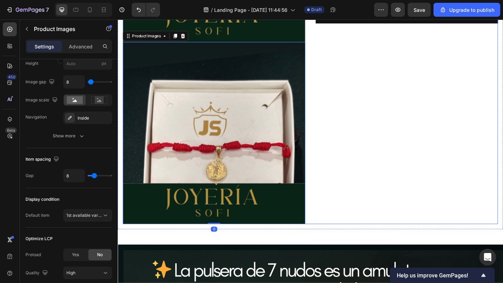
click at [327, 138] on div "Product Images Product Images 0 pulsera 7 nudos 1 oro 18k Product Title $300.00…" at bounding box center [327, 44] width 408 height 397
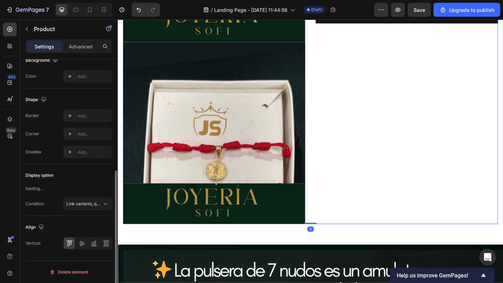
scroll to position [0, 0]
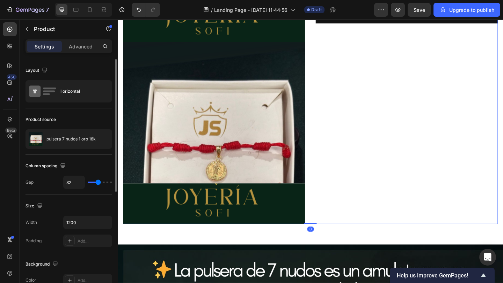
click at [341, 138] on div "pulsera 7 nudos 1 oro 18k Product Title $300.000,00 Product Price Product Price…" at bounding box center [432, 44] width 198 height 397
click at [304, 144] on img at bounding box center [222, 143] width 198 height 198
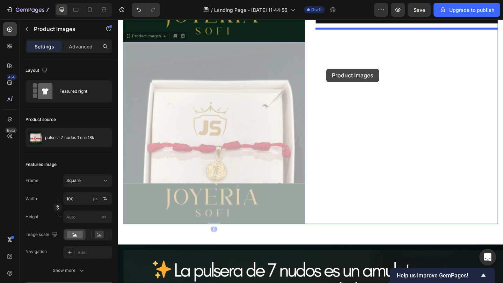
drag, startPoint x: 153, startPoint y: 39, endPoint x: 344, endPoint y: 73, distance: 194.2
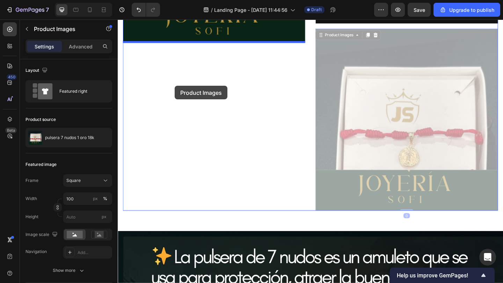
drag, startPoint x: 355, startPoint y: 38, endPoint x: 180, endPoint y: 90, distance: 183.3
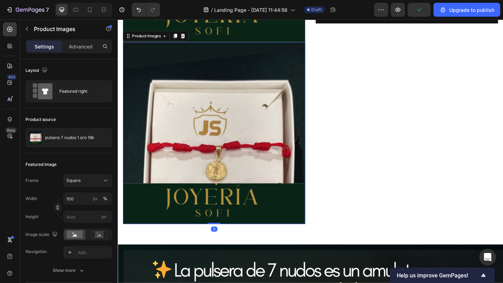
click at [218, 187] on img at bounding box center [222, 143] width 198 height 198
click at [414, 123] on div "pulsera 7 nudos 1 oro 18k Product Title $300.000,00 Product Price Product Price…" at bounding box center [432, 44] width 198 height 397
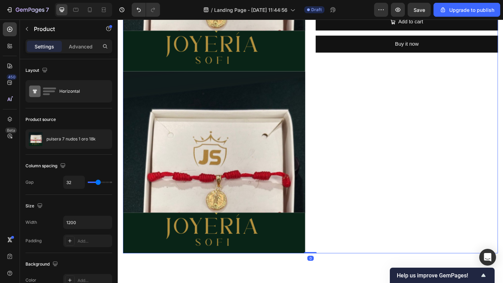
scroll to position [787, 0]
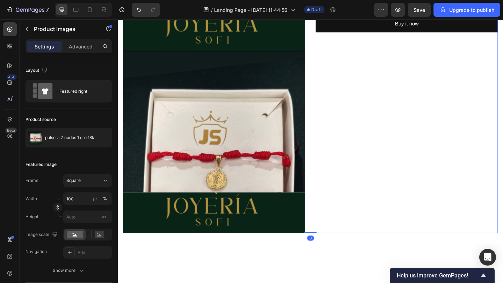
click at [275, 175] on img at bounding box center [222, 153] width 198 height 198
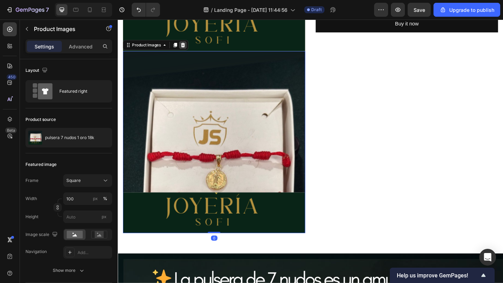
click at [189, 47] on icon at bounding box center [189, 47] width 6 height 6
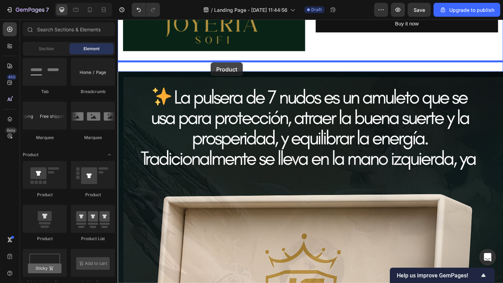
drag, startPoint x: 172, startPoint y: 200, endPoint x: 218, endPoint y: 66, distance: 141.1
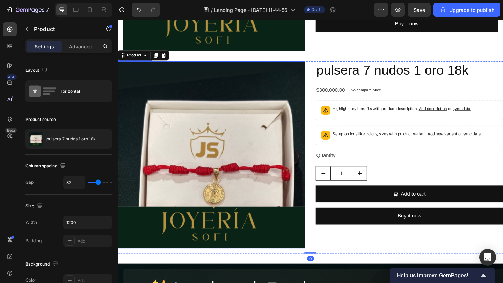
click at [278, 142] on img at bounding box center [220, 167] width 204 height 204
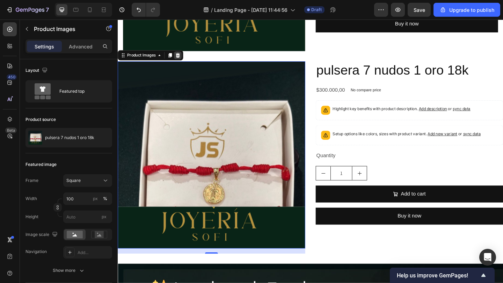
click at [184, 57] on icon at bounding box center [183, 58] width 5 height 5
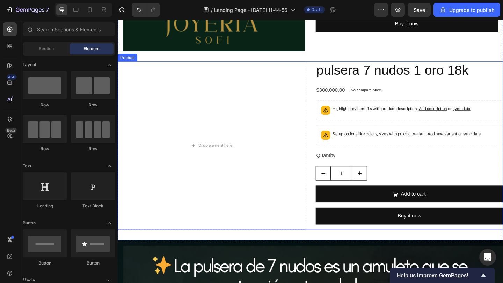
click at [362, 139] on div "Setup options like colors, sizes with product variant. Add new variant or sync …" at bounding box center [435, 145] width 198 height 15
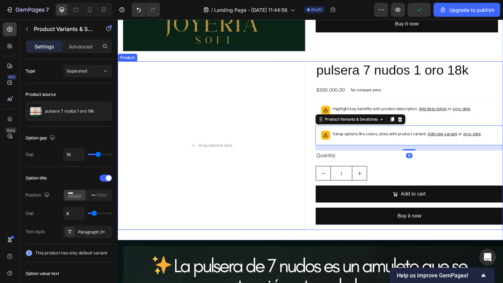
click at [434, 131] on div "pulsera 7 nudos 1 oro 18k Product Title $300.000,00 Product Price Product Price…" at bounding box center [435, 156] width 204 height 183
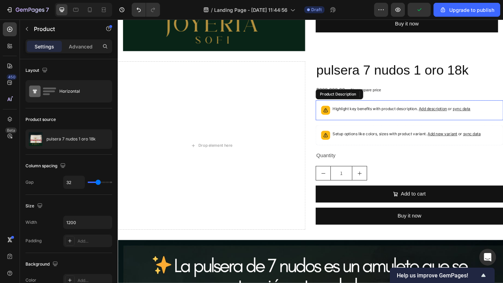
click at [426, 118] on p "Highlight key benefits with product description. Add description or sync data" at bounding box center [426, 116] width 150 height 7
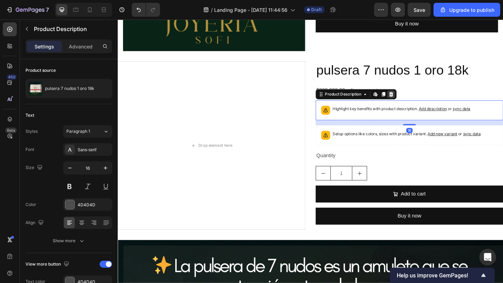
click at [418, 101] on div at bounding box center [414, 101] width 8 height 8
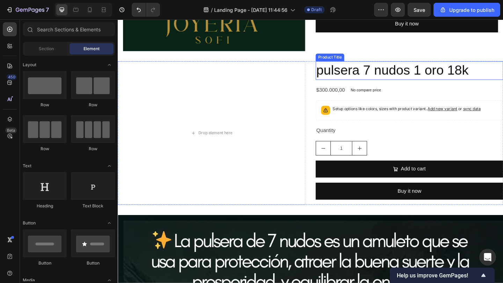
click at [407, 83] on h2 "pulsera 7 nudos 1 oro 18k" at bounding box center [435, 75] width 204 height 20
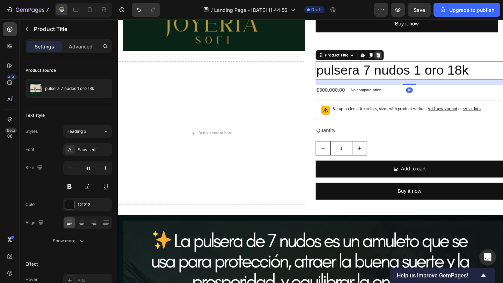
click at [403, 60] on icon at bounding box center [401, 58] width 6 height 6
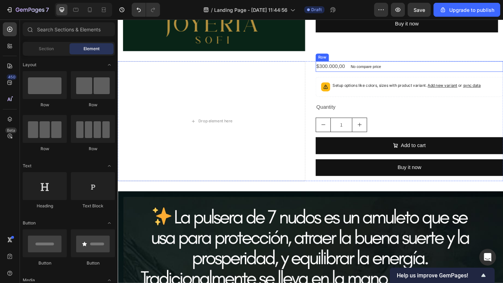
click at [399, 73] on p "No compare price" at bounding box center [387, 71] width 33 height 4
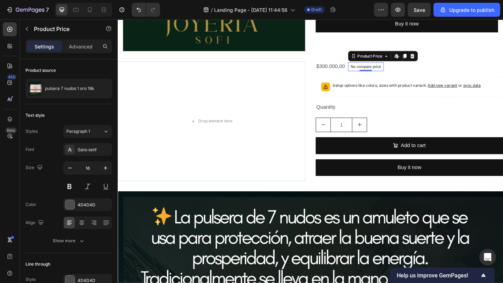
click at [427, 72] on div "$300.000,00 Product Price Product Price No compare price Product Price Edit con…" at bounding box center [435, 71] width 204 height 12
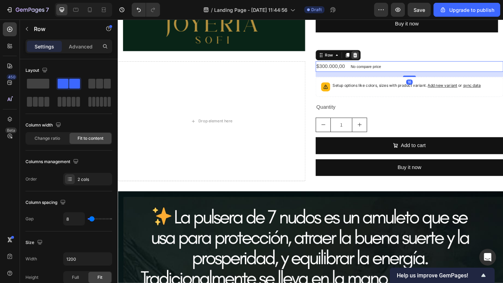
click at [376, 60] on icon at bounding box center [375, 58] width 5 height 5
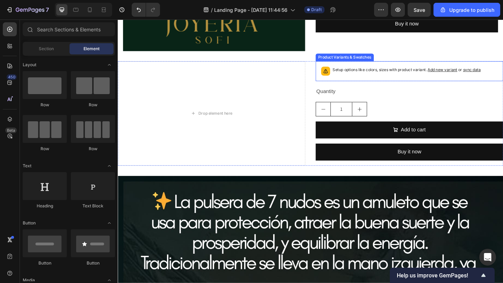
click at [422, 80] on div "Setup options like colors, sizes with product variant. Add new variant or sync …" at bounding box center [431, 76] width 161 height 10
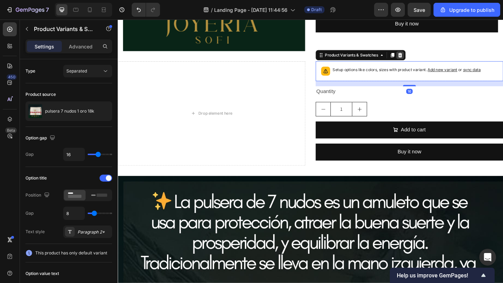
click at [427, 61] on icon at bounding box center [425, 58] width 6 height 6
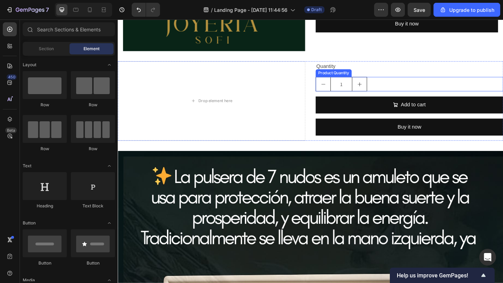
click at [394, 94] on div "1" at bounding box center [435, 90] width 204 height 16
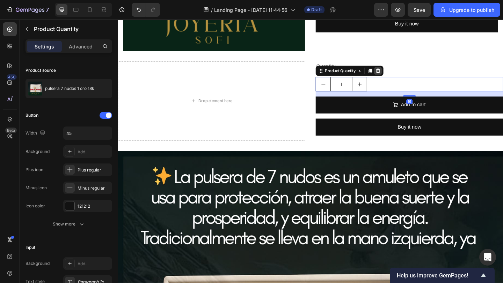
click at [400, 73] on icon at bounding box center [400, 75] width 5 height 5
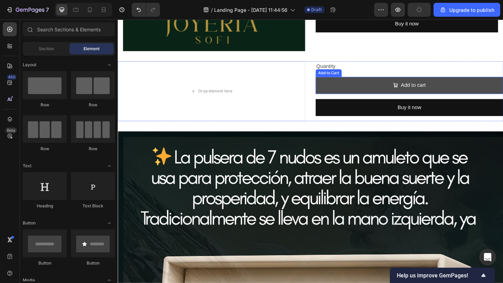
click at [395, 91] on button "Add to cart" at bounding box center [435, 91] width 204 height 18
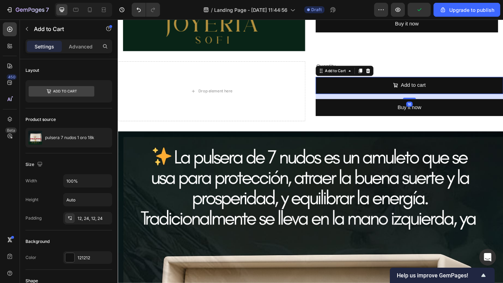
drag, startPoint x: 392, startPoint y: 77, endPoint x: 394, endPoint y: 71, distance: 7.3
click at [392, 75] on icon at bounding box center [390, 76] width 6 height 6
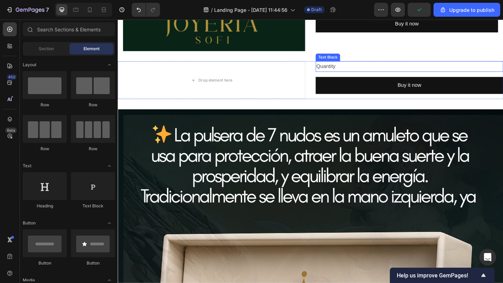
click at [407, 69] on div "Quantity" at bounding box center [435, 71] width 204 height 12
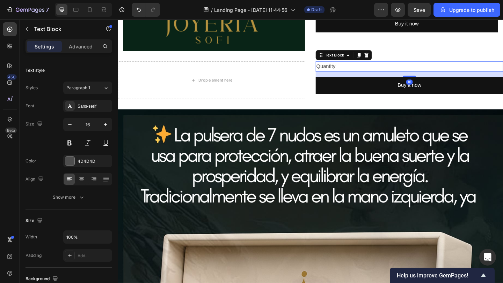
click at [389, 59] on icon at bounding box center [388, 58] width 5 height 5
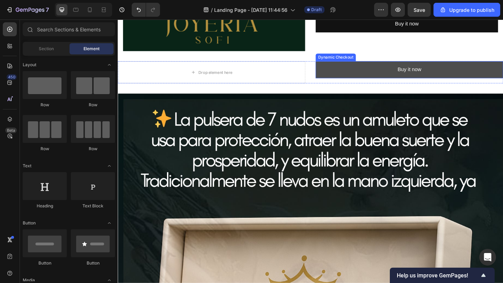
click at [389, 74] on button "Buy it now" at bounding box center [435, 74] width 204 height 18
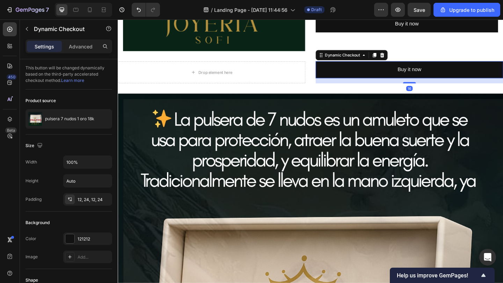
click at [409, 58] on div "Dynamic Checkout" at bounding box center [372, 58] width 78 height 11
click at [403, 57] on icon at bounding box center [405, 58] width 5 height 5
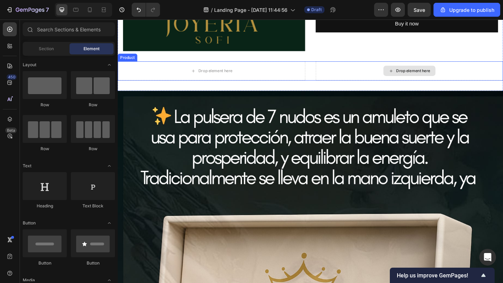
click at [361, 81] on div "Drop element here" at bounding box center [435, 75] width 204 height 21
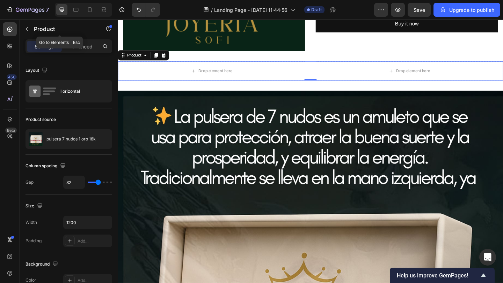
click at [62, 27] on p "Product" at bounding box center [63, 29] width 59 height 8
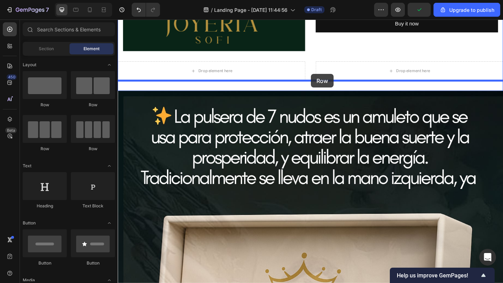
drag, startPoint x: 176, startPoint y: 110, endPoint x: 328, endPoint y: 79, distance: 155.3
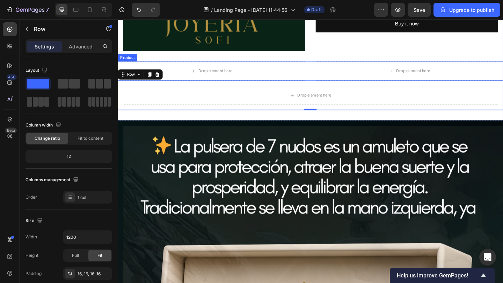
click at [325, 72] on div "Drop element here Drop element here Product" at bounding box center [327, 75] width 419 height 21
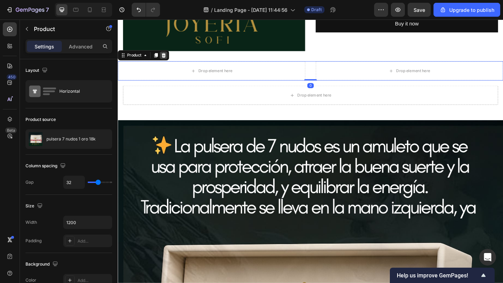
click at [170, 59] on icon at bounding box center [168, 58] width 6 height 6
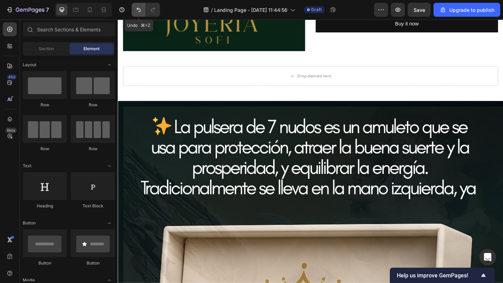
click at [139, 13] on icon "Undo/Redo" at bounding box center [138, 9] width 7 height 7
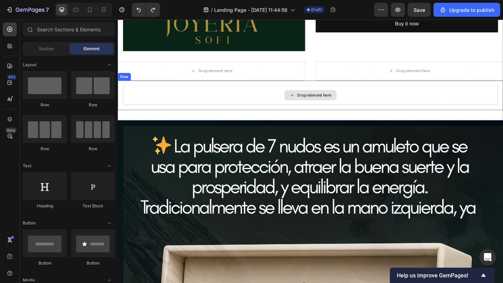
click at [255, 100] on div "Drop element here" at bounding box center [327, 101] width 408 height 21
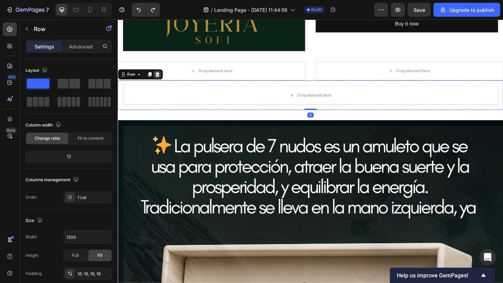
click at [162, 80] on icon at bounding box center [161, 79] width 6 height 6
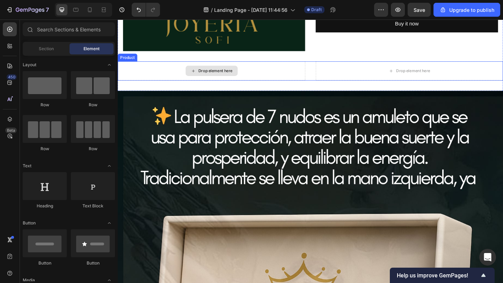
click at [232, 73] on div "Drop element here" at bounding box center [223, 76] width 37 height 6
click at [157, 71] on div "Drop element here" at bounding box center [220, 75] width 204 height 21
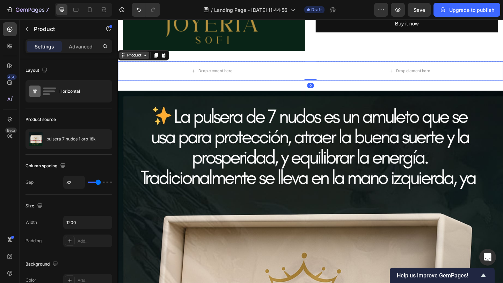
click at [133, 58] on div "Product" at bounding box center [135, 58] width 18 height 6
click at [141, 59] on div "Product" at bounding box center [135, 58] width 18 height 6
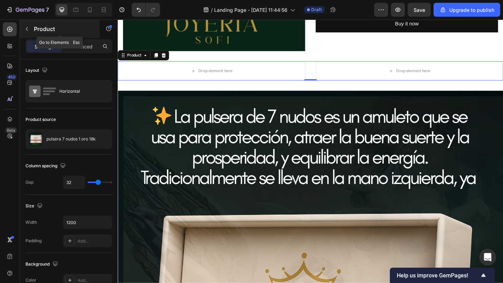
click at [48, 35] on div "Product" at bounding box center [60, 29] width 80 height 18
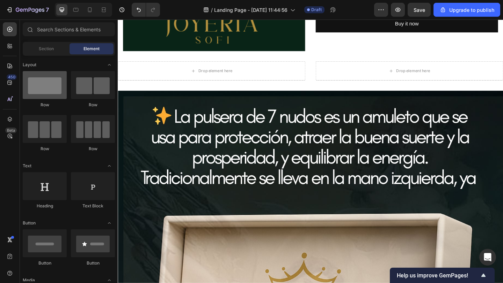
click at [59, 88] on div at bounding box center [45, 85] width 44 height 28
drag, startPoint x: 54, startPoint y: 90, endPoint x: 51, endPoint y: 87, distance: 4.3
click at [51, 87] on div at bounding box center [45, 85] width 44 height 28
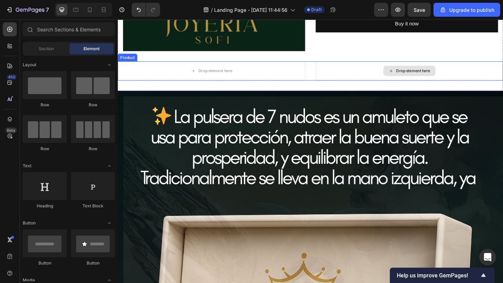
click at [339, 80] on div "Drop element here" at bounding box center [435, 75] width 204 height 21
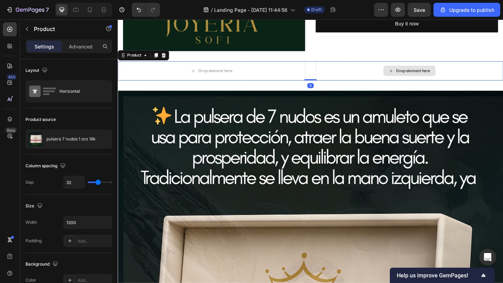
click at [331, 72] on div "Drop element here Drop element here Product 0" at bounding box center [327, 75] width 419 height 21
click at [349, 77] on div "Drop element here" at bounding box center [435, 75] width 204 height 21
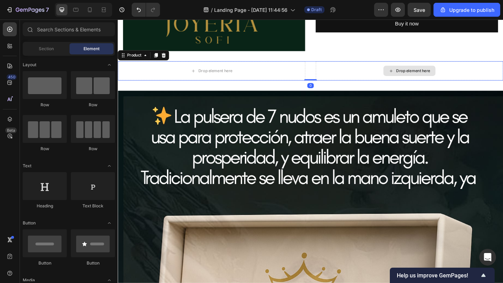
click at [410, 79] on div "Drop element here" at bounding box center [434, 75] width 57 height 11
click at [414, 79] on div "Drop element here" at bounding box center [434, 75] width 57 height 11
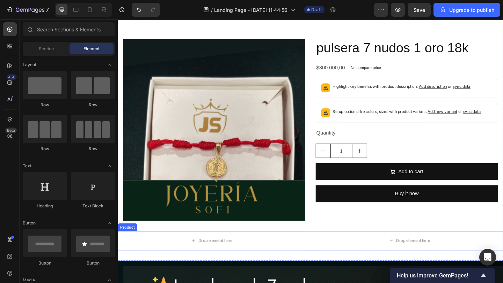
scroll to position [697, 0]
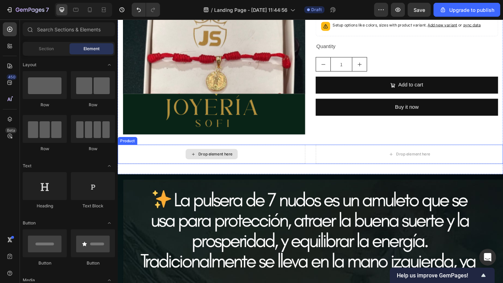
click at [299, 168] on div "Drop element here" at bounding box center [220, 166] width 204 height 21
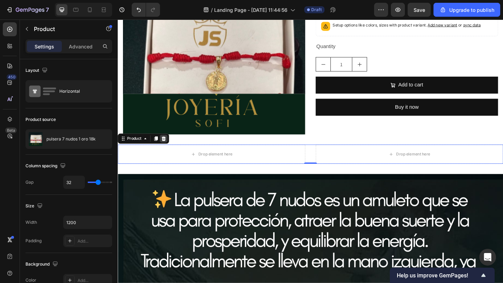
click at [170, 152] on div at bounding box center [167, 149] width 8 height 8
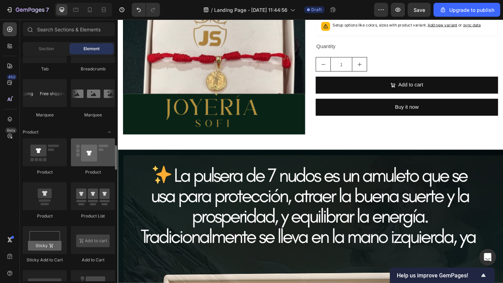
scroll to position [824, 0]
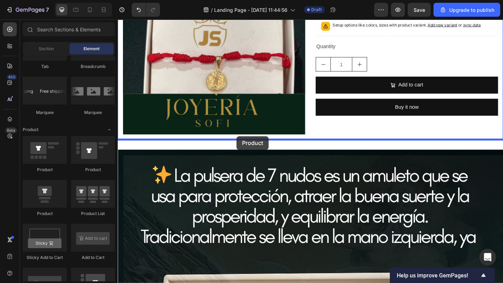
drag, startPoint x: 177, startPoint y: 221, endPoint x: 245, endPoint y: 149, distance: 98.3
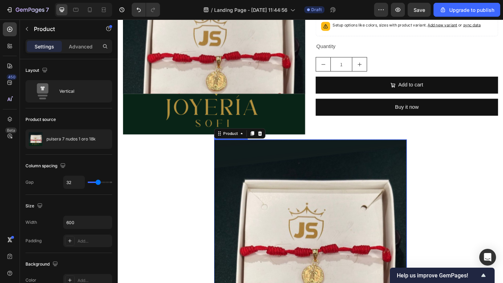
click at [256, 205] on img at bounding box center [326, 254] width 209 height 209
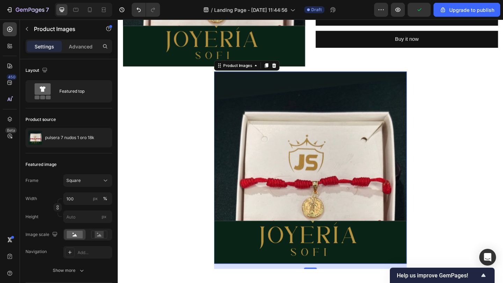
scroll to position [766, 0]
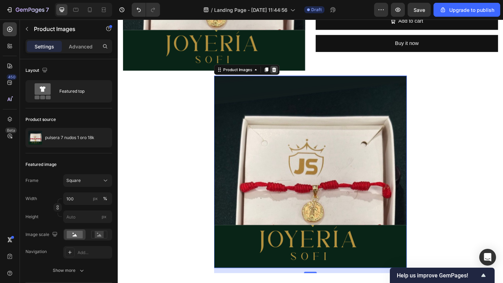
click at [288, 76] on icon at bounding box center [288, 74] width 5 height 5
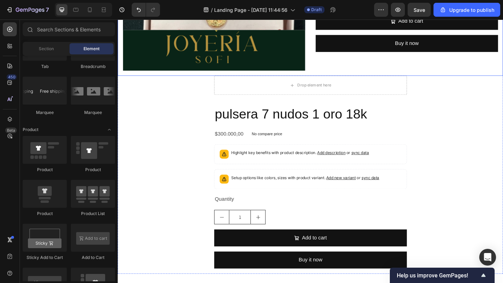
click at [307, 124] on h2 "pulsera 7 nudos 1 oro 18k" at bounding box center [326, 123] width 209 height 20
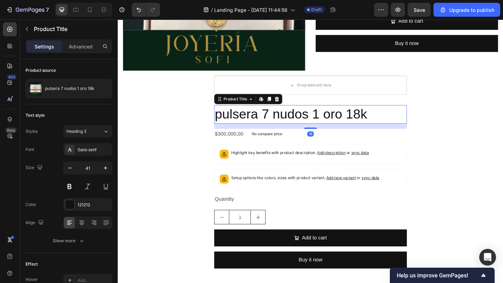
click at [295, 108] on div "Product Title Edit content in Shopify" at bounding box center [259, 106] width 74 height 11
click at [290, 108] on icon at bounding box center [290, 106] width 5 height 5
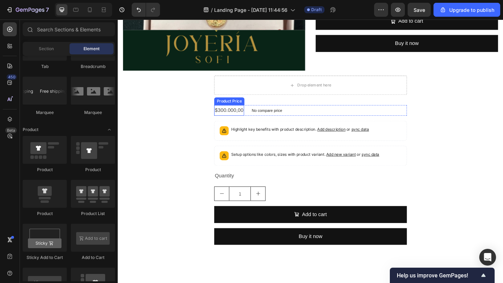
click at [247, 117] on div "$300.000,00" at bounding box center [238, 119] width 32 height 12
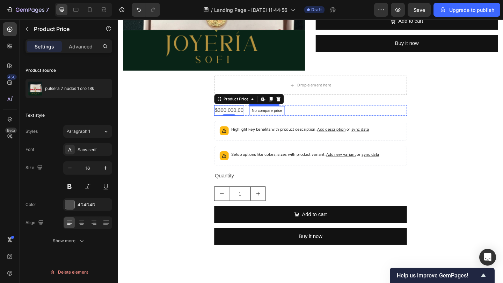
click at [265, 123] on div "No compare price" at bounding box center [279, 119] width 39 height 10
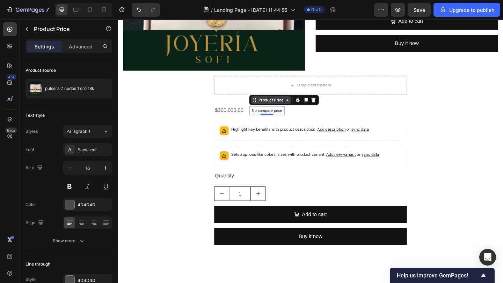
click at [274, 108] on div "Product Price" at bounding box center [284, 107] width 30 height 6
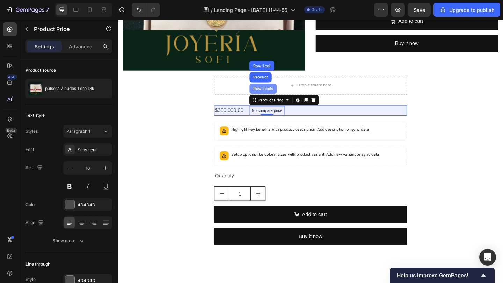
click at [274, 92] on div "Row 2 cols" at bounding box center [276, 94] width 30 height 11
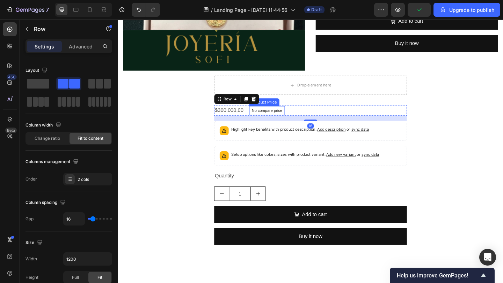
click at [267, 109] on div at bounding box center [265, 106] width 8 height 8
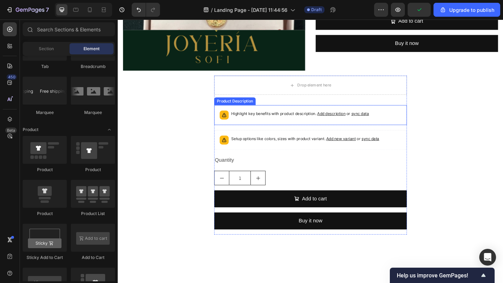
click at [254, 121] on p "Highlight key benefits with product description. Add description or sync data" at bounding box center [316, 122] width 150 height 7
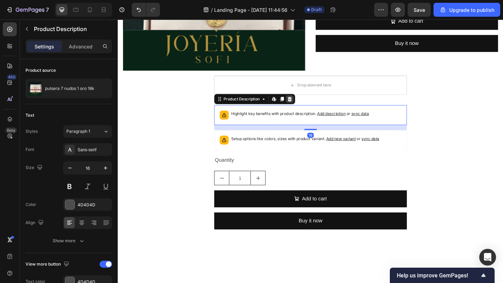
click at [306, 104] on icon at bounding box center [305, 106] width 6 height 6
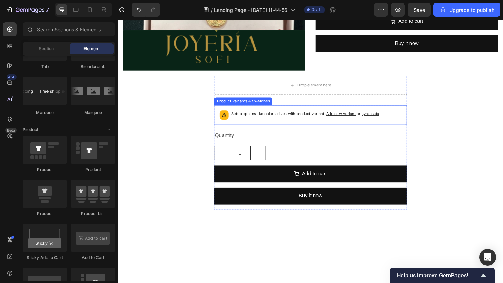
click at [282, 121] on p "Setup options like colors, sizes with product variant. Add new variant or sync …" at bounding box center [321, 122] width 161 height 7
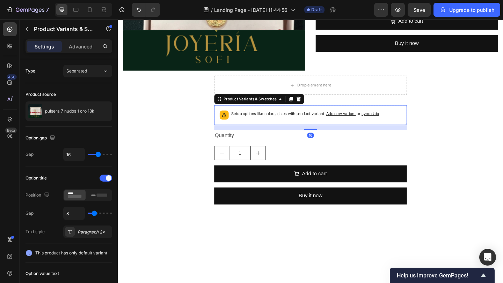
click at [315, 107] on icon at bounding box center [314, 106] width 6 height 6
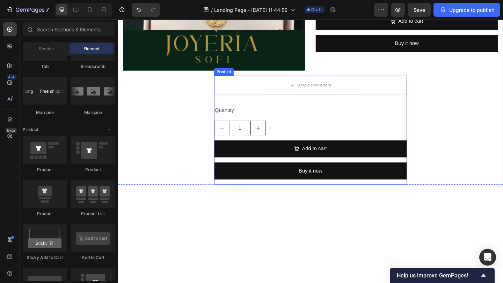
click at [286, 127] on div "Quantity Text Block 1 Product Quantity Add to cart Add to Cart Buy it now Dynam…" at bounding box center [326, 156] width 209 height 86
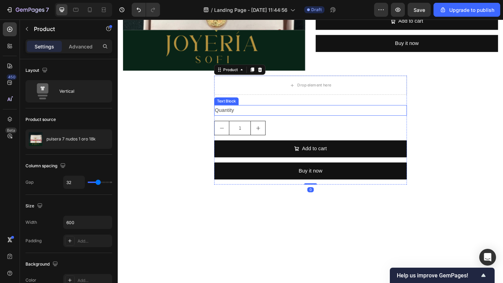
click at [293, 121] on div "Quantity" at bounding box center [326, 119] width 209 height 12
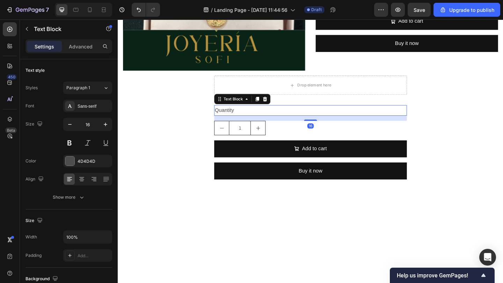
click at [283, 109] on div "Text Block" at bounding box center [252, 106] width 61 height 11
click at [279, 108] on icon at bounding box center [277, 106] width 5 height 5
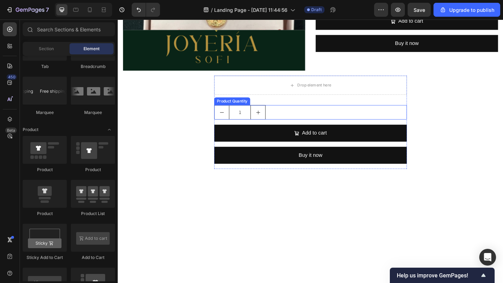
click at [283, 117] on div "1" at bounding box center [326, 121] width 209 height 16
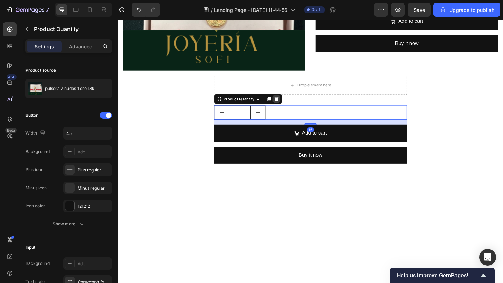
click at [294, 106] on div at bounding box center [290, 106] width 8 height 8
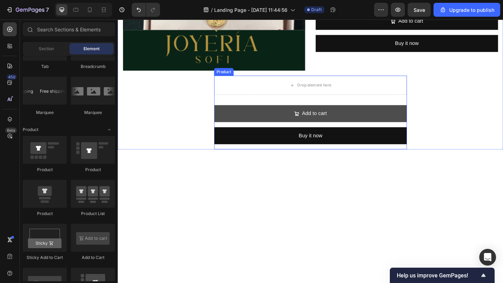
click at [291, 119] on button "Add to cart" at bounding box center [326, 122] width 209 height 18
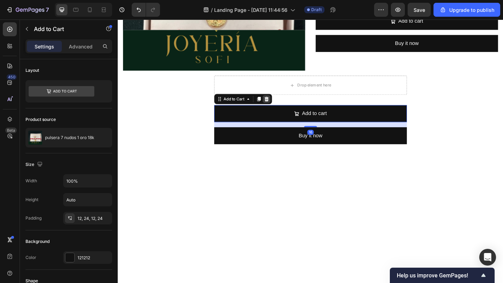
click at [282, 109] on icon at bounding box center [279, 106] width 6 height 6
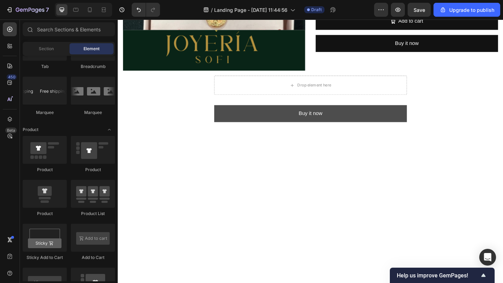
click at [285, 129] on button "Buy it now" at bounding box center [326, 122] width 209 height 18
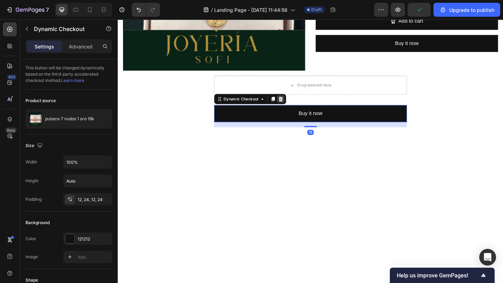
click at [296, 109] on icon at bounding box center [295, 106] width 6 height 6
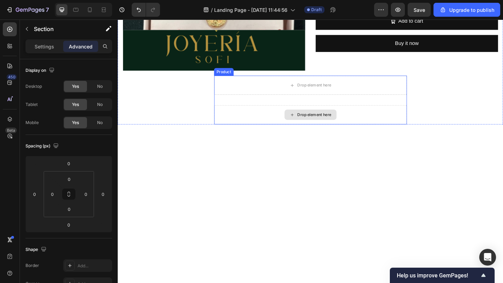
click at [322, 119] on div "Drop element here" at bounding box center [327, 123] width 57 height 11
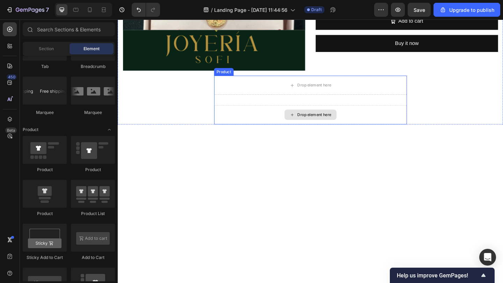
click at [269, 114] on div "Drop element here" at bounding box center [326, 123] width 209 height 21
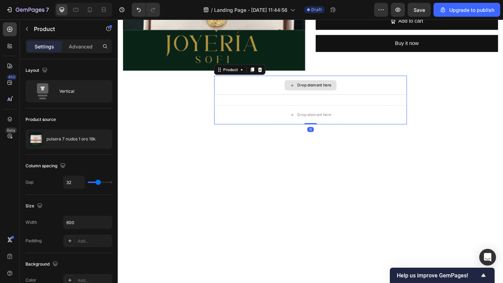
click at [282, 99] on div "Drop element here" at bounding box center [326, 91] width 209 height 21
click at [8, 50] on div at bounding box center [10, 46] width 14 height 14
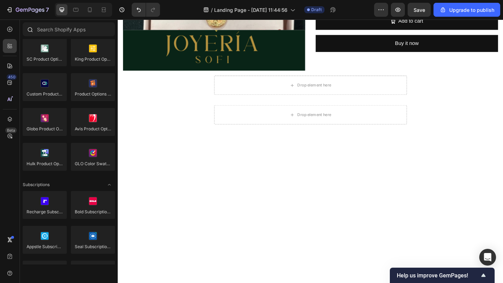
click at [49, 37] on div at bounding box center [69, 30] width 98 height 17
click at [50, 35] on input "text" at bounding box center [69, 29] width 92 height 14
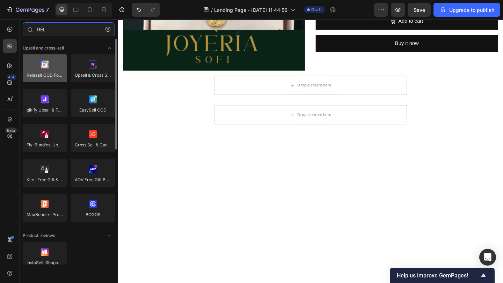
type input "REL"
click at [43, 66] on div at bounding box center [45, 68] width 44 height 28
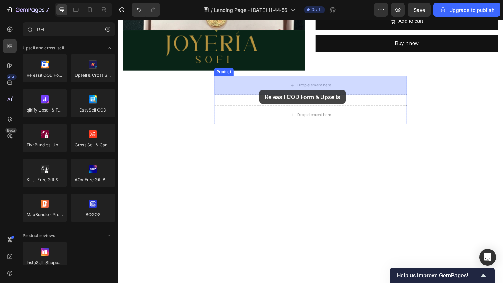
drag, startPoint x: 168, startPoint y: 89, endPoint x: 272, endPoint y: 96, distance: 104.3
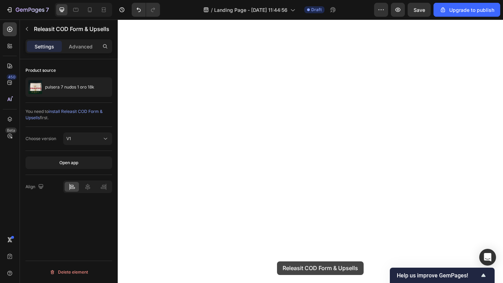
scroll to position [310, 0]
drag, startPoint x: 260, startPoint y: 259, endPoint x: 292, endPoint y: 291, distance: 45.7
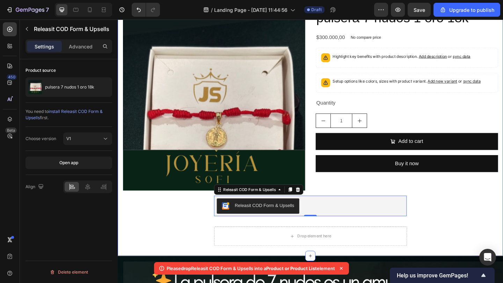
scroll to position [639, 0]
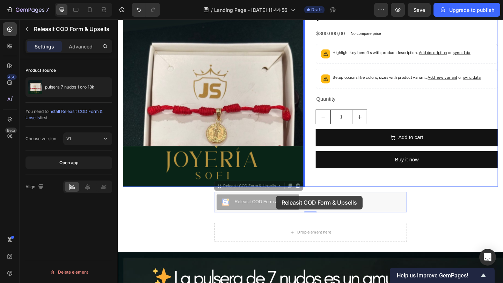
drag, startPoint x: 305, startPoint y: 222, endPoint x: 290, endPoint y: 213, distance: 17.8
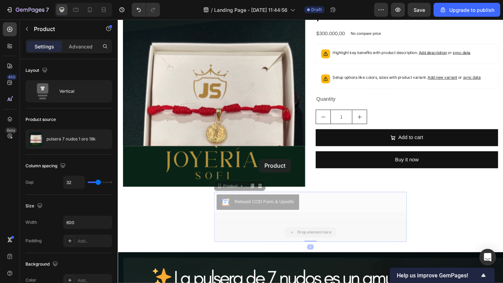
drag, startPoint x: 277, startPoint y: 247, endPoint x: 271, endPoint y: 173, distance: 74.6
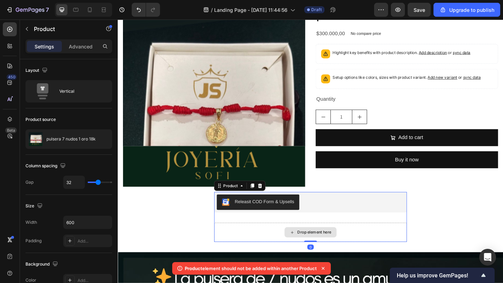
click at [258, 245] on div "Drop element here" at bounding box center [326, 251] width 209 height 21
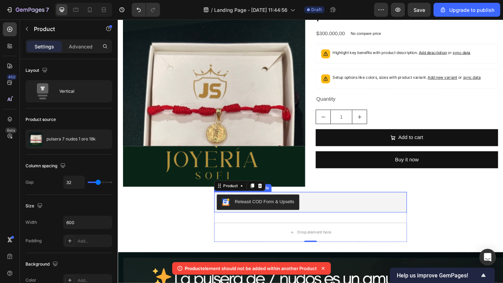
click at [235, 224] on button "Releasit COD Form & Upsells" at bounding box center [270, 218] width 90 height 17
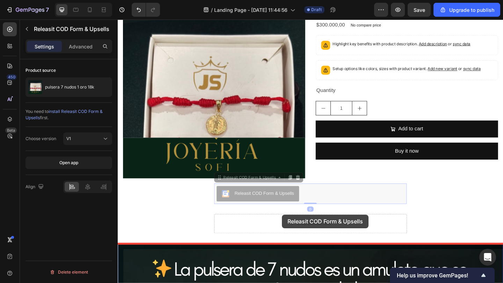
scroll to position [668, 0]
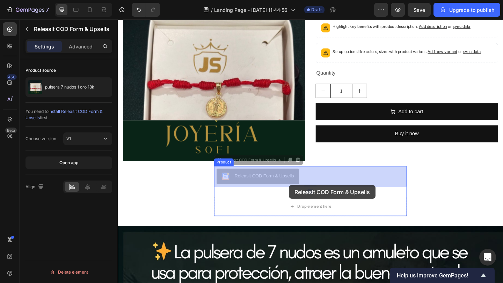
drag, startPoint x: 312, startPoint y: 221, endPoint x: 304, endPoint y: 201, distance: 21.7
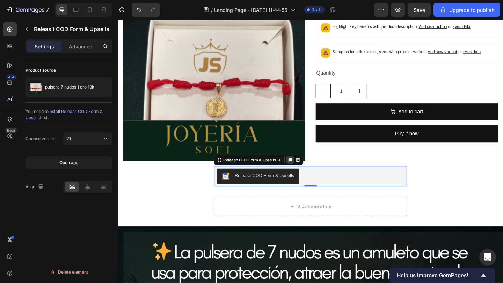
click at [304, 173] on icon at bounding box center [305, 173] width 6 height 6
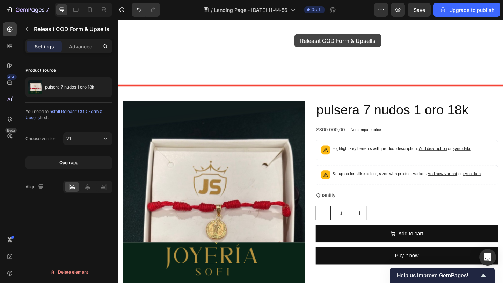
scroll to position [531, 0]
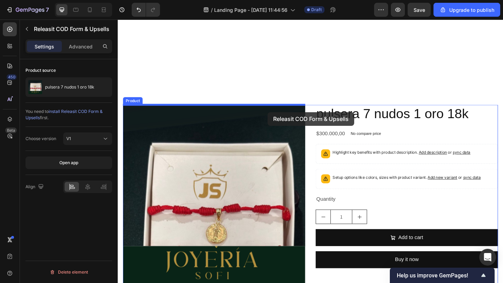
drag, startPoint x: 301, startPoint y: 217, endPoint x: 280, endPoint y: 121, distance: 97.9
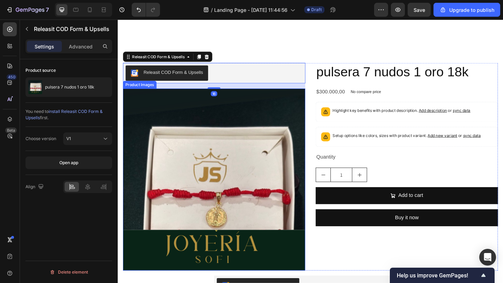
scroll to position [716, 0]
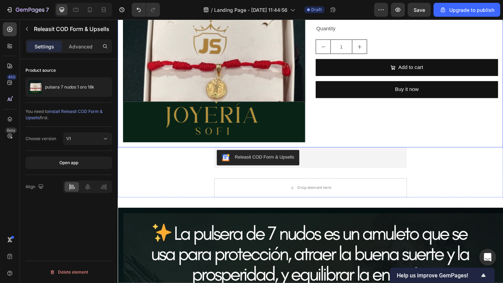
click at [288, 163] on button "Releasit COD Form & Upsells" at bounding box center [270, 170] width 90 height 17
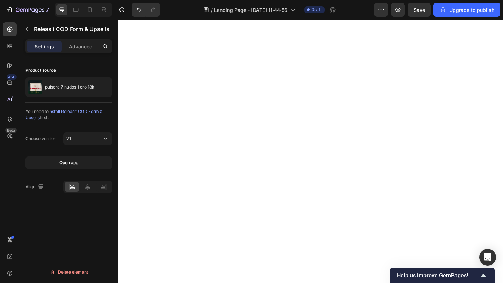
scroll to position [390, 0]
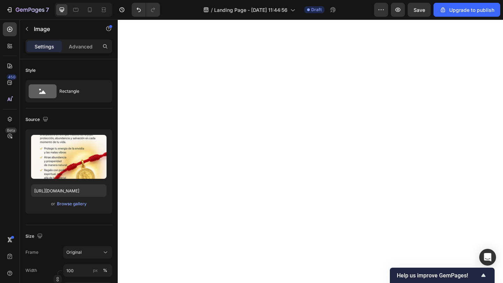
scroll to position [444, 0]
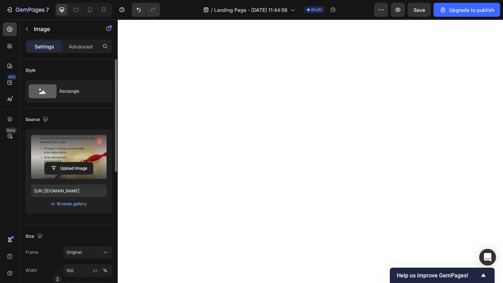
click at [104, 138] on button "button" at bounding box center [99, 141] width 11 height 11
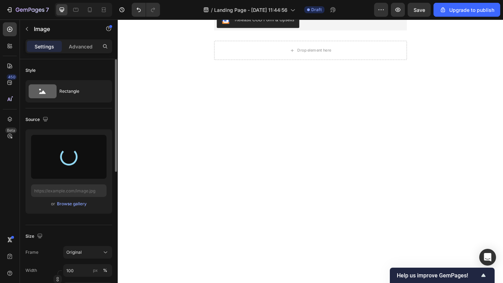
scroll to position [269, 0]
type input "[URL][DOMAIN_NAME]"
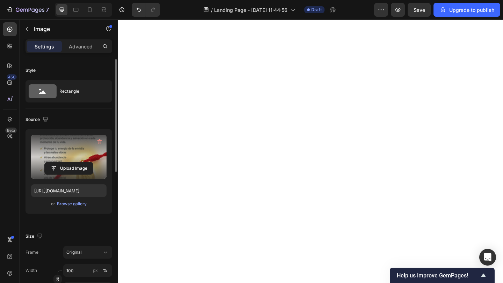
scroll to position [445, 0]
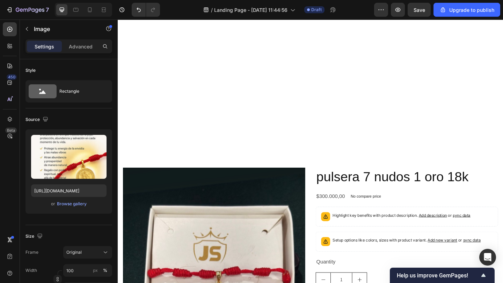
scroll to position [454, 0]
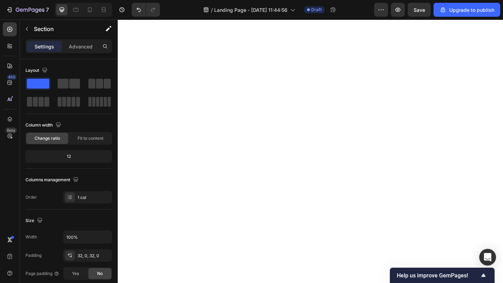
scroll to position [429, 0]
click at [33, 28] on div "Section" at bounding box center [56, 29] width 73 height 18
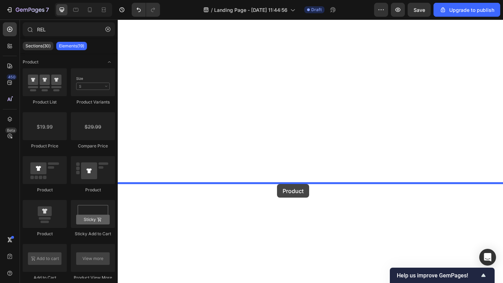
drag, startPoint x: 162, startPoint y: 231, endPoint x: 291, endPoint y: 199, distance: 132.8
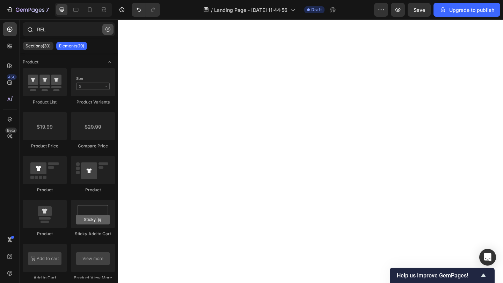
click at [106, 29] on icon "button" at bounding box center [107, 29] width 5 height 5
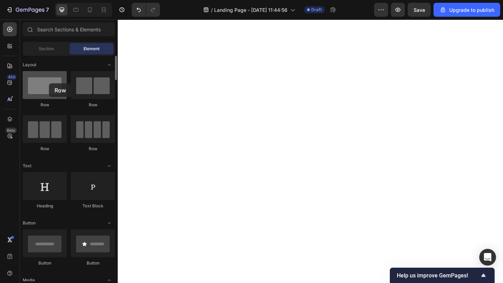
click at [49, 83] on div at bounding box center [45, 85] width 44 height 28
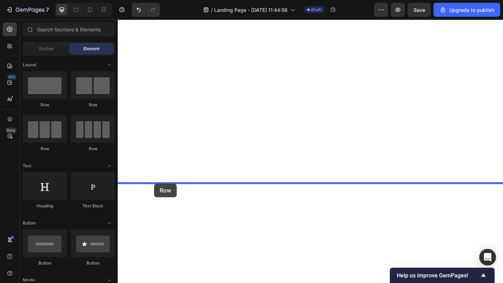
drag, startPoint x: 165, startPoint y: 107, endPoint x: 157, endPoint y: 198, distance: 91.8
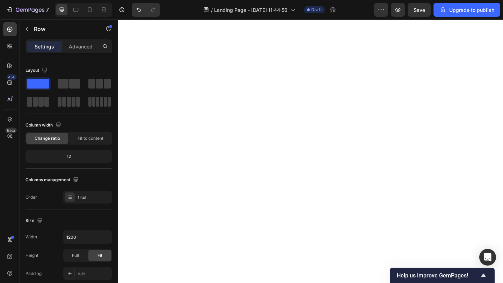
click at [72, 51] on div "Advanced" at bounding box center [80, 46] width 35 height 11
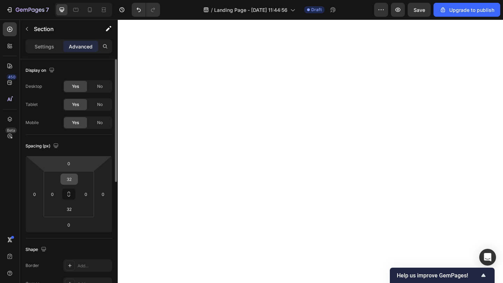
click at [72, 176] on input "32" at bounding box center [69, 179] width 14 height 10
type input "0"
click at [69, 210] on input "32" at bounding box center [69, 209] width 14 height 10
click at [72, 209] on input "302" at bounding box center [69, 209] width 14 height 10
click at [72, 209] on input "3020" at bounding box center [69, 209] width 14 height 10
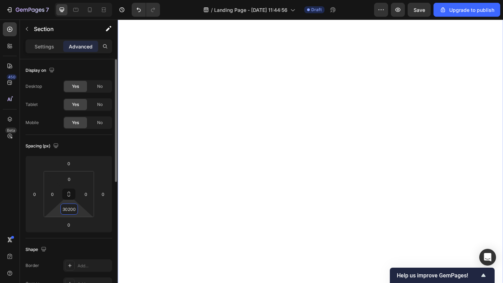
click at [72, 209] on input "30200" at bounding box center [69, 209] width 14 height 10
type input "0"
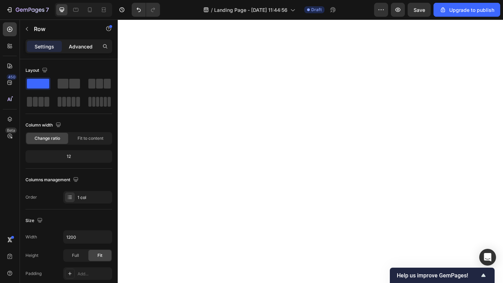
click at [89, 46] on p "Advanced" at bounding box center [81, 46] width 24 height 7
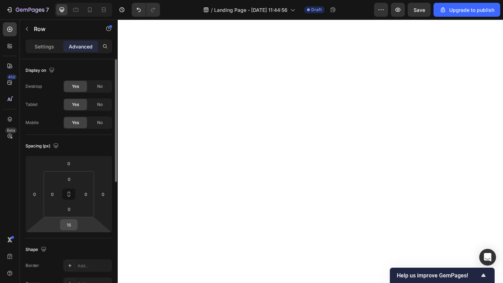
click at [74, 225] on input "16" at bounding box center [69, 225] width 14 height 10
type input "0"
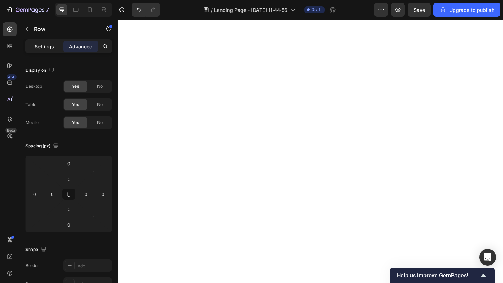
click at [59, 47] on div "Settings" at bounding box center [44, 46] width 35 height 11
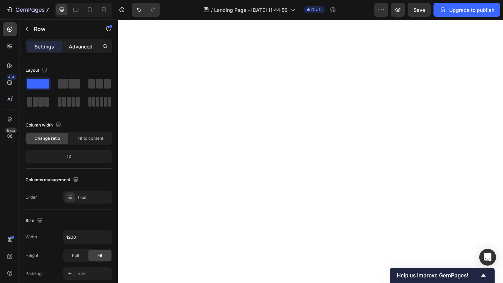
click at [72, 51] on div "Advanced" at bounding box center [80, 46] width 35 height 11
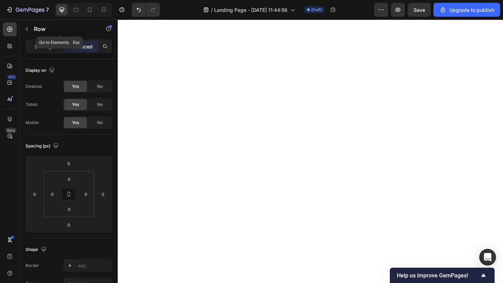
click at [27, 29] on icon "button" at bounding box center [27, 29] width 6 height 6
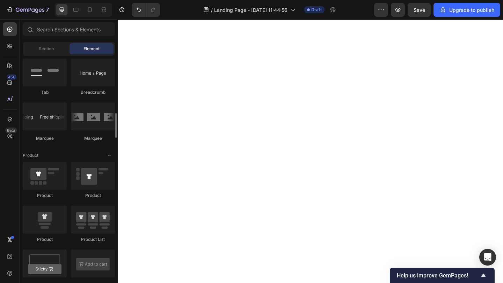
scroll to position [811, 0]
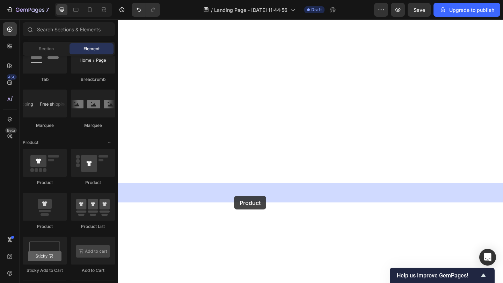
drag, startPoint x: 173, startPoint y: 228, endPoint x: 244, endPoint y: 212, distance: 72.3
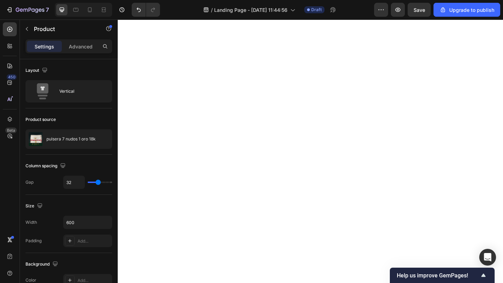
scroll to position [589, 0]
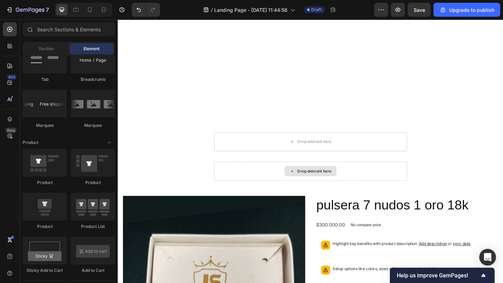
scroll to position [511, 0]
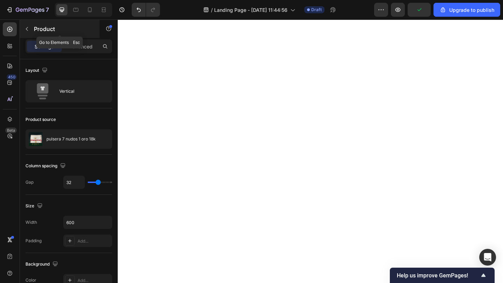
click at [28, 27] on icon "button" at bounding box center [27, 29] width 6 height 6
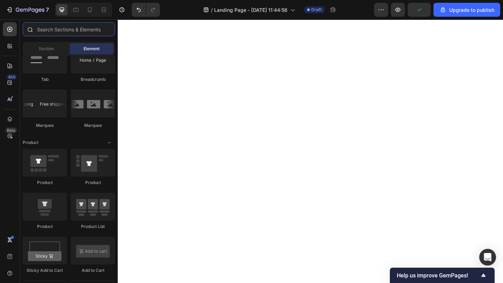
click at [61, 30] on input "text" at bounding box center [69, 29] width 92 height 14
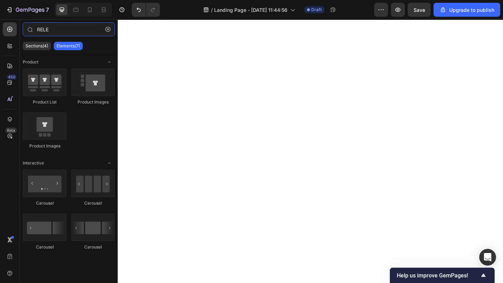
type input "RELE"
click at [17, 44] on div "450 Beta" at bounding box center [10, 152] width 20 height 264
click at [16, 44] on div at bounding box center [10, 46] width 14 height 14
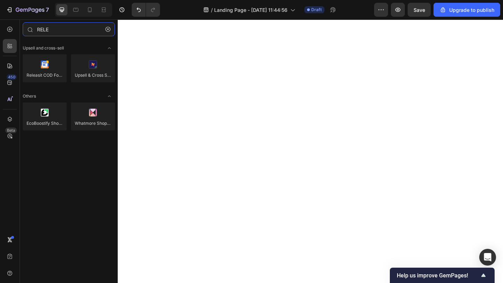
type input "RELE"
click at [46, 83] on div "Releasit COD Form & Upsells Upsell & Cross Sell — Selleasy" at bounding box center [69, 71] width 92 height 34
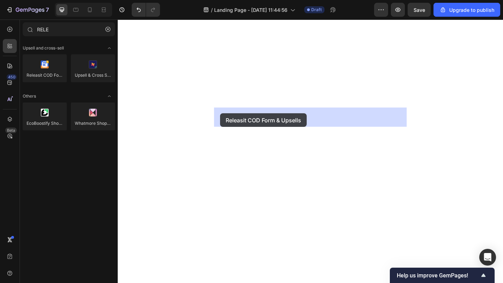
drag, startPoint x: 161, startPoint y: 87, endPoint x: 228, endPoint y: 121, distance: 74.9
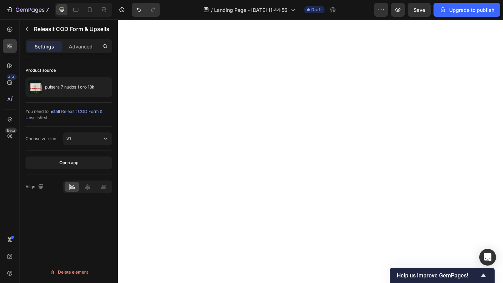
scroll to position [520, 0]
click at [24, 32] on button "button" at bounding box center [26, 28] width 11 height 11
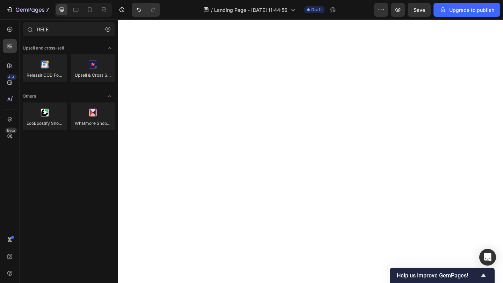
scroll to position [369, 0]
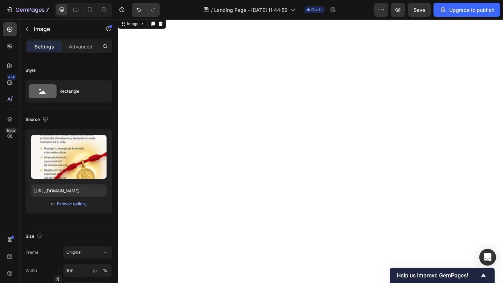
scroll to position [0, 0]
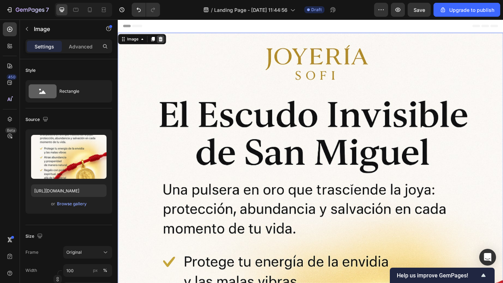
click at [166, 39] on icon at bounding box center [164, 40] width 5 height 5
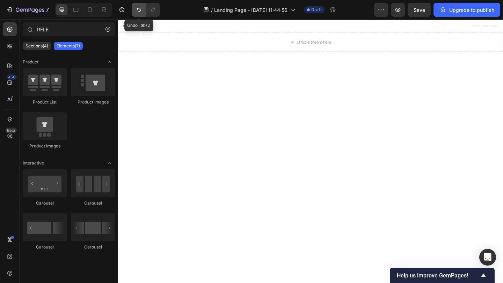
click at [141, 3] on button "Undo/Redo" at bounding box center [139, 10] width 14 height 14
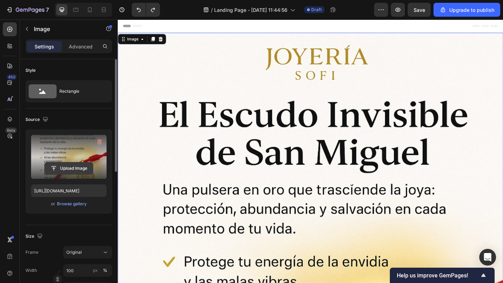
click at [82, 164] on input "file" at bounding box center [69, 169] width 48 height 12
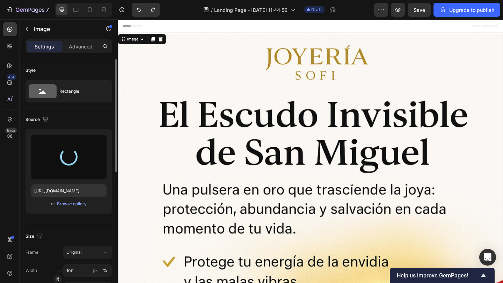
type input "https://cdn.shopify.com/s/files/1/0639/9685/4480/files/gempages_528948084445545…"
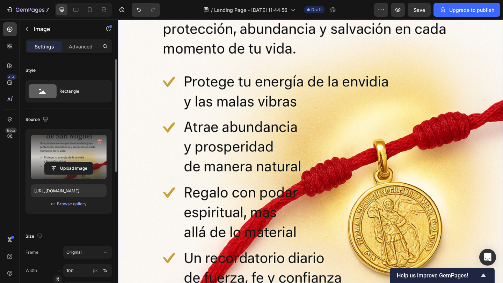
scroll to position [437, 0]
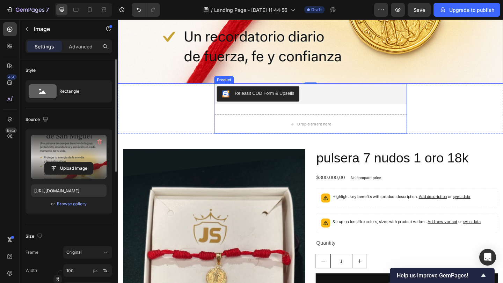
click at [241, 121] on div "Releasit COD Form & Upsells Releasit COD Form & Upsells Drop element here Produ…" at bounding box center [326, 116] width 209 height 54
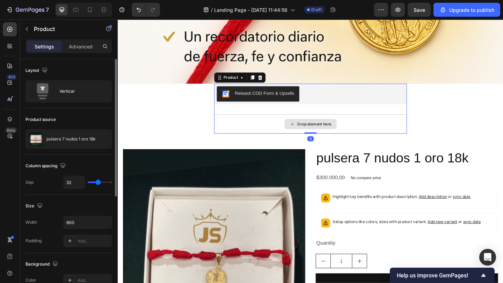
click at [268, 126] on div "Drop element here" at bounding box center [326, 133] width 209 height 21
click at [284, 127] on div "Drop element here" at bounding box center [326, 133] width 209 height 21
click at [381, 128] on div "Drop element here" at bounding box center [326, 133] width 209 height 21
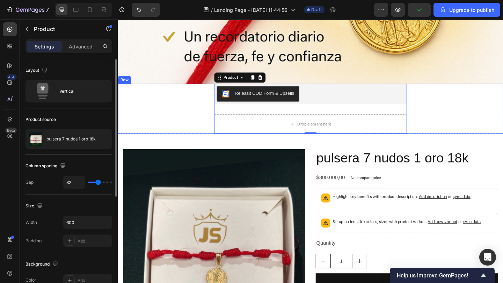
click at [170, 95] on div "Releasit COD Form & Upsells Releasit COD Form & Upsells Drop element here Produ…" at bounding box center [327, 116] width 419 height 54
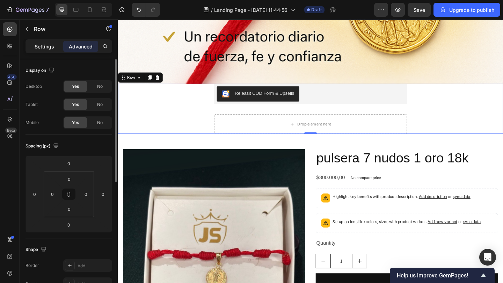
click at [41, 45] on p "Settings" at bounding box center [45, 46] width 20 height 7
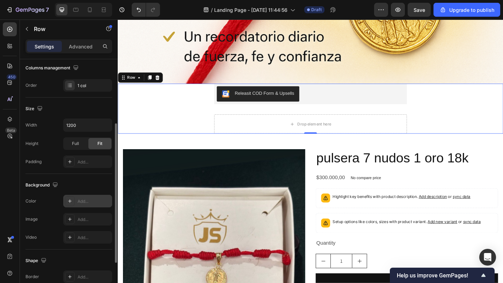
scroll to position [124, 0]
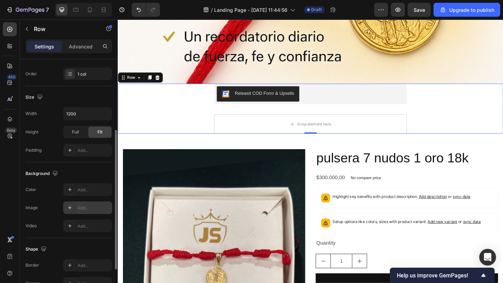
click at [66, 207] on div at bounding box center [70, 208] width 10 height 10
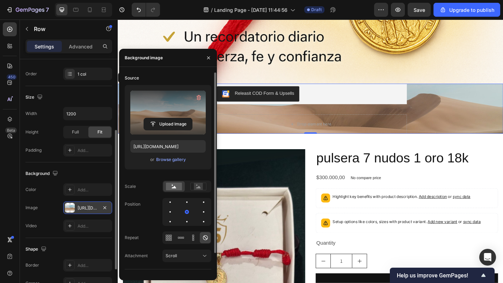
click at [182, 131] on label at bounding box center [167, 113] width 75 height 44
click at [182, 130] on input "file" at bounding box center [168, 124] width 48 height 12
type input "C:\fakepath\PARTE INFERIOR 6 Copia-de-LANDING-PAGE-_Malla_-Guillermo-Varela-_1_…"
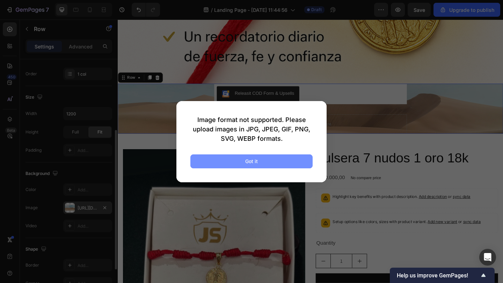
click at [284, 161] on button "Got it" at bounding box center [251, 162] width 122 height 14
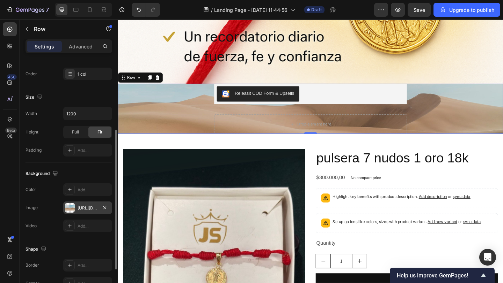
click at [205, 121] on div "Releasit COD Form & Upsells Releasit COD Form & Upsells Drop element here Produ…" at bounding box center [327, 116] width 419 height 54
click at [70, 205] on div at bounding box center [70, 208] width 10 height 10
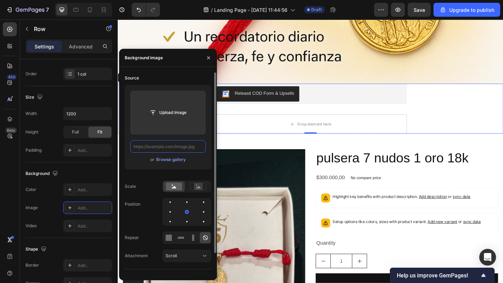
scroll to position [0, 0]
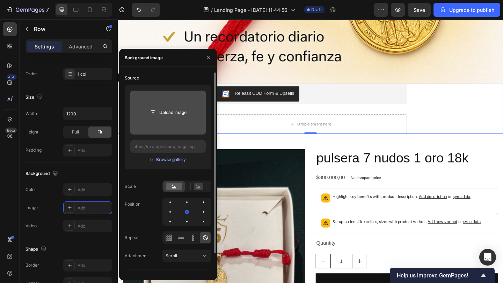
click at [147, 120] on input "file" at bounding box center [167, 113] width 75 height 44
type input "C:\fakepath\PARTE INFERIOR 6 Copia-de-LANDING-PAGE-_Malla_-Guillermo-Varela-_1_…"
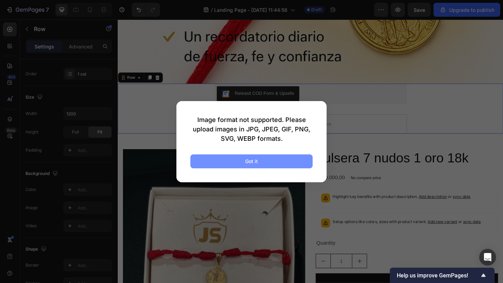
click at [287, 161] on button "Got it" at bounding box center [251, 162] width 122 height 14
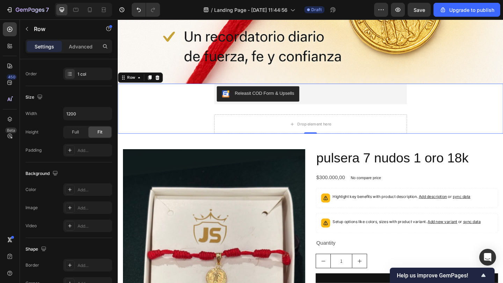
click at [133, 96] on div "Releasit COD Form & Upsells Releasit COD Form & Upsells Drop element here Produ…" at bounding box center [327, 116] width 419 height 54
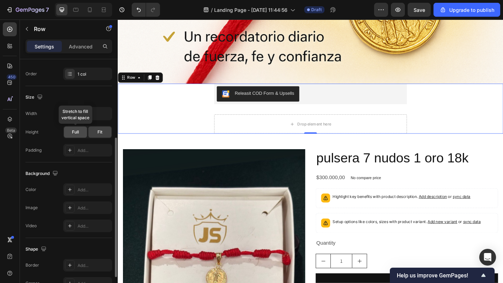
scroll to position [145, 0]
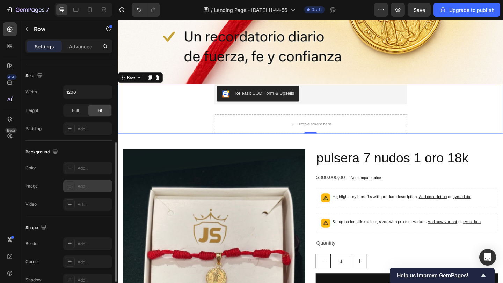
click at [68, 190] on div at bounding box center [70, 187] width 10 height 10
type input "https://cdn.shopify.com/s/files/1/2005/9307/files/background_settings.jpg"
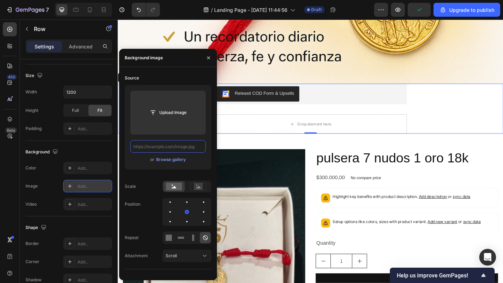
scroll to position [0, 0]
paste input "https://cdn.shopify.com/s/files/1/0639/9685/4480/files/PARTE_INFERIOR.webp?v=17…"
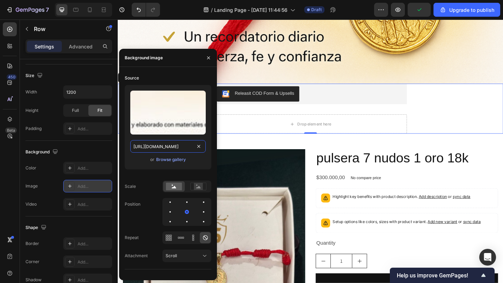
scroll to position [0, 130]
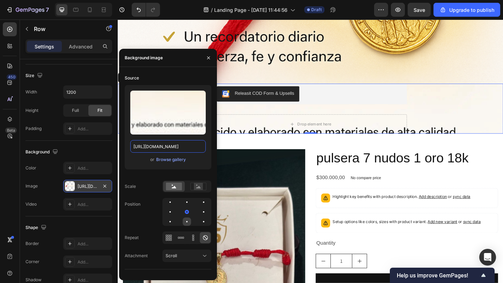
type input "https://cdn.shopify.com/s/files/1/0639/9685/4480/files/PARTE_INFERIOR.webp?v=17…"
click at [190, 221] on div at bounding box center [187, 222] width 8 height 8
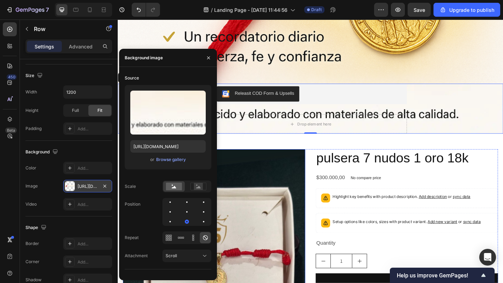
click at [249, 172] on img at bounding box center [222, 260] width 198 height 198
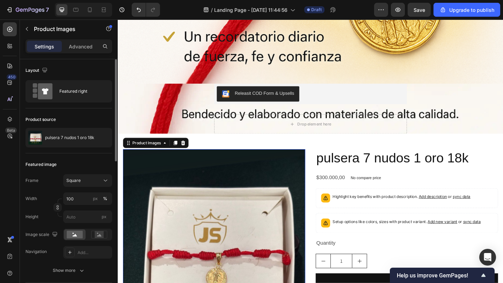
click at [189, 131] on div "Releasit COD Form & Upsells Releasit COD Form & Upsells Drop element here Produ…" at bounding box center [327, 116] width 419 height 54
click at [177, 128] on div "Releasit COD Form & Upsells Releasit COD Form & Upsells Drop element here Produ…" at bounding box center [327, 116] width 419 height 54
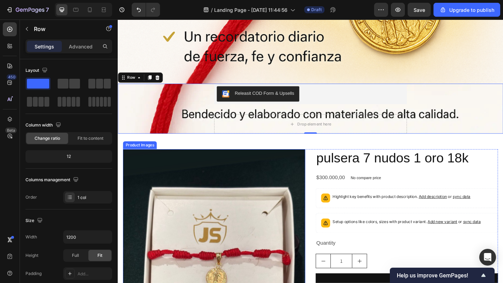
click at [210, 162] on img at bounding box center [222, 260] width 198 height 198
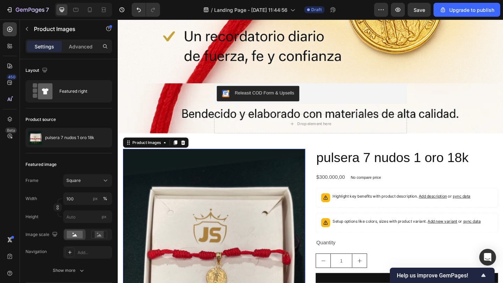
scroll to position [431, 0]
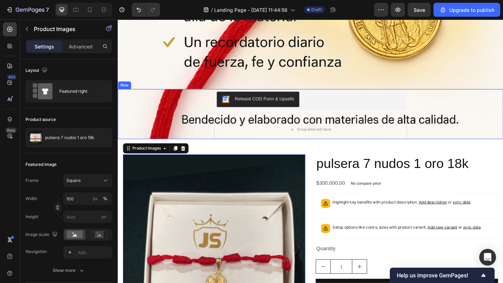
click at [180, 131] on div "Releasit COD Form & Upsells Releasit COD Form & Upsells Drop element here Produ…" at bounding box center [327, 122] width 419 height 54
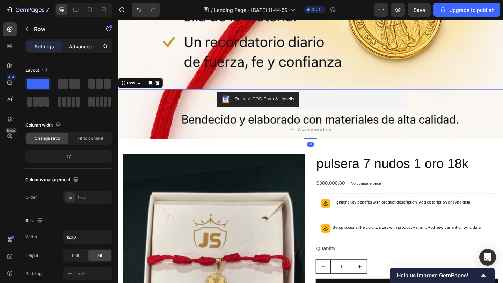
click at [73, 45] on p "Advanced" at bounding box center [81, 46] width 24 height 7
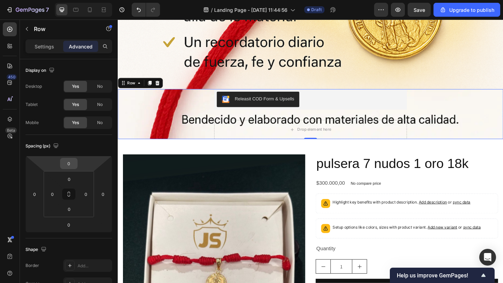
click at [71, 161] on input "0" at bounding box center [69, 163] width 14 height 10
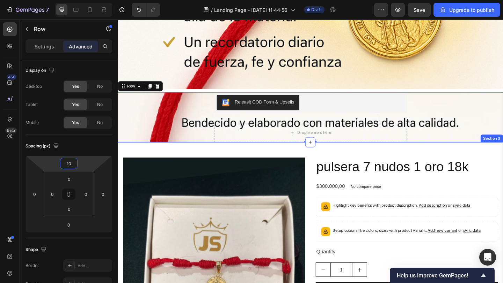
type input "1"
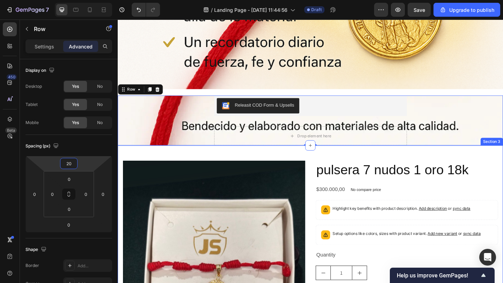
type input "2"
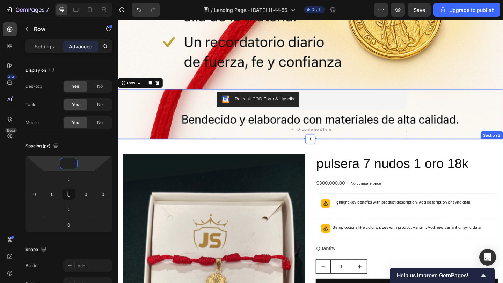
type input "2"
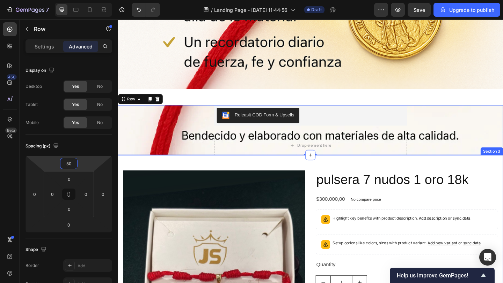
type input "5"
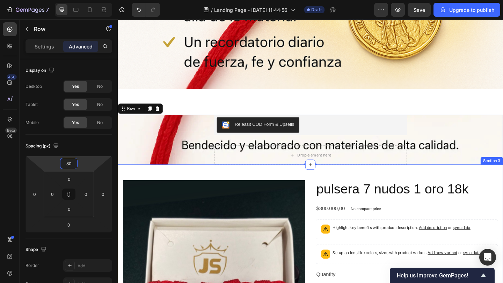
type input "8"
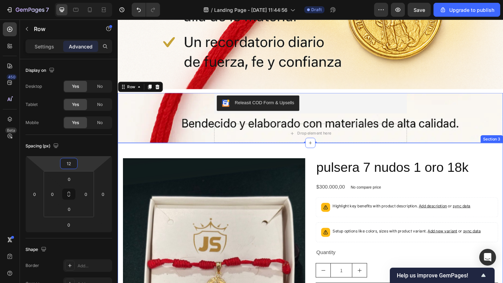
type input "120"
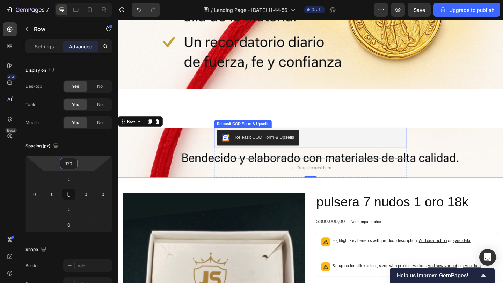
click at [332, 120] on div "Releasit COD Form & Upsells Releasit COD Form & Upsells Drop element here Produ…" at bounding box center [327, 143] width 419 height 96
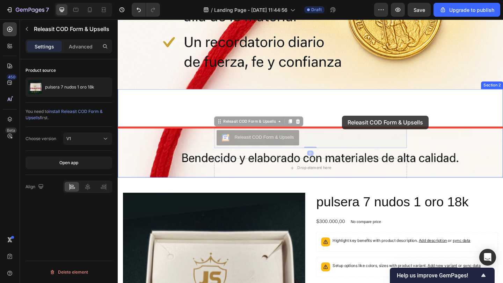
drag, startPoint x: 333, startPoint y: 152, endPoint x: 361, endPoint y: 124, distance: 39.5
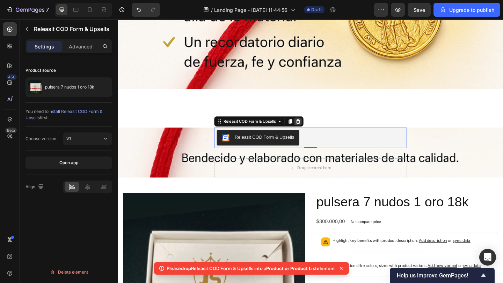
click at [317, 130] on div at bounding box center [313, 130] width 8 height 8
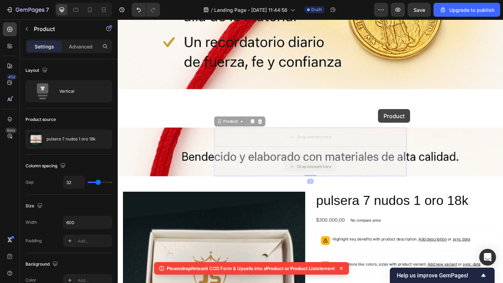
drag, startPoint x: 422, startPoint y: 180, endPoint x: 386, endPoint y: 114, distance: 75.4
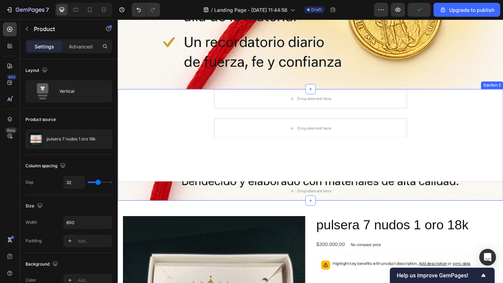
click at [253, 182] on div "Drop element here Drop element here Product 0 Drop element here Row" at bounding box center [327, 155] width 419 height 121
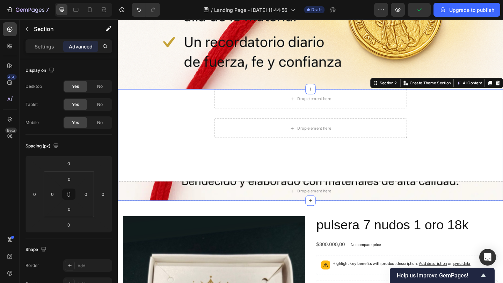
click at [240, 196] on div "Drop element here" at bounding box center [327, 206] width 419 height 21
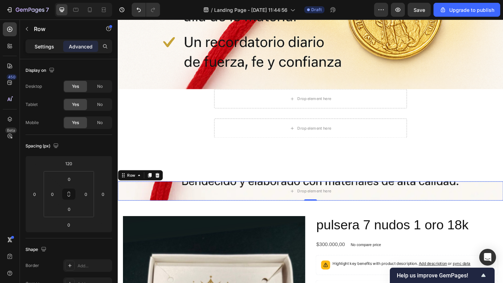
click at [51, 51] on div "Settings" at bounding box center [44, 46] width 35 height 11
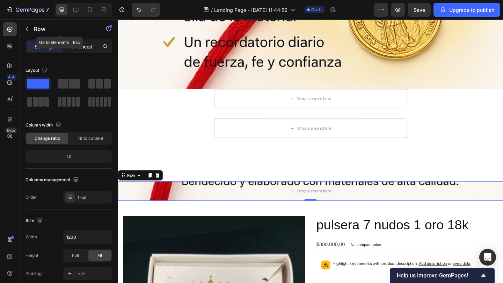
click at [69, 41] on div "Advanced" at bounding box center [80, 46] width 35 height 11
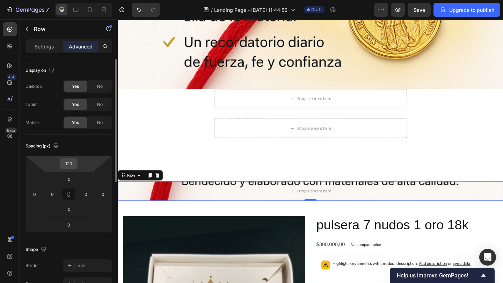
click at [70, 166] on input "120" at bounding box center [69, 163] width 14 height 10
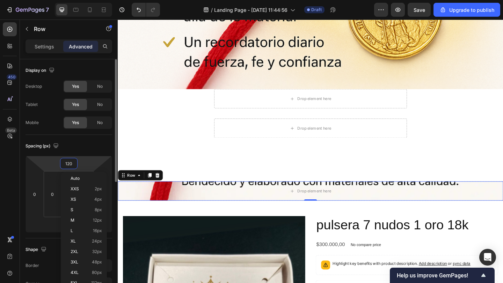
type input "0"
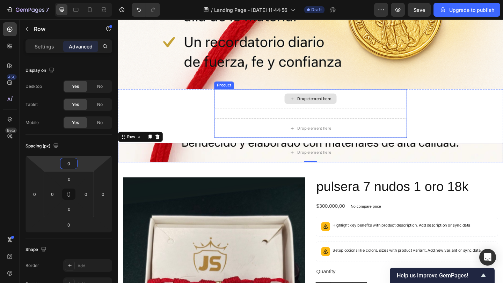
click at [258, 119] on div "Drop element here Drop element here Product" at bounding box center [326, 121] width 209 height 53
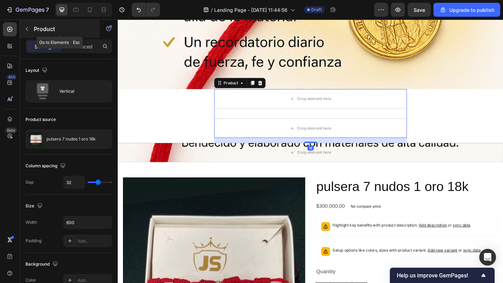
click at [26, 27] on icon "button" at bounding box center [27, 29] width 6 height 6
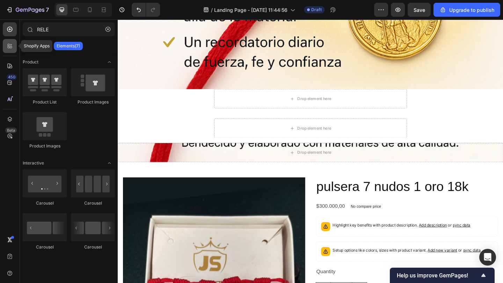
click at [13, 40] on div at bounding box center [10, 46] width 14 height 14
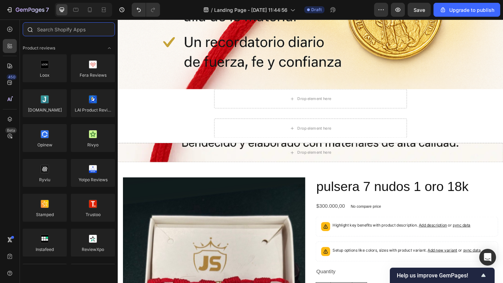
click at [47, 30] on input "text" at bounding box center [69, 29] width 92 height 14
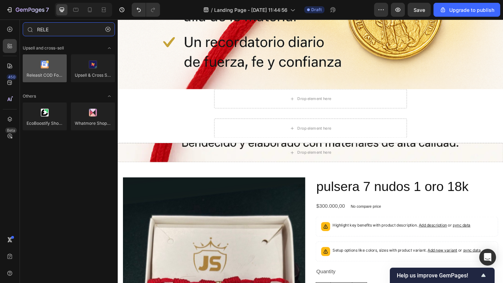
type input "RELE"
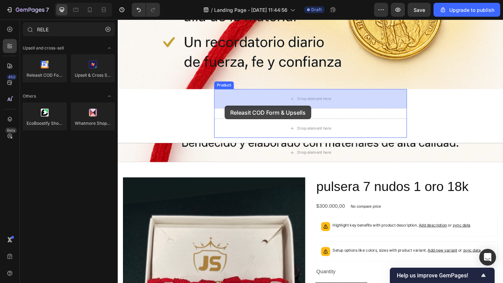
drag, startPoint x: 169, startPoint y: 96, endPoint x: 234, endPoint y: 113, distance: 67.3
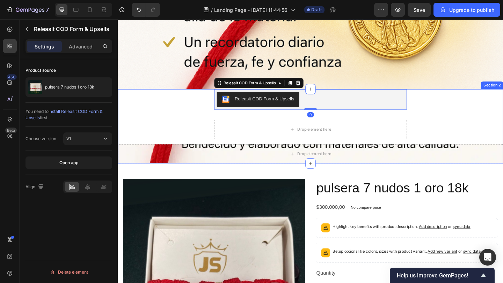
click at [212, 136] on div "Releasit COD Form & Upsells Releasit COD Form & Upsells 0 Drop element here Pro…" at bounding box center [327, 135] width 419 height 81
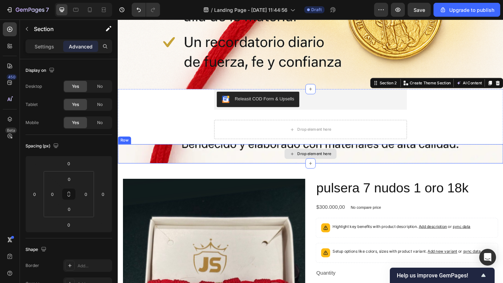
click at [216, 163] on div "Drop element here" at bounding box center [327, 165] width 419 height 21
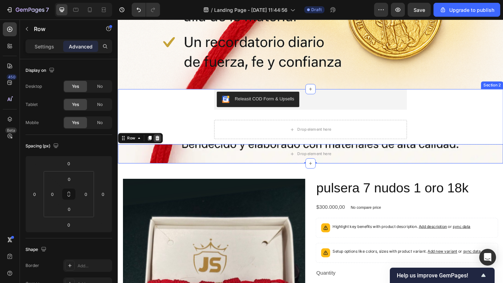
click at [162, 148] on icon at bounding box center [161, 149] width 6 height 6
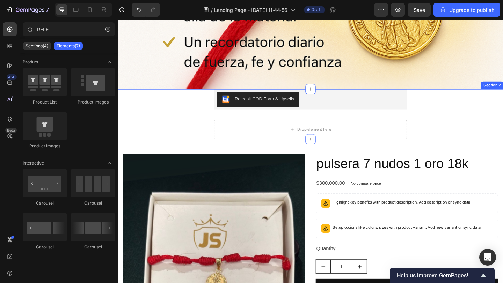
click at [162, 126] on div "Releasit COD Form & Upsells Releasit COD Form & Upsells Drop element here Produ…" at bounding box center [327, 122] width 419 height 54
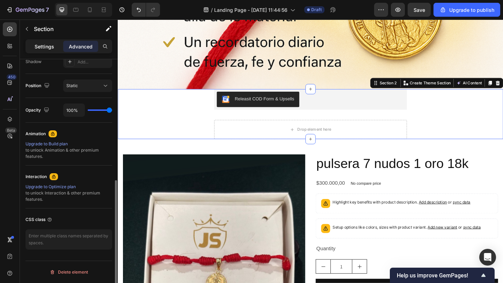
click at [50, 51] on div "Settings" at bounding box center [44, 46] width 35 height 11
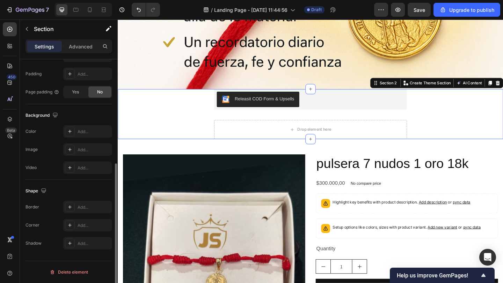
scroll to position [182, 0]
click at [71, 153] on div at bounding box center [70, 150] width 10 height 10
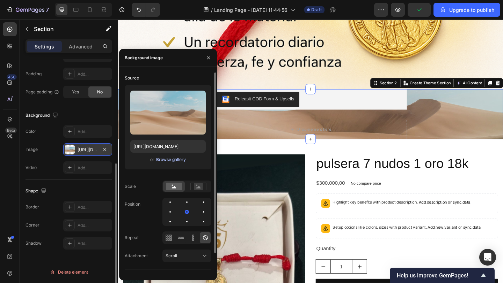
click at [168, 162] on div "Browse gallery" at bounding box center [171, 160] width 30 height 6
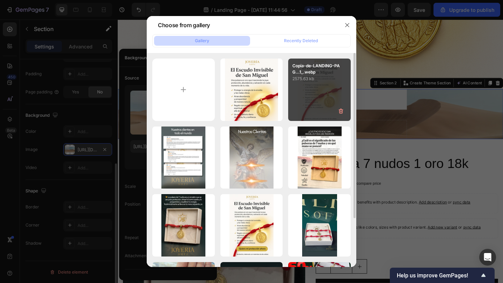
click at [314, 83] on div "Copia-de-LANDING-PAG...1_.webp 2575.63 kb" at bounding box center [319, 90] width 62 height 62
type input "[URL][DOMAIN_NAME]"
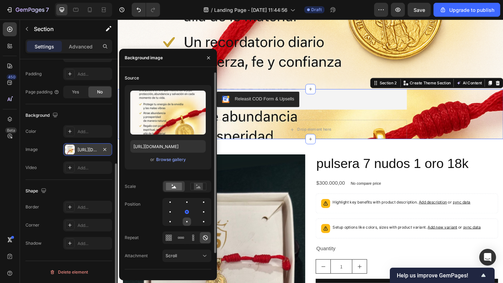
click at [185, 225] on div at bounding box center [187, 222] width 8 height 8
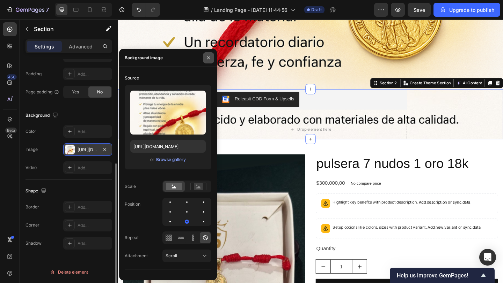
click at [207, 57] on icon "button" at bounding box center [209, 58] width 6 height 6
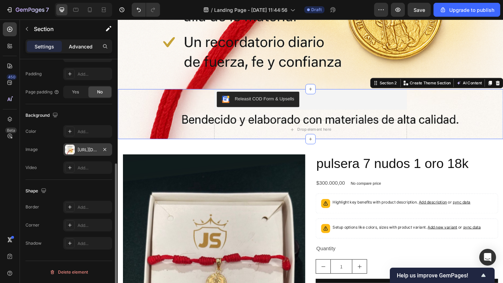
click at [92, 43] on p "Advanced" at bounding box center [81, 46] width 24 height 7
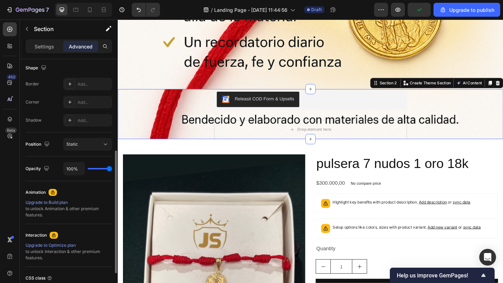
click at [49, 52] on div "Settings Advanced" at bounding box center [68, 46] width 87 height 14
click at [55, 49] on div "Settings" at bounding box center [44, 46] width 35 height 11
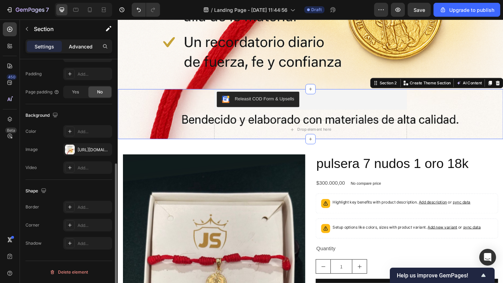
click at [71, 47] on p "Advanced" at bounding box center [81, 46] width 24 height 7
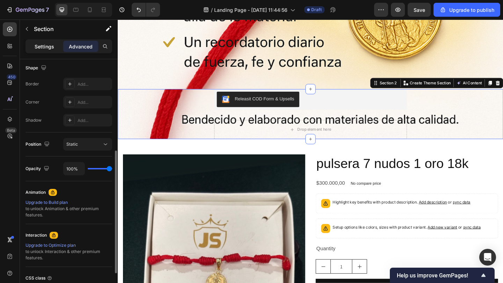
click at [51, 51] on div "Settings" at bounding box center [44, 46] width 35 height 11
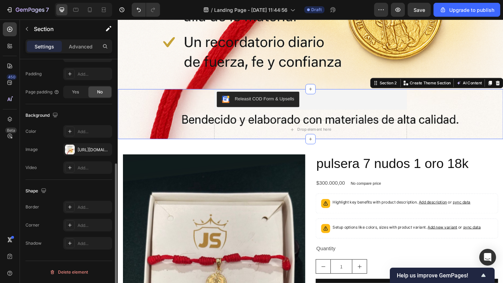
click at [72, 40] on div "Settings Advanced" at bounding box center [68, 46] width 87 height 14
click at [73, 48] on p "Advanced" at bounding box center [81, 46] width 24 height 7
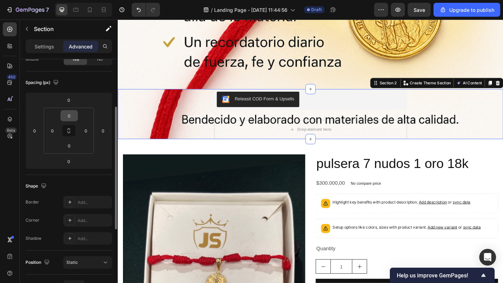
scroll to position [24, 0]
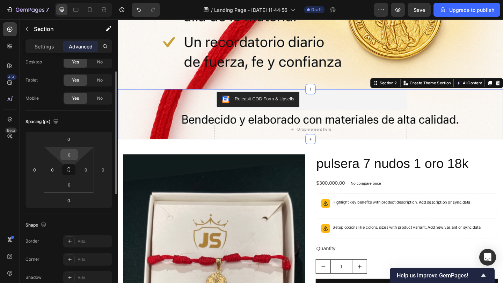
click at [72, 153] on input "0" at bounding box center [69, 155] width 14 height 10
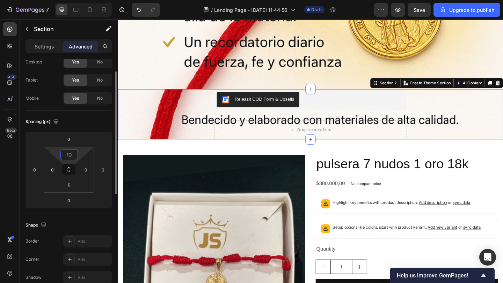
type input "1"
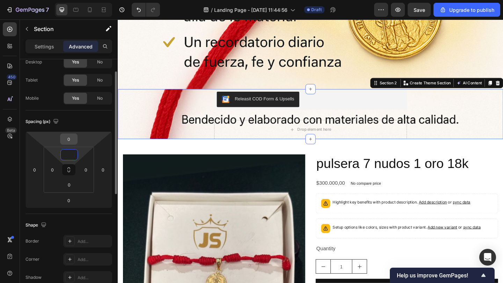
type input "0"
click at [66, 135] on input "0" at bounding box center [69, 139] width 14 height 10
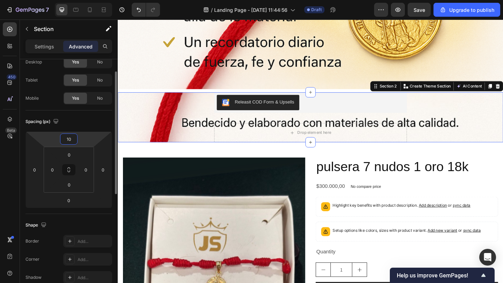
type input "1"
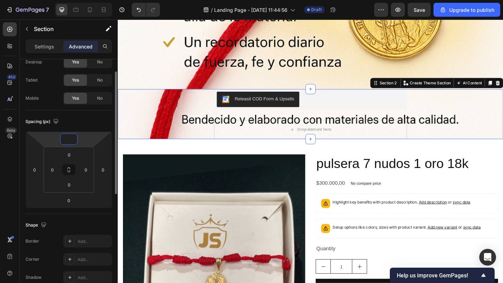
type input "2"
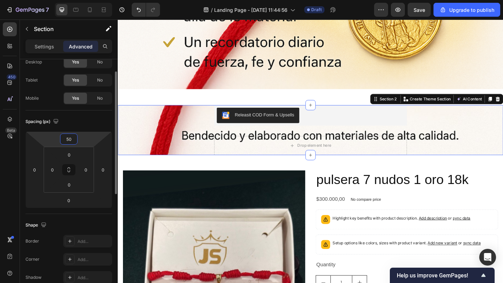
type input "5"
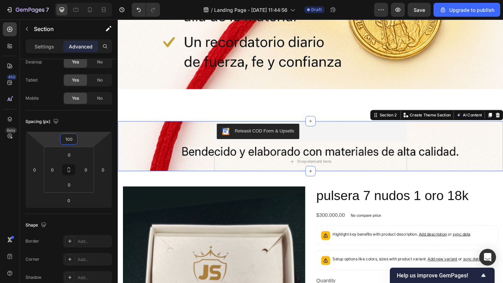
type input "100"
click at [195, 134] on div "Releasit COD Form & Upsells Releasit COD Form & Upsells Drop element here Produ…" at bounding box center [327, 157] width 419 height 54
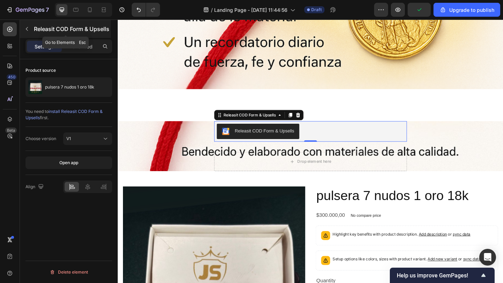
click at [28, 23] on button "button" at bounding box center [26, 28] width 11 height 11
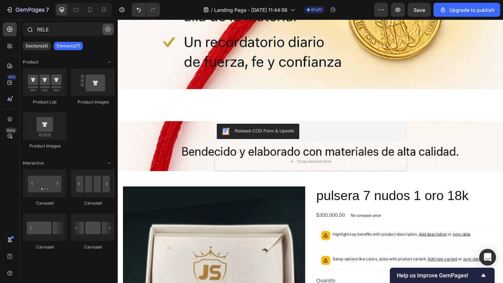
click at [108, 34] on button "button" at bounding box center [107, 29] width 11 height 11
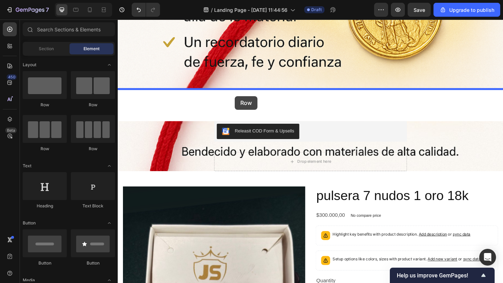
drag, startPoint x: 171, startPoint y: 102, endPoint x: 243, endPoint y: 103, distance: 72.6
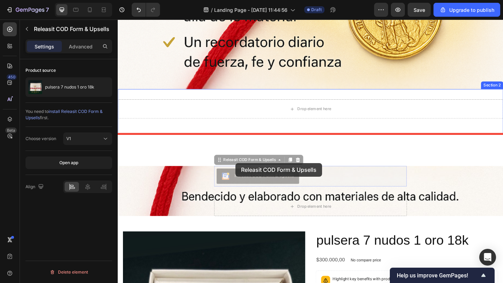
drag, startPoint x: 267, startPoint y: 186, endPoint x: 244, endPoint y: 178, distance: 23.7
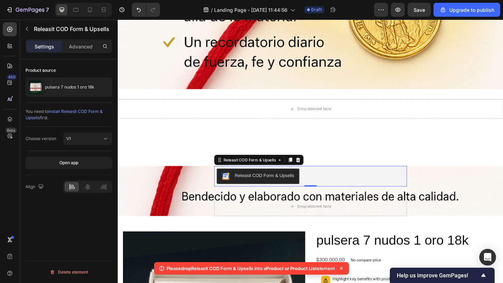
click at [281, 120] on div "Drop element here" at bounding box center [327, 116] width 419 height 21
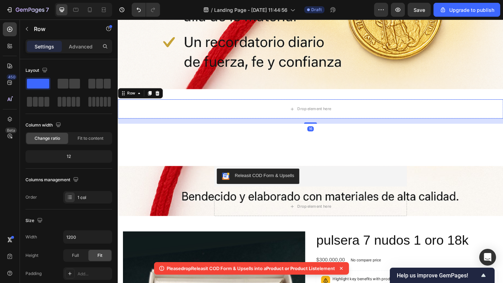
click at [165, 103] on div "Row" at bounding box center [142, 99] width 49 height 11
click at [169, 131] on div "16" at bounding box center [327, 130] width 419 height 6
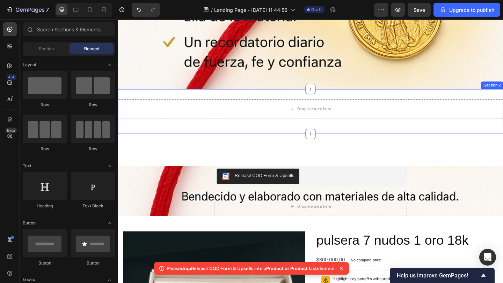
click at [169, 128] on div "Drop element here Row" at bounding box center [327, 119] width 419 height 27
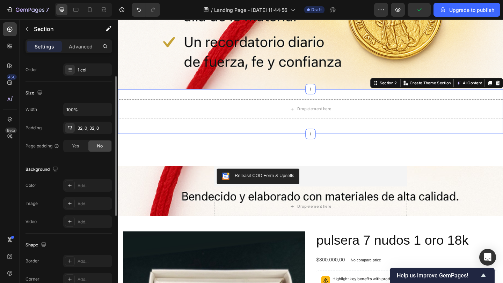
scroll to position [182, 0]
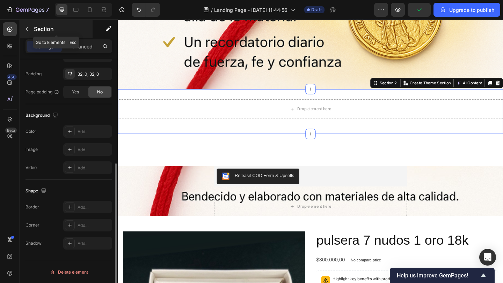
click at [32, 30] on div "Section" at bounding box center [56, 29] width 73 height 18
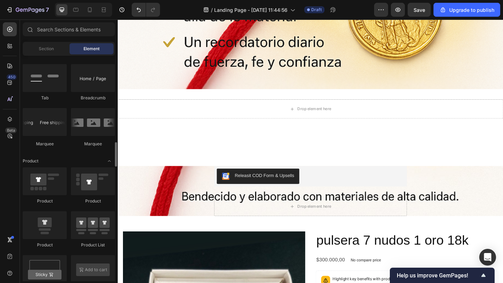
scroll to position [795, 0]
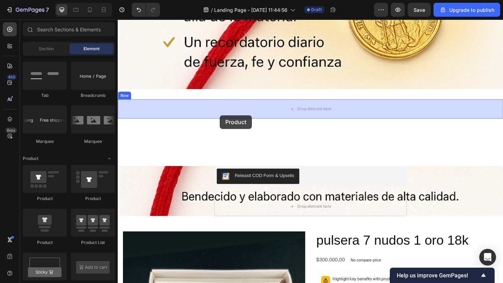
drag, startPoint x: 165, startPoint y: 246, endPoint x: 229, endPoint y: 124, distance: 137.9
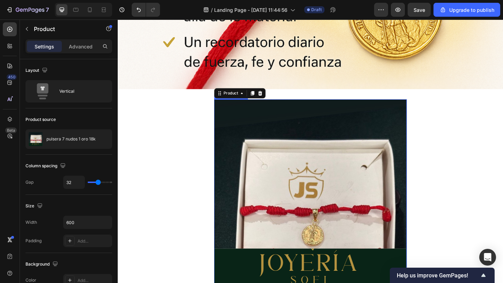
click at [275, 142] on img at bounding box center [326, 210] width 209 height 209
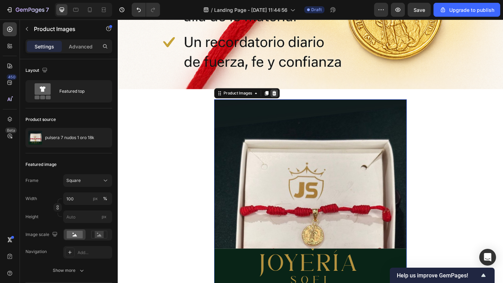
click at [288, 101] on icon at bounding box center [288, 100] width 6 height 6
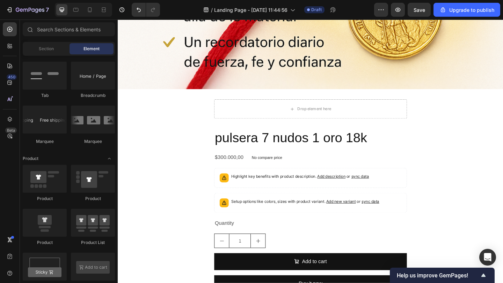
click at [284, 114] on div "Drop element here" at bounding box center [326, 116] width 209 height 21
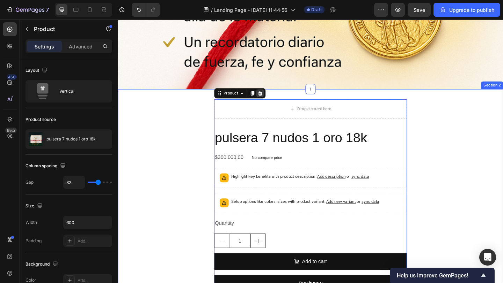
click at [273, 101] on icon at bounding box center [272, 100] width 6 height 6
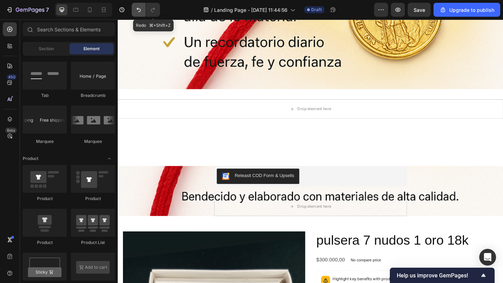
click at [138, 7] on icon "Undo/Redo" at bounding box center [138, 9] width 7 height 7
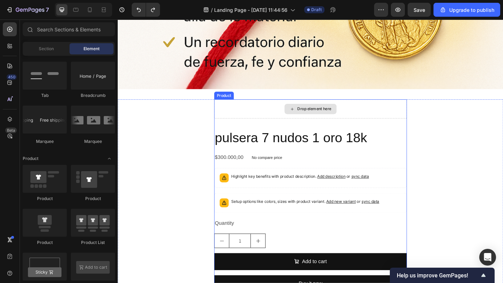
click at [299, 121] on div "Drop element here" at bounding box center [327, 116] width 57 height 11
click at [284, 145] on h2 "pulsera 7 nudos 1 oro 18k" at bounding box center [326, 149] width 209 height 20
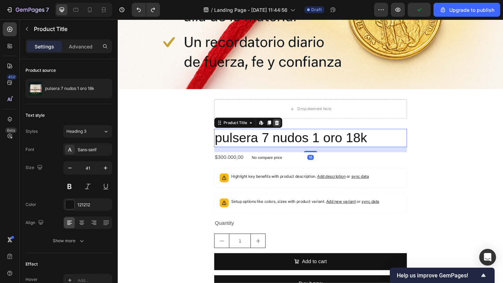
click at [292, 129] on div at bounding box center [290, 132] width 8 height 8
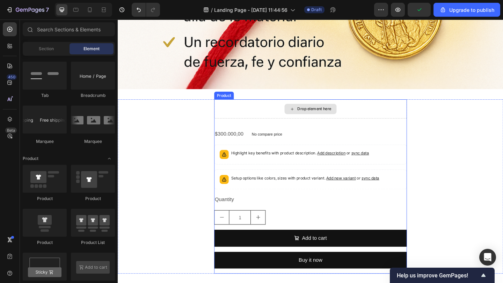
click at [282, 140] on div "No compare price" at bounding box center [279, 145] width 39 height 10
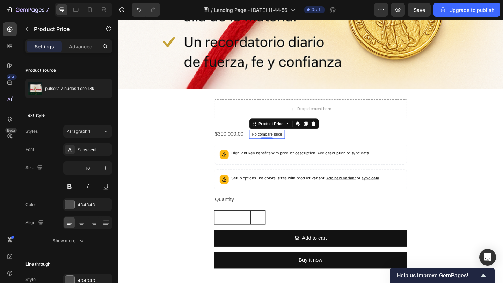
click at [328, 143] on div "$300.000,00 Product Price Product Price No compare price Product Price Edit con…" at bounding box center [326, 145] width 209 height 12
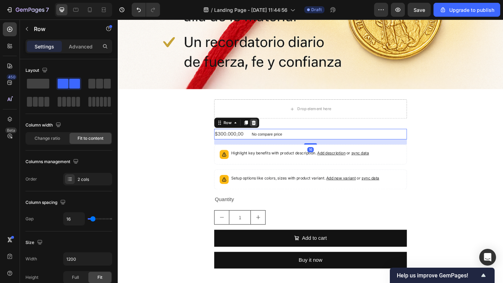
click at [264, 132] on icon at bounding box center [265, 132] width 6 height 6
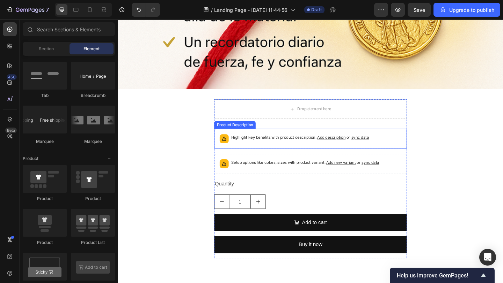
click at [289, 156] on div "Highlight key benefits with product description. Add description or sync data" at bounding box center [326, 149] width 203 height 15
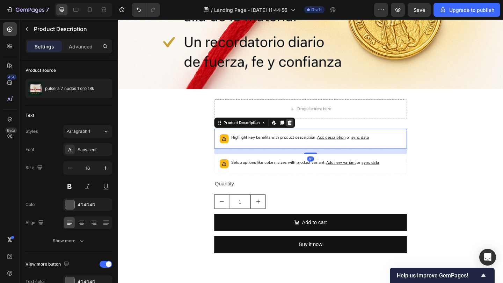
click at [305, 134] on icon at bounding box center [304, 131] width 5 height 5
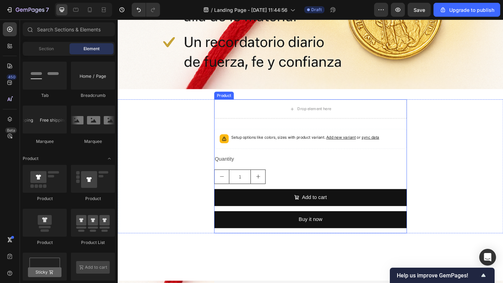
click at [302, 162] on div "Setup options like colors, sizes with product variant. Add new variant or sync …" at bounding box center [326, 195] width 209 height 113
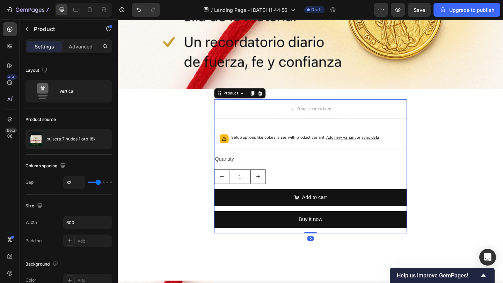
click at [302, 161] on div "Setup options like colors, sizes with product variant. Add new variant or sync …" at bounding box center [326, 195] width 209 height 113
click at [303, 161] on div "Setup options like colors, sizes with product variant. Add new variant or sync …" at bounding box center [326, 195] width 209 height 113
click at [305, 160] on div "Setup options like colors, sizes with product variant. Add new variant or sync …" at bounding box center [326, 195] width 209 height 113
click at [306, 160] on div "Setup options like colors, sizes with product variant. Add new variant or sync …" at bounding box center [326, 150] width 209 height 22
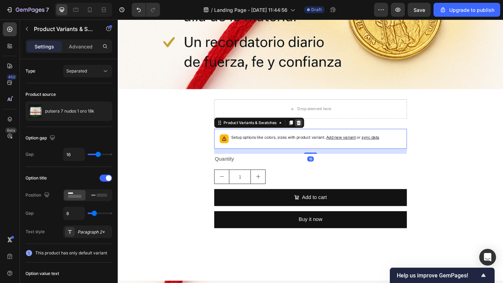
click at [313, 131] on icon at bounding box center [314, 131] width 5 height 5
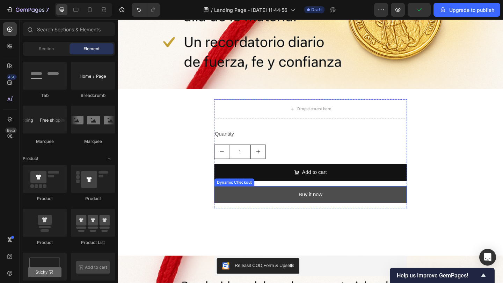
click at [304, 212] on button "Buy it now" at bounding box center [326, 210] width 209 height 18
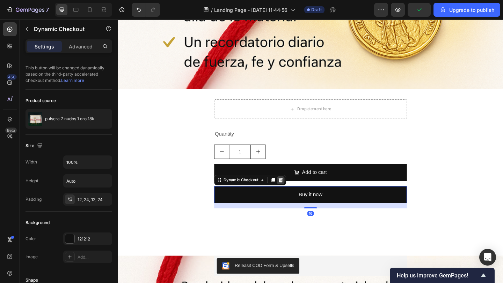
click at [297, 195] on icon at bounding box center [295, 195] width 6 height 6
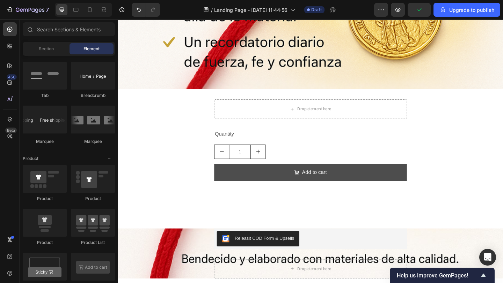
click at [297, 195] on button "Add to cart" at bounding box center [326, 186] width 209 height 18
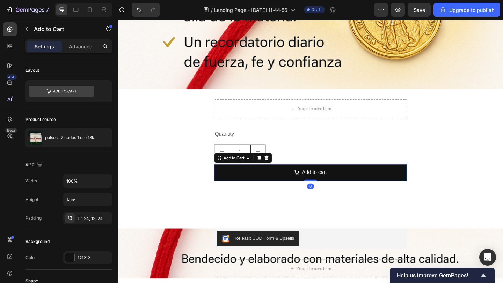
click at [280, 171] on icon at bounding box center [279, 171] width 6 height 6
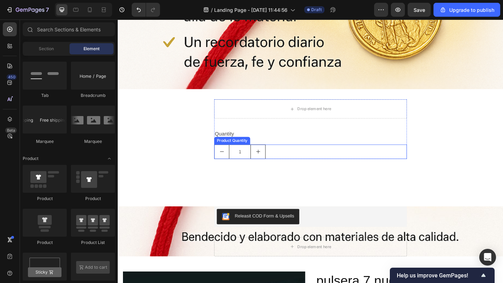
click at [270, 165] on icon "increment" at bounding box center [270, 164] width 6 height 6
type input "2"
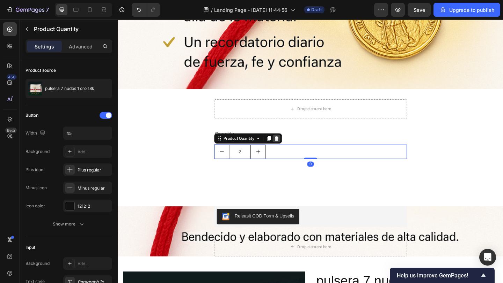
click at [289, 151] on icon at bounding box center [290, 149] width 5 height 5
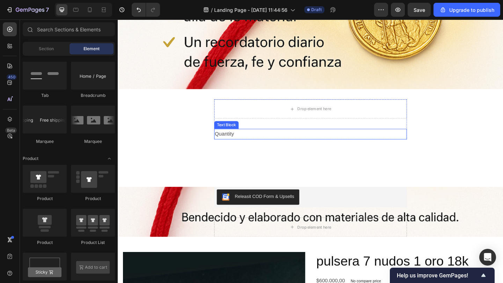
click at [257, 145] on div "Quantity" at bounding box center [326, 145] width 209 height 12
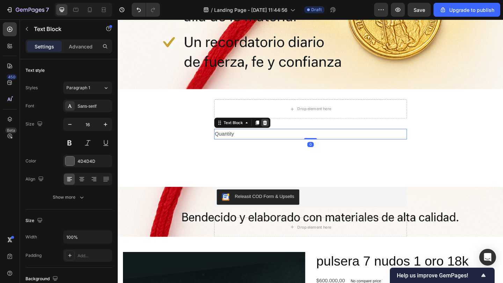
click at [275, 134] on icon at bounding box center [278, 132] width 6 height 6
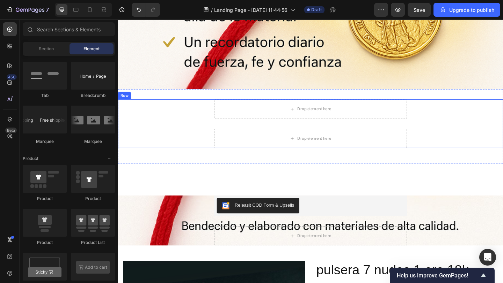
click at [205, 117] on div "Drop element here Drop element here Product" at bounding box center [327, 132] width 419 height 53
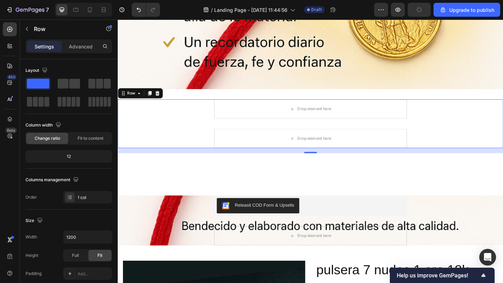
click at [76, 54] on div "Settings Advanced" at bounding box center [69, 49] width 98 height 20
click at [82, 47] on p "Advanced" at bounding box center [81, 46] width 24 height 7
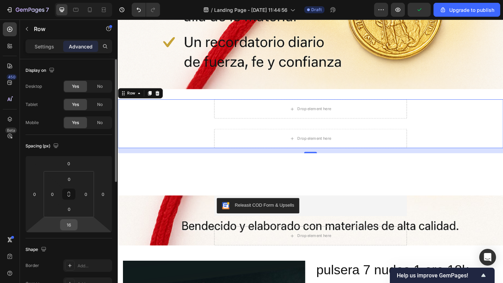
click at [74, 0] on html "7 / Landing Page - Sep 28, 11:44:56 Draft Preview Upgrade to publish 450 Beta S…" at bounding box center [251, 0] width 503 height 0
click at [73, 224] on input "16" at bounding box center [69, 225] width 14 height 10
type input "0"
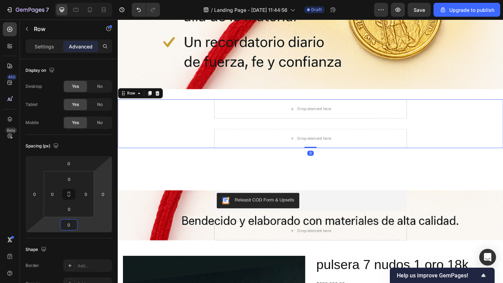
click at [155, 208] on div "Releasit COD Form & Upsells Releasit COD Form & Upsells Drop element here Produ…" at bounding box center [327, 233] width 419 height 54
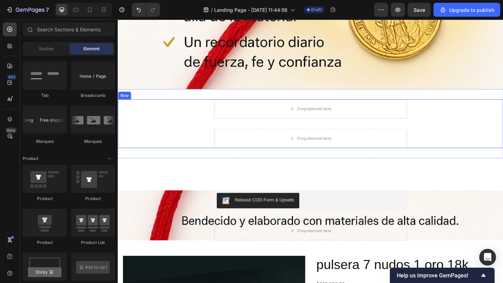
click at [176, 157] on div "Drop element here Drop element here Product" at bounding box center [327, 132] width 419 height 53
click at [179, 154] on div "Drop element here Drop element here Product" at bounding box center [327, 132] width 419 height 53
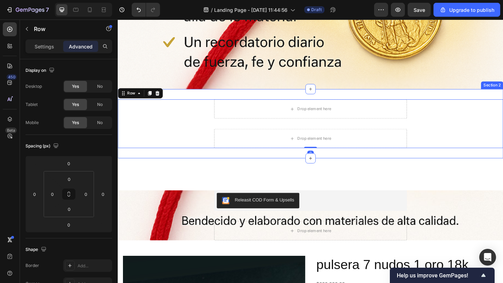
click at [172, 167] on div "Drop element here Drop element here Product Row 0 Section 2" at bounding box center [327, 132] width 419 height 75
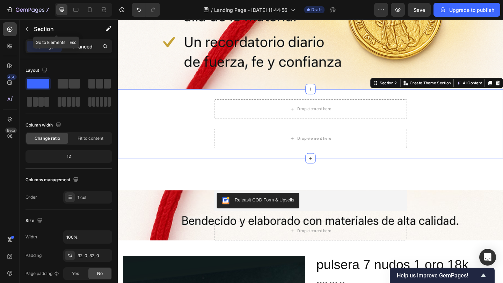
click at [84, 43] on p "Advanced" at bounding box center [81, 46] width 24 height 7
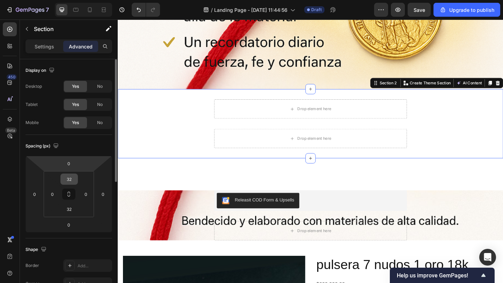
click at [68, 0] on html "7 / Landing Page - Sep 28, 11:44:56 Draft Preview Save Upgrade to publish 450 B…" at bounding box center [251, 0] width 503 height 0
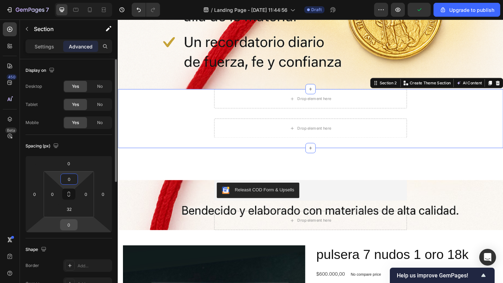
type input "0"
click at [71, 224] on input "0" at bounding box center [69, 225] width 14 height 10
type input "0"
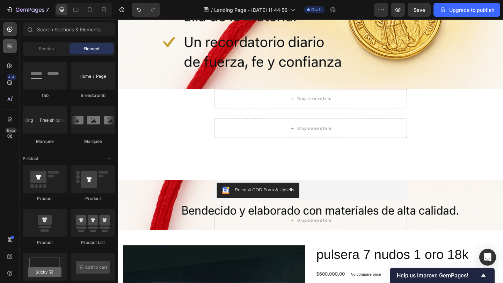
click at [14, 47] on div at bounding box center [10, 46] width 14 height 14
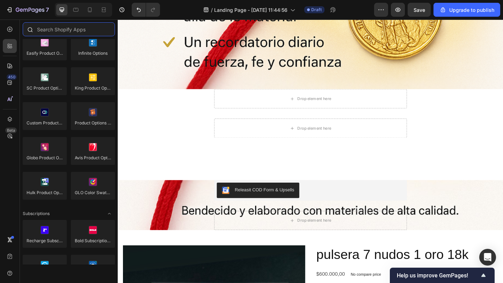
click at [51, 29] on input "text" at bounding box center [69, 29] width 92 height 14
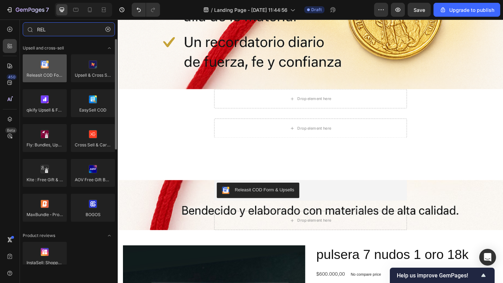
type input "REL"
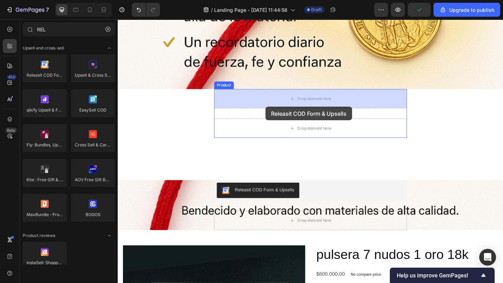
drag, startPoint x: 176, startPoint y: 84, endPoint x: 278, endPoint y: 114, distance: 106.6
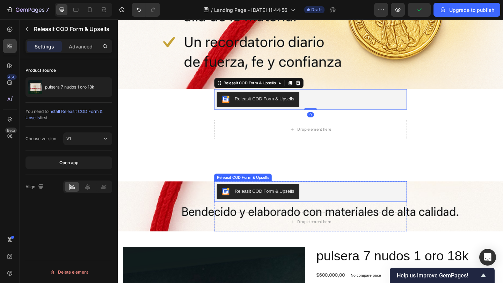
click at [268, 204] on div "Releasit COD Form & Upsells" at bounding box center [277, 206] width 65 height 7
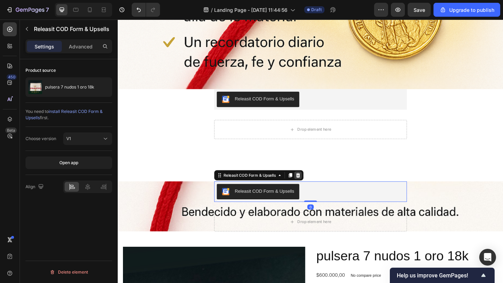
click at [316, 188] on icon at bounding box center [313, 189] width 5 height 5
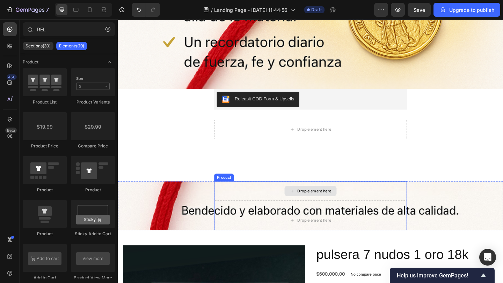
click at [317, 204] on div "Drop element here" at bounding box center [331, 206] width 37 height 6
click at [235, 193] on div "Product" at bounding box center [233, 191] width 18 height 6
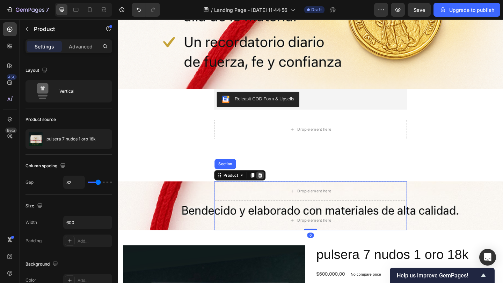
click at [274, 191] on icon at bounding box center [272, 189] width 6 height 6
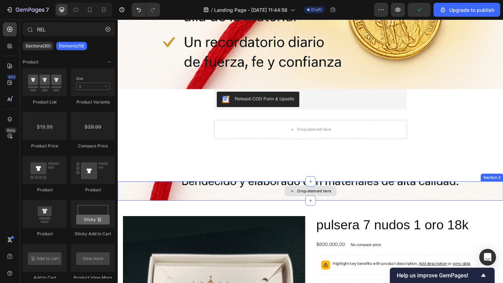
click at [191, 206] on div "Drop element here" at bounding box center [327, 206] width 419 height 21
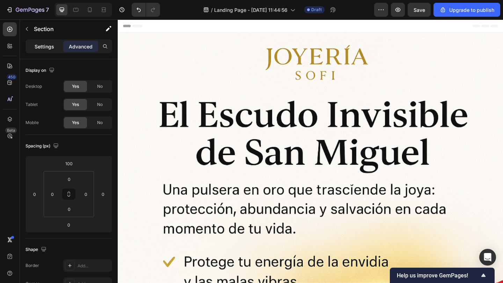
scroll to position [431, 0]
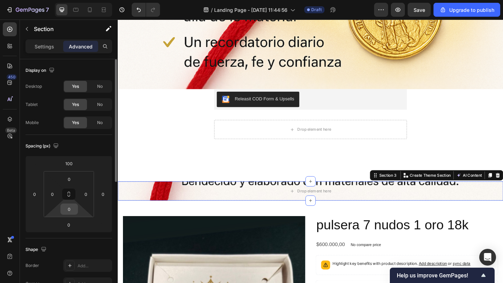
click at [72, 213] on input "0" at bounding box center [69, 209] width 14 height 10
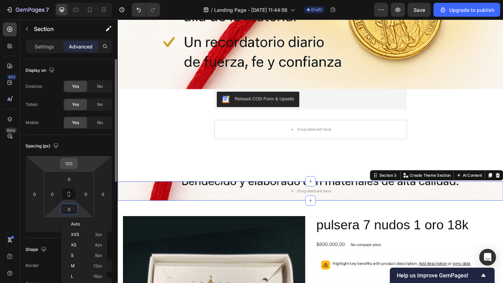
click at [74, 164] on input "100" at bounding box center [69, 163] width 14 height 10
type input "2"
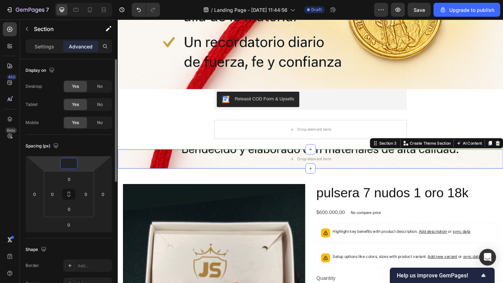
type input "1"
click at [174, 155] on div "Releasit COD Form & Upsells Releasit COD Form & Upsells Drop element here Produ…" at bounding box center [327, 128] width 419 height 66
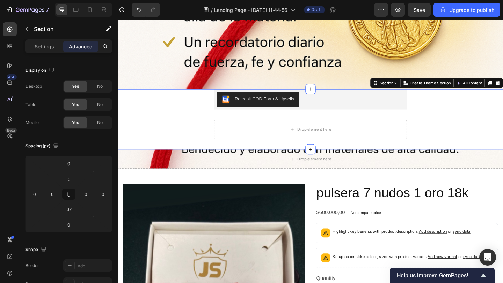
scroll to position [182, 0]
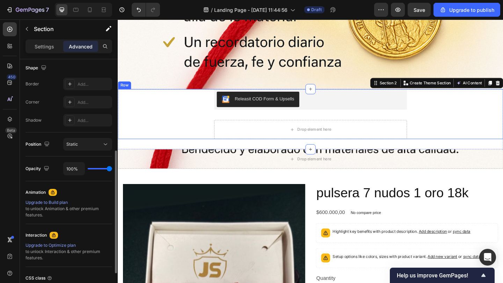
click at [176, 142] on div "Releasit COD Form & Upsells Releasit COD Form & Upsells Drop element here Produ…" at bounding box center [327, 122] width 419 height 54
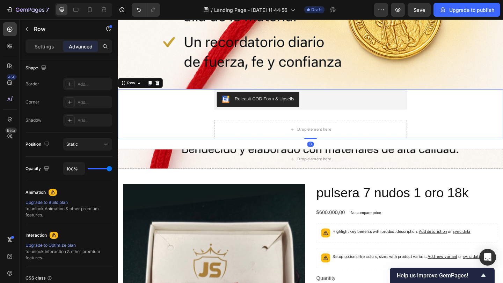
scroll to position [0, 0]
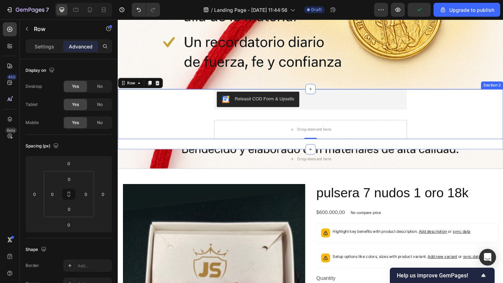
click at [164, 155] on div "Releasit COD Form & Upsells Releasit COD Form & Upsells Drop element here Produ…" at bounding box center [327, 128] width 419 height 66
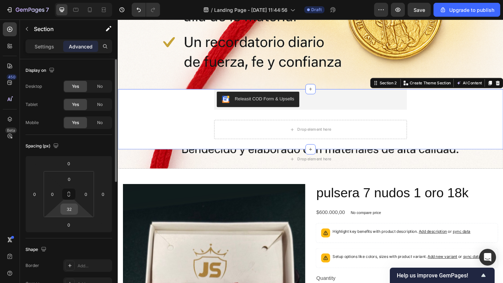
click at [71, 212] on input "32" at bounding box center [69, 209] width 14 height 10
type input "0"
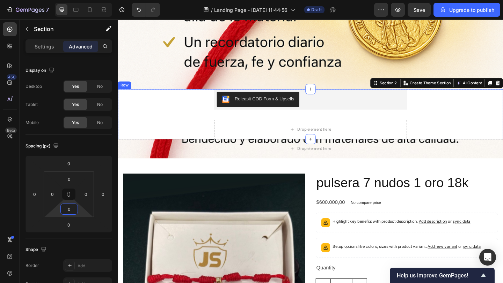
click at [202, 168] on div "Drop element here" at bounding box center [327, 160] width 419 height 21
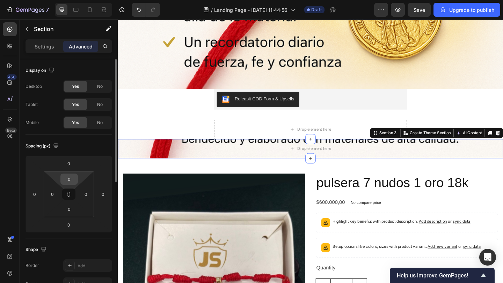
click at [73, 178] on input "0" at bounding box center [69, 179] width 14 height 10
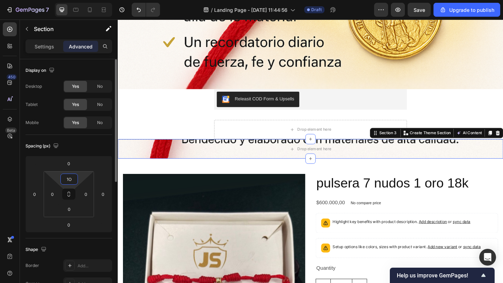
type input "1"
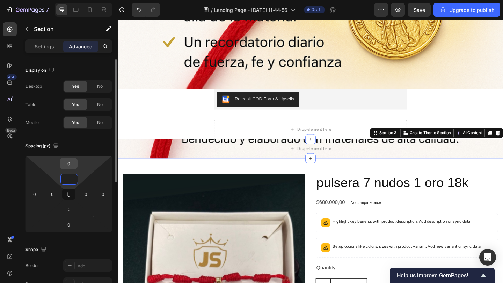
click at [66, 159] on input "0" at bounding box center [69, 163] width 14 height 10
type input "0"
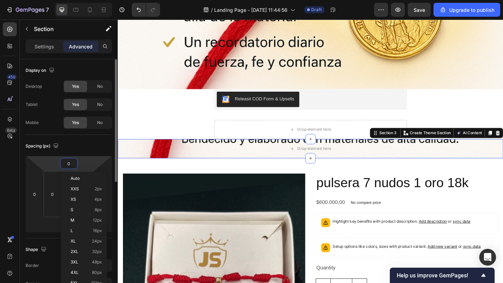
type input "1"
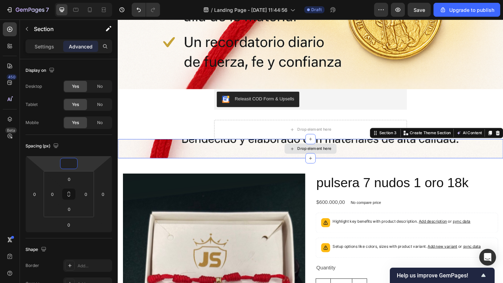
click at [132, 161] on div "Drop element here" at bounding box center [327, 160] width 419 height 21
type input "0"
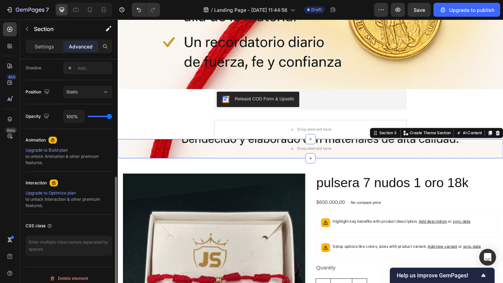
scroll to position [240, 0]
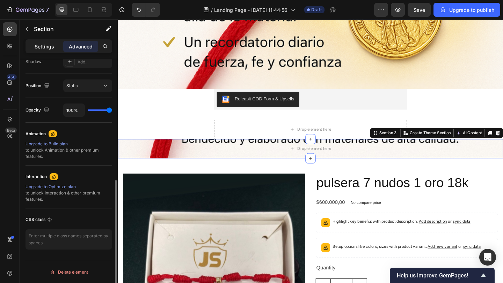
click at [48, 46] on p "Settings" at bounding box center [45, 46] width 20 height 7
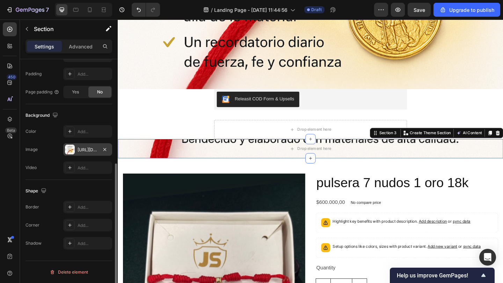
click at [88, 148] on div "[URL][DOMAIN_NAME]" at bounding box center [87, 150] width 20 height 6
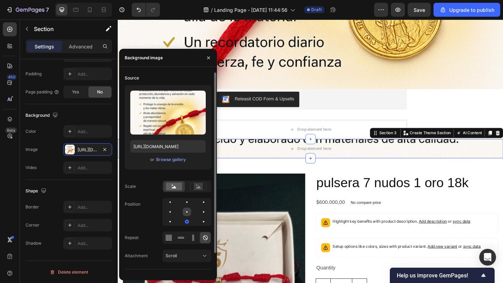
click at [187, 212] on div at bounding box center [187, 212] width 8 height 8
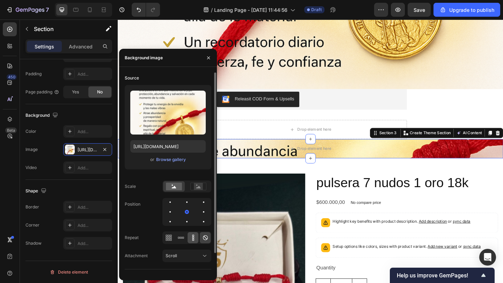
click at [188, 234] on div at bounding box center [192, 237] width 11 height 11
click at [188, 223] on div at bounding box center [187, 222] width 8 height 8
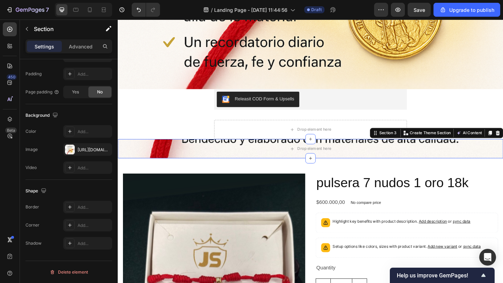
click at [80, 40] on div "Settings Advanced" at bounding box center [68, 46] width 87 height 14
click at [80, 41] on div "Advanced" at bounding box center [80, 46] width 35 height 11
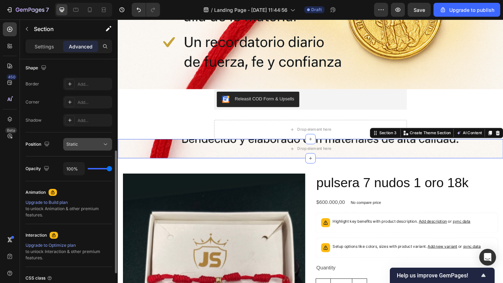
click at [98, 149] on button "Static" at bounding box center [87, 144] width 49 height 13
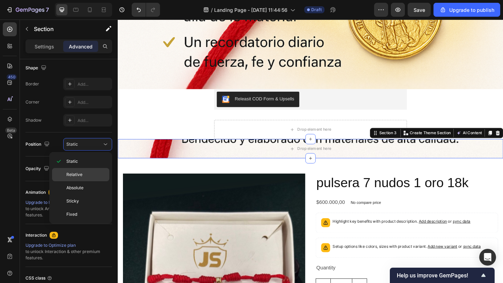
click at [94, 176] on p "Relative" at bounding box center [86, 175] width 40 height 6
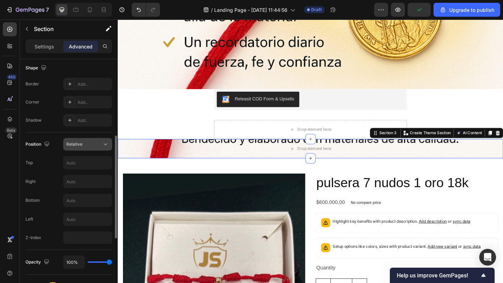
click at [92, 150] on button "Relative" at bounding box center [87, 144] width 49 height 13
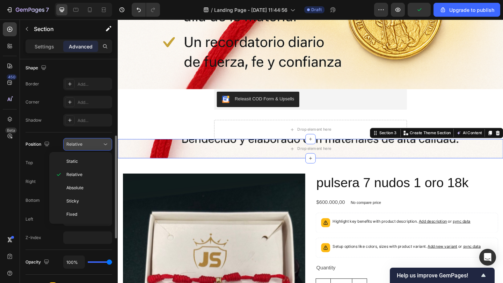
click at [94, 145] on div "Relative" at bounding box center [84, 144] width 36 height 6
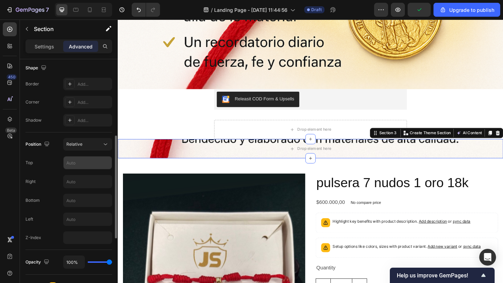
click at [90, 161] on input "text" at bounding box center [88, 163] width 48 height 13
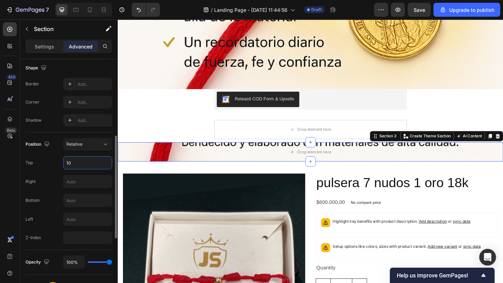
type input "1"
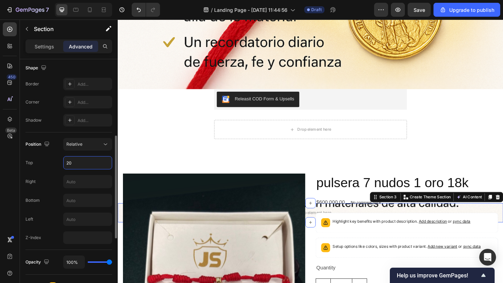
type input "2"
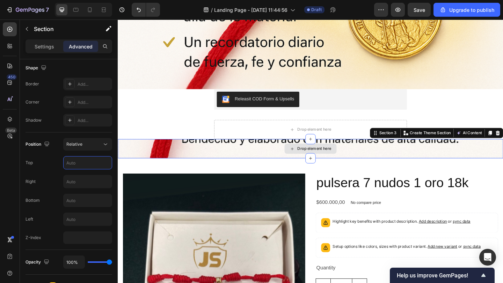
click at [177, 155] on div "Drop element here" at bounding box center [327, 160] width 419 height 21
click at [126, 157] on div "Drop element here" at bounding box center [327, 160] width 419 height 21
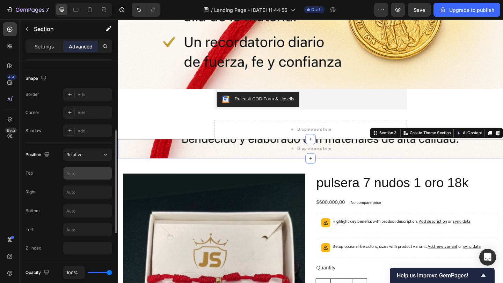
scroll to position [171, 0]
click at [89, 162] on div "Position Relative Top Right Bottom Left Z-Index" at bounding box center [68, 202] width 87 height 106
click at [91, 161] on button "Relative" at bounding box center [87, 155] width 49 height 13
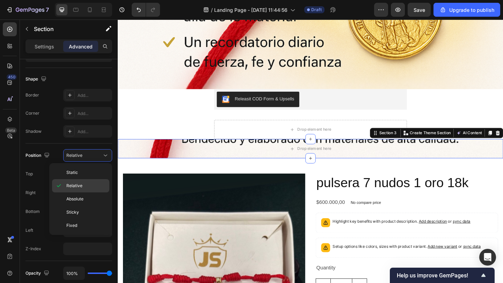
click at [91, 180] on div "Relative" at bounding box center [80, 185] width 57 height 13
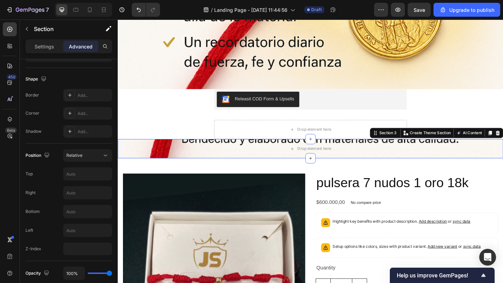
click at [91, 173] on div "450 Beta REL Sections(30) Elements(19) Product Product List Product Variants Pr…" at bounding box center [59, 152] width 118 height 264
click at [94, 157] on div "Relative" at bounding box center [84, 156] width 36 height 6
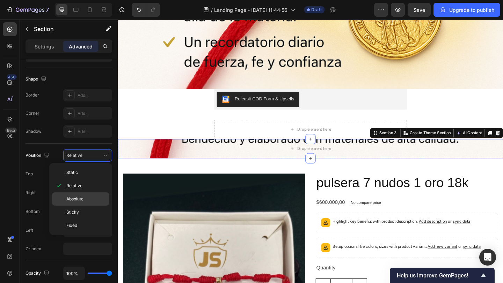
click at [91, 200] on p "Absolute" at bounding box center [86, 199] width 40 height 6
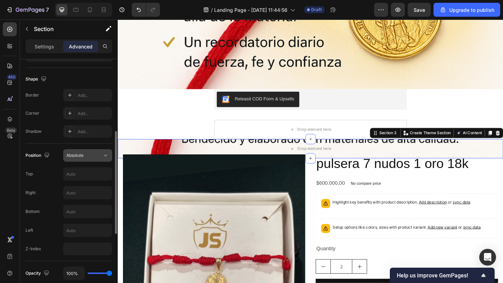
click at [99, 161] on button "Absolute" at bounding box center [87, 155] width 49 height 13
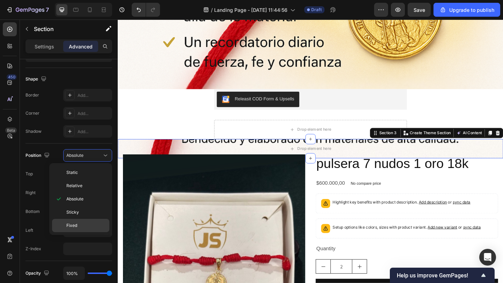
click at [91, 221] on div "Fixed" at bounding box center [80, 225] width 57 height 13
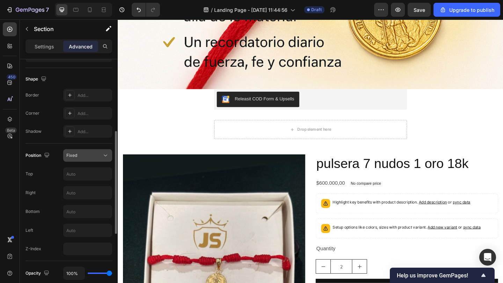
click at [97, 149] on button "Fixed" at bounding box center [87, 155] width 49 height 13
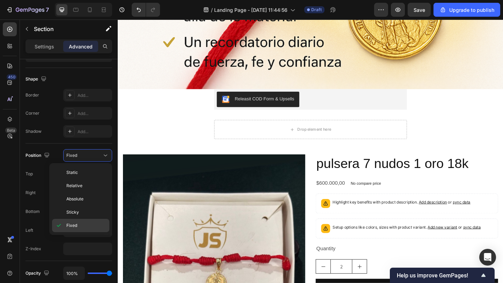
click at [88, 223] on p "Fixed" at bounding box center [86, 226] width 40 height 6
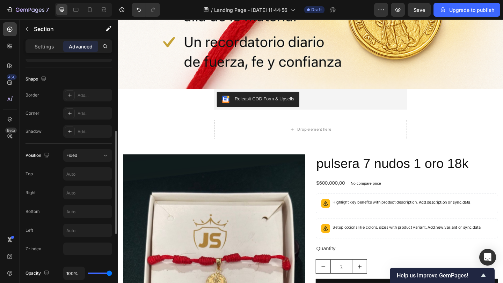
click at [99, 164] on div "Position Fixed Top Right Bottom Left Z-Index" at bounding box center [68, 202] width 87 height 106
click at [99, 156] on div "Fixed" at bounding box center [84, 156] width 36 height 6
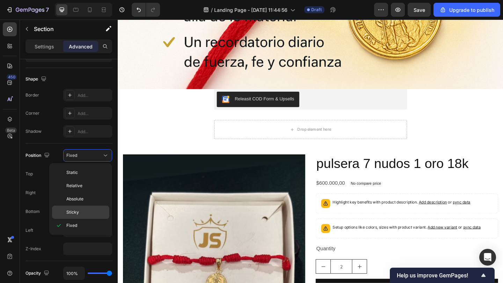
click at [88, 214] on p "Sticky" at bounding box center [86, 212] width 40 height 6
type input "0"
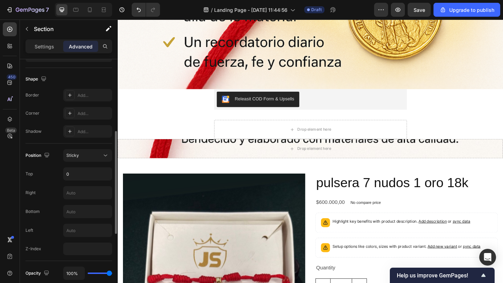
click at [101, 149] on div "Position Sticky Top 0 Right Bottom Left Z-Index" at bounding box center [68, 203] width 87 height 118
click at [101, 153] on div "Sticky" at bounding box center [84, 156] width 36 height 6
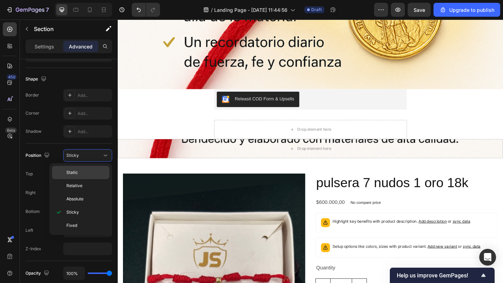
click at [99, 174] on p "Static" at bounding box center [86, 173] width 40 height 6
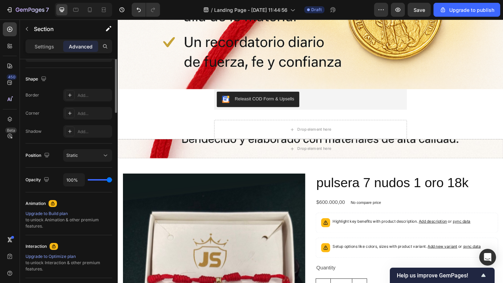
scroll to position [68, 0]
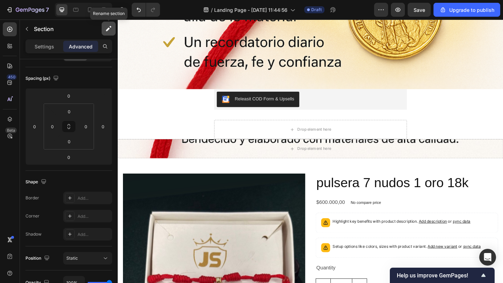
click at [110, 29] on icon "button" at bounding box center [108, 28] width 7 height 7
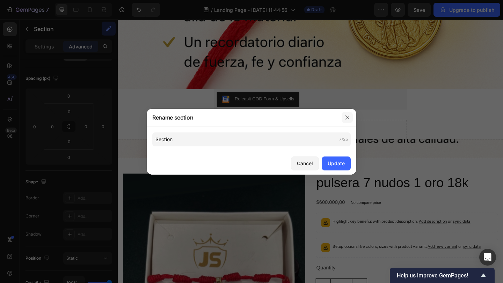
click at [352, 119] on button "button" at bounding box center [346, 117] width 11 height 11
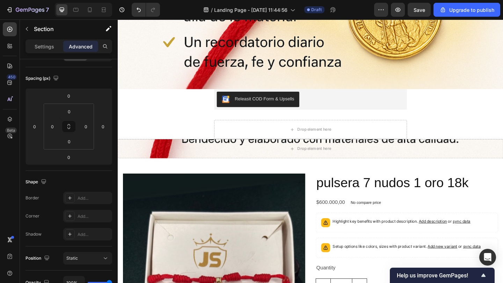
click at [307, 162] on icon at bounding box center [307, 160] width 6 height 6
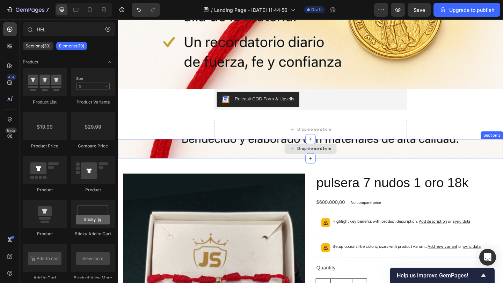
click at [267, 162] on div "Drop element here" at bounding box center [327, 160] width 419 height 21
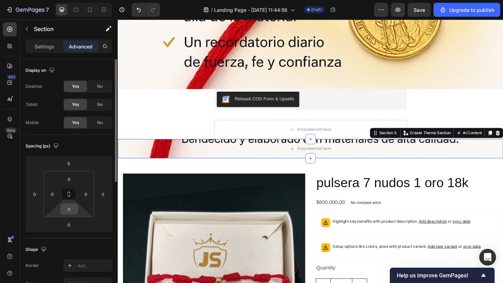
click at [69, 209] on input "0" at bounding box center [69, 209] width 14 height 10
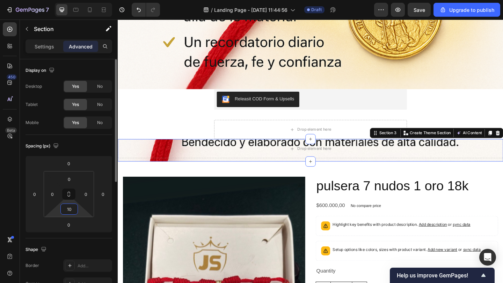
type input "1"
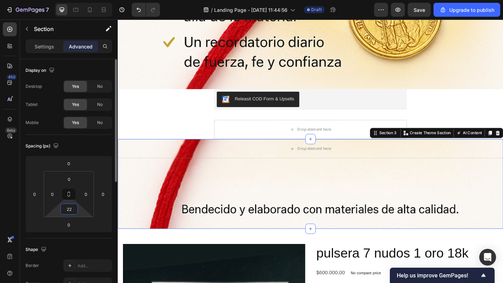
type input "2"
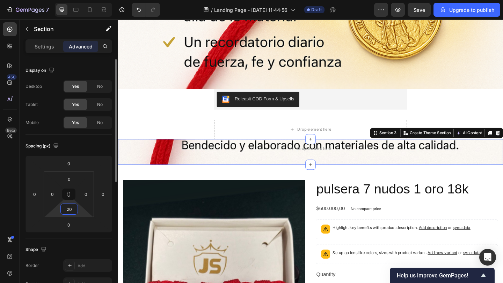
type input "2"
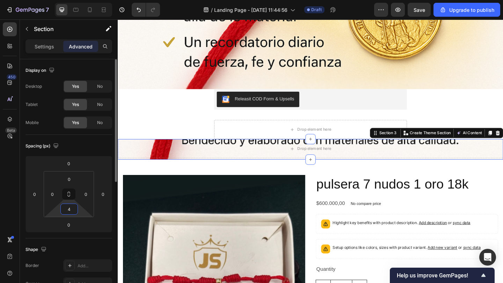
type input "40"
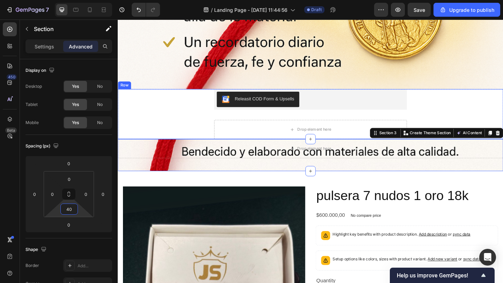
click at [196, 124] on div "Releasit COD Form & Upsells Releasit COD Form & Upsells Drop element here Produ…" at bounding box center [327, 122] width 419 height 54
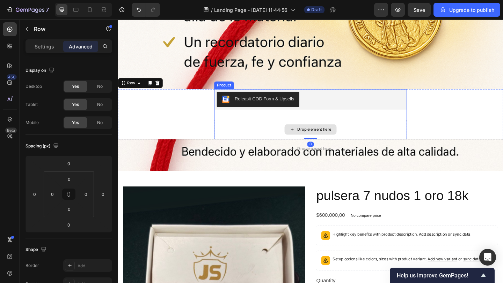
click at [254, 131] on div "Drop element here" at bounding box center [326, 139] width 209 height 21
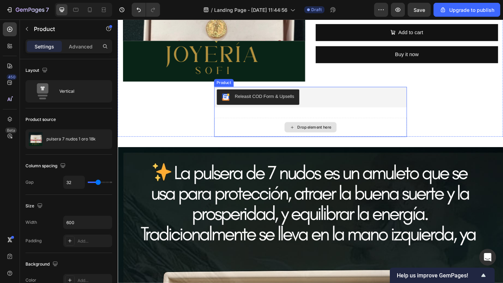
scroll to position [739, 0]
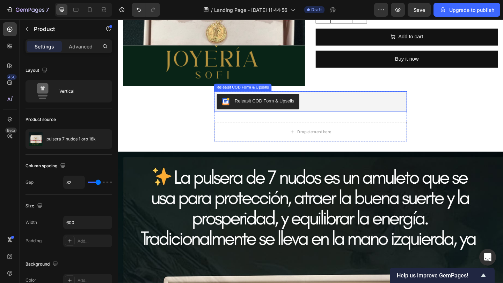
click at [366, 114] on div "Releasit COD Form & Upsells" at bounding box center [327, 109] width 204 height 17
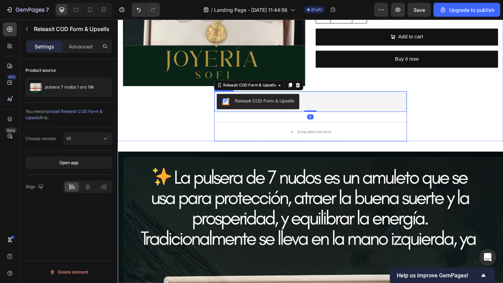
click at [433, 133] on div "Product Images pulsera 7 nudos 1 oro 18k Product Title $600.000,00 Product Pric…" at bounding box center [327, 20] width 419 height 264
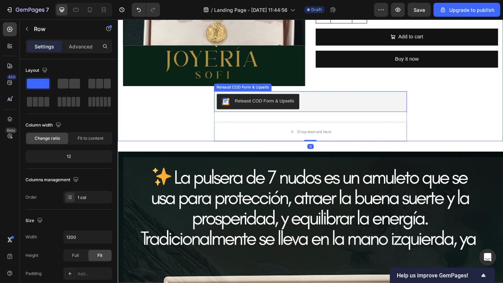
click at [333, 111] on div "Releasit COD Form & Upsells" at bounding box center [327, 109] width 204 height 17
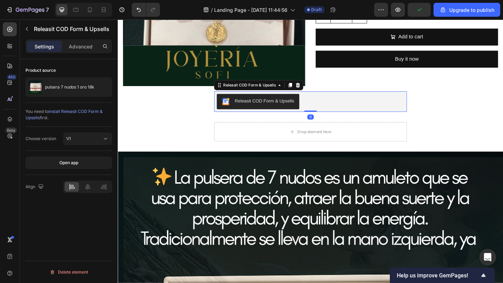
click at [315, 93] on icon at bounding box center [313, 91] width 5 height 5
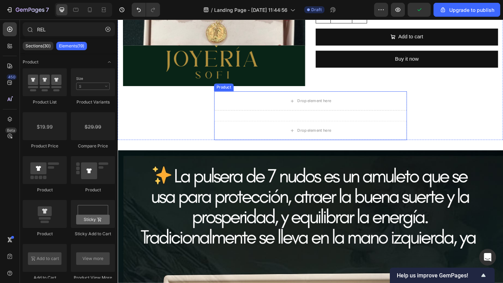
click at [340, 122] on div "Drop element here Drop element here Product" at bounding box center [326, 124] width 209 height 53
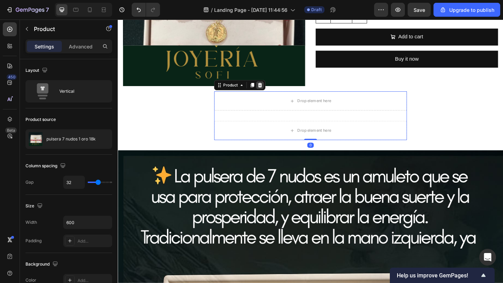
click at [273, 90] on icon at bounding box center [272, 91] width 6 height 6
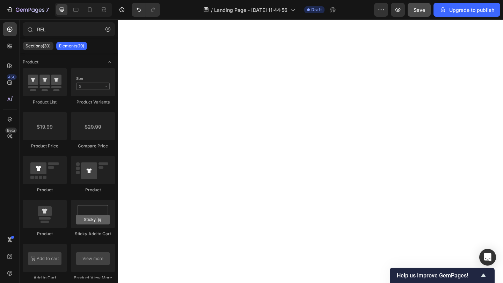
scroll to position [295, 0]
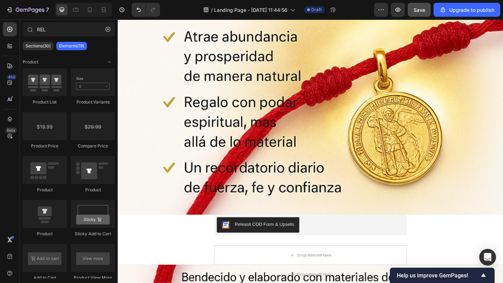
click at [411, 13] on button "Save" at bounding box center [418, 10] width 23 height 14
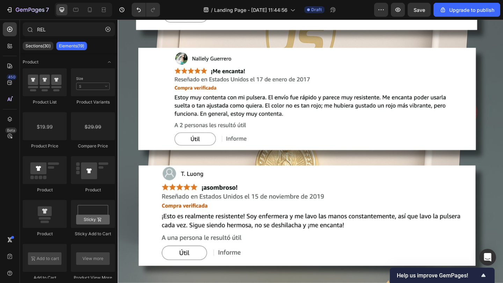
scroll to position [2539, 0]
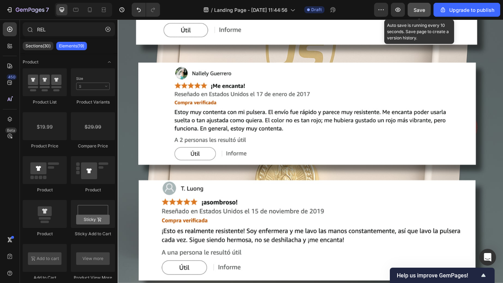
click at [424, 15] on button "Save" at bounding box center [418, 10] width 23 height 14
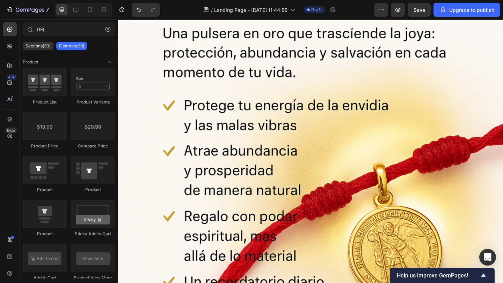
scroll to position [400, 0]
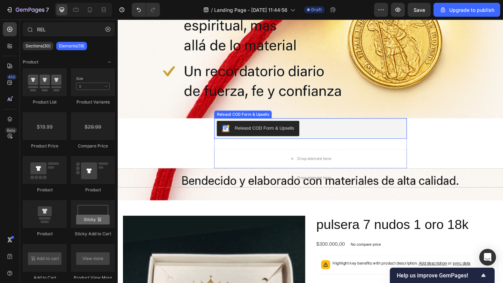
click at [337, 144] on div "Releasit COD Form & Upsells" at bounding box center [327, 138] width 204 height 17
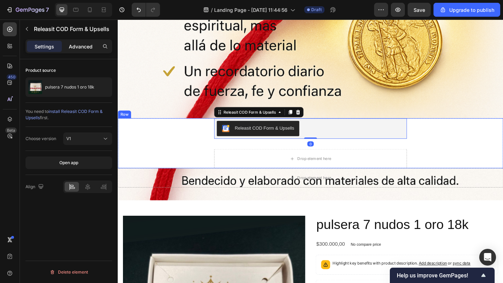
click at [80, 44] on p "Advanced" at bounding box center [81, 46] width 24 height 7
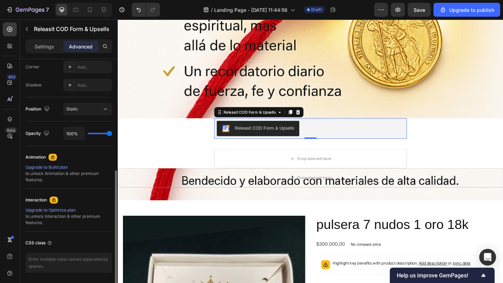
scroll to position [219, 0]
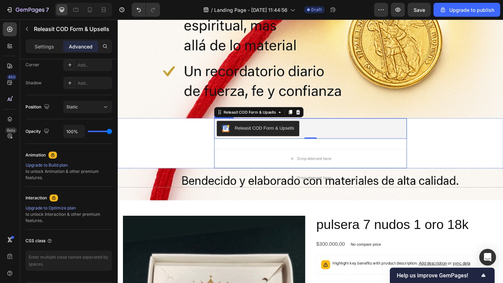
click at [280, 160] on div "Releasit COD Form & Upsells Releasit COD Form & Upsells 0 Drop element here Pro…" at bounding box center [326, 154] width 209 height 54
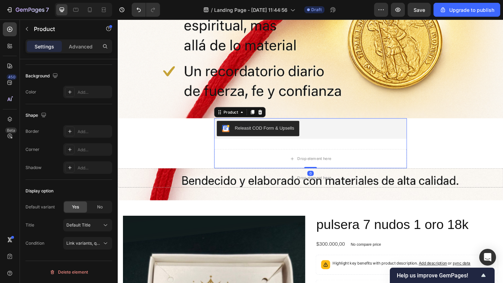
scroll to position [0, 0]
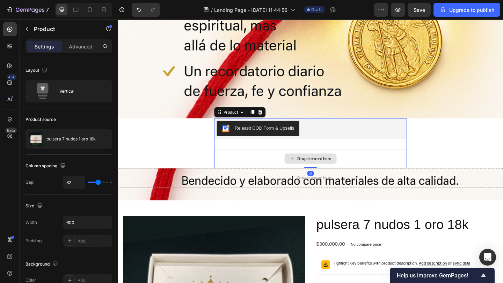
click at [279, 161] on div "Drop element here" at bounding box center [326, 171] width 209 height 21
click at [277, 165] on div "Drop element here" at bounding box center [326, 171] width 209 height 21
click at [90, 50] on p "Advanced" at bounding box center [81, 46] width 24 height 7
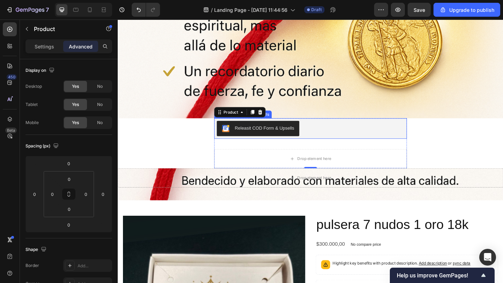
click at [305, 148] on div "Releasit COD Form & Upsells" at bounding box center [326, 138] width 209 height 22
click at [52, 52] on div "Settings Advanced" at bounding box center [68, 46] width 87 height 14
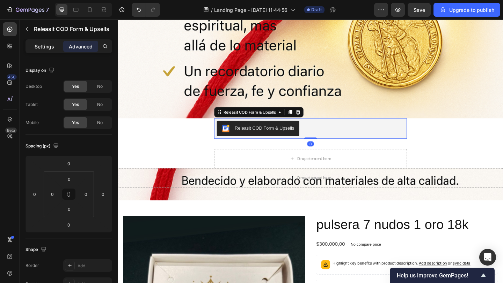
click at [47, 46] on p "Settings" at bounding box center [45, 46] width 20 height 7
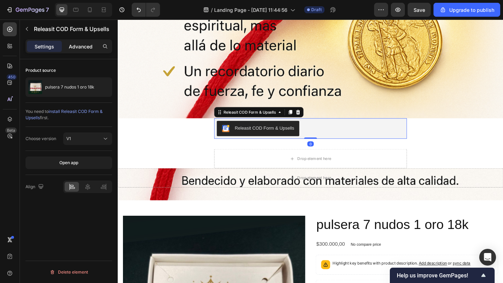
click at [82, 50] on div "Advanced" at bounding box center [80, 46] width 35 height 11
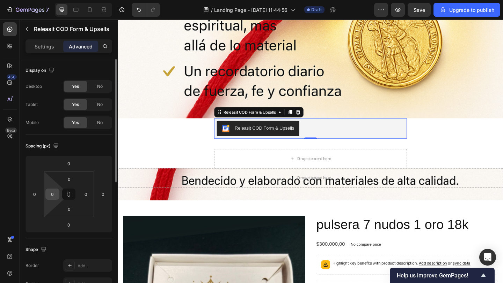
click at [53, 197] on input "0" at bounding box center [52, 194] width 10 height 10
type input "5"
type input "6"
type input "8"
type input "1"
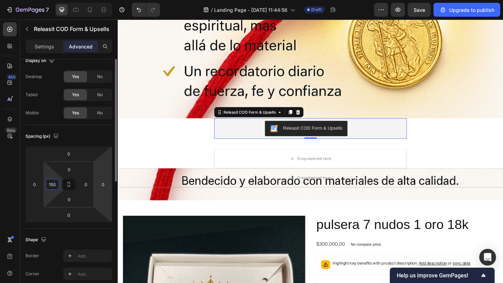
scroll to position [10, 0]
type input "150"
click at [71, 169] on input "0" at bounding box center [69, 169] width 14 height 10
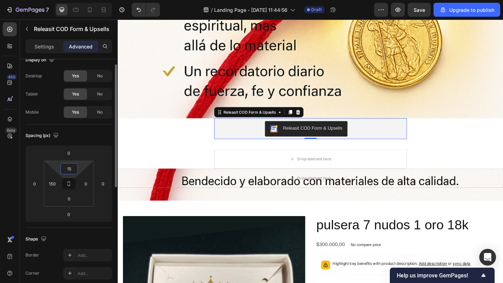
type input "150"
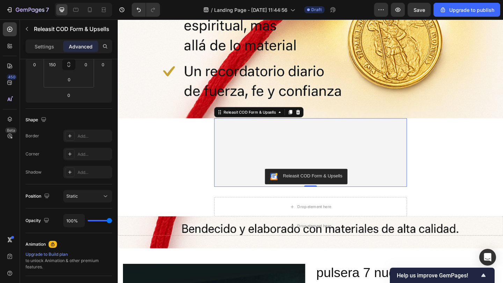
scroll to position [0, 0]
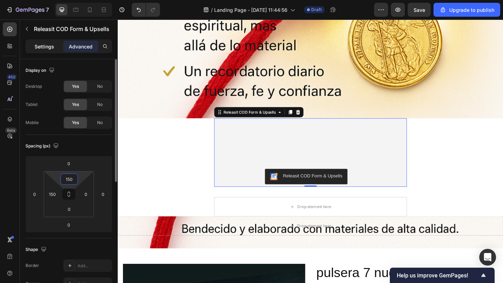
click at [46, 50] on div "Settings" at bounding box center [44, 46] width 35 height 11
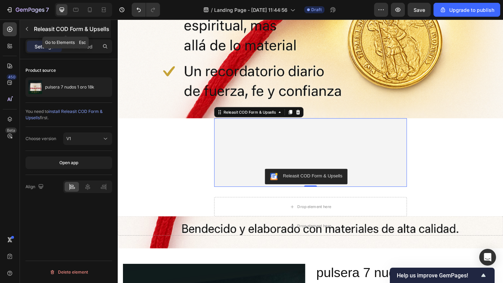
click at [29, 26] on icon "button" at bounding box center [27, 29] width 6 height 6
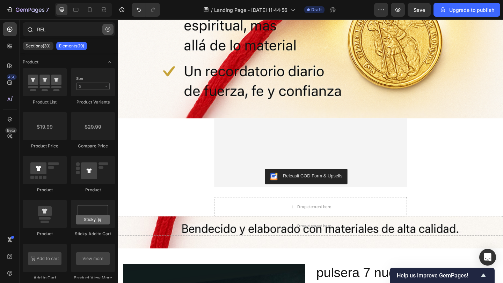
click at [108, 31] on icon "button" at bounding box center [107, 29] width 5 height 5
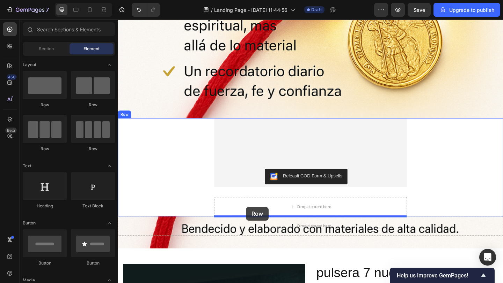
drag, startPoint x: 153, startPoint y: 121, endPoint x: 257, endPoint y: 224, distance: 146.4
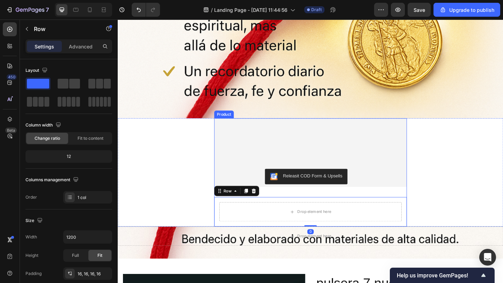
click at [309, 202] on div "Releasit COD Form & Upsells Releasit COD Form & Upsells Drop element here Row 0…" at bounding box center [326, 186] width 209 height 118
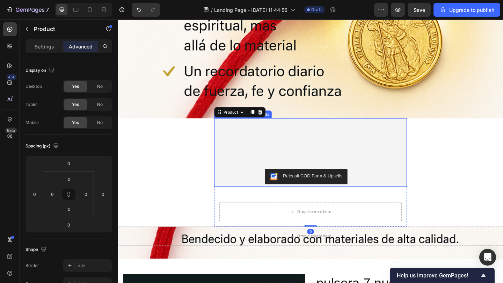
click at [311, 197] on button "Releasit COD Form & Upsells" at bounding box center [322, 190] width 90 height 17
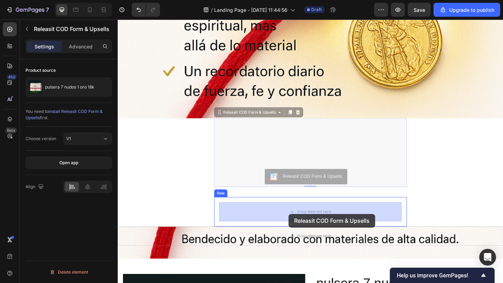
drag, startPoint x: 316, startPoint y: 192, endPoint x: 303, endPoint y: 231, distance: 41.8
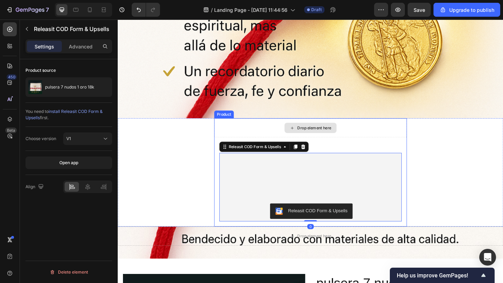
click at [347, 139] on div "Drop element here" at bounding box center [331, 138] width 37 height 6
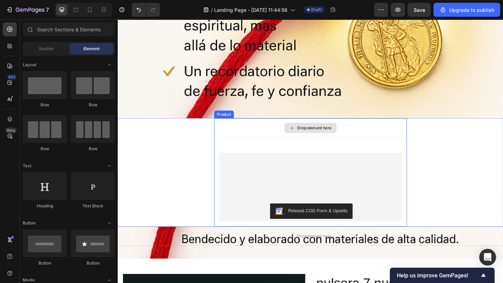
click at [368, 145] on div "Drop element here" at bounding box center [326, 137] width 209 height 21
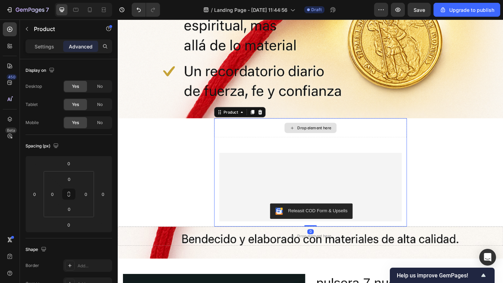
click at [272, 145] on div "Drop element here" at bounding box center [326, 137] width 209 height 21
click at [272, 147] on div "Drop element here" at bounding box center [326, 137] width 209 height 21
click at [251, 149] on div "Drop element here Releasit COD Form & Upsells Releasit COD Form & Upsells Row P…" at bounding box center [326, 186] width 209 height 118
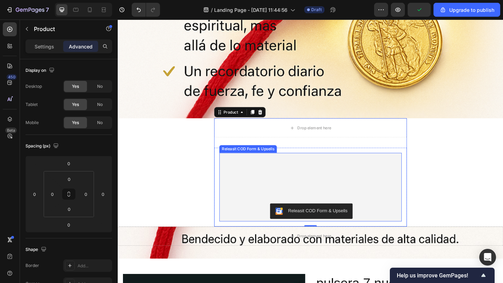
click at [298, 191] on div "Releasit COD Form & Upsells Releasit COD Form & Upsells" at bounding box center [327, 202] width 198 height 75
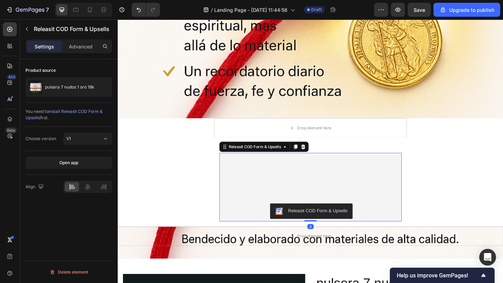
click at [292, 223] on button "Releasit COD Form & Upsells" at bounding box center [328, 228] width 90 height 17
click at [79, 50] on p "Advanced" at bounding box center [81, 46] width 24 height 7
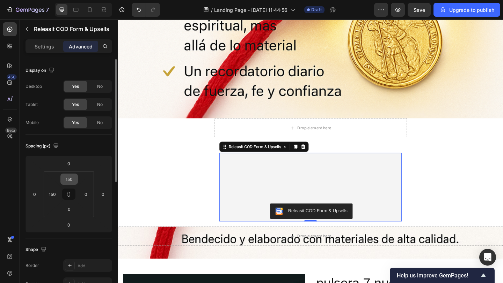
click at [73, 182] on input "150" at bounding box center [69, 179] width 14 height 10
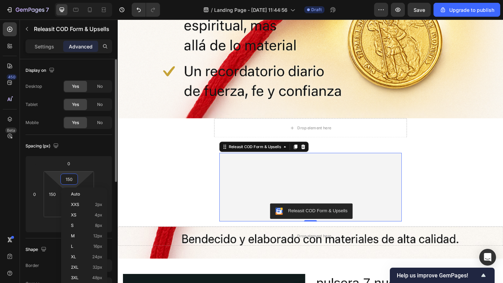
type input "0"
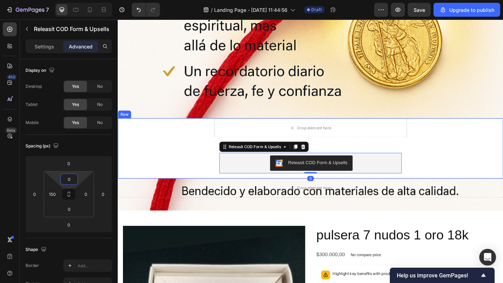
click at [201, 169] on div "Drop element here Releasit COD Form & Upsells Releasit COD Form & Upsells 0 Row…" at bounding box center [327, 160] width 419 height 66
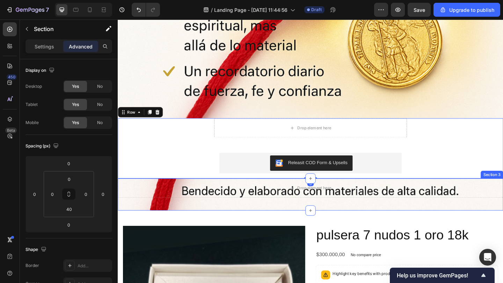
click at [202, 213] on div "Drop element here" at bounding box center [327, 203] width 419 height 21
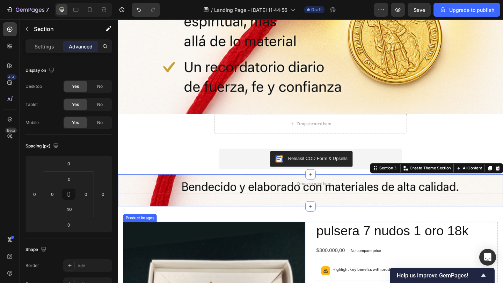
scroll to position [400, 0]
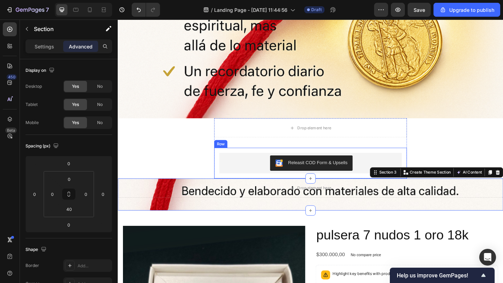
click at [286, 160] on div "Releasit COD Form & Upsells Releasit COD Form & Upsells Row" at bounding box center [326, 176] width 209 height 34
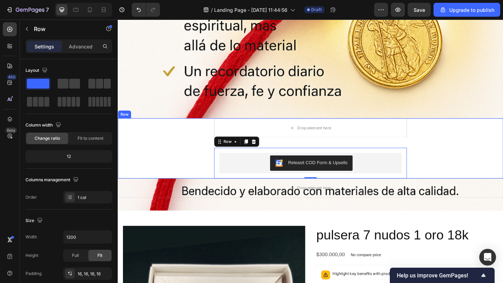
click at [435, 139] on div "Drop element here Releasit COD Form & Upsells Releasit COD Form & Upsells Row 0…" at bounding box center [327, 160] width 419 height 66
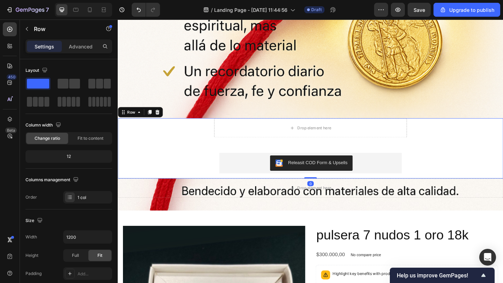
click at [428, 148] on div "Drop element here Releasit COD Form & Upsells Releasit COD Form & Upsells Row P…" at bounding box center [326, 160] width 209 height 66
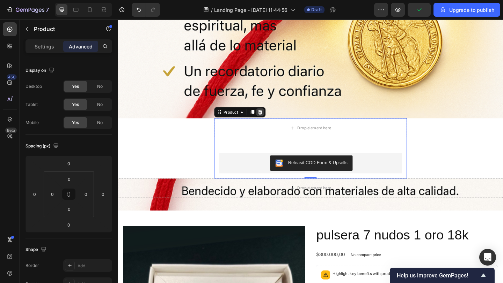
click at [271, 118] on icon at bounding box center [272, 121] width 6 height 6
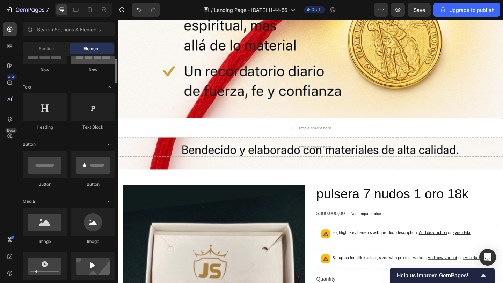
scroll to position [81, 0]
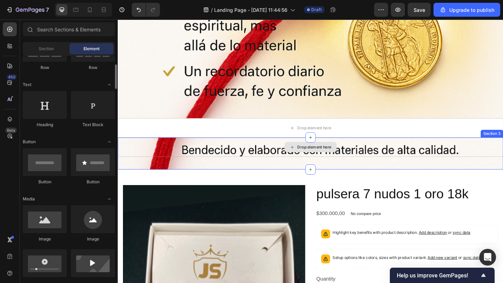
click at [148, 141] on div "Drop element here" at bounding box center [327, 137] width 419 height 21
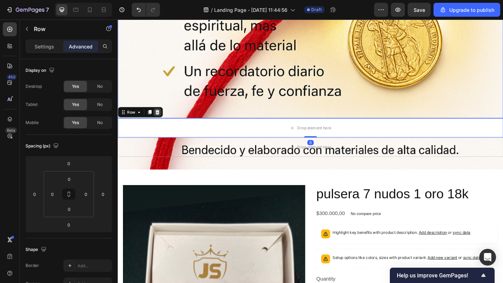
click at [162, 122] on icon at bounding box center [161, 121] width 6 height 6
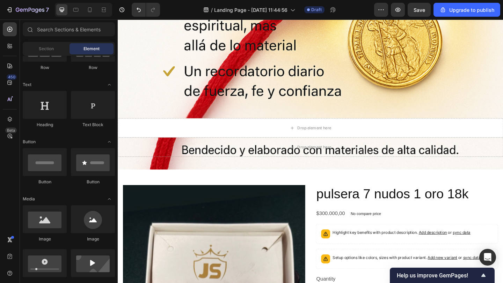
drag, startPoint x: 164, startPoint y: 135, endPoint x: 168, endPoint y: 131, distance: 5.2
click at [164, 135] on div "Drop element here" at bounding box center [327, 137] width 419 height 21
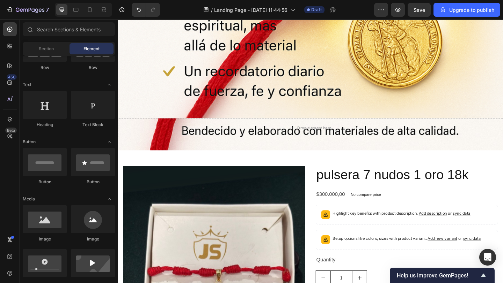
scroll to position [0, 0]
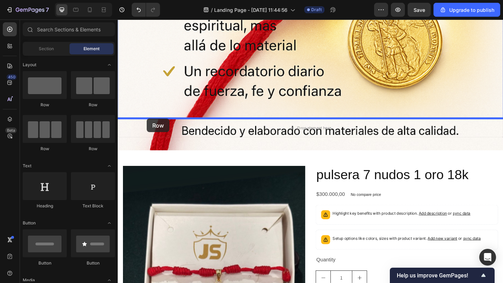
drag, startPoint x: 169, startPoint y: 116, endPoint x: 149, endPoint y: 127, distance: 22.5
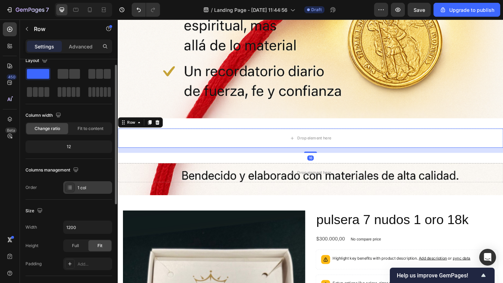
scroll to position [14, 0]
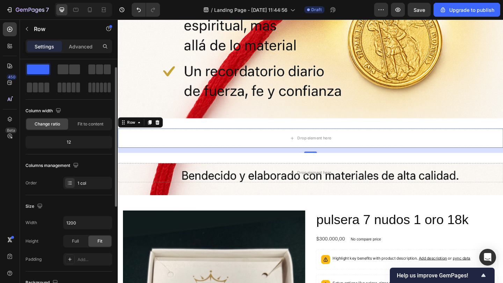
click at [82, 49] on p "Advanced" at bounding box center [81, 46] width 24 height 7
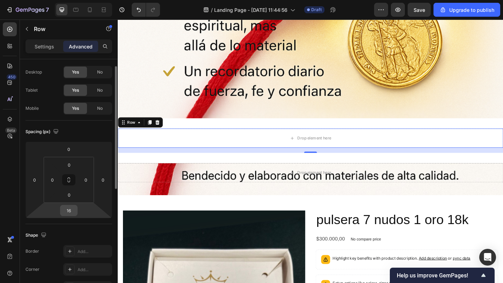
click at [72, 212] on input "16" at bounding box center [69, 211] width 14 height 10
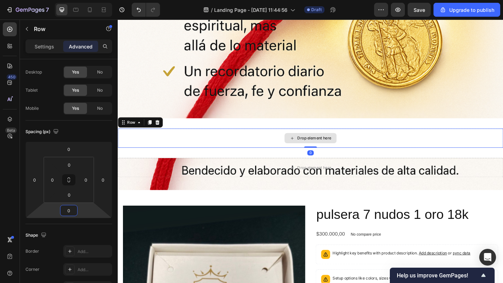
type input "0"
click at [189, 154] on div "Drop element here" at bounding box center [327, 148] width 419 height 21
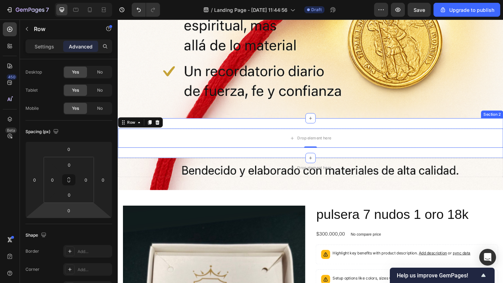
click at [151, 165] on div "Drop element here Row 0 Section 2" at bounding box center [327, 148] width 419 height 43
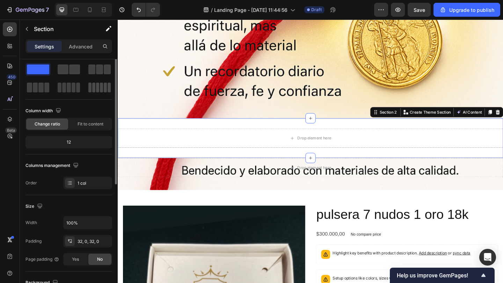
scroll to position [0, 0]
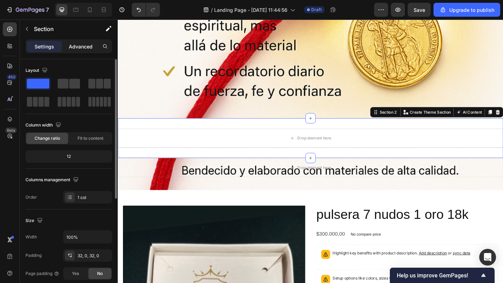
click at [87, 49] on p "Advanced" at bounding box center [81, 46] width 24 height 7
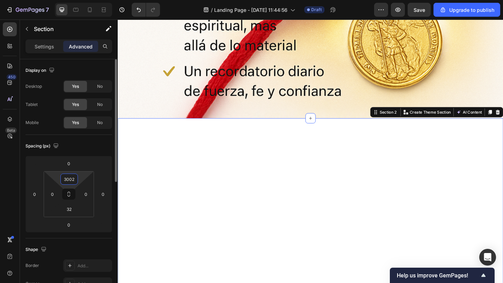
click at [71, 188] on div "Auto XXS 2px XS 4px S 8px M 12px L 16px XL 24px 2XL 32px 3XL 48px 4XL 80px 5XL …" at bounding box center [84, 252] width 46 height 129
click at [71, 189] on button at bounding box center [68, 194] width 13 height 11
click at [73, 175] on input "3002" at bounding box center [69, 179] width 14 height 10
type input "0"
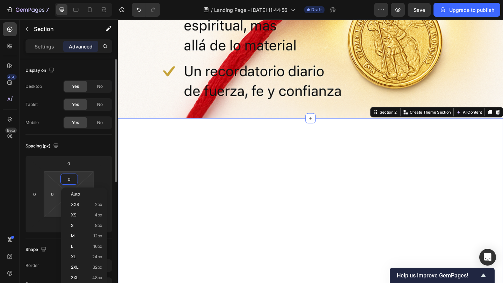
type input "0"
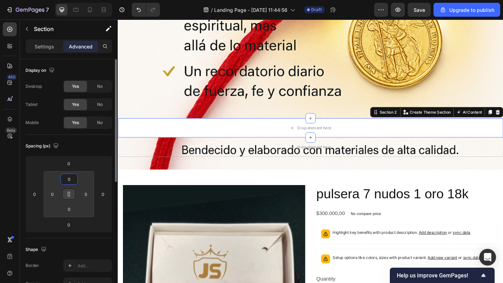
type input "0"
click at [69, 195] on icon at bounding box center [69, 195] width 6 height 6
click at [43, 53] on div "Settings Advanced" at bounding box center [68, 46] width 87 height 14
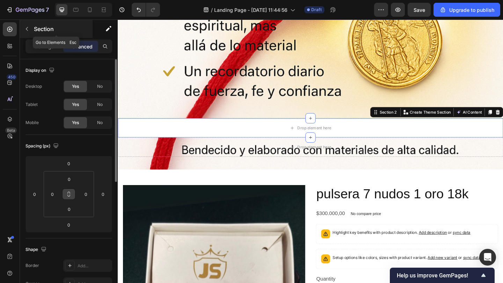
click at [36, 33] on div "Section" at bounding box center [56, 29] width 73 height 18
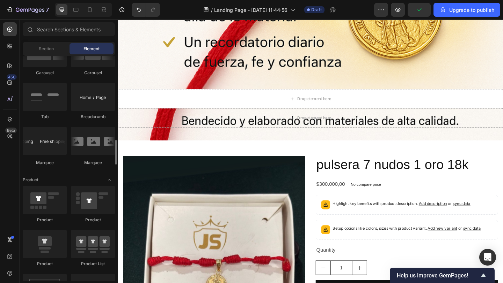
scroll to position [778, 0]
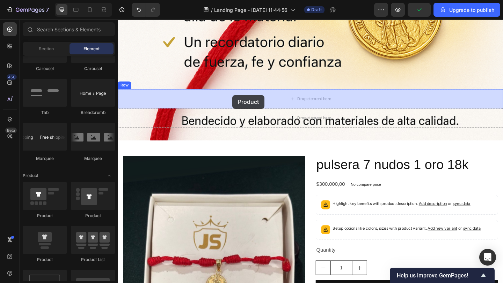
drag, startPoint x: 169, startPoint y: 259, endPoint x: 241, endPoint y: 104, distance: 171.8
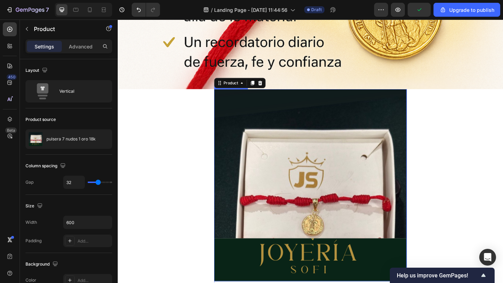
click at [298, 215] on img at bounding box center [326, 199] width 209 height 209
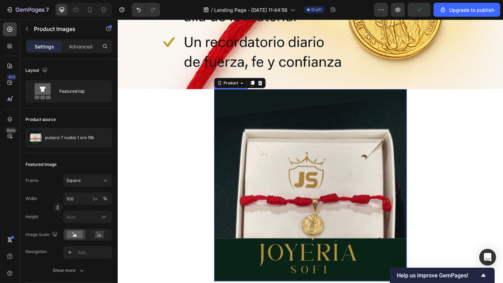
scroll to position [464, 0]
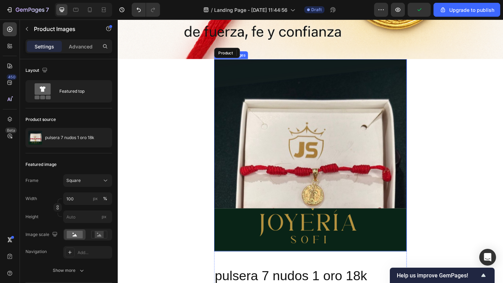
click at [279, 99] on img at bounding box center [326, 166] width 209 height 209
click at [288, 110] on img at bounding box center [326, 166] width 209 height 209
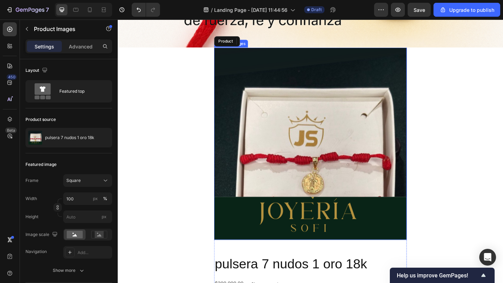
scroll to position [692, 0]
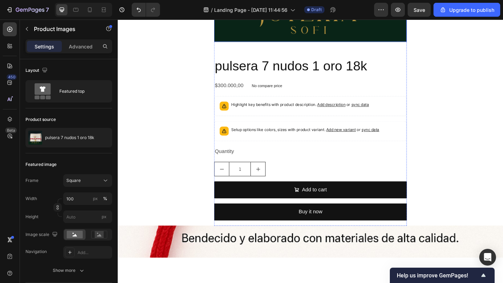
click at [367, 157] on div "Quantity" at bounding box center [326, 163] width 209 height 12
click at [350, 146] on div "pulsera 7 nudos 1 oro 18k Product Title $300.000,00 Product Price Product Price…" at bounding box center [326, 151] width 209 height 183
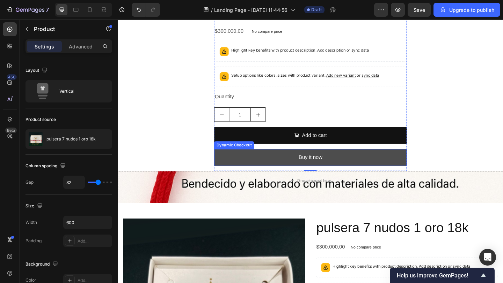
scroll to position [736, 0]
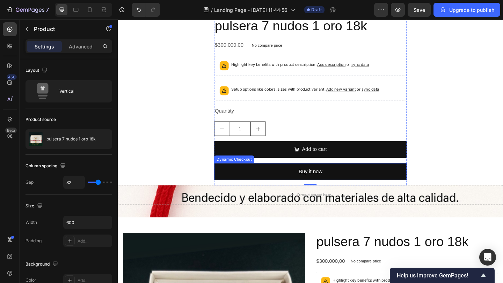
click at [370, 185] on button "Buy it now" at bounding box center [326, 185] width 209 height 18
click at [277, 214] on div "Drop element here" at bounding box center [327, 210] width 419 height 21
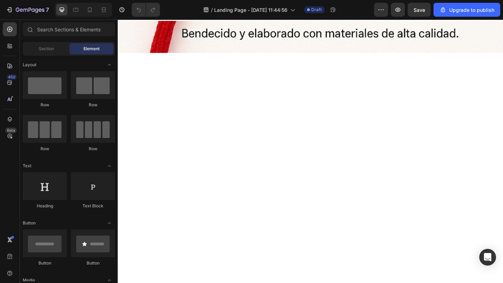
scroll to position [436, 0]
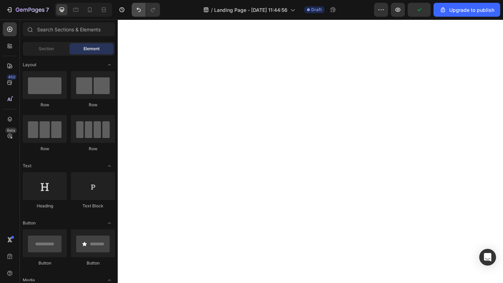
click at [139, 14] on button "Undo/Redo" at bounding box center [139, 10] width 14 height 14
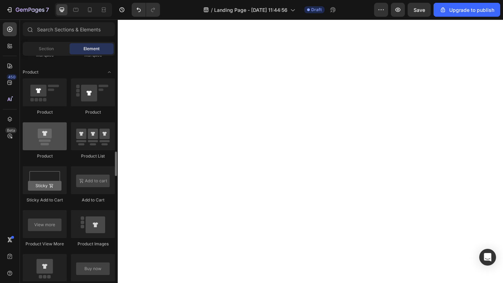
scroll to position [880, 0]
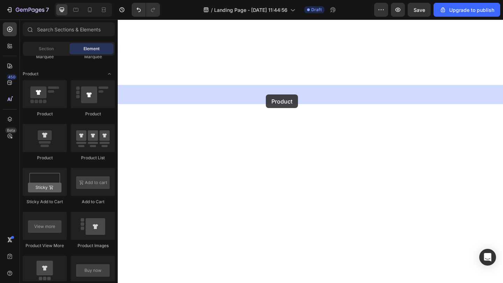
drag, startPoint x: 156, startPoint y: 157, endPoint x: 278, endPoint y: 101, distance: 134.5
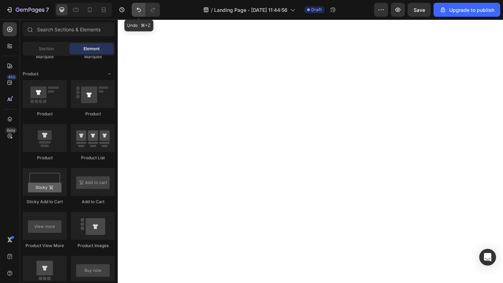
click at [141, 16] on button "Undo/Redo" at bounding box center [139, 10] width 14 height 14
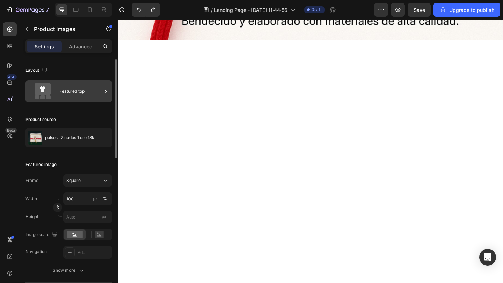
click at [70, 87] on div "Featured top" at bounding box center [80, 91] width 43 height 16
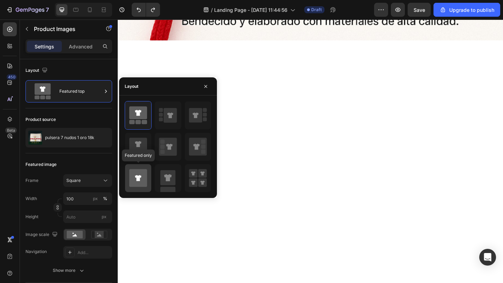
click at [139, 183] on icon at bounding box center [138, 178] width 18 height 18
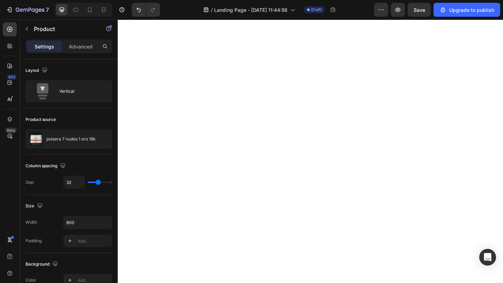
type input "2"
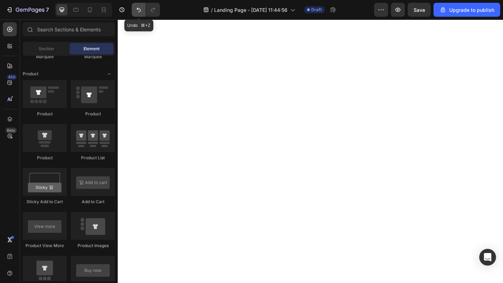
click at [138, 15] on button "Undo/Redo" at bounding box center [139, 10] width 14 height 14
click at [138, 14] on button "Undo/Redo" at bounding box center [139, 10] width 14 height 14
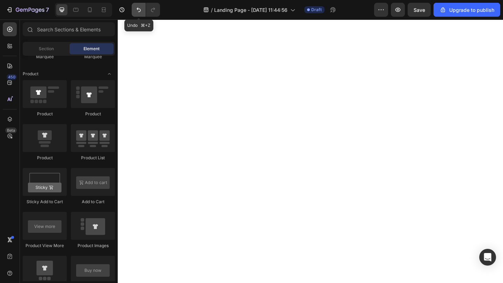
click at [138, 14] on button "Undo/Redo" at bounding box center [139, 10] width 14 height 14
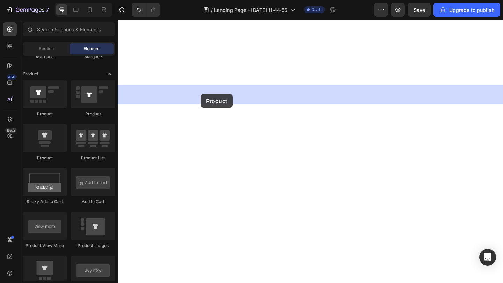
drag, startPoint x: 153, startPoint y: 161, endPoint x: 207, endPoint y: 101, distance: 80.6
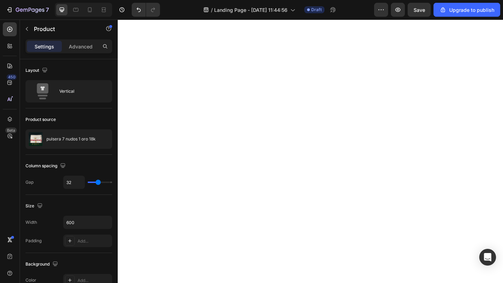
scroll to position [460, 0]
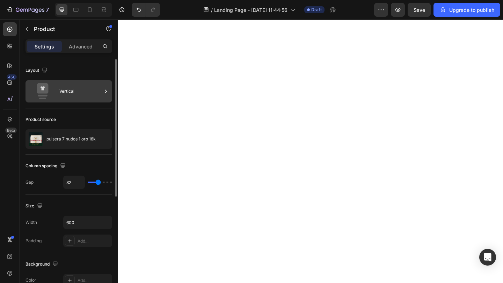
click at [83, 95] on div "Vertical" at bounding box center [80, 91] width 43 height 16
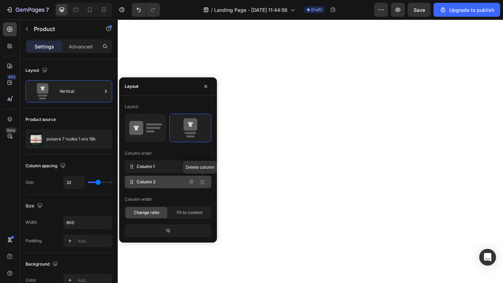
click at [207, 180] on button at bounding box center [202, 182] width 11 height 11
click at [205, 186] on button at bounding box center [202, 182] width 11 height 11
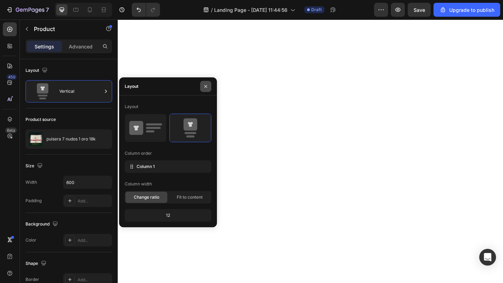
click at [204, 88] on icon "button" at bounding box center [206, 87] width 6 height 6
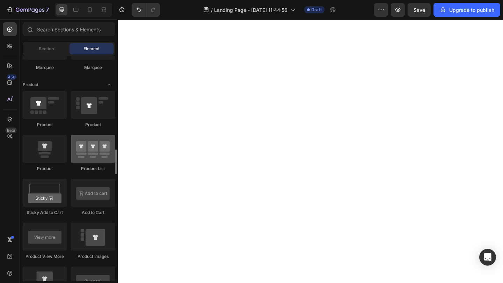
scroll to position [868, 0]
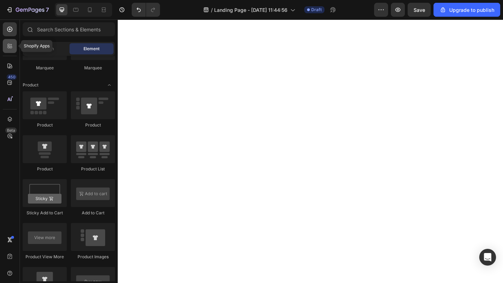
click at [10, 50] on div at bounding box center [10, 46] width 14 height 14
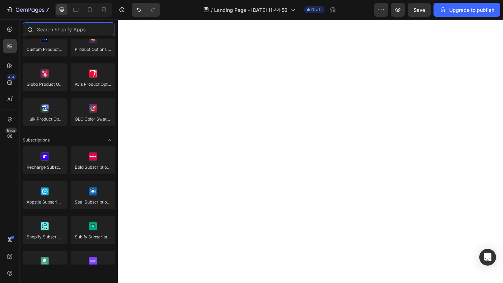
click at [53, 25] on input "text" at bounding box center [69, 29] width 92 height 14
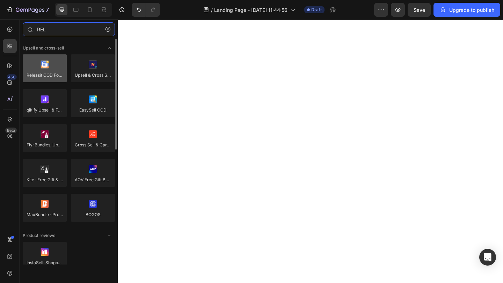
type input "REL"
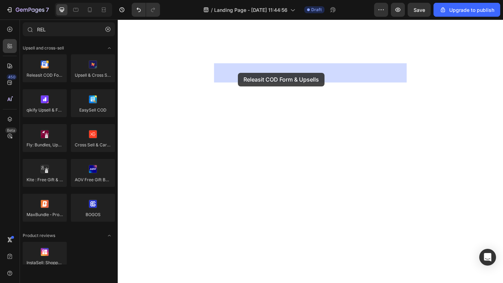
drag, startPoint x: 165, startPoint y: 92, endPoint x: 249, endPoint y: 77, distance: 85.1
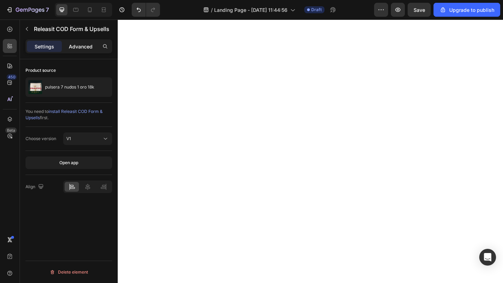
click at [87, 46] on p "Advanced" at bounding box center [81, 46] width 24 height 7
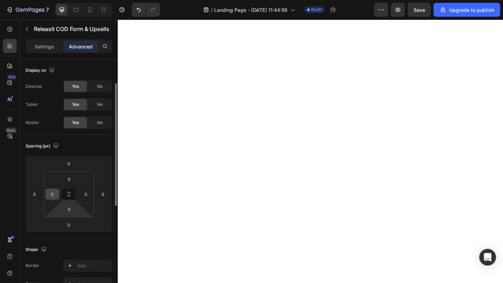
scroll to position [16, 0]
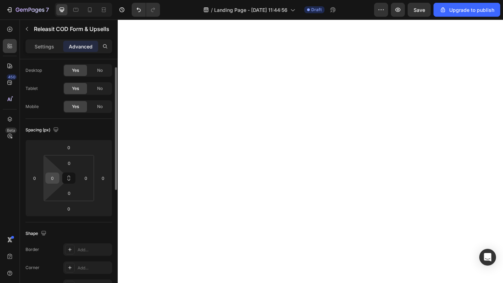
click at [54, 176] on input "0" at bounding box center [52, 178] width 10 height 10
type input "1"
type input "200"
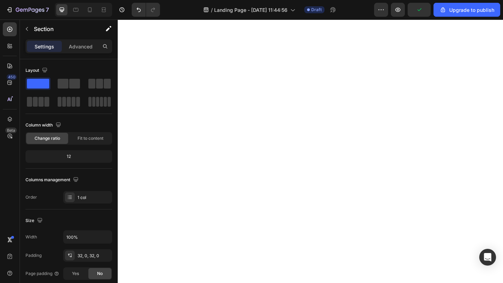
scroll to position [415, 0]
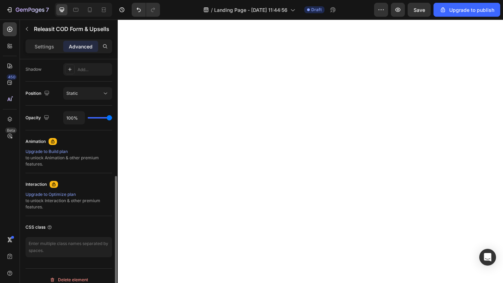
scroll to position [240, 0]
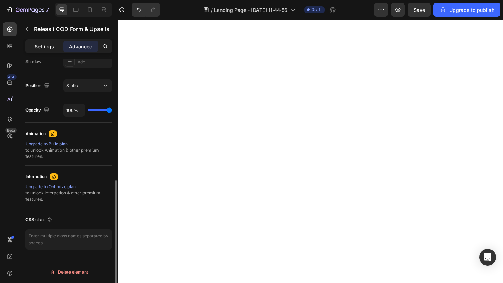
click at [55, 45] on div "Settings" at bounding box center [44, 46] width 35 height 11
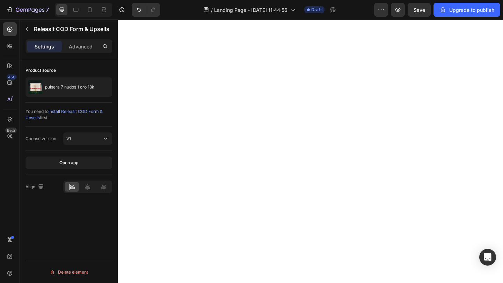
scroll to position [0, 0]
click at [87, 188] on icon at bounding box center [87, 187] width 7 height 7
click at [75, 187] on icon at bounding box center [71, 187] width 7 height 7
click at [96, 187] on div at bounding box center [103, 187] width 14 height 10
click at [67, 184] on div at bounding box center [72, 187] width 14 height 10
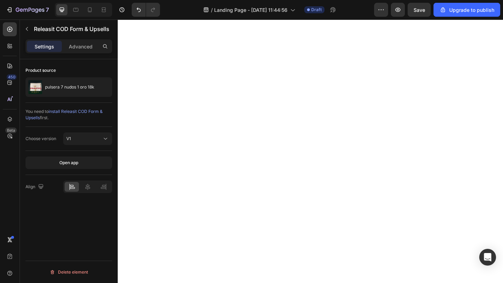
click at [76, 52] on div "Settings Advanced" at bounding box center [68, 46] width 87 height 14
click at [83, 48] on p "Advanced" at bounding box center [81, 46] width 24 height 7
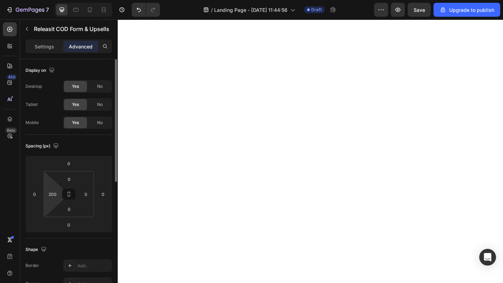
click at [58, 0] on html "7 / Landing Page - [DATE] 11:44:56 Draft Preview Save Upgrade to publish 450 Be…" at bounding box center [251, 0] width 503 height 0
type input "'"
type input "0"
click at [88, 0] on html "7 / Landing Page - [DATE] 11:44:56 Draft Preview Save Upgrade to publish 450 Be…" at bounding box center [251, 0] width 503 height 0
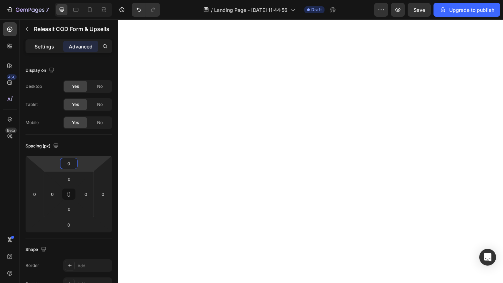
click at [48, 43] on p "Settings" at bounding box center [45, 46] width 20 height 7
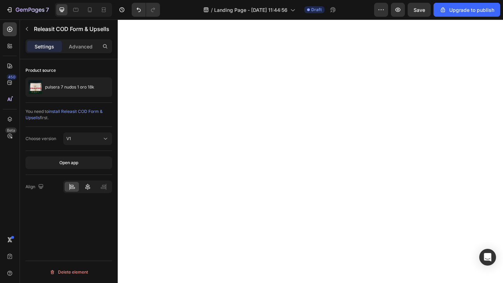
click at [84, 187] on icon at bounding box center [87, 187] width 7 height 7
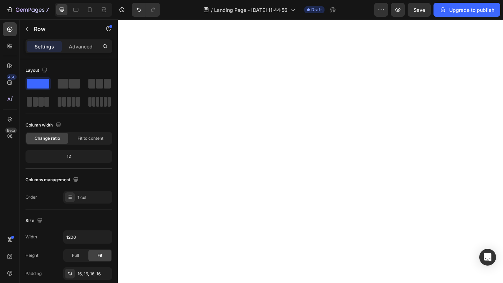
scroll to position [325, 0]
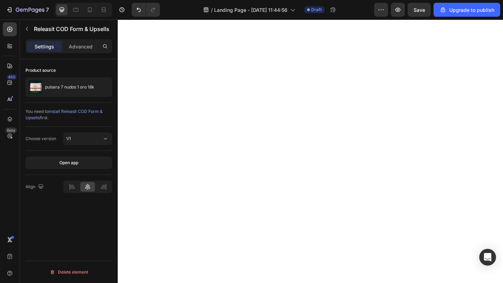
scroll to position [485, 0]
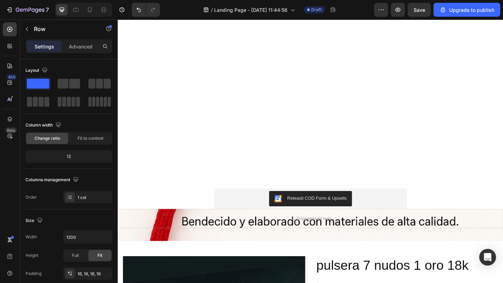
scroll to position [303, 0]
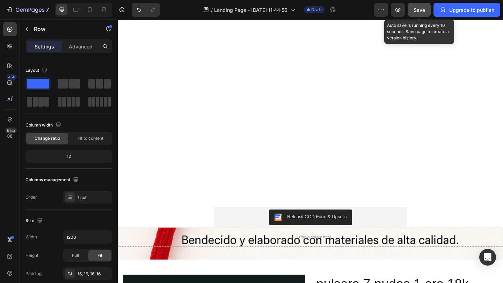
click at [422, 9] on span "Save" at bounding box center [419, 10] width 12 height 6
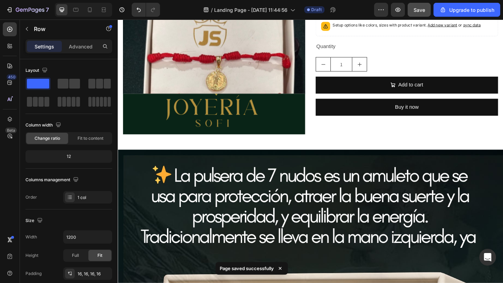
scroll to position [622, 0]
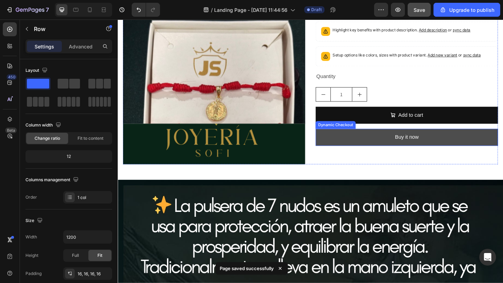
click at [455, 151] on button "Buy it now" at bounding box center [432, 148] width 198 height 18
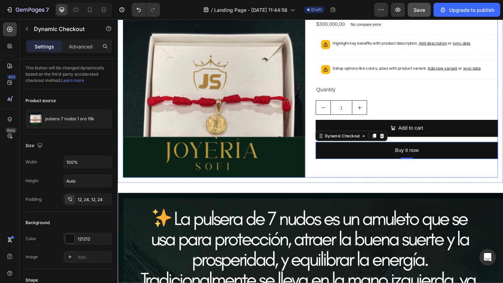
scroll to position [606, 0]
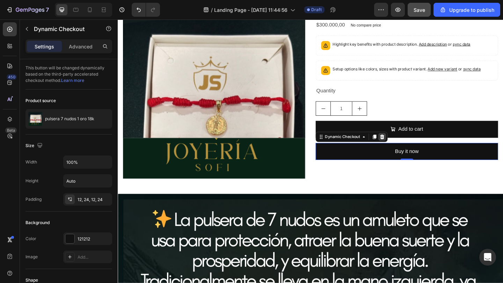
click at [407, 149] on icon at bounding box center [405, 148] width 6 height 6
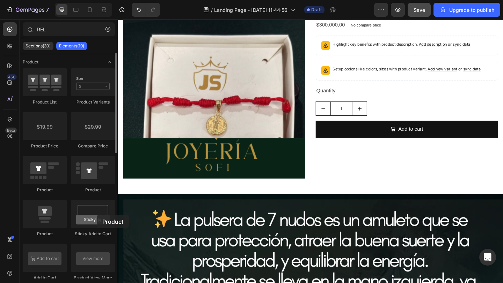
scroll to position [617, 0]
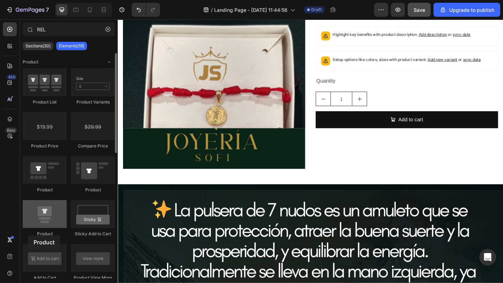
drag, startPoint x: 50, startPoint y: 207, endPoint x: 29, endPoint y: 216, distance: 23.0
click at [28, 216] on div at bounding box center [45, 214] width 44 height 28
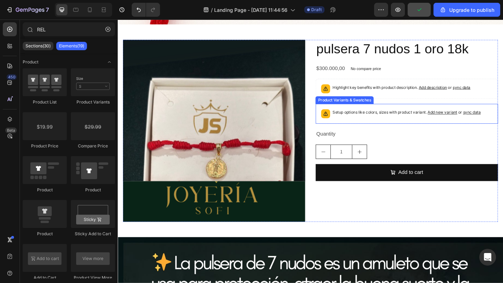
scroll to position [530, 0]
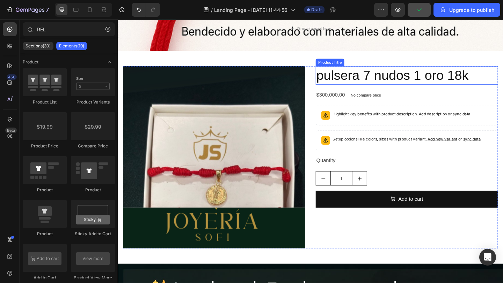
click at [419, 82] on h2 "pulsera 7 nudos 1 oro 18k" at bounding box center [432, 81] width 198 height 20
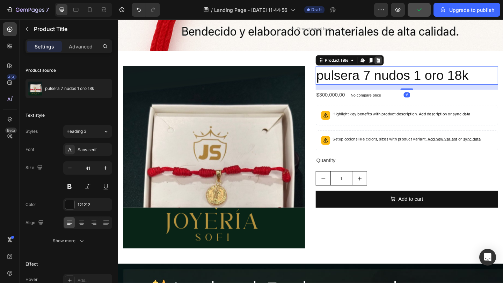
click at [400, 61] on icon at bounding box center [401, 63] width 5 height 5
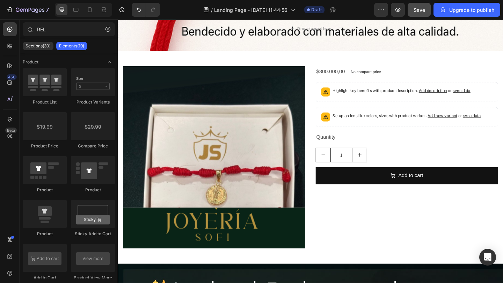
click at [393, 95] on p "Highlight key benefits with product description. Add description or sync data" at bounding box center [426, 97] width 150 height 7
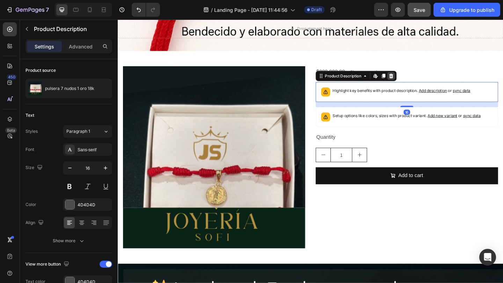
click at [414, 81] on icon at bounding box center [415, 81] width 6 height 6
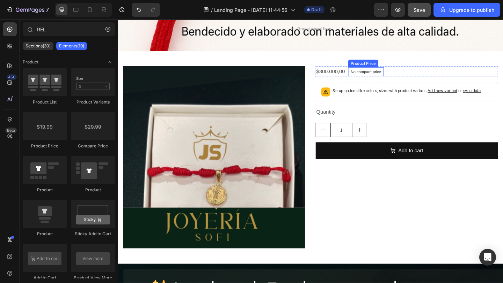
click at [399, 76] on p "No compare price" at bounding box center [387, 76] width 33 height 4
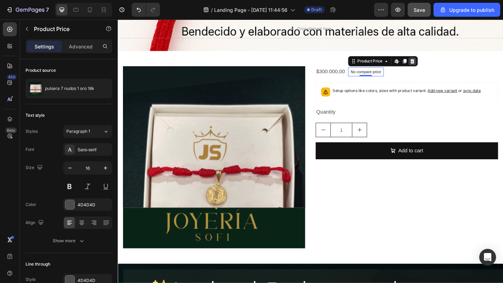
click at [435, 67] on icon at bounding box center [438, 65] width 6 height 6
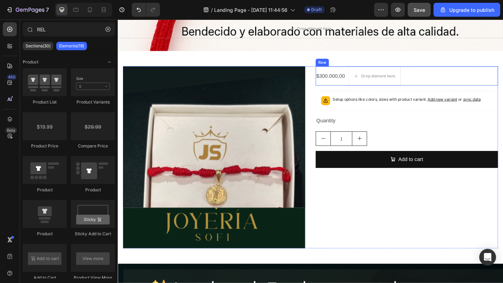
click at [431, 79] on div "$300.000,00 Product Price Product Price Drop element here Row" at bounding box center [432, 81] width 198 height 21
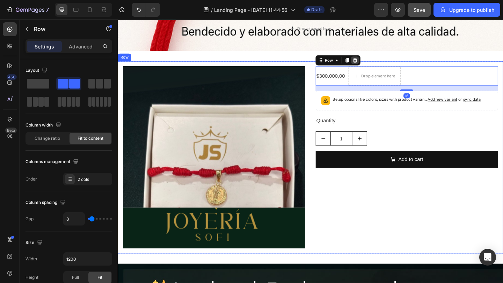
click at [376, 66] on icon at bounding box center [375, 63] width 5 height 5
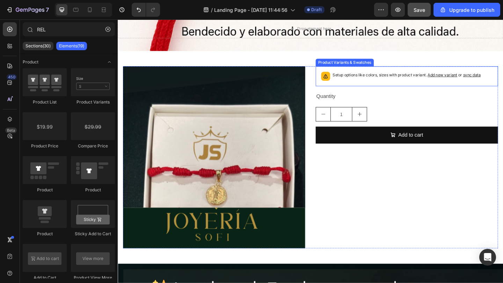
click at [373, 84] on div "Setup options like colors, sizes with product variant. Add new variant or sync …" at bounding box center [431, 81] width 161 height 10
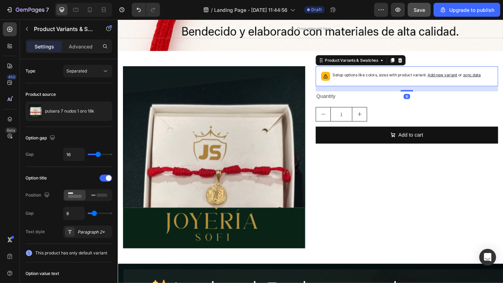
click at [425, 64] on icon at bounding box center [425, 64] width 6 height 6
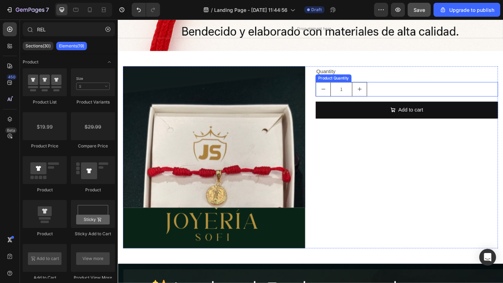
click at [405, 102] on div "1" at bounding box center [432, 96] width 198 height 16
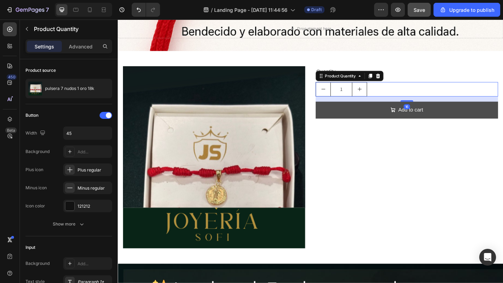
click at [402, 83] on icon at bounding box center [400, 81] width 5 height 5
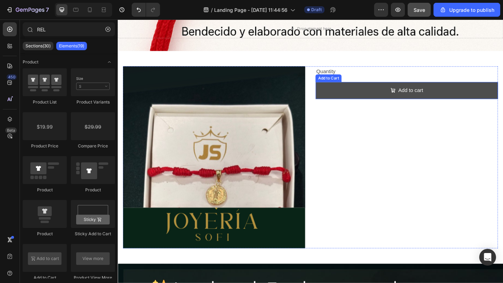
click at [401, 97] on button "Add to cart" at bounding box center [432, 97] width 198 height 18
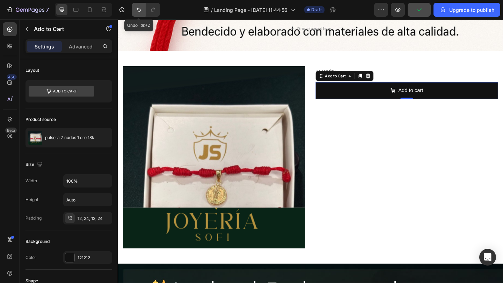
click at [138, 11] on icon "Undo/Redo" at bounding box center [138, 9] width 7 height 7
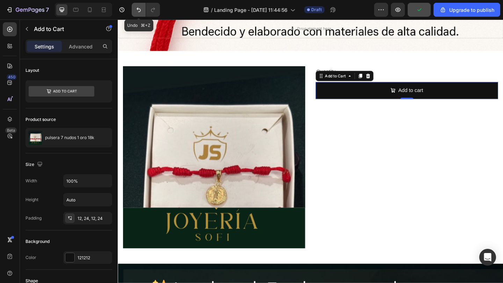
click at [138, 11] on icon "Undo/Redo" at bounding box center [138, 9] width 7 height 7
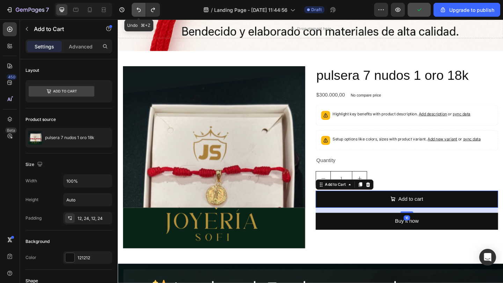
click at [138, 11] on icon "Undo/Redo" at bounding box center [138, 9] width 7 height 7
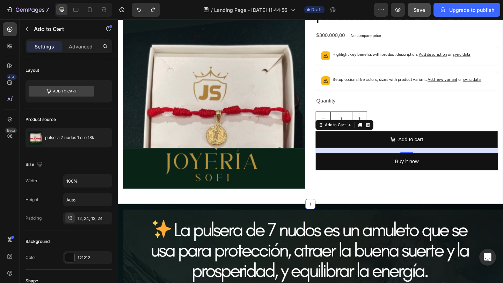
scroll to position [598, 0]
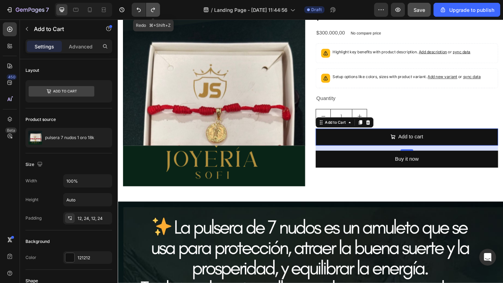
click at [153, 10] on icon "Undo/Redo" at bounding box center [152, 9] width 7 height 7
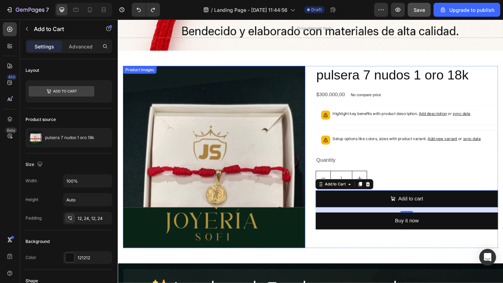
scroll to position [531, 0]
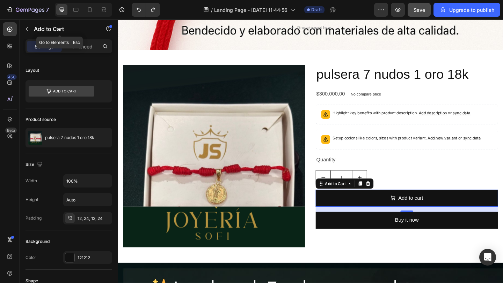
click at [28, 29] on icon "button" at bounding box center [27, 29] width 6 height 6
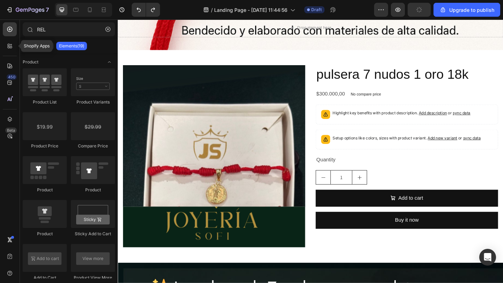
click at [11, 47] on icon at bounding box center [9, 46] width 7 height 7
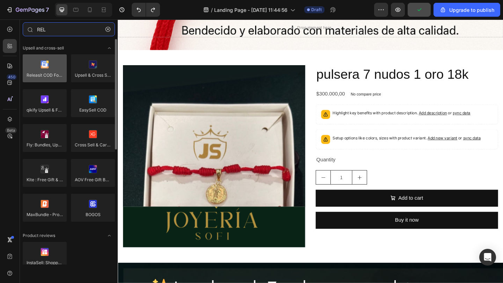
type input "REL"
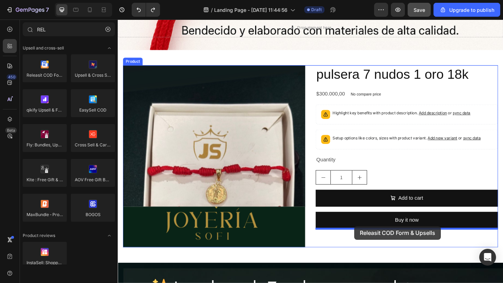
drag, startPoint x: 165, startPoint y: 92, endPoint x: 375, endPoint y: 245, distance: 258.6
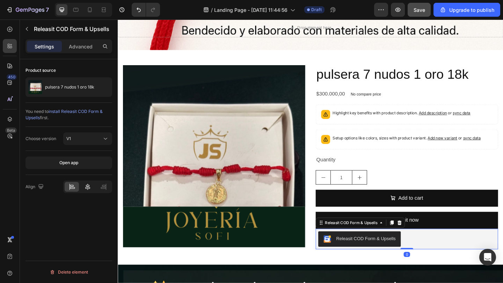
click at [86, 185] on icon at bounding box center [87, 187] width 7 height 7
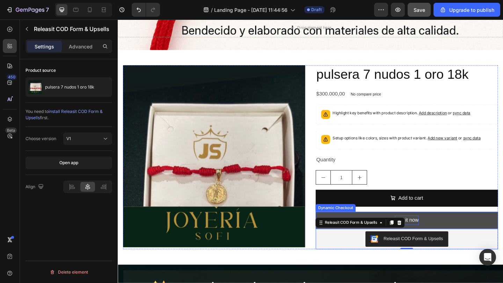
click at [439, 234] on div "Buy it now" at bounding box center [432, 238] width 26 height 10
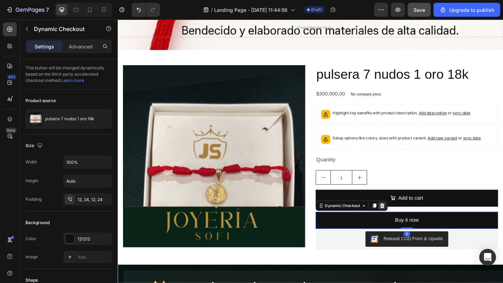
click at [402, 222] on icon at bounding box center [405, 223] width 6 height 6
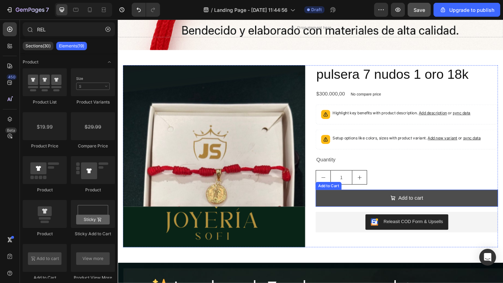
click at [408, 217] on button "Add to cart" at bounding box center [432, 214] width 198 height 18
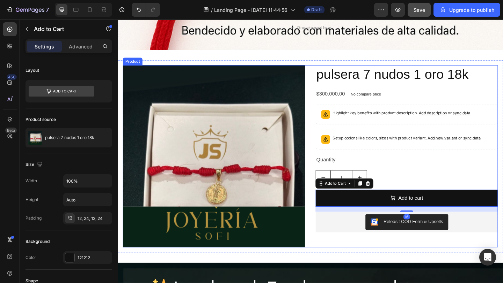
click at [381, 275] on div "Product Images pulsera 7 nudos 1 oro 18k Product Title $300.000,00 Product Pric…" at bounding box center [327, 169] width 419 height 232
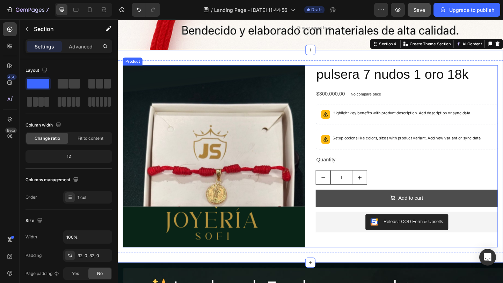
click at [401, 219] on button "Add to cart" at bounding box center [432, 214] width 198 height 18
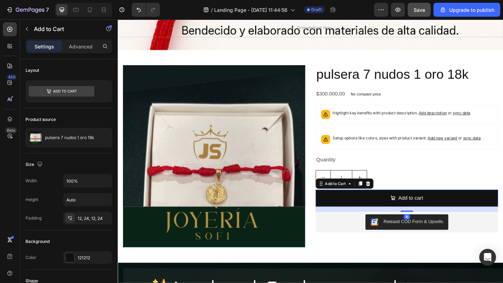
click at [391, 202] on div at bounding box center [389, 198] width 8 height 8
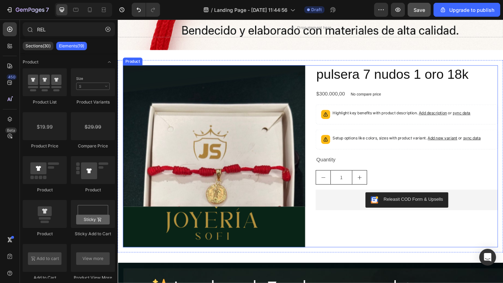
click at [399, 247] on div "pulsera 7 nudos 1 oro 18k Product Title $300.000,00 Product Price Product Price…" at bounding box center [432, 168] width 198 height 198
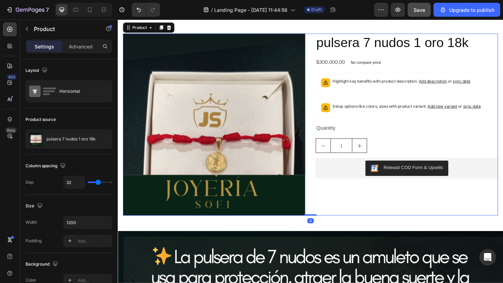
scroll to position [569, 0]
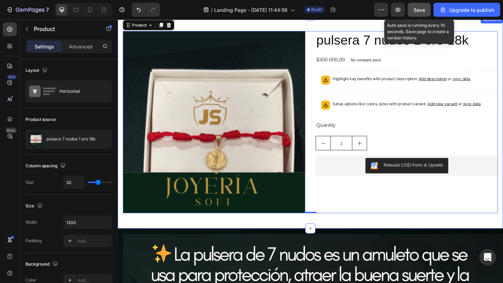
click at [421, 15] on button "Save" at bounding box center [418, 10] width 23 height 14
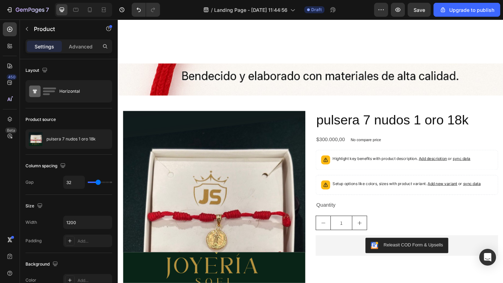
scroll to position [508, 0]
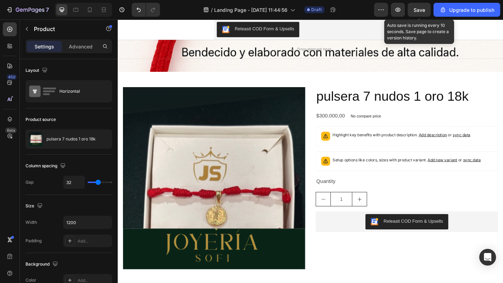
click at [420, 9] on span "Save" at bounding box center [419, 10] width 12 height 6
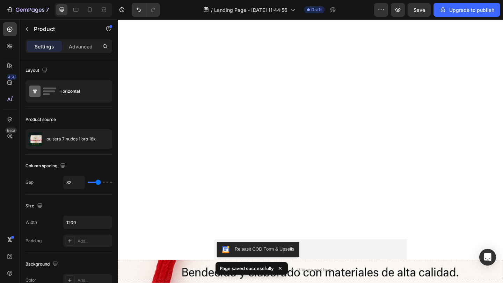
scroll to position [323, 0]
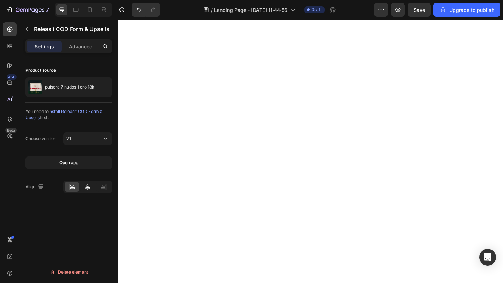
click at [86, 185] on icon at bounding box center [87, 187] width 7 height 7
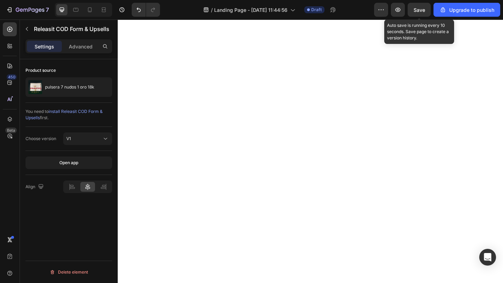
click at [415, 8] on span "Save" at bounding box center [419, 10] width 12 height 6
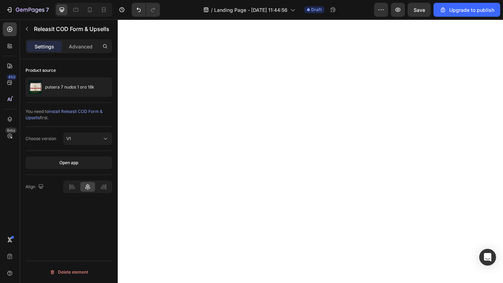
scroll to position [0, 0]
